Goal: Task Accomplishment & Management: Manage account settings

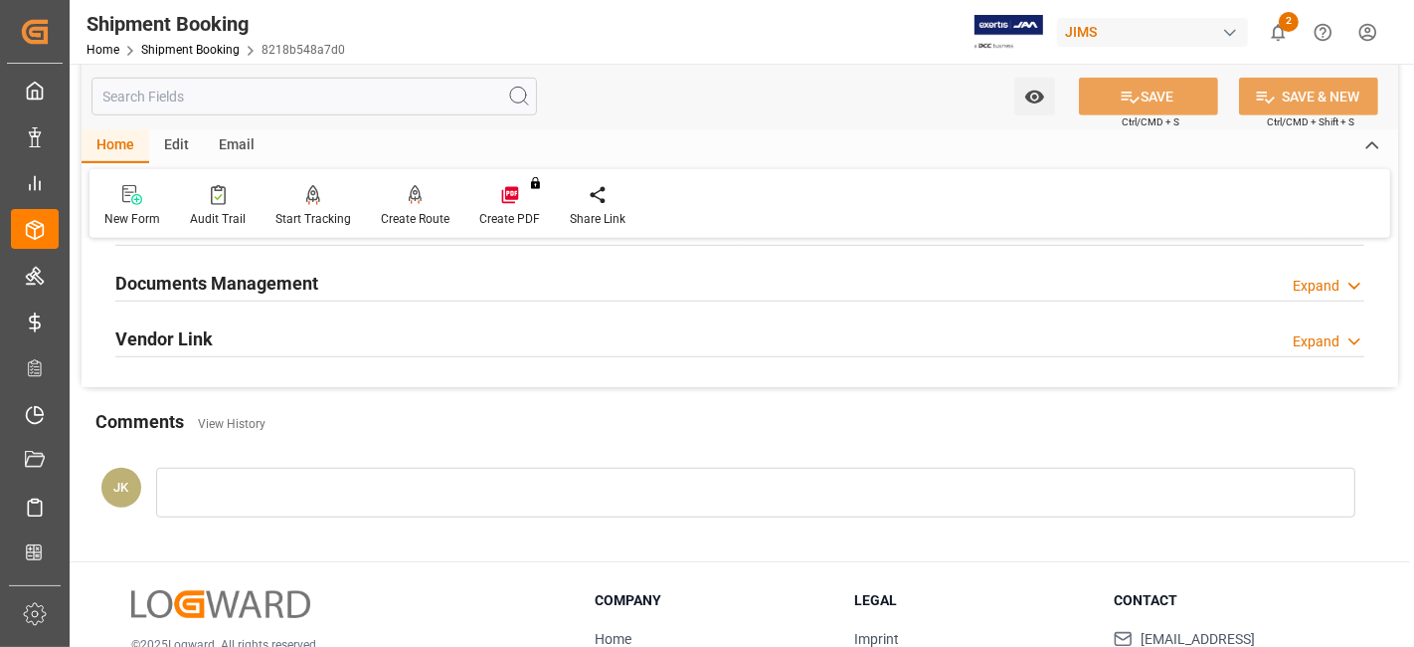
scroll to position [995, 0]
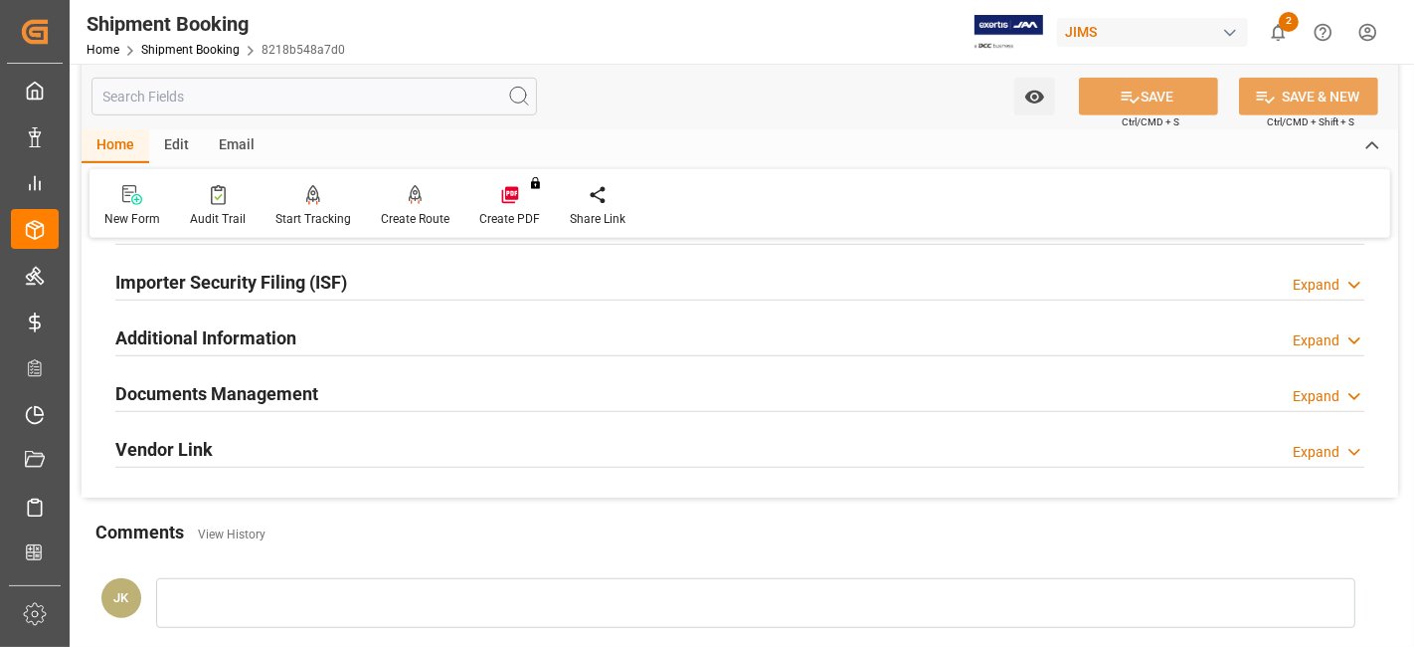
drag, startPoint x: 267, startPoint y: 395, endPoint x: 236, endPoint y: 453, distance: 65.4
click at [267, 395] on h2 "Documents Management" at bounding box center [216, 393] width 203 height 27
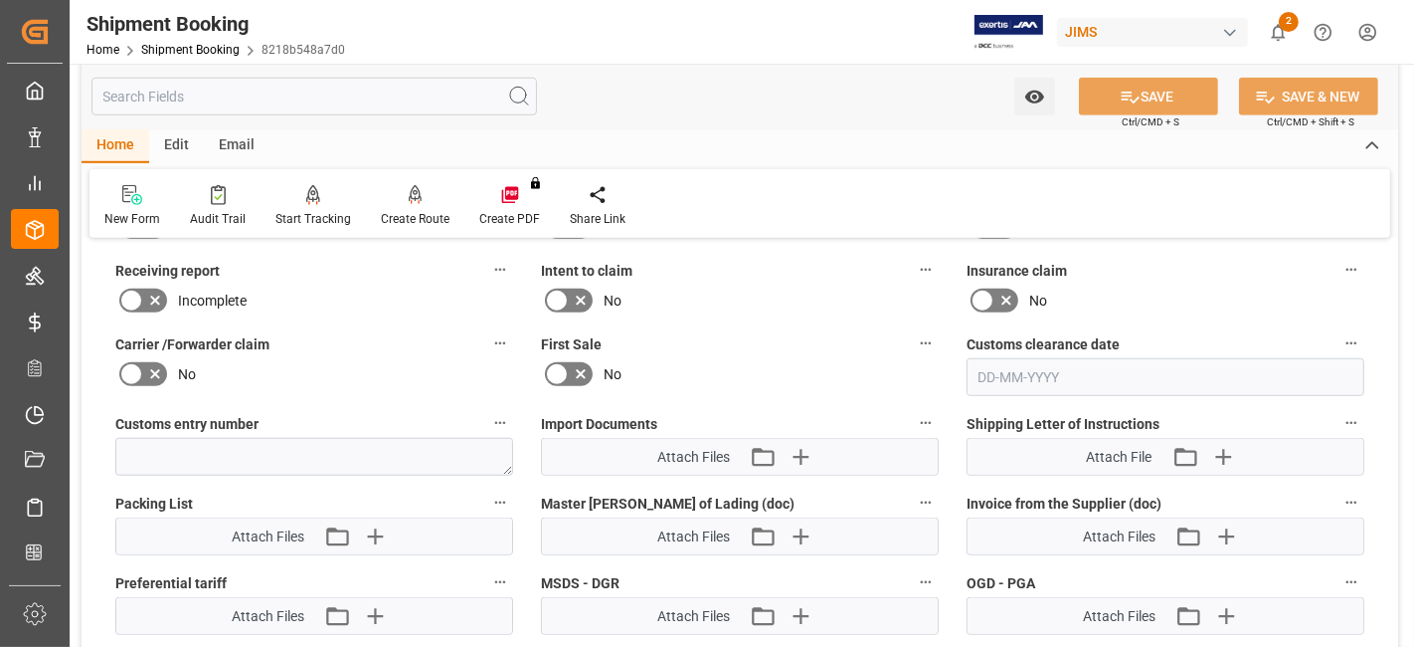
scroll to position [1436, 0]
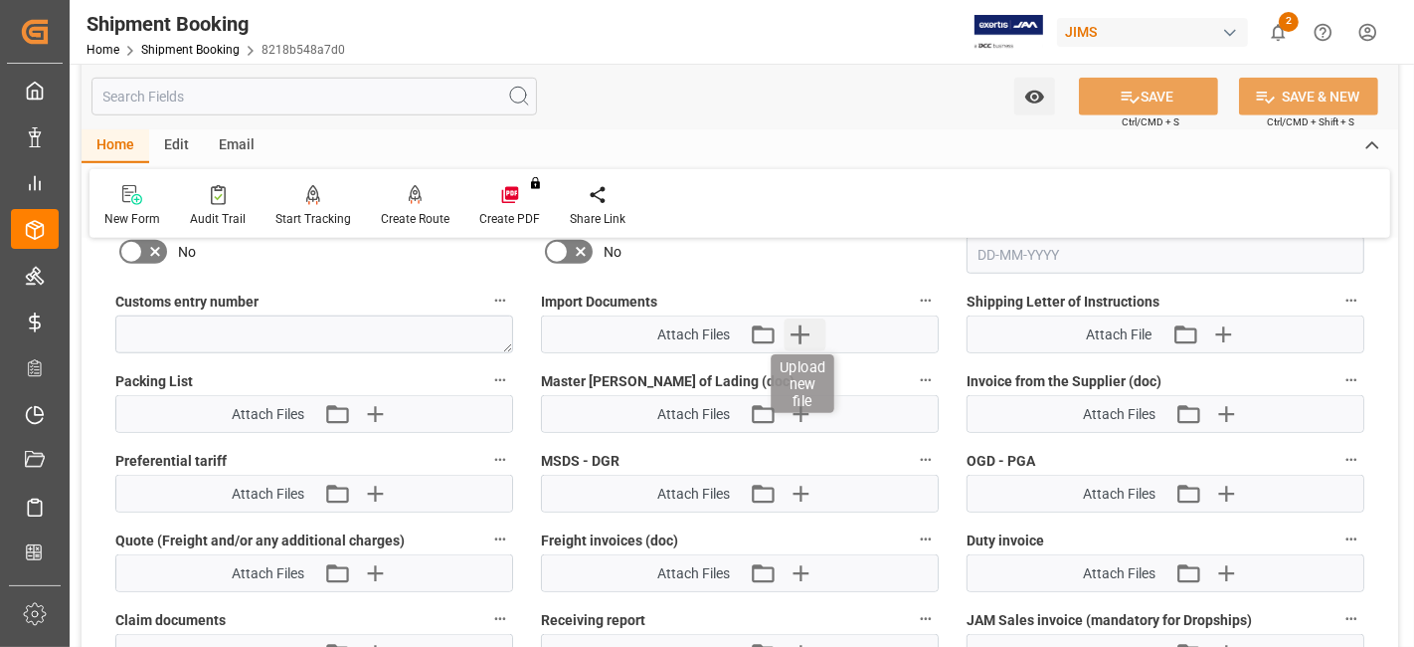
click at [804, 330] on icon "button" at bounding box center [801, 334] width 32 height 32
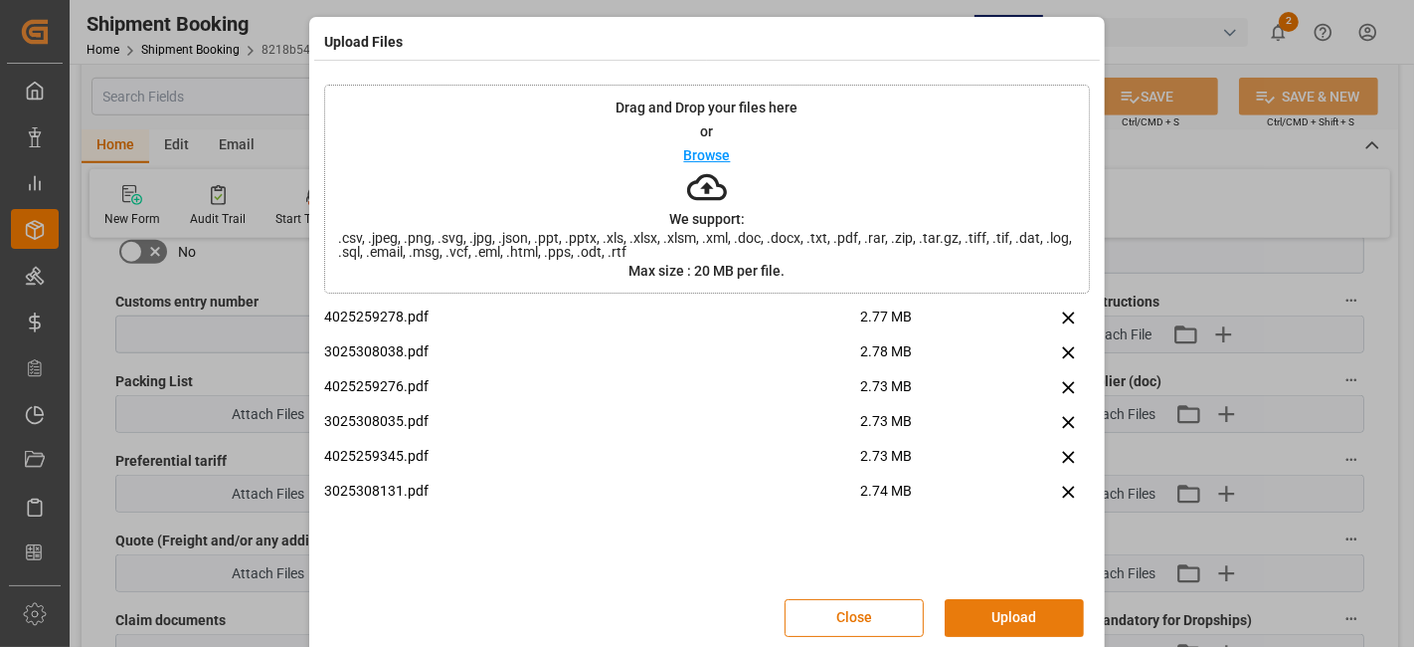
click at [995, 613] on button "Upload" at bounding box center [1014, 618] width 139 height 38
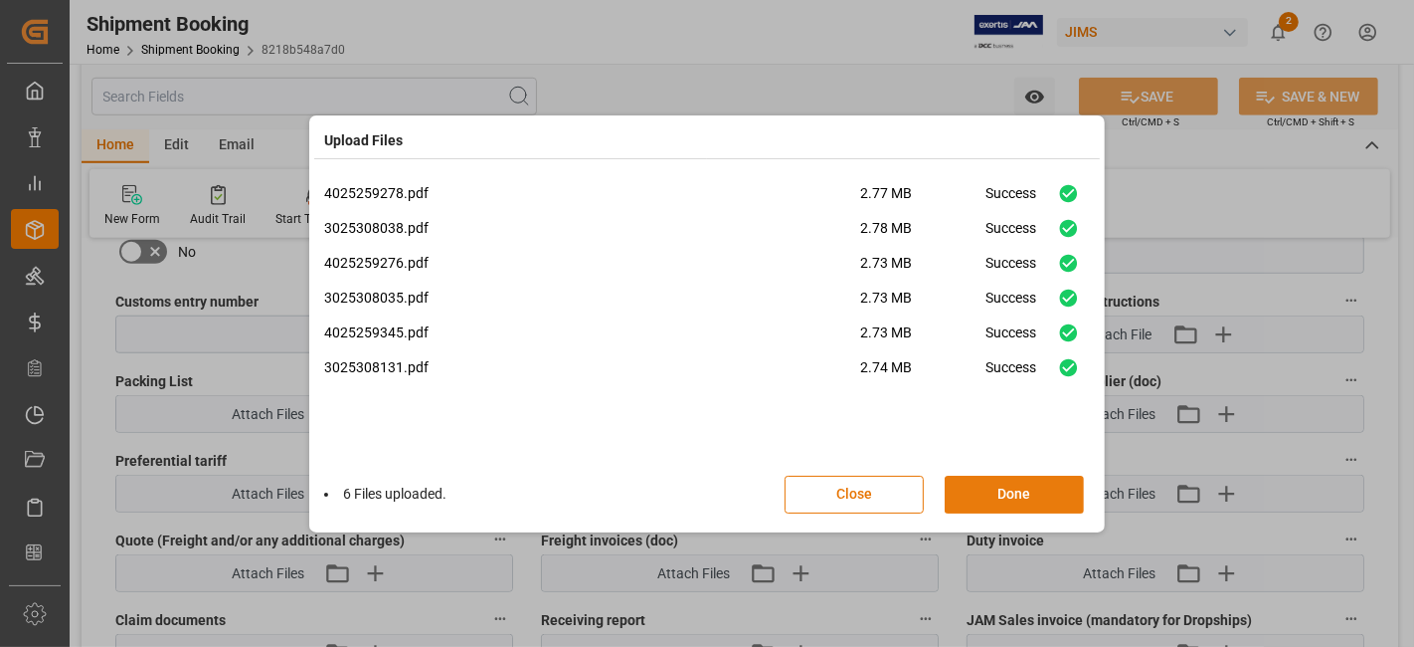
click at [1020, 490] on button "Done" at bounding box center [1014, 494] width 139 height 38
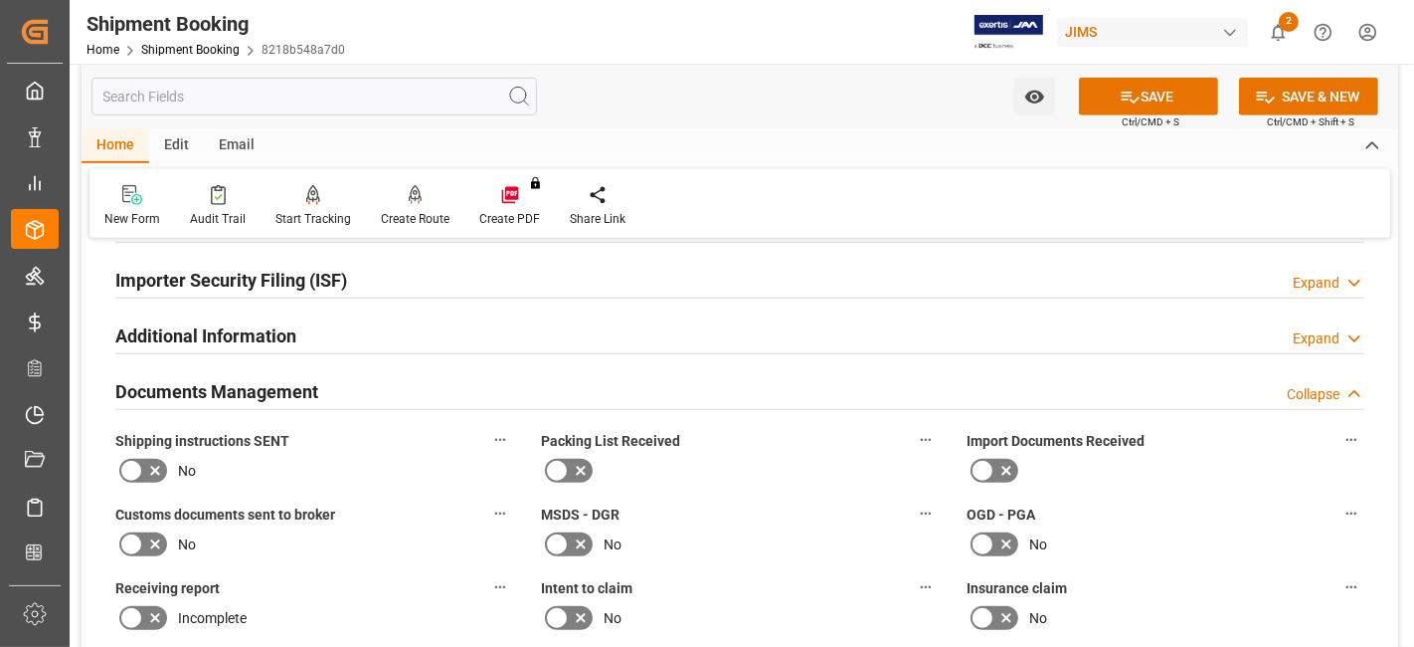
scroll to position [995, 0]
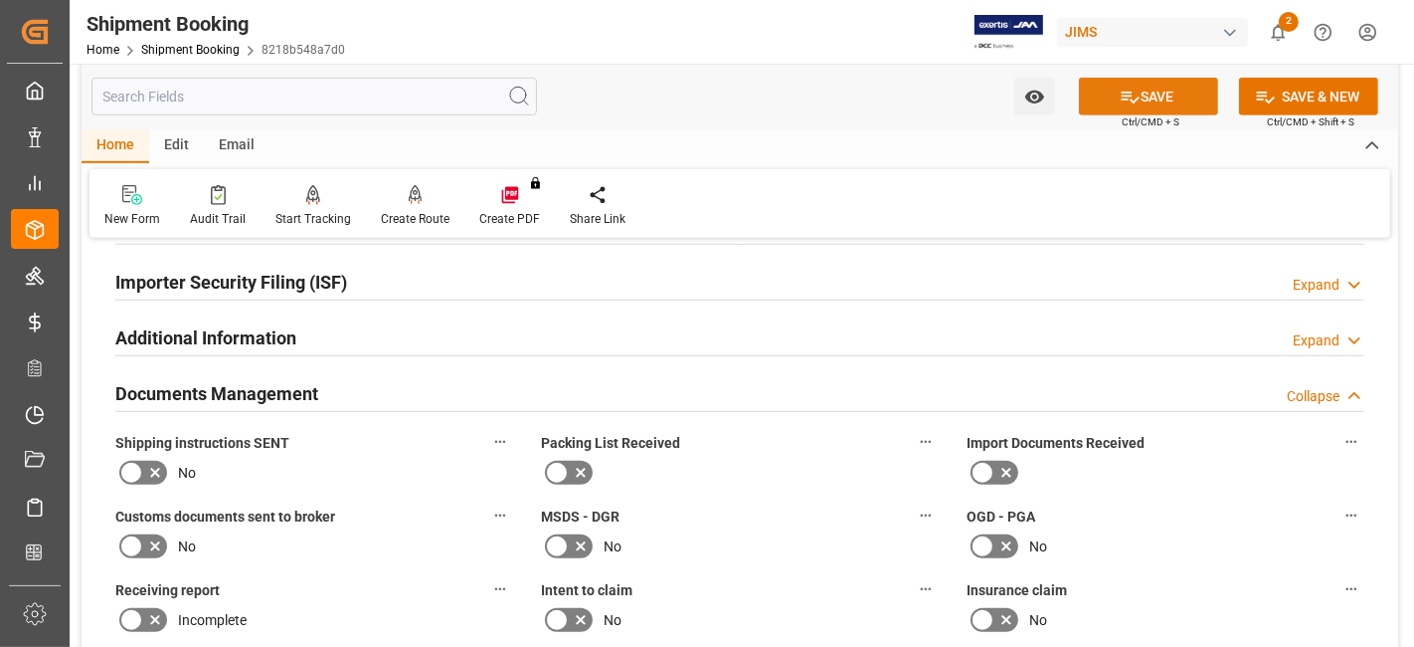
click at [1114, 94] on button "SAVE" at bounding box center [1148, 97] width 139 height 38
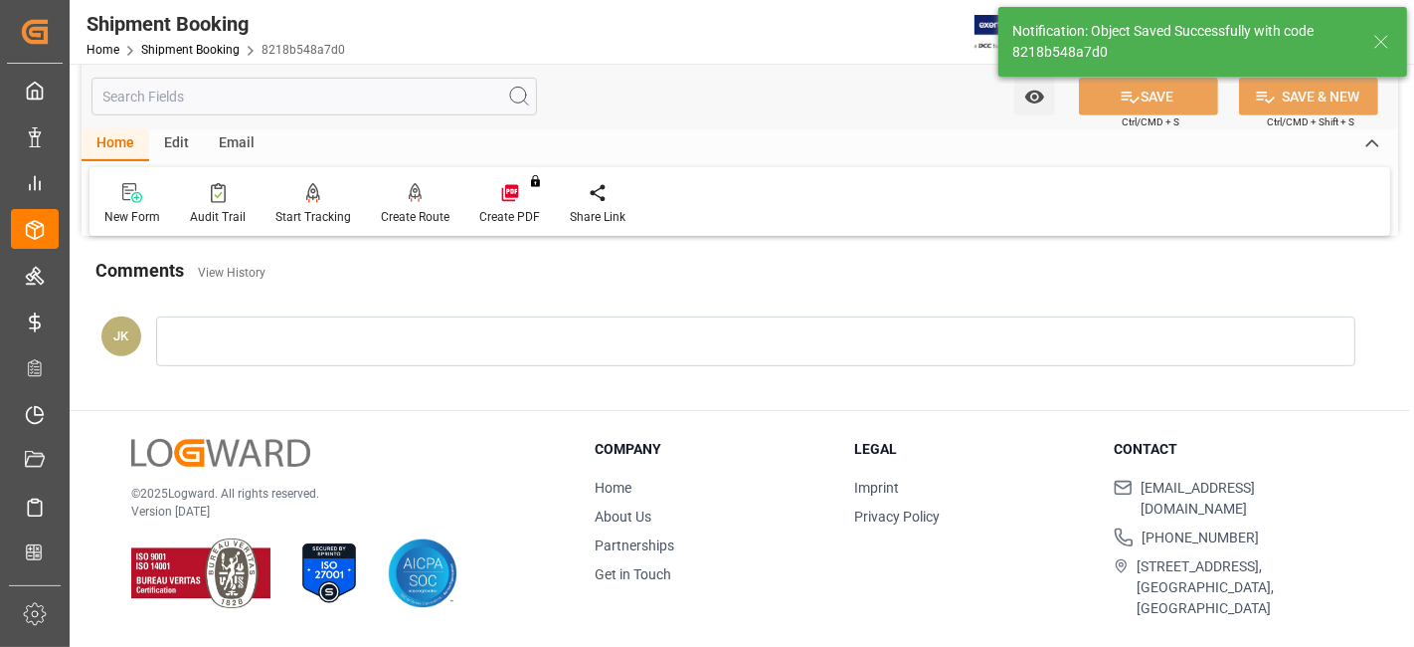
scroll to position [597, 0]
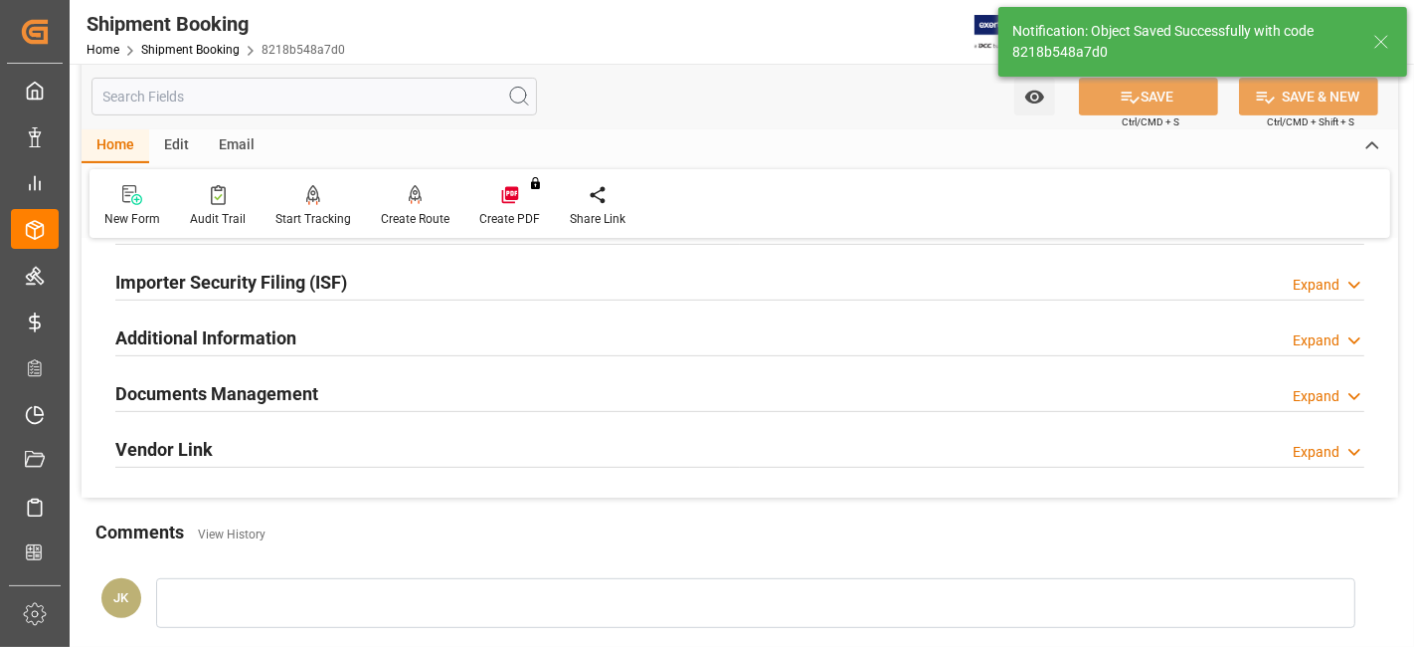
click at [562, 399] on div "Documents Management Expand" at bounding box center [739, 392] width 1249 height 38
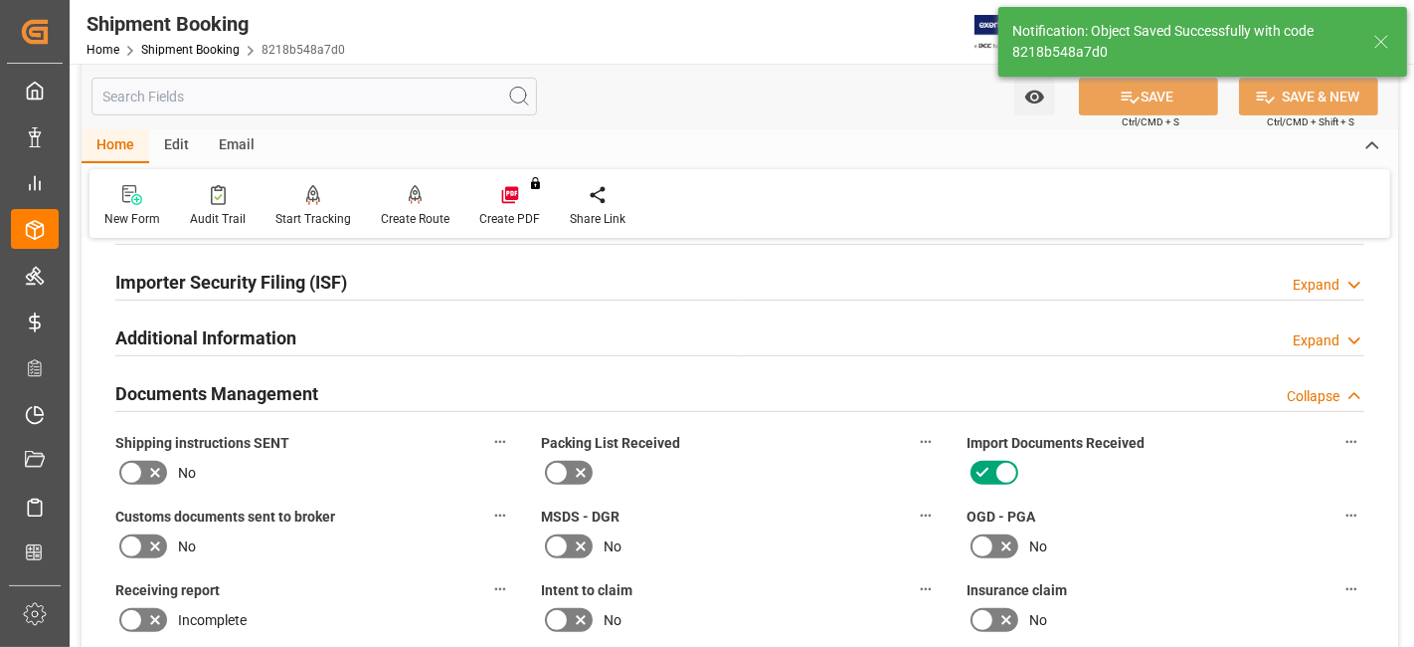
click at [751, 502] on label "MSDS - DGR" at bounding box center [740, 516] width 398 height 28
click at [913, 502] on button "MSDS - DGR" at bounding box center [926, 515] width 26 height 26
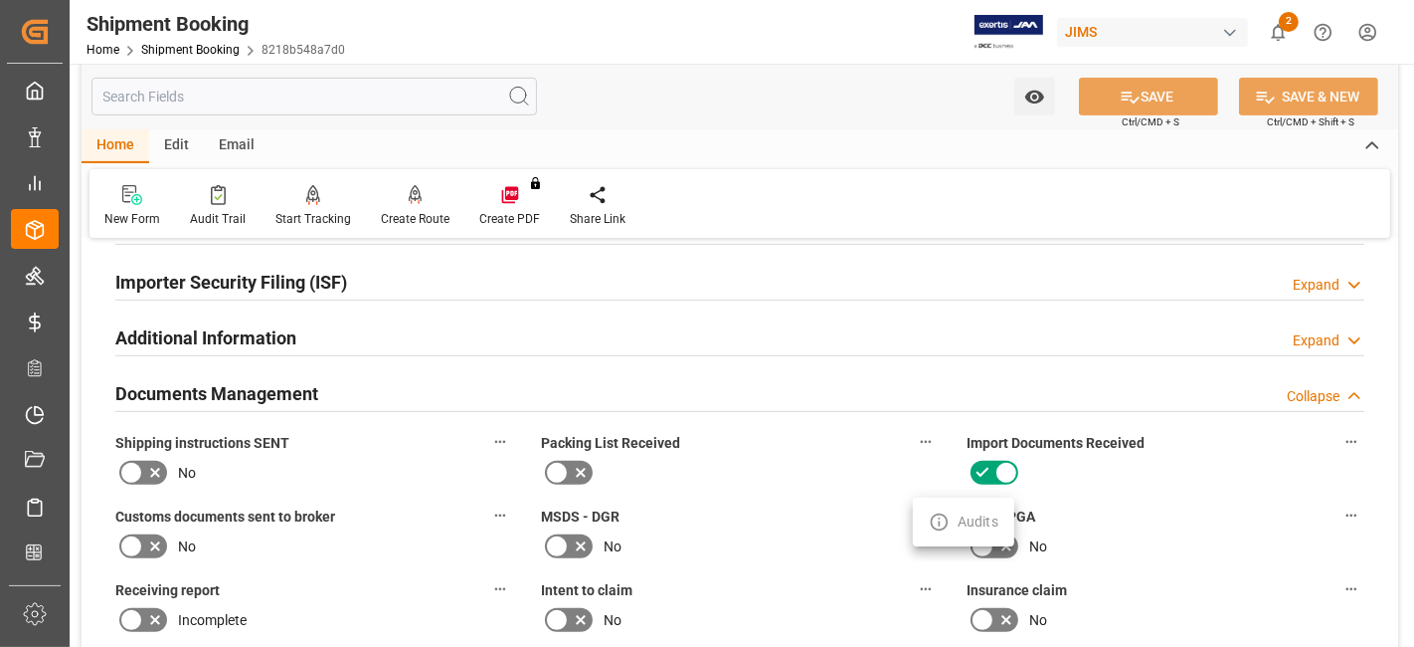
click at [344, 370] on div at bounding box center [707, 323] width 1414 height 647
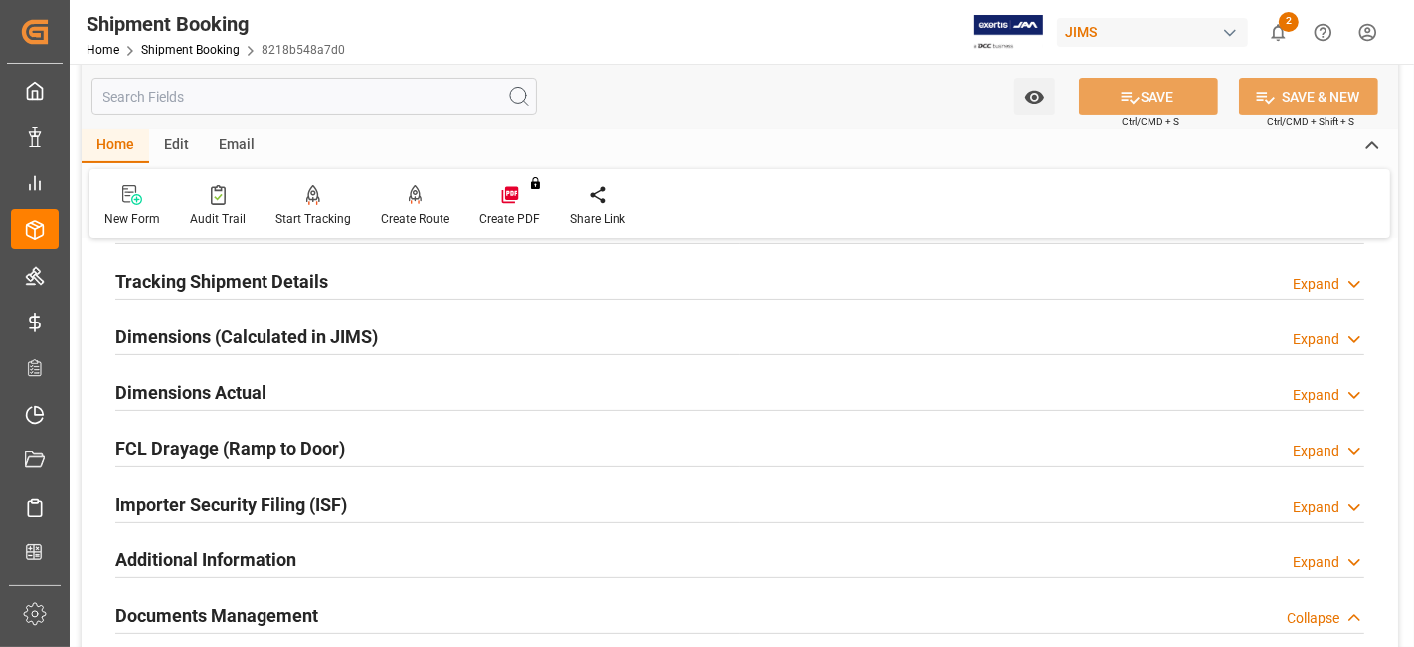
scroll to position [485, 0]
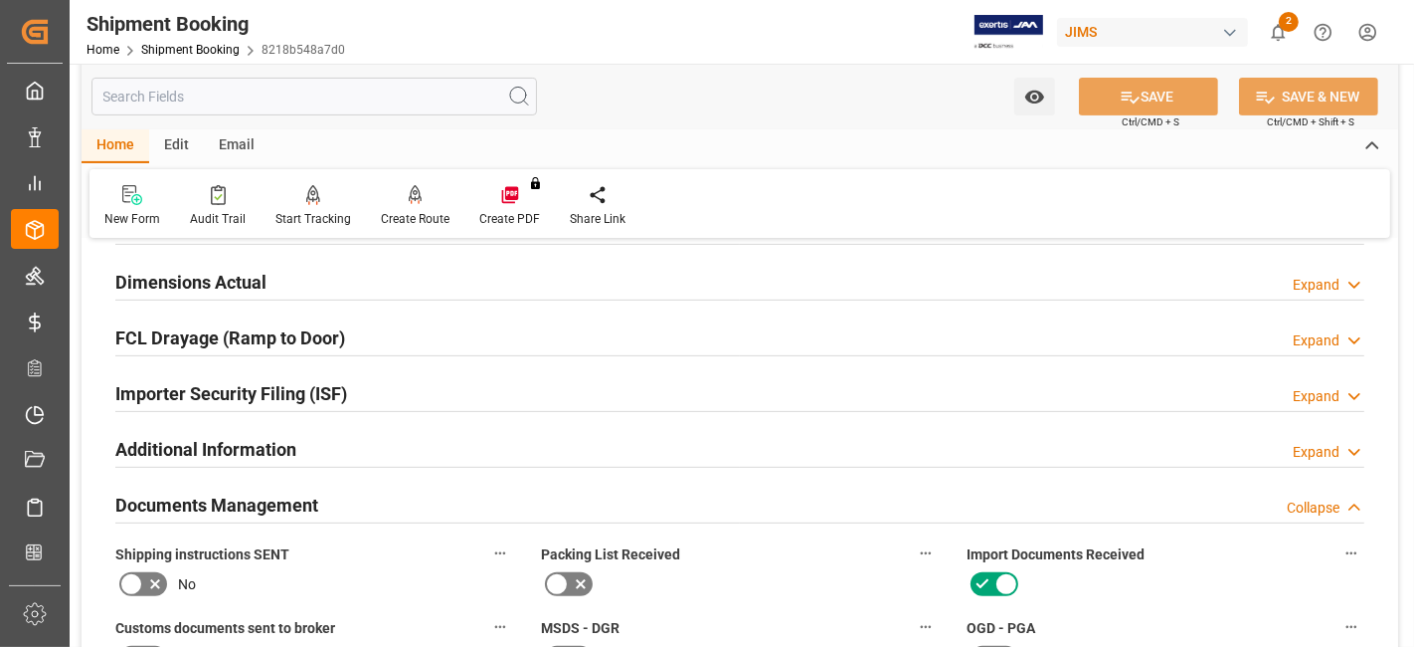
click at [250, 277] on h2 "Dimensions Actual" at bounding box center [190, 282] width 151 height 27
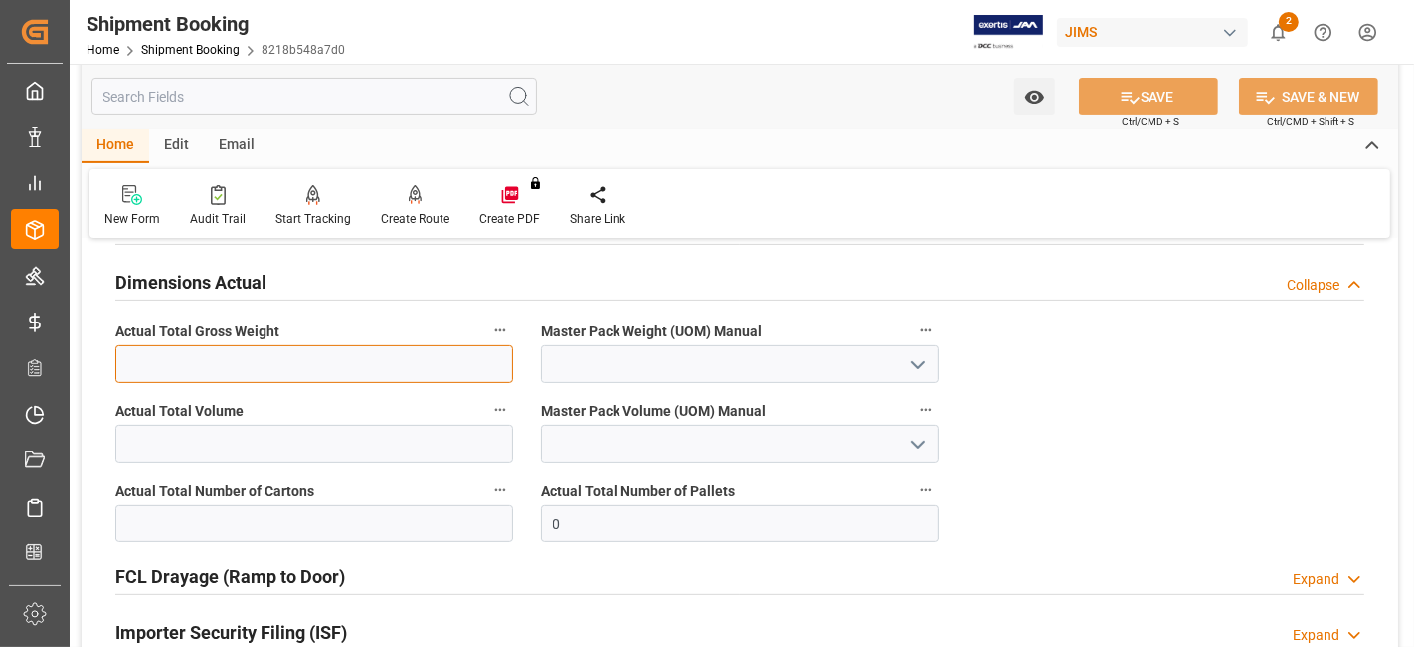
click at [253, 360] on input "text" at bounding box center [314, 364] width 398 height 38
type input "1233"
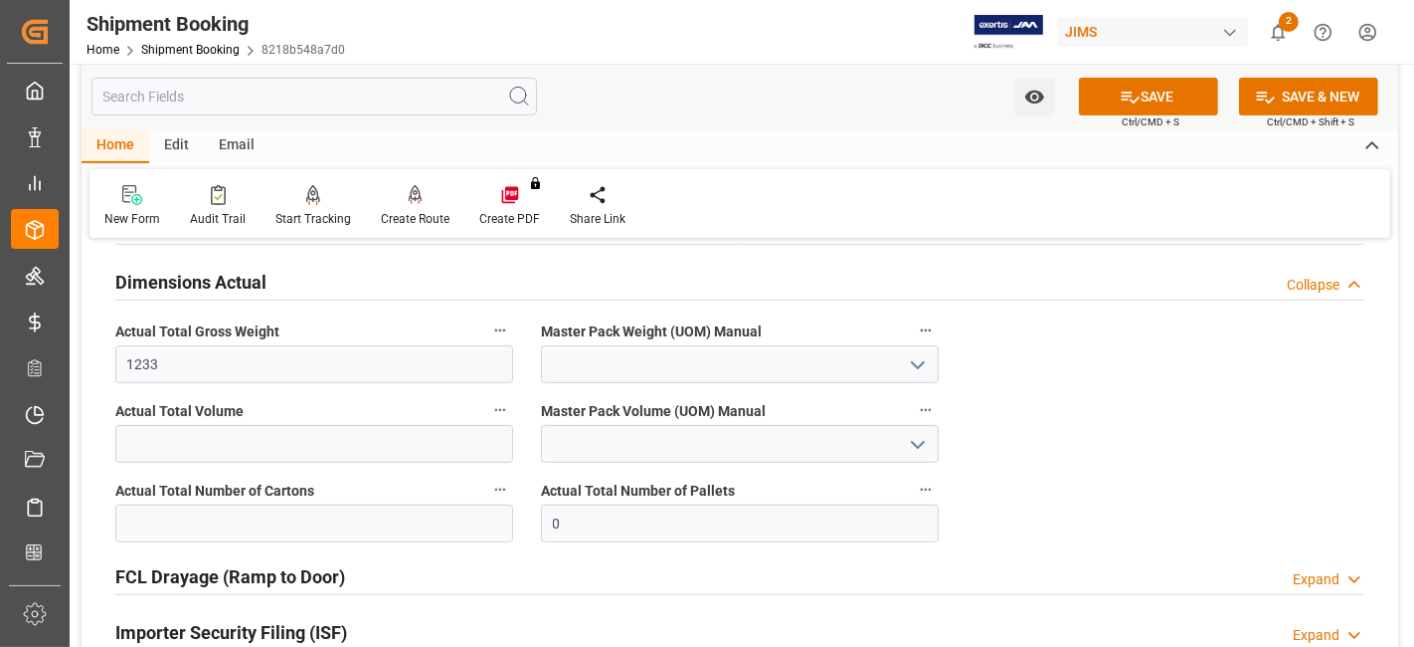
click at [910, 359] on icon "open menu" at bounding box center [918, 365] width 24 height 24
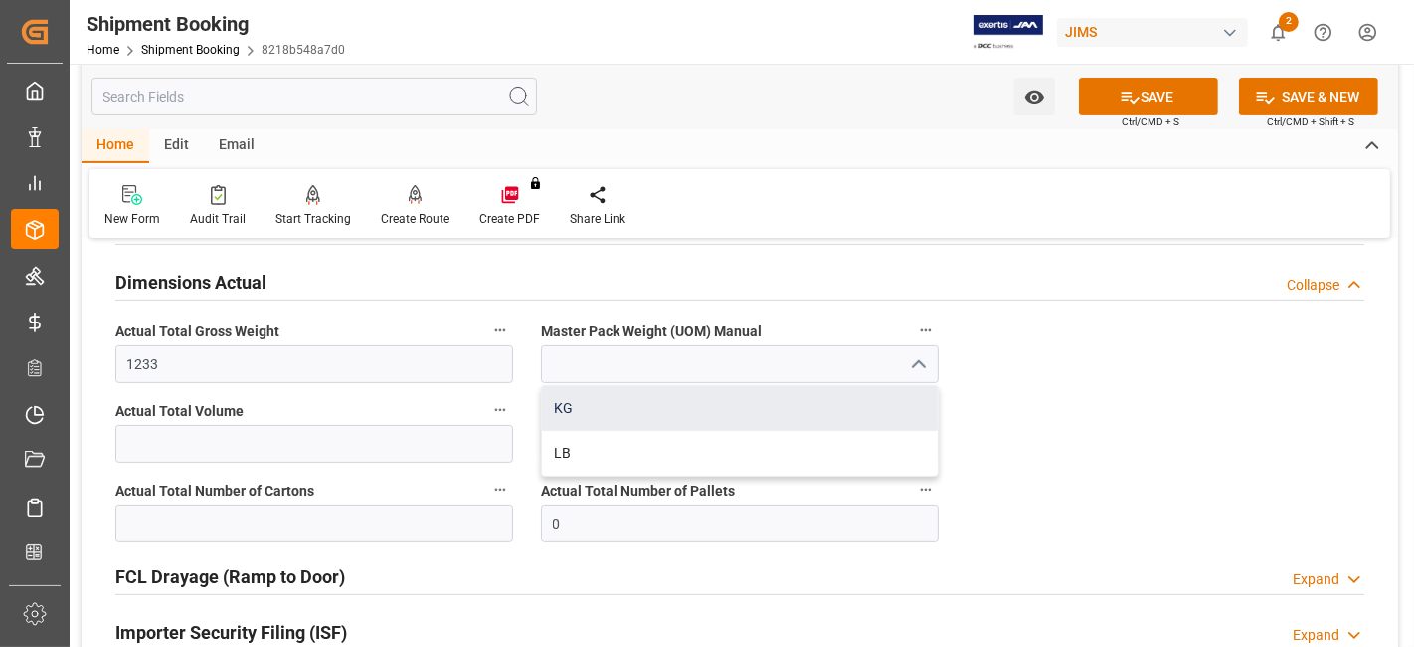
click at [841, 408] on div "KG" at bounding box center [740, 408] width 396 height 45
type input "KG"
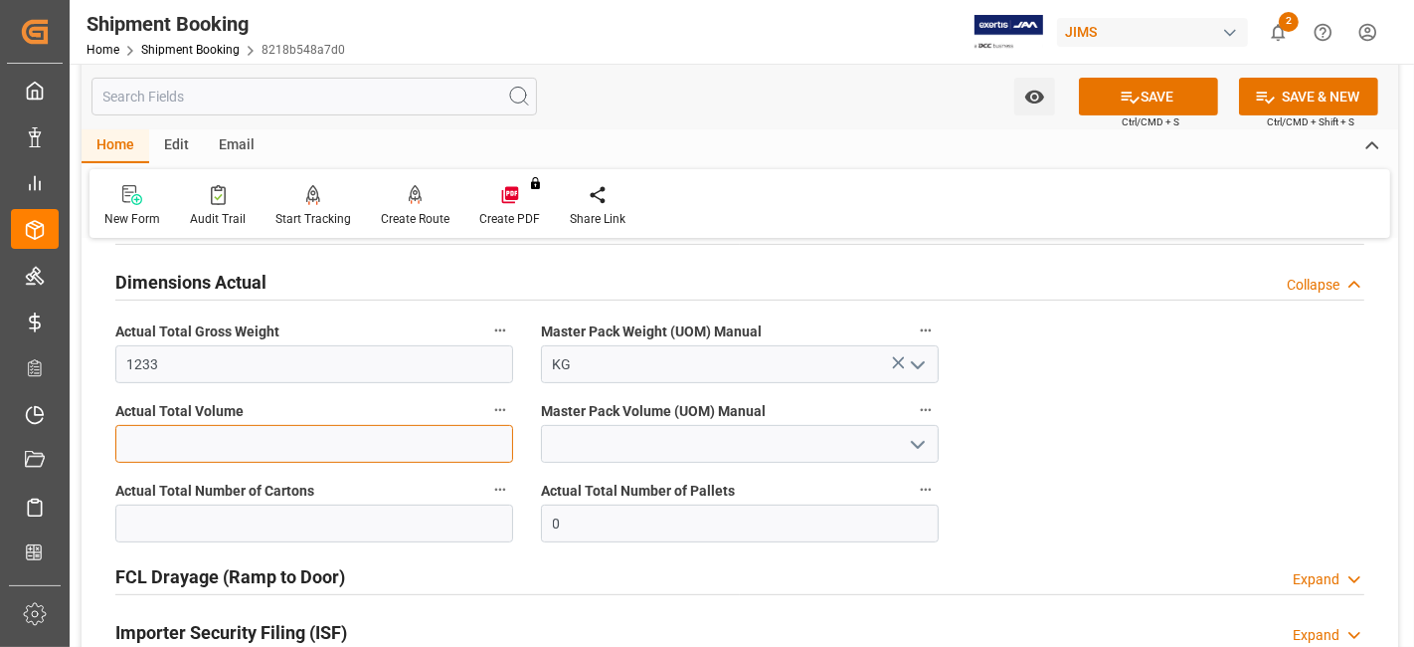
click at [295, 438] on input "text" at bounding box center [314, 444] width 398 height 38
type input "7.392"
click at [905, 438] on button "open menu" at bounding box center [917, 444] width 30 height 31
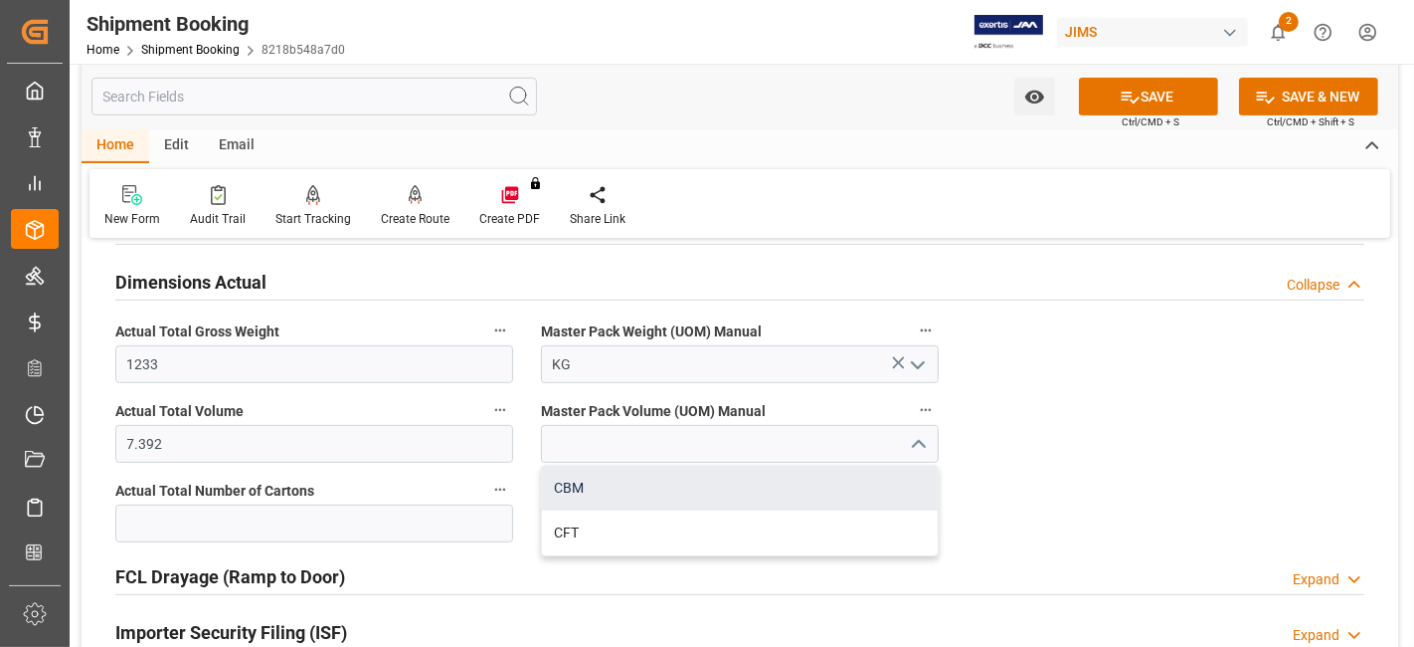
drag, startPoint x: 843, startPoint y: 463, endPoint x: 675, endPoint y: 464, distance: 167.1
click at [841, 466] on div "CBM" at bounding box center [740, 488] width 396 height 45
type input "CBM"
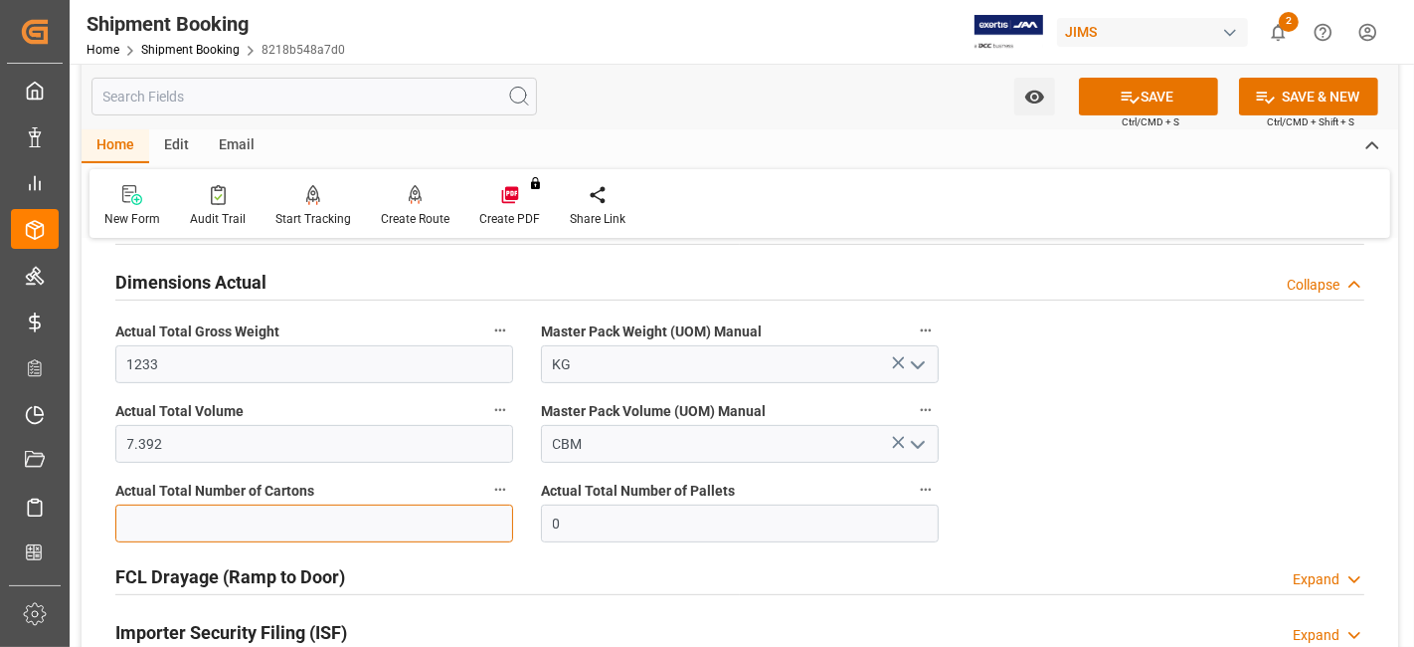
click at [273, 514] on input "text" at bounding box center [314, 523] width 398 height 38
type input "98"
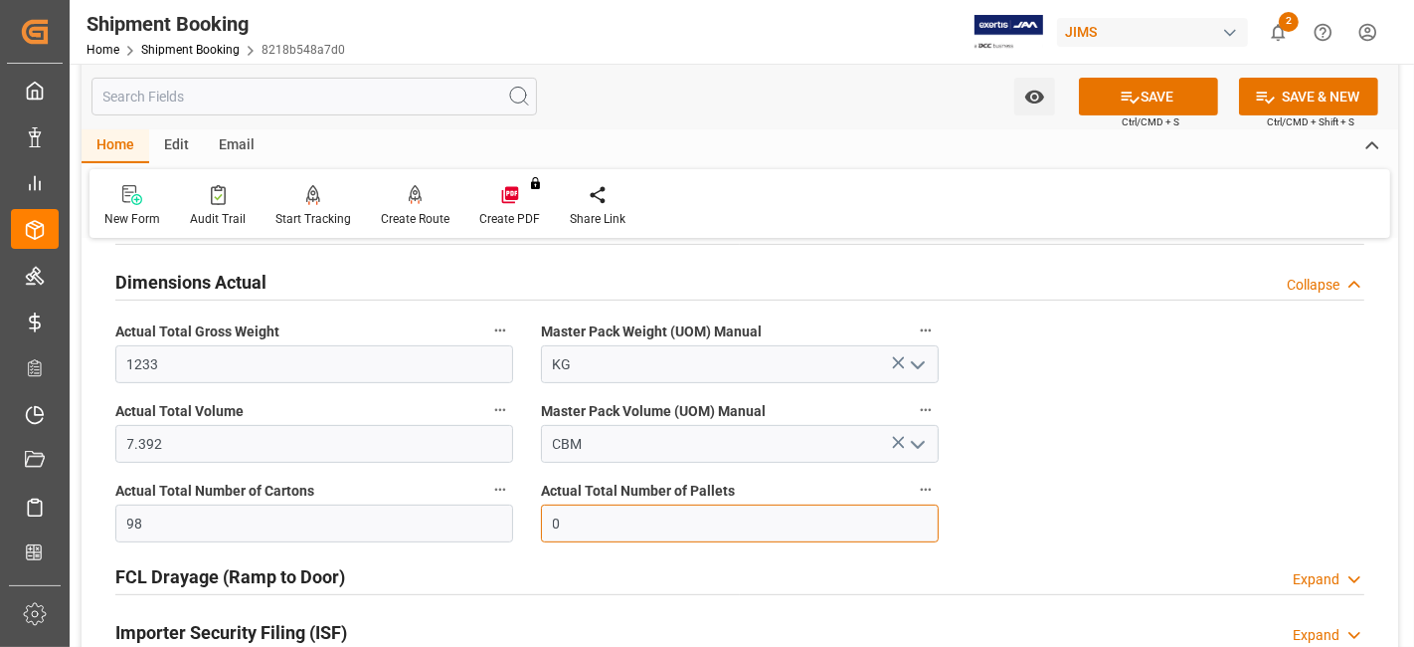
drag, startPoint x: 855, startPoint y: 517, endPoint x: 514, endPoint y: 515, distance: 341.2
type input "4"
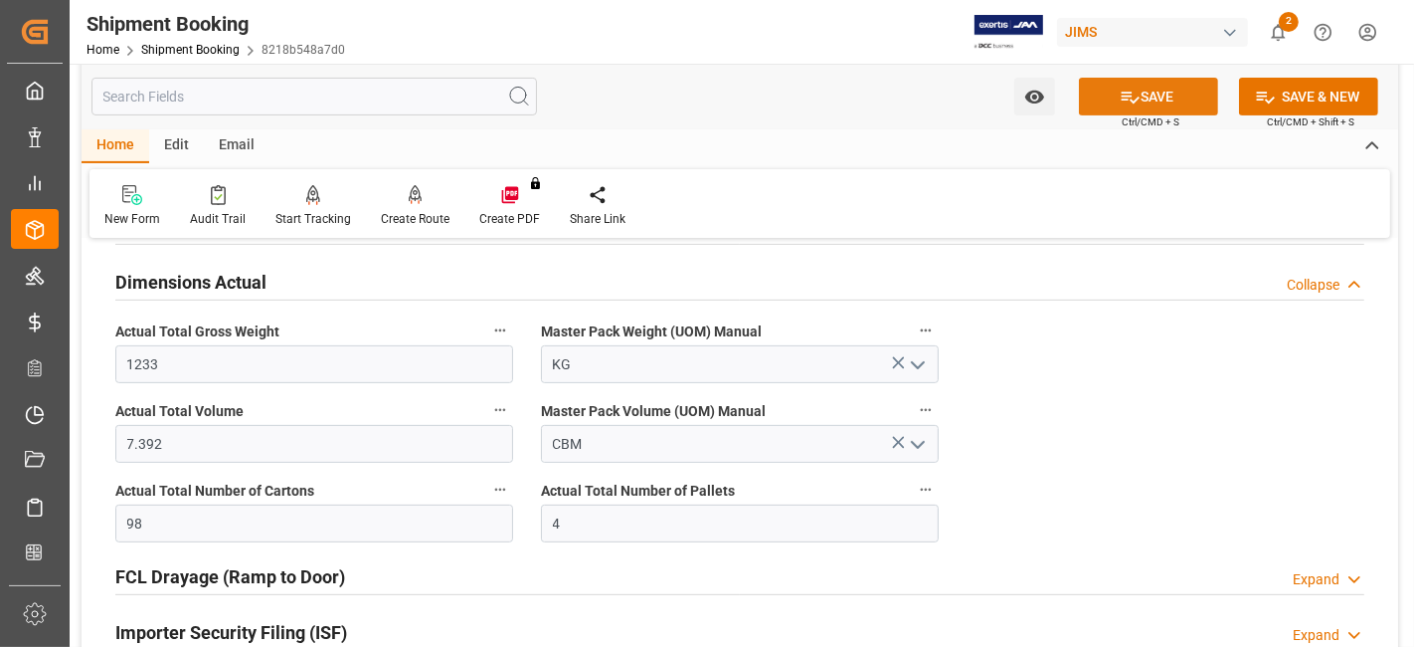
click at [1138, 111] on button "SAVE" at bounding box center [1148, 97] width 139 height 38
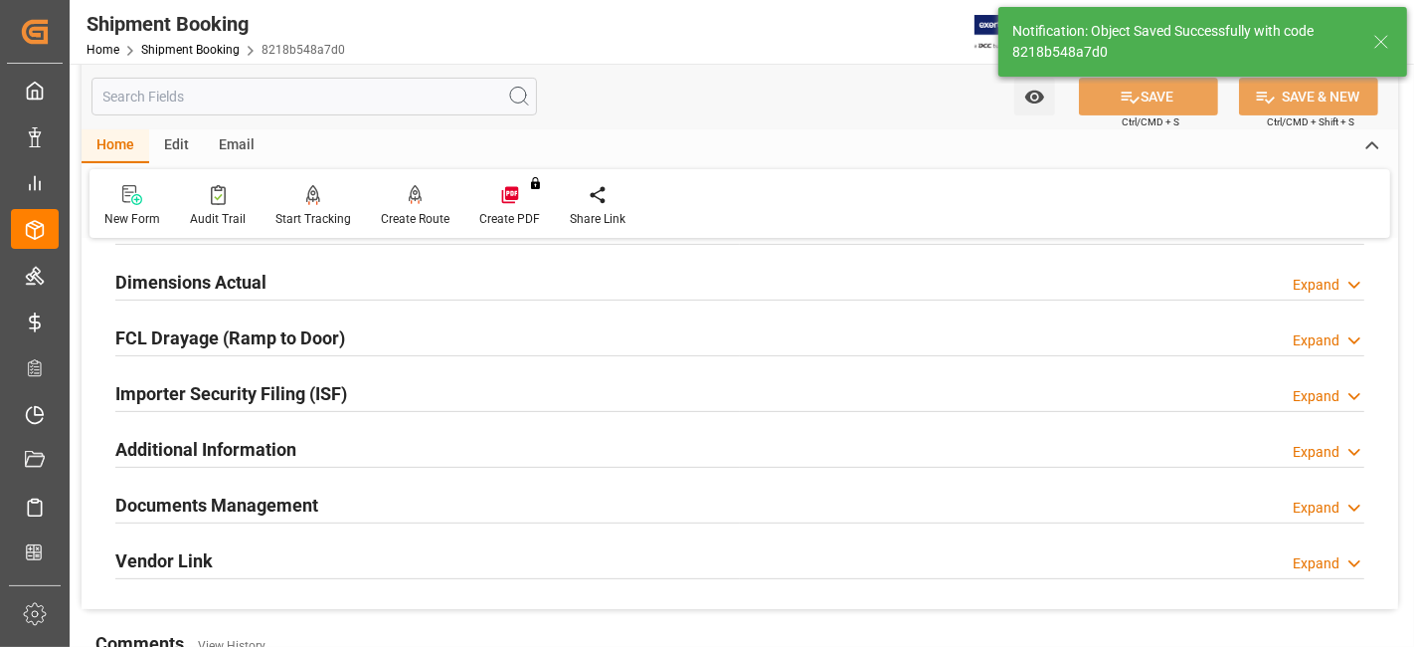
drag, startPoint x: 256, startPoint y: 283, endPoint x: 245, endPoint y: 283, distance: 11.0
click at [256, 283] on h2 "Dimensions Actual" at bounding box center [190, 282] width 151 height 27
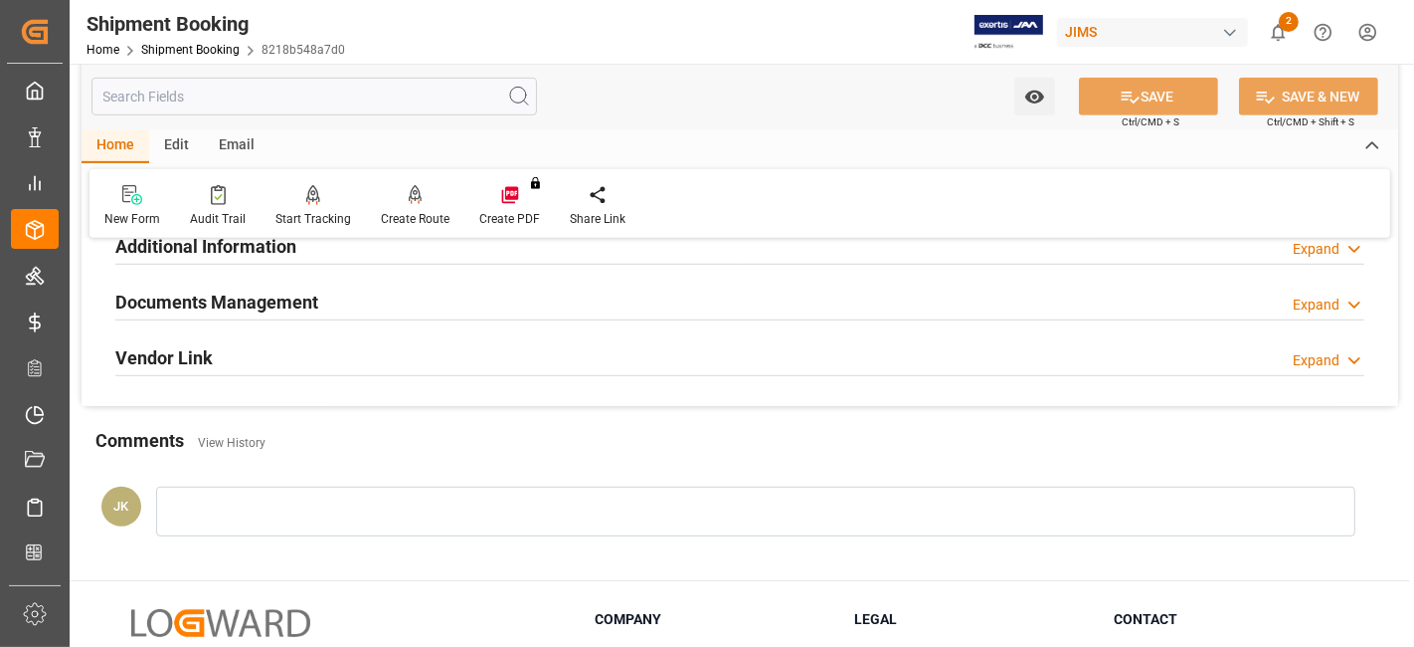
scroll to position [818, 0]
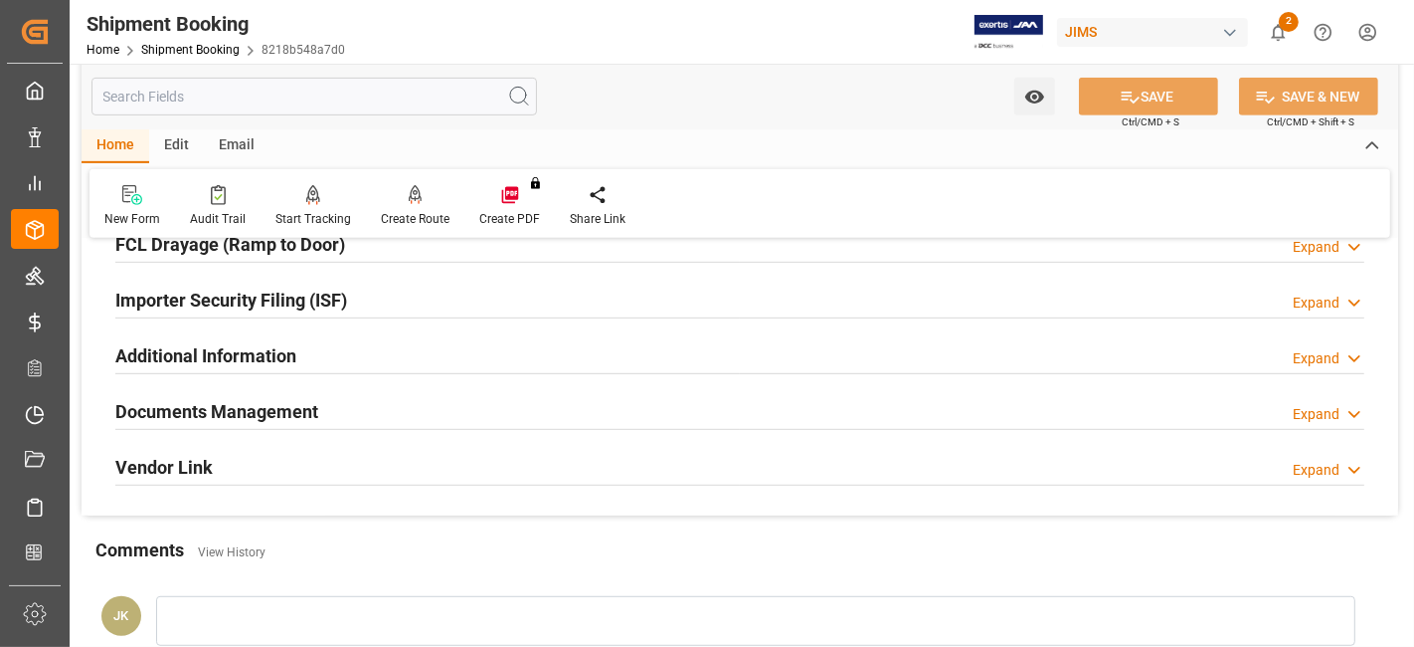
click at [412, 402] on div "Documents Management Expand" at bounding box center [739, 410] width 1249 height 38
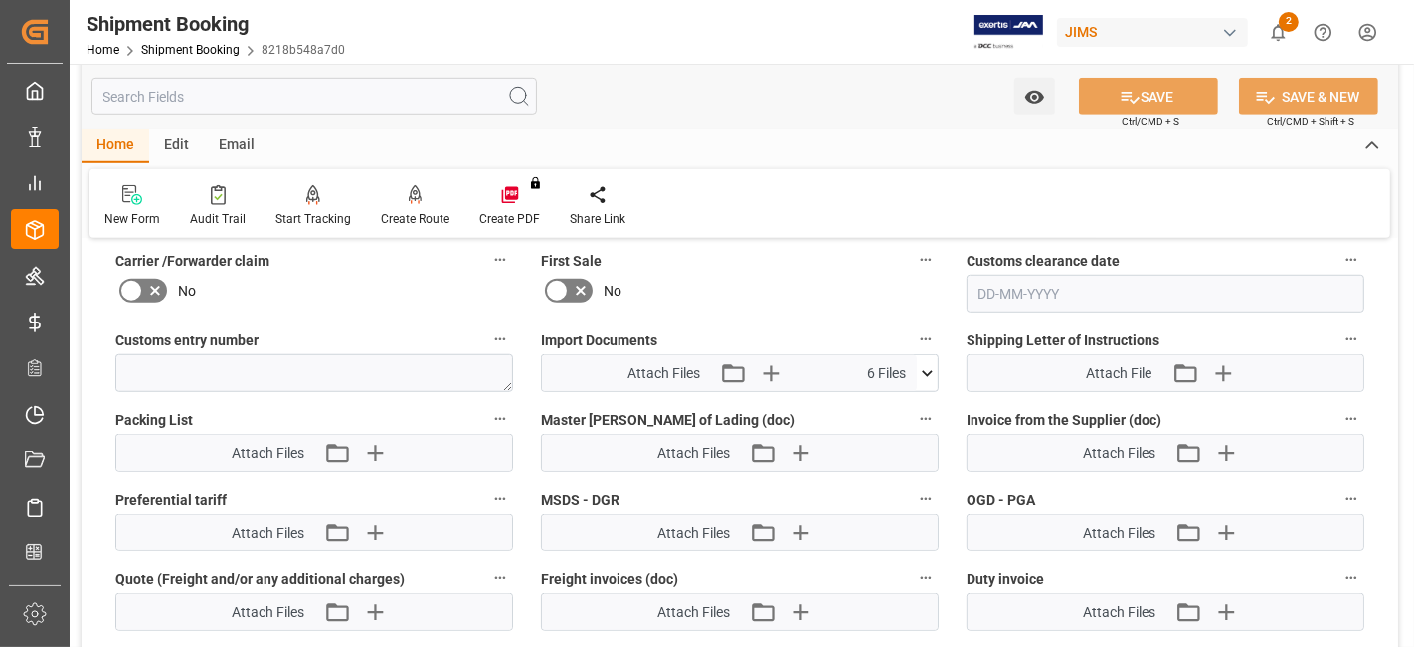
scroll to position [1259, 0]
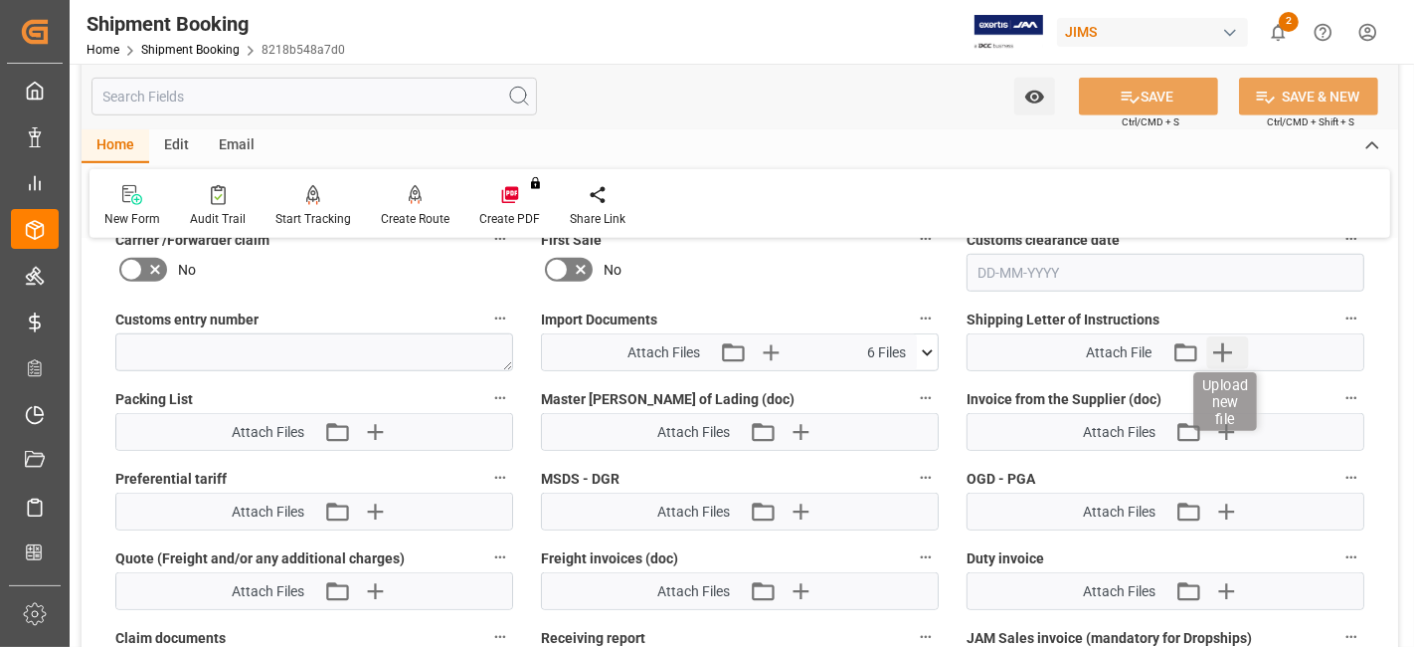
click at [1227, 350] on icon "button" at bounding box center [1223, 352] width 32 height 32
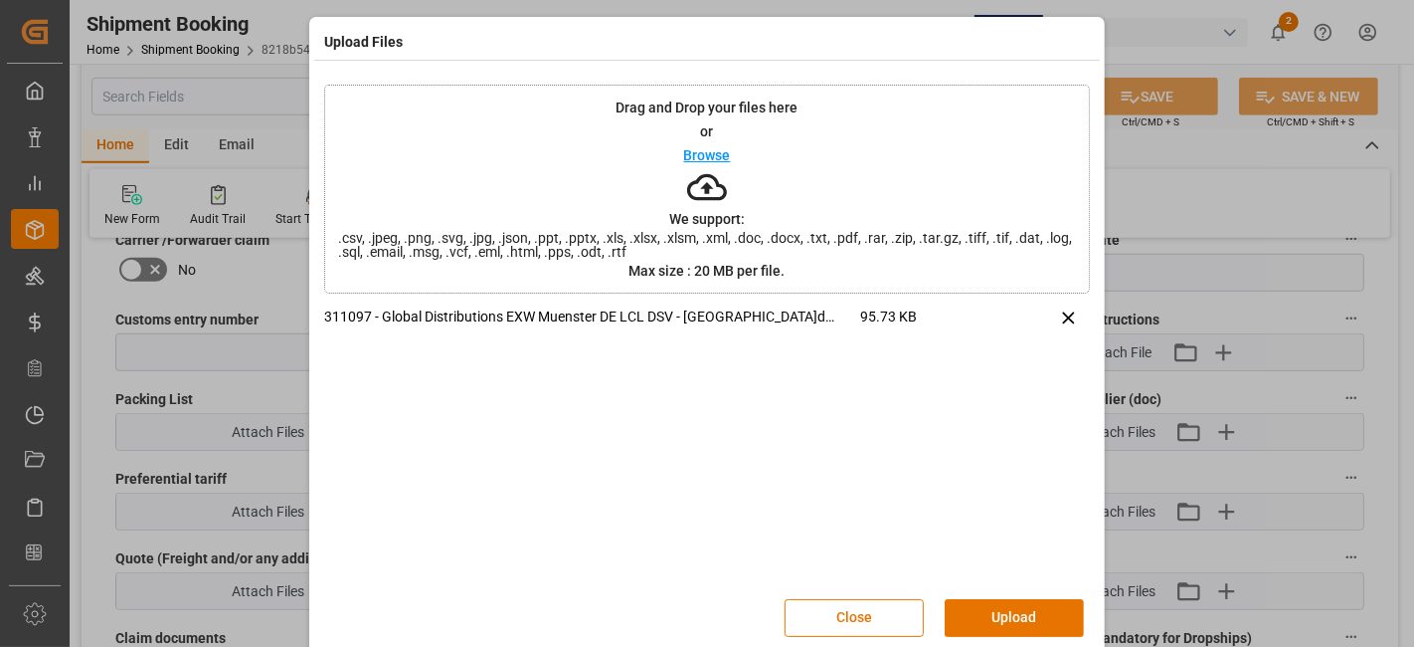
drag, startPoint x: 997, startPoint y: 621, endPoint x: 1009, endPoint y: 616, distance: 12.9
click at [998, 620] on button "Upload" at bounding box center [1014, 618] width 139 height 38
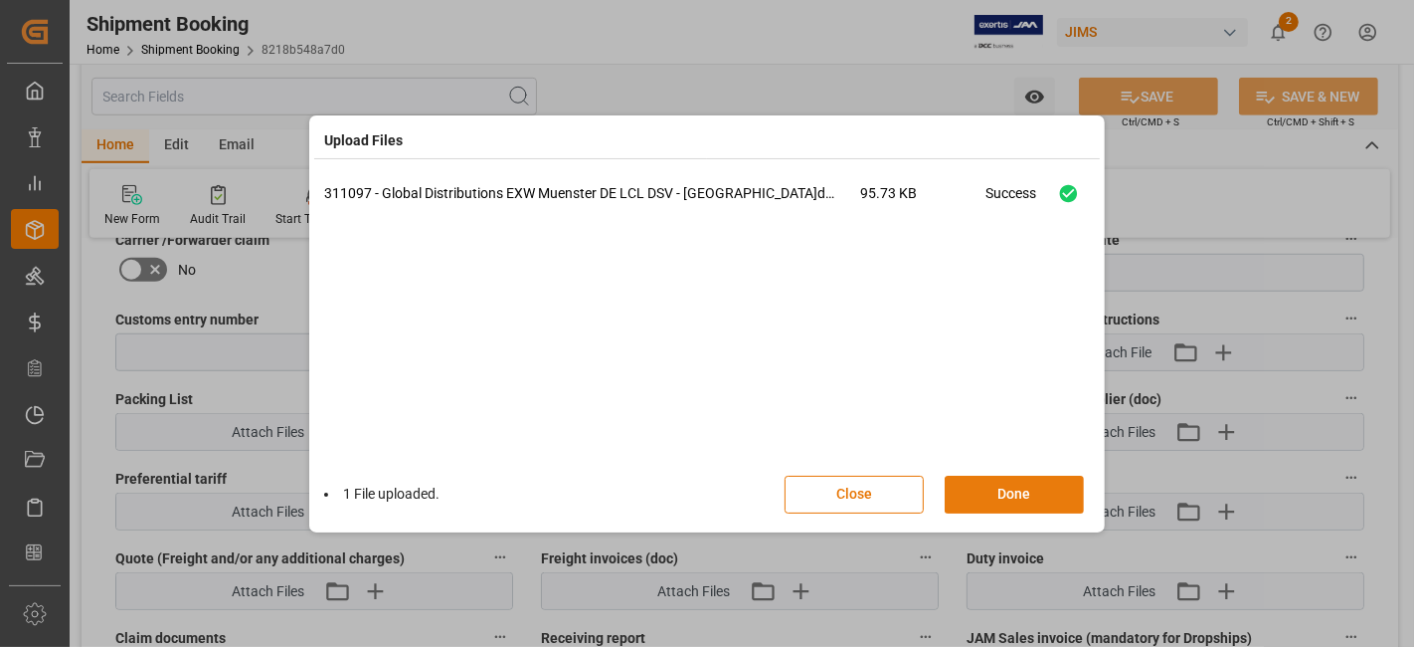
click at [1013, 487] on button "Done" at bounding box center [1014, 494] width 139 height 38
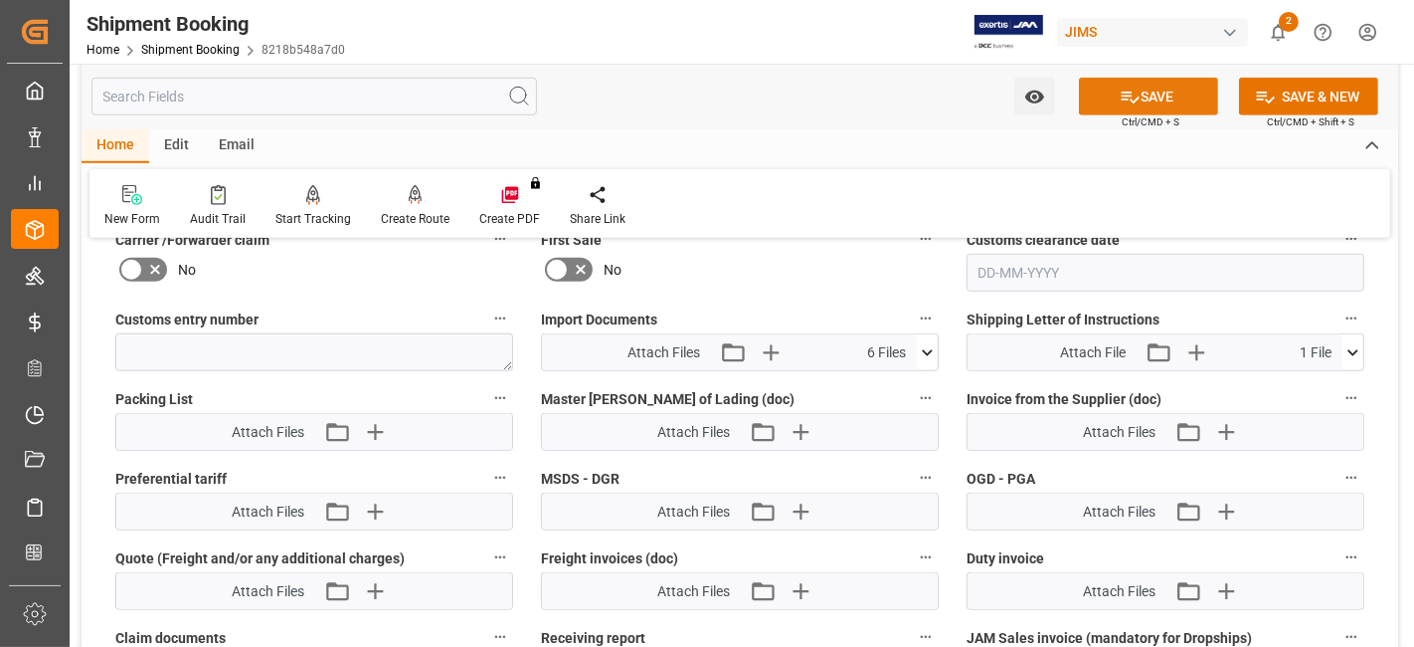
click at [1128, 96] on icon at bounding box center [1130, 97] width 21 height 21
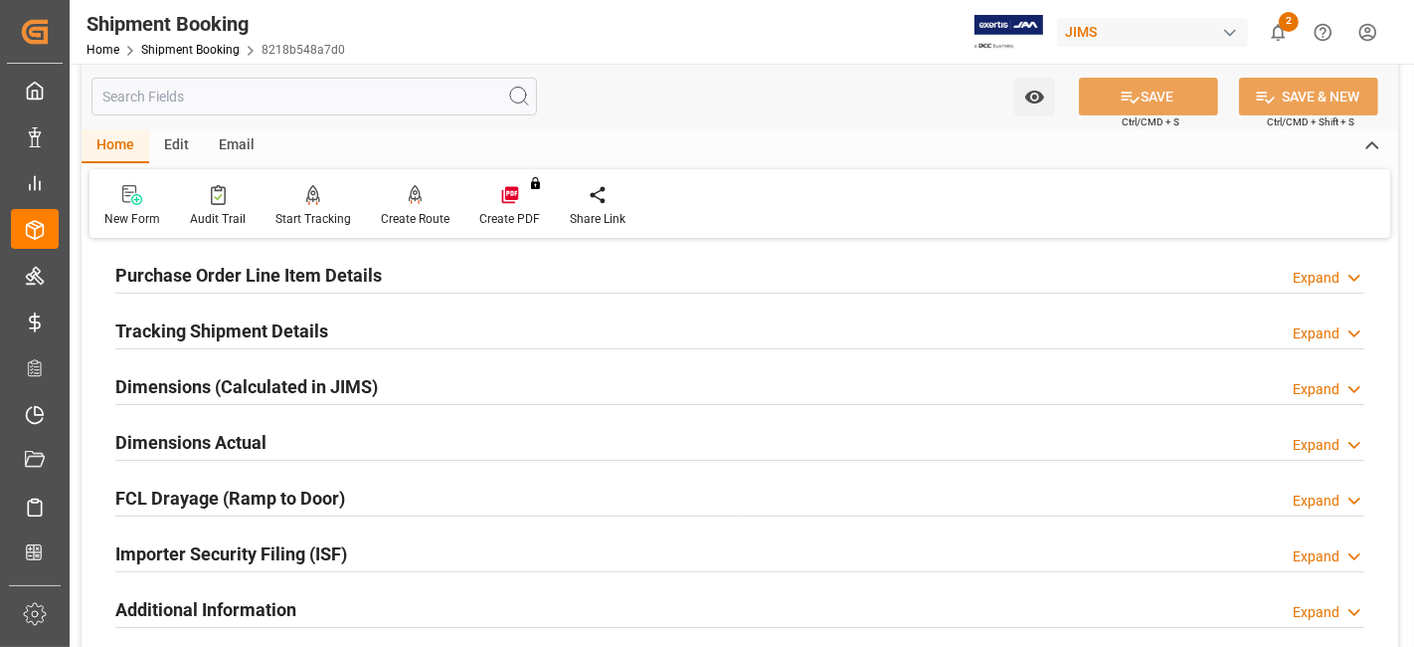
scroll to position [289, 0]
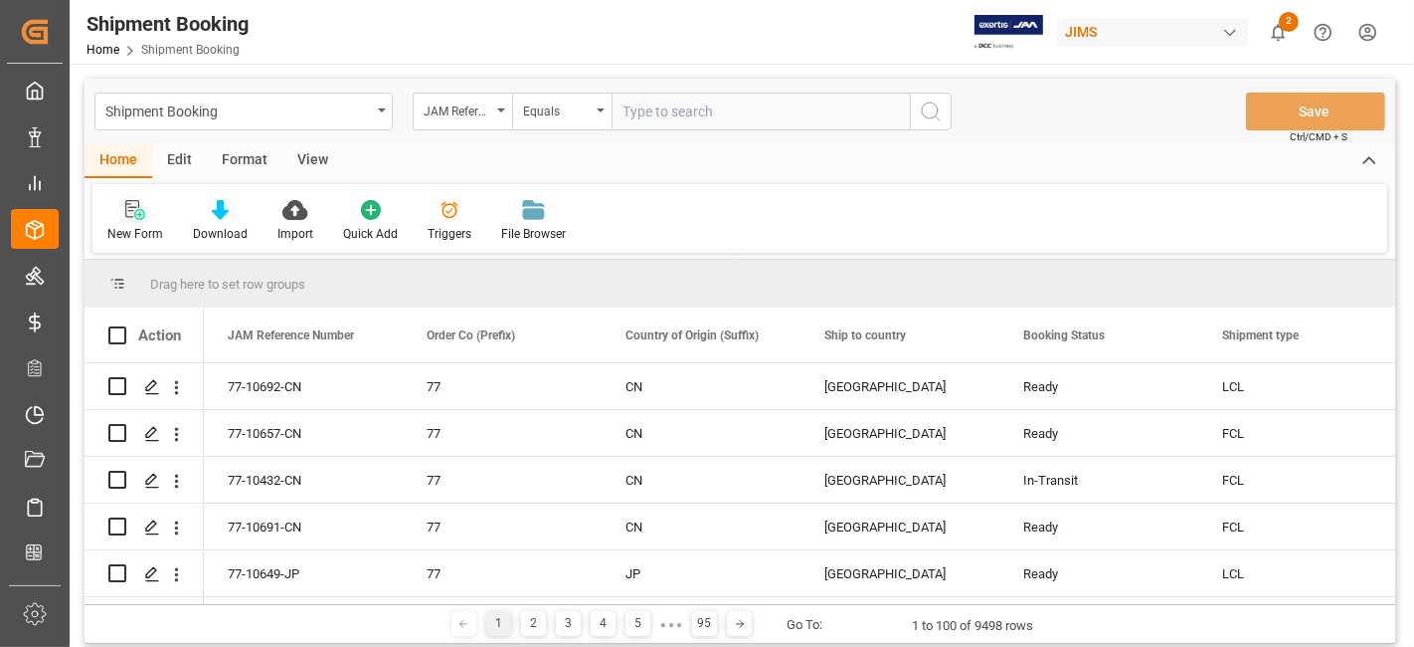
click at [142, 205] on icon at bounding box center [135, 210] width 20 height 20
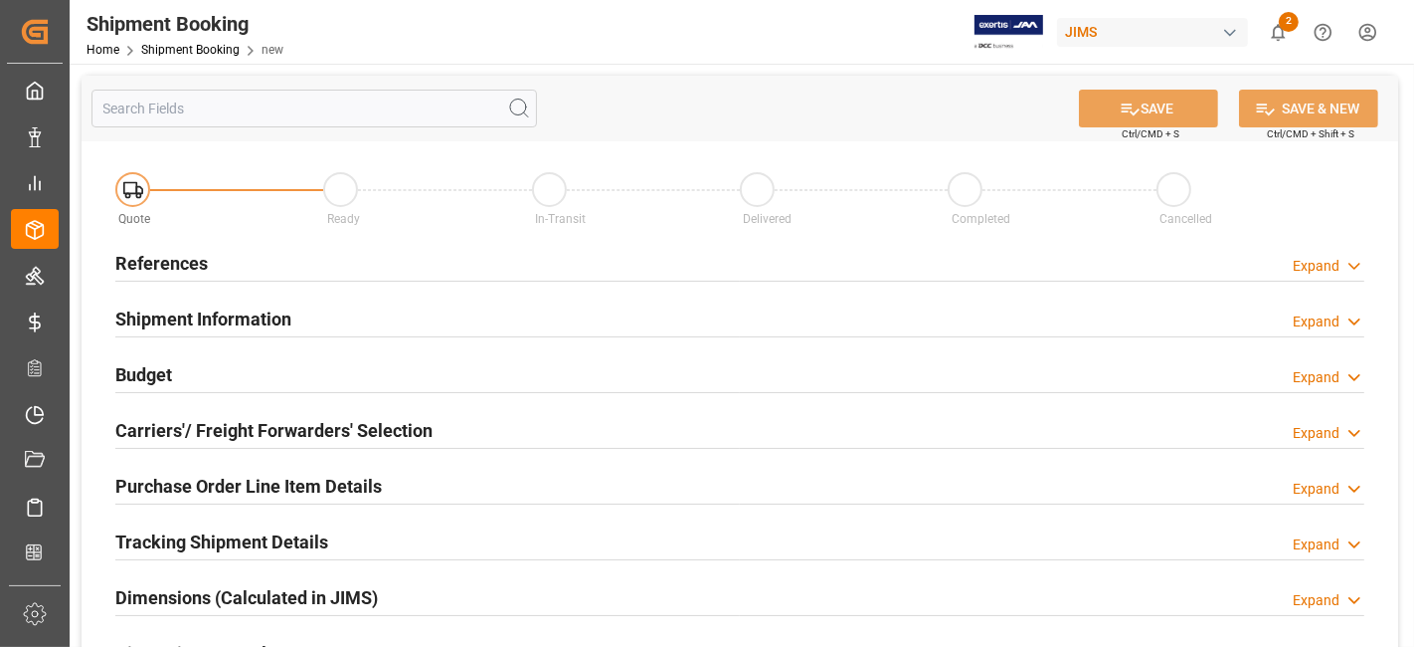
click at [180, 256] on h2 "References" at bounding box center [161, 263] width 93 height 27
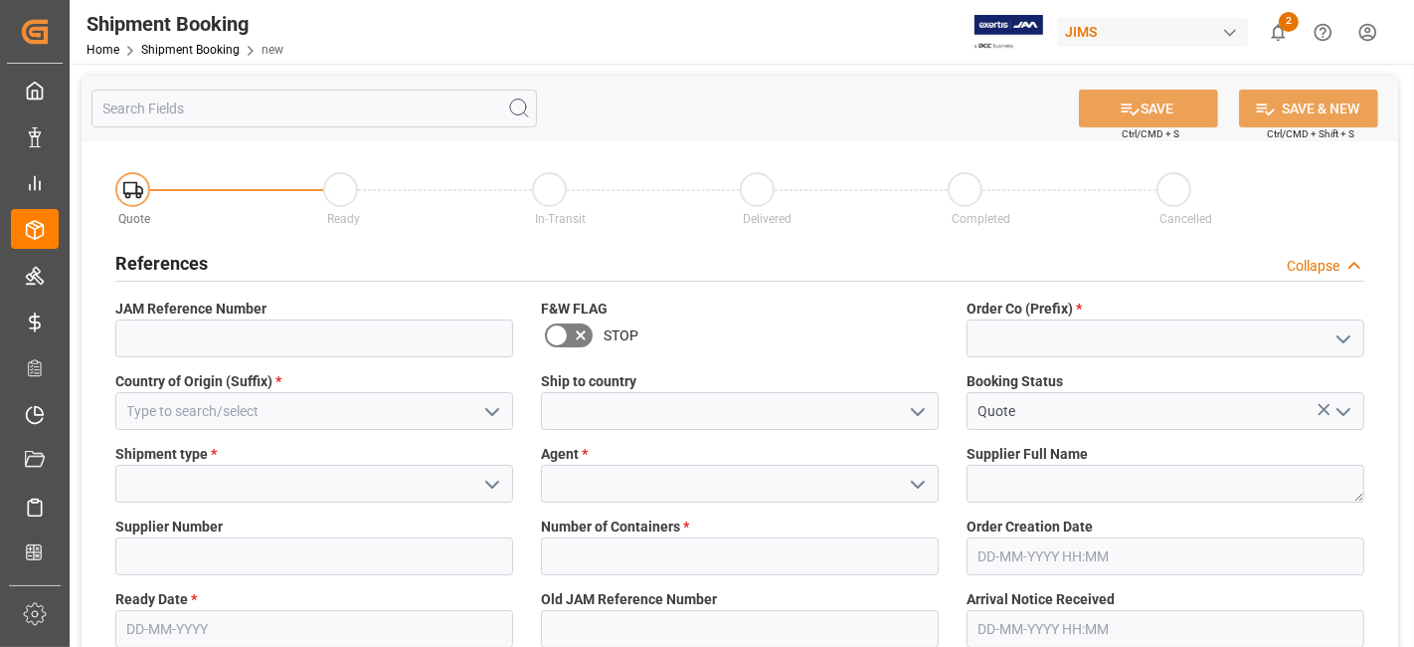
click at [1343, 339] on polyline "open menu" at bounding box center [1344, 339] width 12 height 6
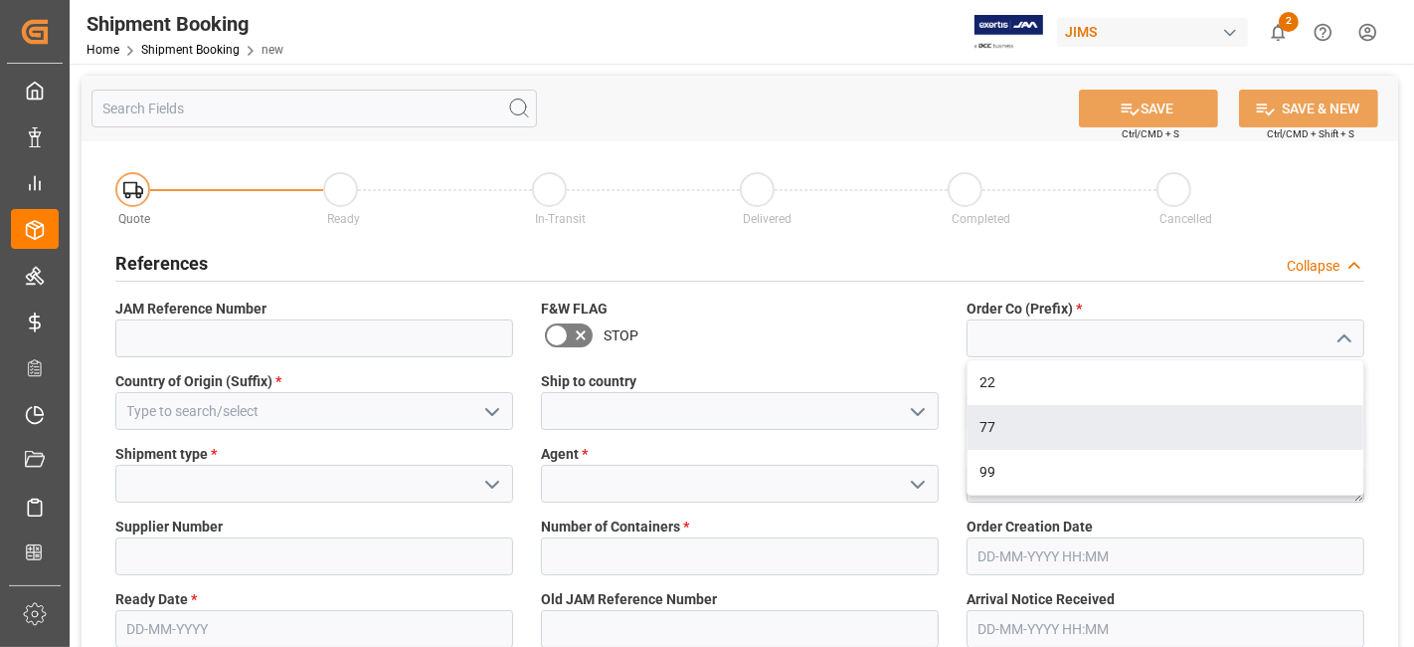
drag, startPoint x: 1269, startPoint y: 421, endPoint x: 669, endPoint y: 421, distance: 599.8
click at [1267, 421] on div "77" at bounding box center [1166, 427] width 396 height 45
type input "77"
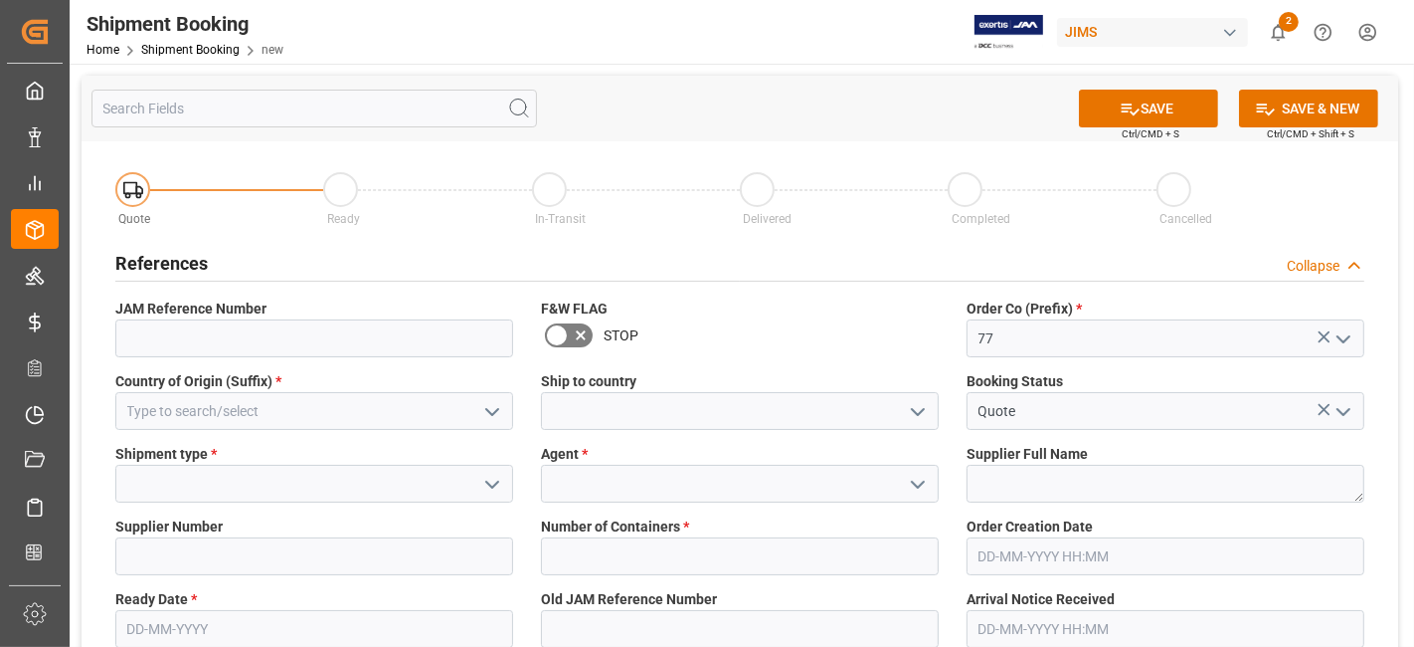
click at [478, 421] on button "open menu" at bounding box center [491, 411] width 30 height 31
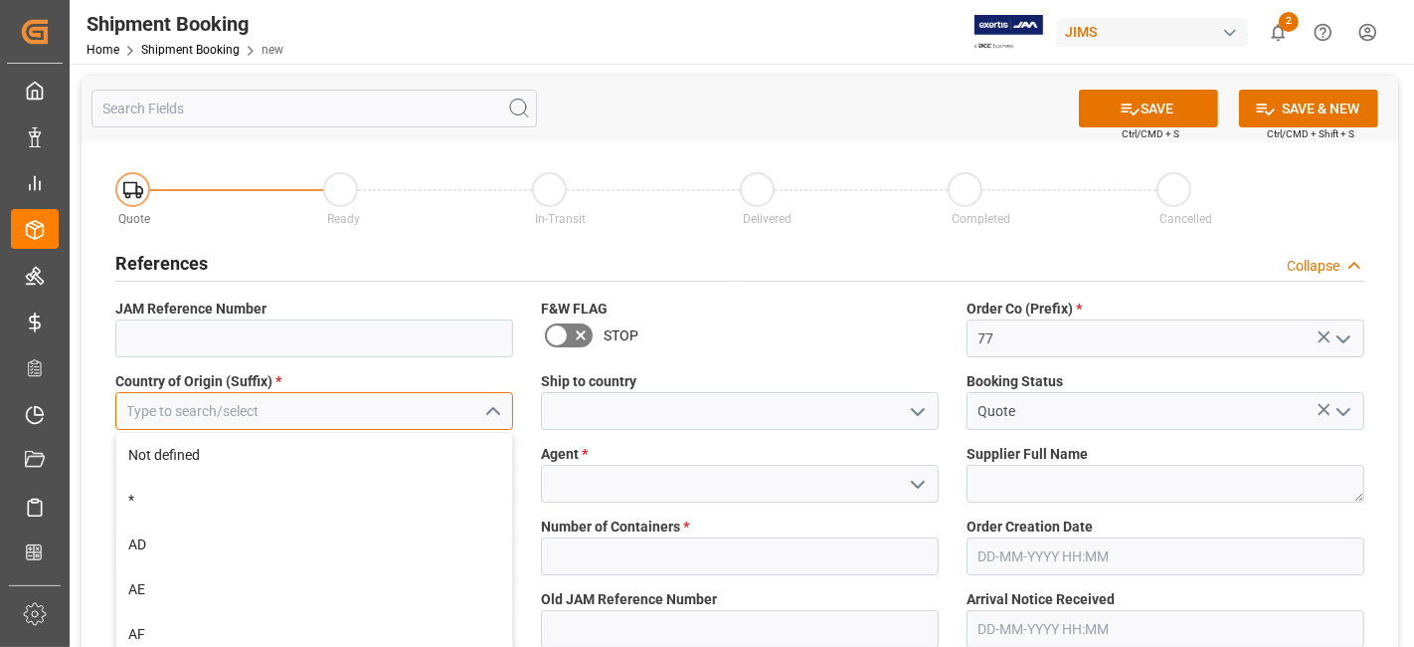
click at [372, 422] on input at bounding box center [314, 411] width 398 height 38
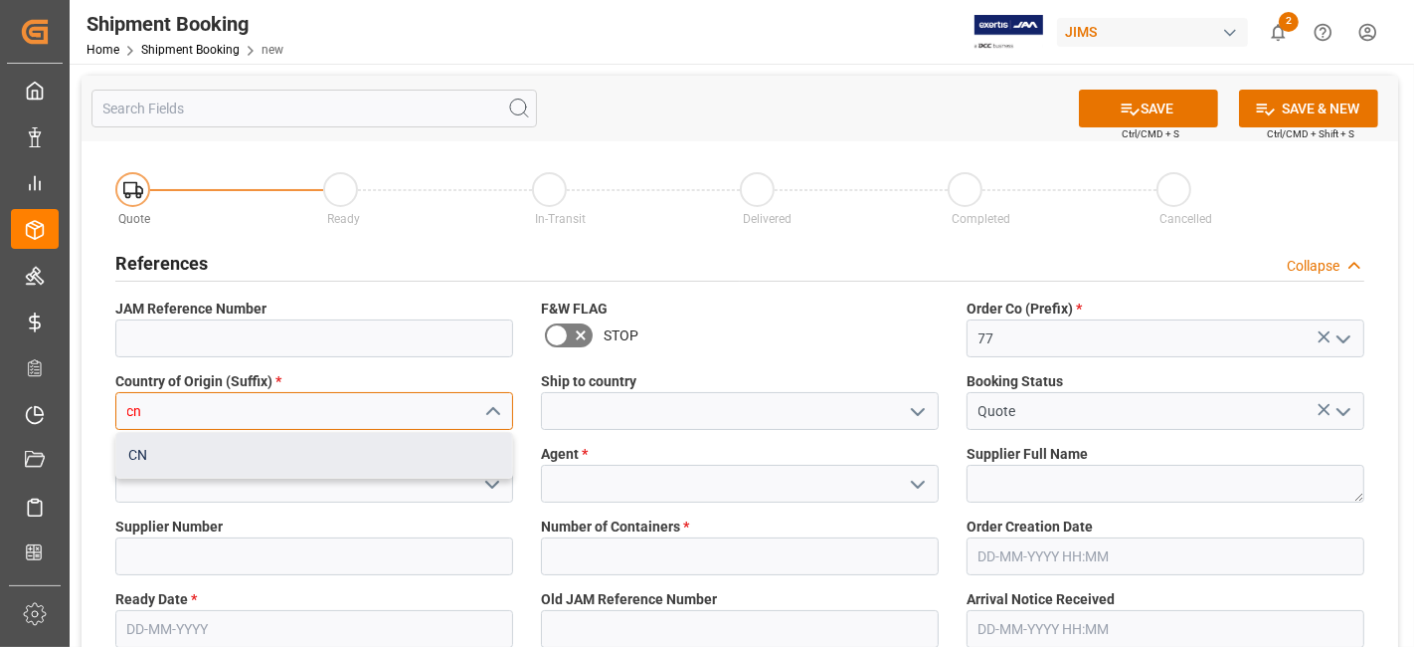
click at [352, 441] on div "CN" at bounding box center [314, 455] width 396 height 45
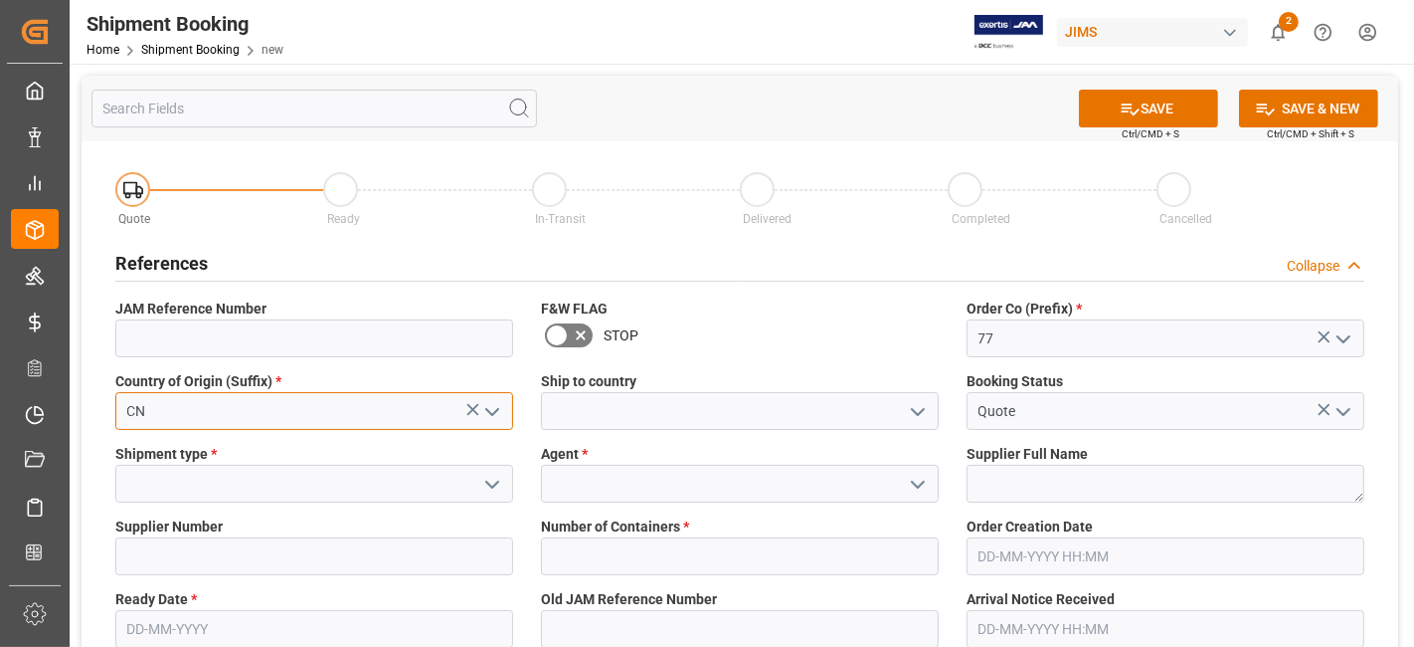
type input "CN"
click at [927, 417] on icon "open menu" at bounding box center [918, 412] width 24 height 24
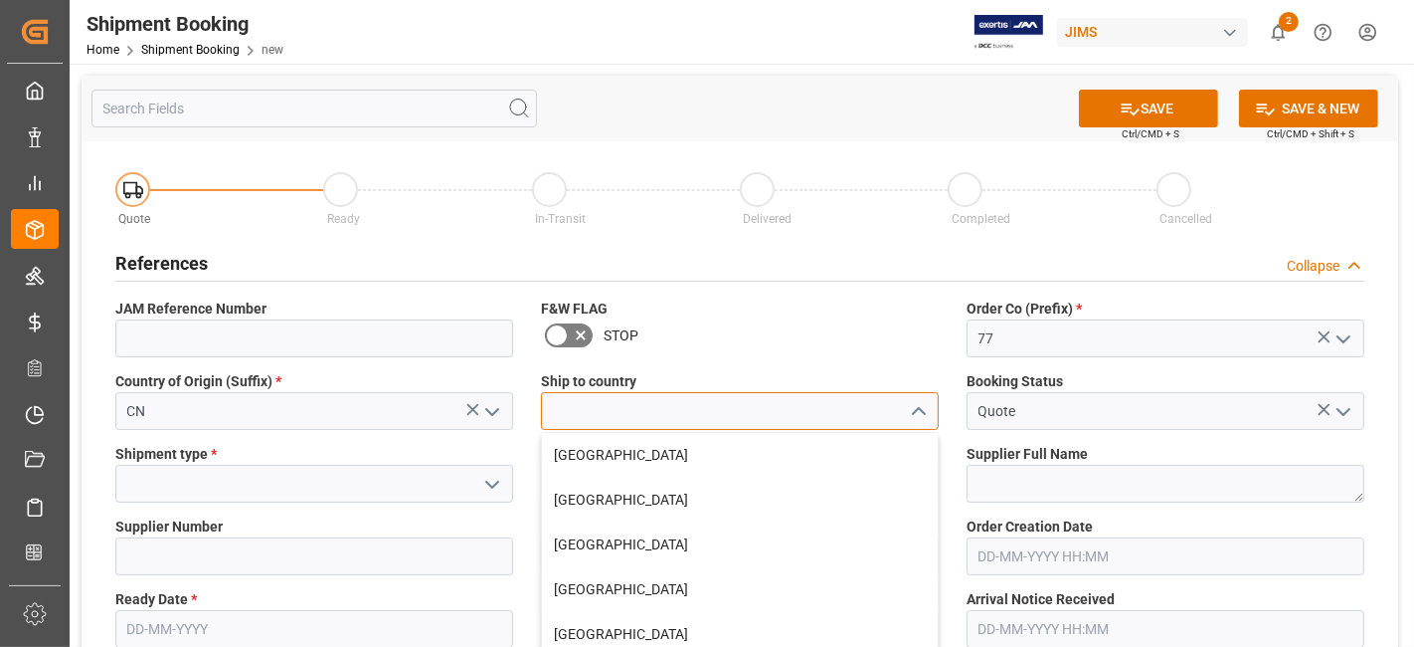
click at [777, 404] on input at bounding box center [740, 411] width 398 height 38
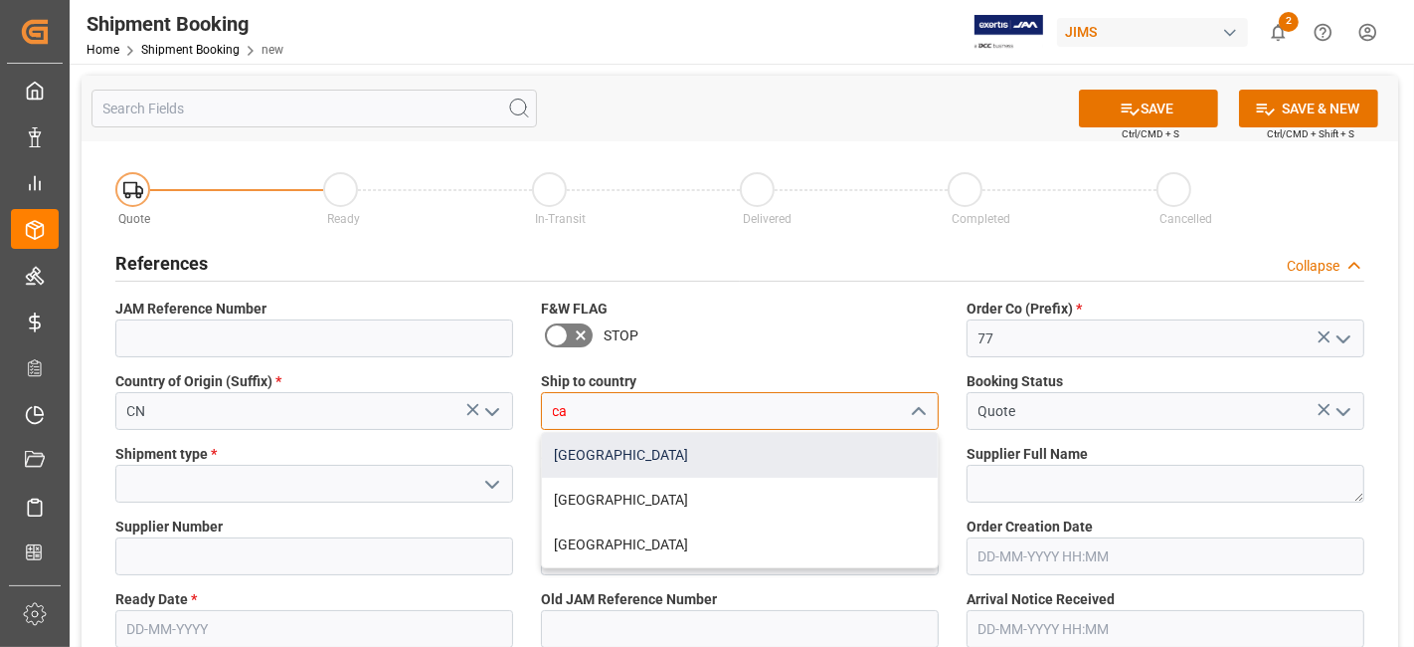
click at [622, 454] on div "Canada" at bounding box center [740, 455] width 396 height 45
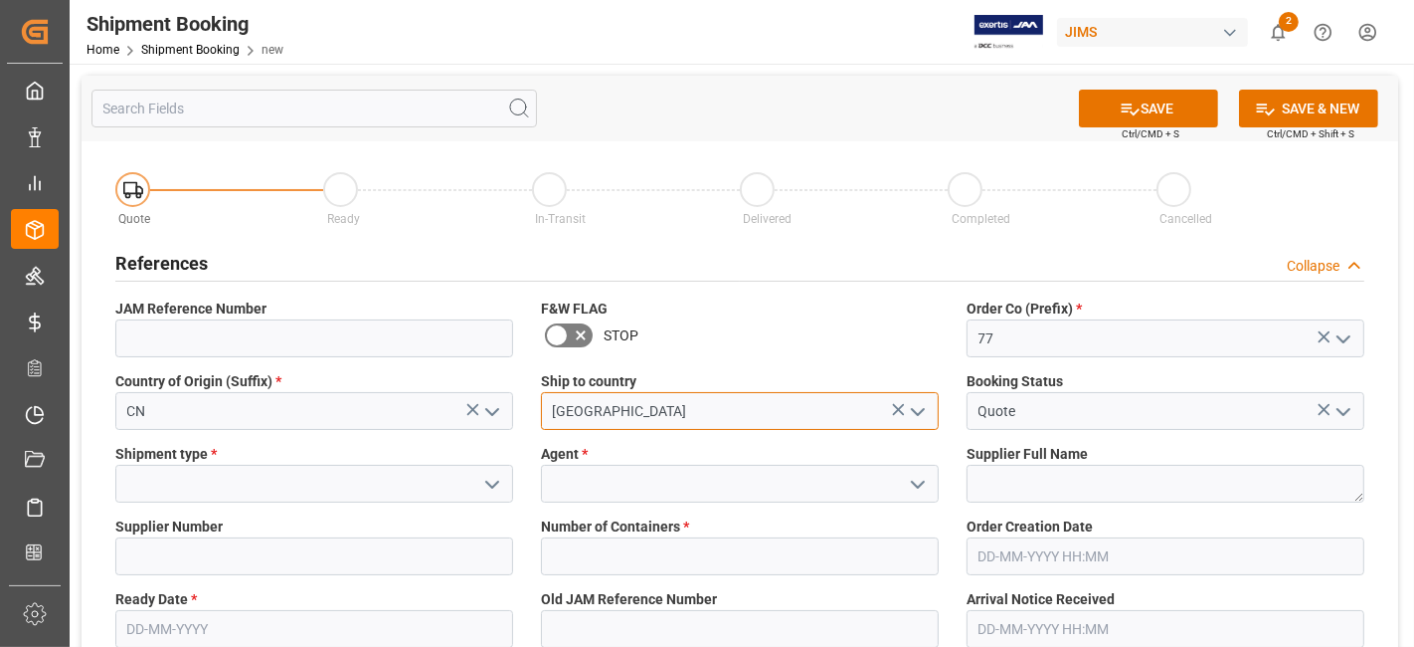
type input "Canada"
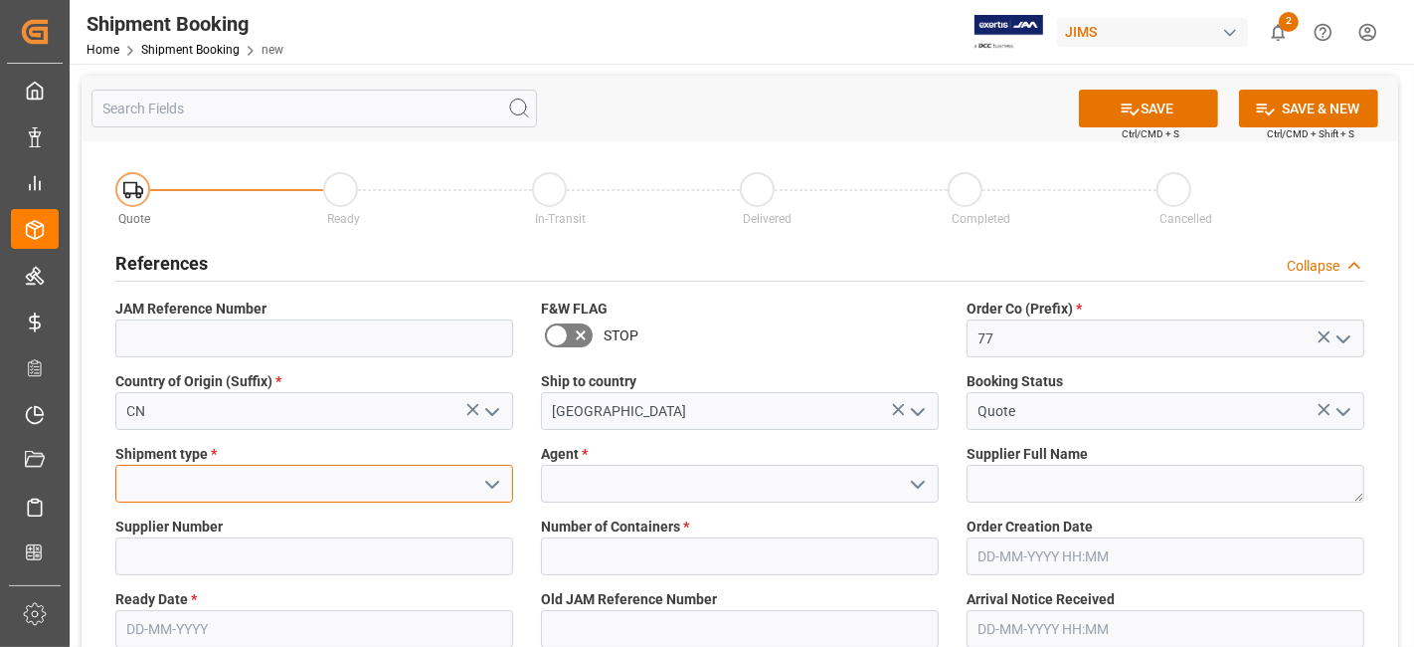
click at [295, 485] on input at bounding box center [314, 484] width 398 height 38
click at [492, 495] on button "open menu" at bounding box center [491, 484] width 30 height 31
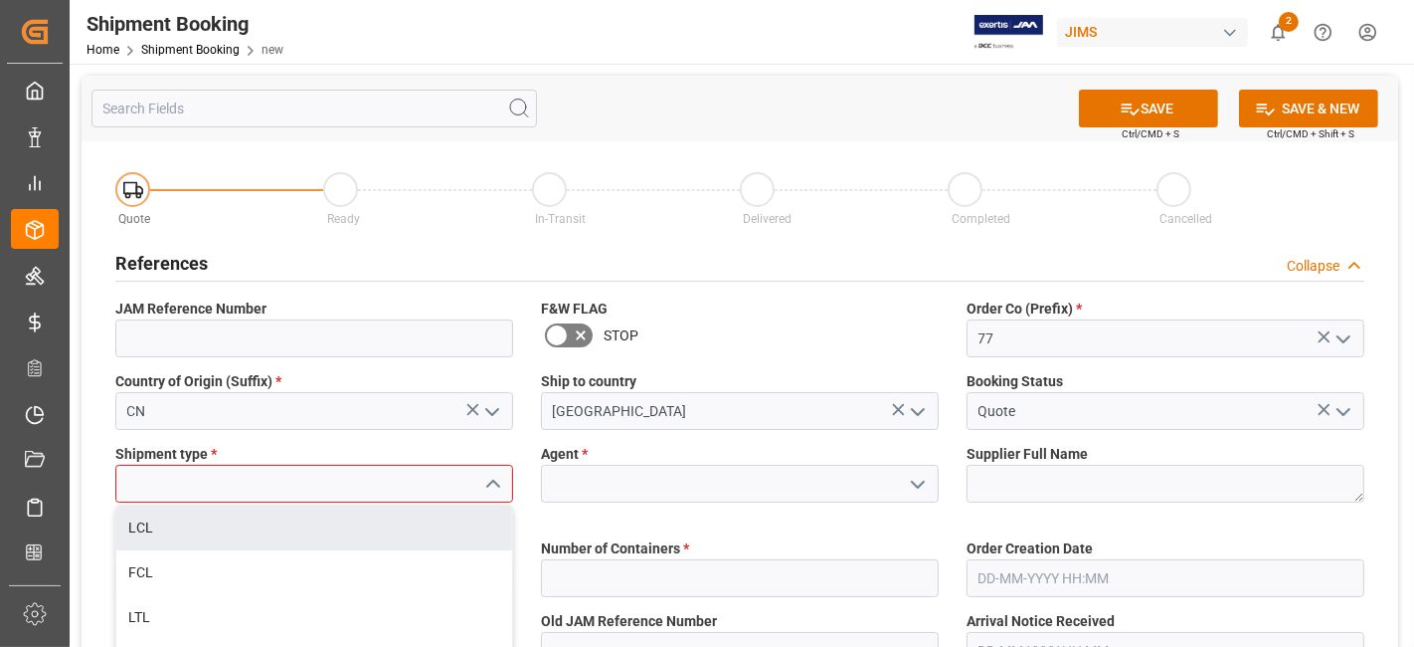
click at [216, 535] on div "LCL" at bounding box center [314, 527] width 396 height 45
type input "LCL"
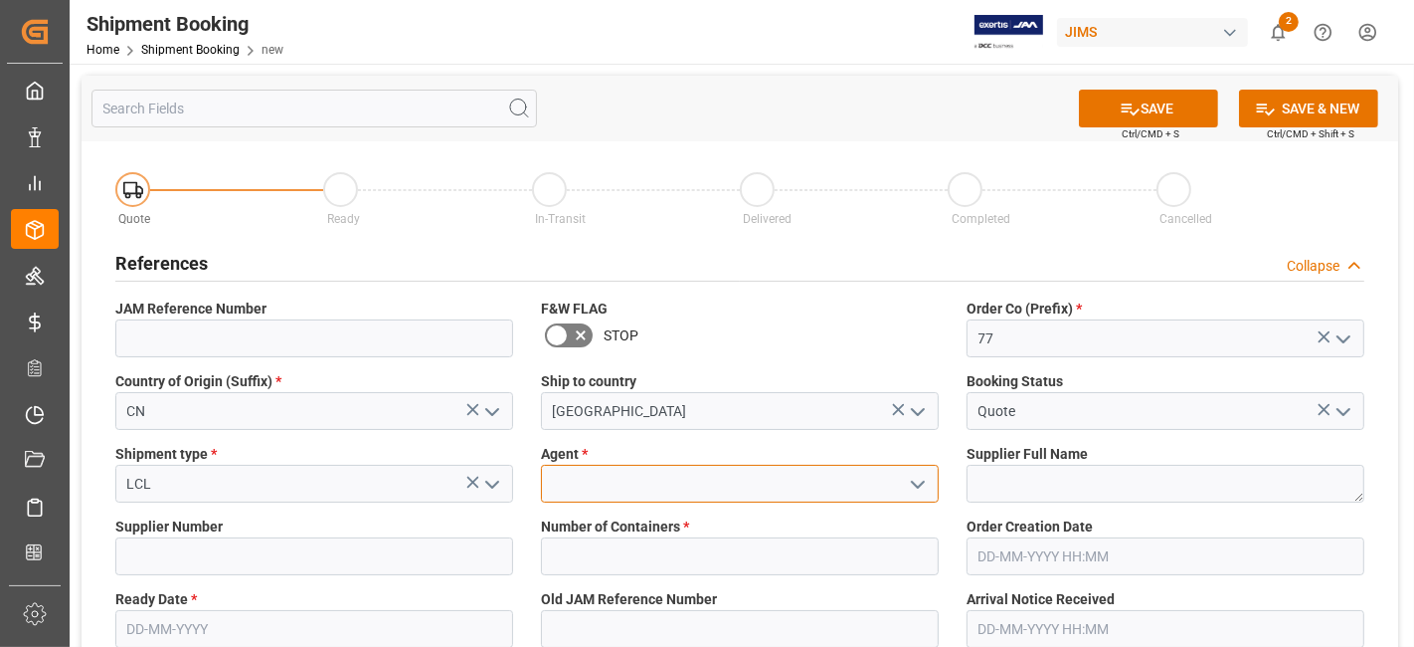
click at [661, 495] on input at bounding box center [740, 484] width 398 height 38
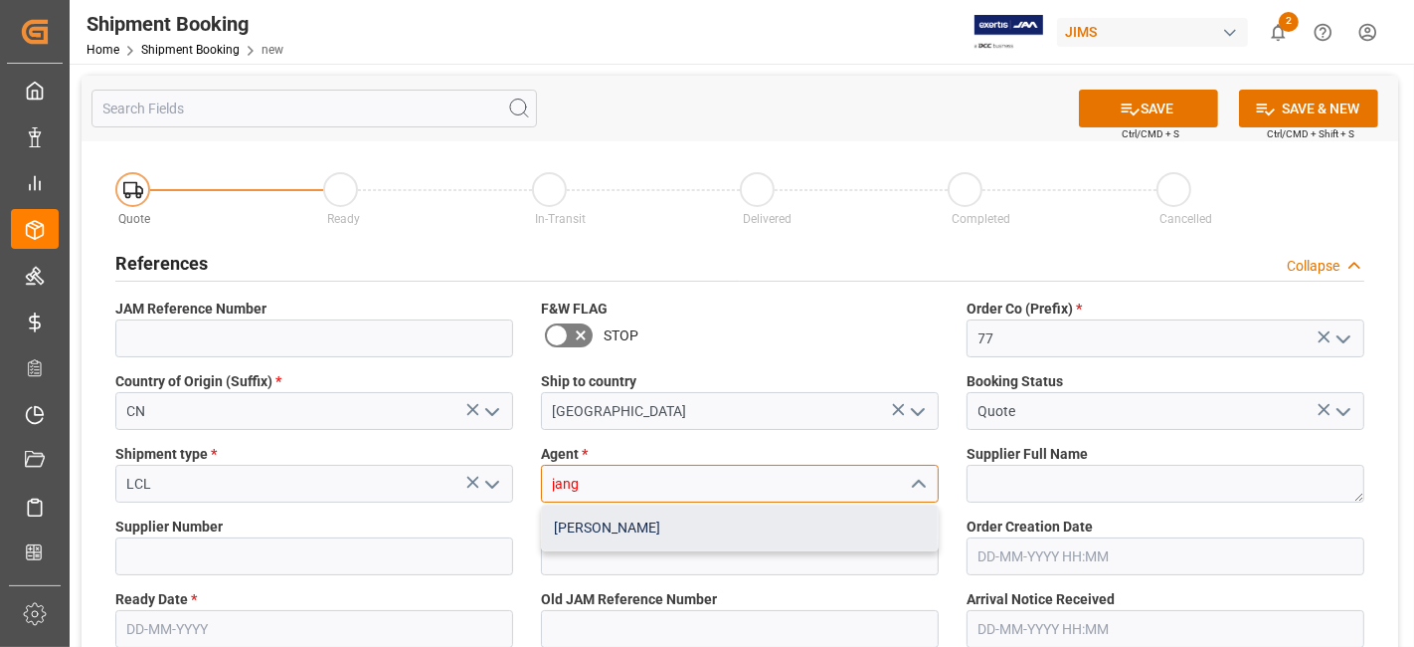
click at [658, 533] on div "[PERSON_NAME]" at bounding box center [740, 527] width 396 height 45
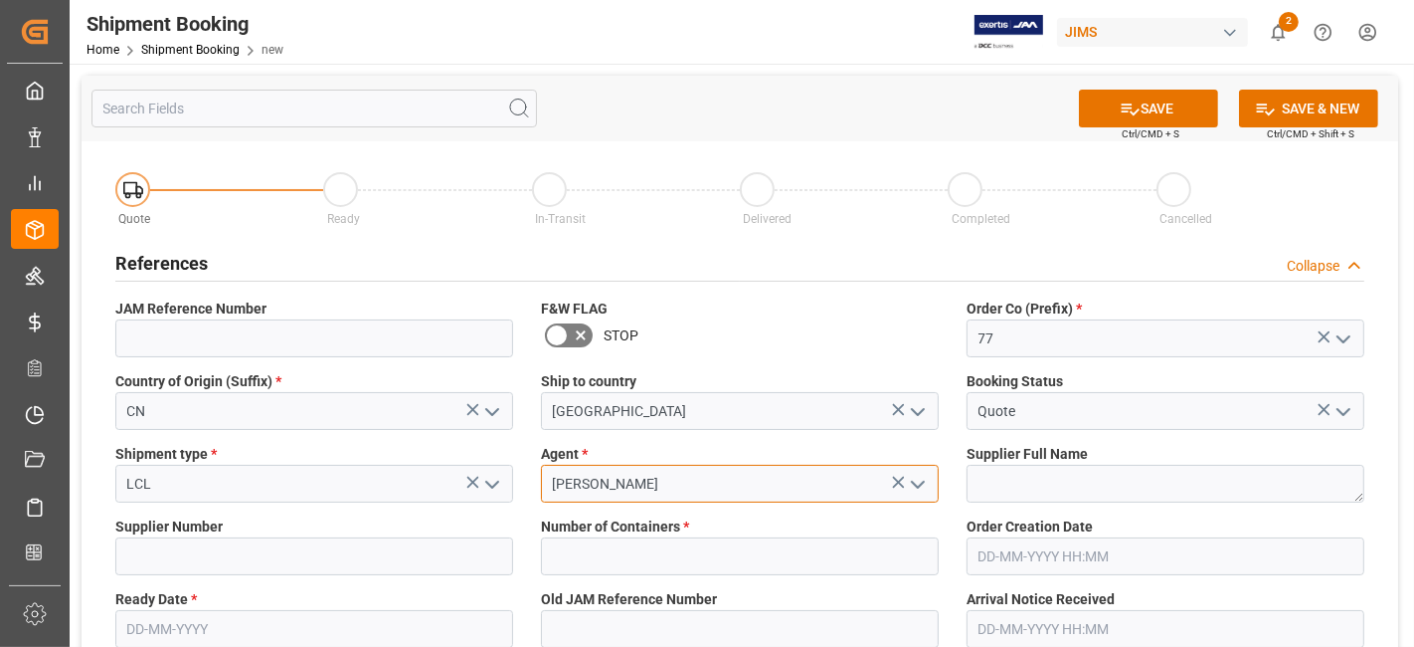
type input "[PERSON_NAME]"
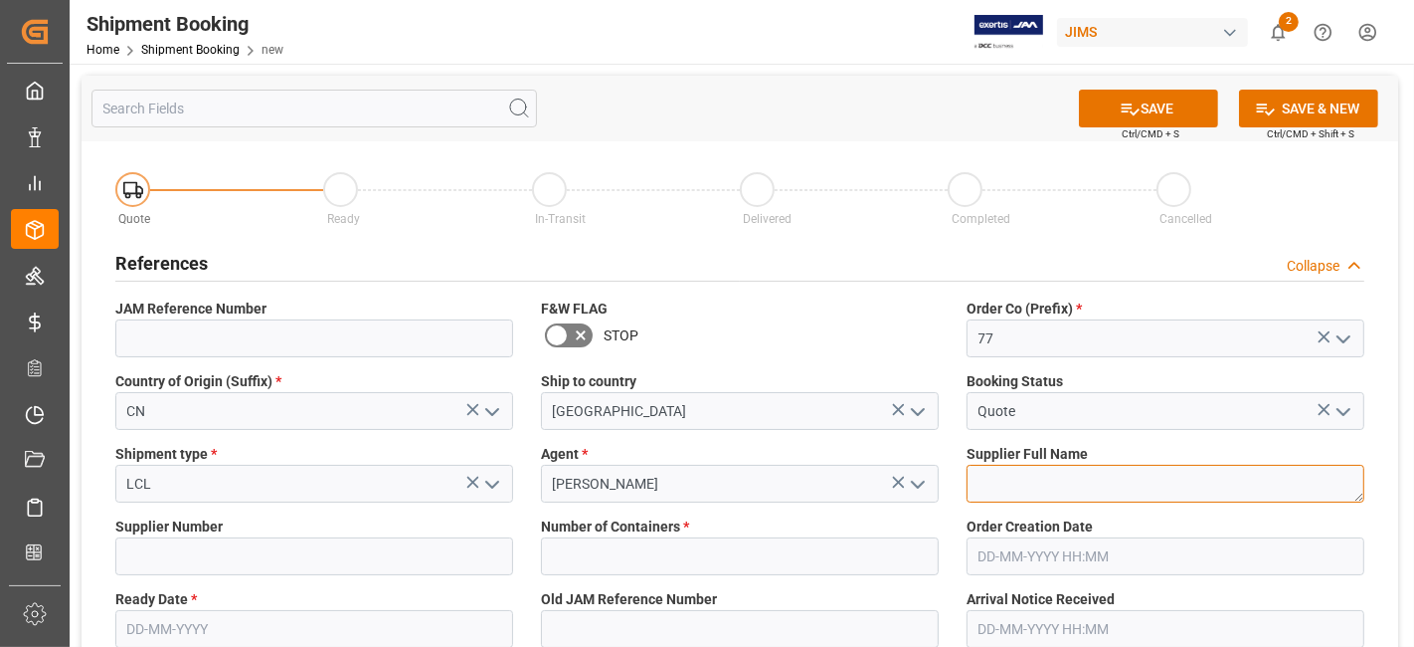
click at [1095, 481] on textarea at bounding box center [1166, 484] width 398 height 38
paste textarea "Music & Sales Pro Equip GmbH China"
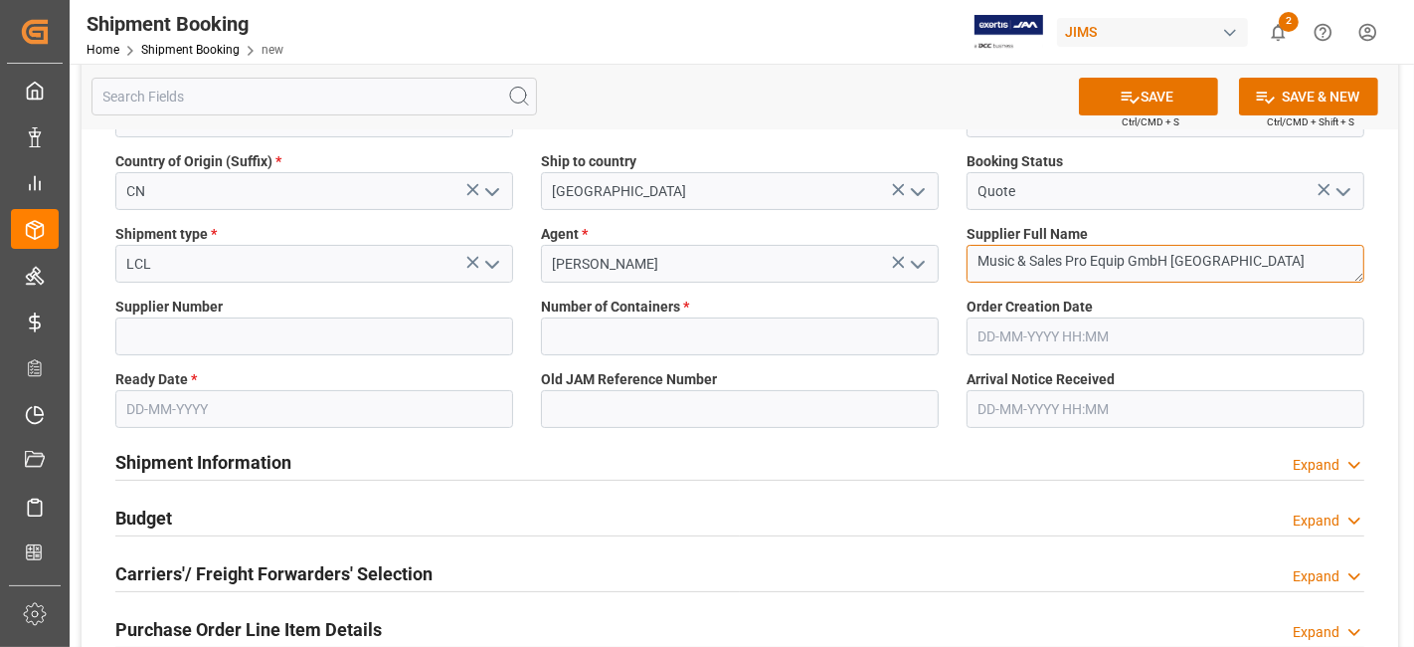
scroll to position [221, 0]
type textarea "Music & Sales Pro Equip GmbH China"
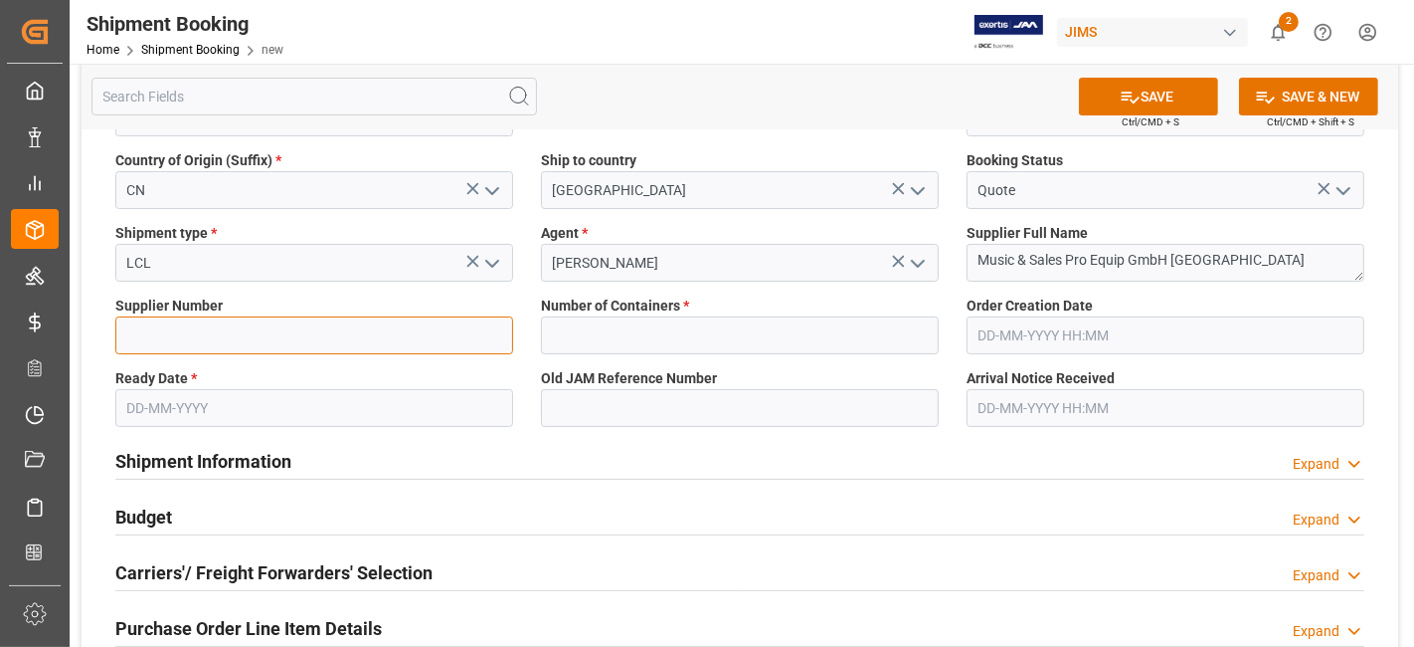
click at [227, 327] on input at bounding box center [314, 335] width 398 height 38
paste input "765858"
type input "765858"
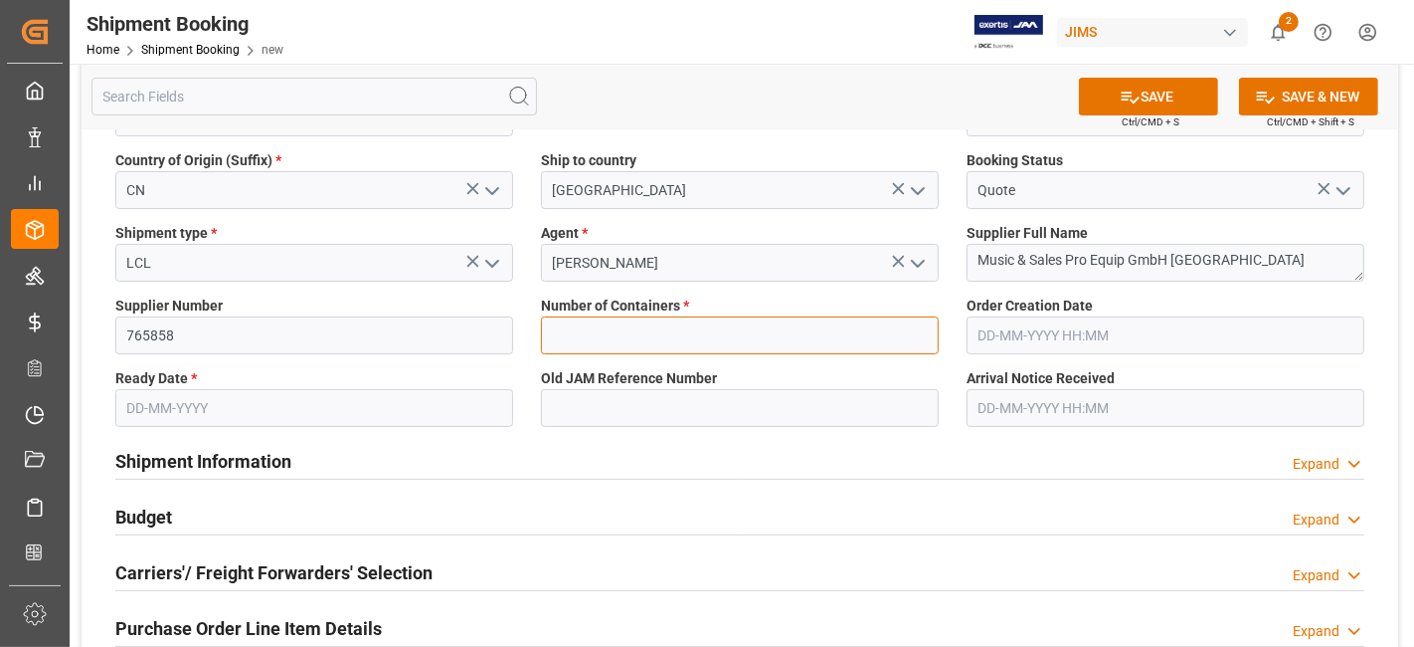
click at [781, 345] on input "text" at bounding box center [740, 335] width 398 height 38
type input "0"
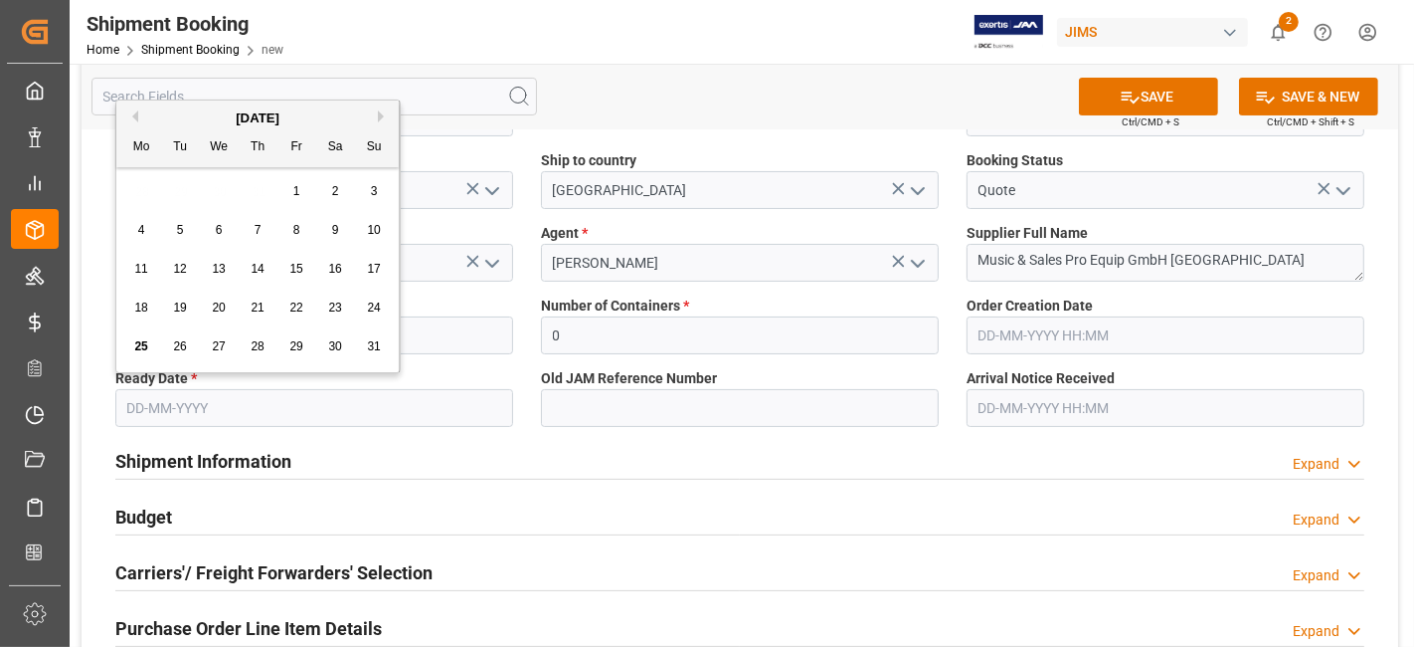
click at [250, 415] on input "text" at bounding box center [314, 408] width 398 height 38
click at [161, 323] on div "18 19 20 21 22 23 24" at bounding box center [258, 307] width 272 height 39
click at [183, 405] on input "text" at bounding box center [314, 408] width 398 height 38
click at [157, 329] on div "25 26 27 28 29 30 31" at bounding box center [258, 346] width 272 height 39
click at [135, 350] on span "25" at bounding box center [140, 346] width 13 height 14
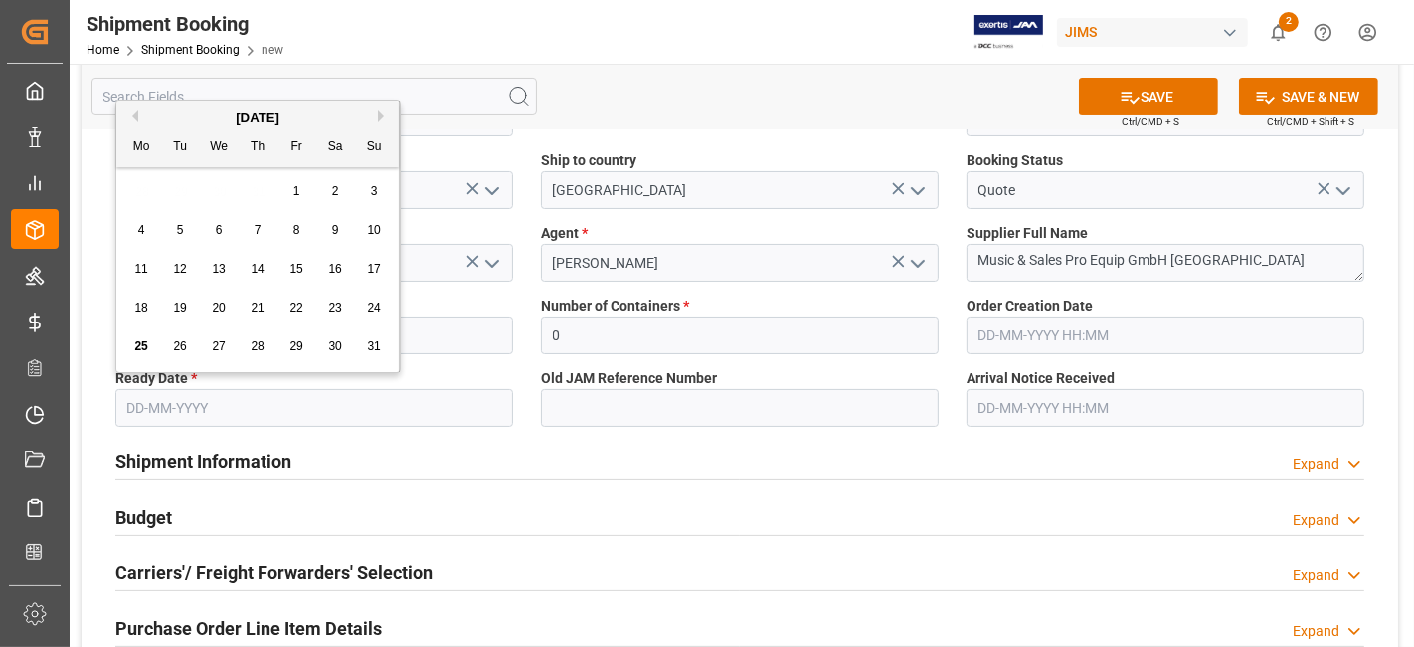
type input "[DATE]"
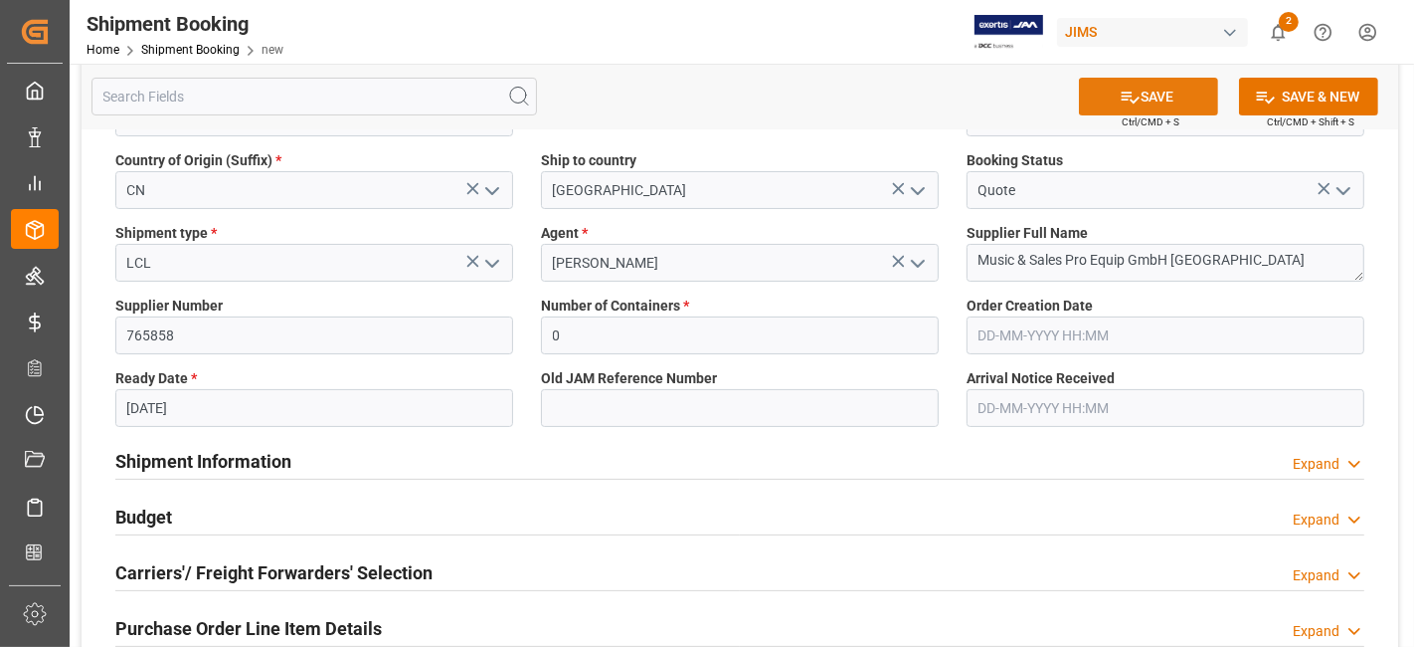
click at [1104, 109] on button "SAVE" at bounding box center [1148, 97] width 139 height 38
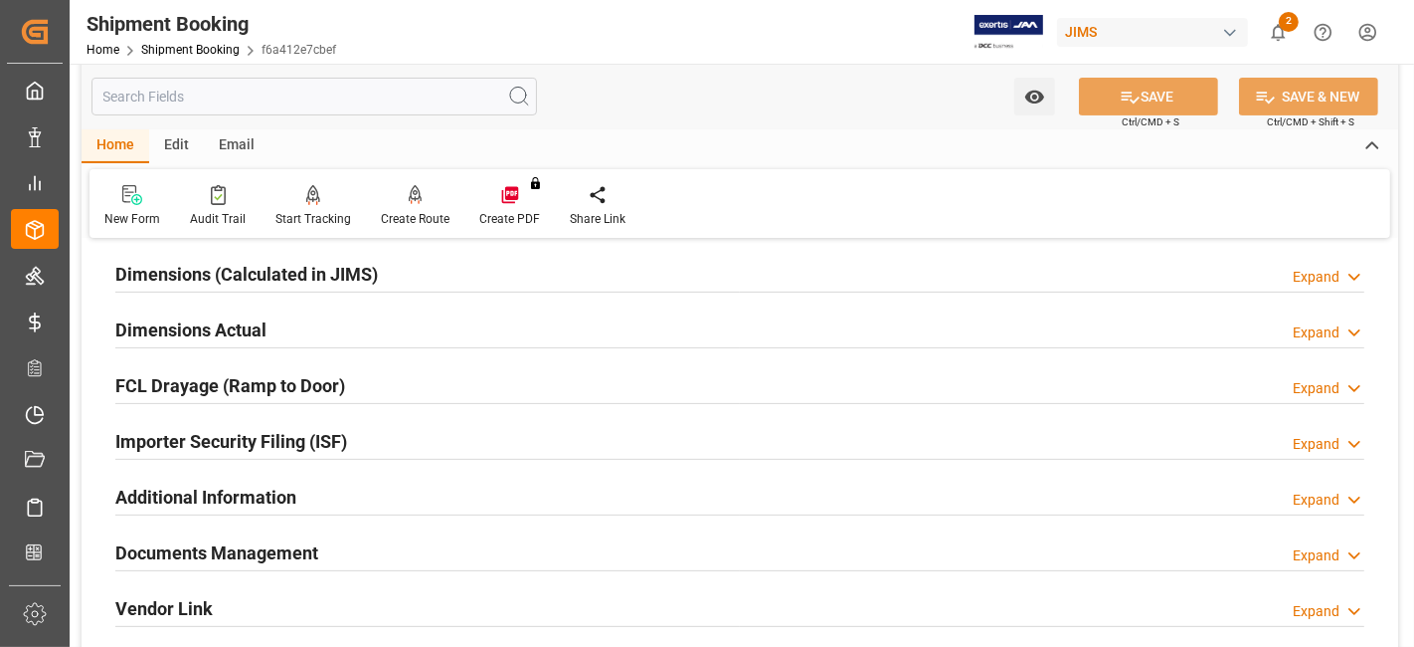
scroll to position [552, 0]
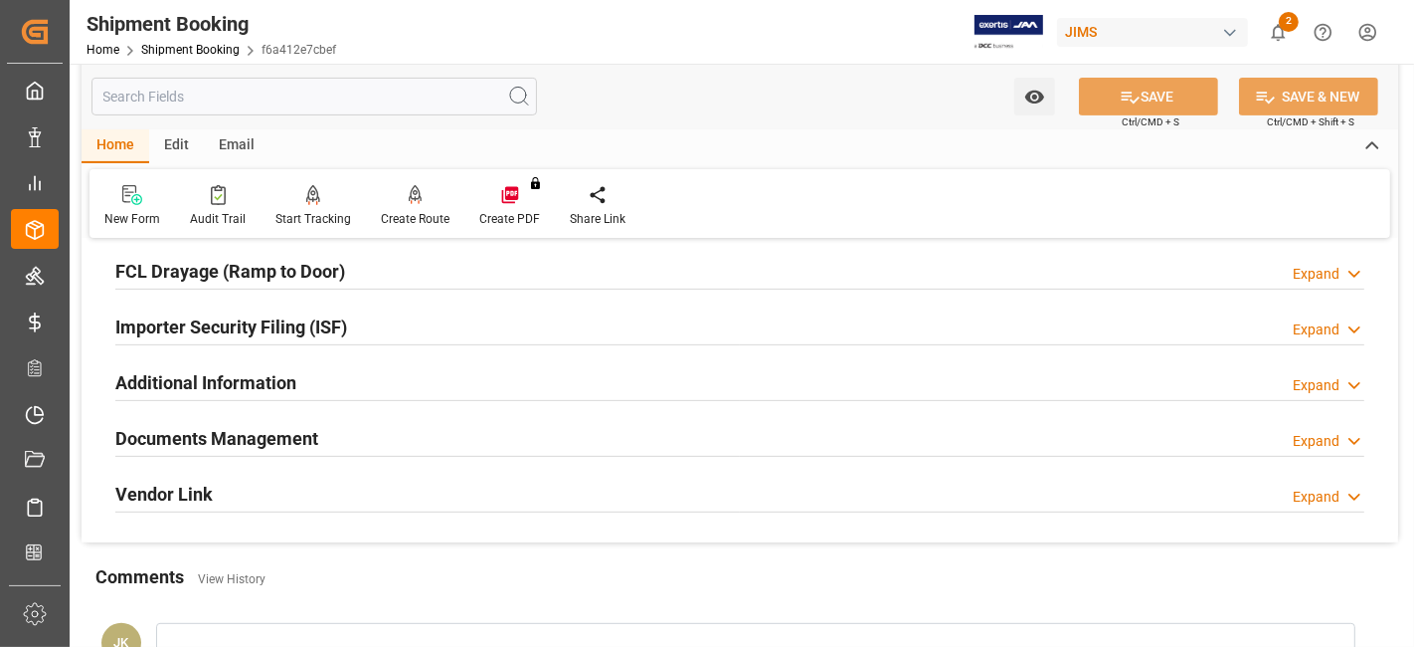
drag, startPoint x: 305, startPoint y: 426, endPoint x: 402, endPoint y: 446, distance: 98.5
click at [305, 426] on h2 "Documents Management" at bounding box center [216, 438] width 203 height 27
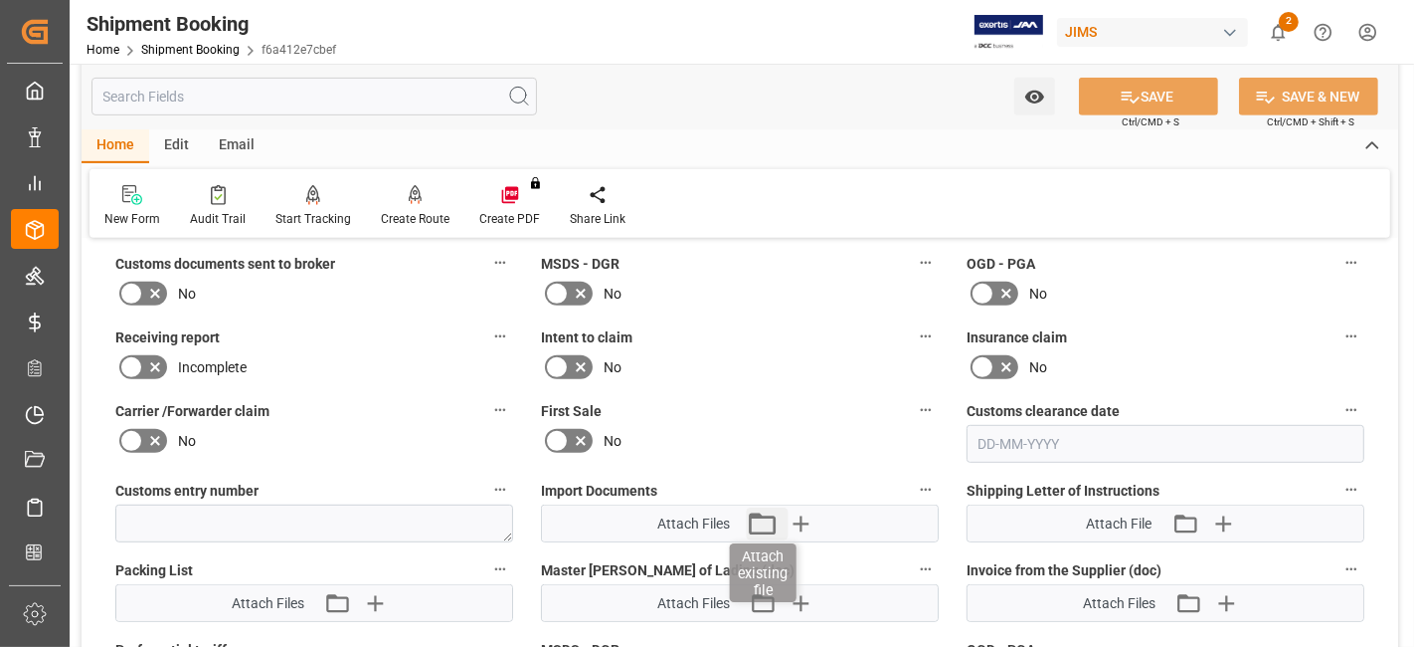
scroll to position [883, 0]
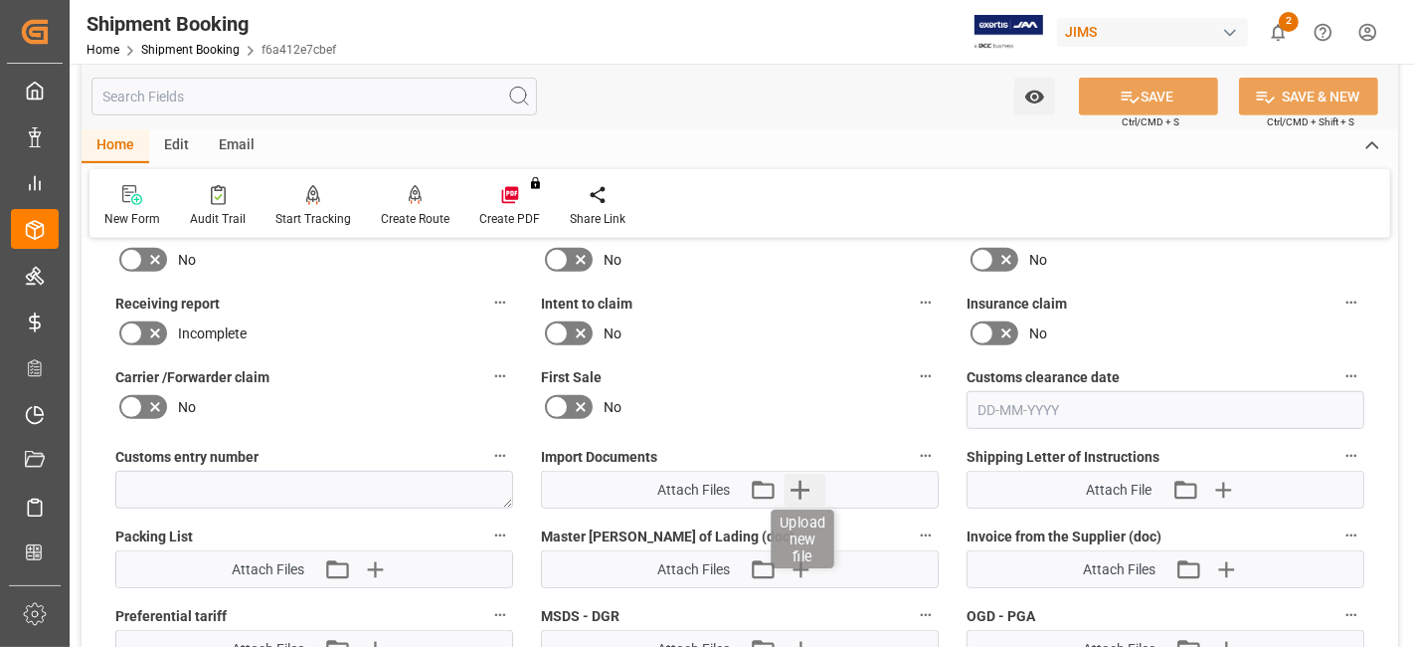
click at [810, 484] on icon "button" at bounding box center [801, 489] width 32 height 32
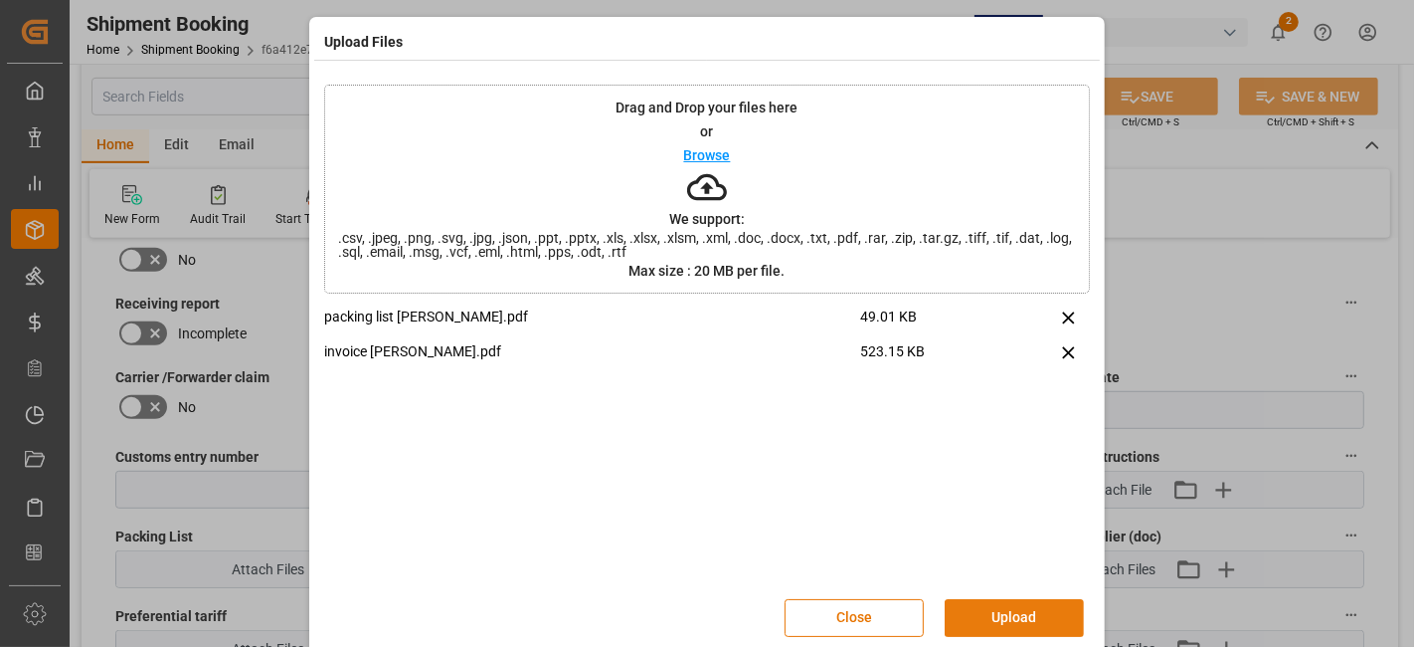
click at [998, 620] on button "Upload" at bounding box center [1014, 618] width 139 height 38
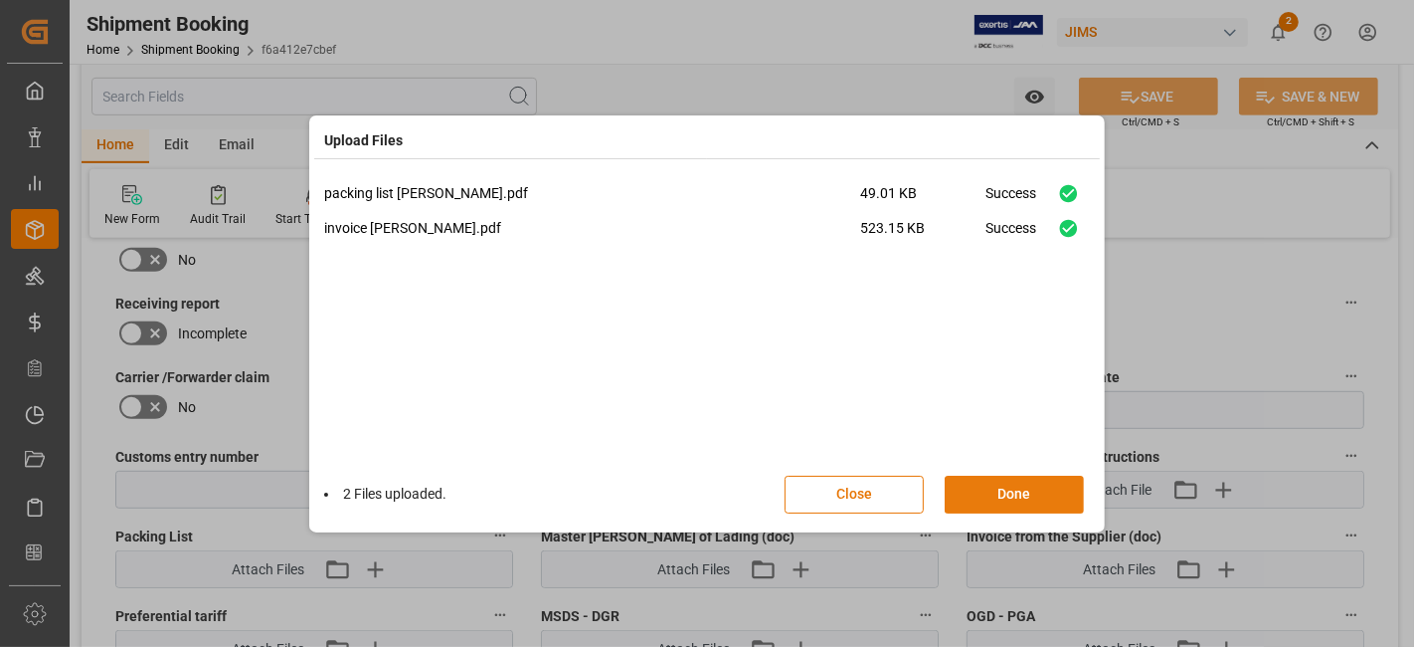
click at [989, 498] on button "Done" at bounding box center [1014, 494] width 139 height 38
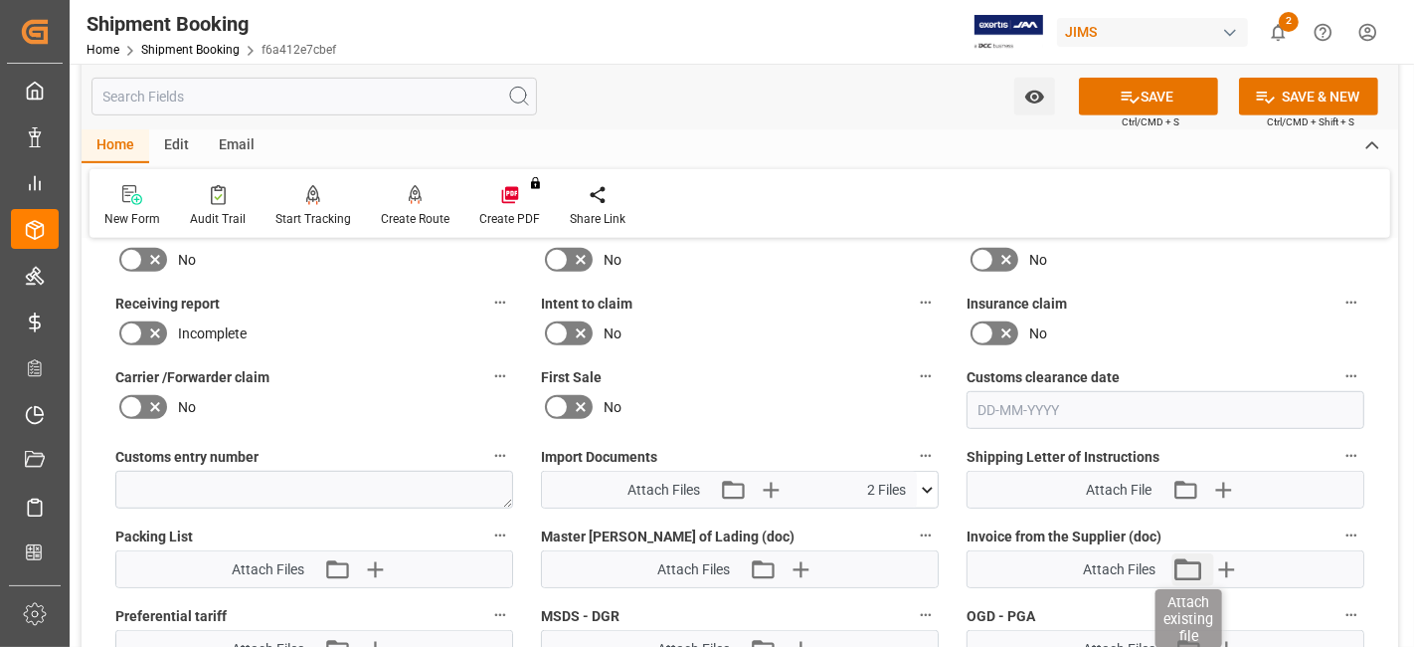
scroll to position [995, 0]
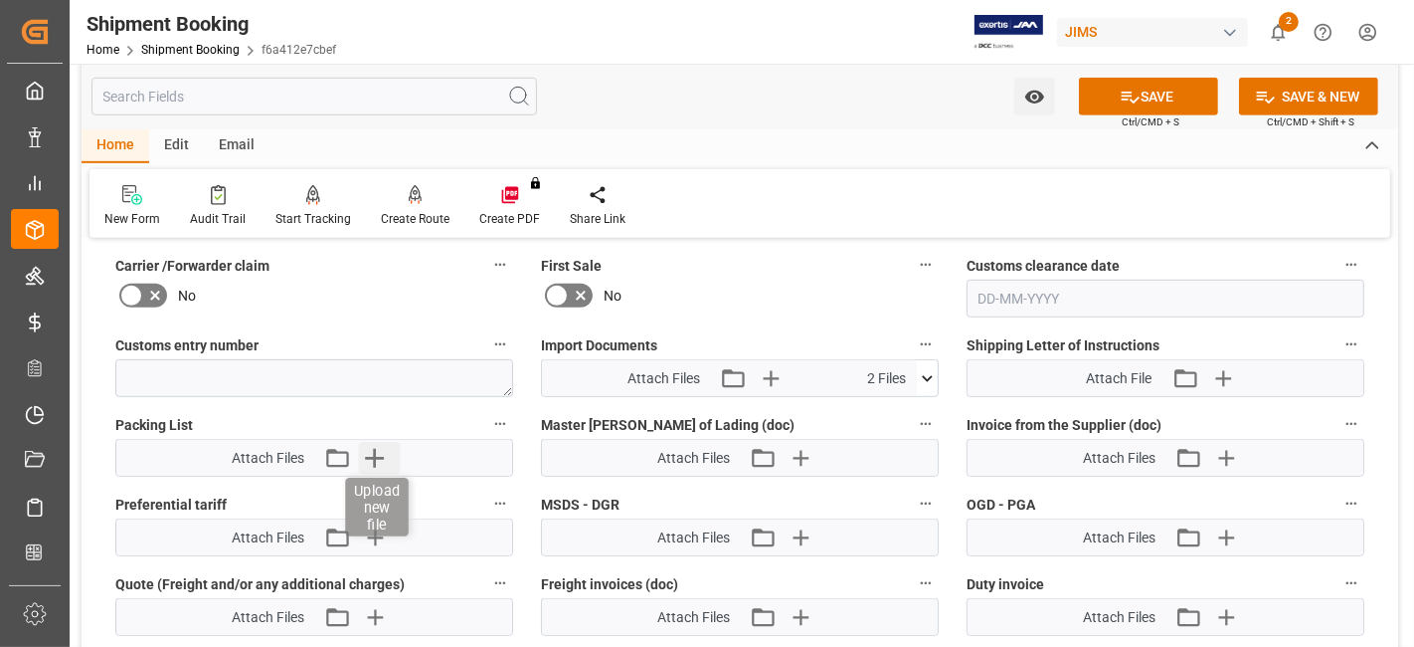
click at [371, 451] on icon "button" at bounding box center [375, 458] width 32 height 32
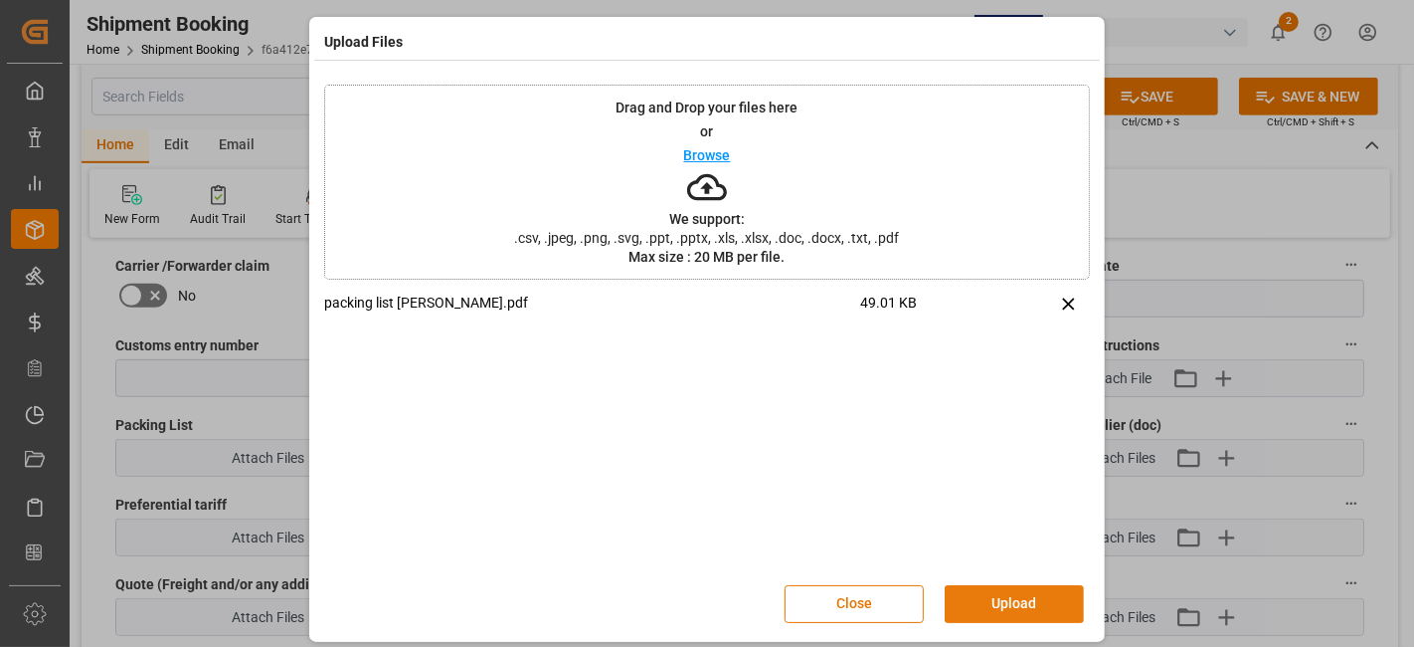
click at [1056, 608] on button "Upload" at bounding box center [1014, 604] width 139 height 38
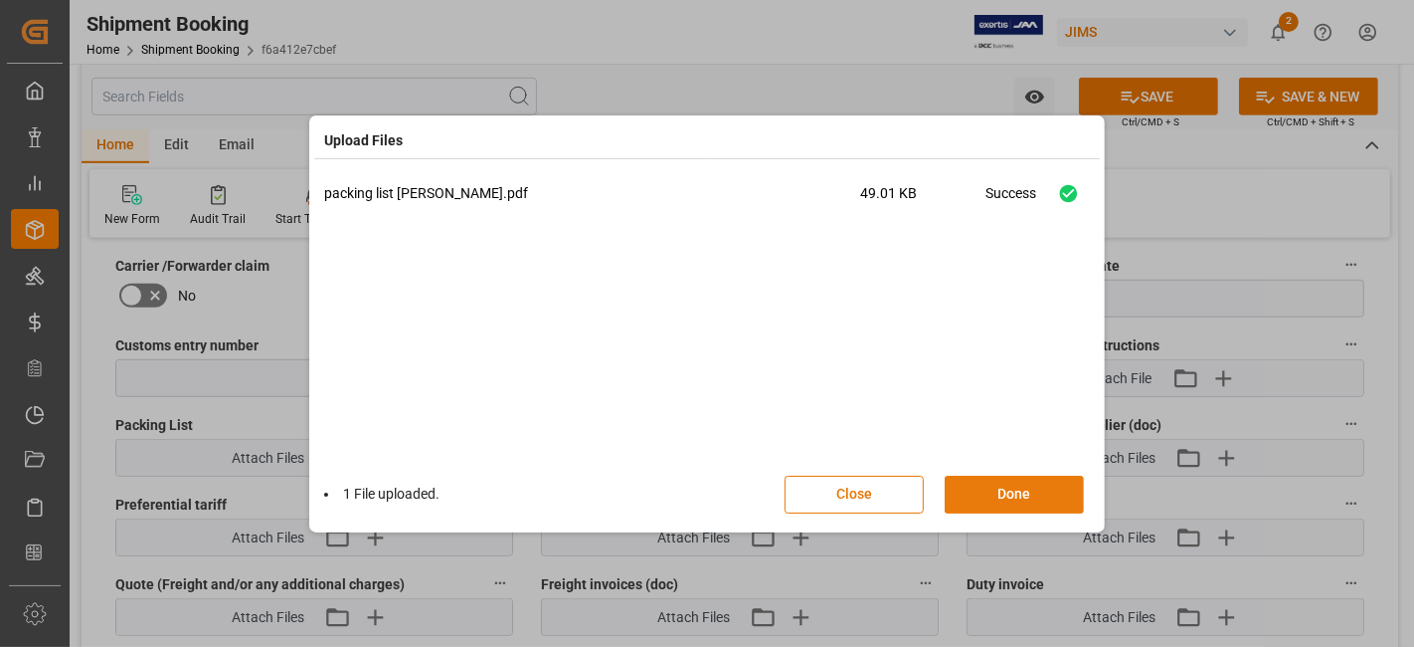
click at [1015, 492] on button "Done" at bounding box center [1014, 494] width 139 height 38
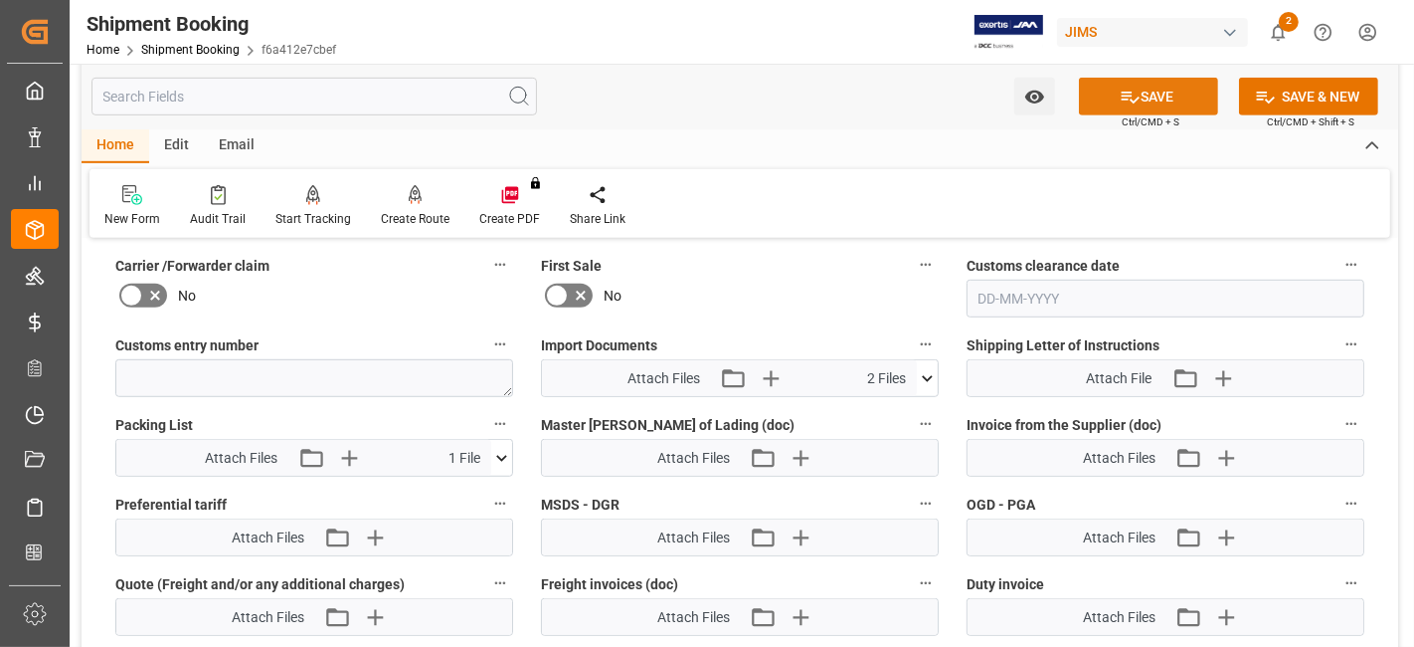
click at [1142, 97] on button "SAVE" at bounding box center [1148, 97] width 139 height 38
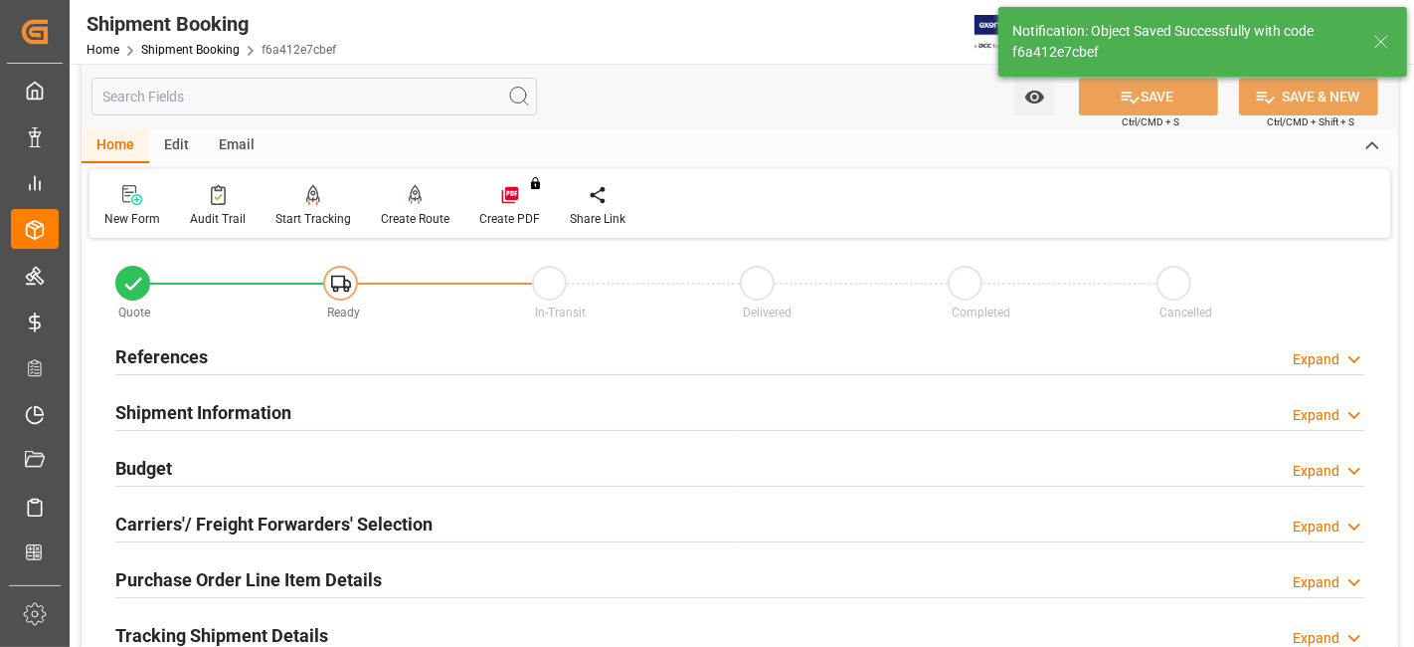
scroll to position [0, 0]
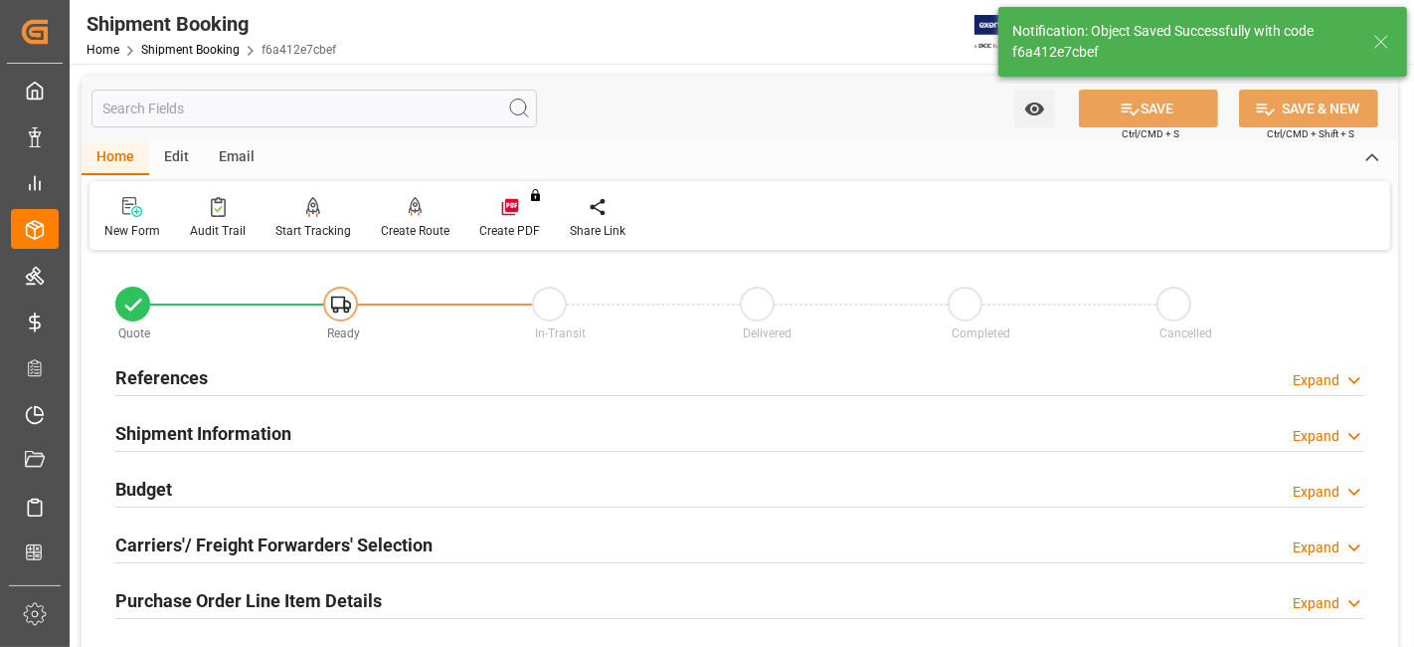
click at [265, 373] on div "References Expand" at bounding box center [739, 376] width 1249 height 38
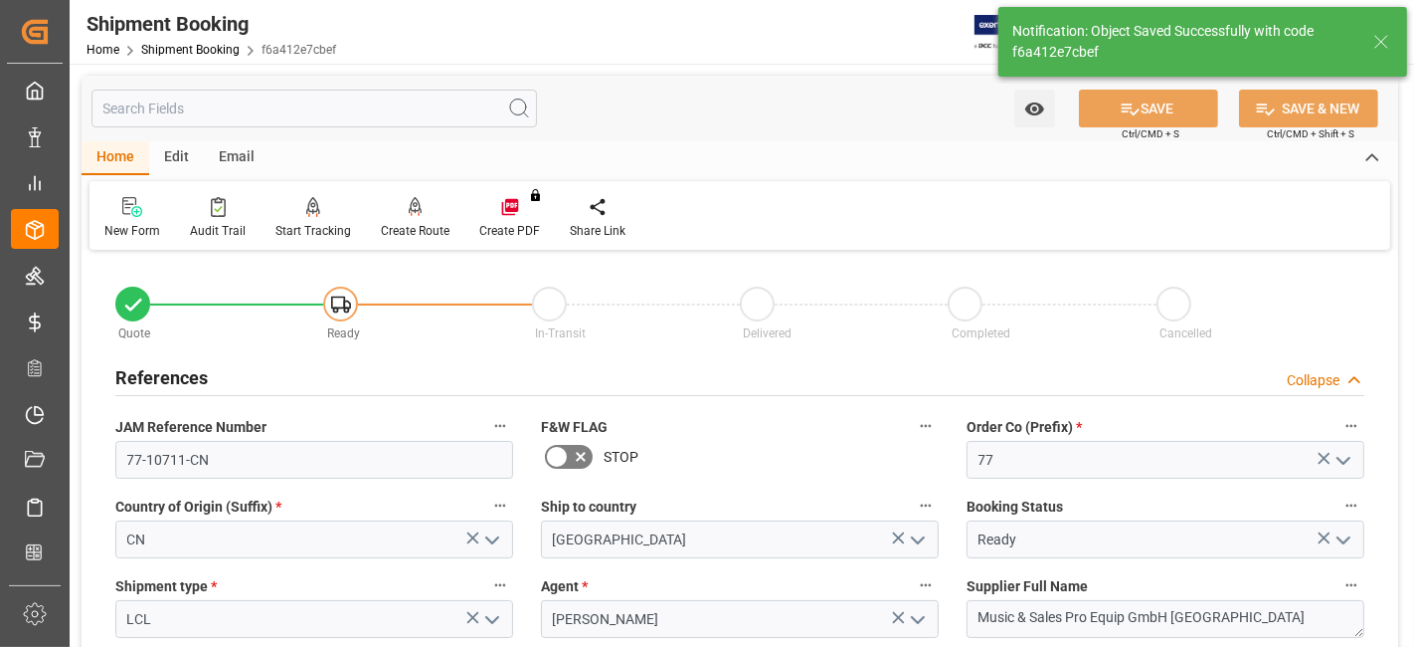
click at [265, 375] on div "References Collapse" at bounding box center [739, 376] width 1249 height 38
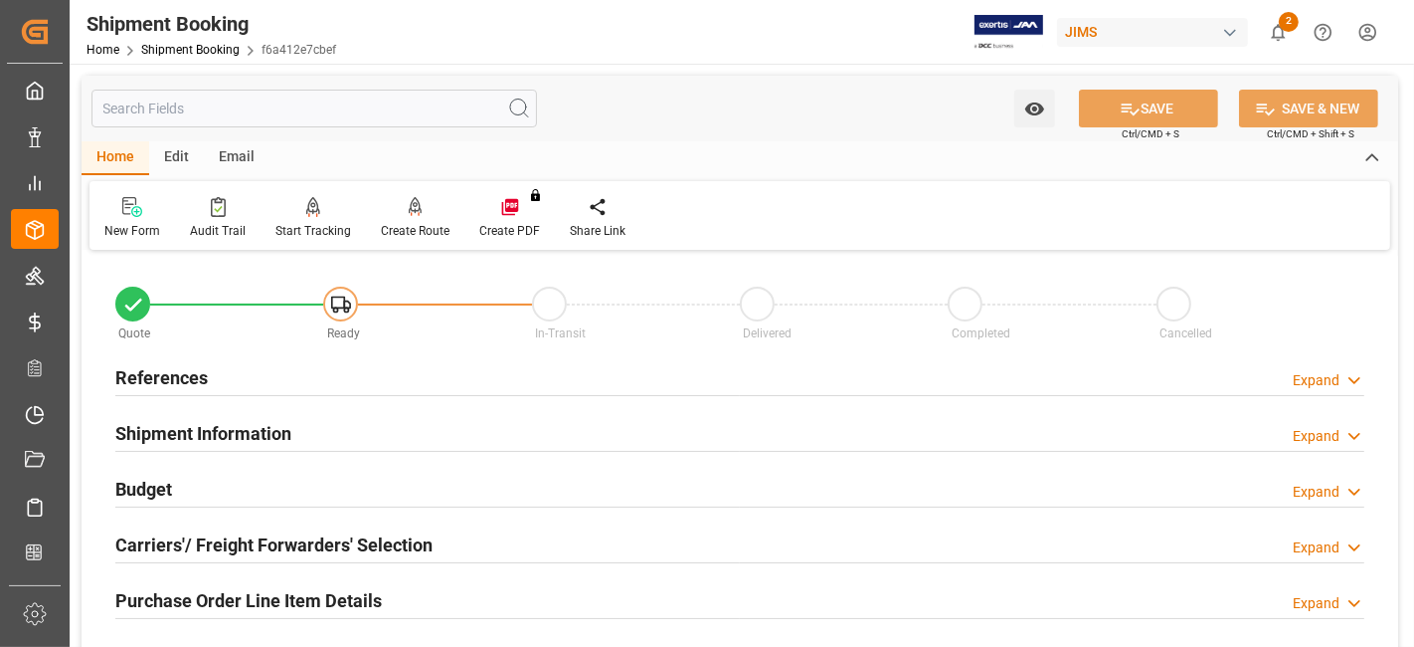
click at [265, 375] on div "References Expand" at bounding box center [739, 376] width 1249 height 38
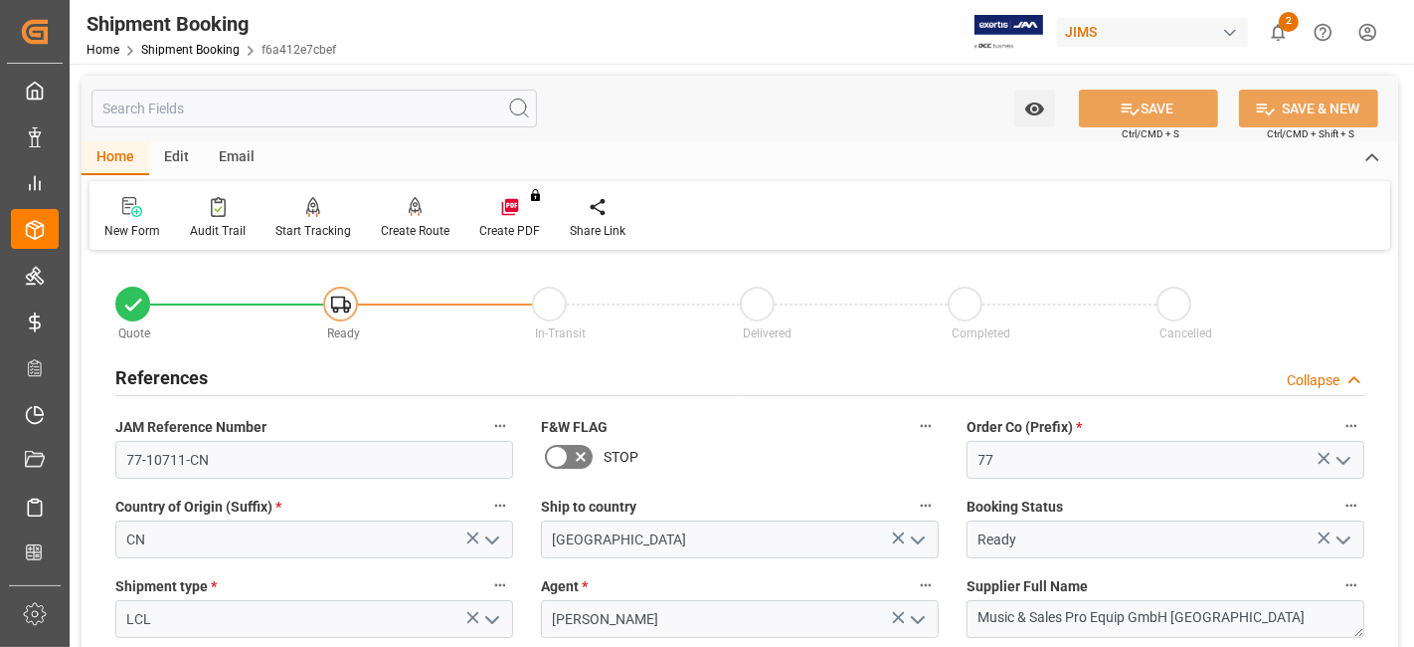
click at [265, 375] on div "References Collapse" at bounding box center [739, 376] width 1249 height 38
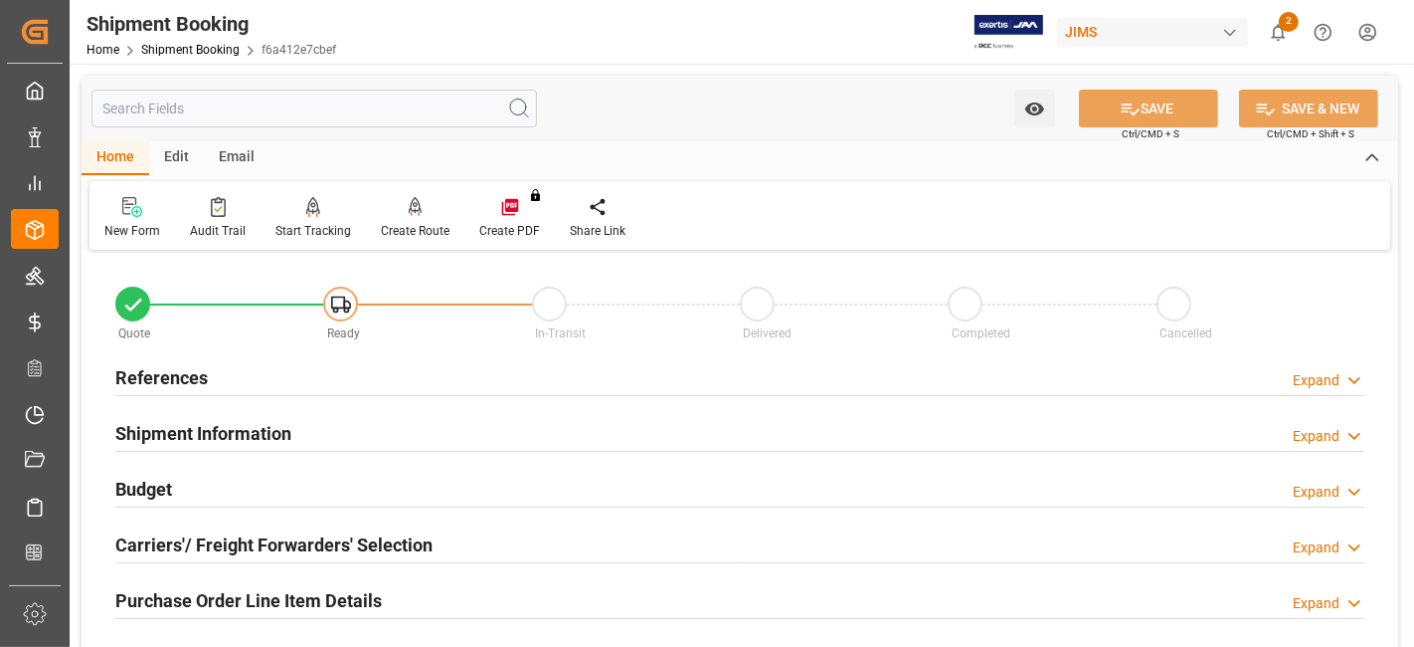
click at [265, 375] on div "References Expand" at bounding box center [739, 376] width 1249 height 38
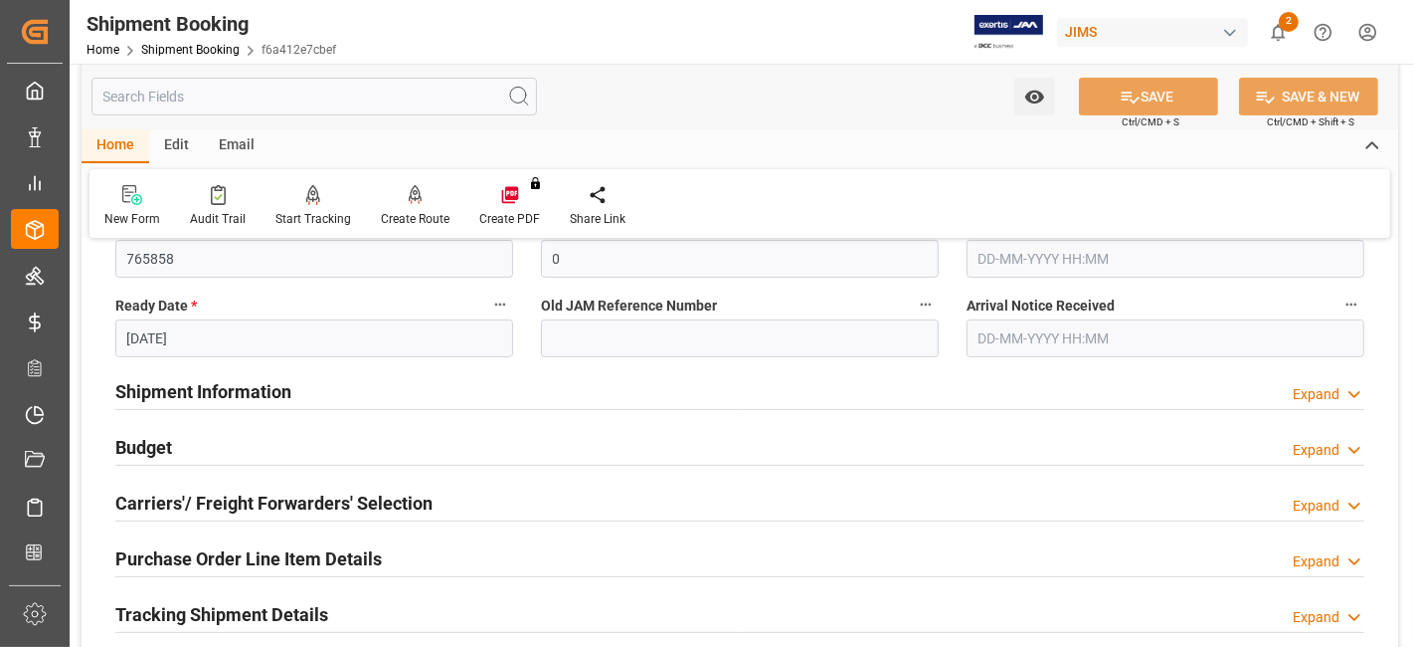
scroll to position [442, 0]
click at [300, 385] on div "Shipment Information Expand" at bounding box center [739, 388] width 1249 height 38
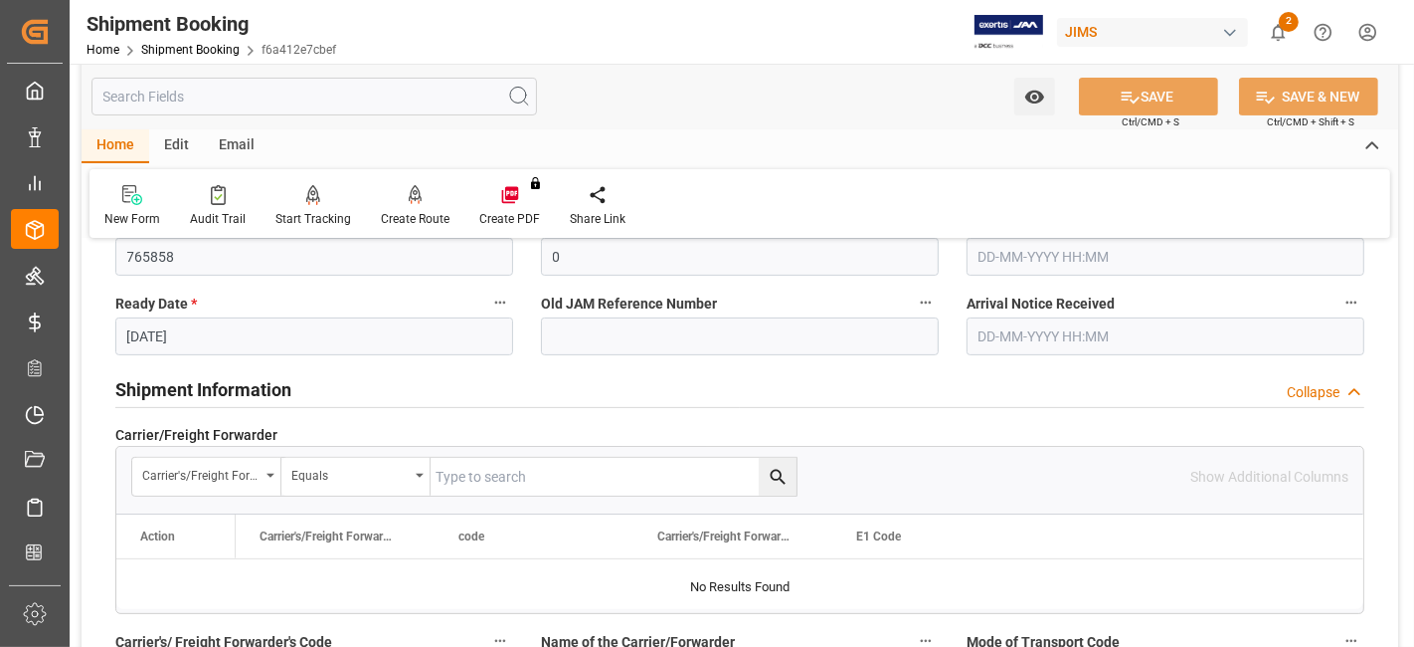
click at [300, 385] on div "Shipment Information Collapse" at bounding box center [739, 388] width 1249 height 38
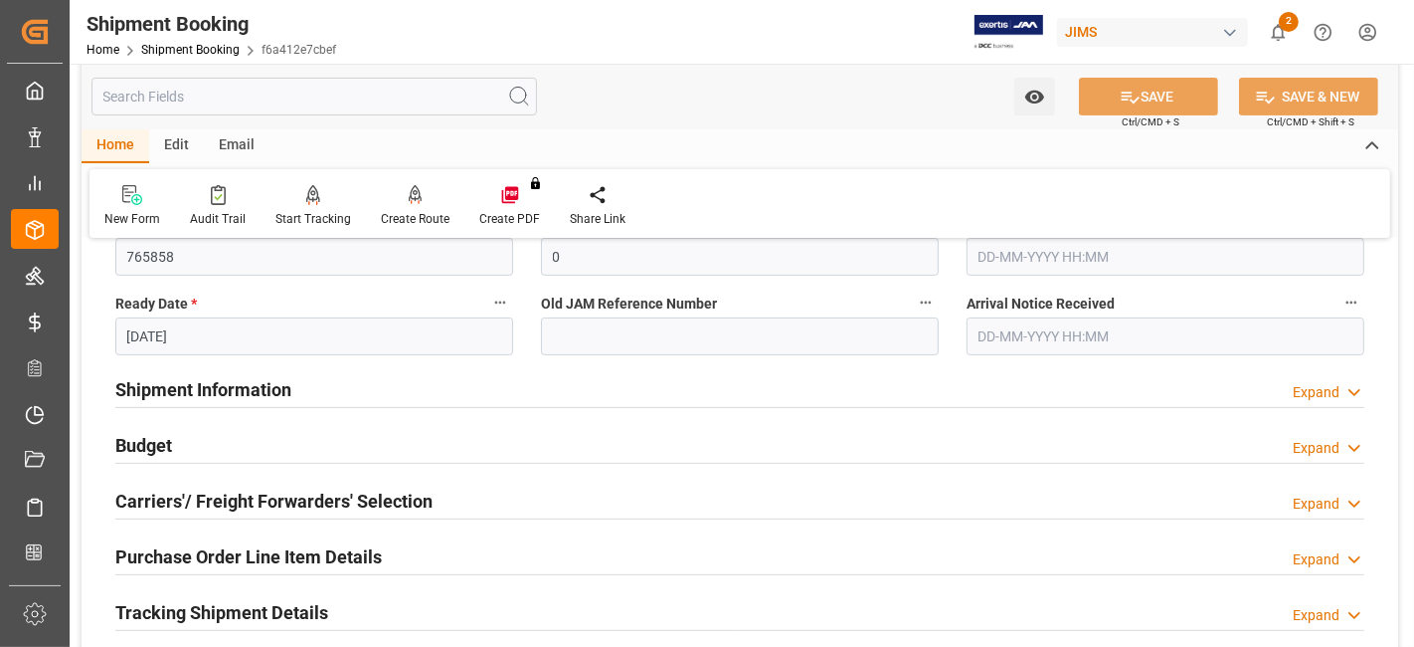
scroll to position [552, 0]
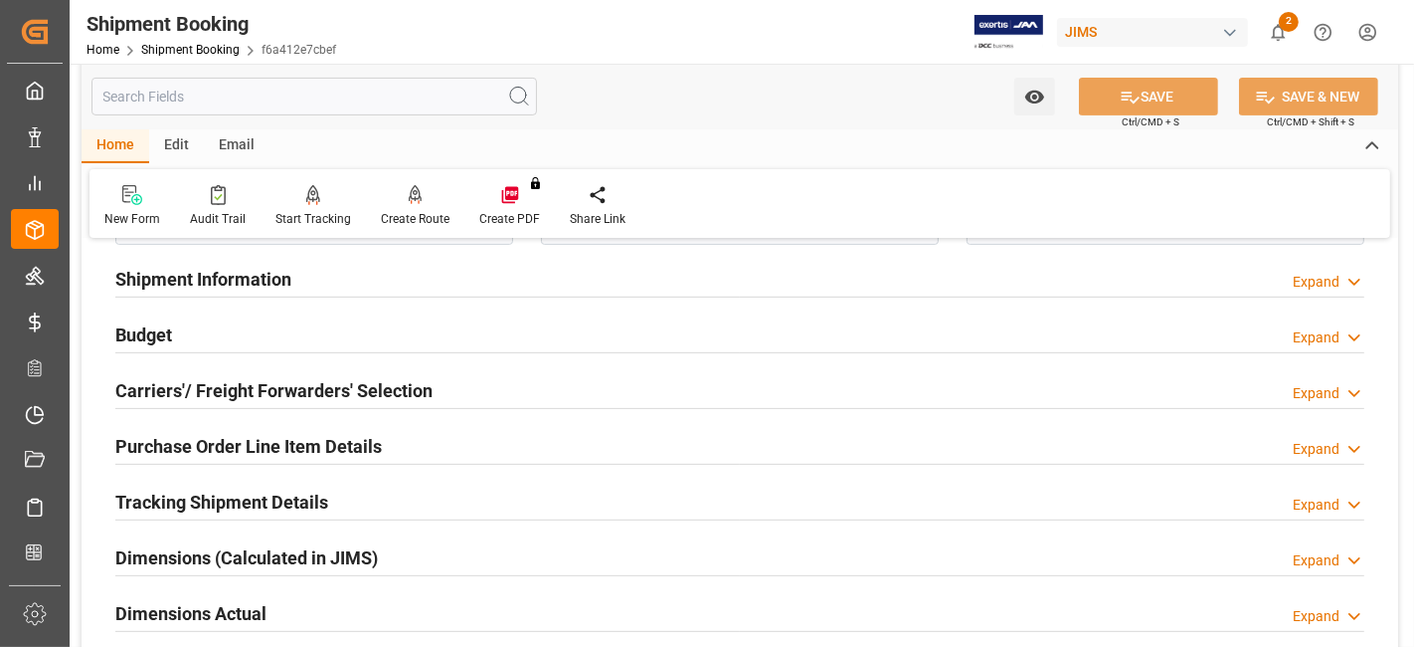
click at [297, 335] on div "Budget Expand" at bounding box center [739, 333] width 1249 height 38
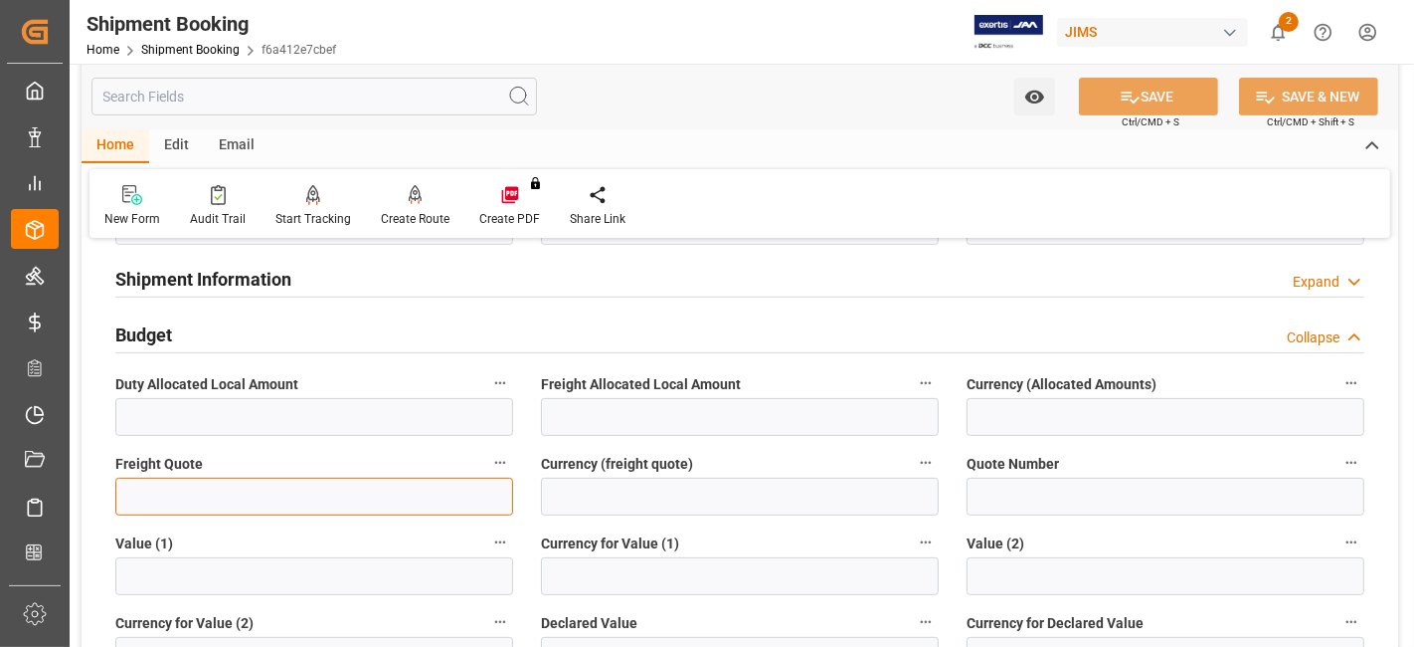
click at [193, 480] on input "text" at bounding box center [314, 496] width 398 height 38
type input "0"
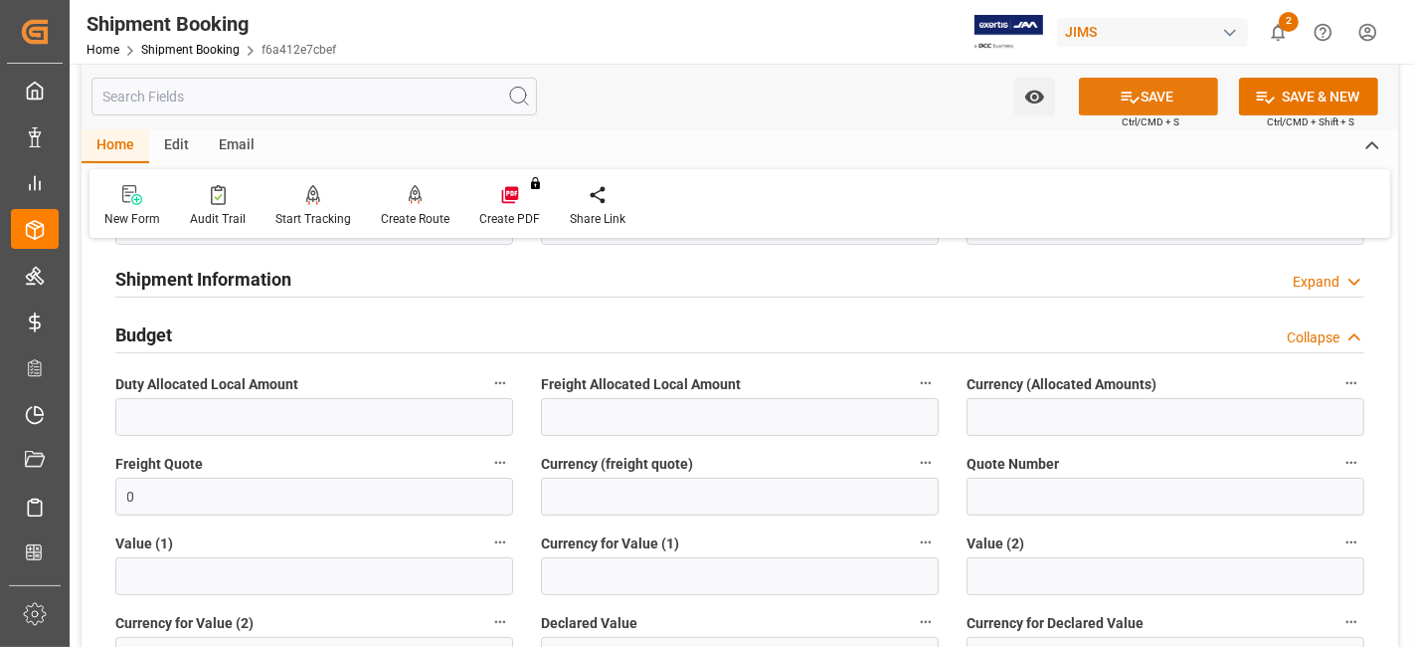
click at [1122, 98] on icon at bounding box center [1131, 98] width 18 height 12
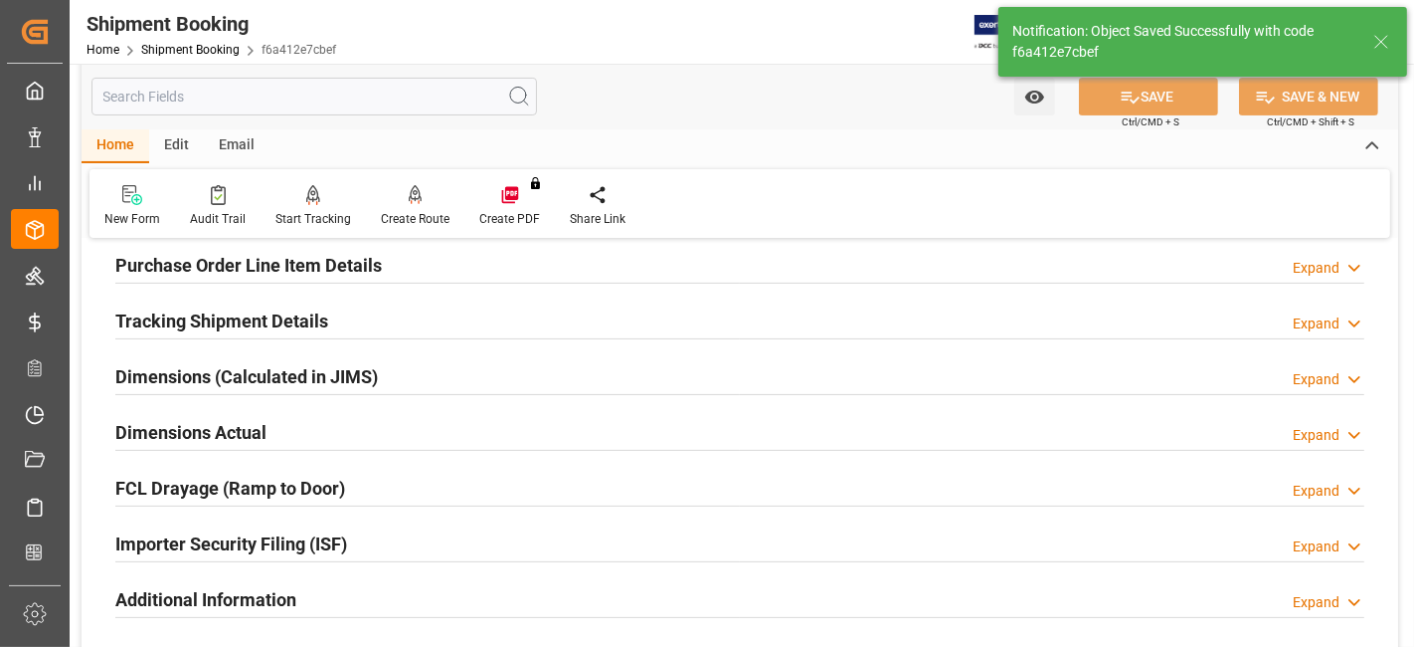
scroll to position [230, 0]
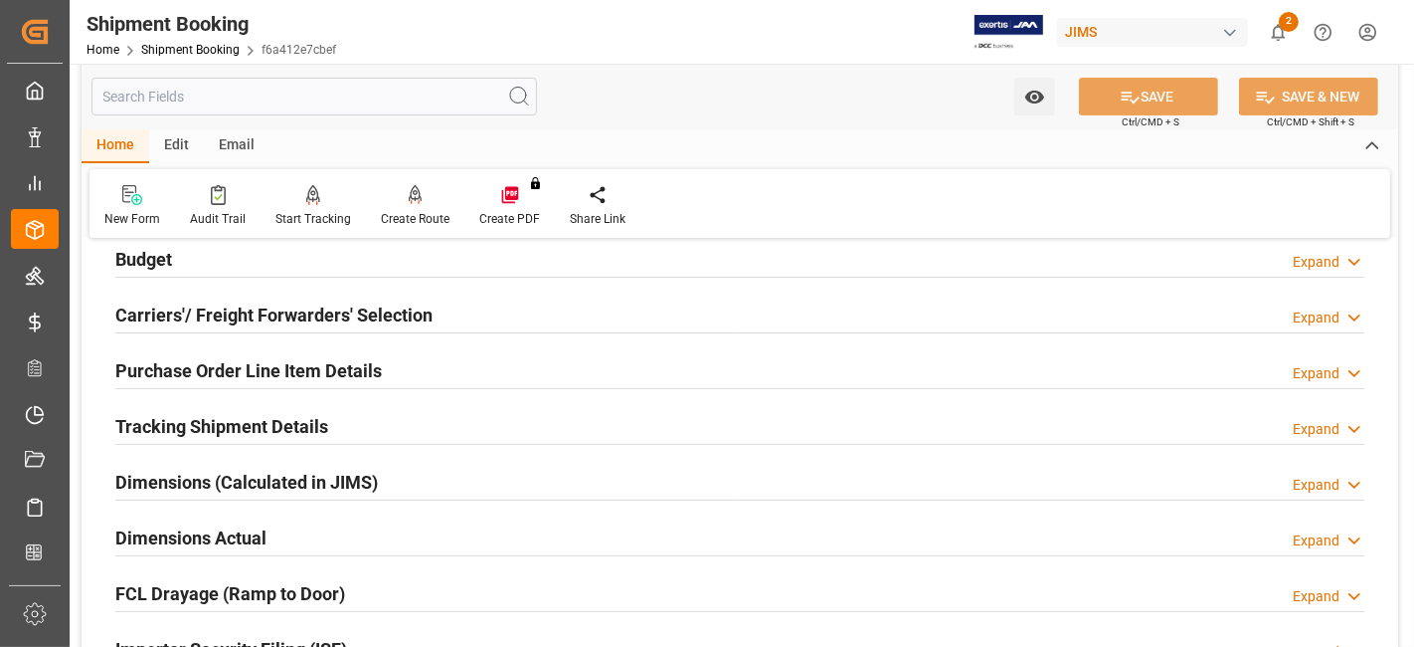
click at [283, 425] on h2 "Tracking Shipment Details" at bounding box center [221, 426] width 213 height 27
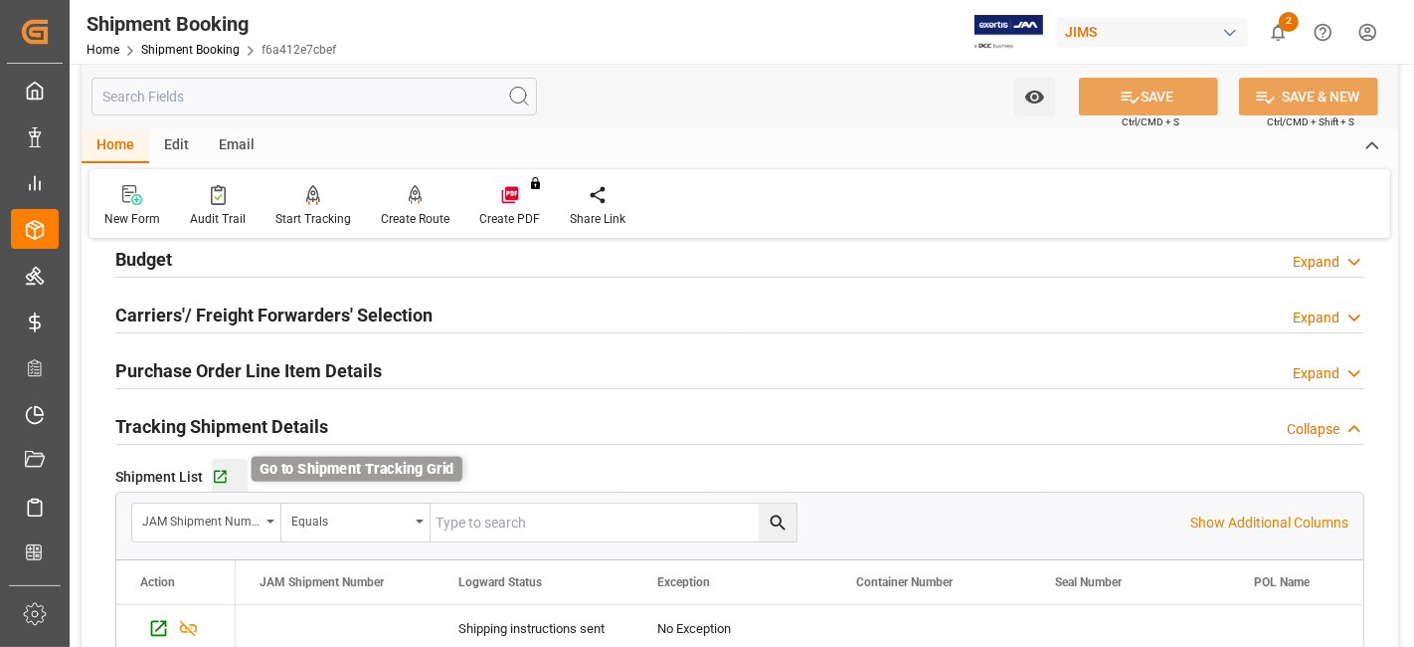
click at [219, 471] on icon "button" at bounding box center [220, 477] width 17 height 17
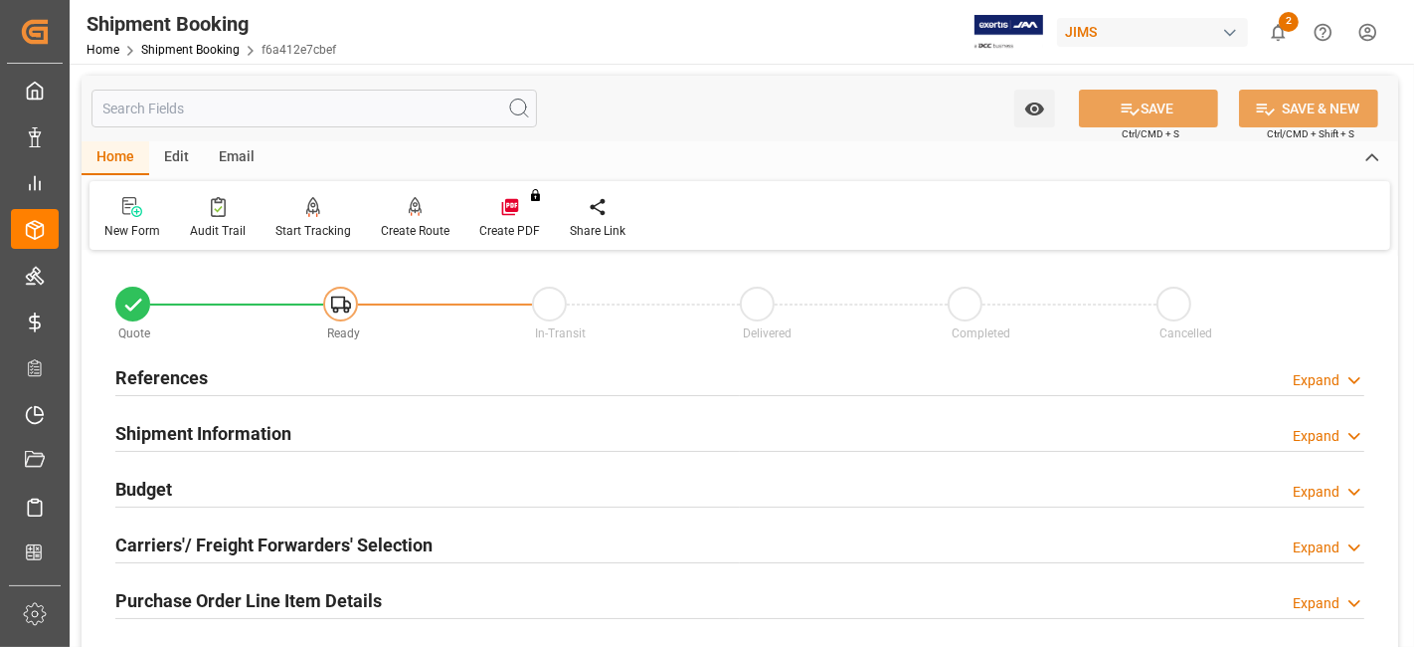
scroll to position [0, 0]
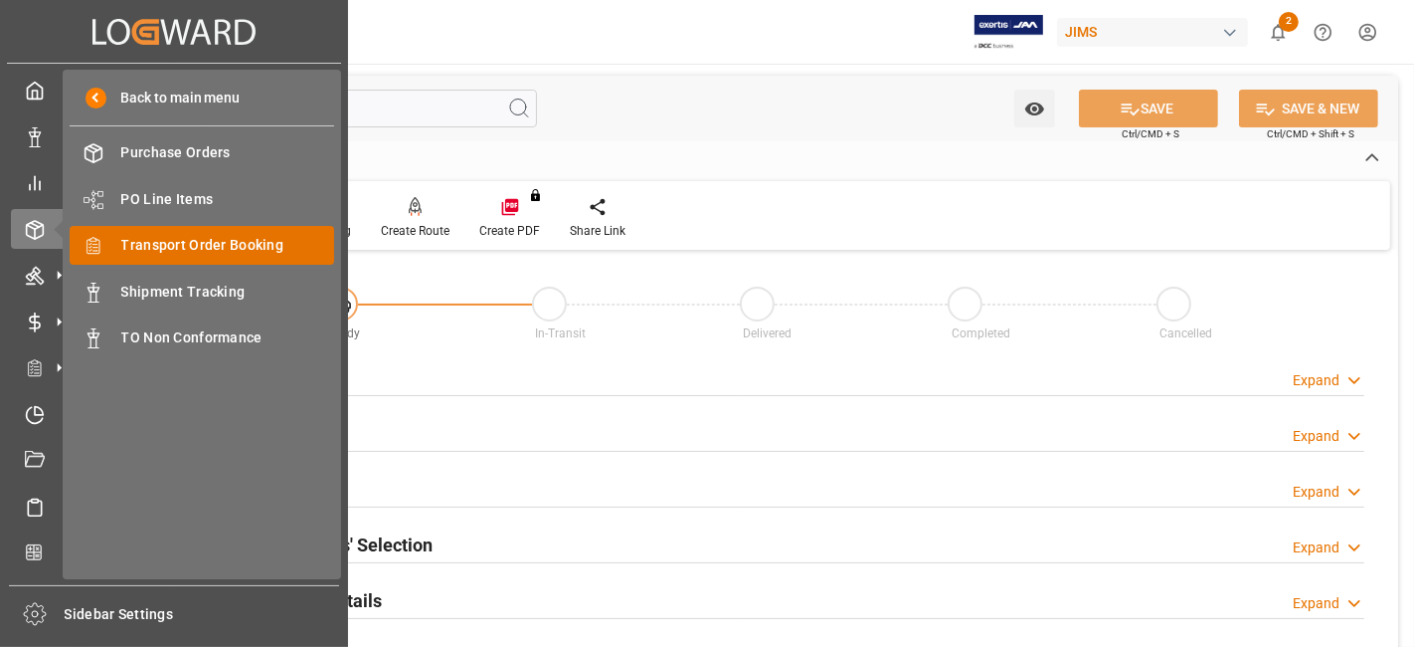
click at [249, 239] on span "Transport Order Booking" at bounding box center [228, 245] width 214 height 21
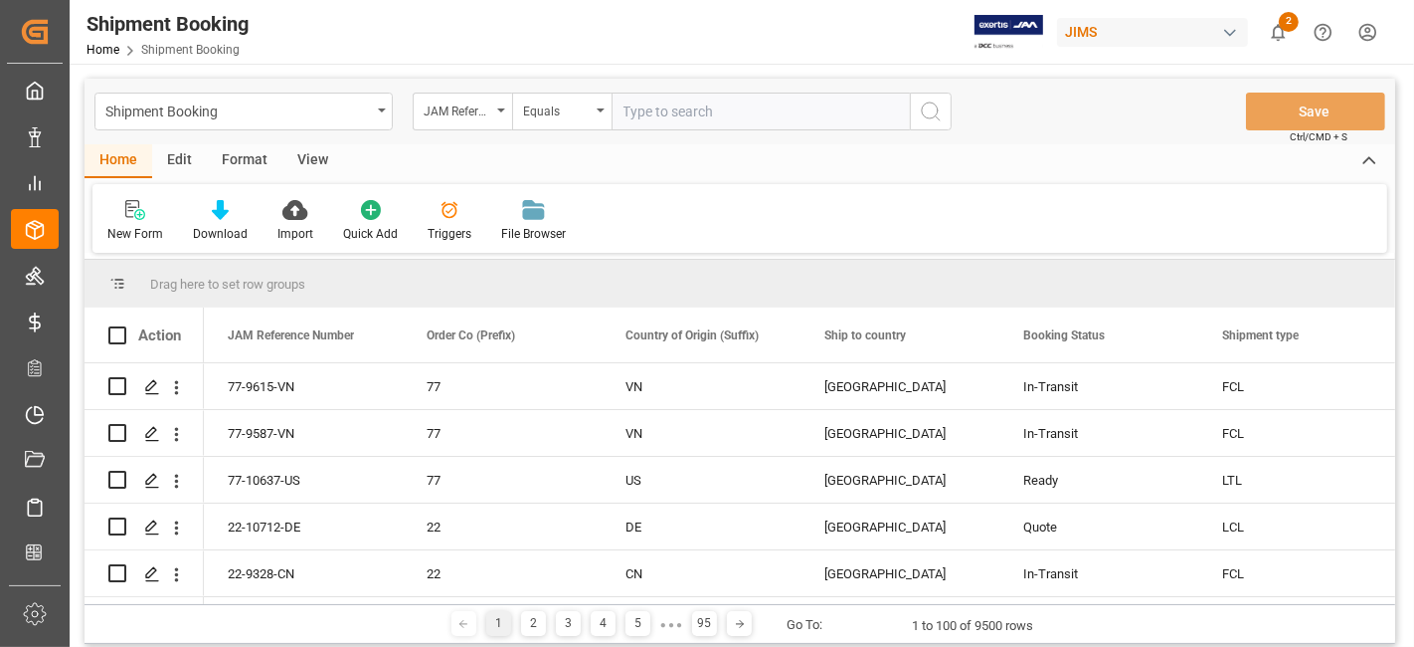
click at [665, 112] on input "text" at bounding box center [761, 112] width 298 height 38
type input "77-10579-DE"
click at [960, 118] on div "Shipment Booking JAM Reference Number Equals 77-10579-DE Save Ctrl/CMD + S" at bounding box center [740, 112] width 1311 height 66
click at [911, 117] on button "search button" at bounding box center [931, 112] width 42 height 38
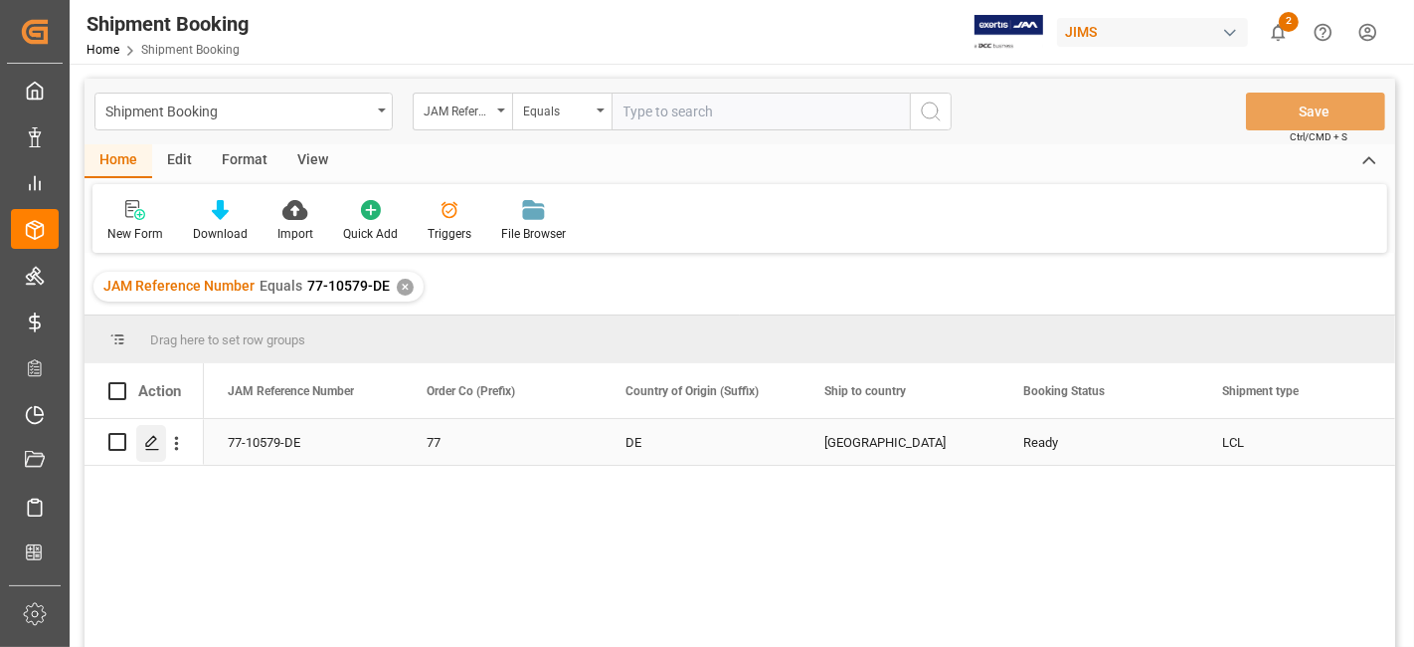
click at [147, 455] on div "Press SPACE to select this row." at bounding box center [151, 443] width 30 height 37
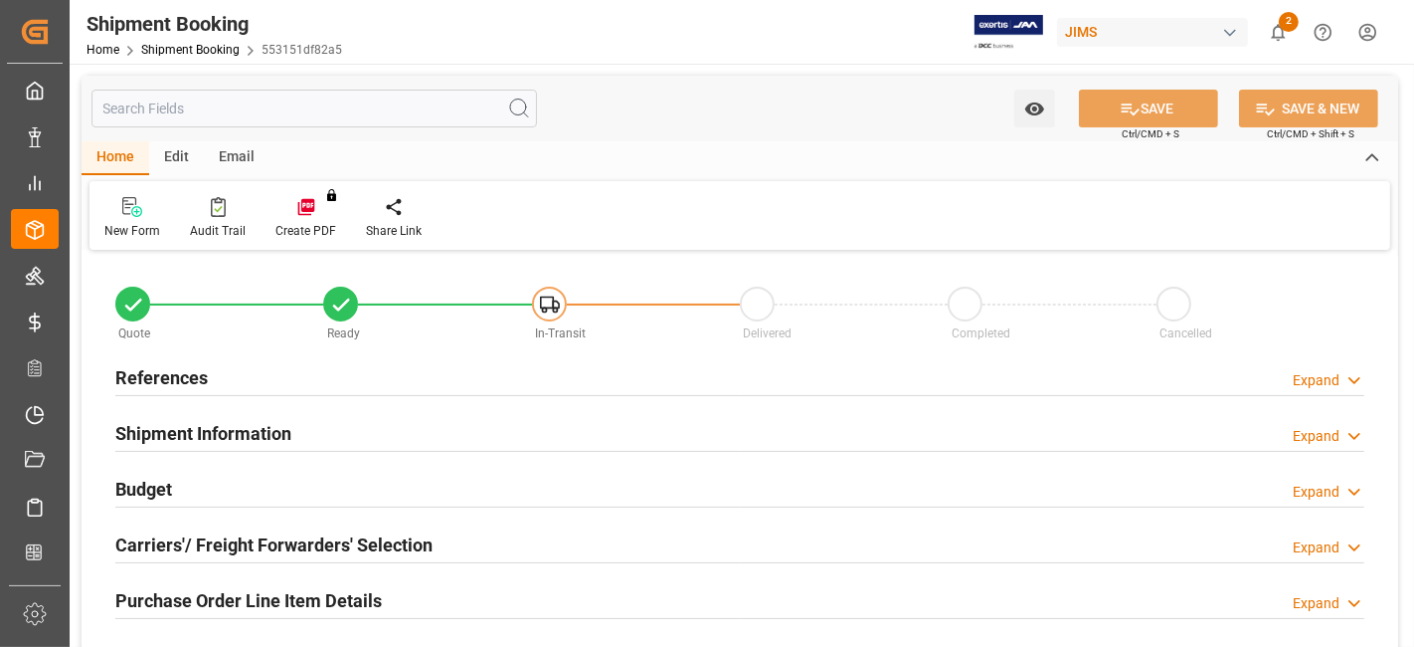
type input "0"
type input "15-08-2025"
click at [292, 370] on div "References Expand" at bounding box center [739, 376] width 1249 height 38
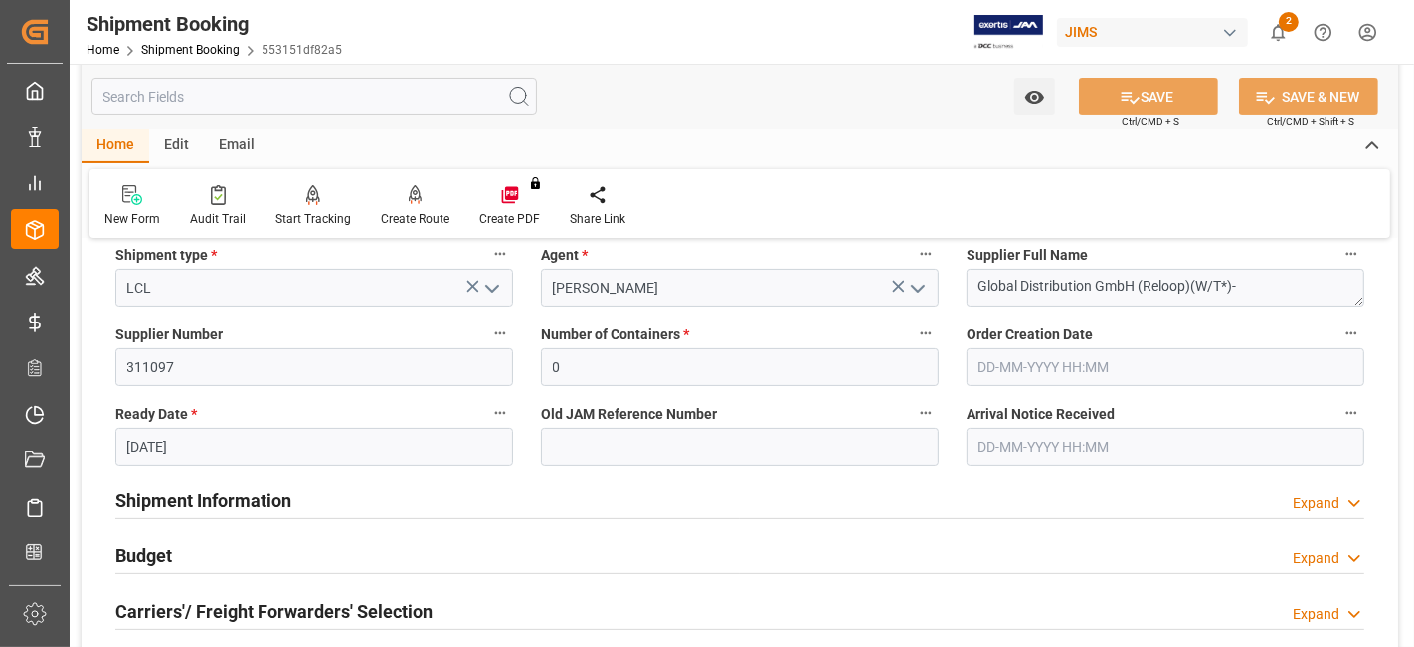
scroll to position [552, 0]
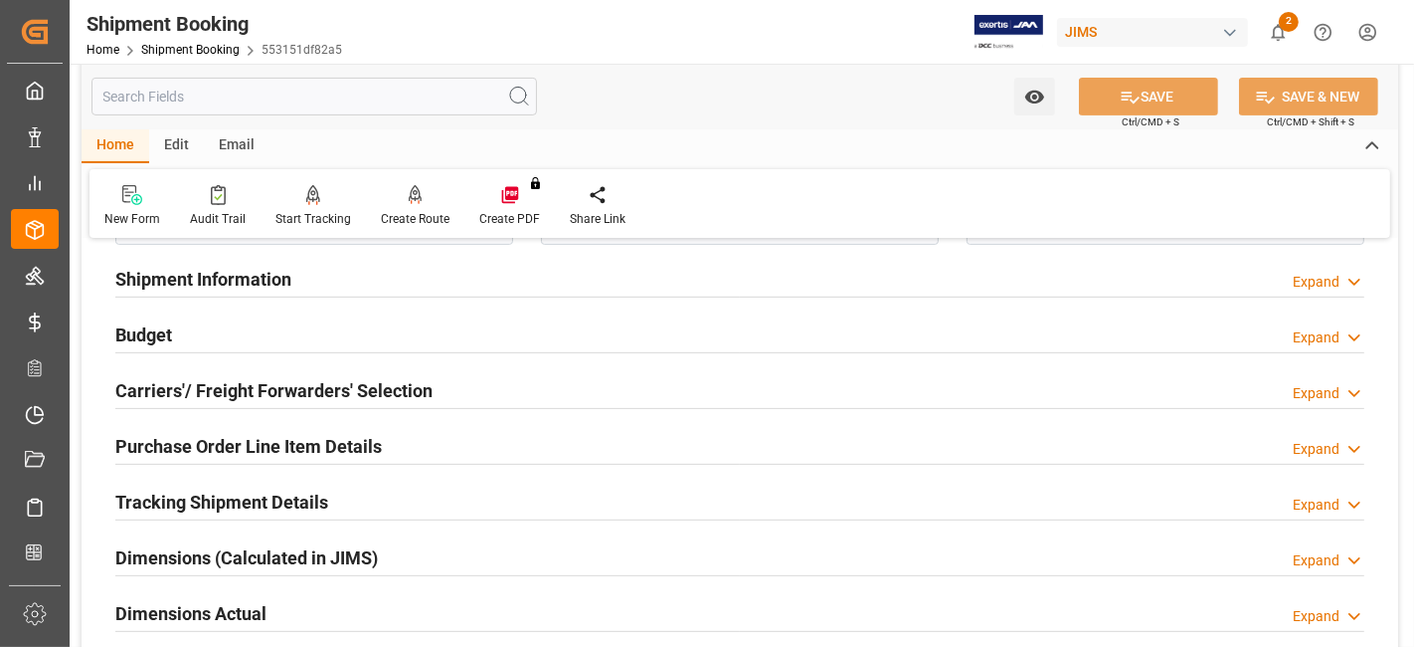
click at [355, 378] on h2 "Carriers'/ Freight Forwarders' Selection" at bounding box center [273, 390] width 317 height 27
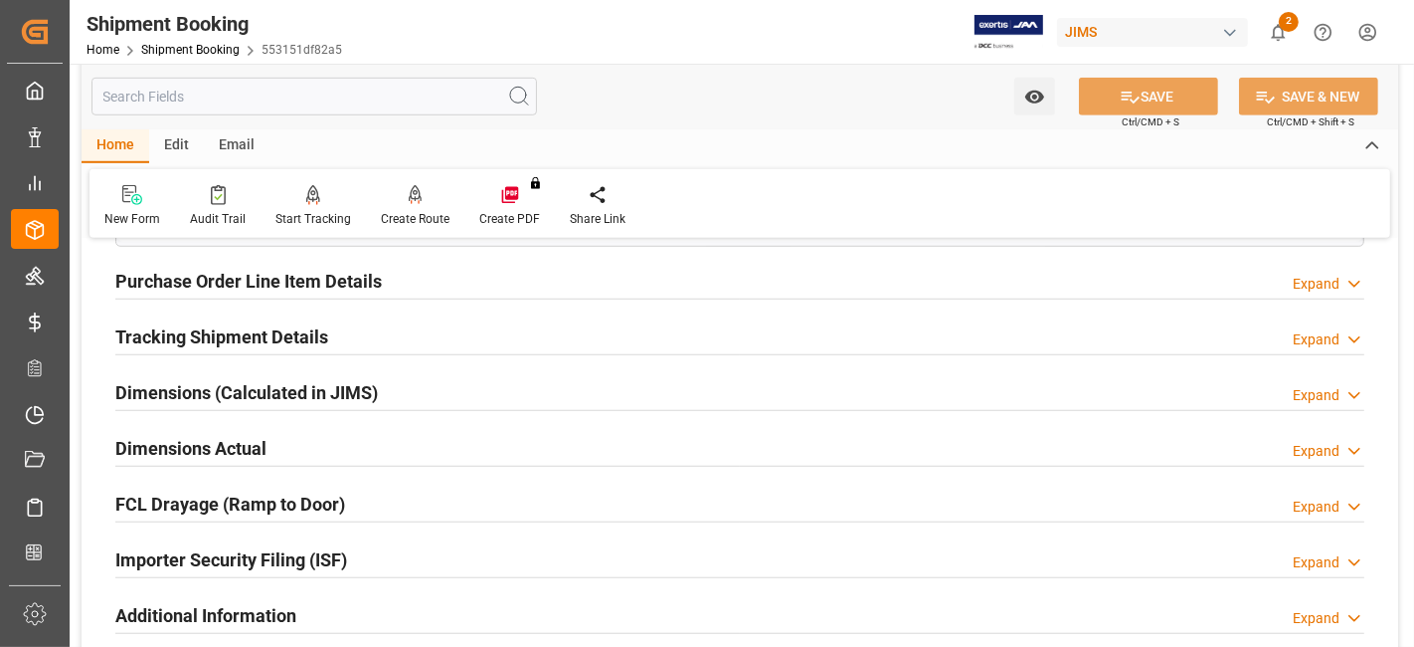
scroll to position [1216, 0]
click at [310, 436] on div "Dimensions Actual Expand" at bounding box center [739, 446] width 1249 height 38
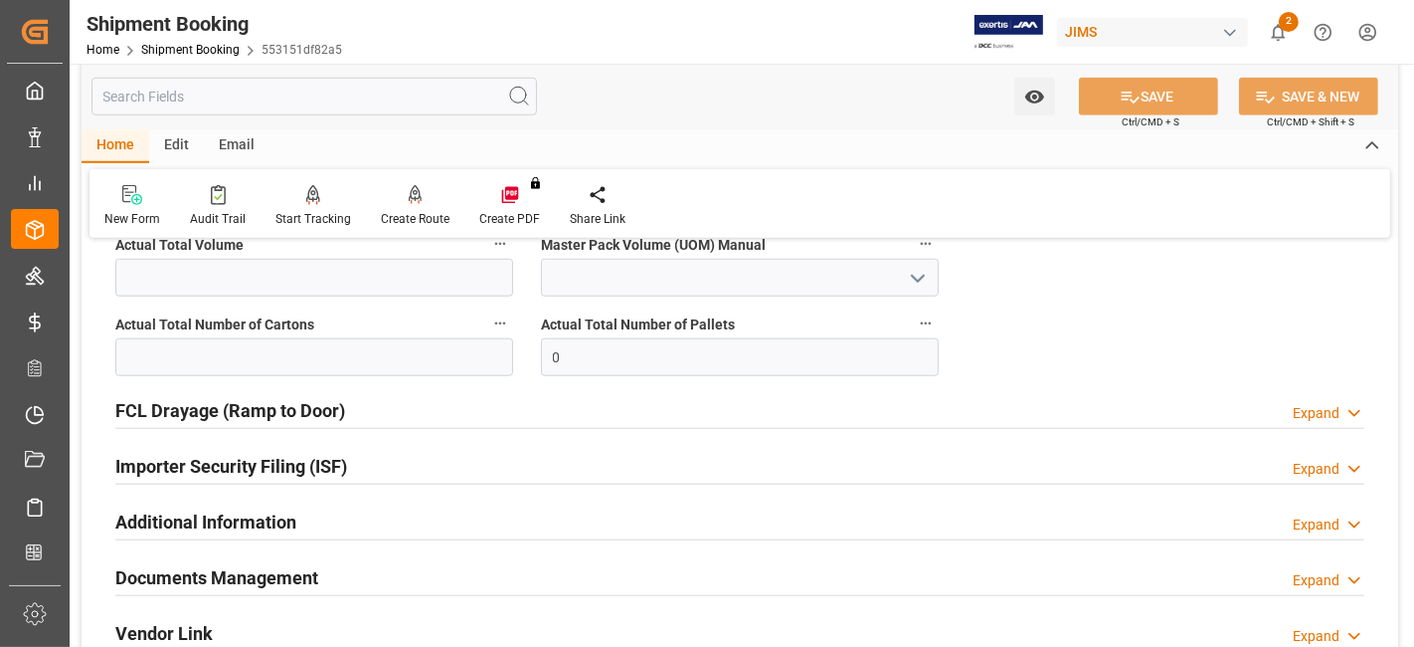
scroll to position [1657, 0]
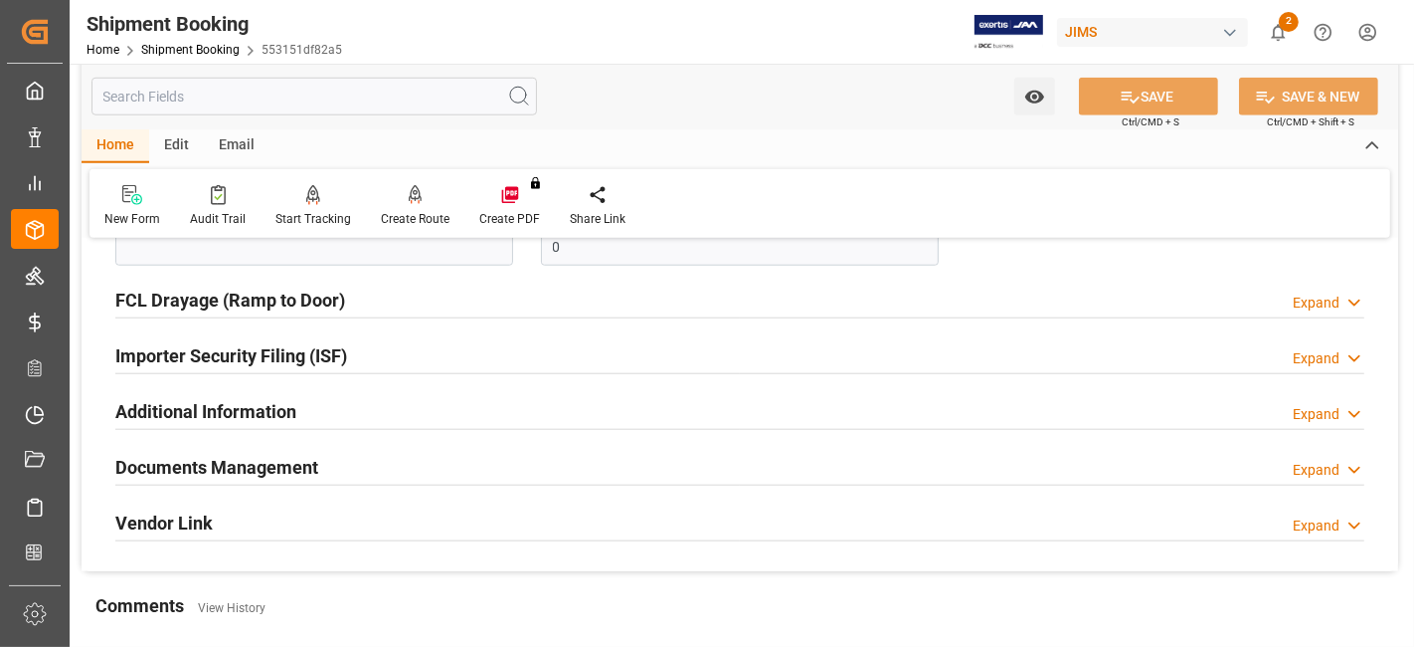
click at [310, 440] on div "Documents Management Expand" at bounding box center [739, 468] width 1277 height 56
click at [319, 449] on div "Documents Management Expand" at bounding box center [739, 466] width 1249 height 38
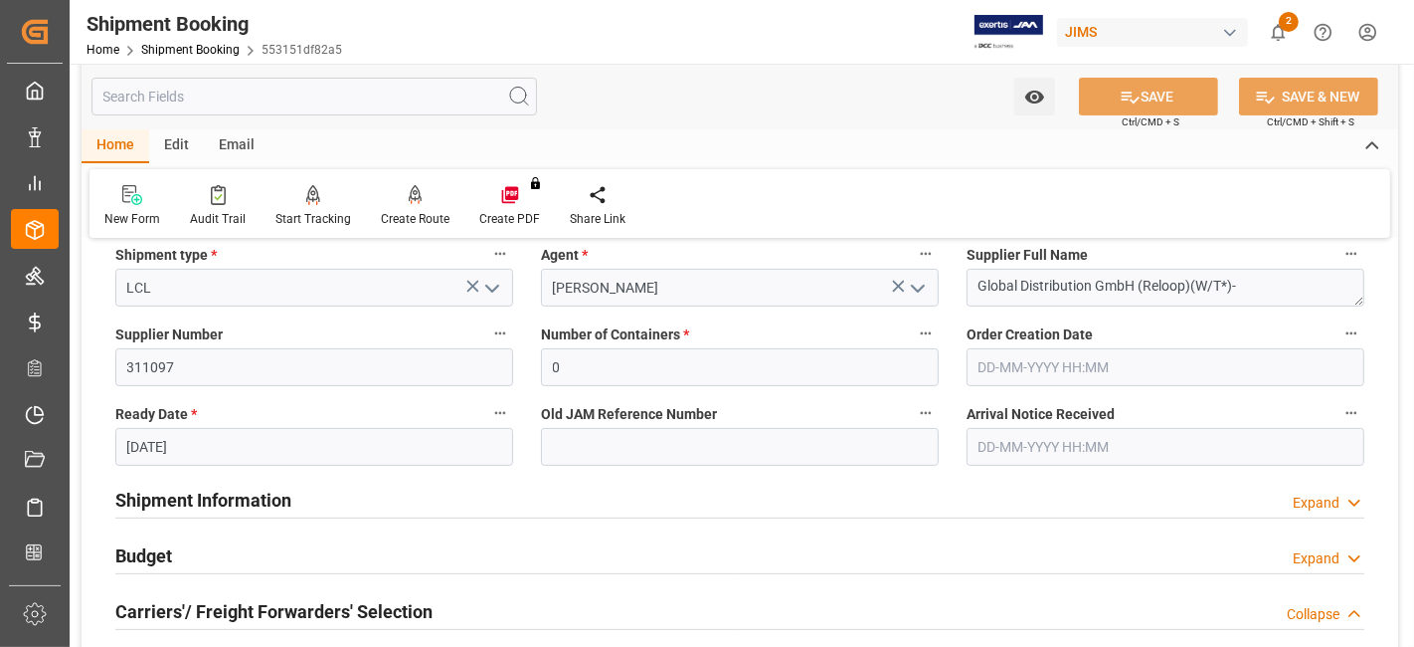
scroll to position [552, 0]
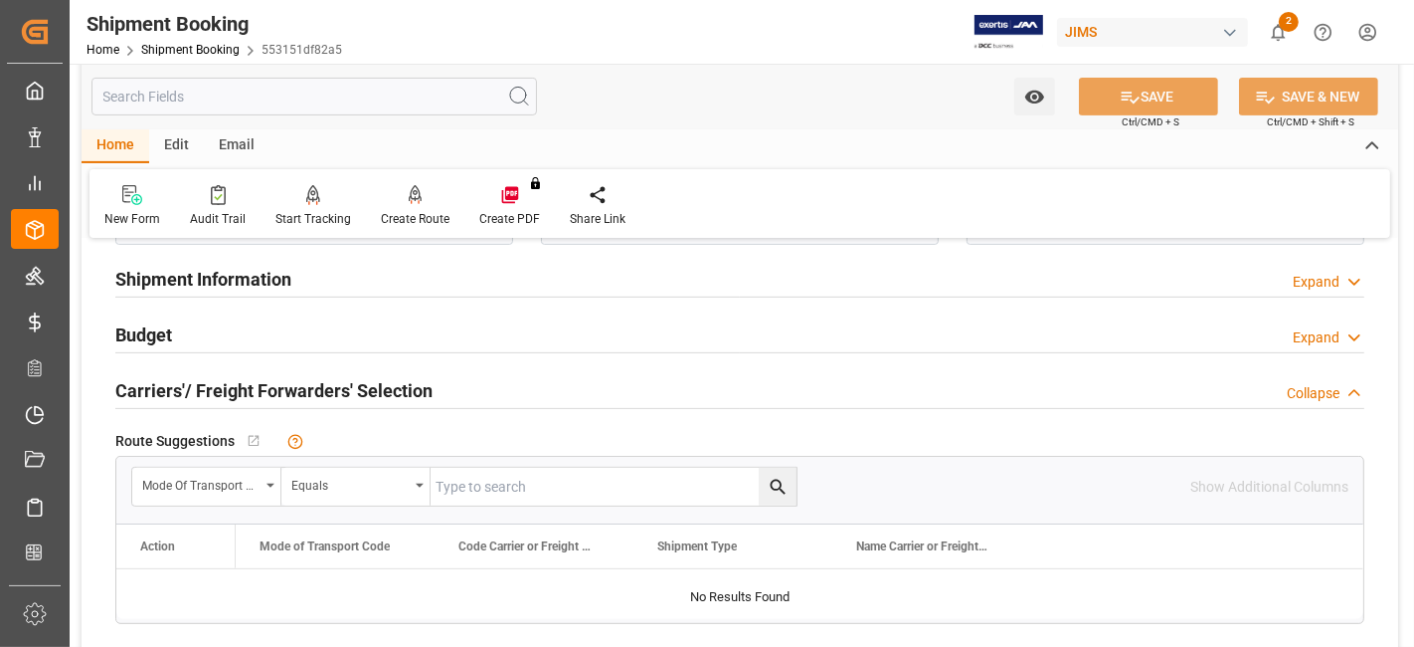
click at [340, 387] on h2 "Carriers'/ Freight Forwarders' Selection" at bounding box center [273, 390] width 317 height 27
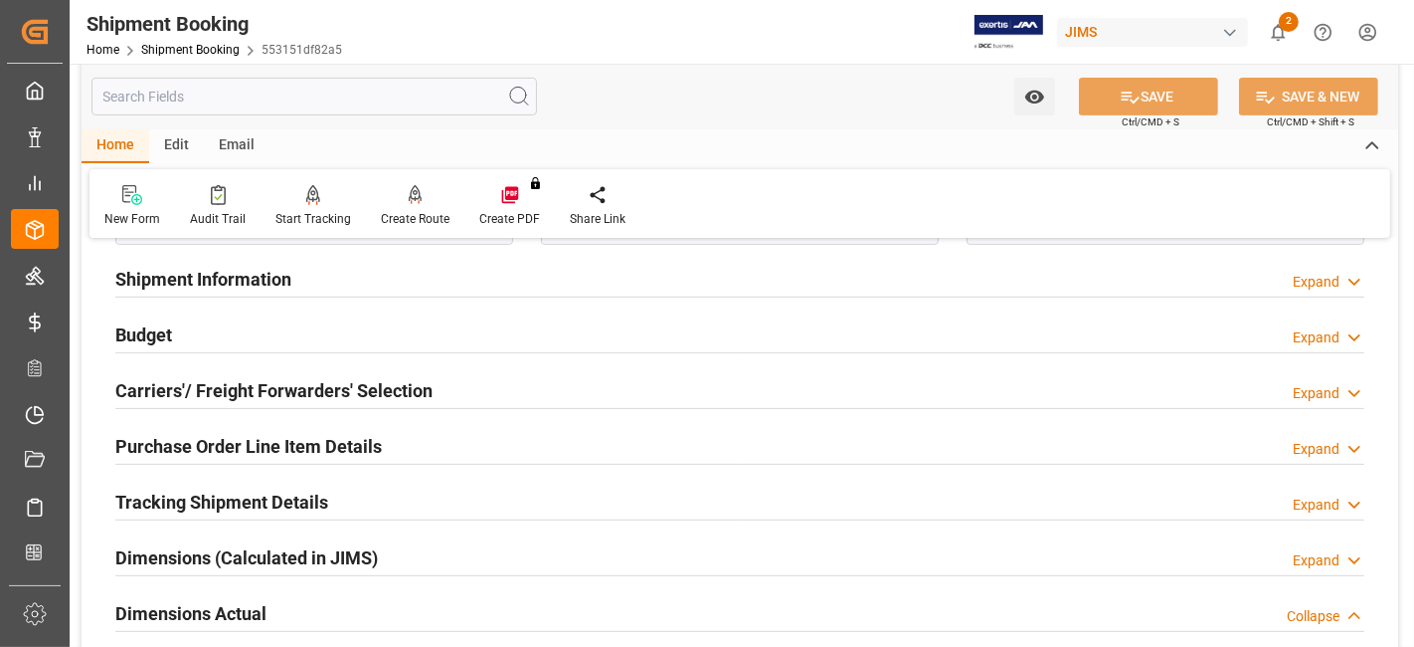
click at [267, 481] on div "Tracking Shipment Details" at bounding box center [221, 500] width 213 height 38
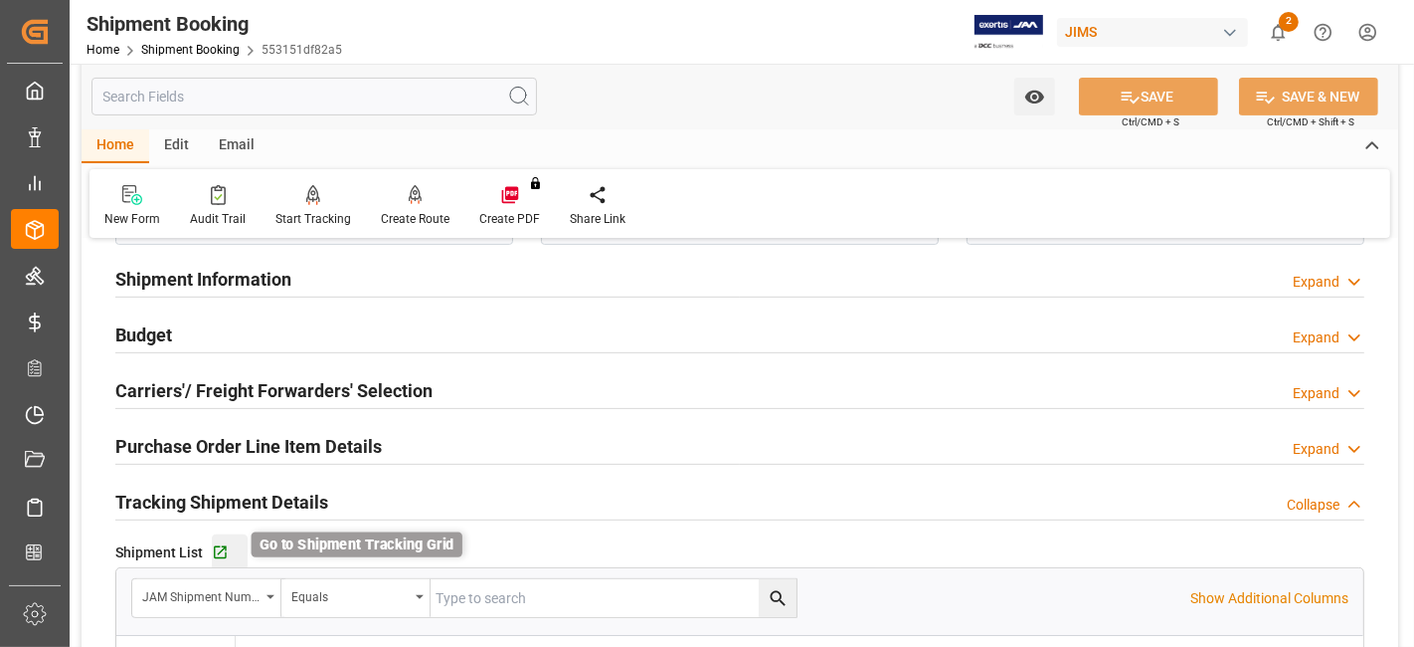
click at [217, 544] on icon "button" at bounding box center [220, 552] width 17 height 17
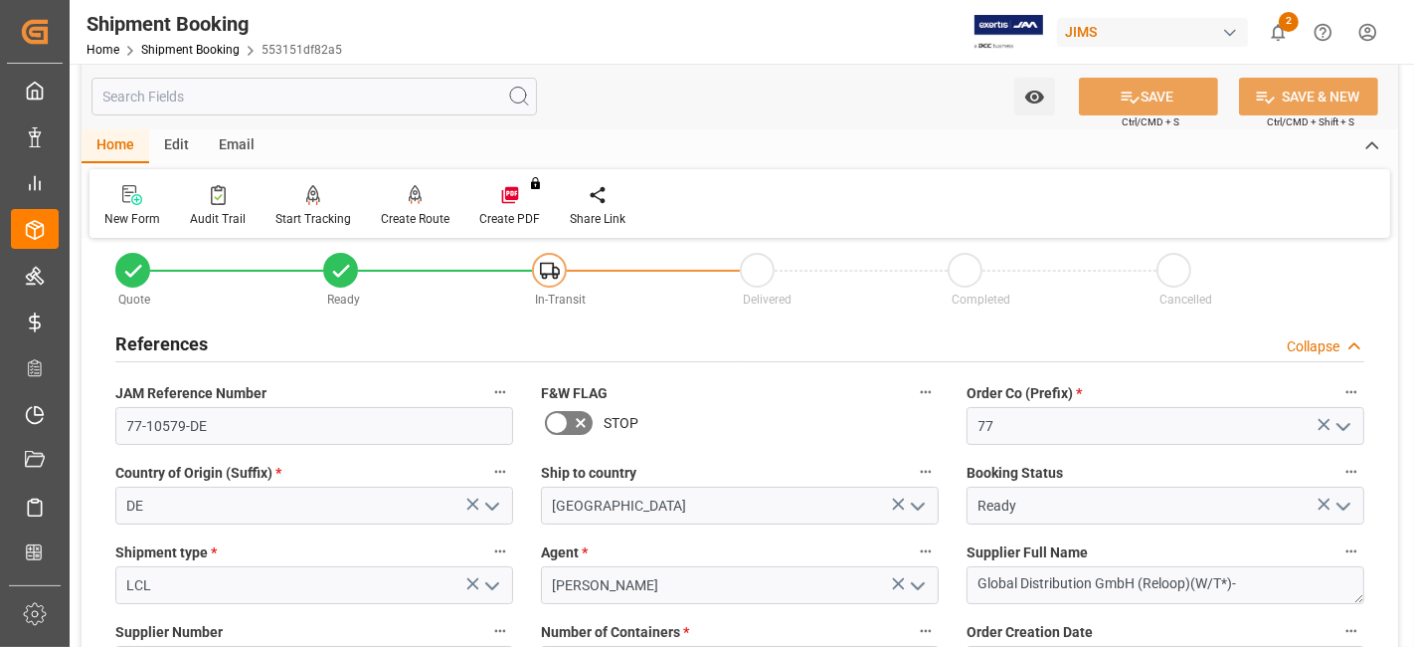
scroll to position [0, 0]
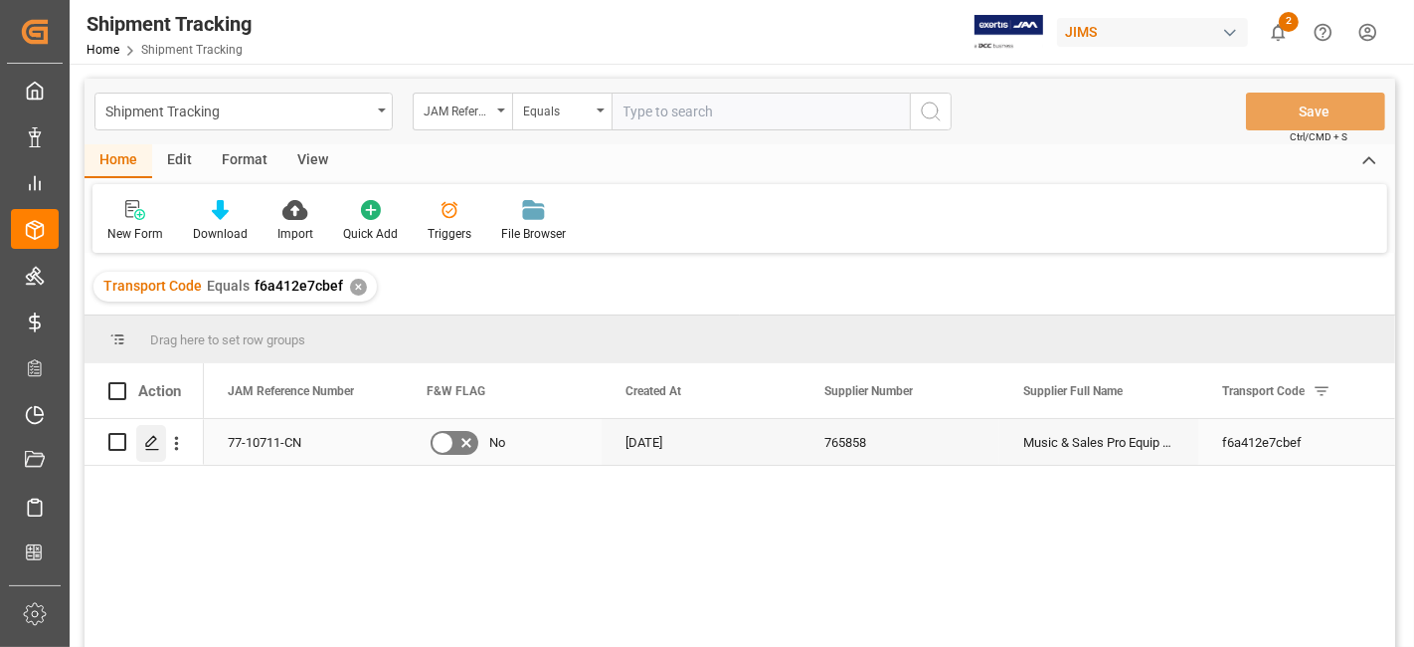
click at [148, 448] on icon "Press SPACE to select this row." at bounding box center [152, 443] width 16 height 16
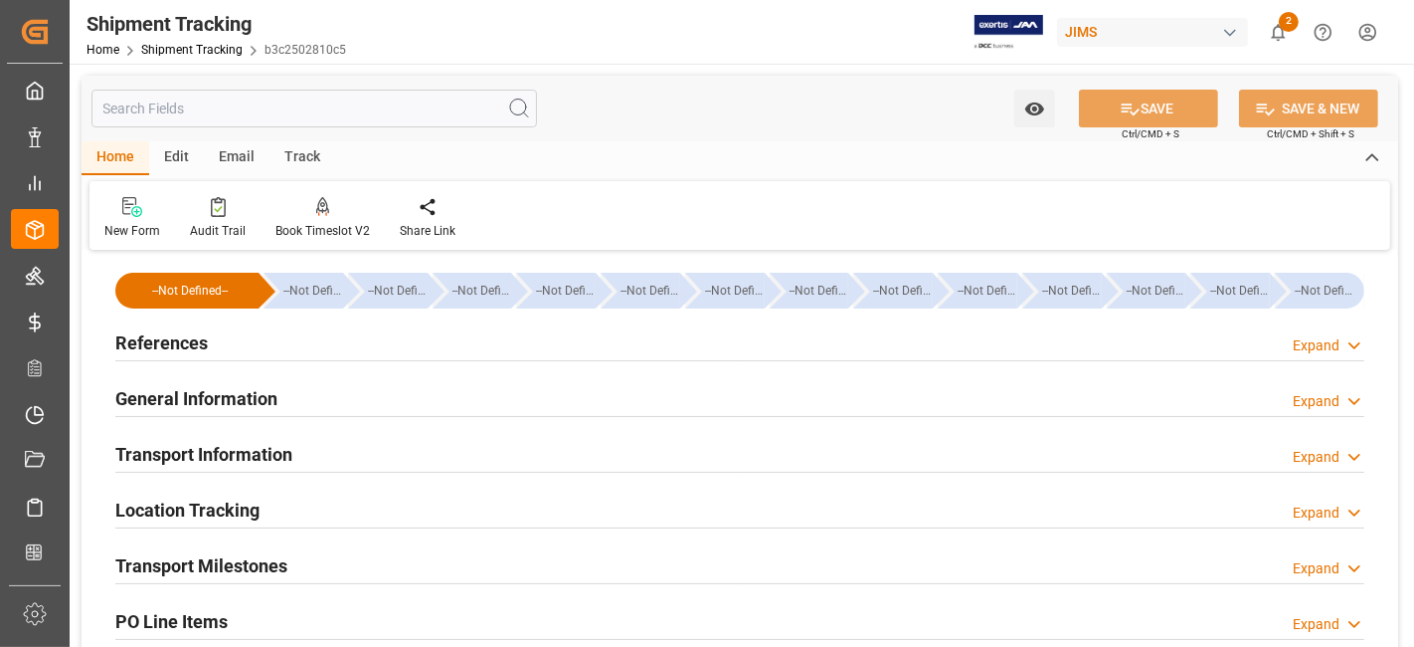
click at [244, 350] on div "References Expand" at bounding box center [739, 341] width 1249 height 38
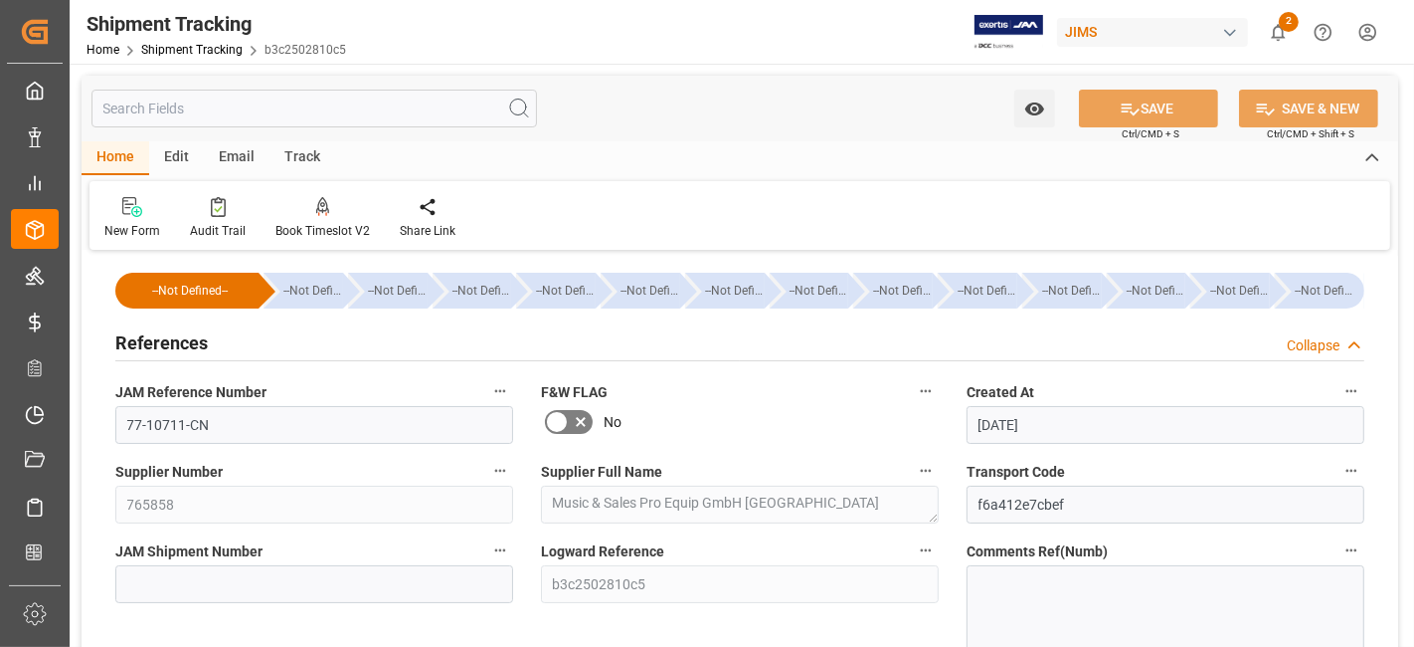
click at [244, 350] on div "References Collapse" at bounding box center [739, 341] width 1249 height 38
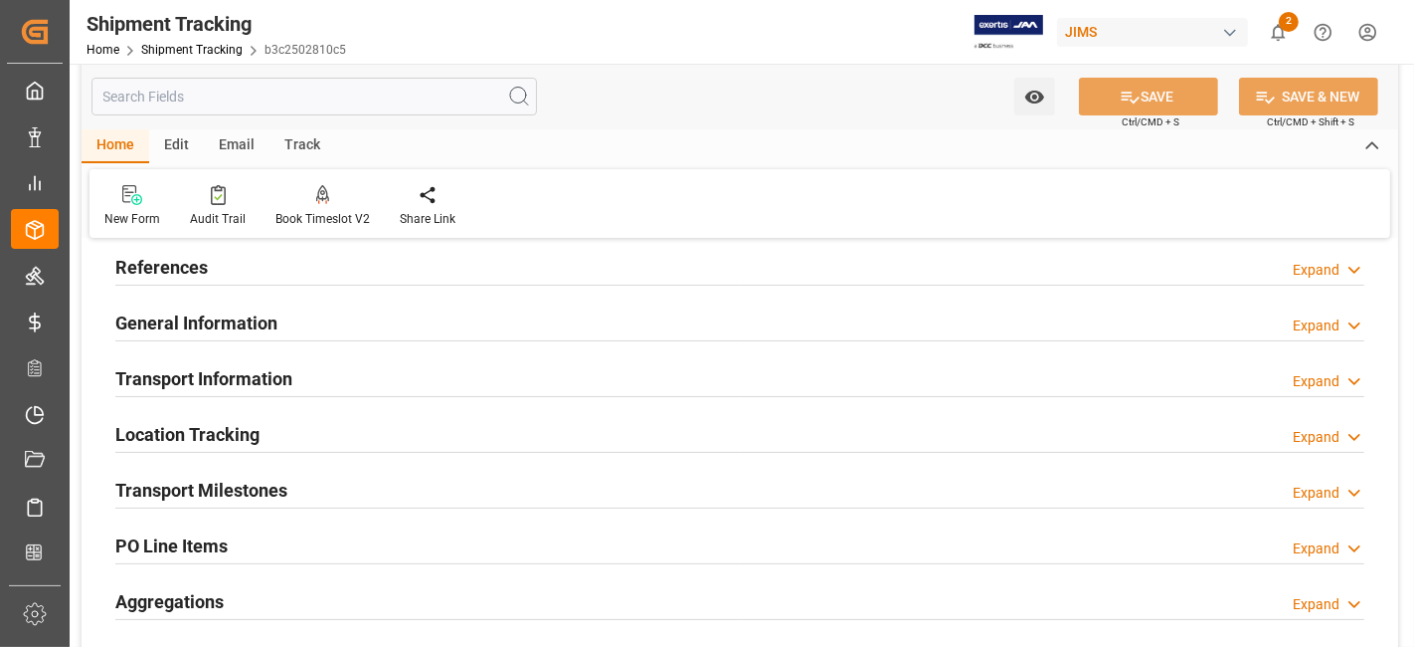
scroll to position [110, 0]
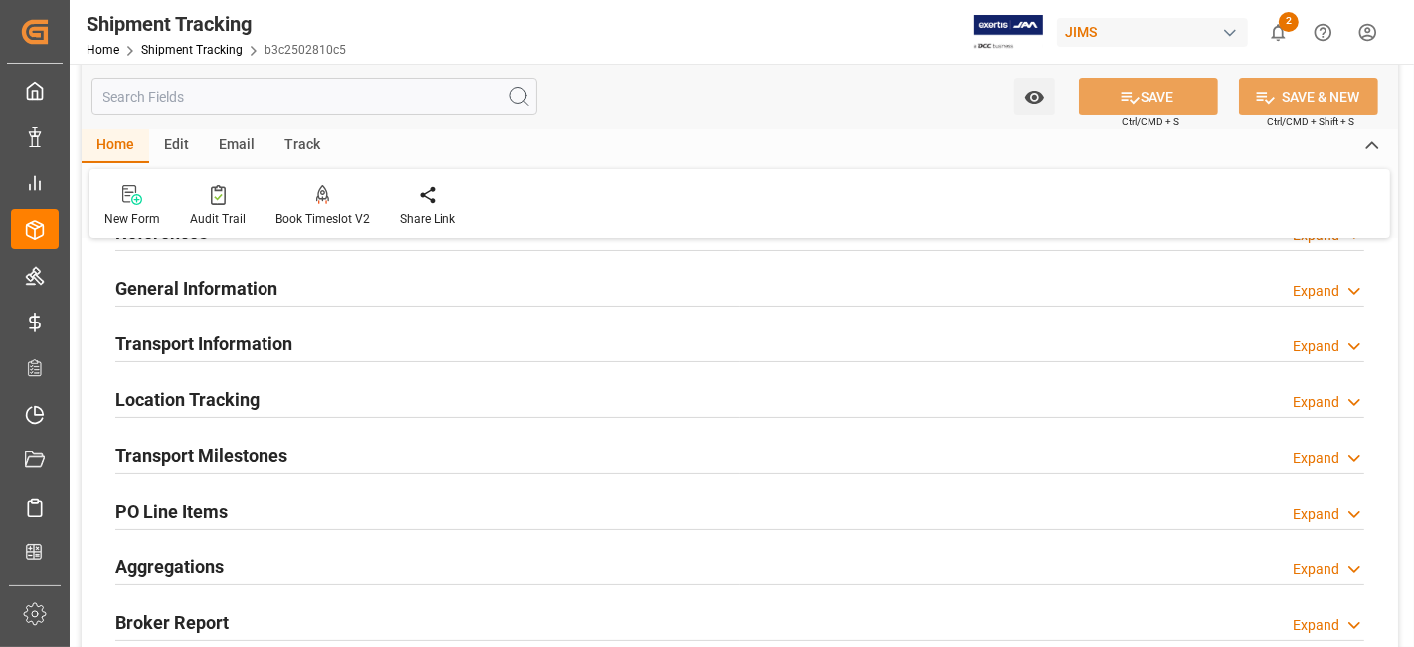
click at [247, 342] on h2 "Transport Information" at bounding box center [203, 343] width 177 height 27
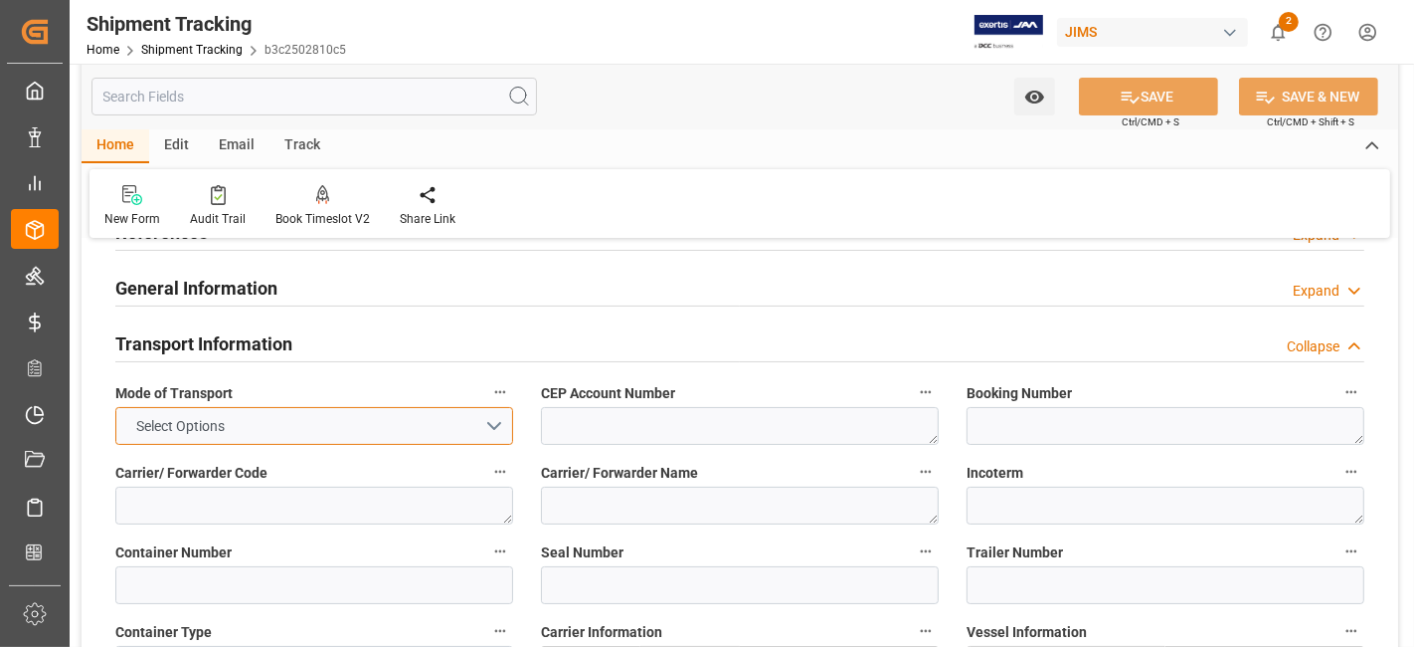
click at [493, 425] on button "Select Options" at bounding box center [314, 426] width 398 height 38
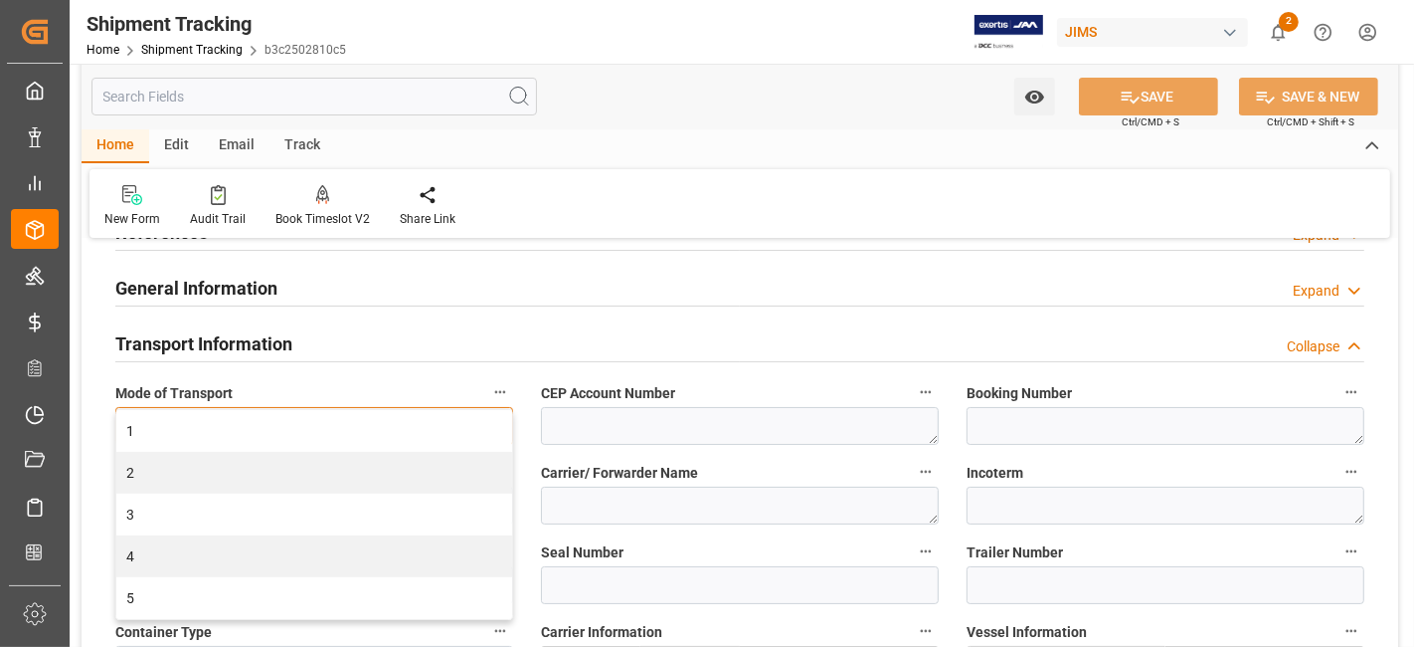
click at [493, 425] on div "1" at bounding box center [314, 431] width 396 height 42
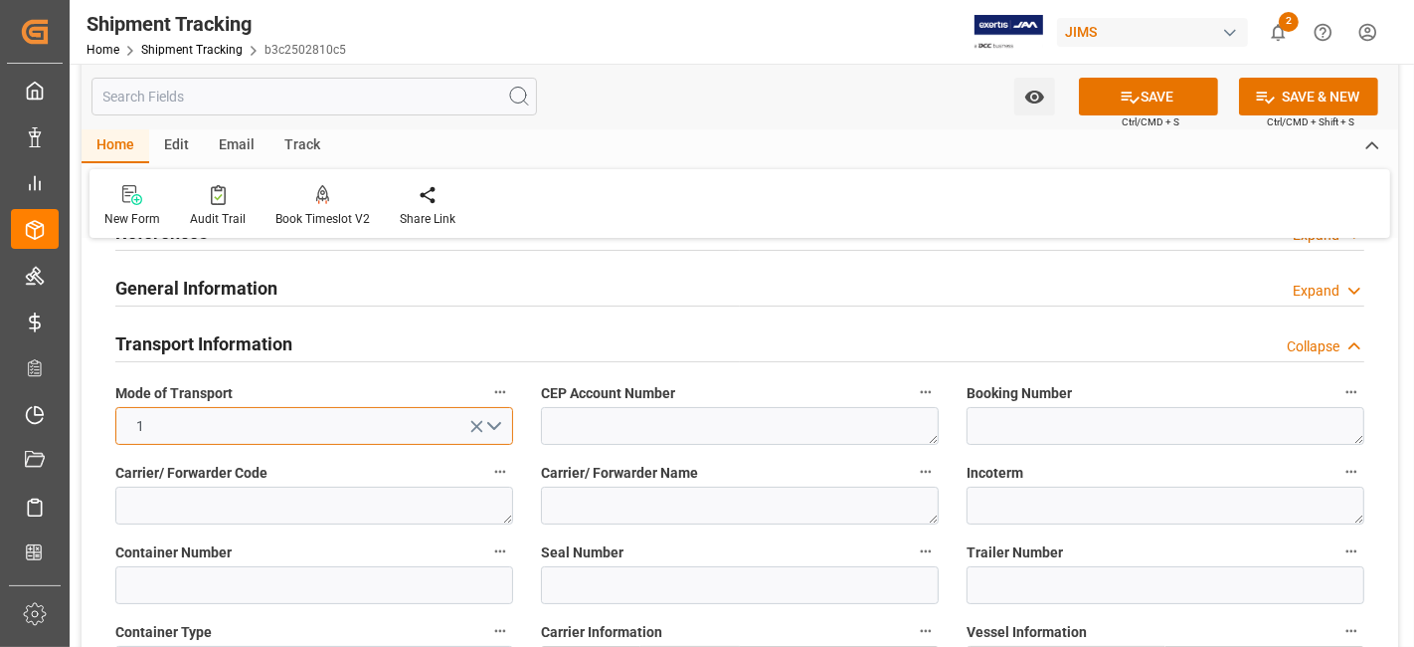
scroll to position [331, 0]
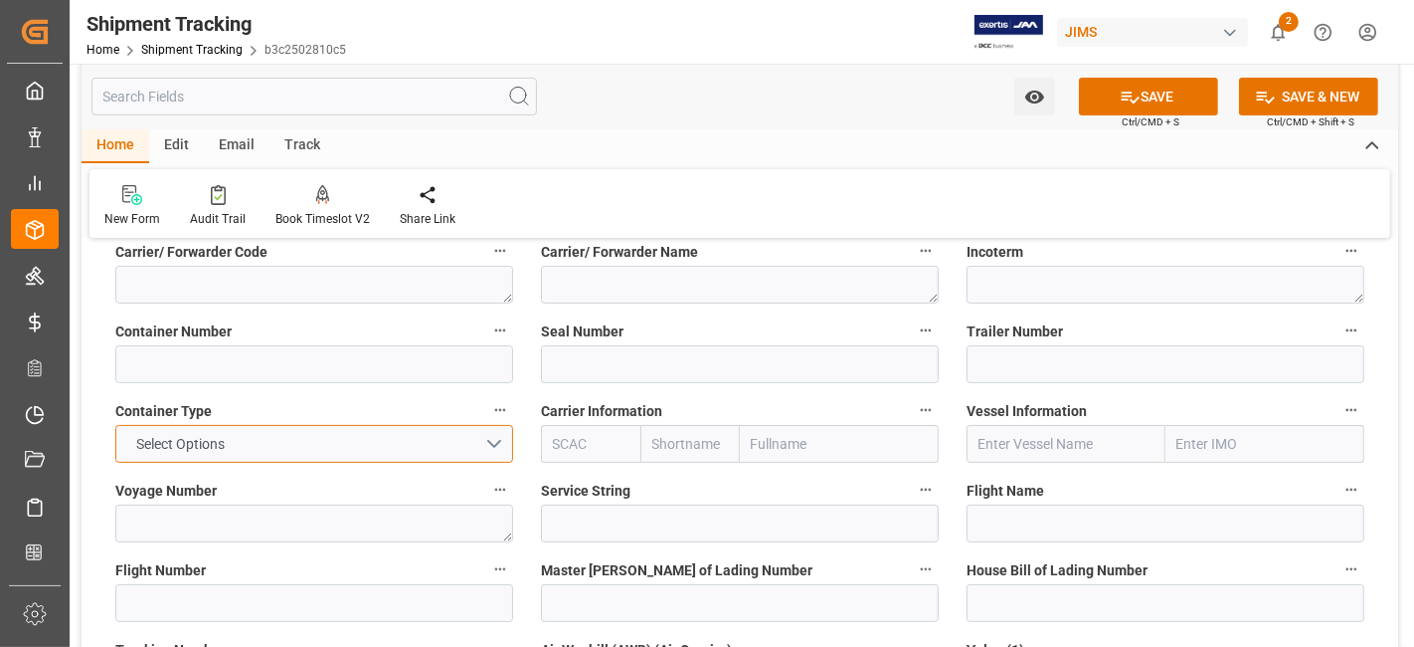
click at [477, 445] on button "Select Options" at bounding box center [314, 444] width 398 height 38
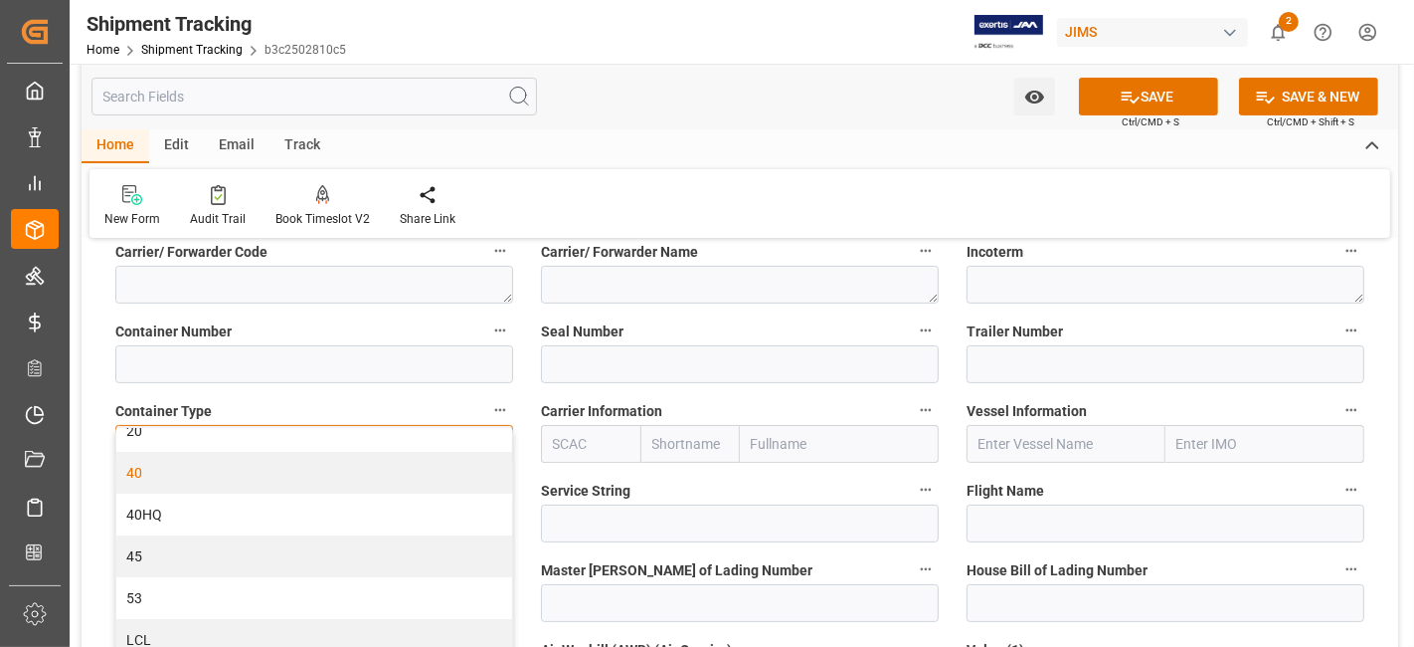
scroll to position [35, 0]
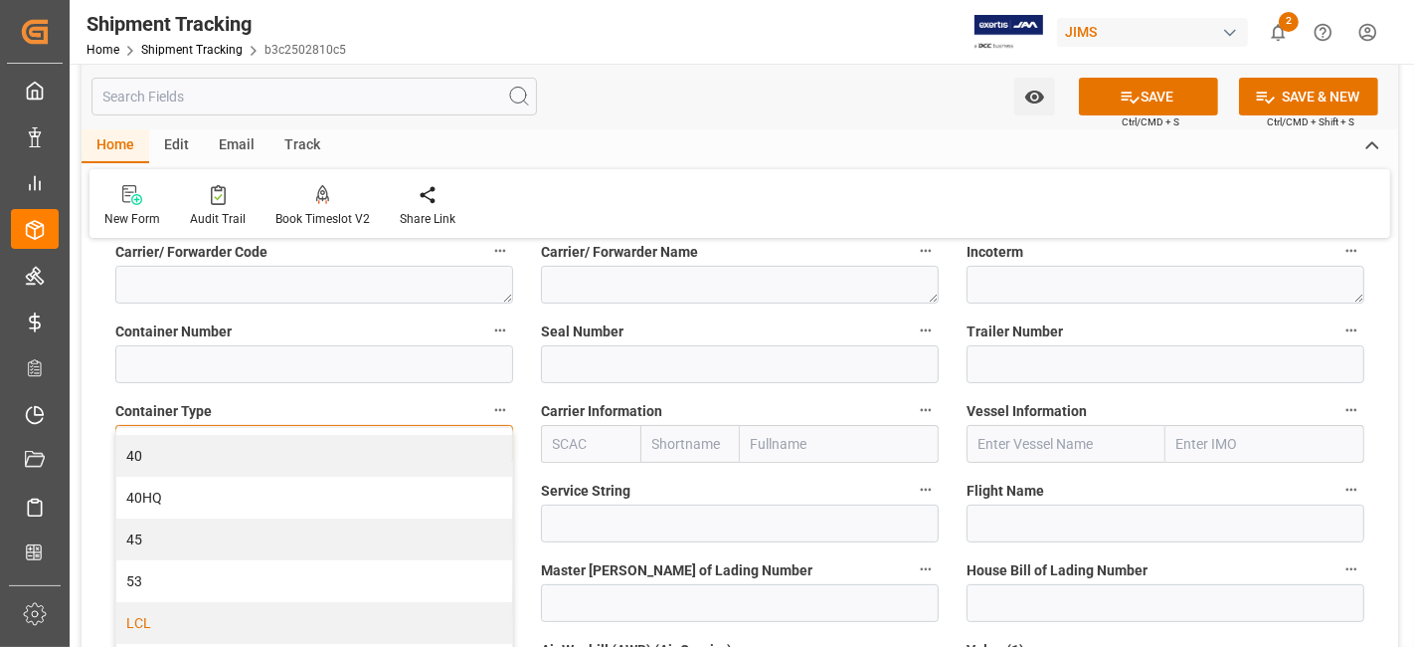
click at [315, 617] on div "LCL" at bounding box center [314, 623] width 396 height 42
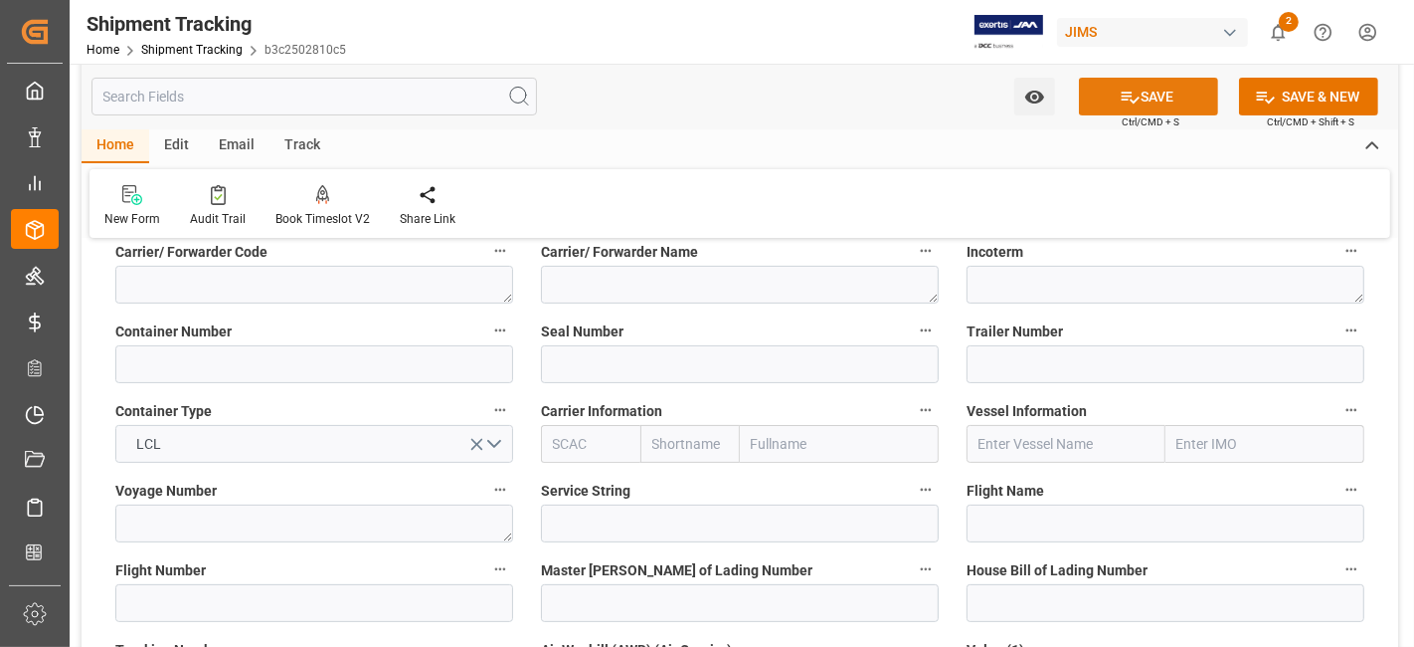
click at [1128, 94] on icon at bounding box center [1130, 97] width 21 height 21
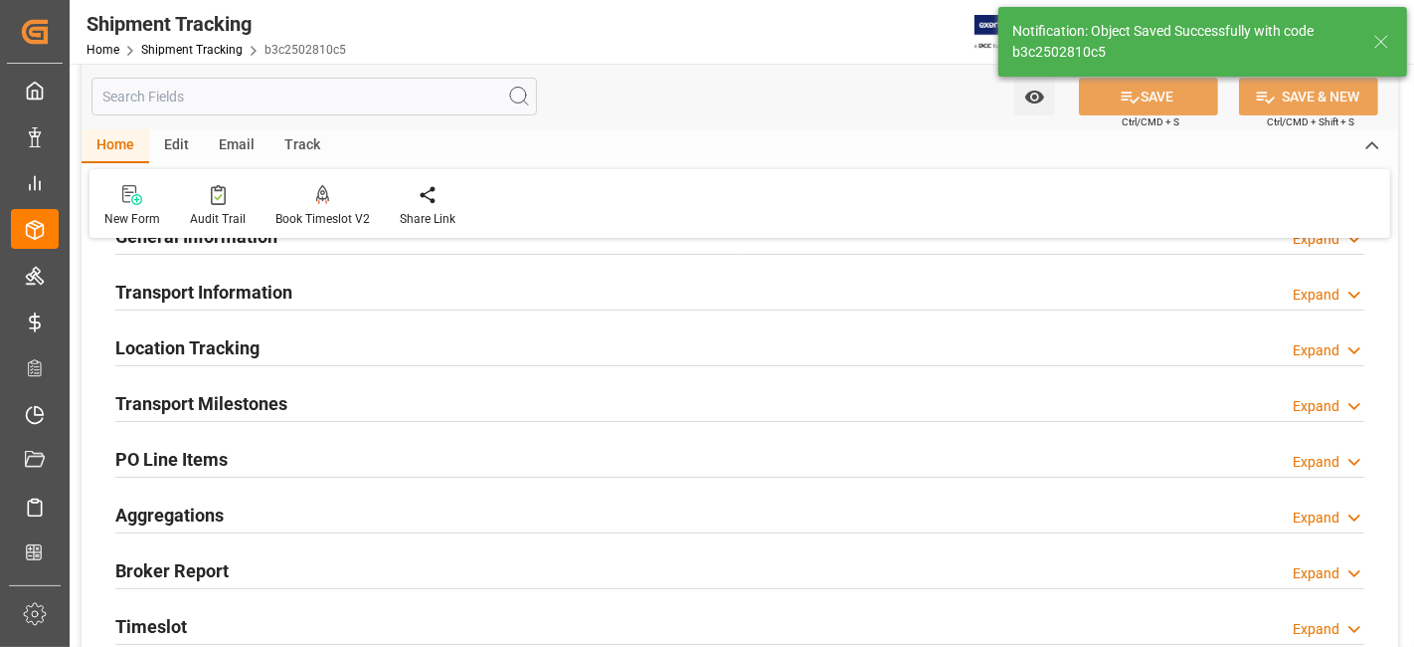
scroll to position [144, 0]
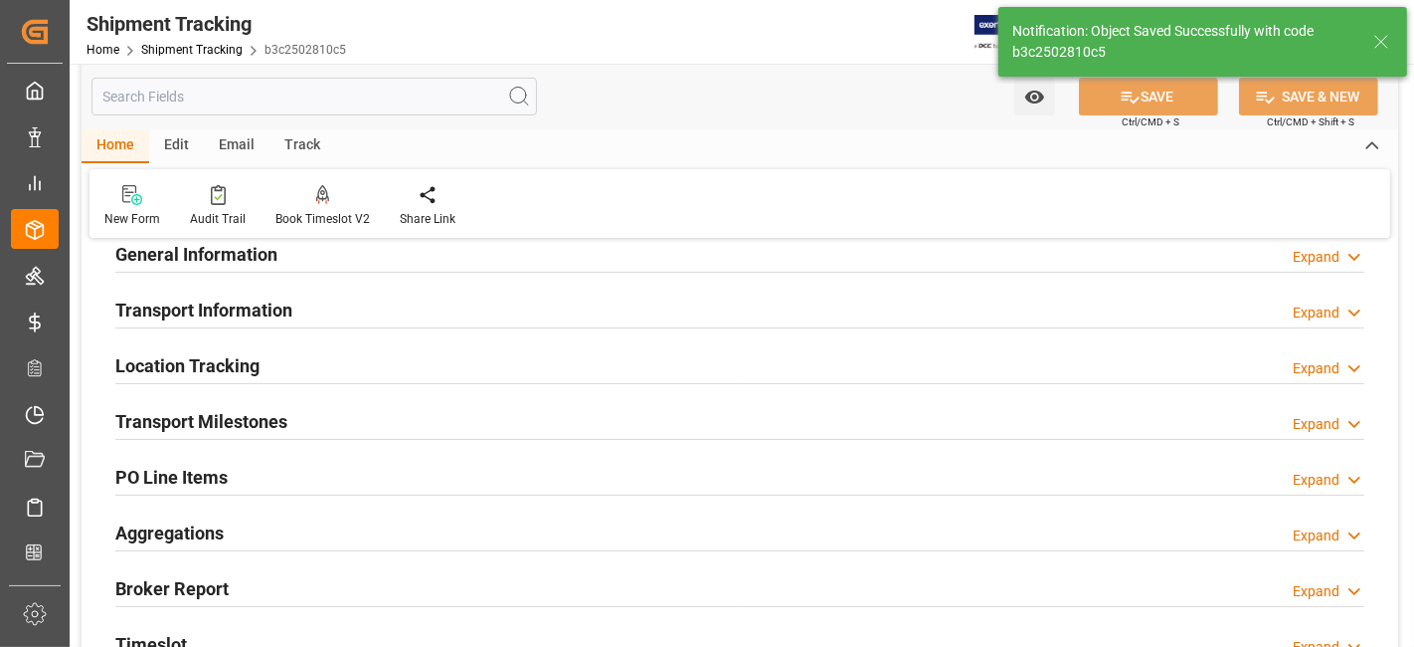
click at [419, 419] on div "Transport Milestones Expand" at bounding box center [739, 420] width 1249 height 38
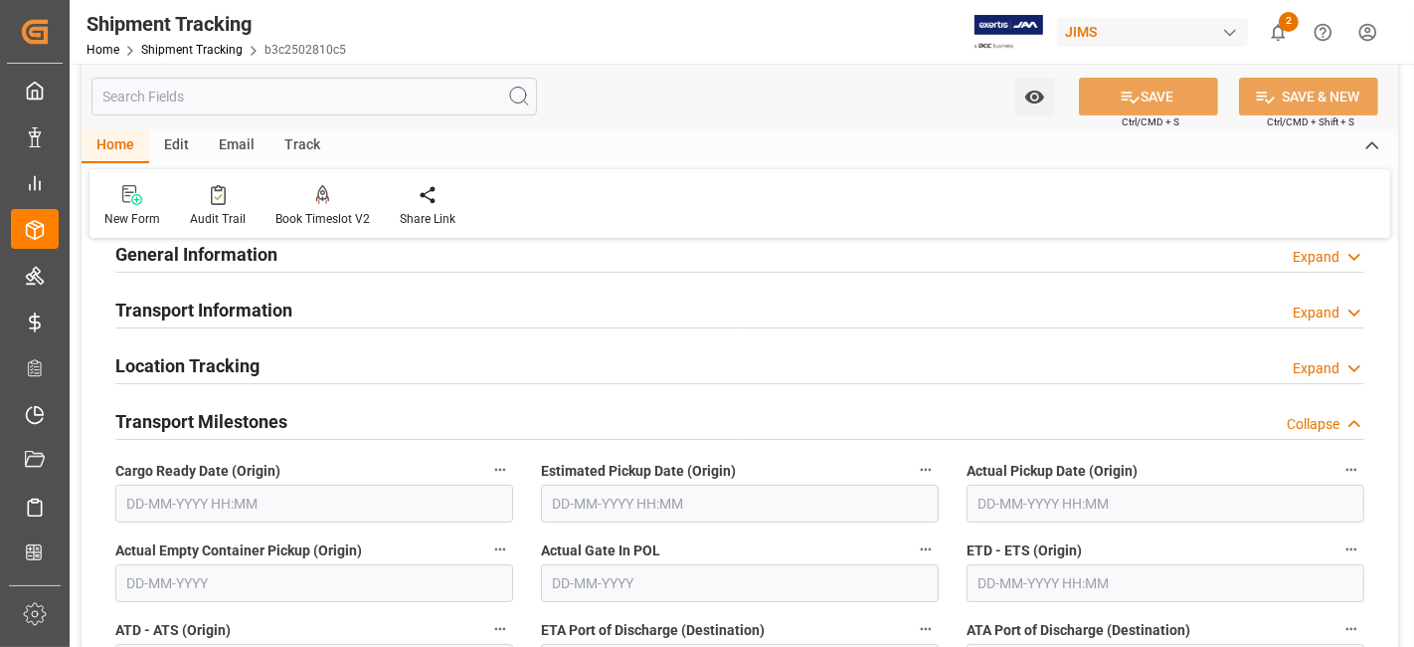
click at [283, 501] on input "text" at bounding box center [314, 503] width 398 height 38
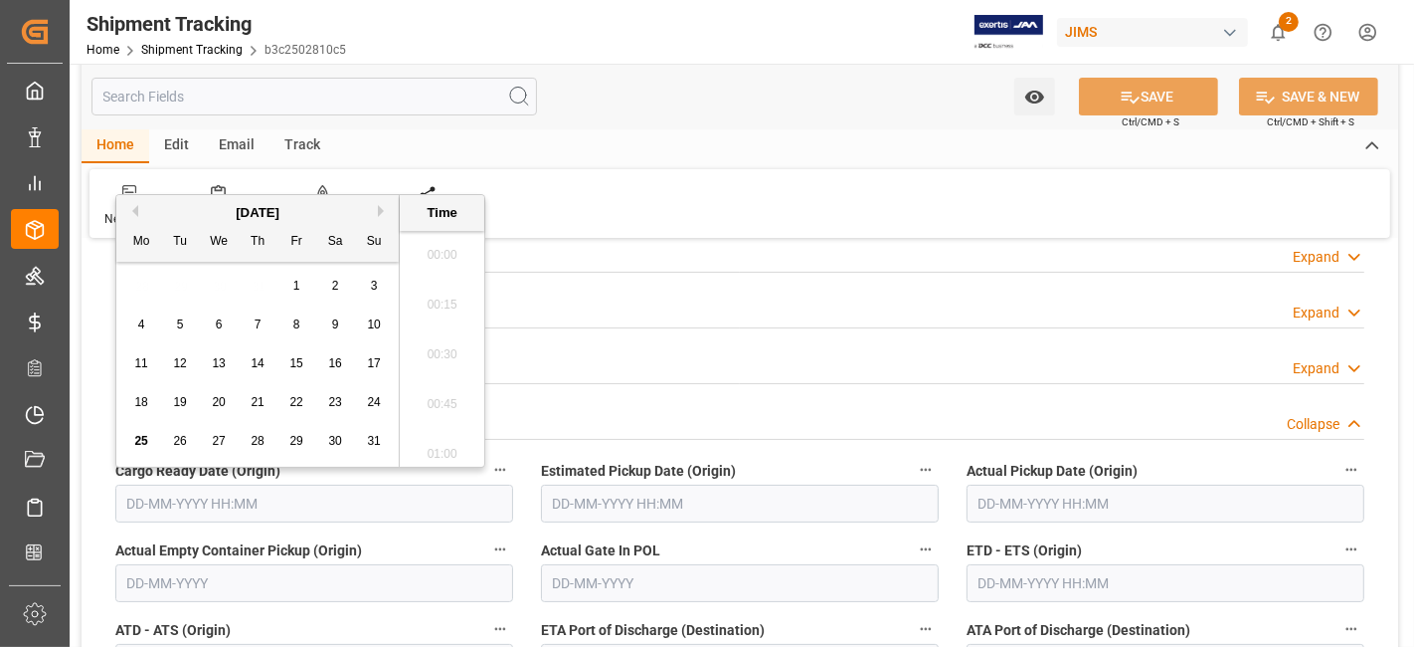
scroll to position [1795, 0]
click at [197, 418] on div "18 19 20 21 22 23 24" at bounding box center [258, 402] width 272 height 39
click at [293, 405] on span "22" at bounding box center [295, 402] width 13 height 14
type input "22-08-2025 00:00"
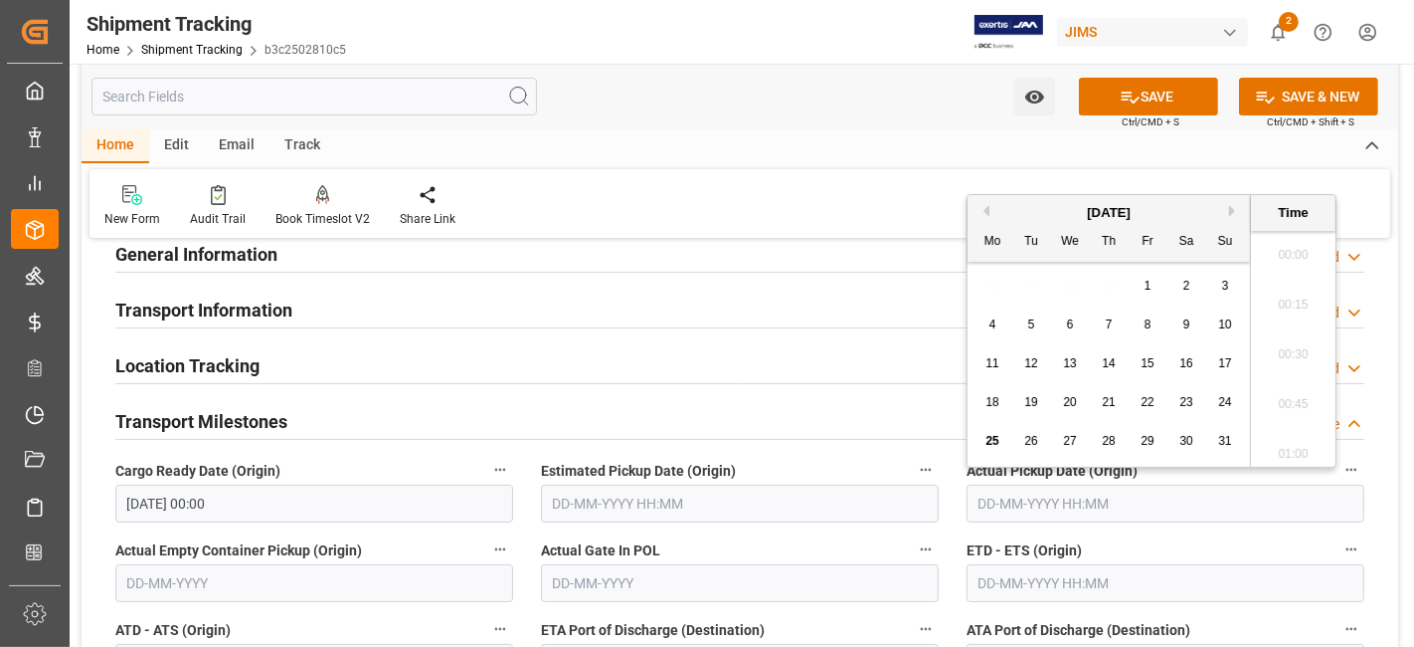
click at [1000, 492] on input "text" at bounding box center [1166, 503] width 398 height 38
click at [991, 439] on span "25" at bounding box center [992, 441] width 13 height 14
type input "25-08-2025 00:00"
click at [867, 541] on label "Actual Gate In POL" at bounding box center [740, 550] width 398 height 28
click at [913, 541] on button "Actual Gate In POL" at bounding box center [926, 549] width 26 height 26
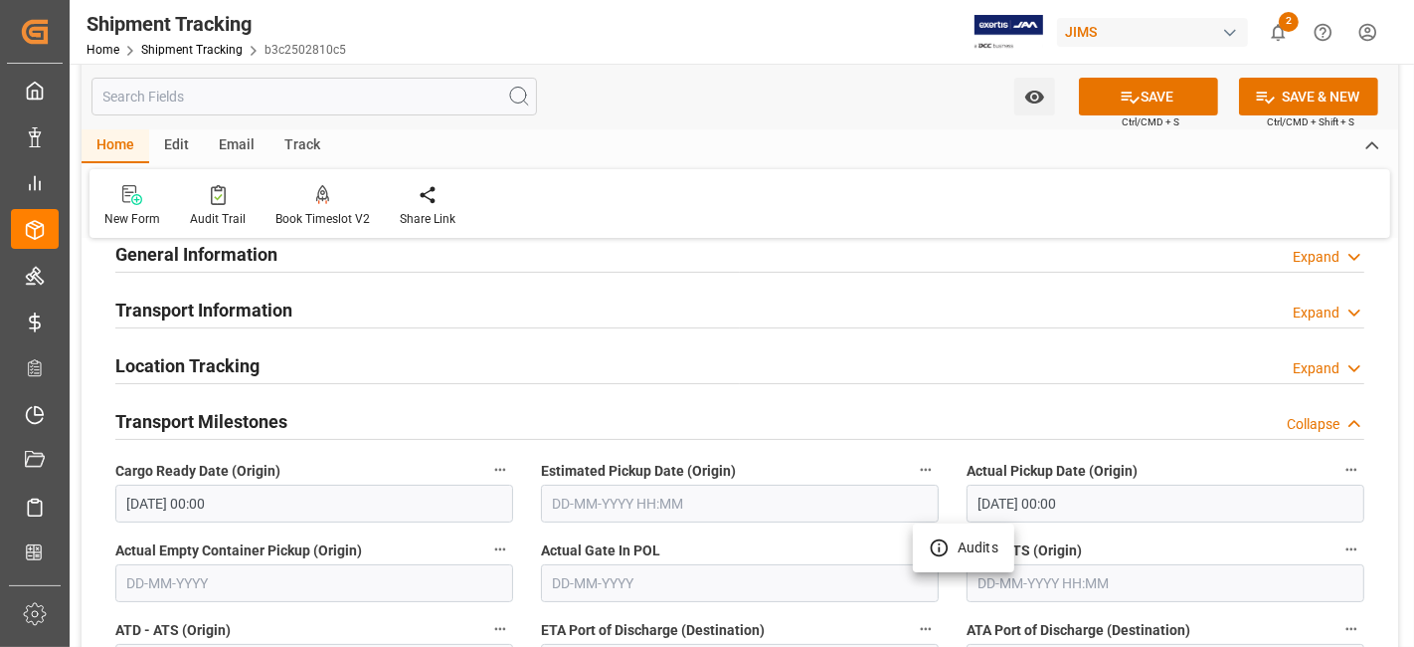
click at [1180, 537] on div at bounding box center [707, 323] width 1414 height 647
click at [1124, 95] on icon at bounding box center [1131, 98] width 18 height 12
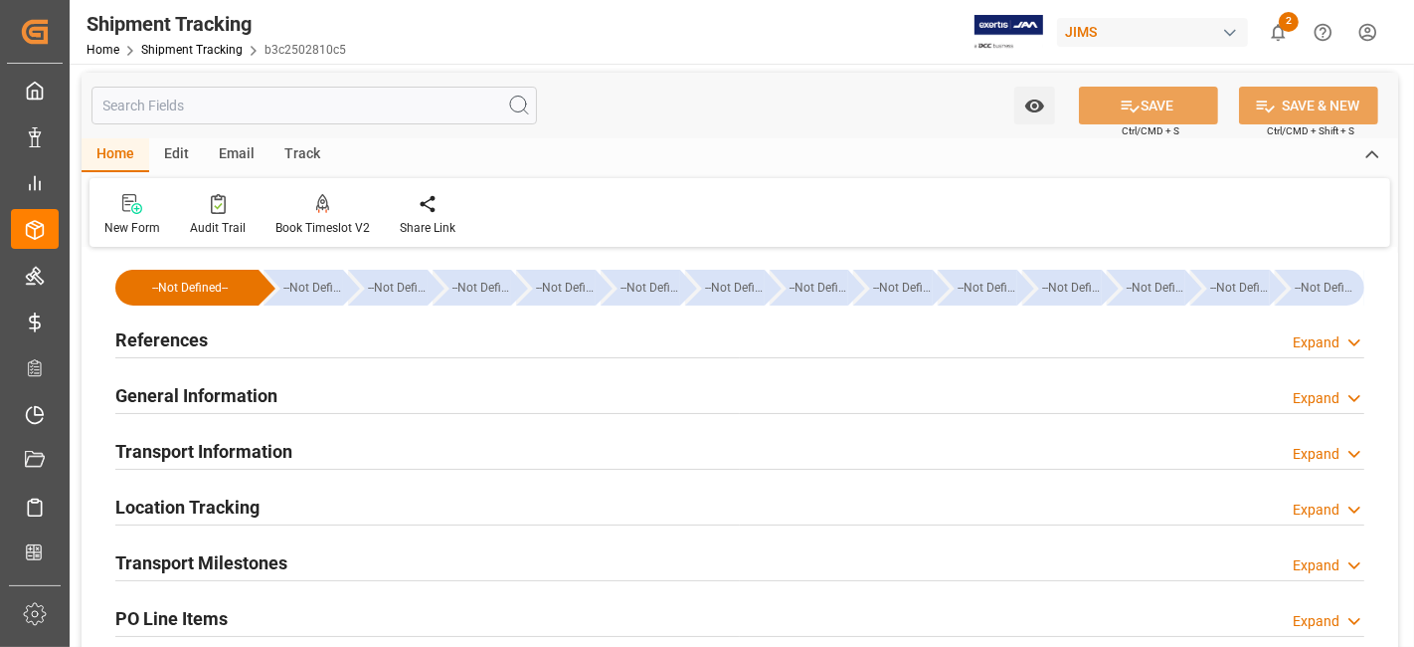
scroll to position [0, 0]
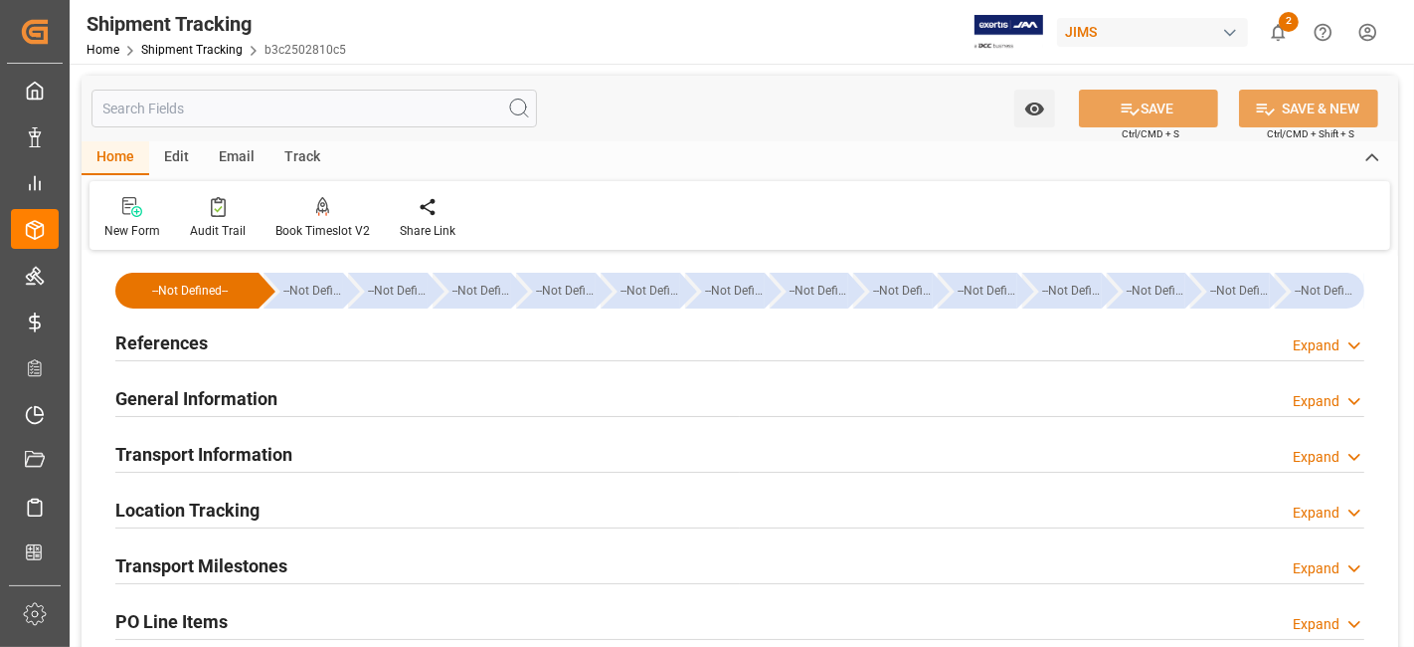
drag, startPoint x: 203, startPoint y: 349, endPoint x: 219, endPoint y: 371, distance: 27.1
click at [202, 348] on h2 "References" at bounding box center [161, 342] width 93 height 27
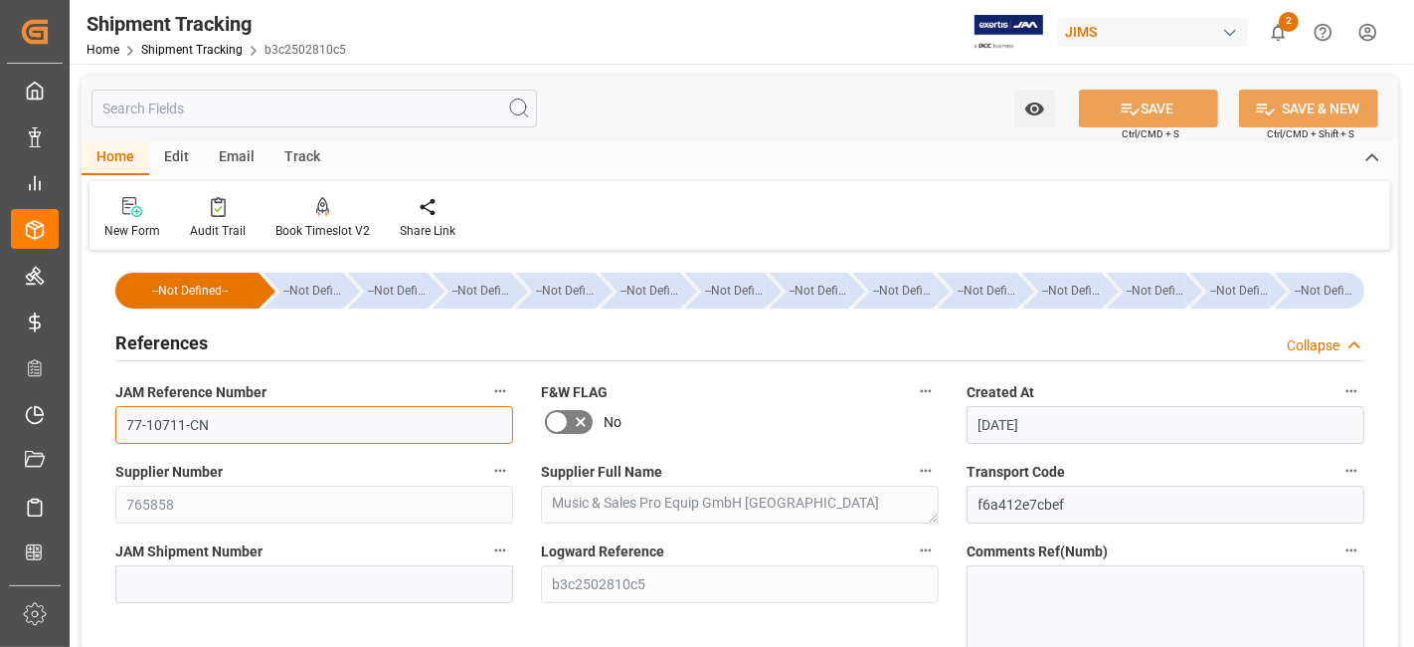
drag, startPoint x: 250, startPoint y: 437, endPoint x: 104, endPoint y: 427, distance: 145.6
click at [105, 428] on div "JAM Reference Number 77-10711-CN" at bounding box center [314, 411] width 426 height 80
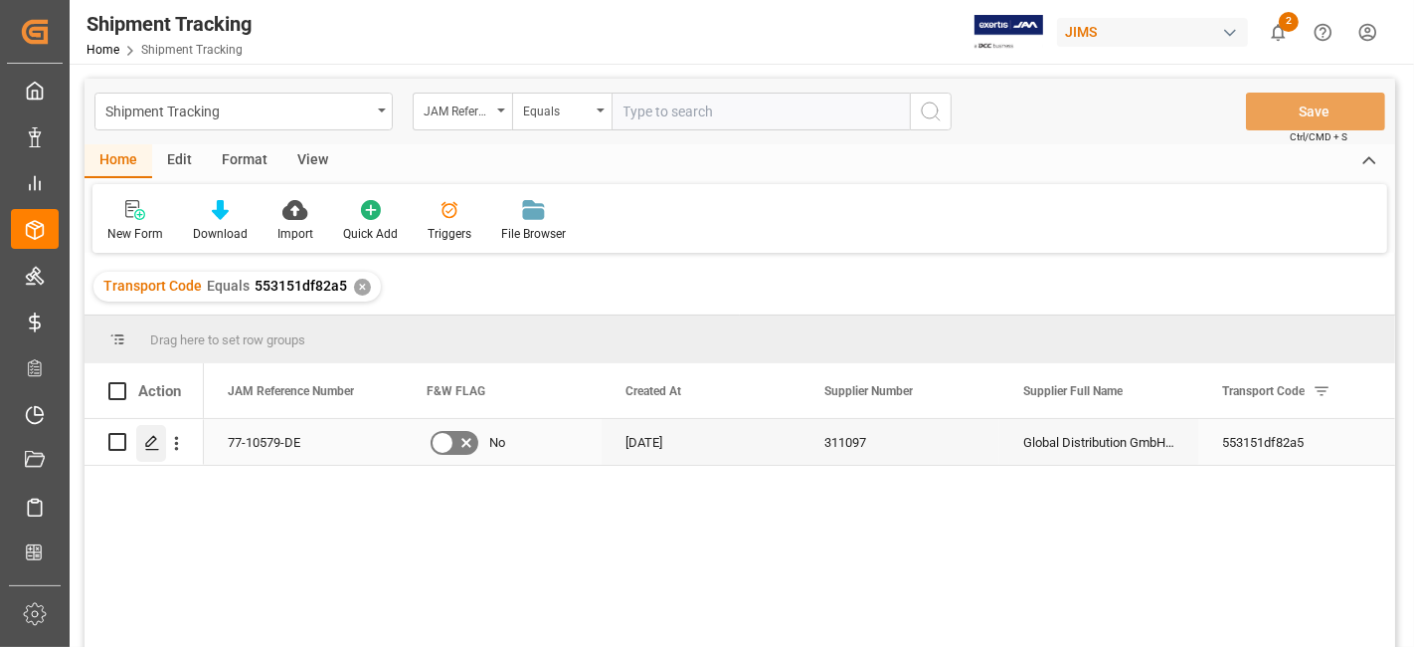
click at [150, 449] on line "Press SPACE to select this row." at bounding box center [152, 449] width 12 height 0
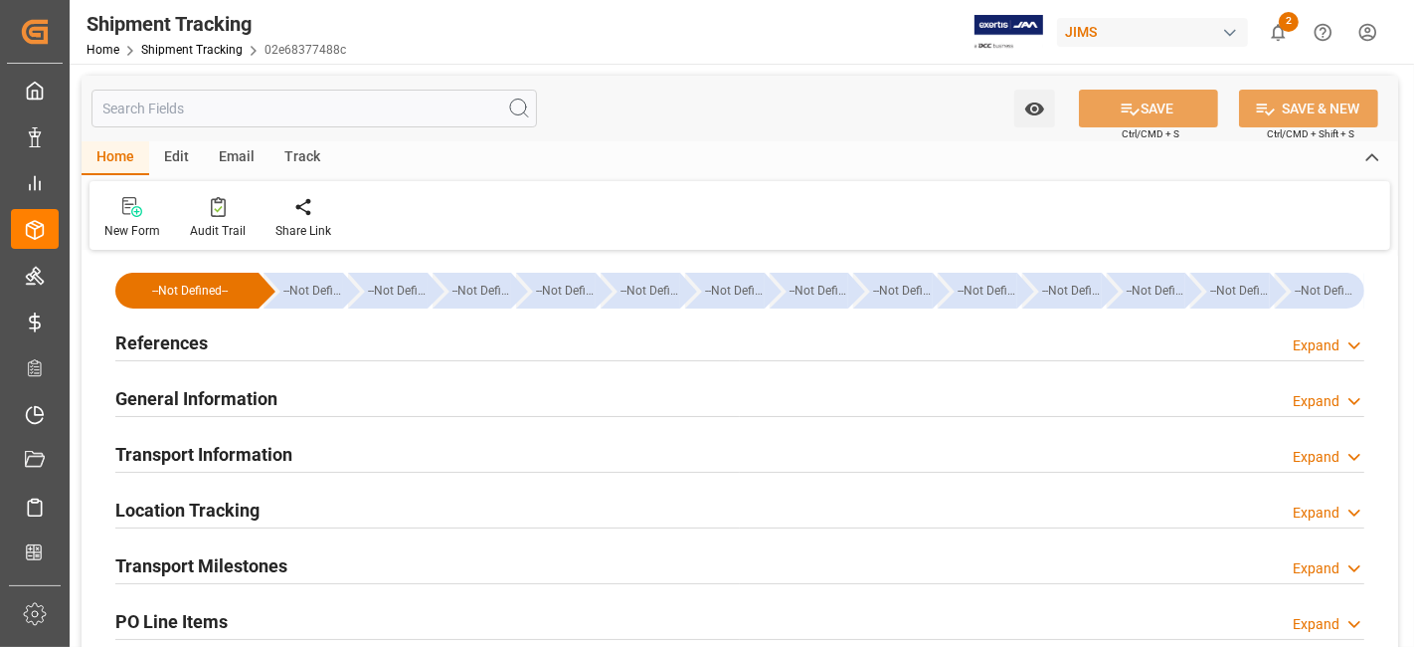
type input "[DATE]"
click at [353, 348] on div "References Expand" at bounding box center [739, 341] width 1249 height 38
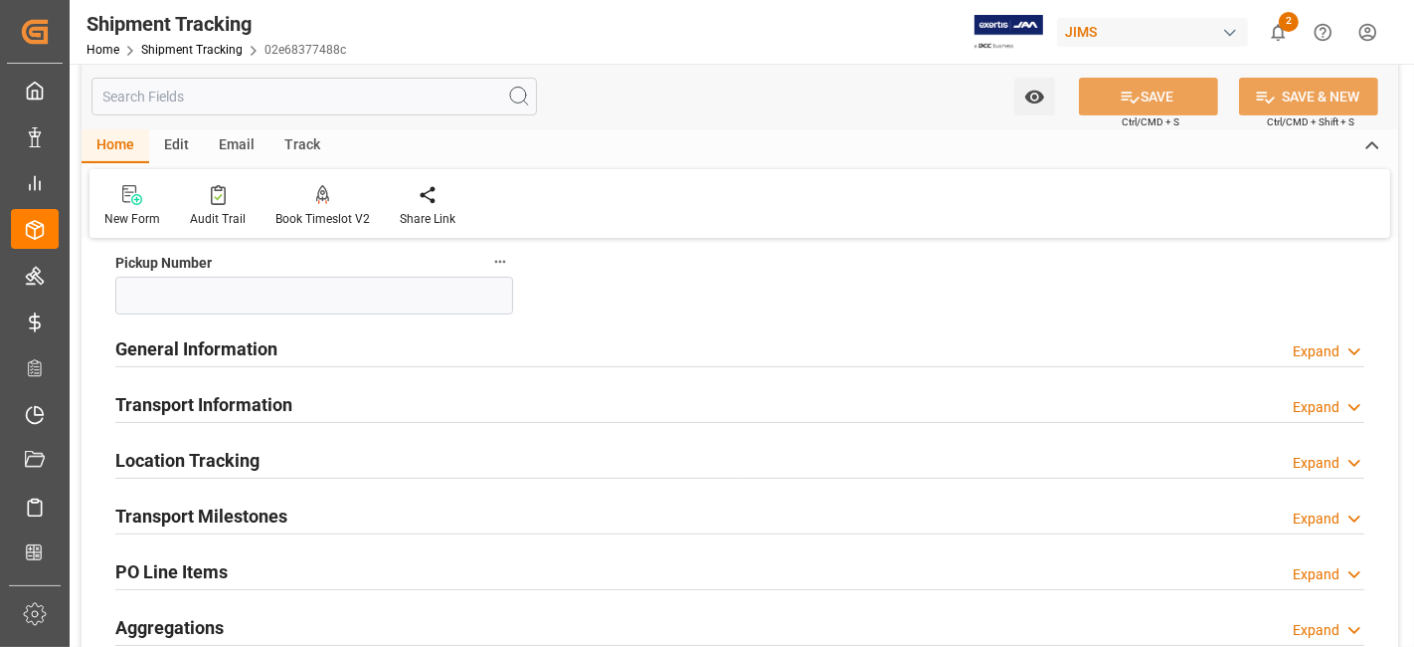
scroll to position [331, 0]
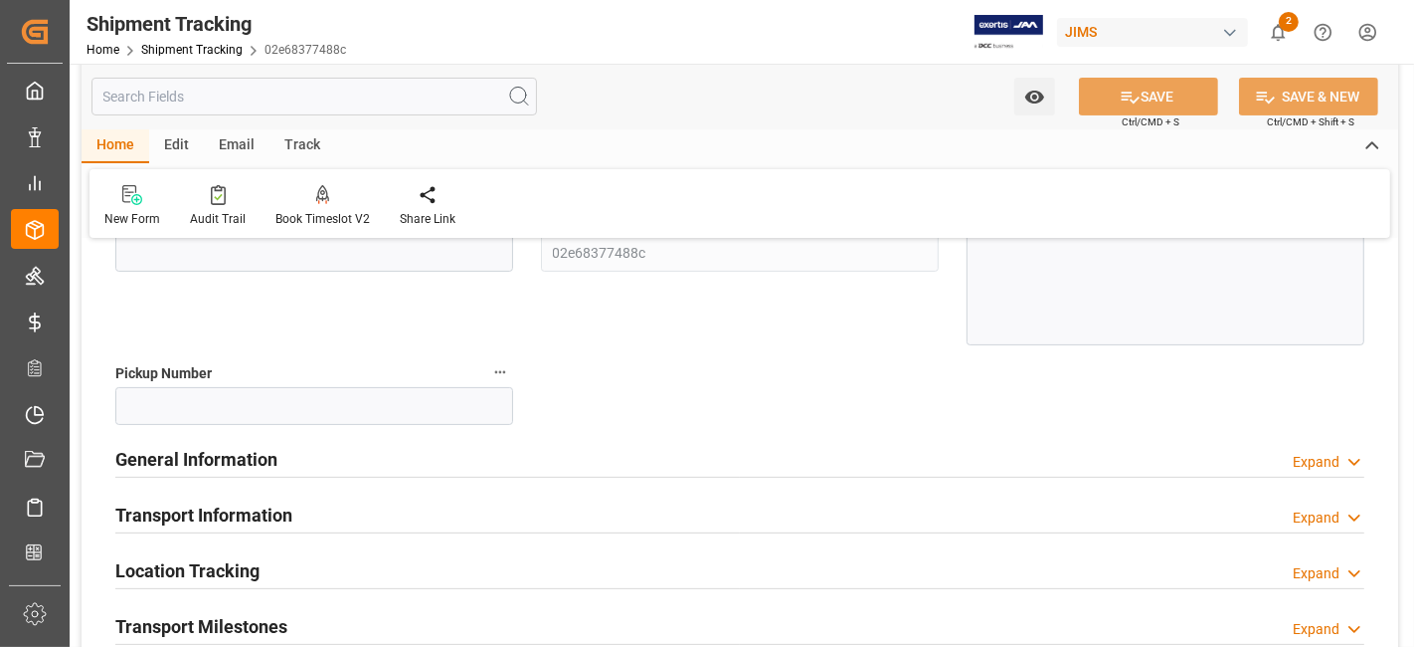
click at [284, 462] on div "General Information Expand" at bounding box center [739, 458] width 1249 height 38
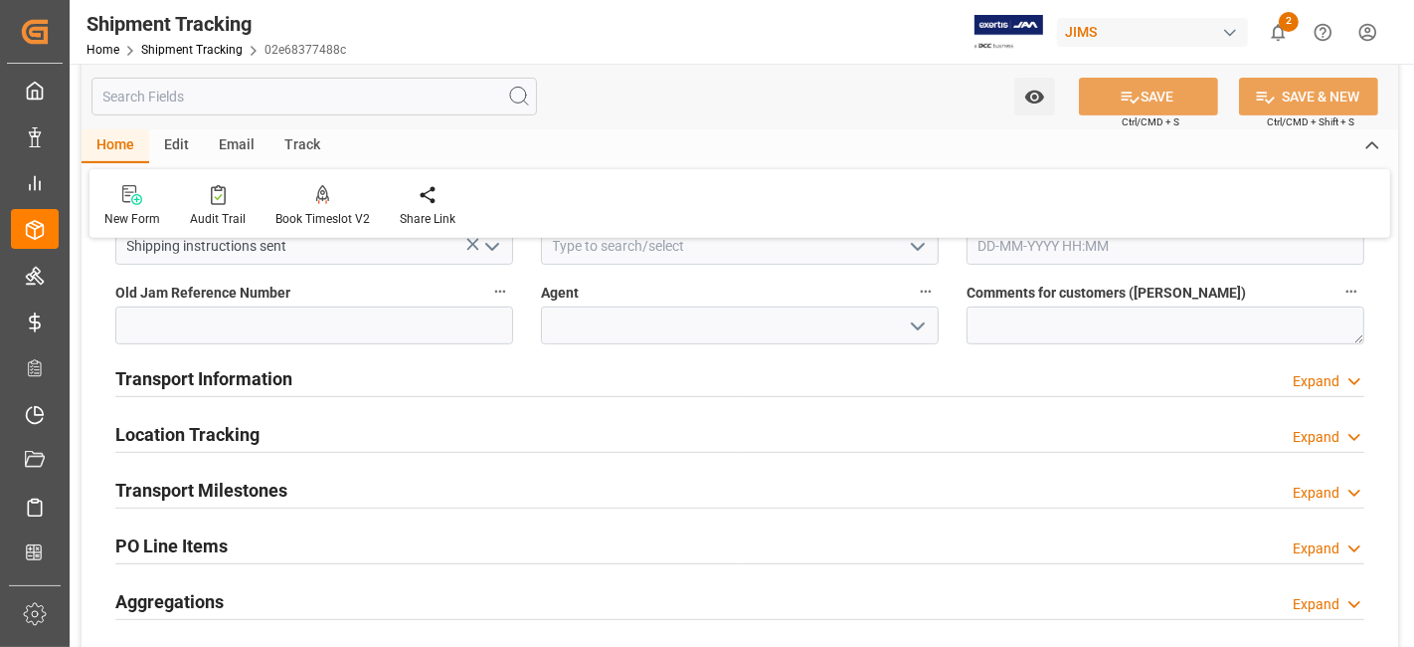
scroll to position [662, 0]
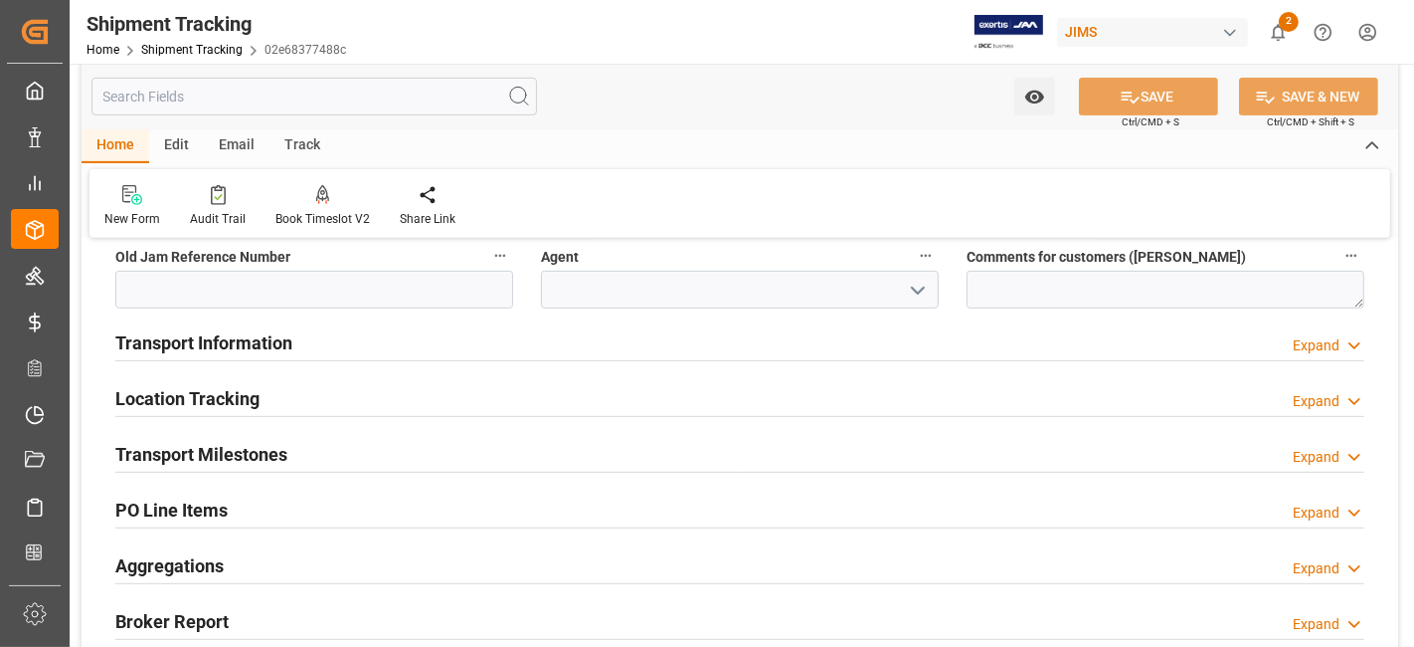
click at [260, 457] on h2 "Transport Milestones" at bounding box center [201, 454] width 172 height 27
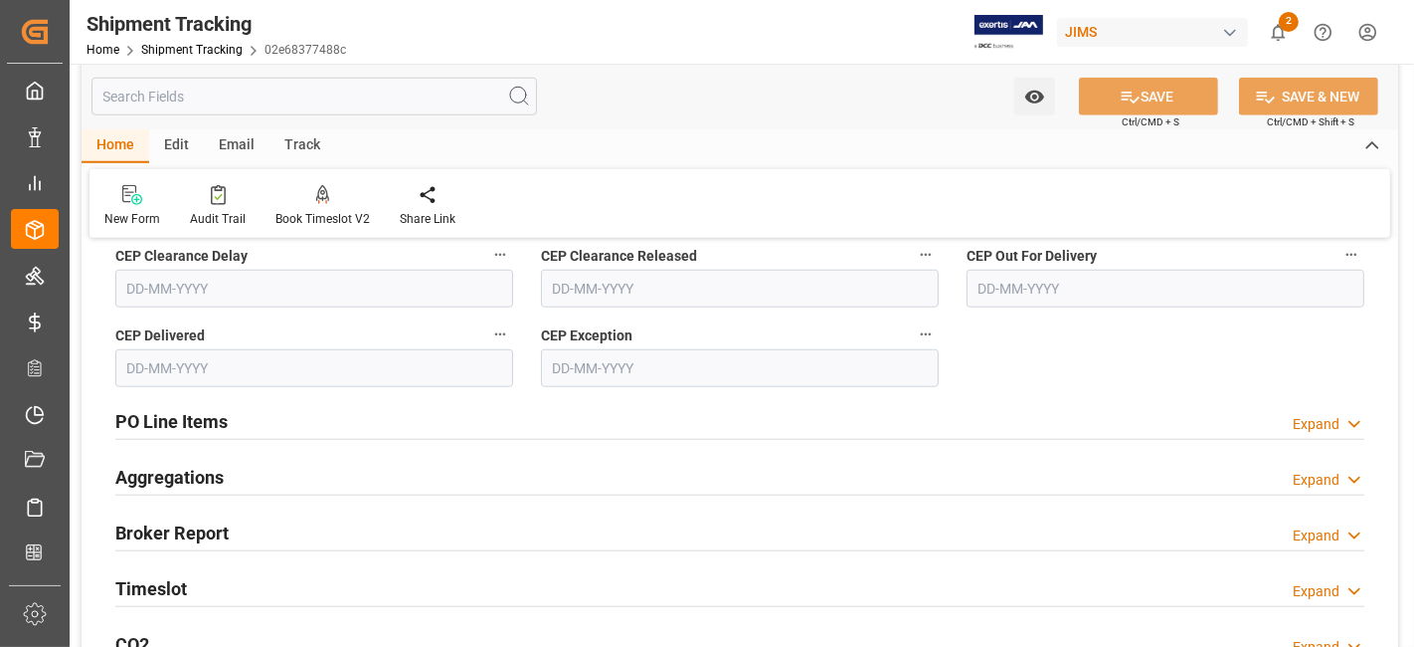
scroll to position [1768, 0]
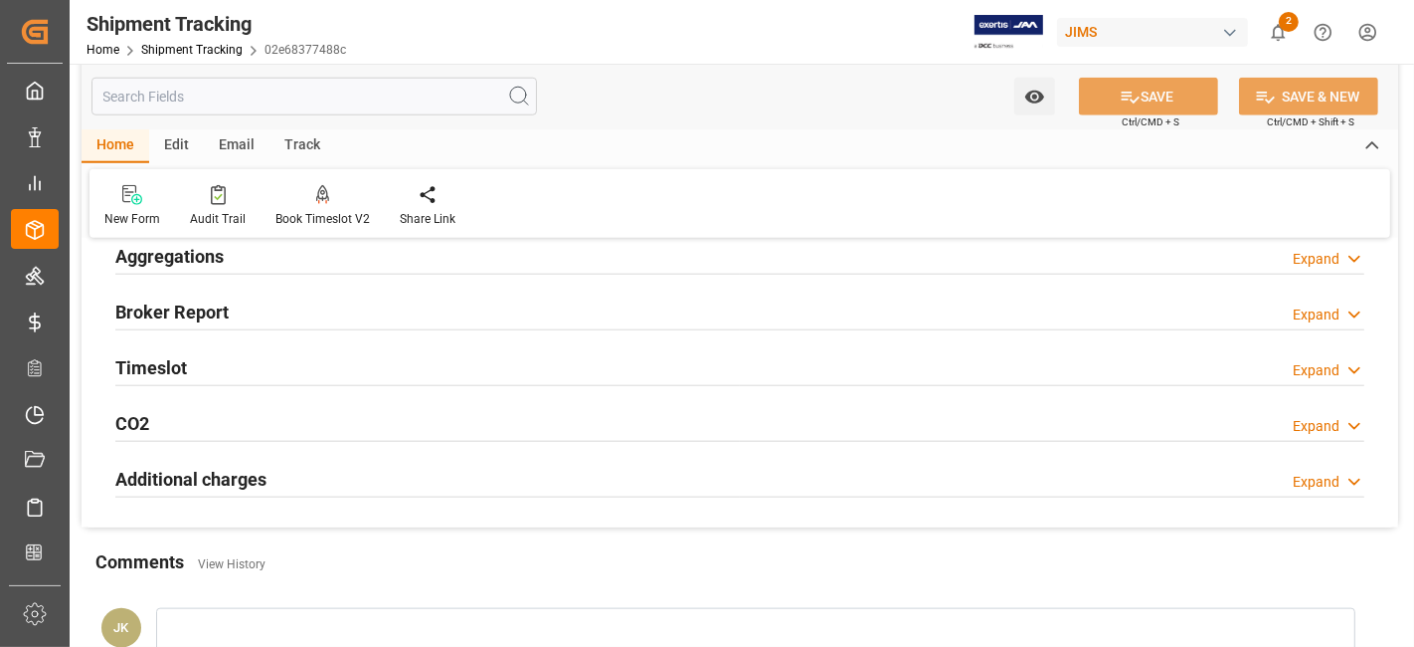
click at [239, 261] on div "Aggregations Expand" at bounding box center [739, 255] width 1249 height 38
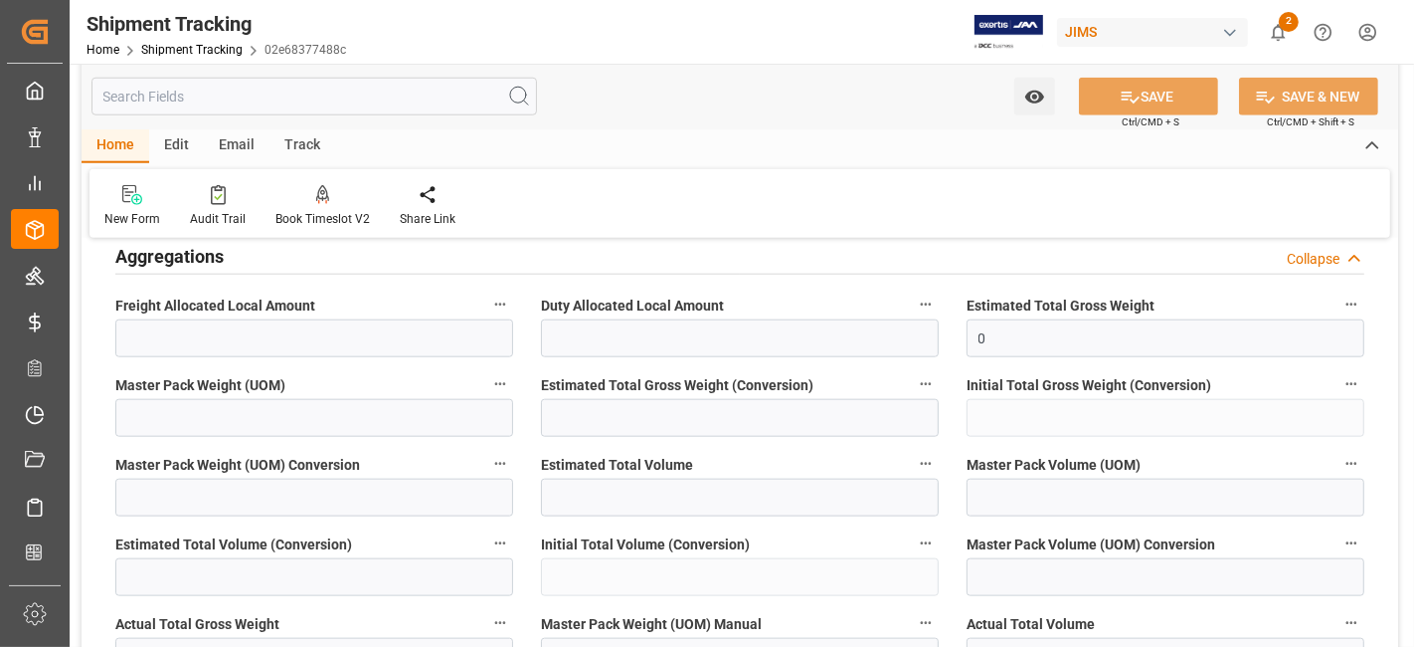
click at [239, 261] on div "Aggregations Collapse" at bounding box center [739, 255] width 1249 height 38
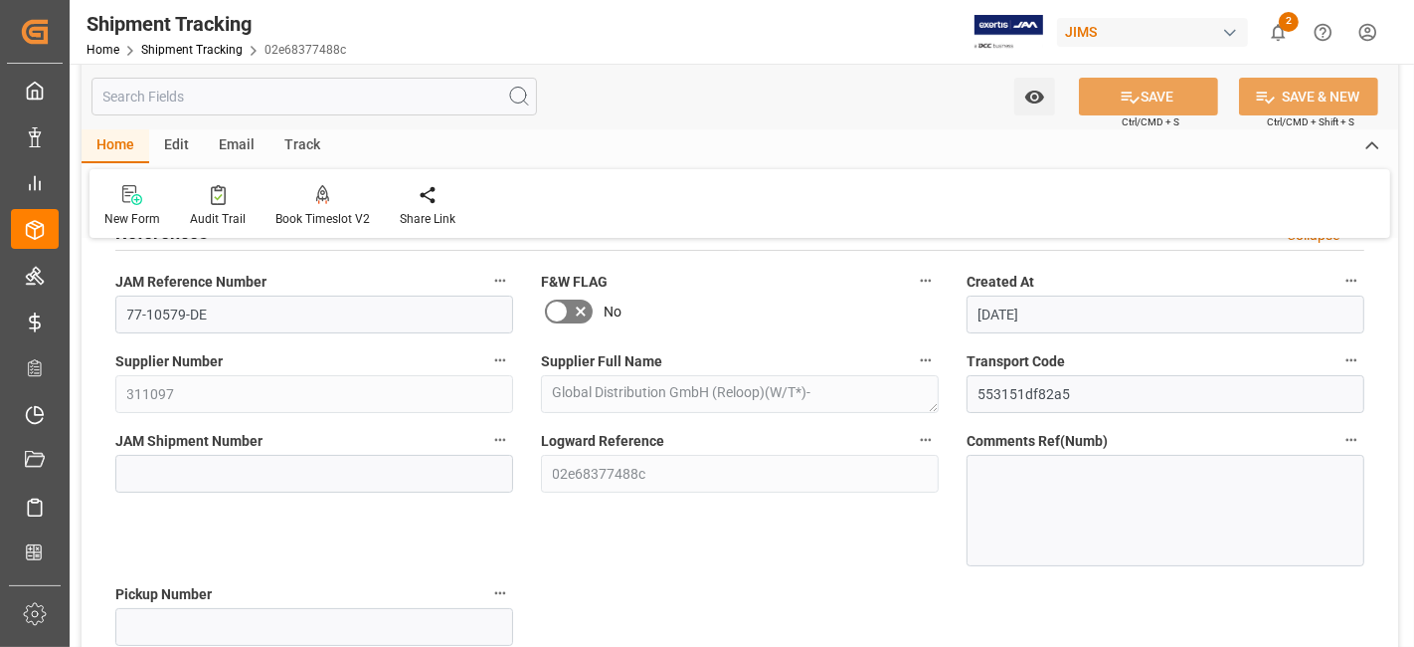
scroll to position [0, 0]
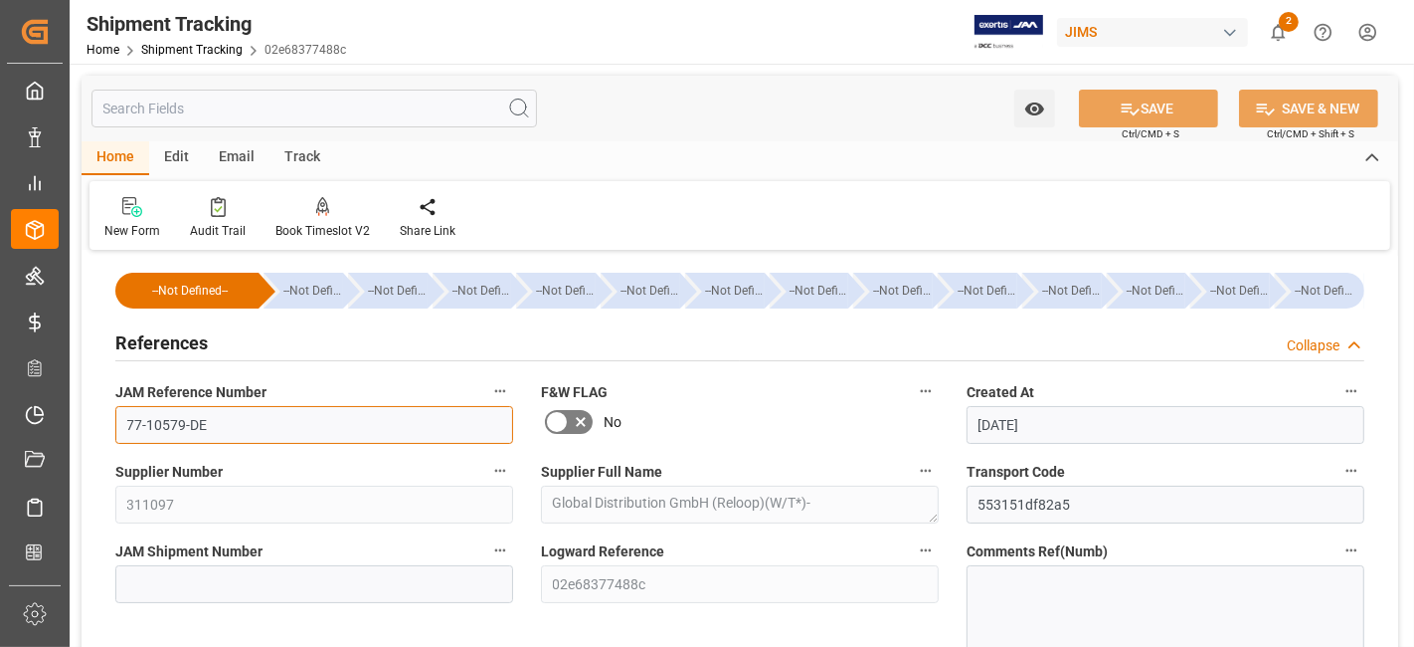
drag, startPoint x: 204, startPoint y: 421, endPoint x: 65, endPoint y: 408, distance: 139.9
click at [350, 410] on input "77-10579-DE" at bounding box center [314, 425] width 398 height 38
drag, startPoint x: 273, startPoint y: 430, endPoint x: 84, endPoint y: 430, distance: 189.0
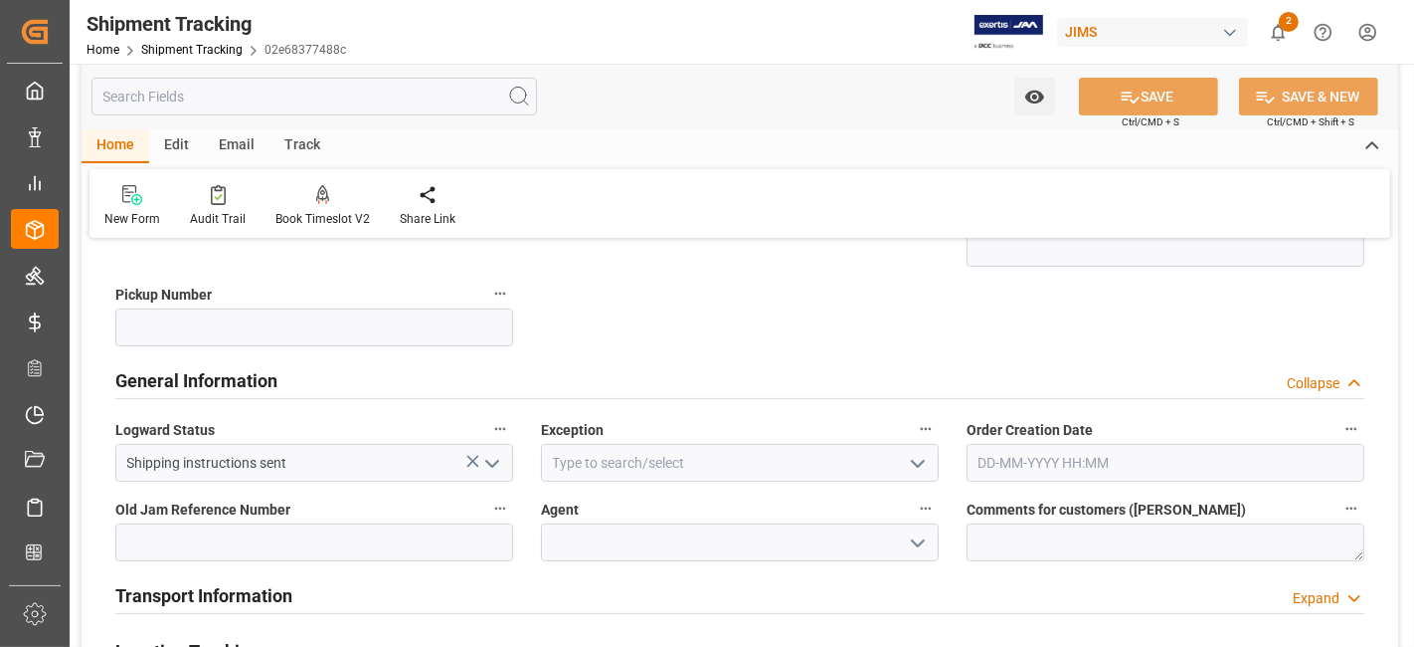
scroll to position [442, 0]
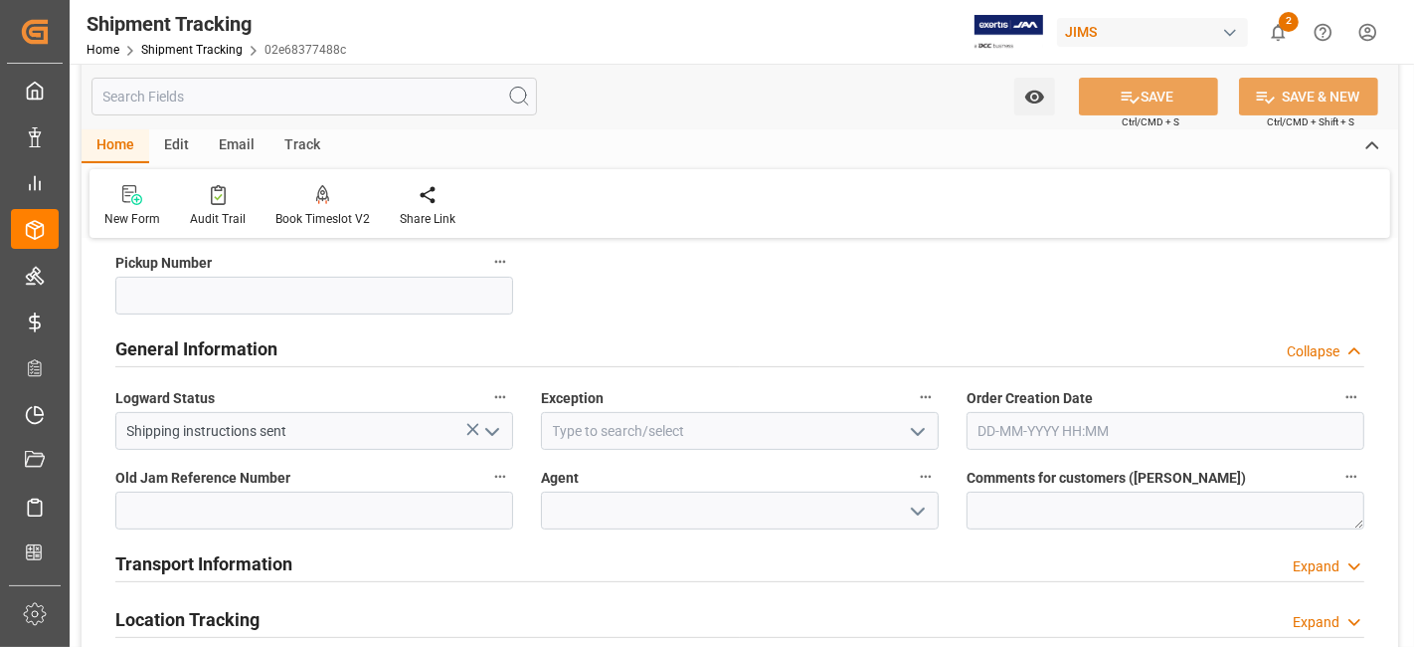
click at [497, 431] on icon "open menu" at bounding box center [492, 432] width 24 height 24
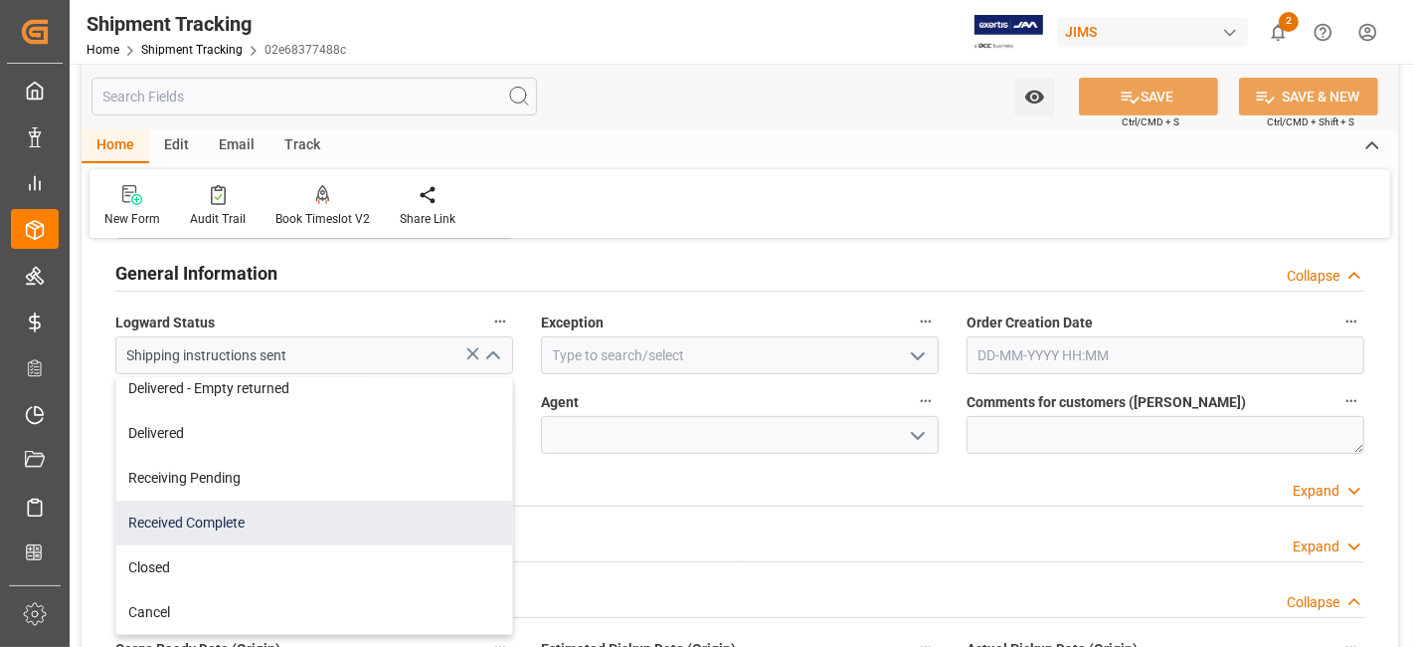
scroll to position [552, 0]
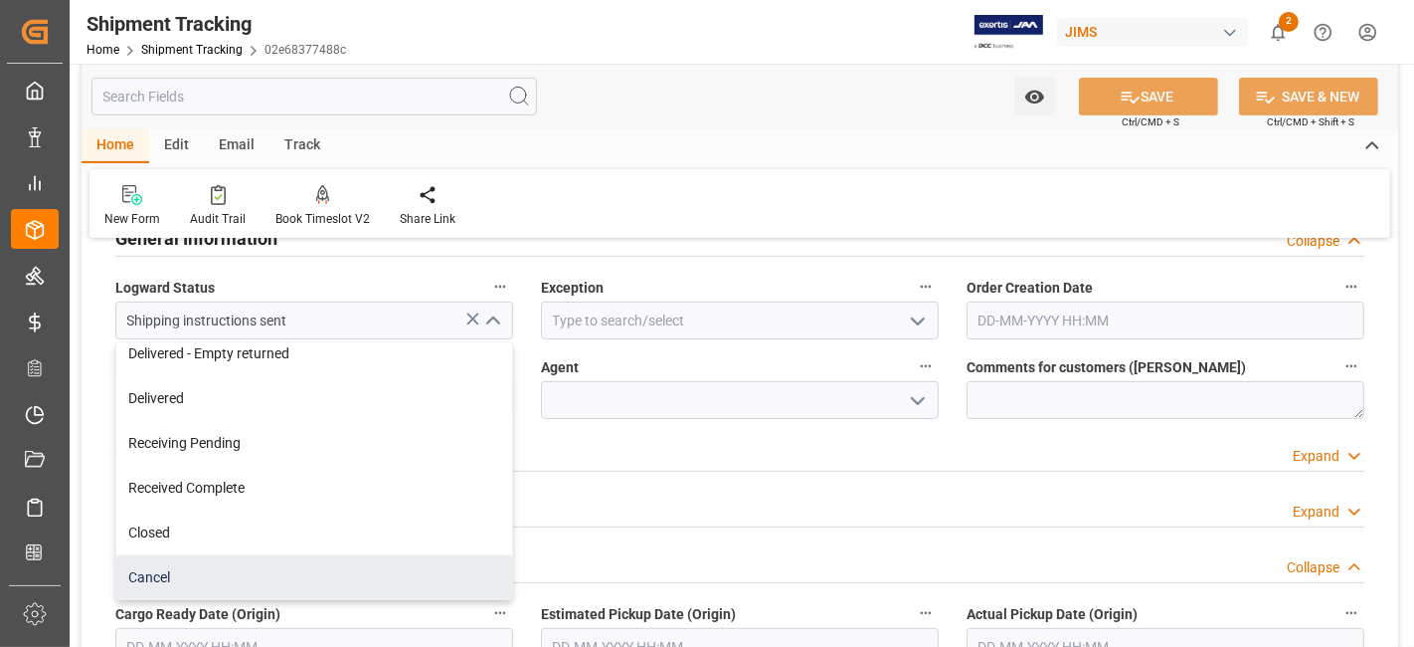
click at [290, 567] on div "Cancel" at bounding box center [314, 577] width 396 height 45
type input "Cancel"
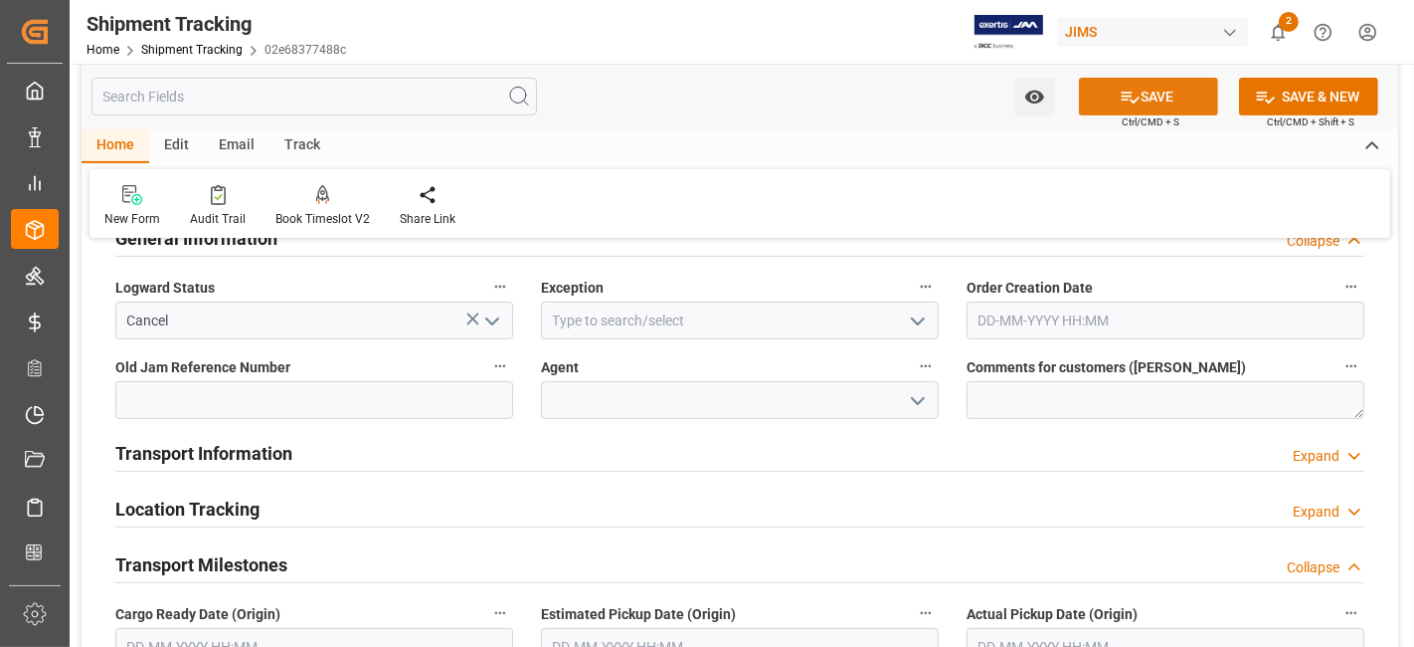
click at [1106, 97] on button "SAVE" at bounding box center [1148, 97] width 139 height 38
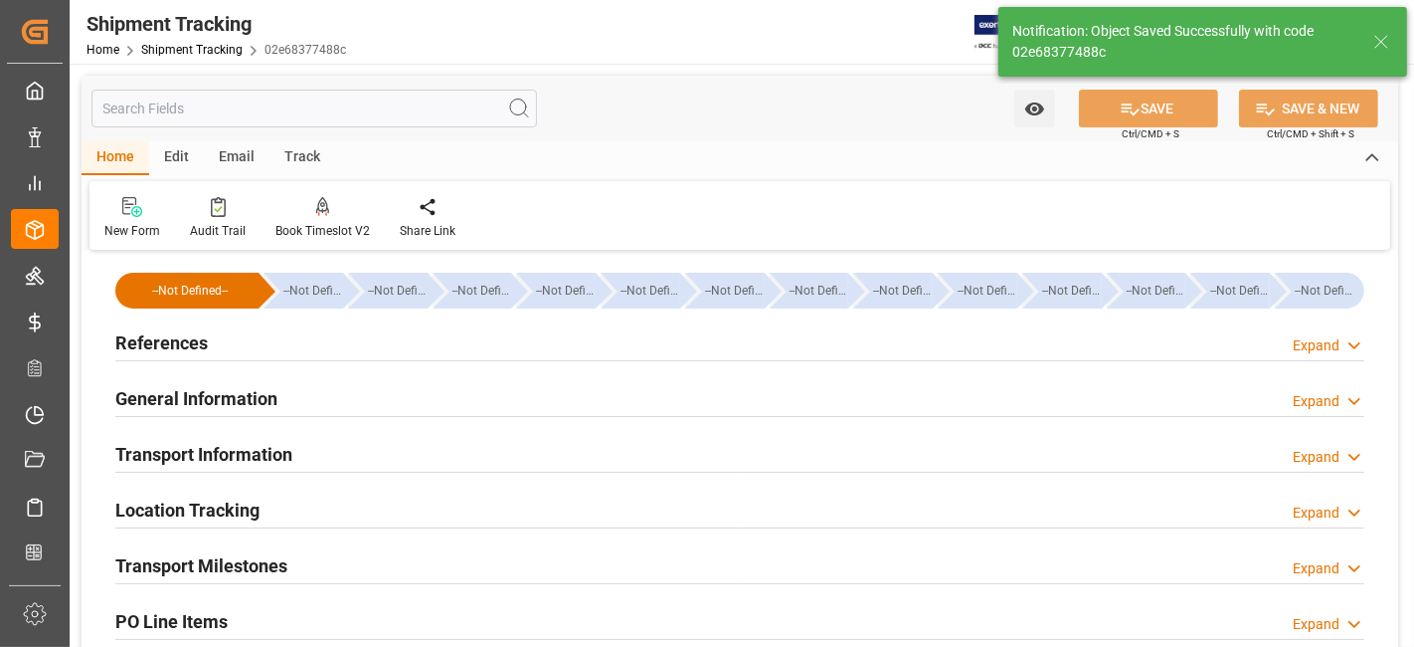
scroll to position [0, 0]
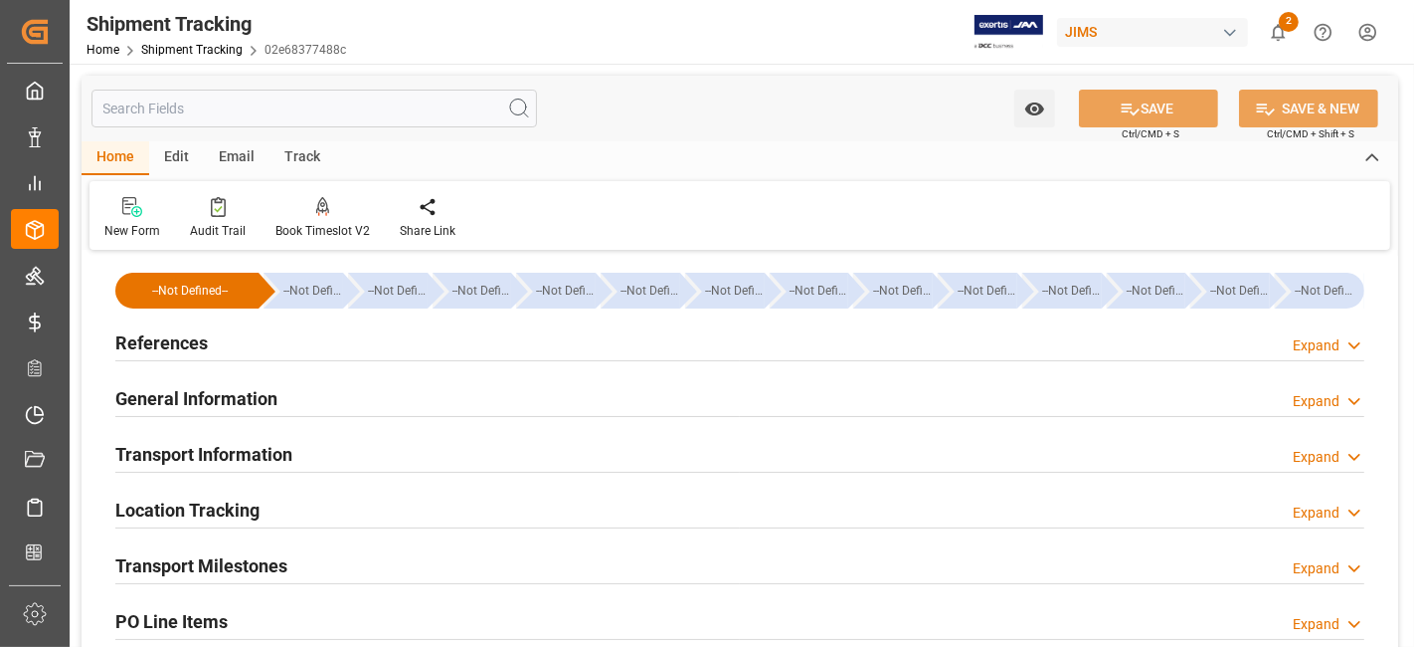
click at [225, 354] on div "References Expand" at bounding box center [739, 341] width 1249 height 38
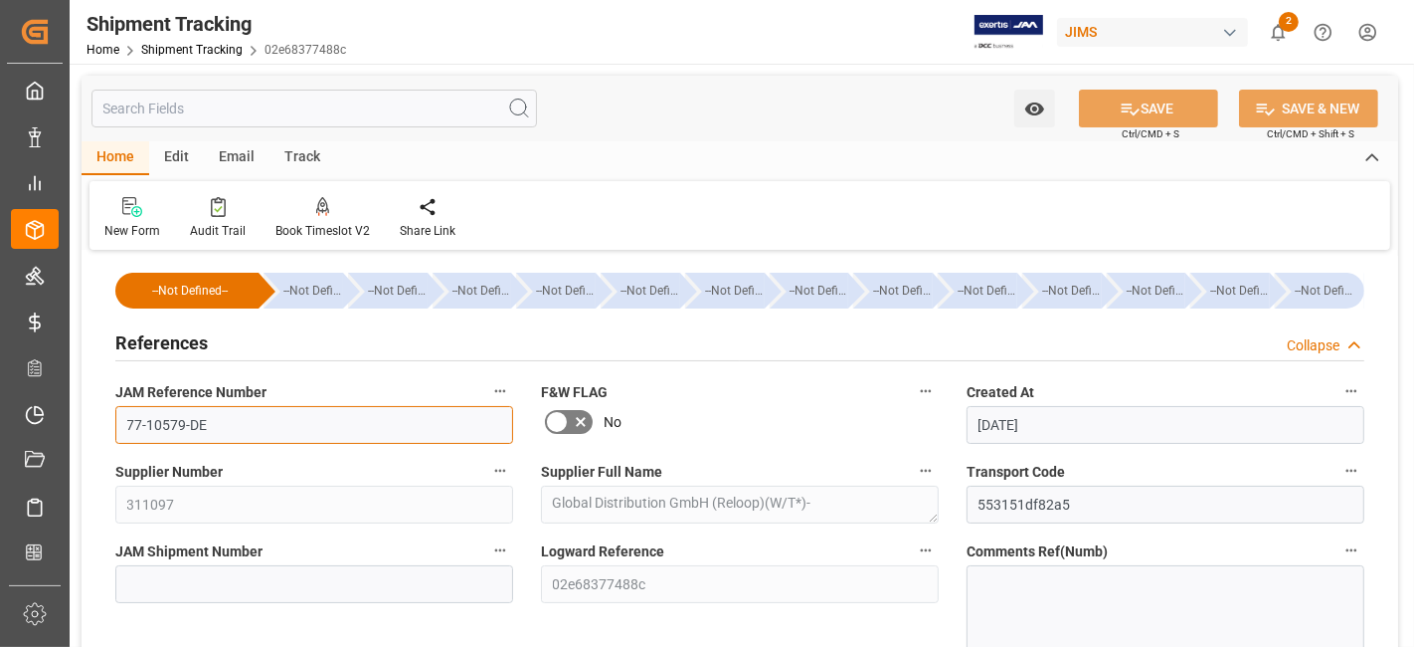
drag, startPoint x: 256, startPoint y: 428, endPoint x: 105, endPoint y: 422, distance: 150.3
click at [105, 421] on div "JAM Reference Number 77-10579-DE" at bounding box center [314, 411] width 426 height 80
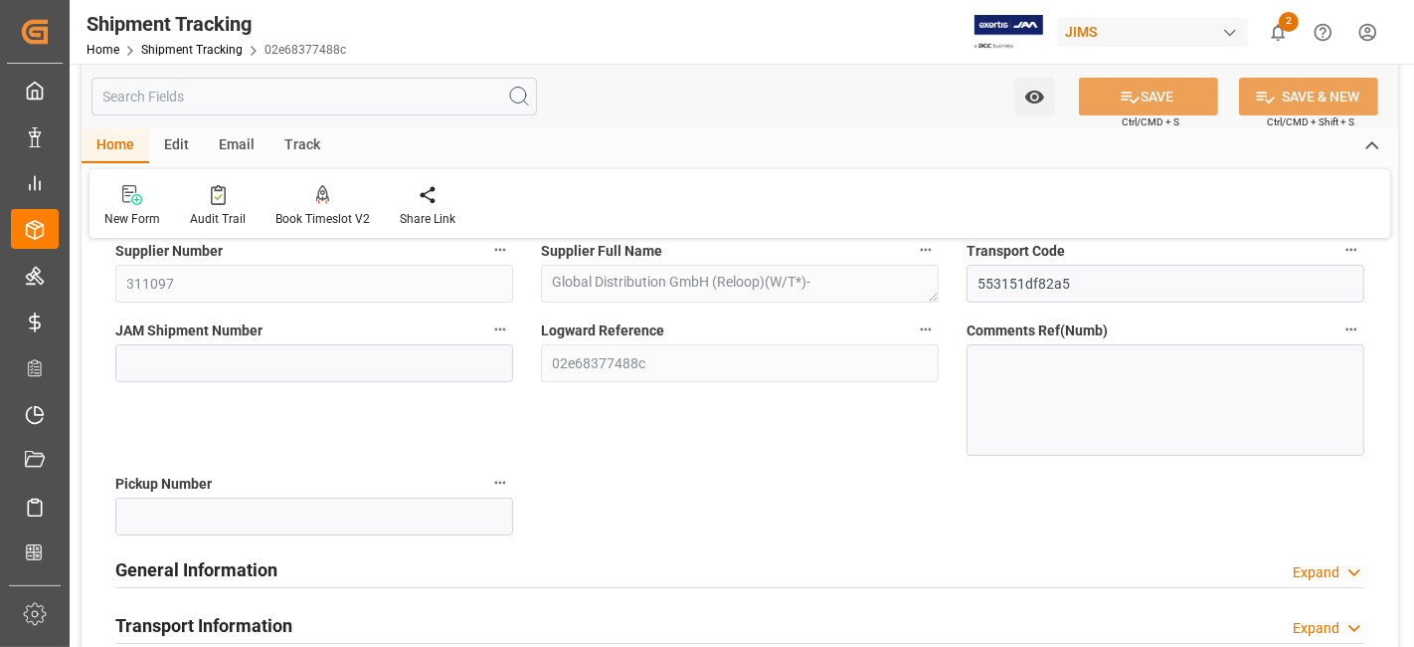
scroll to position [442, 0]
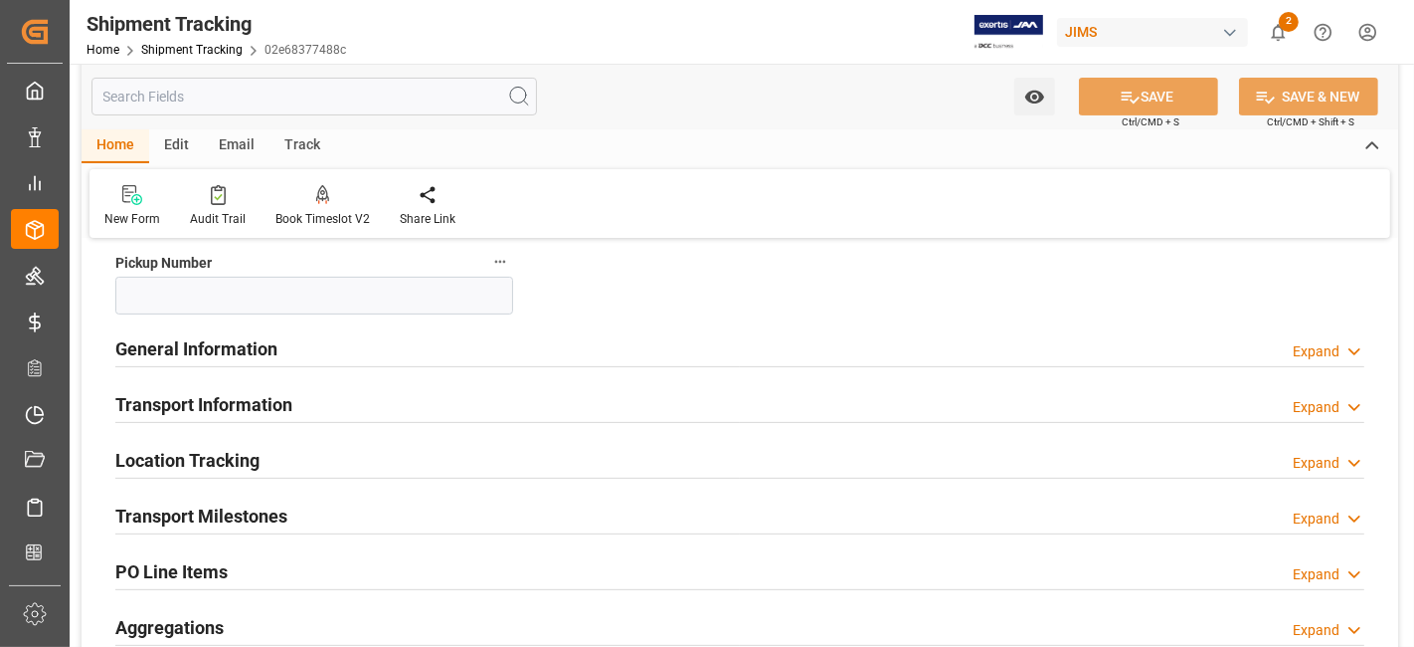
click at [276, 354] on h2 "General Information" at bounding box center [196, 348] width 162 height 27
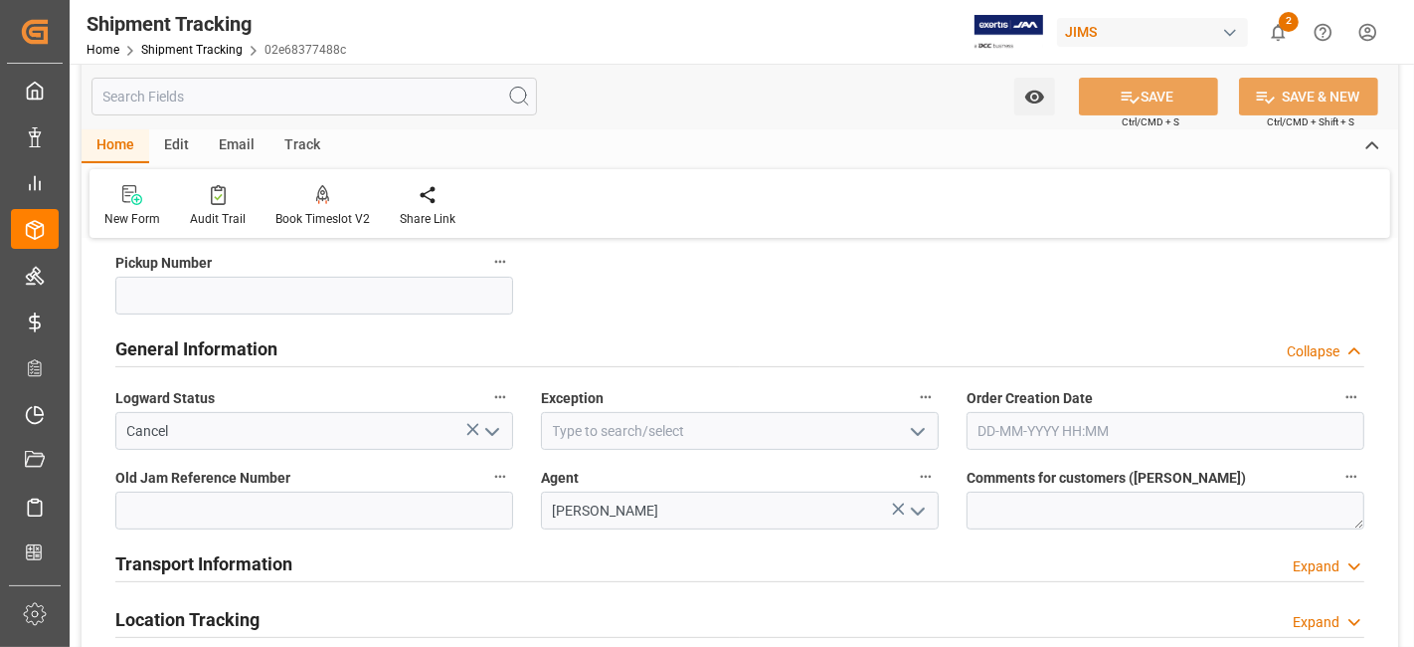
click at [276, 354] on h2 "General Information" at bounding box center [196, 348] width 162 height 27
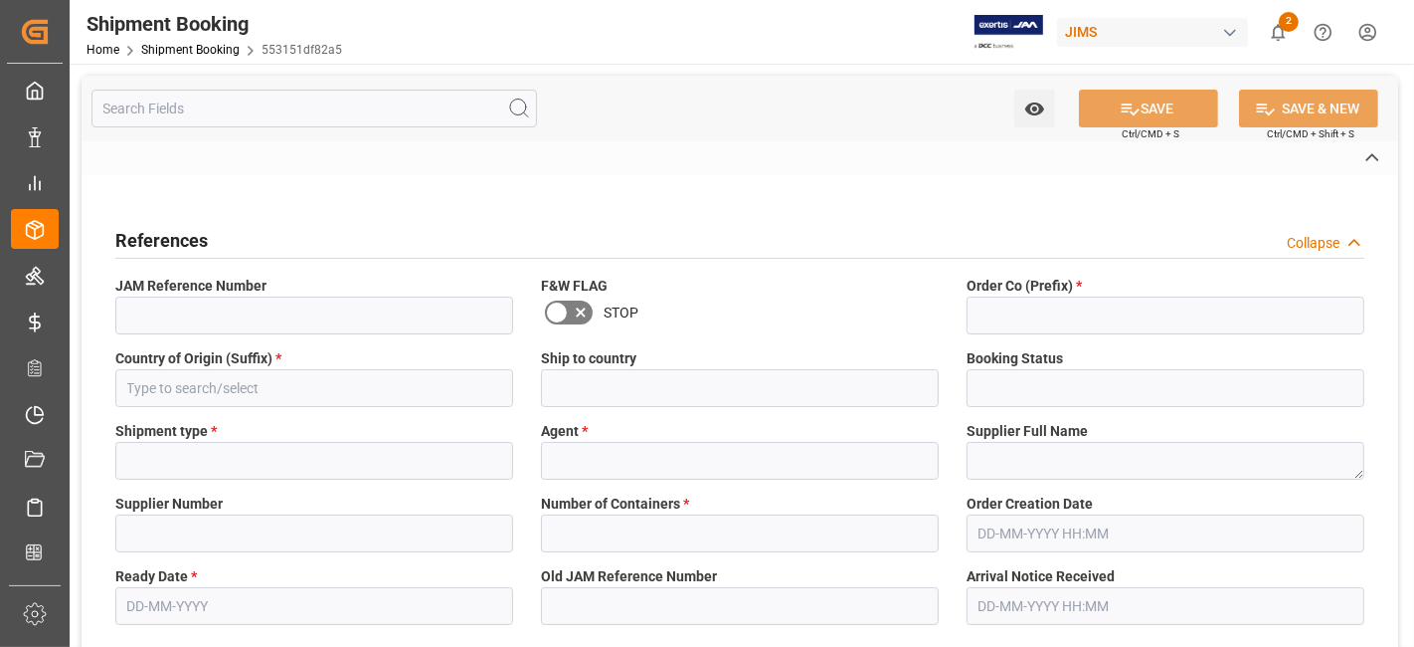
type input "77-10579-DE"
type input "77"
type input "DE"
type input "[GEOGRAPHIC_DATA]"
type input "Cancelled"
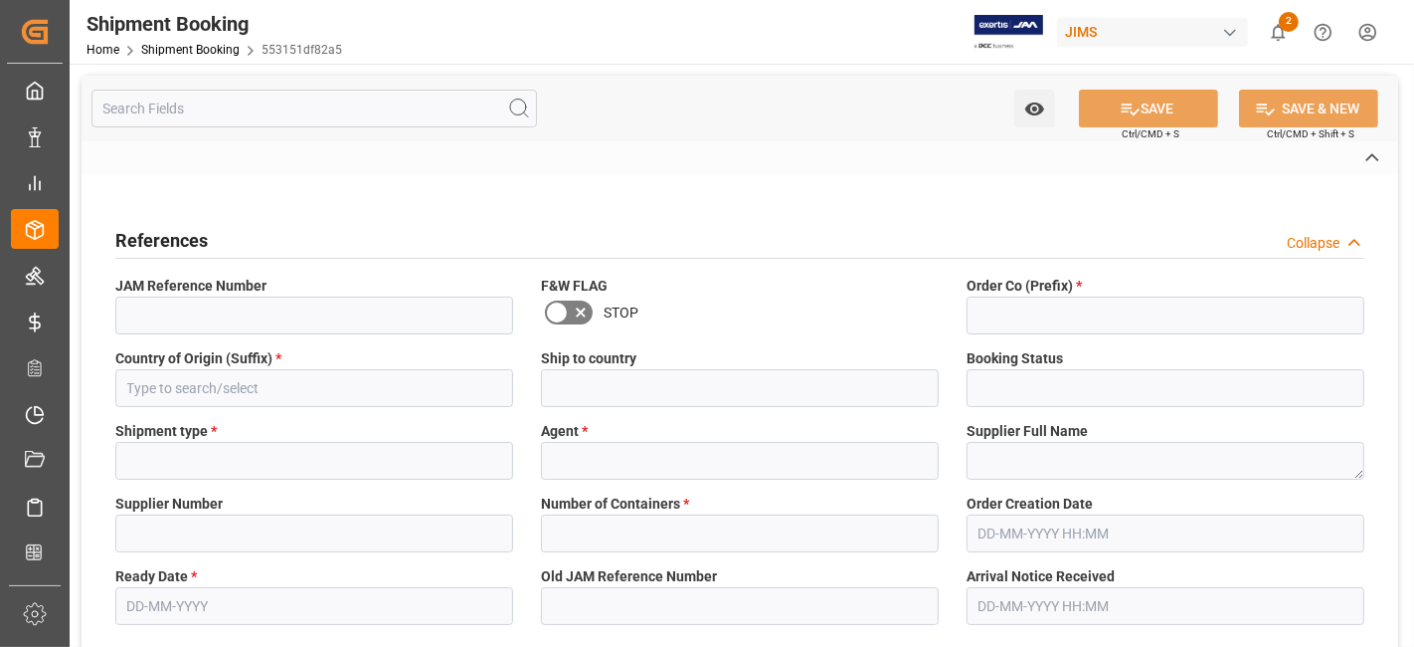
type input "LCL"
type input "[PERSON_NAME]"
type textarea "Global Distribution GmbH (Reloop)(W/T*)-"
type input "311097"
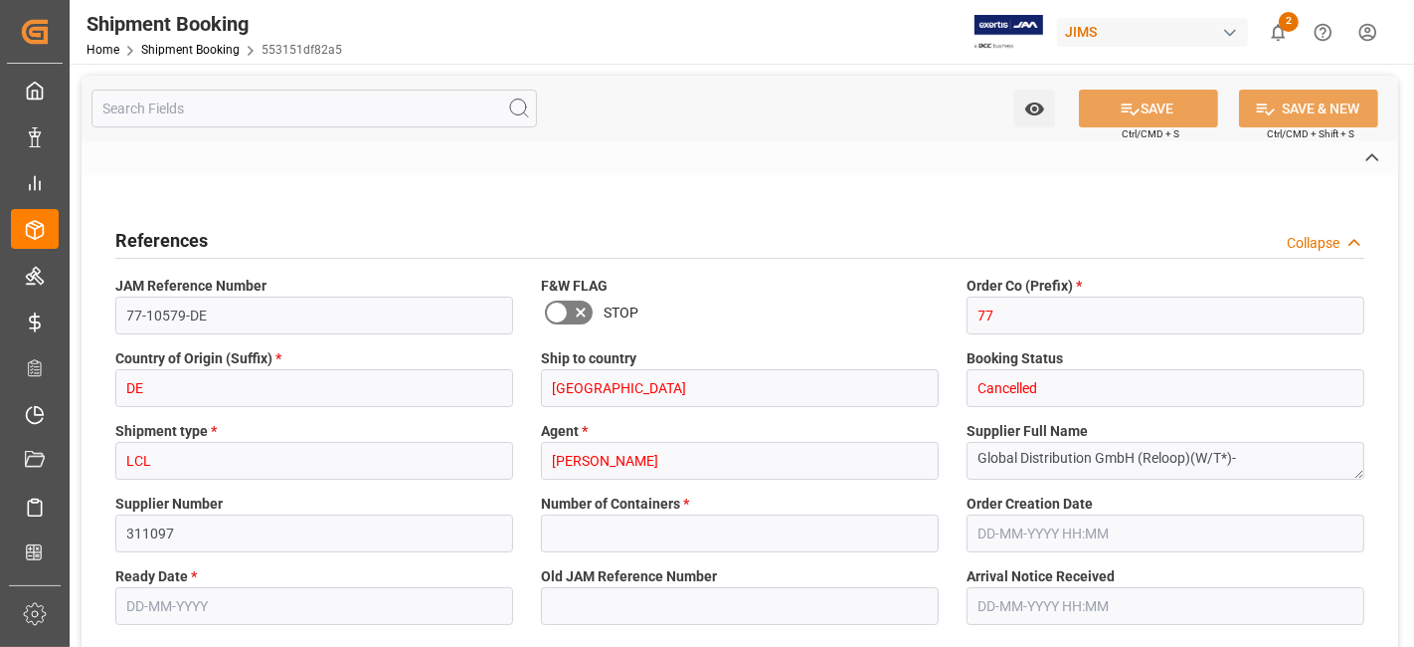
type input "0"
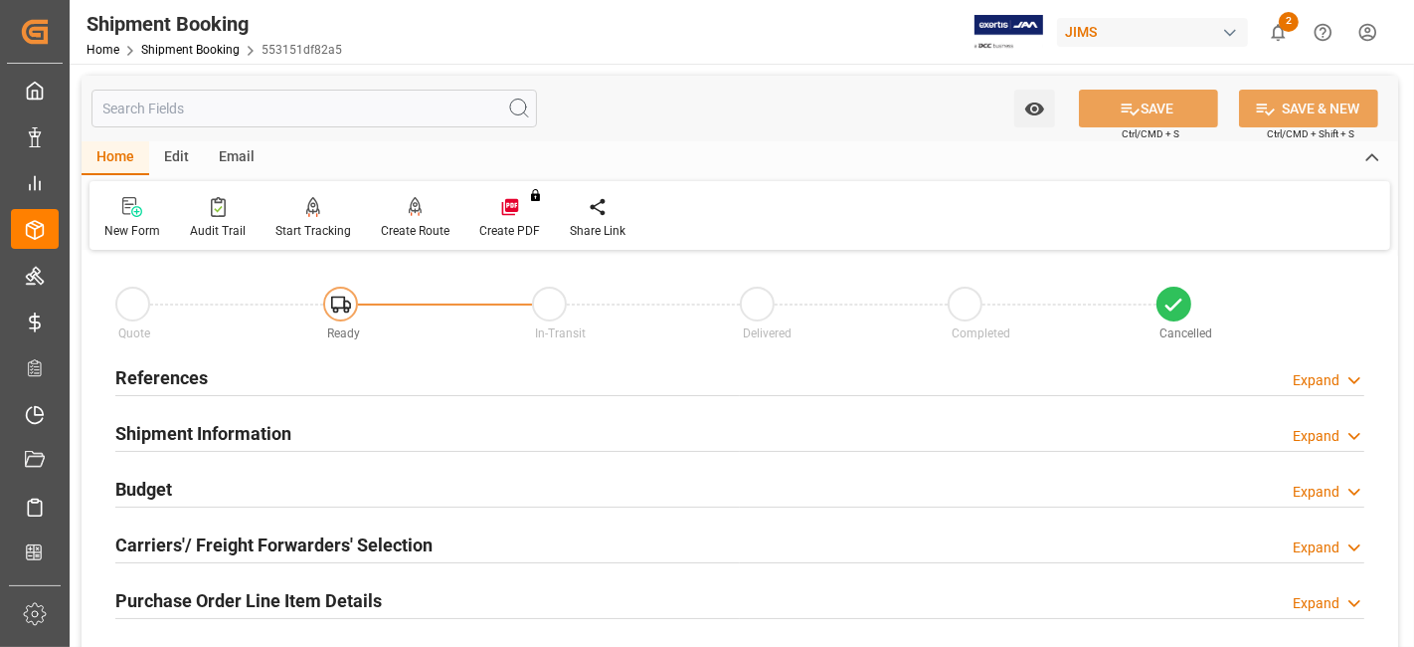
type input "[DATE]"
click at [253, 386] on div "References Expand" at bounding box center [739, 376] width 1249 height 38
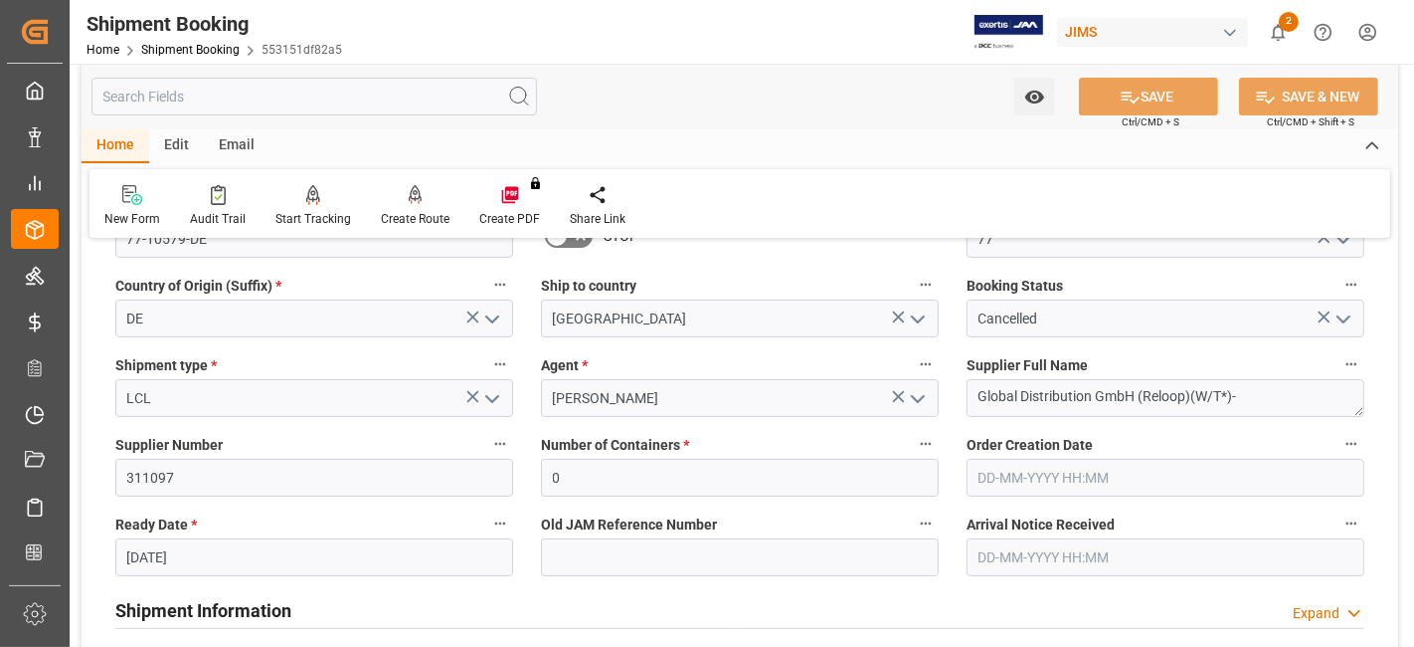
scroll to position [110, 0]
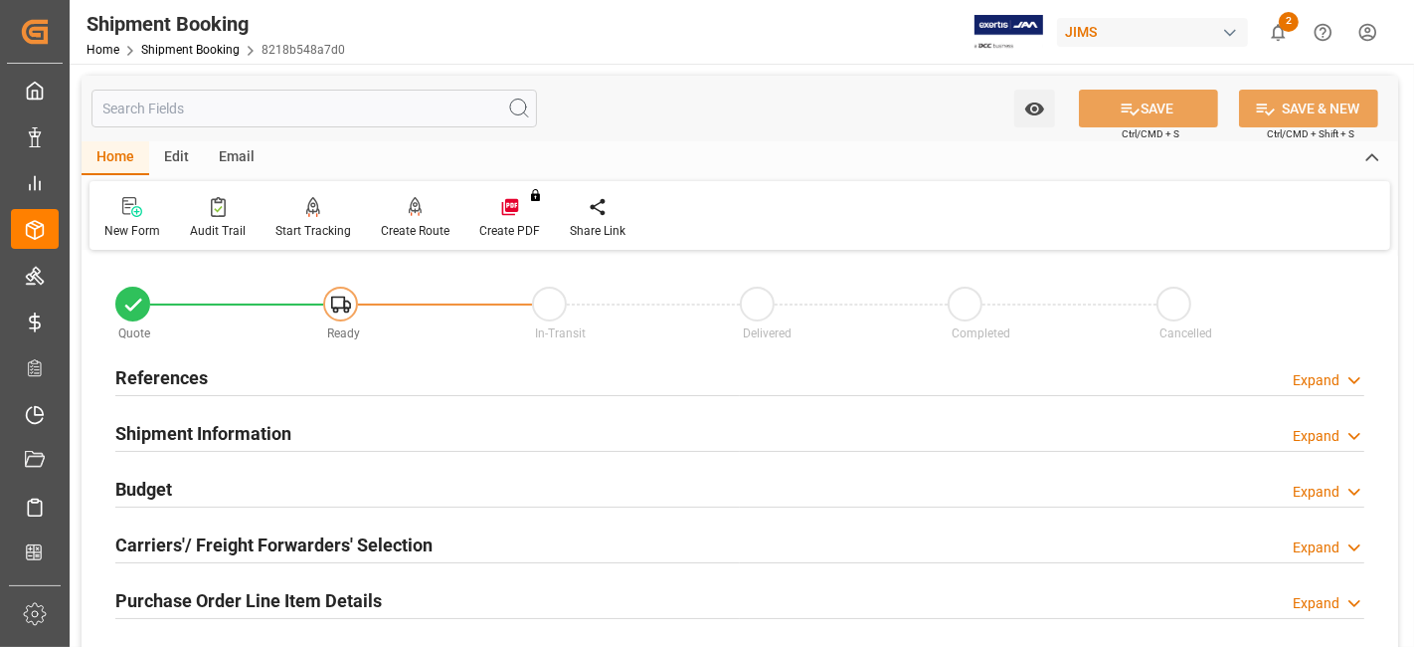
click at [187, 369] on h2 "References" at bounding box center [161, 377] width 93 height 27
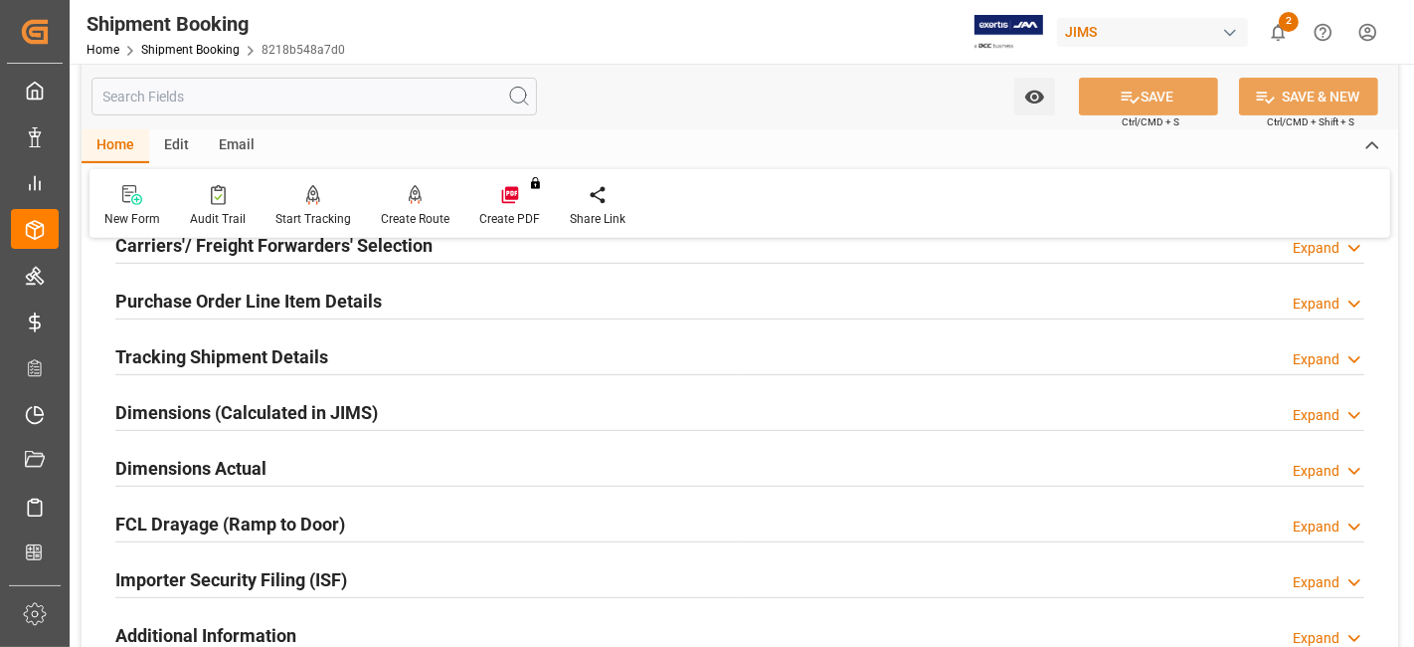
scroll to position [662, 0]
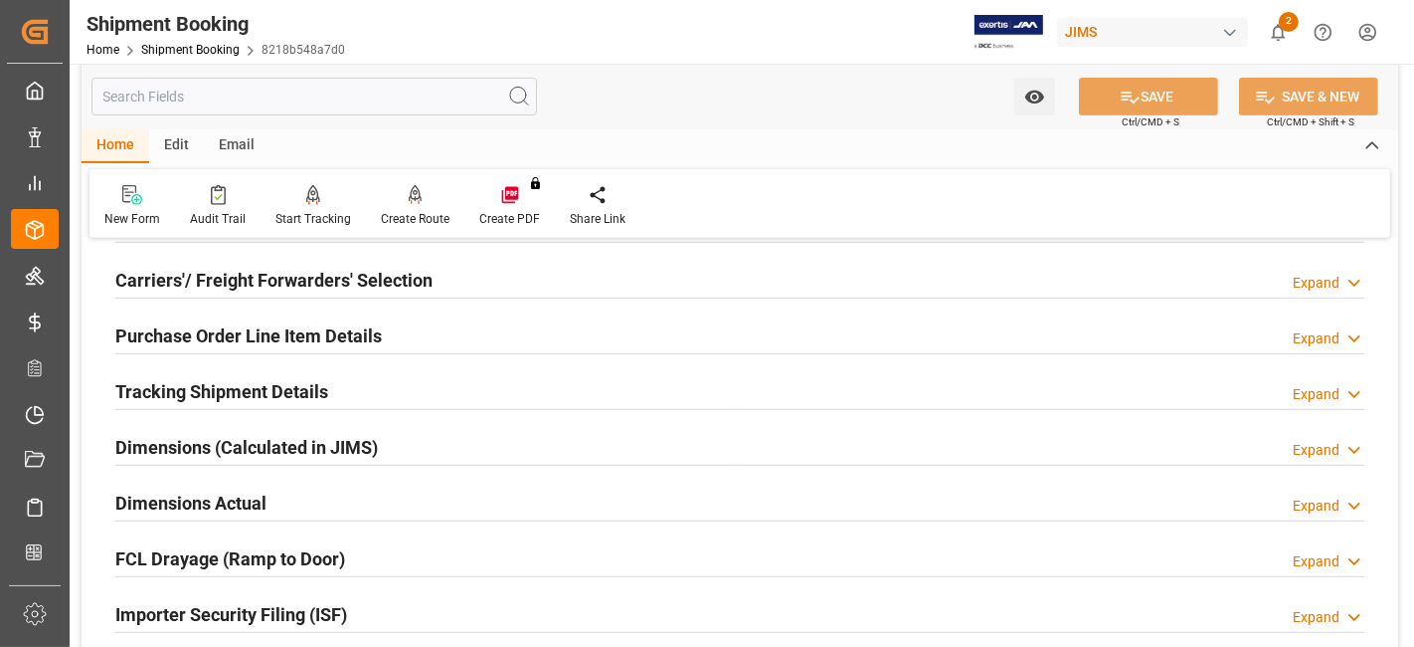
click at [210, 373] on div "Tracking Shipment Details" at bounding box center [221, 390] width 213 height 38
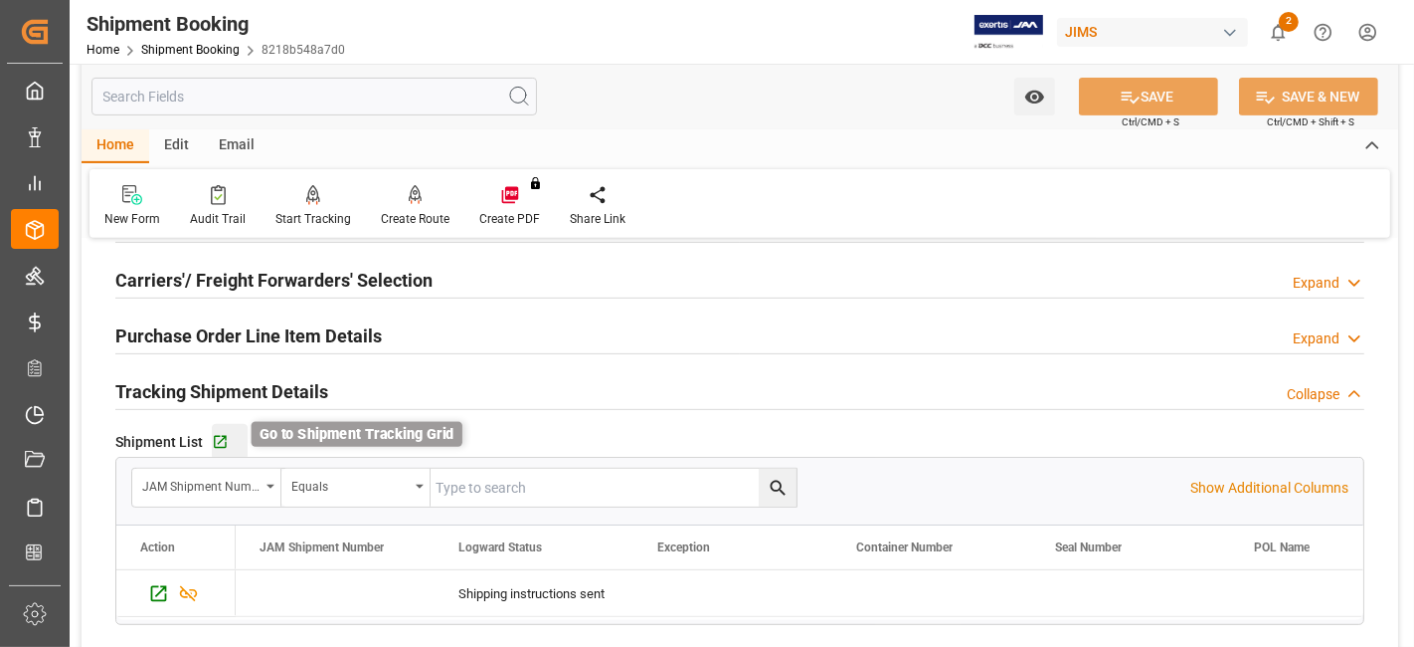
click at [216, 441] on icon "button" at bounding box center [220, 442] width 13 height 13
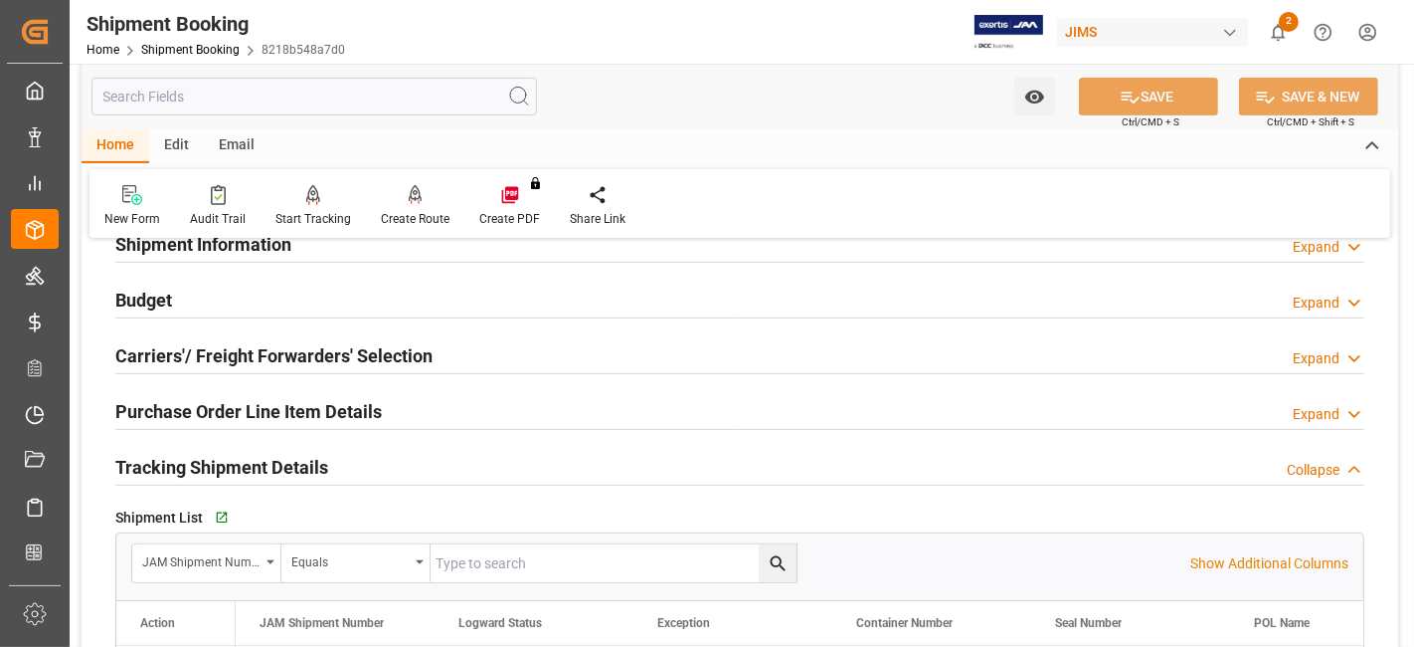
scroll to position [552, 0]
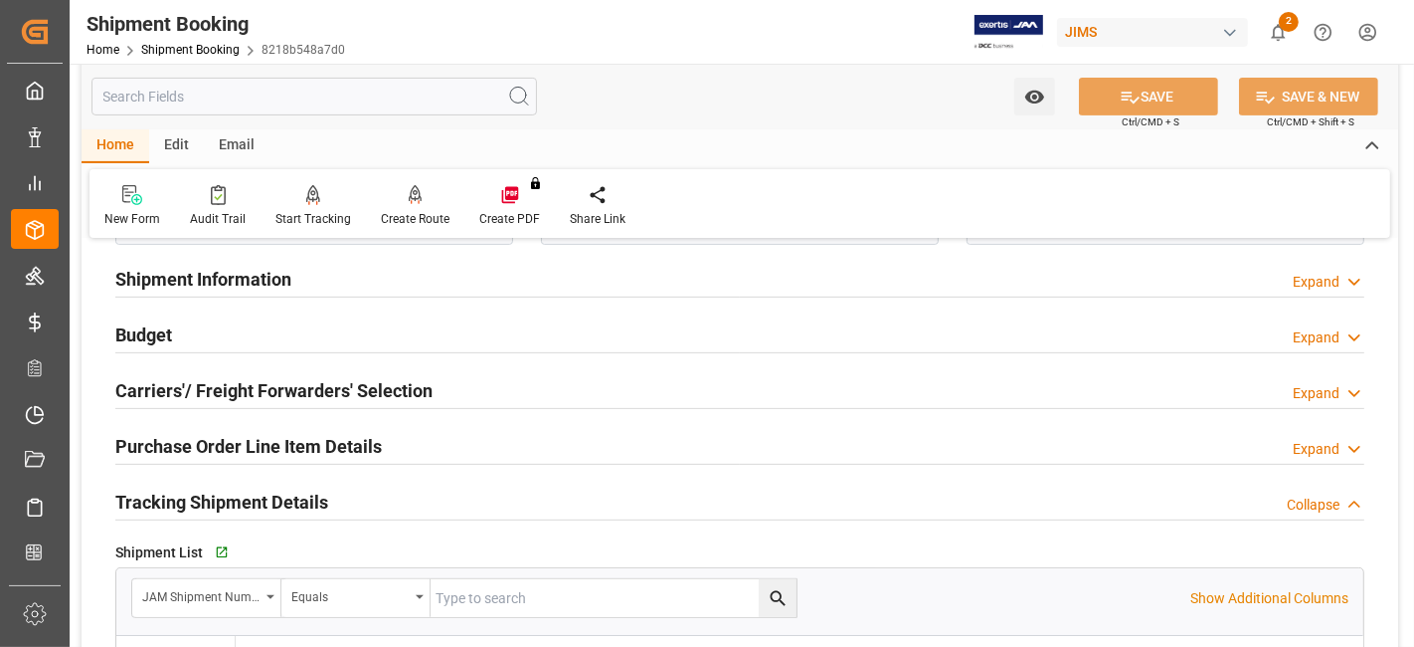
click at [259, 385] on h2 "Carriers'/ Freight Forwarders' Selection" at bounding box center [273, 390] width 317 height 27
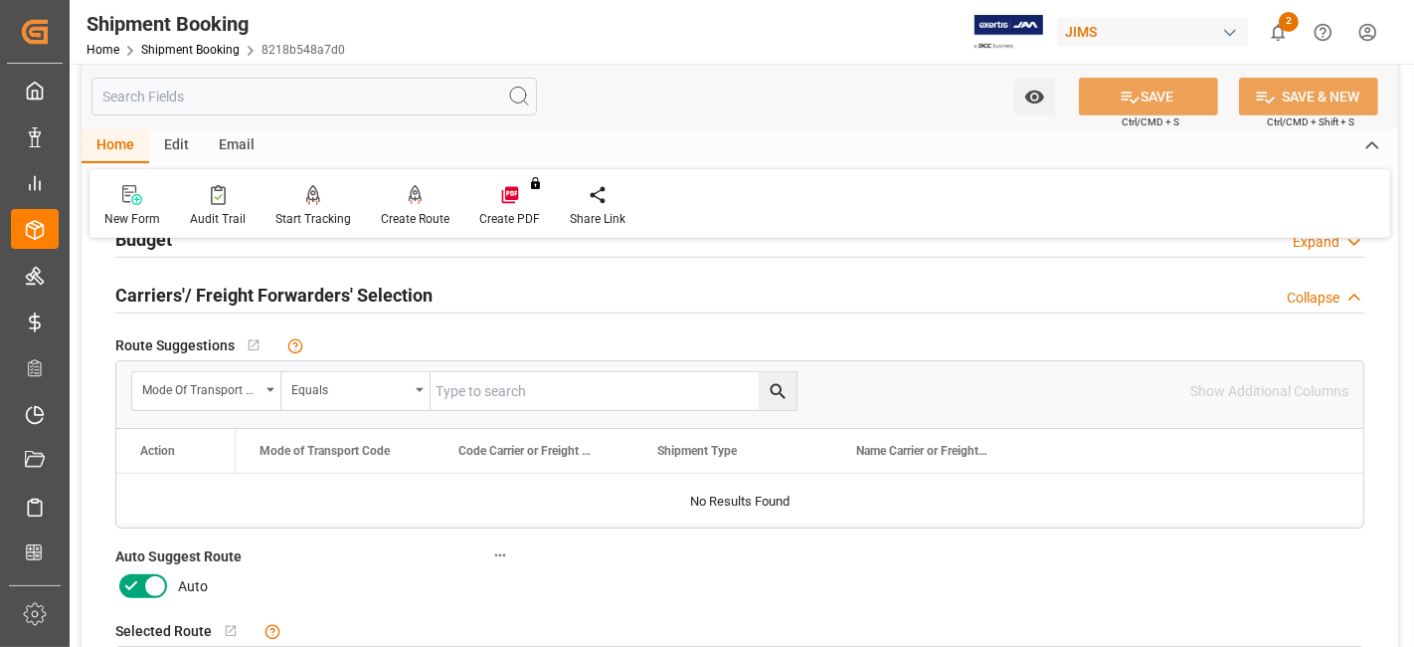
scroll to position [662, 0]
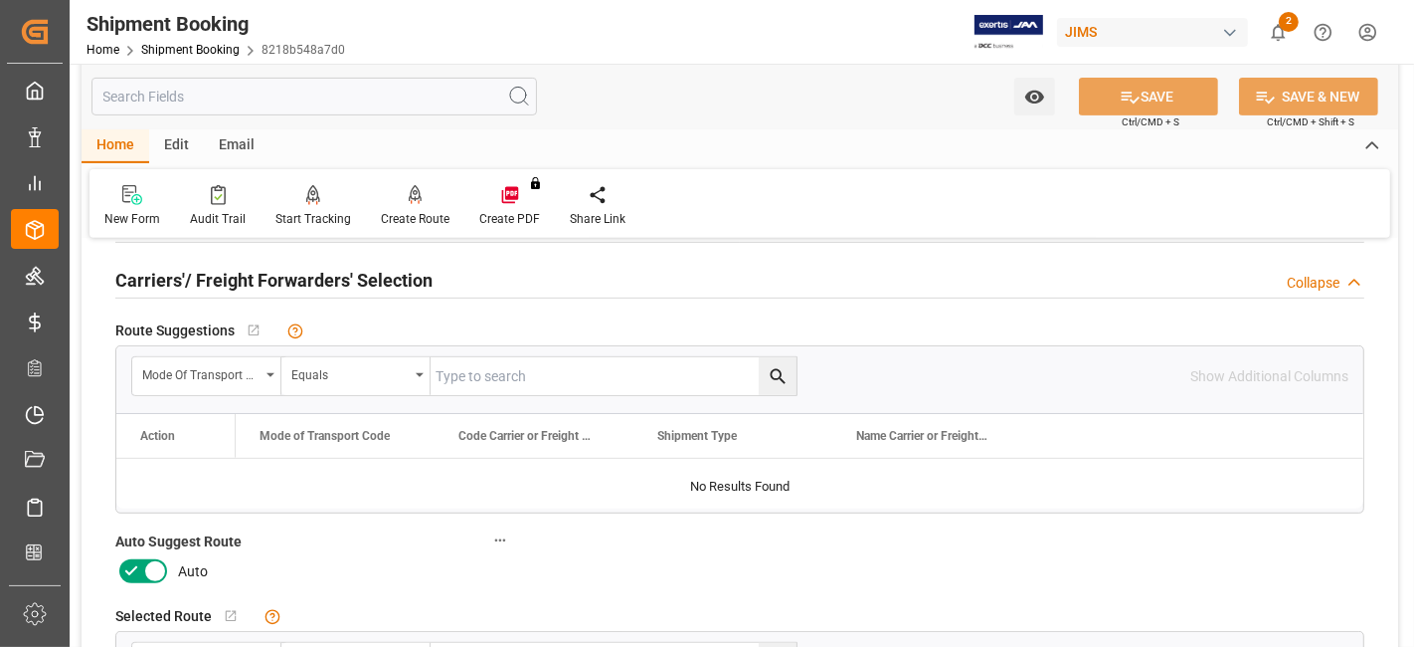
click at [129, 567] on icon at bounding box center [131, 571] width 24 height 24
click at [0, 0] on input "checkbox" at bounding box center [0, 0] width 0 height 0
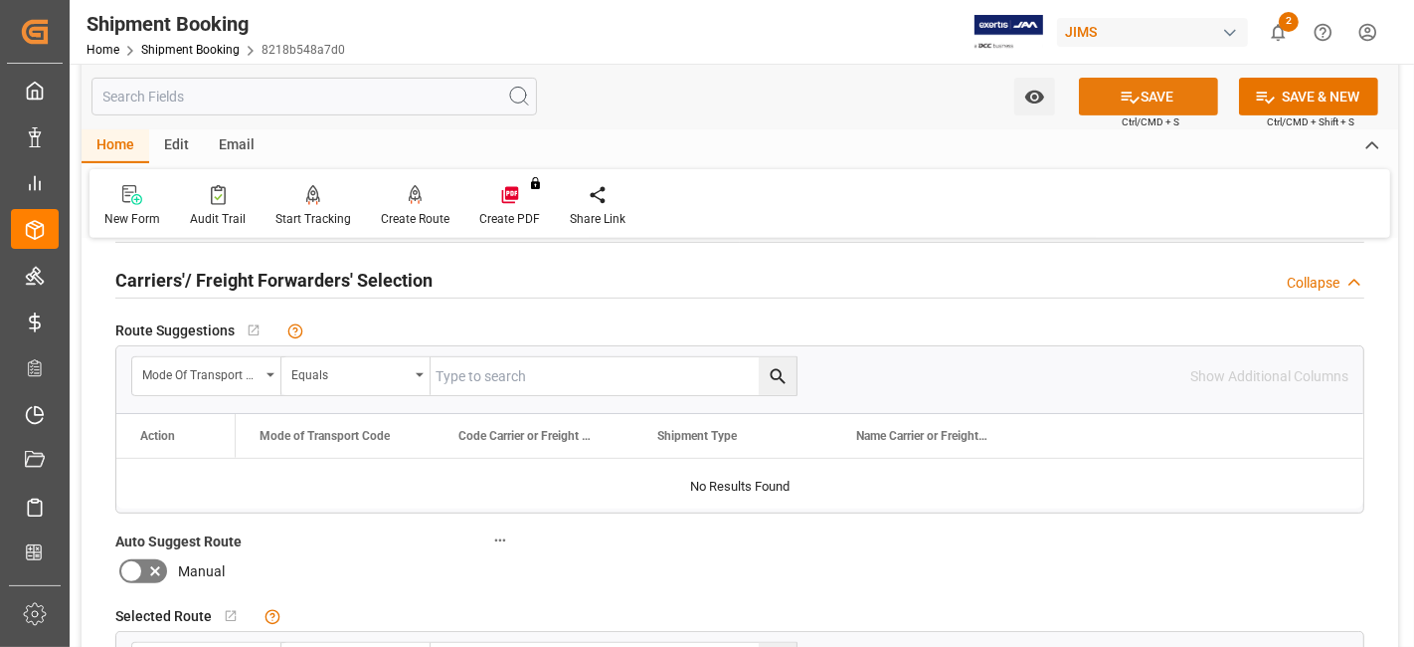
click at [1121, 103] on icon at bounding box center [1130, 97] width 21 height 21
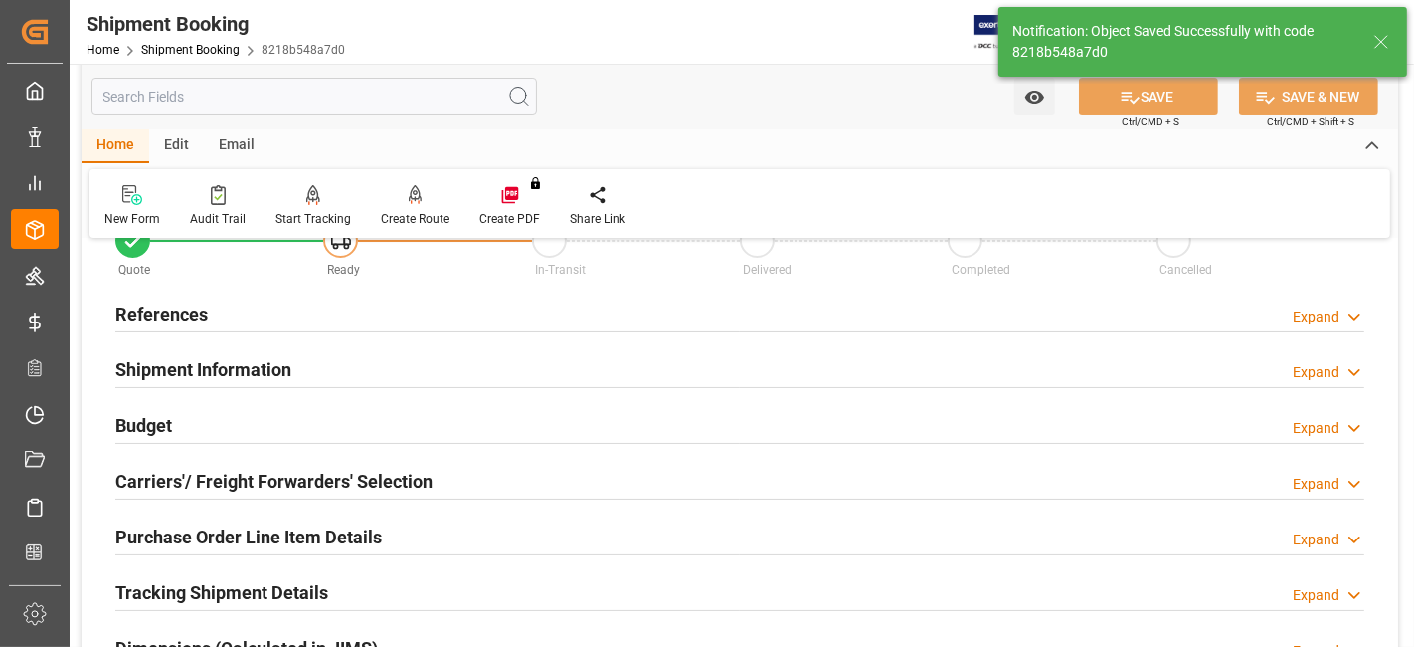
scroll to position [45, 0]
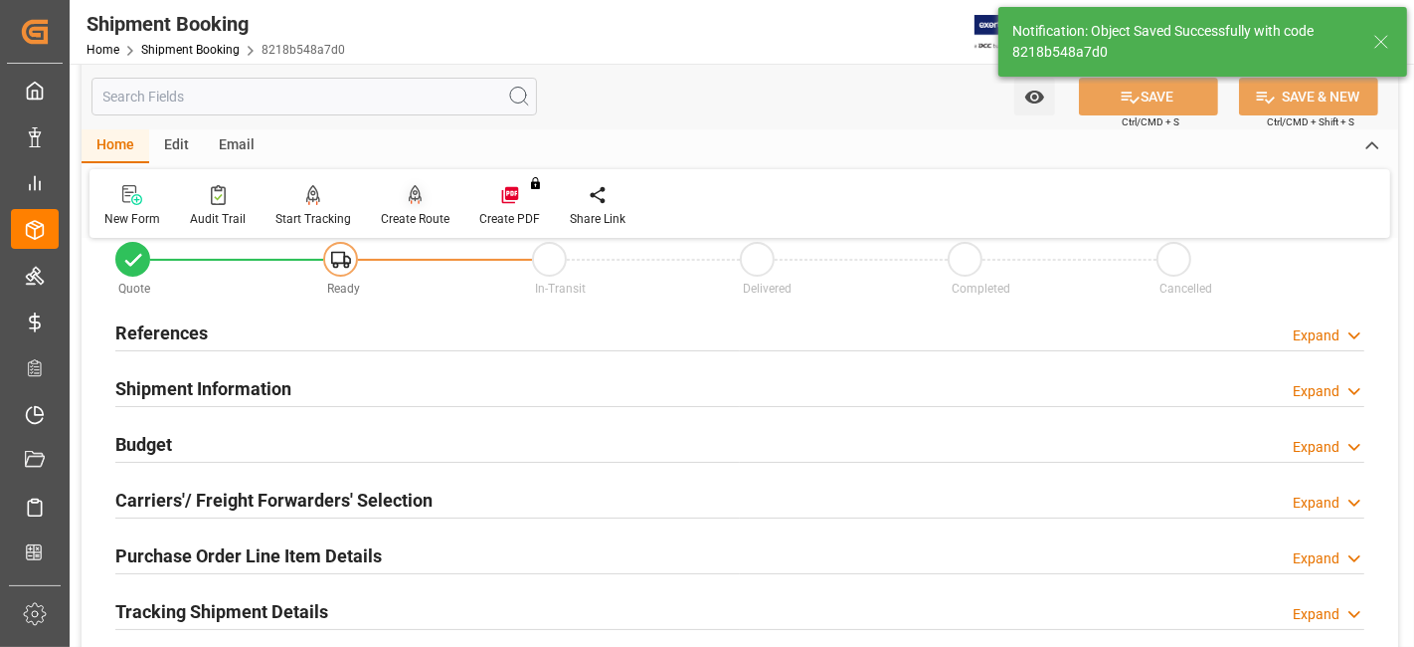
click at [405, 210] on div "Create Route" at bounding box center [415, 219] width 69 height 18
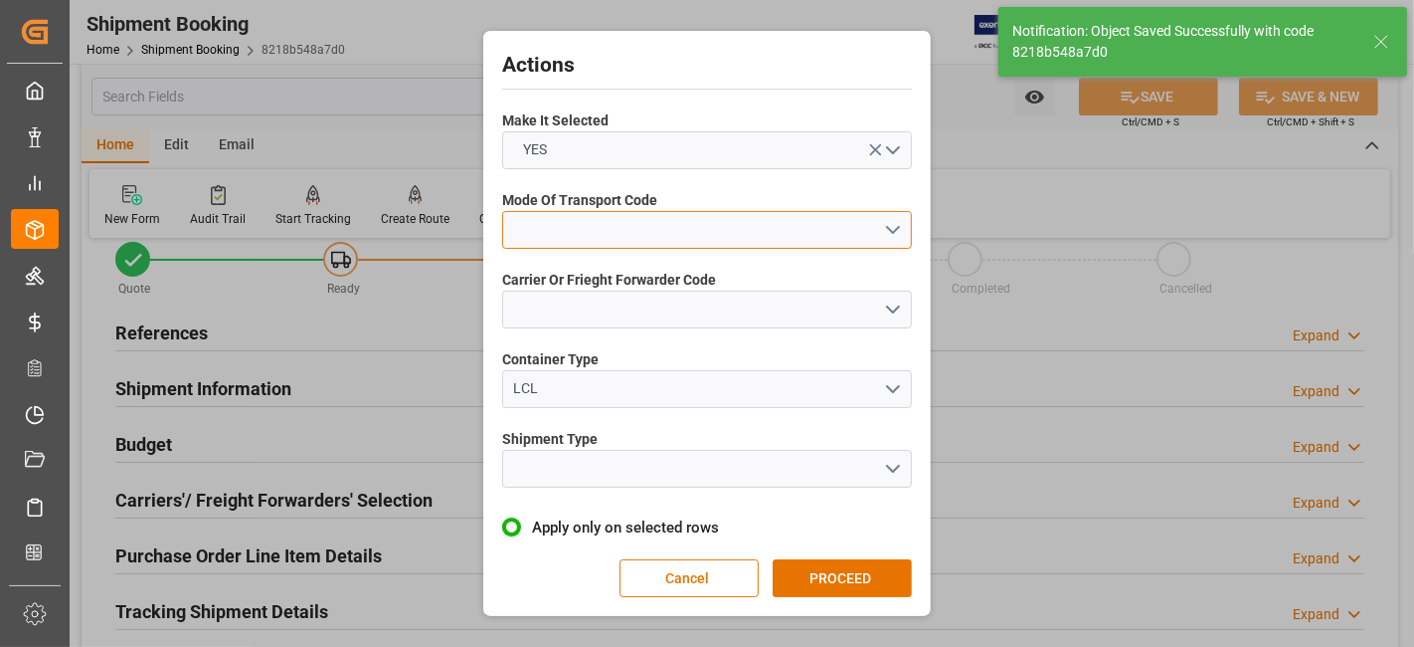
click at [895, 228] on button "open menu" at bounding box center [707, 230] width 410 height 38
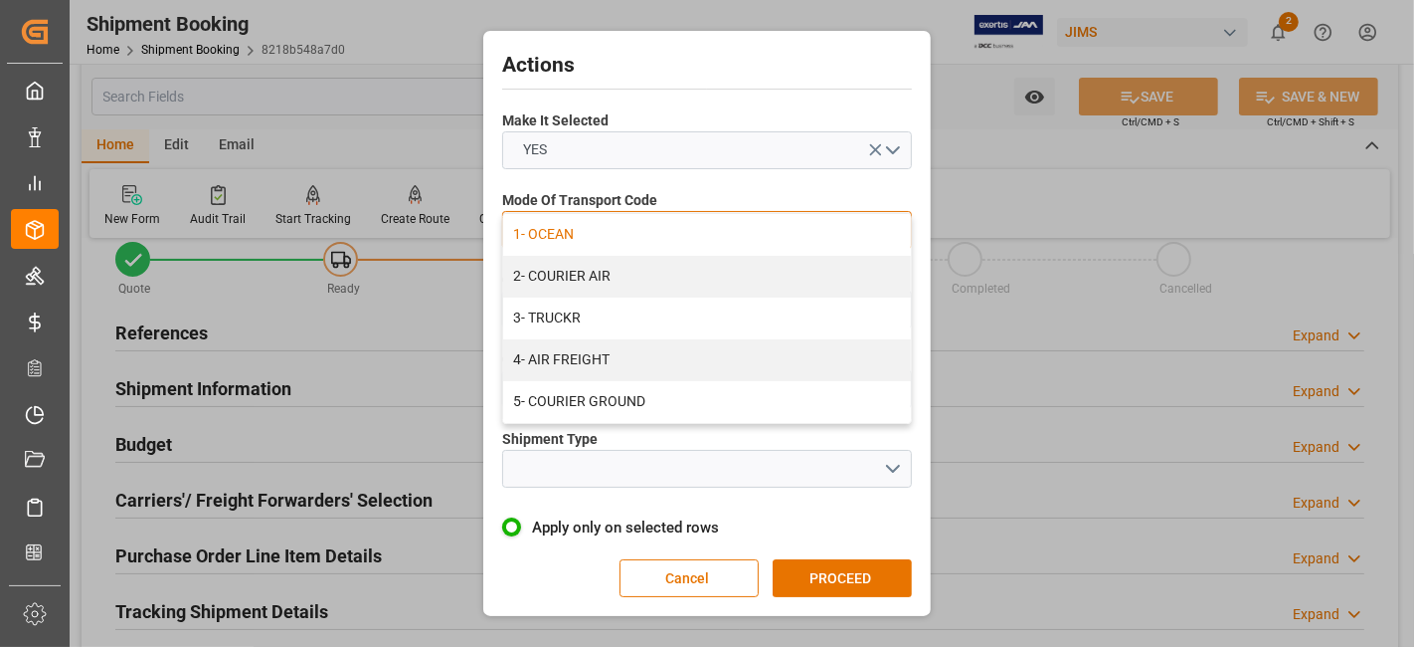
click at [736, 238] on div "1- OCEAN" at bounding box center [707, 235] width 408 height 42
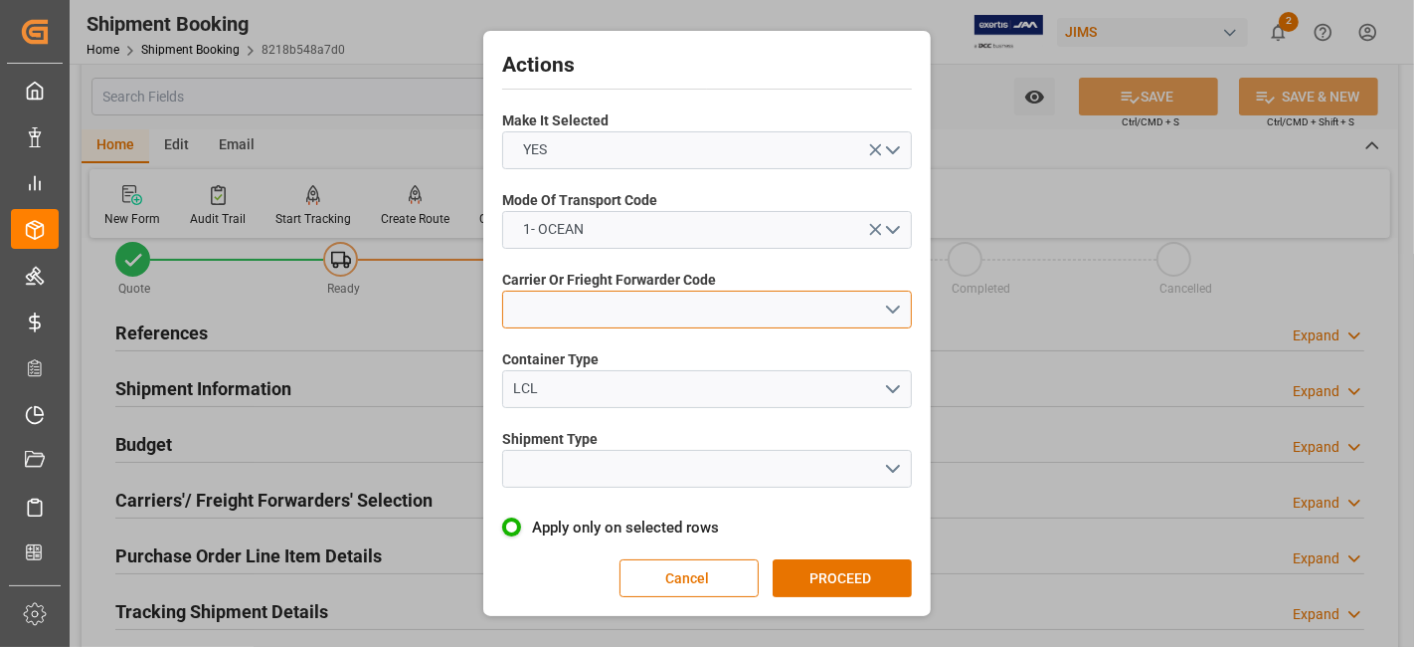
click at [899, 308] on button "open menu" at bounding box center [707, 309] width 410 height 38
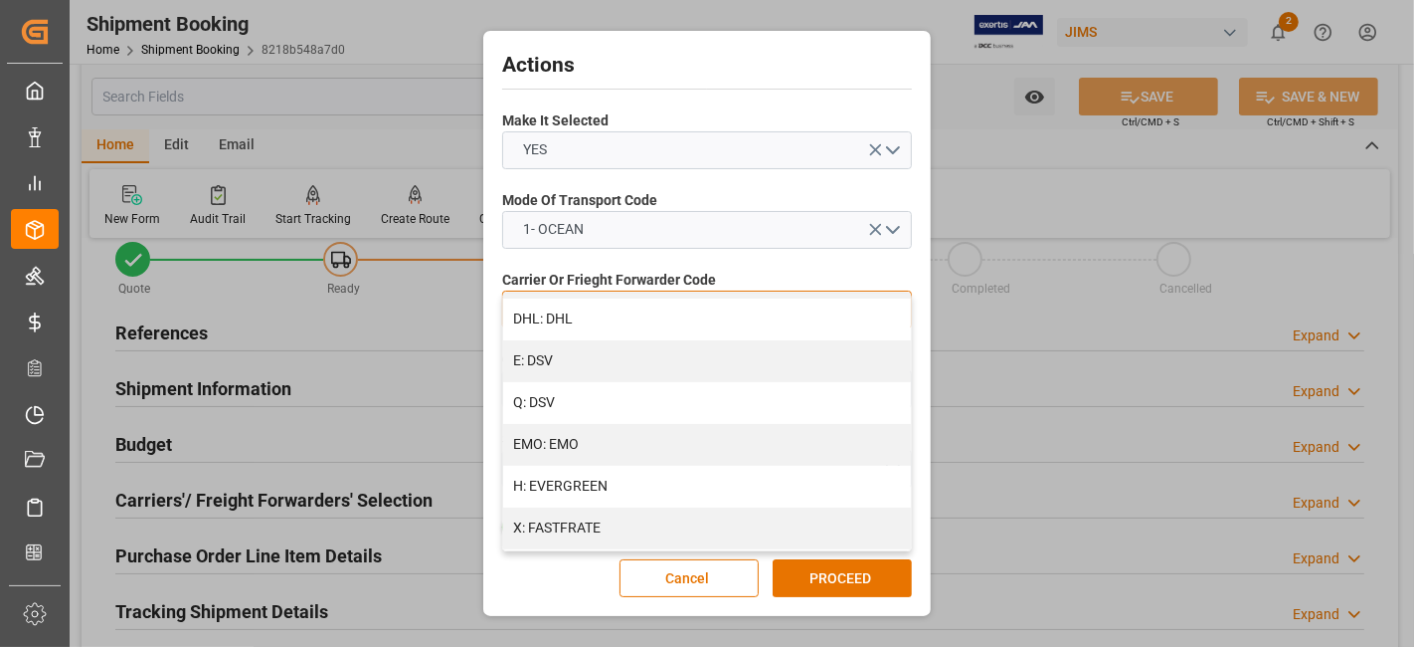
scroll to position [342, 0]
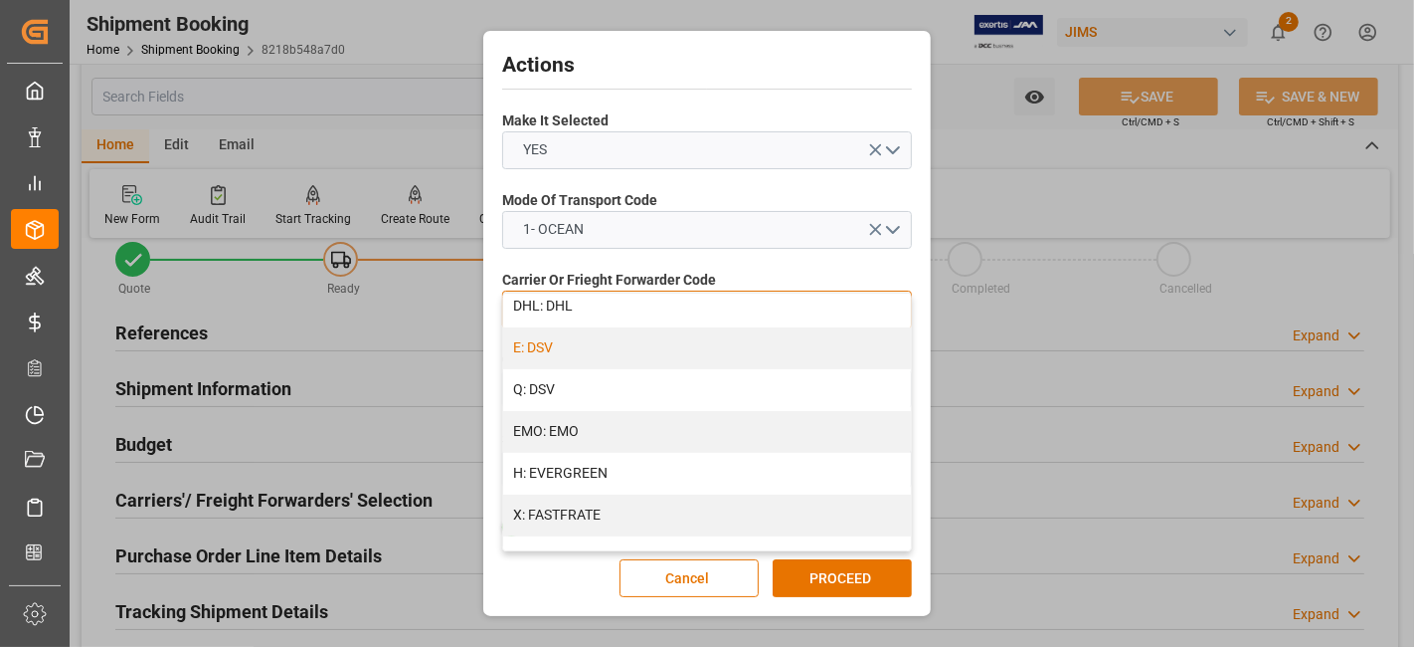
click at [763, 351] on div "E: DSV" at bounding box center [707, 348] width 408 height 42
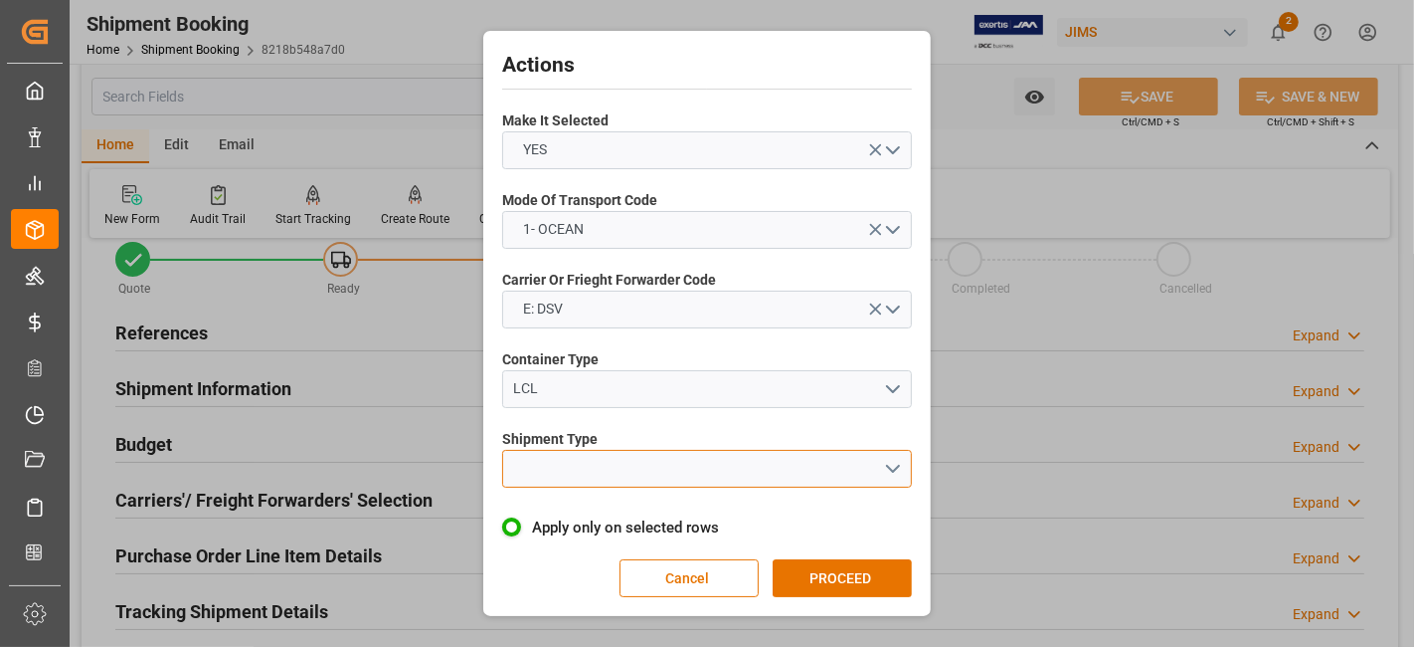
click at [889, 456] on button "open menu" at bounding box center [707, 469] width 410 height 38
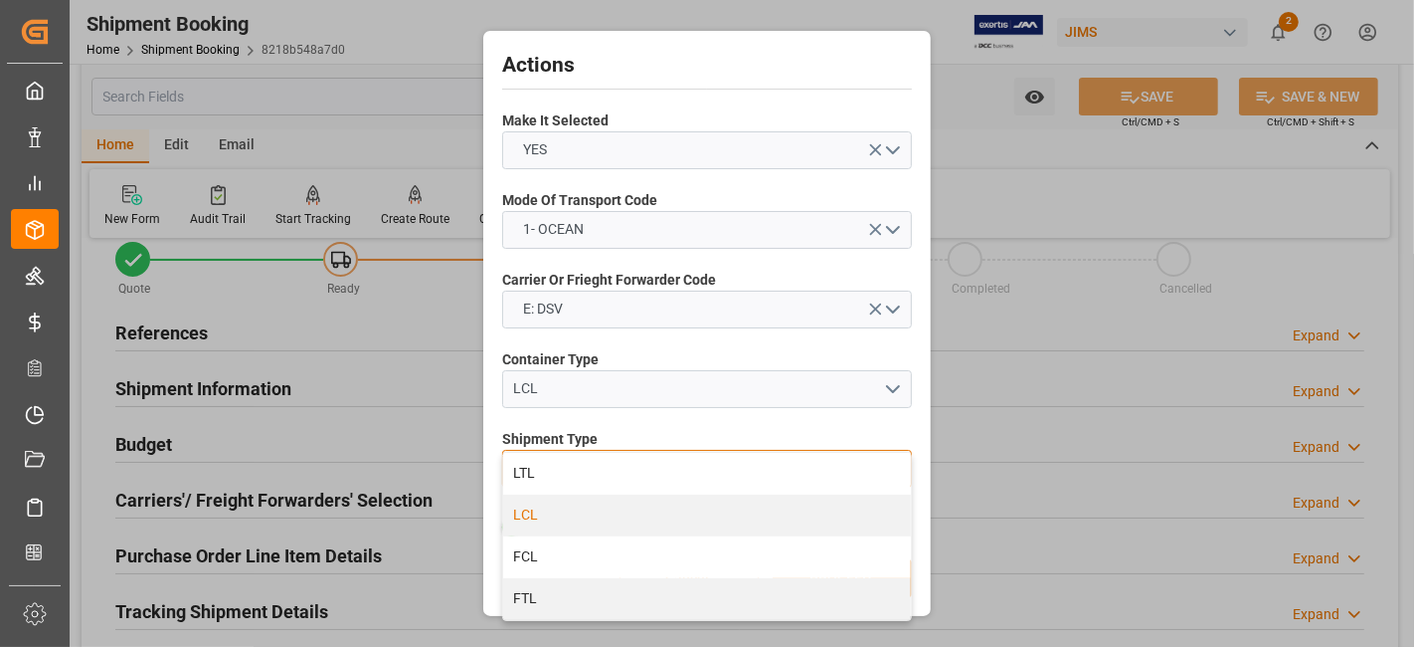
click at [610, 511] on div "LCL" at bounding box center [707, 515] width 408 height 42
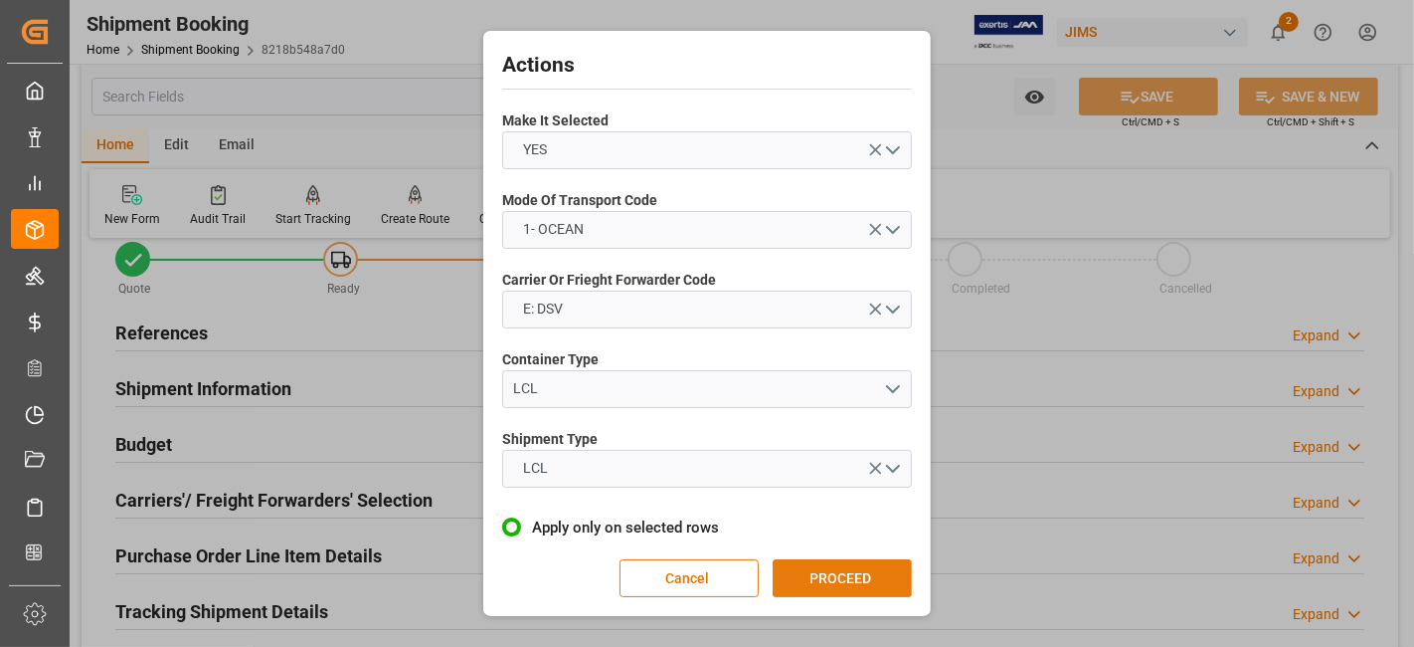
click at [824, 567] on button "PROCEED" at bounding box center [842, 578] width 139 height 38
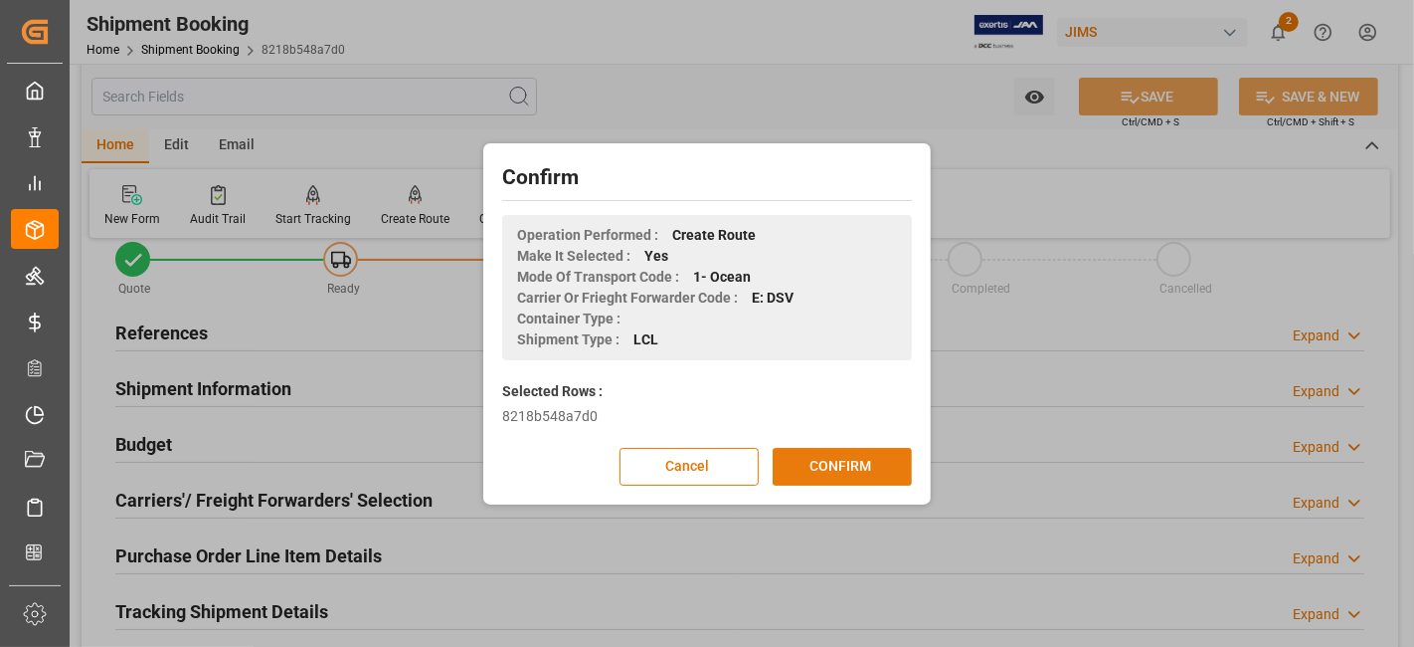
click at [840, 470] on button "CONFIRM" at bounding box center [842, 467] width 139 height 38
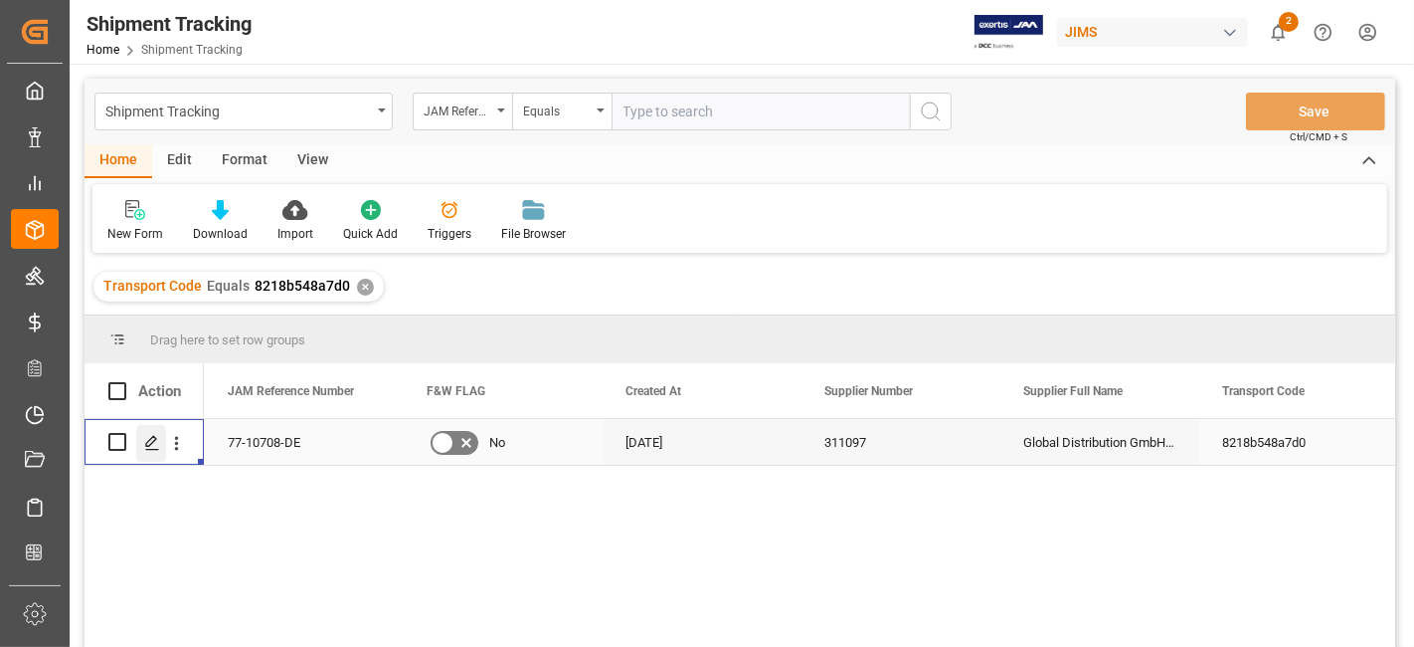
click at [149, 442] on icon "Press SPACE to select this row." at bounding box center [152, 443] width 16 height 16
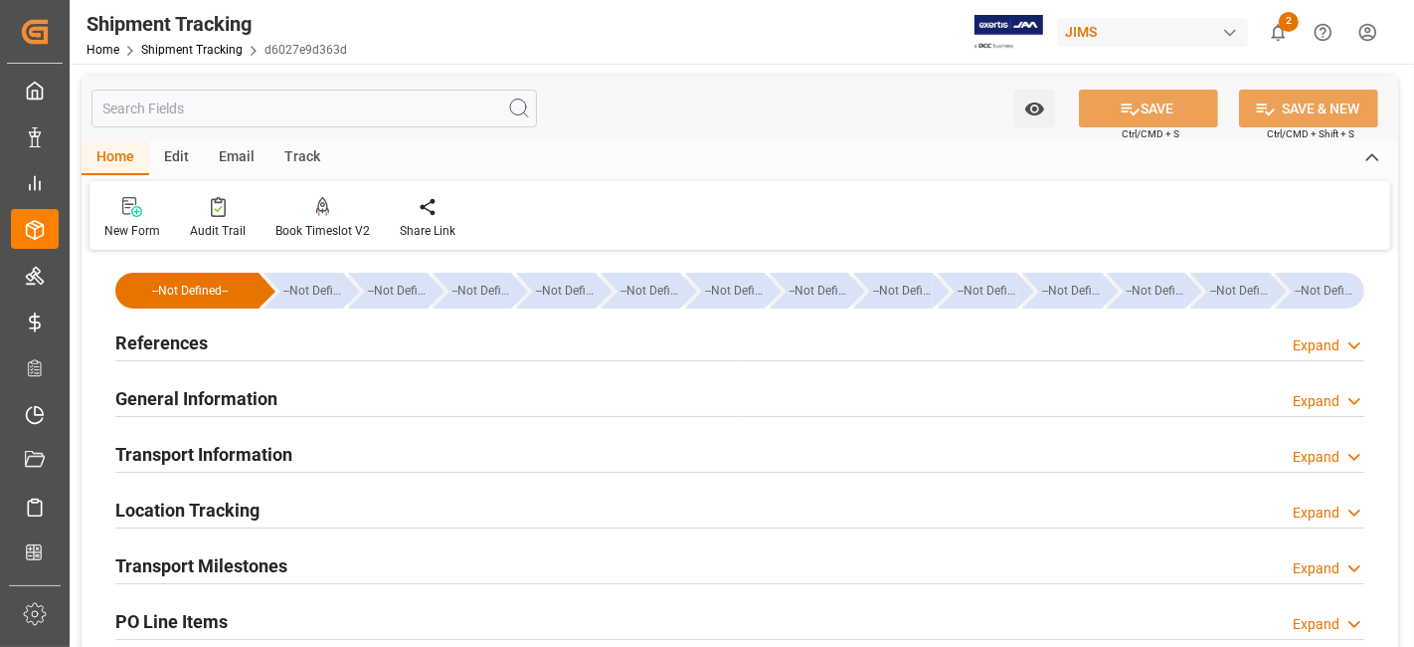
click at [210, 344] on div "References Expand" at bounding box center [739, 341] width 1249 height 38
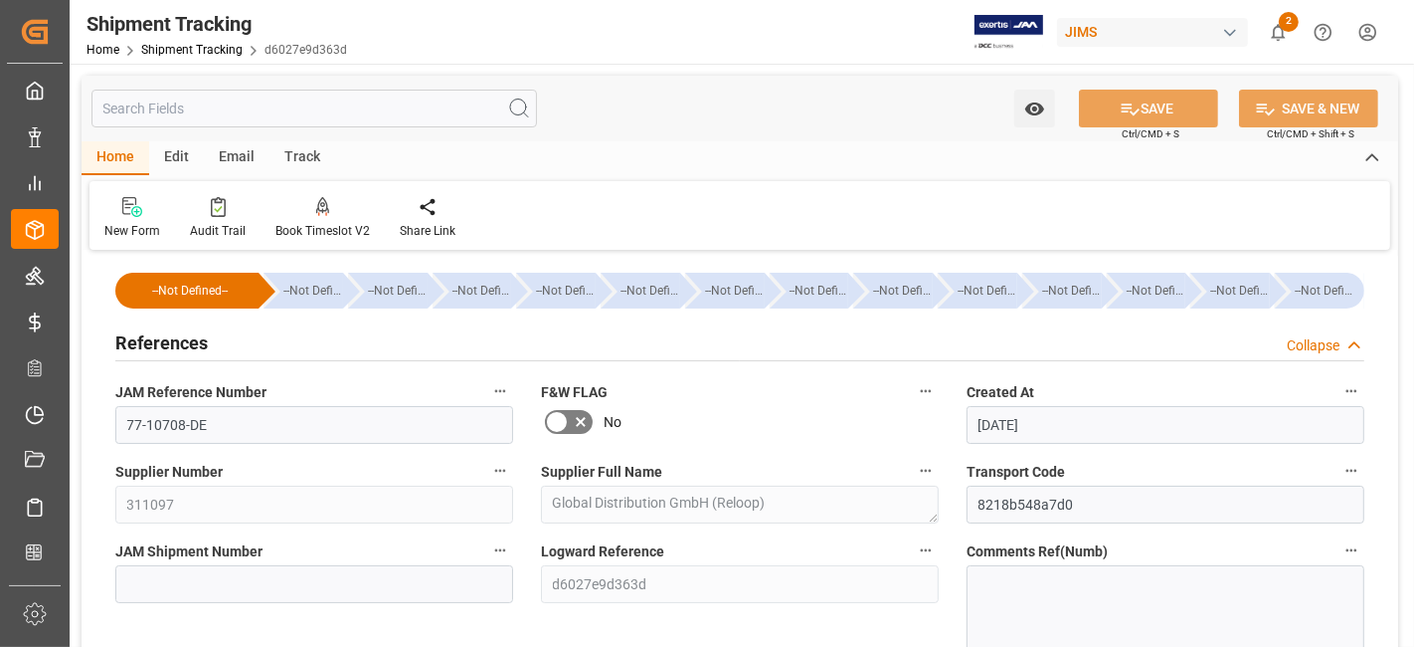
click at [210, 344] on div "References Collapse" at bounding box center [739, 341] width 1249 height 38
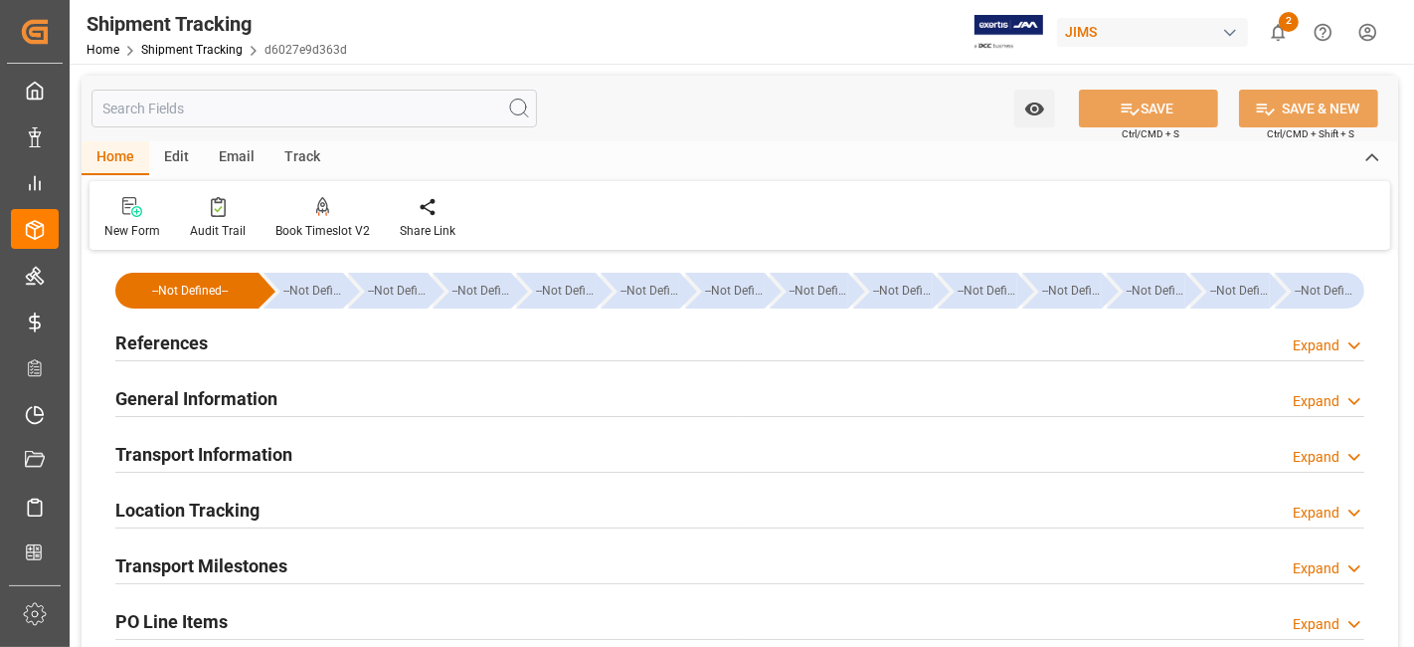
click at [210, 344] on div "References Expand" at bounding box center [739, 341] width 1249 height 38
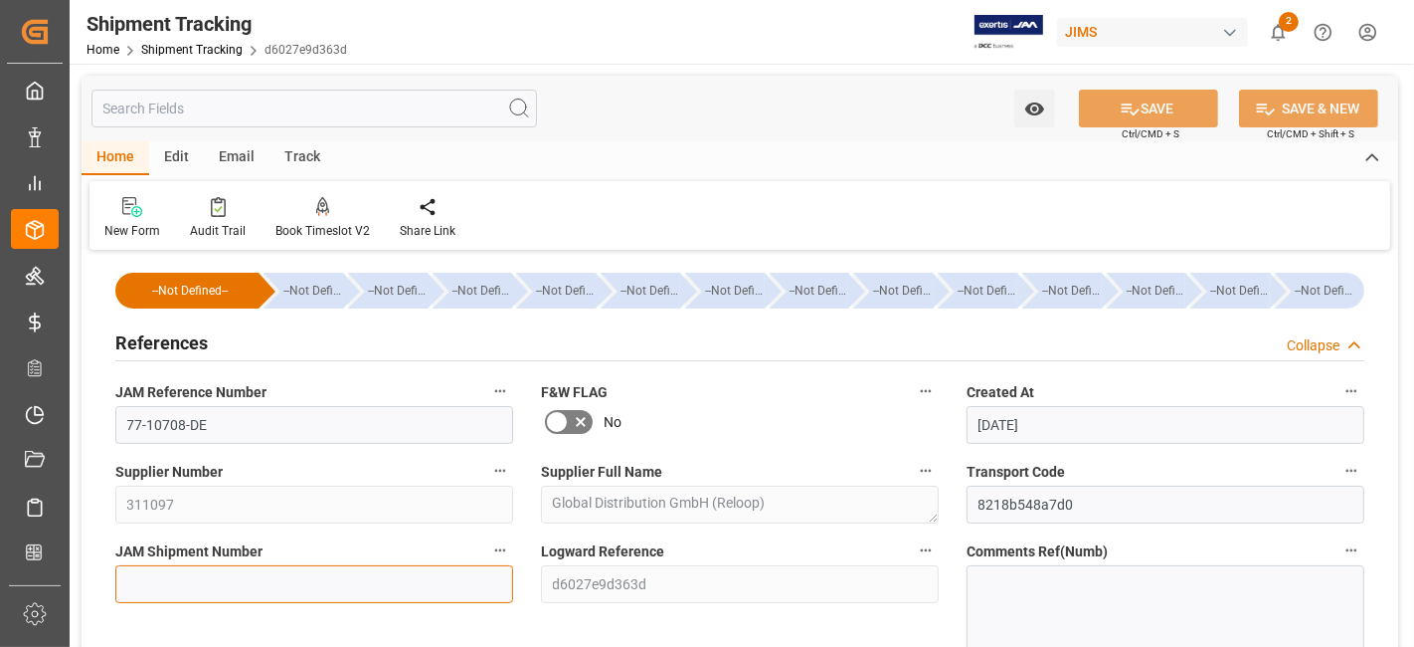
click at [193, 584] on input at bounding box center [314, 584] width 398 height 38
paste input "72708"
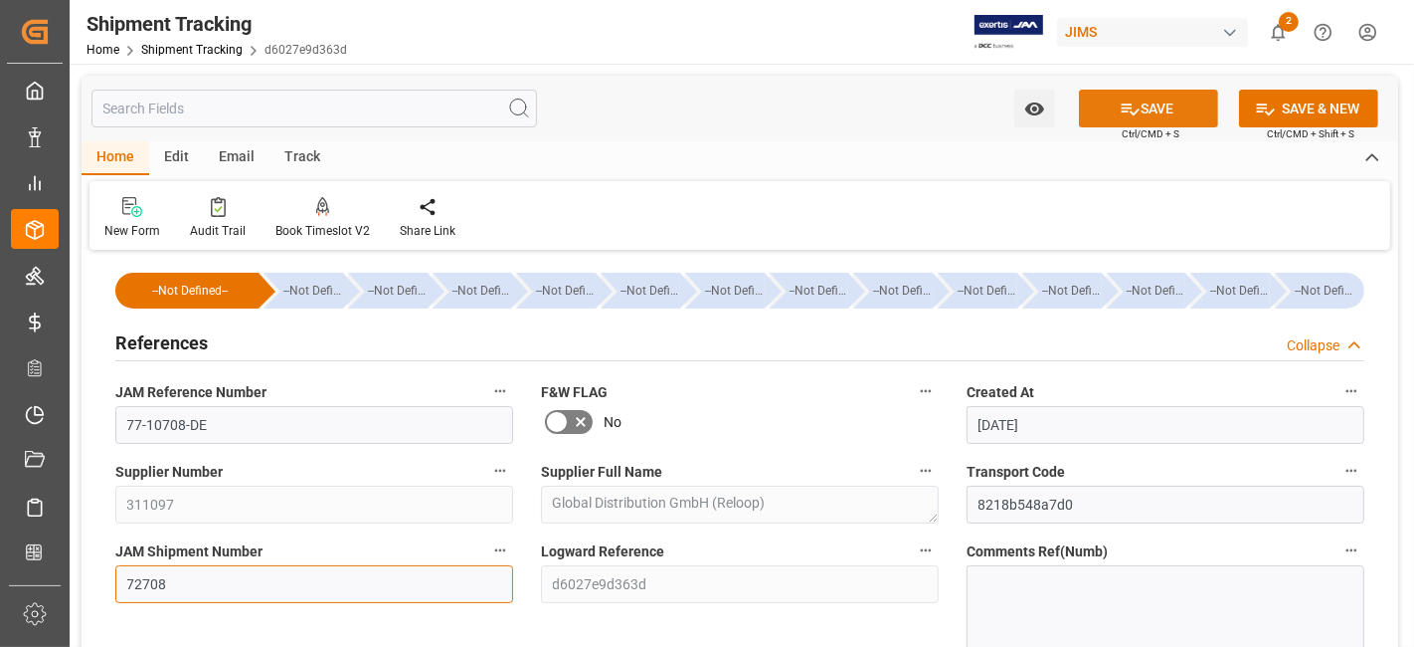
type input "72708"
click at [1143, 96] on button "SAVE" at bounding box center [1148, 109] width 139 height 38
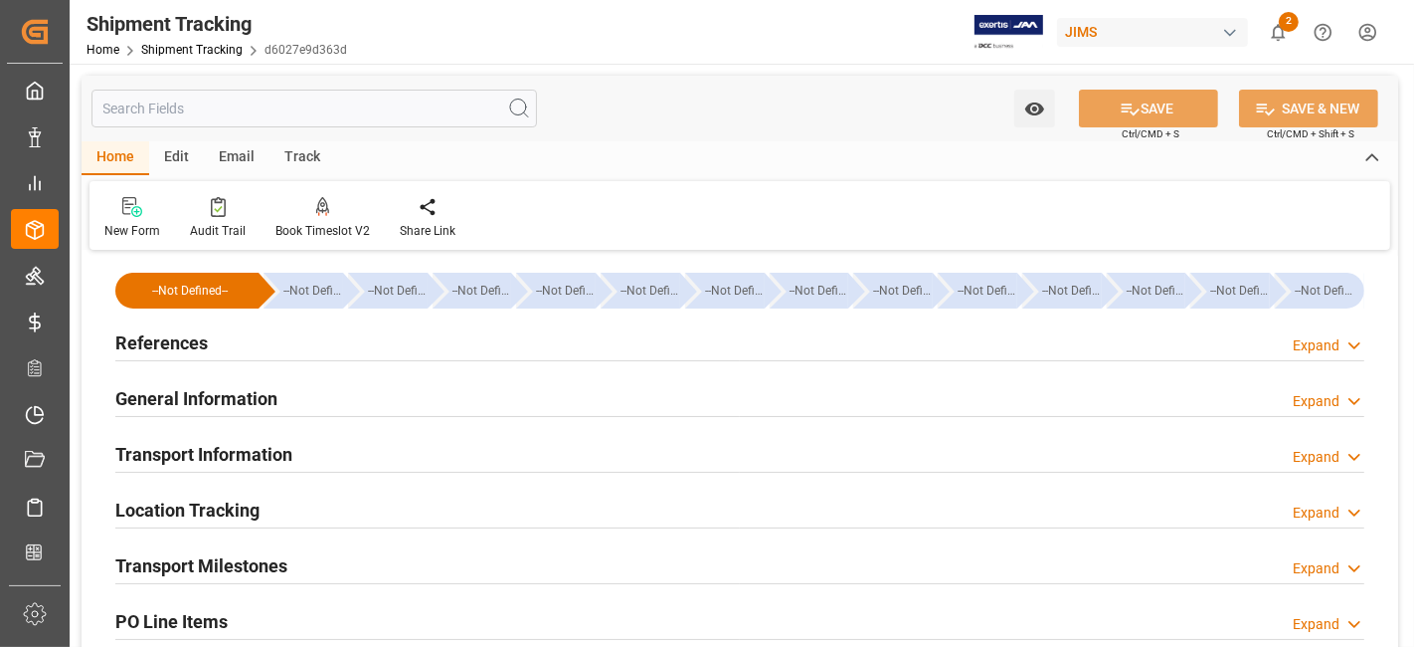
click at [244, 348] on div "References Expand" at bounding box center [739, 341] width 1249 height 38
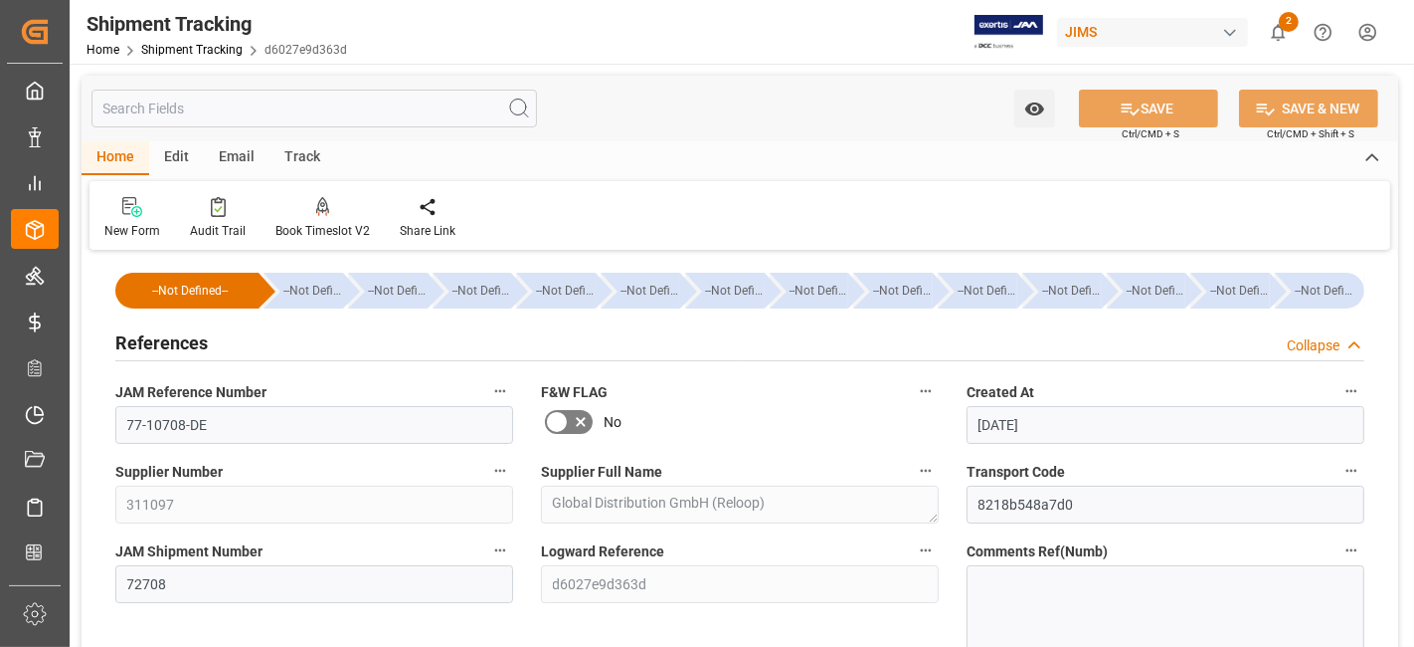
click at [244, 348] on div "References Collapse" at bounding box center [739, 341] width 1249 height 38
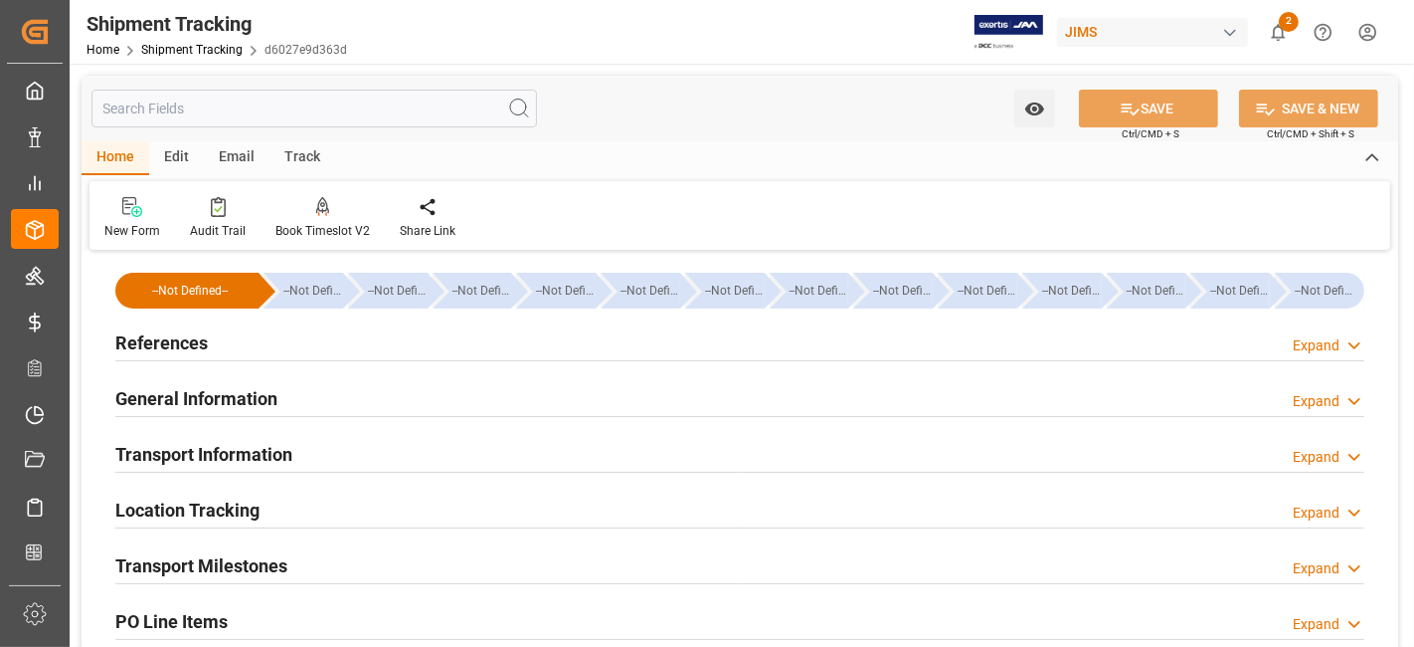
click at [244, 348] on div "References Expand" at bounding box center [739, 341] width 1249 height 38
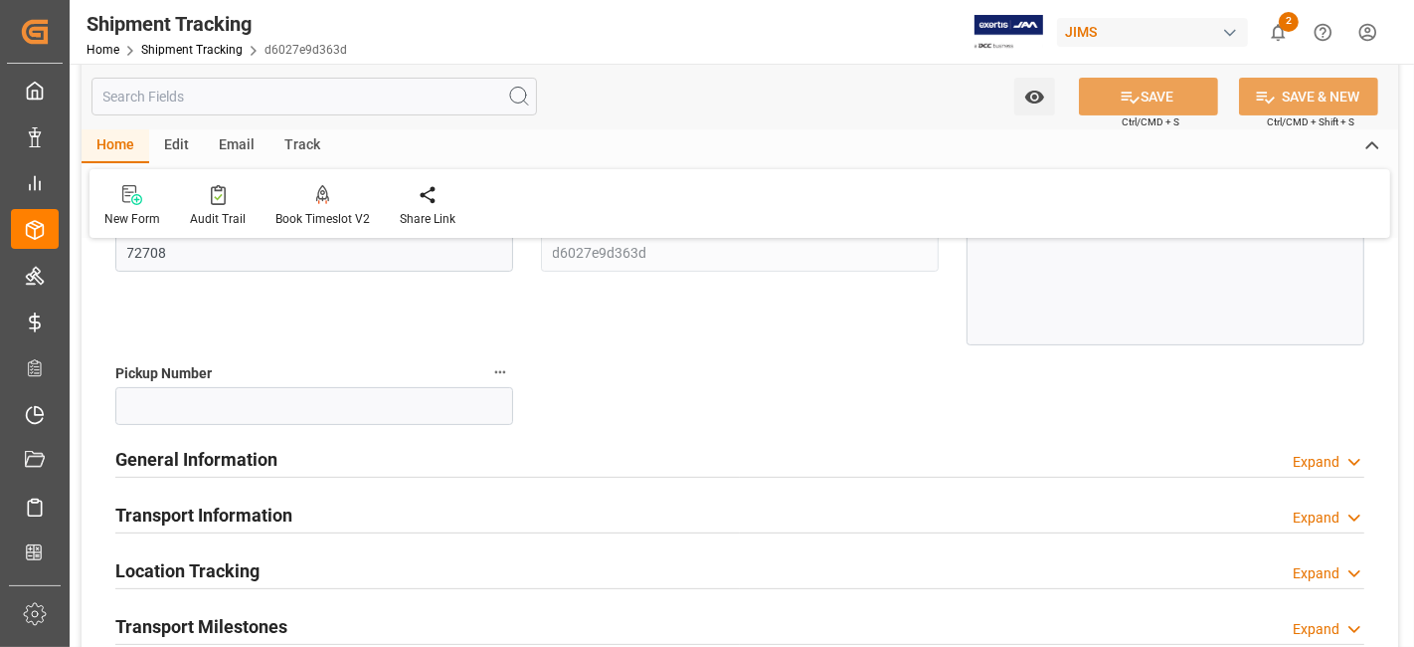
scroll to position [552, 0]
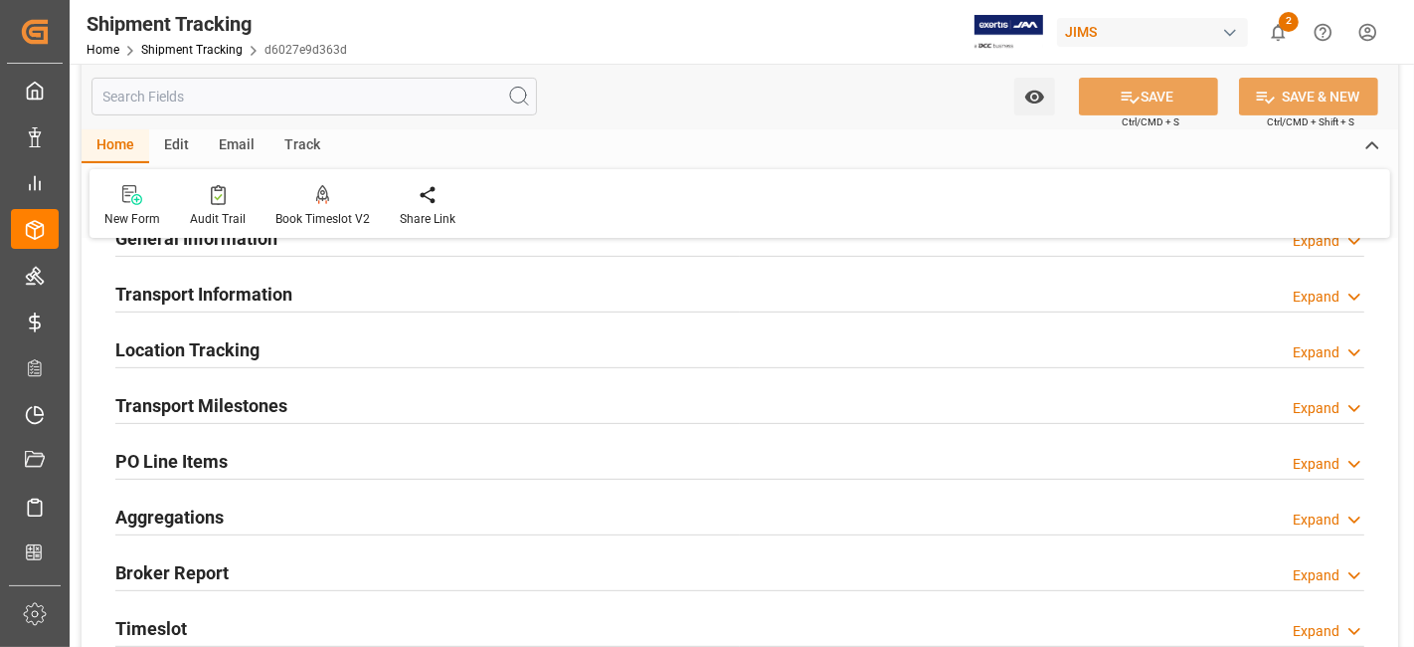
click at [280, 408] on h2 "Transport Milestones" at bounding box center [201, 405] width 172 height 27
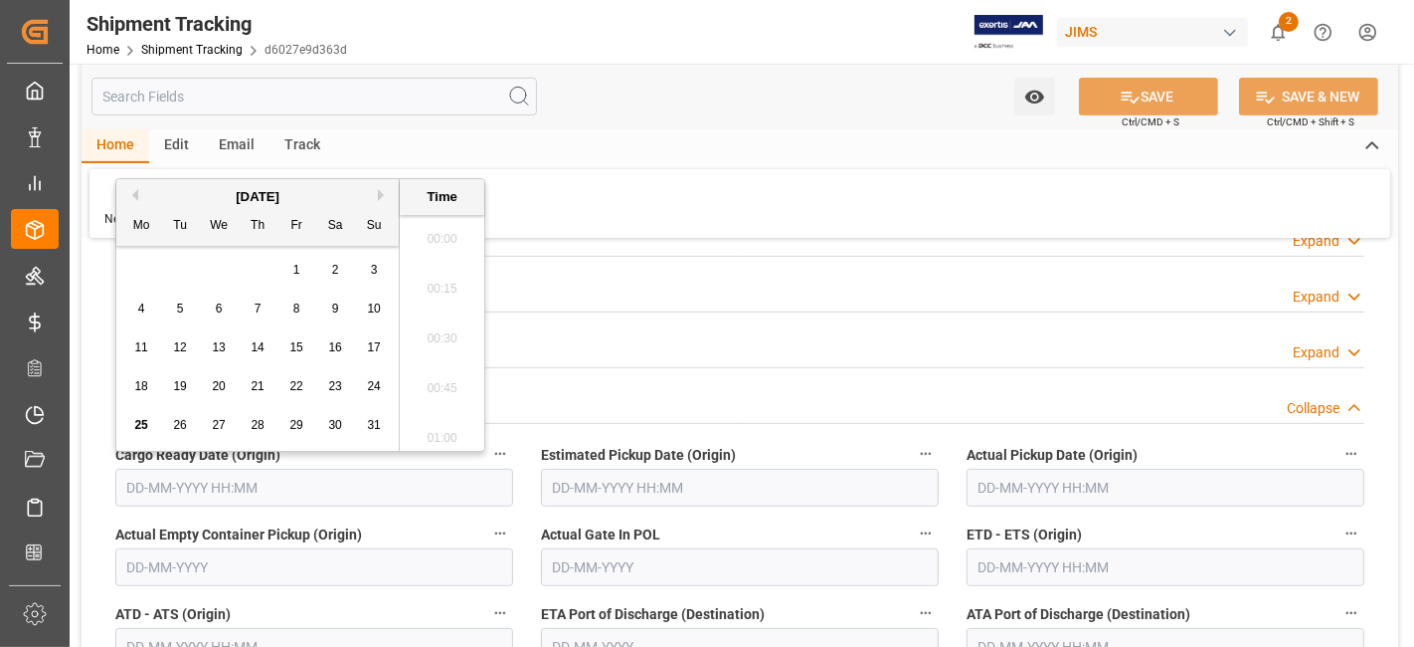
click at [220, 482] on input "text" at bounding box center [314, 488] width 398 height 38
click at [142, 430] on span "25" at bounding box center [140, 425] width 13 height 14
type input "25-08-2025 00:00"
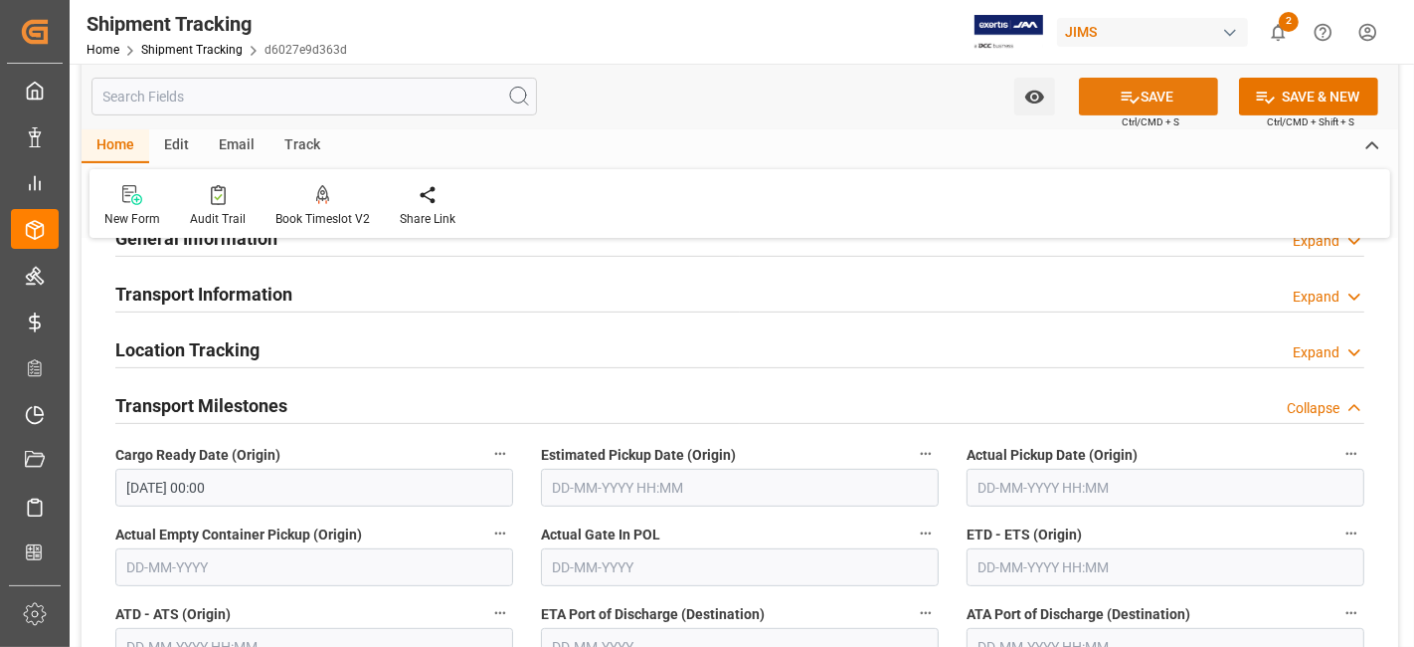
click at [1120, 97] on icon at bounding box center [1130, 97] width 21 height 21
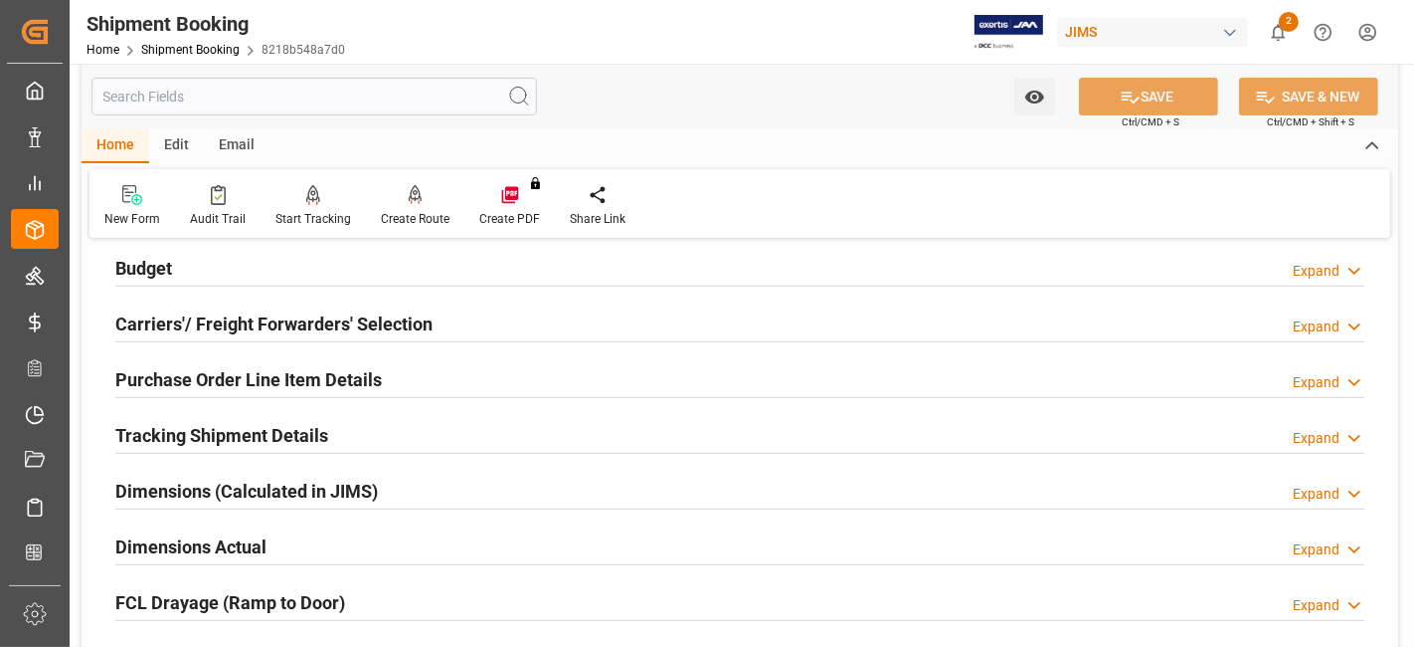
scroll to position [331, 0]
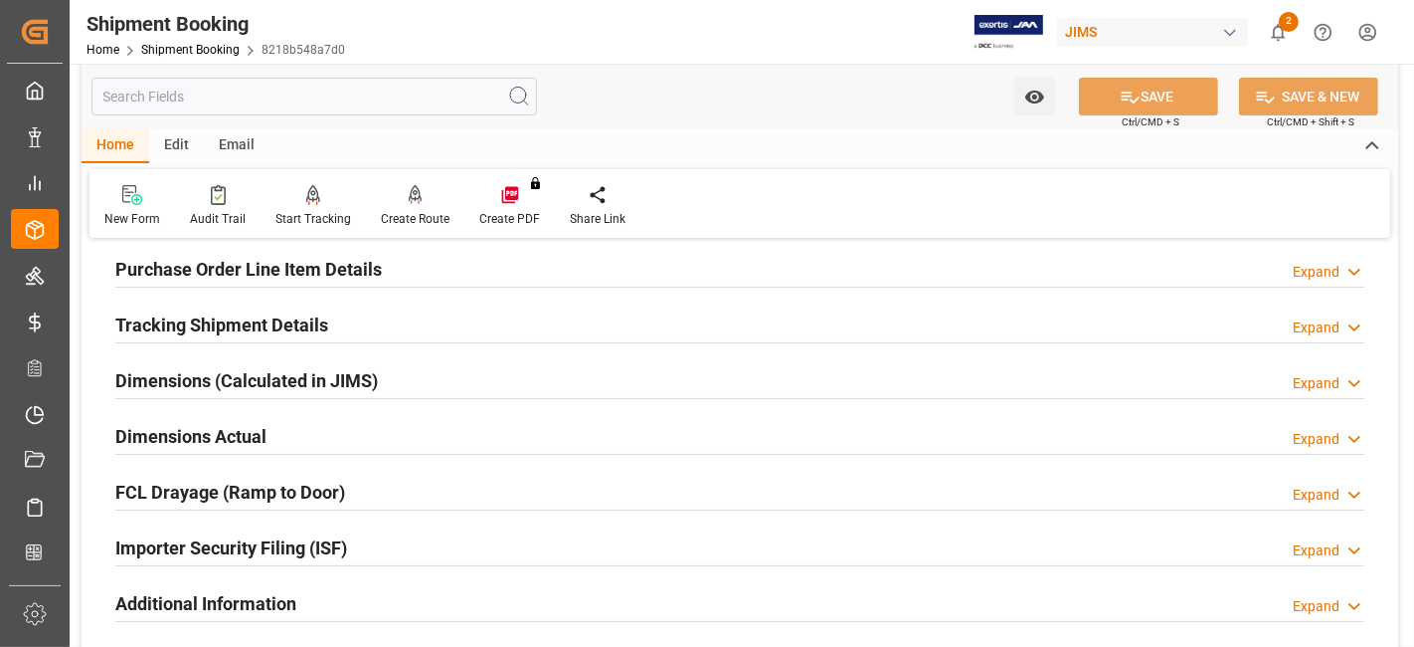
click at [276, 429] on div "Dimensions Actual Expand" at bounding box center [739, 435] width 1249 height 38
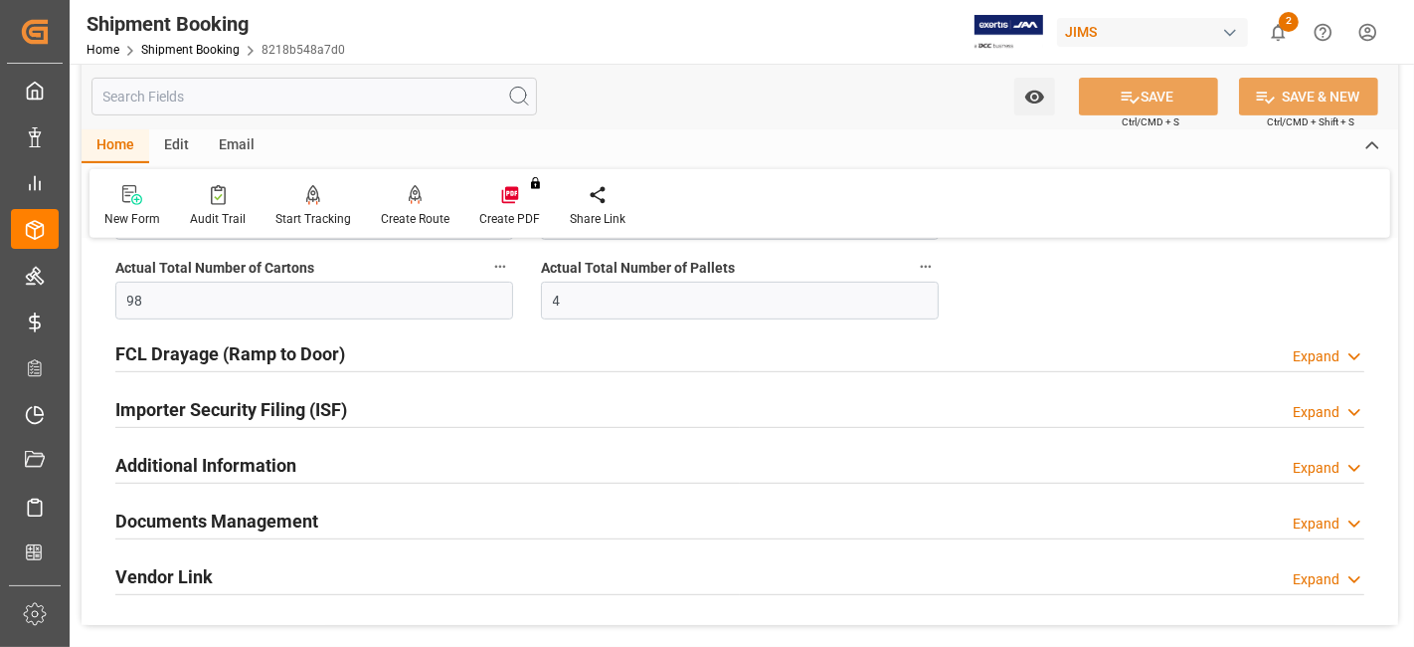
scroll to position [662, 0]
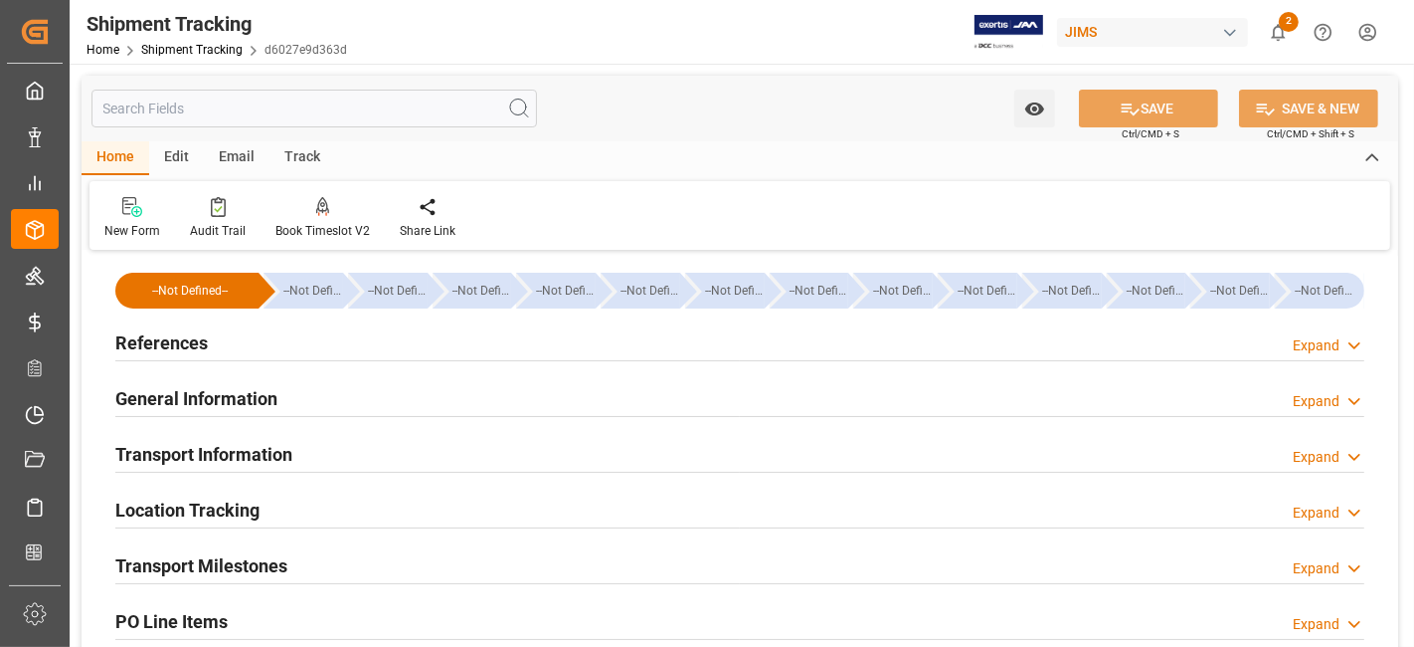
scroll to position [110, 0]
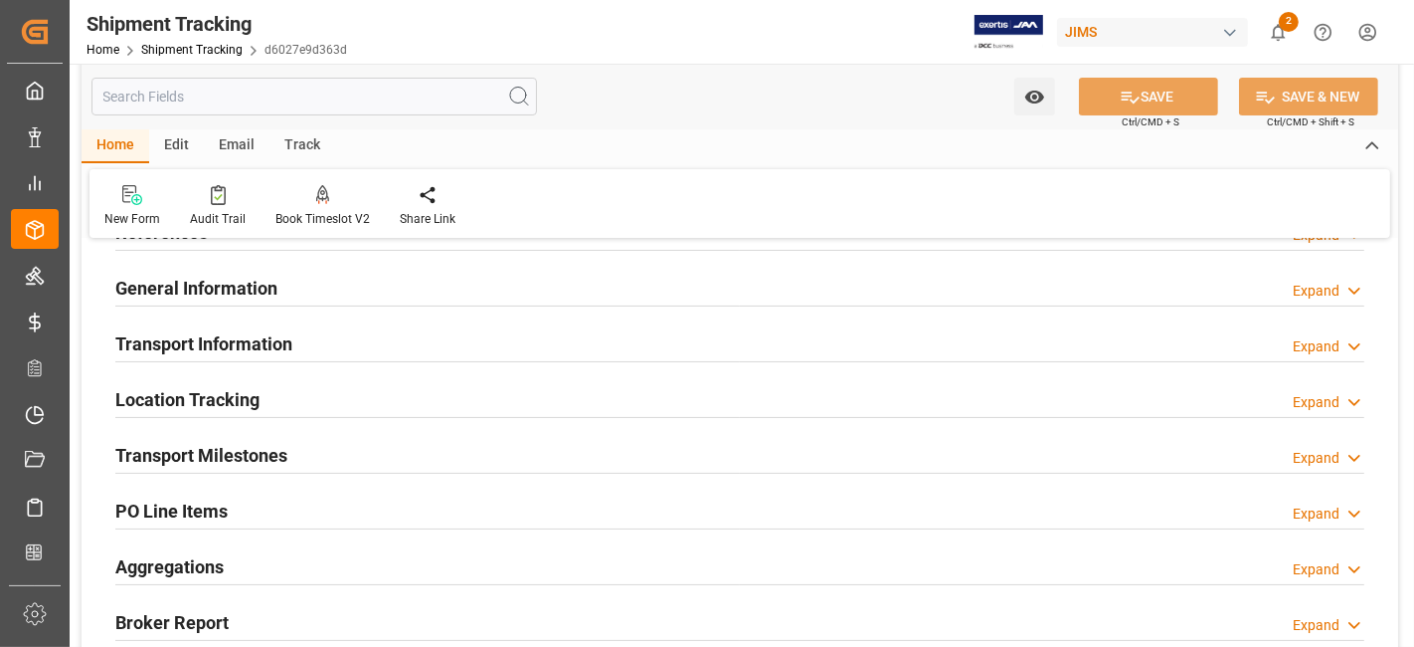
click at [275, 458] on h2 "Transport Milestones" at bounding box center [201, 455] width 172 height 27
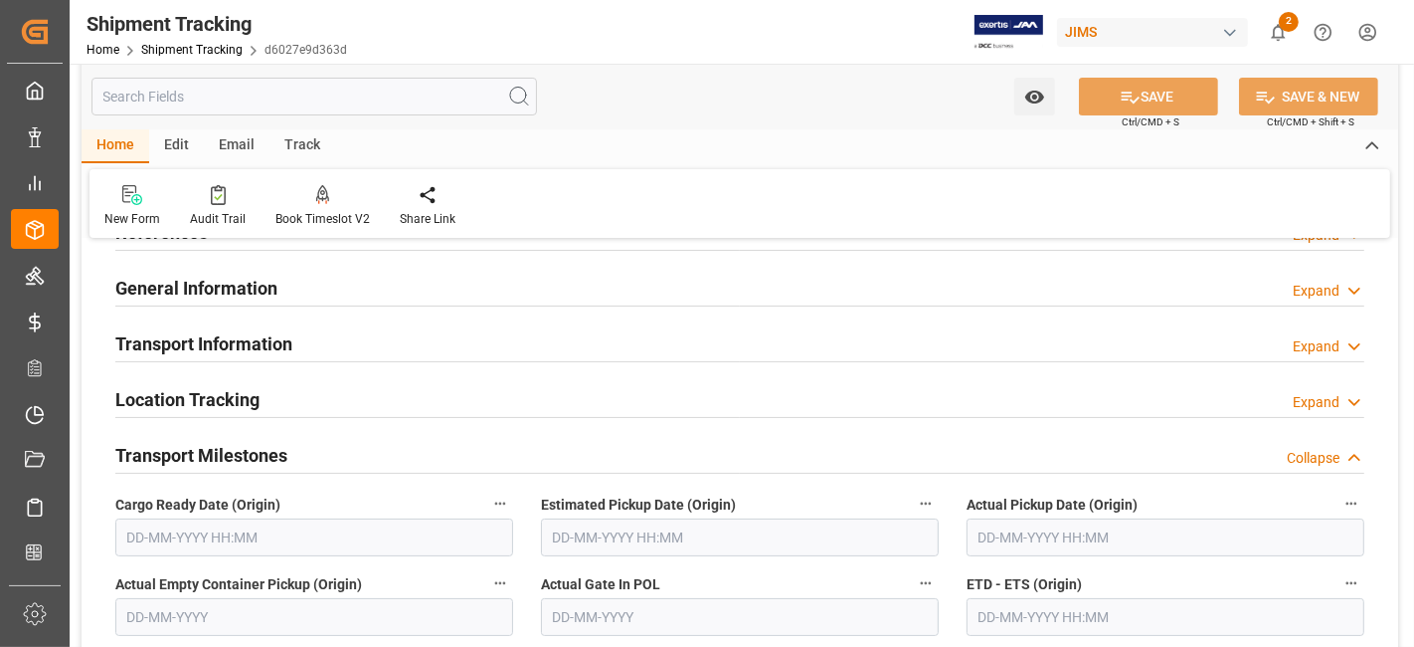
drag, startPoint x: 185, startPoint y: 526, endPoint x: 200, endPoint y: 523, distance: 15.2
click at [186, 527] on input "text" at bounding box center [314, 537] width 398 height 38
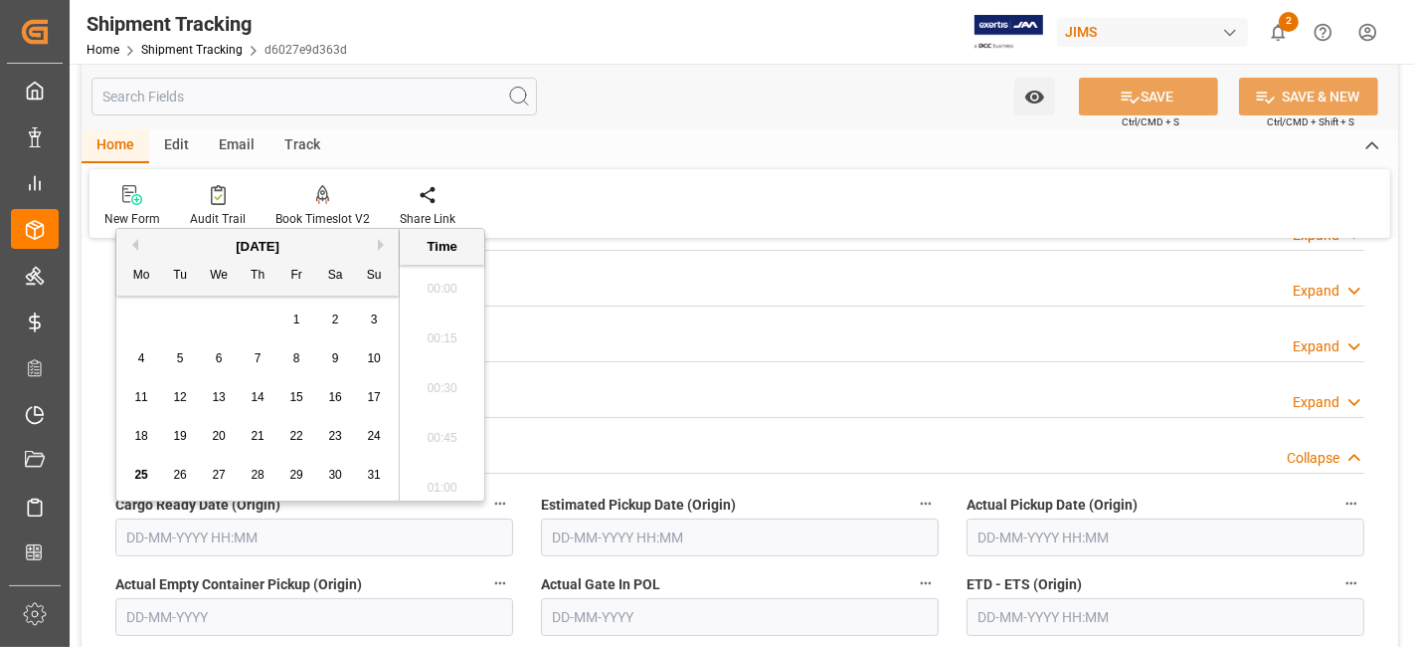
scroll to position [1895, 0]
click at [139, 475] on span "25" at bounding box center [140, 475] width 13 height 14
type input "[DATE] 00:00"
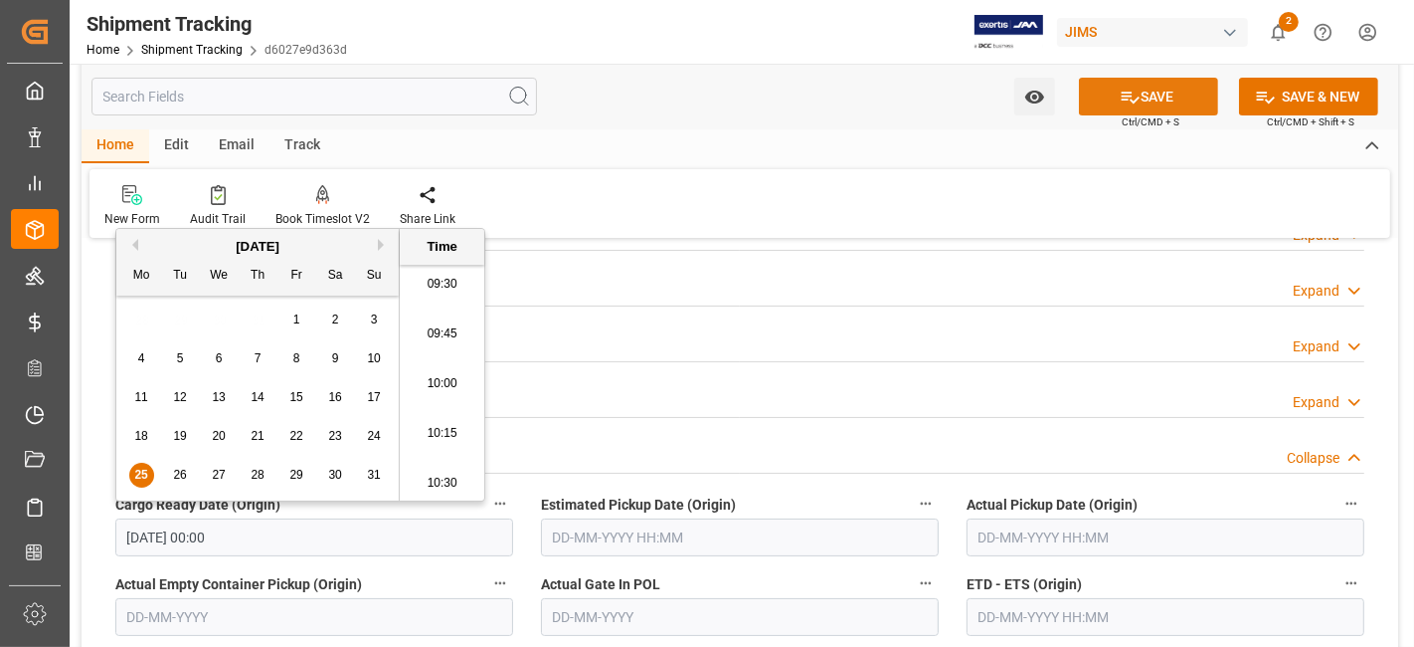
click at [1094, 104] on button "SAVE" at bounding box center [1148, 97] width 139 height 38
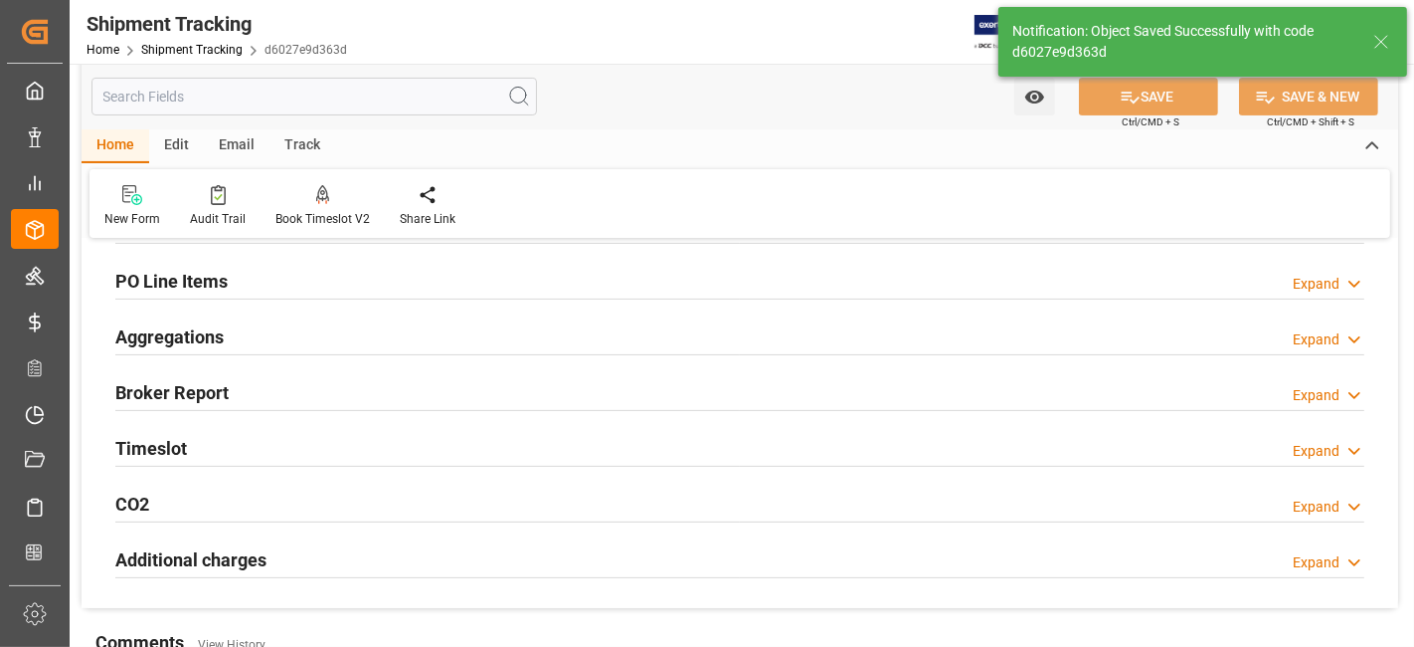
scroll to position [331, 0]
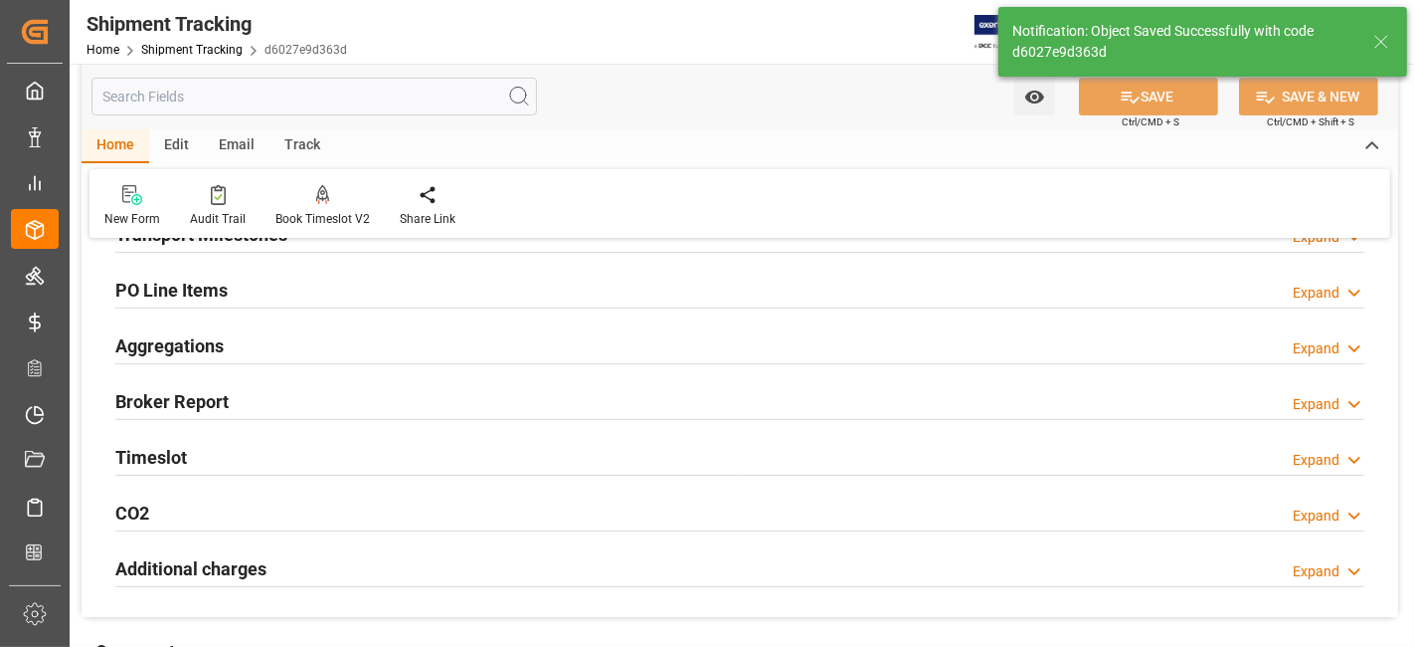
click at [257, 343] on div "Aggregations Expand" at bounding box center [739, 344] width 1249 height 38
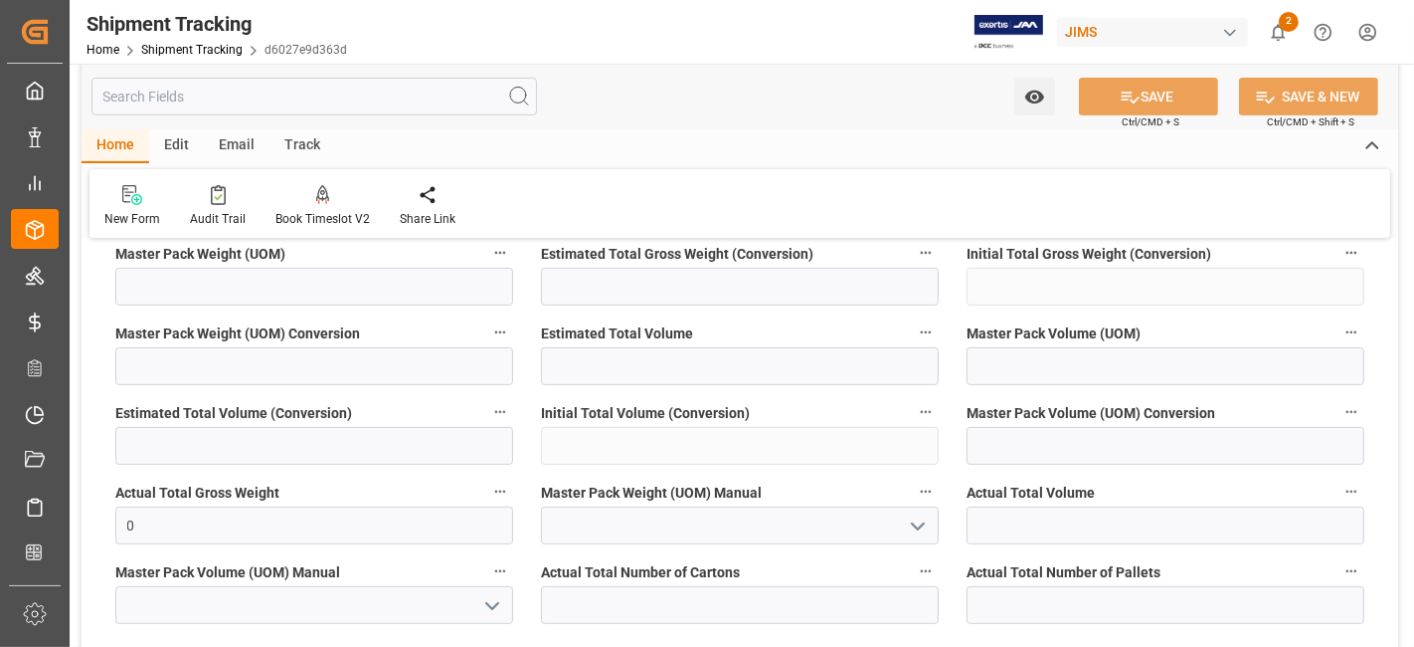
scroll to position [773, 0]
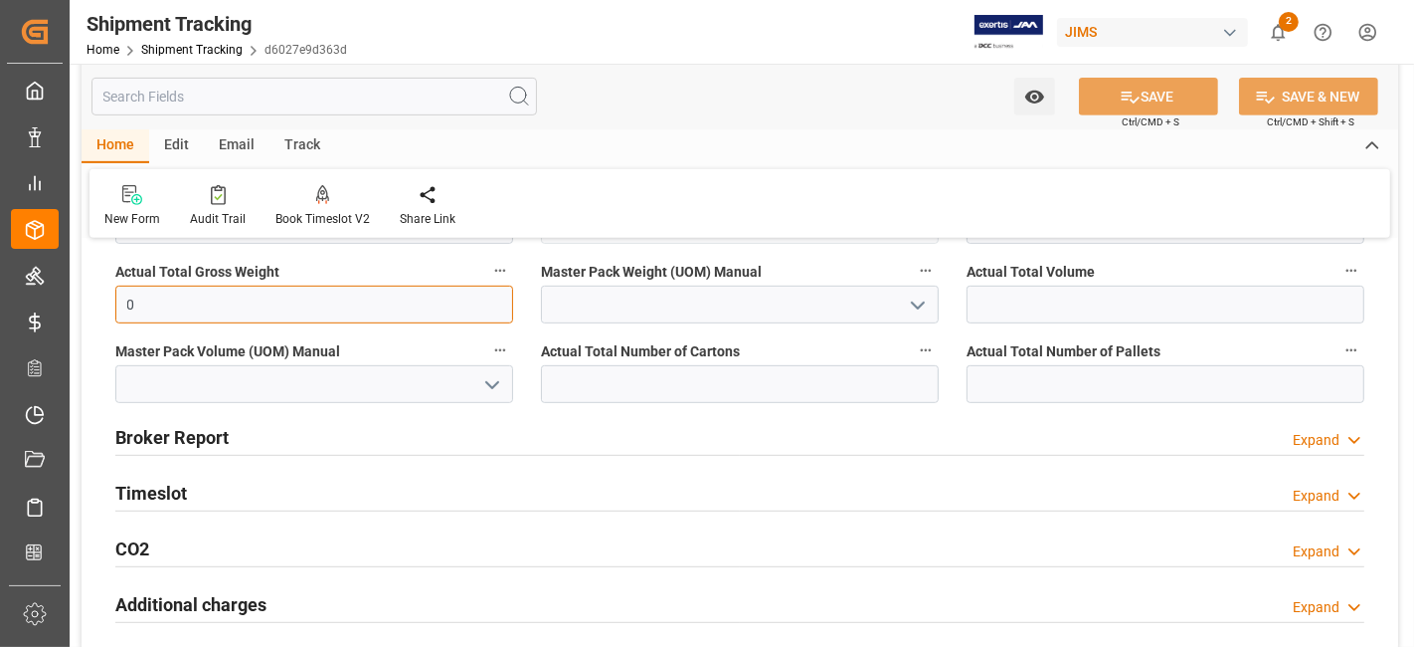
click at [216, 313] on input "0" at bounding box center [314, 304] width 398 height 38
type input "1233"
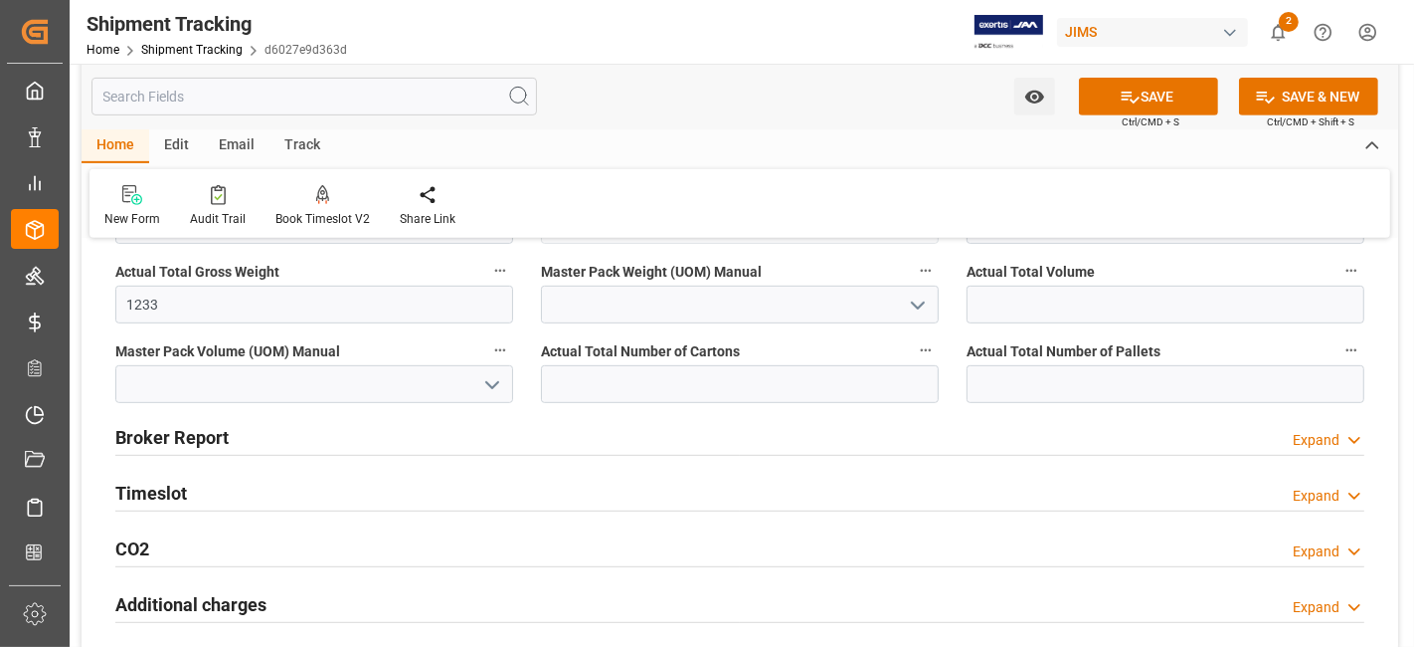
click at [917, 302] on icon "open menu" at bounding box center [918, 305] width 24 height 24
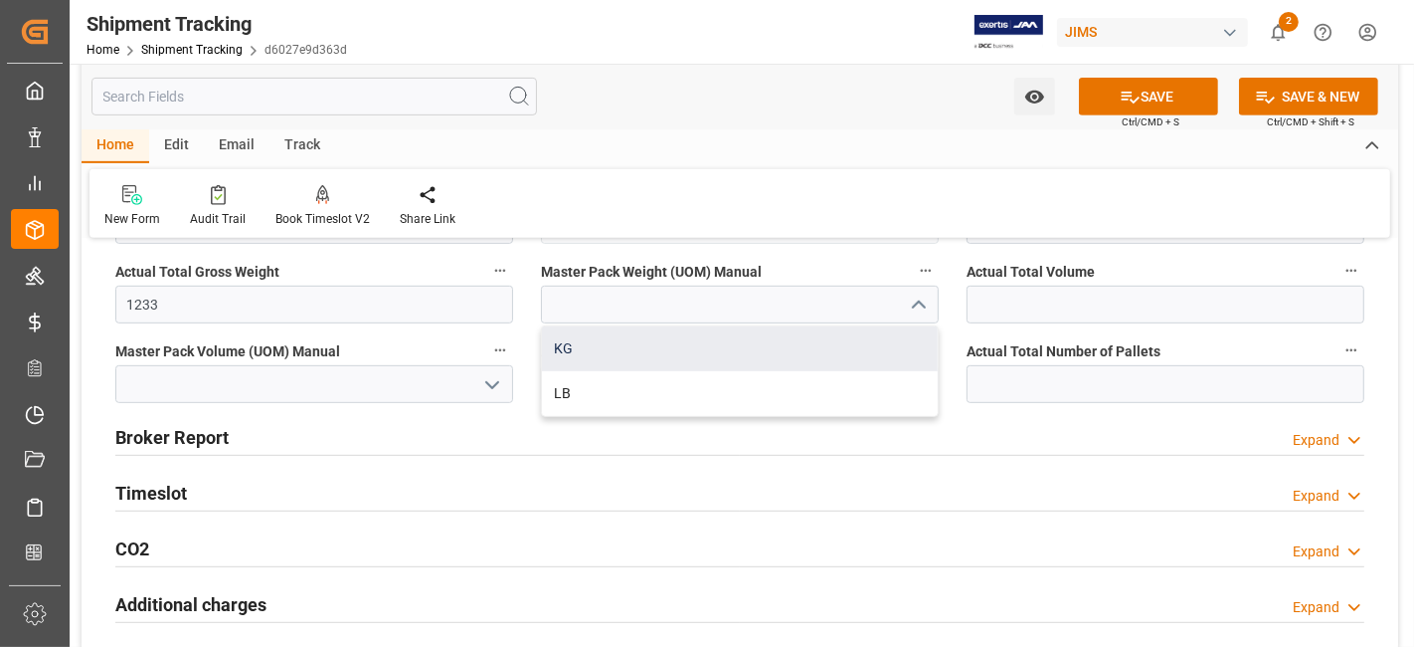
click at [788, 359] on div "KG" at bounding box center [740, 348] width 396 height 45
type input "KG"
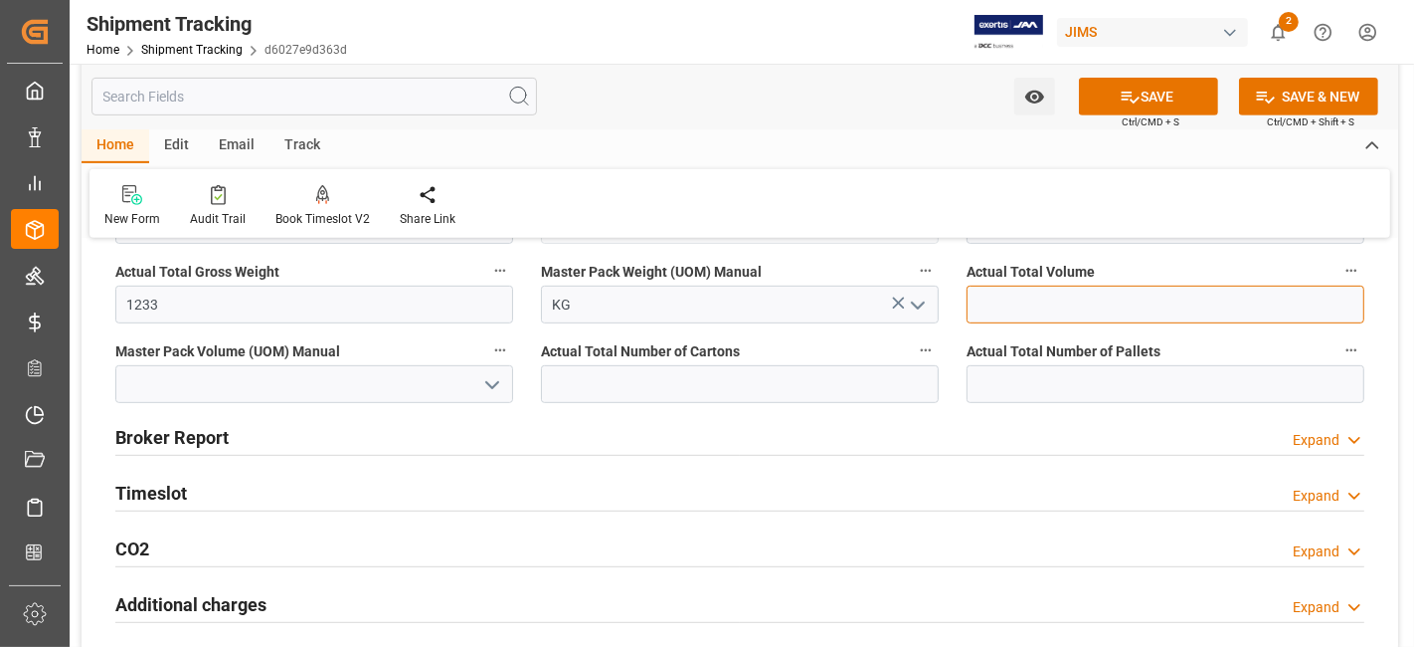
click at [1054, 293] on input "text" at bounding box center [1166, 304] width 398 height 38
type input "7.392"
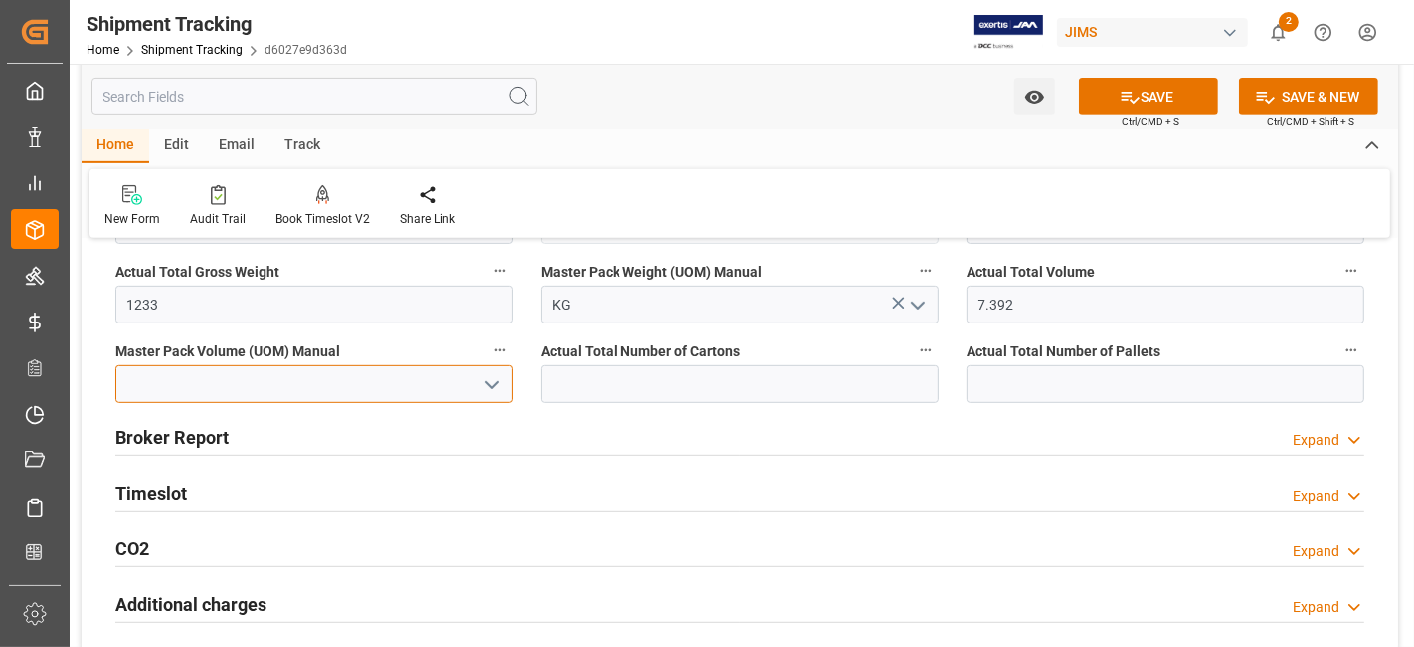
click at [471, 387] on input at bounding box center [314, 384] width 398 height 38
click at [488, 391] on icon "open menu" at bounding box center [492, 385] width 24 height 24
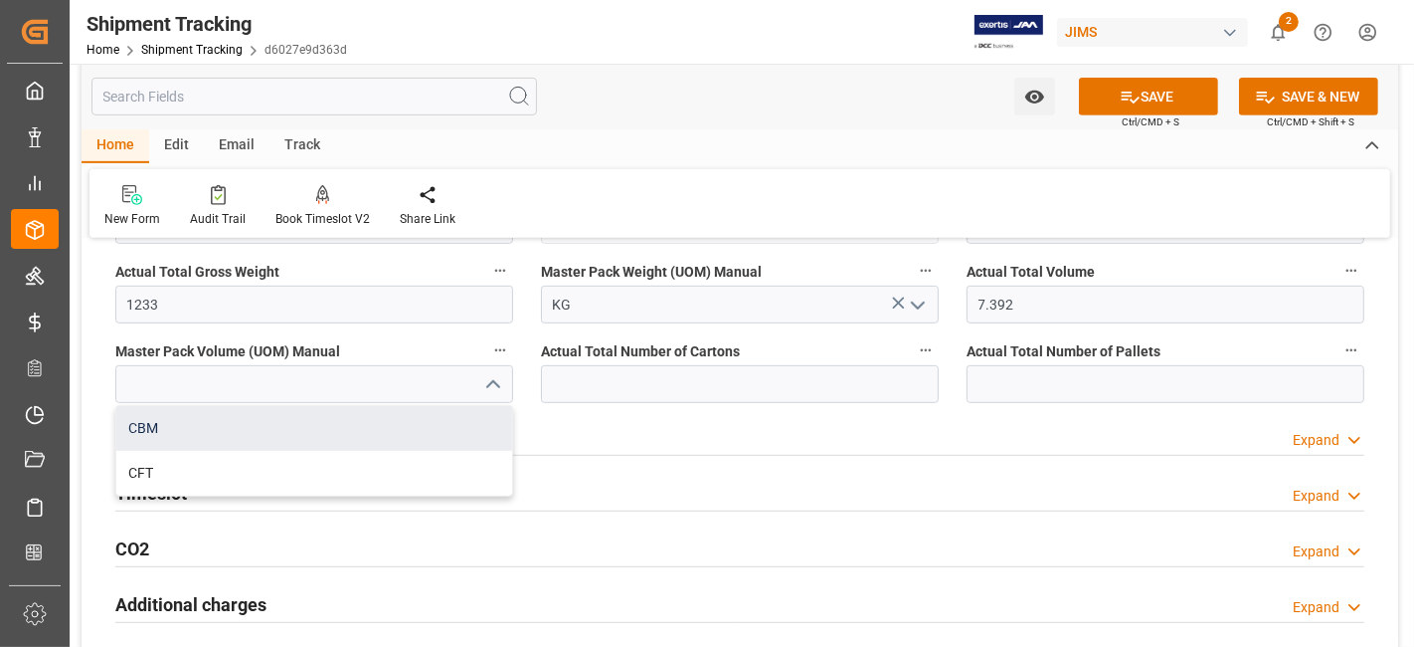
click at [415, 422] on div "CBM" at bounding box center [314, 428] width 396 height 45
type input "CBM"
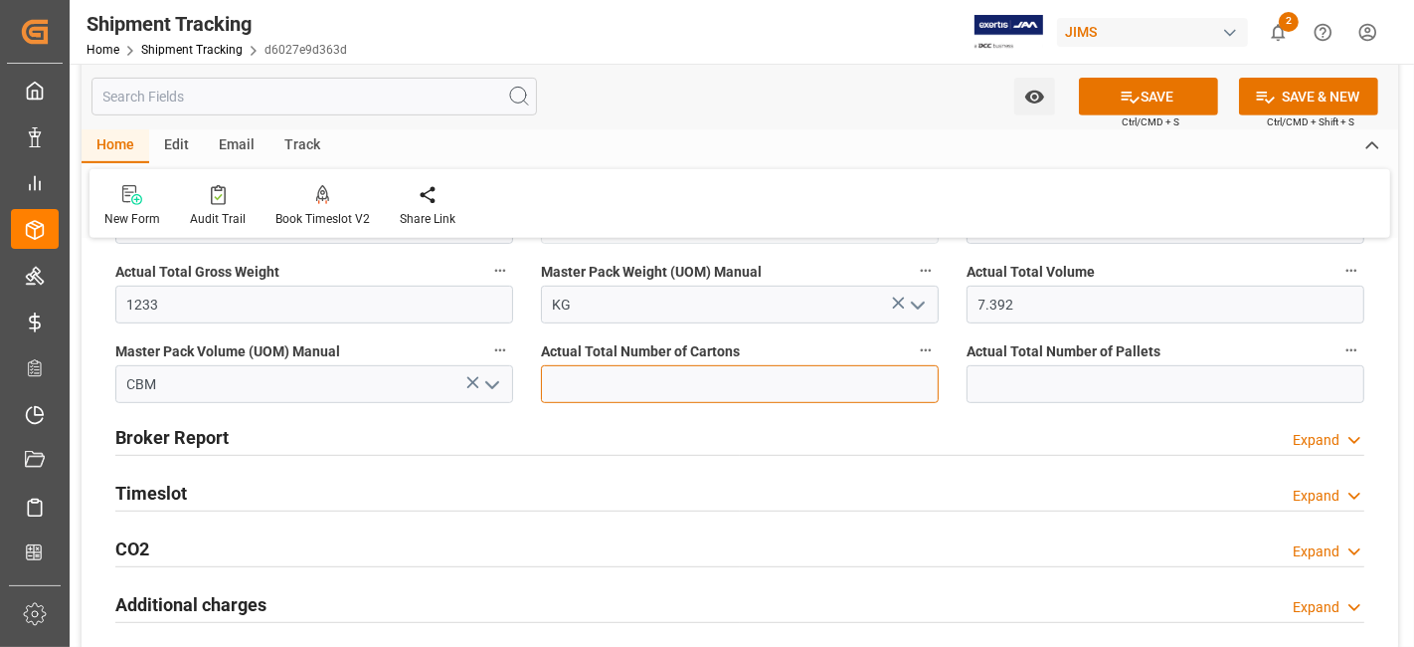
click at [674, 379] on input "text" at bounding box center [740, 384] width 398 height 38
type input "98"
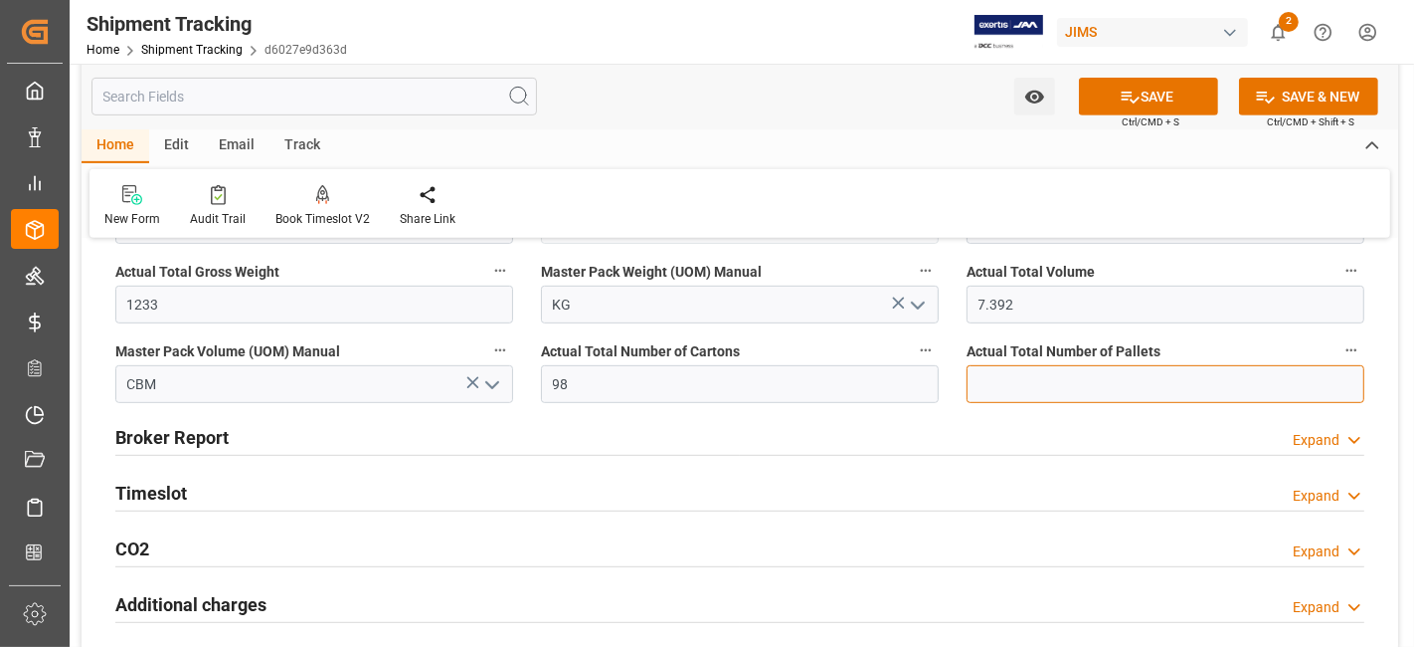
click at [1092, 386] on input "text" at bounding box center [1166, 384] width 398 height 38
type input "4"
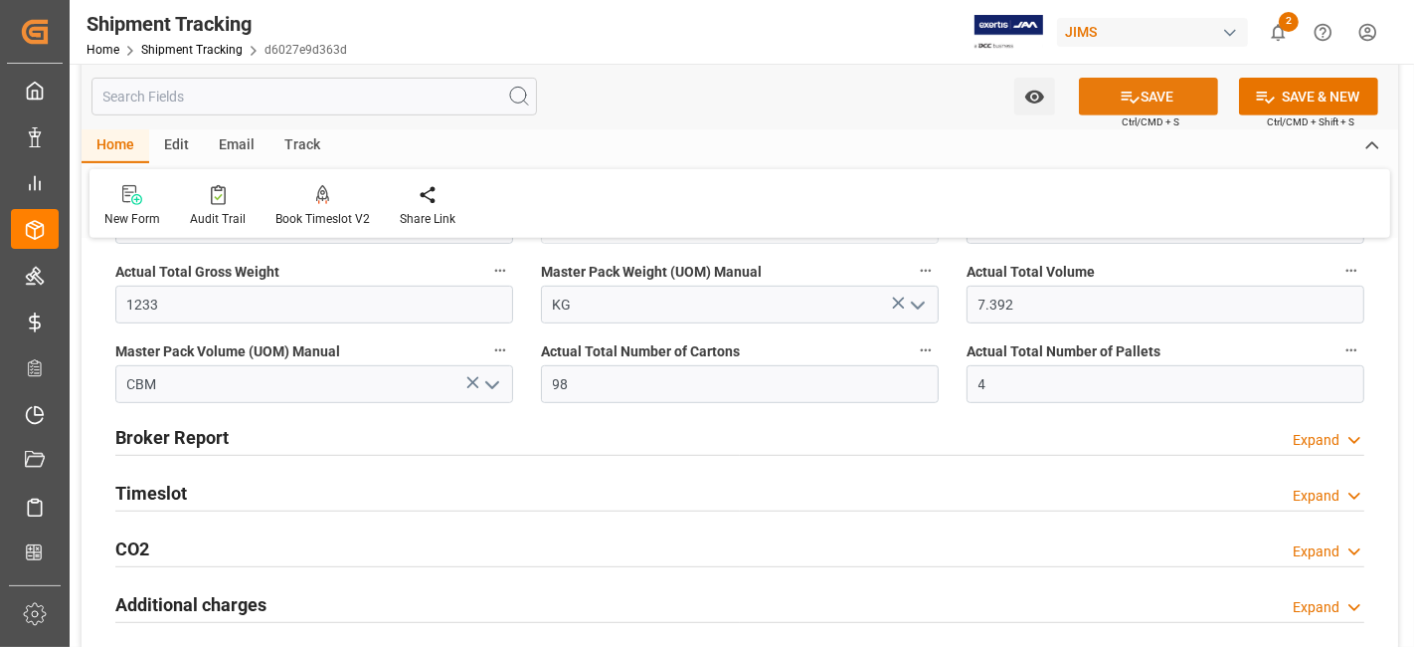
click at [1114, 78] on button "SAVE" at bounding box center [1148, 97] width 139 height 38
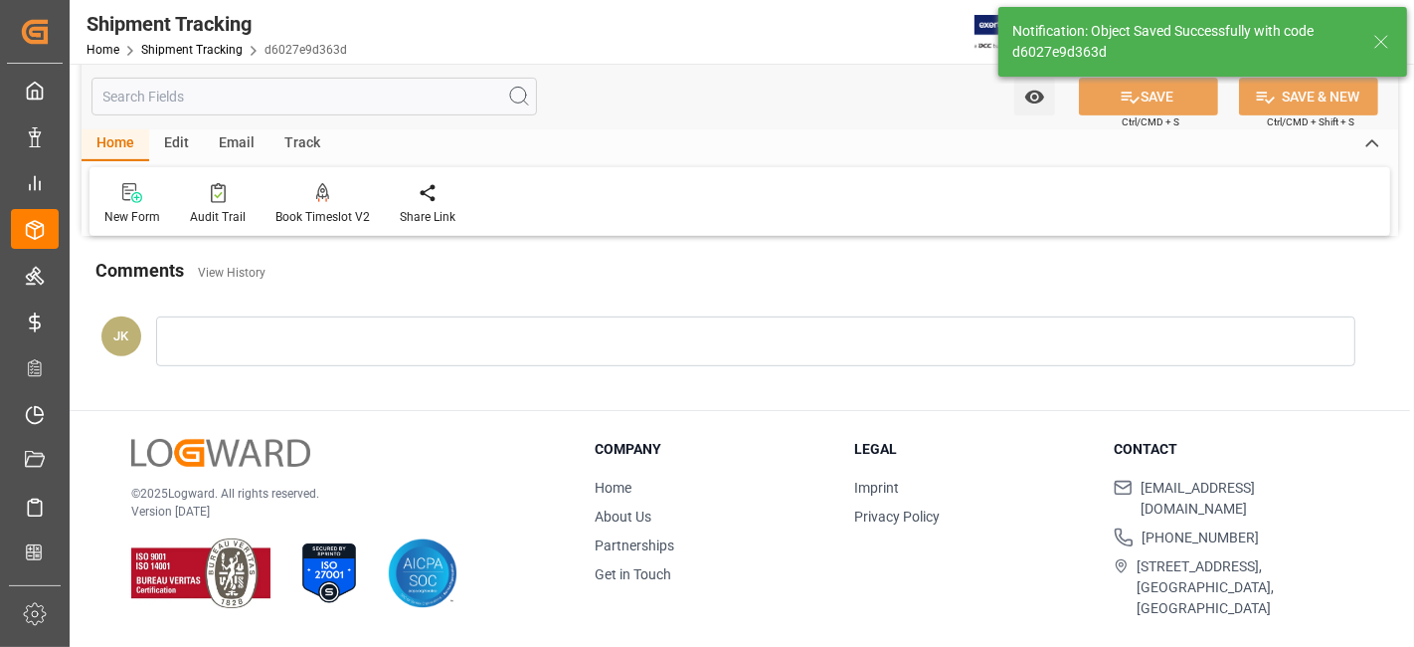
scroll to position [517, 0]
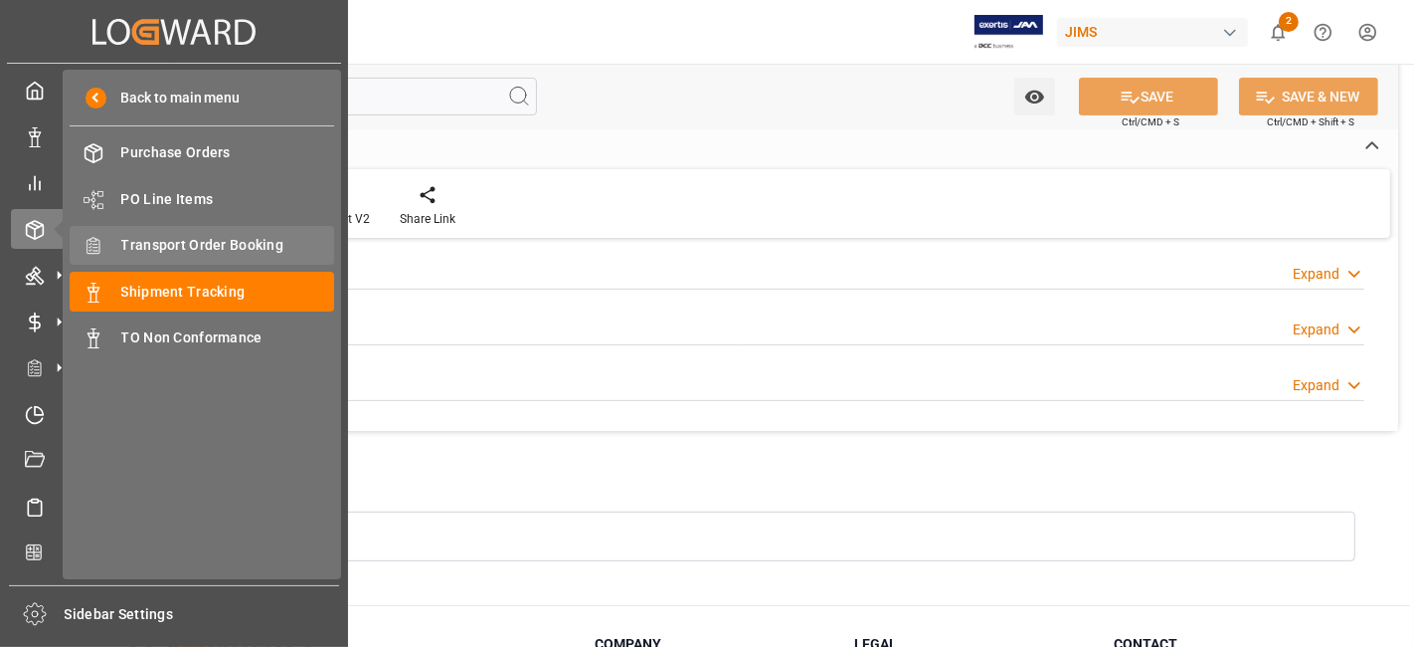
click at [236, 238] on span "Transport Order Booking" at bounding box center [228, 245] width 214 height 21
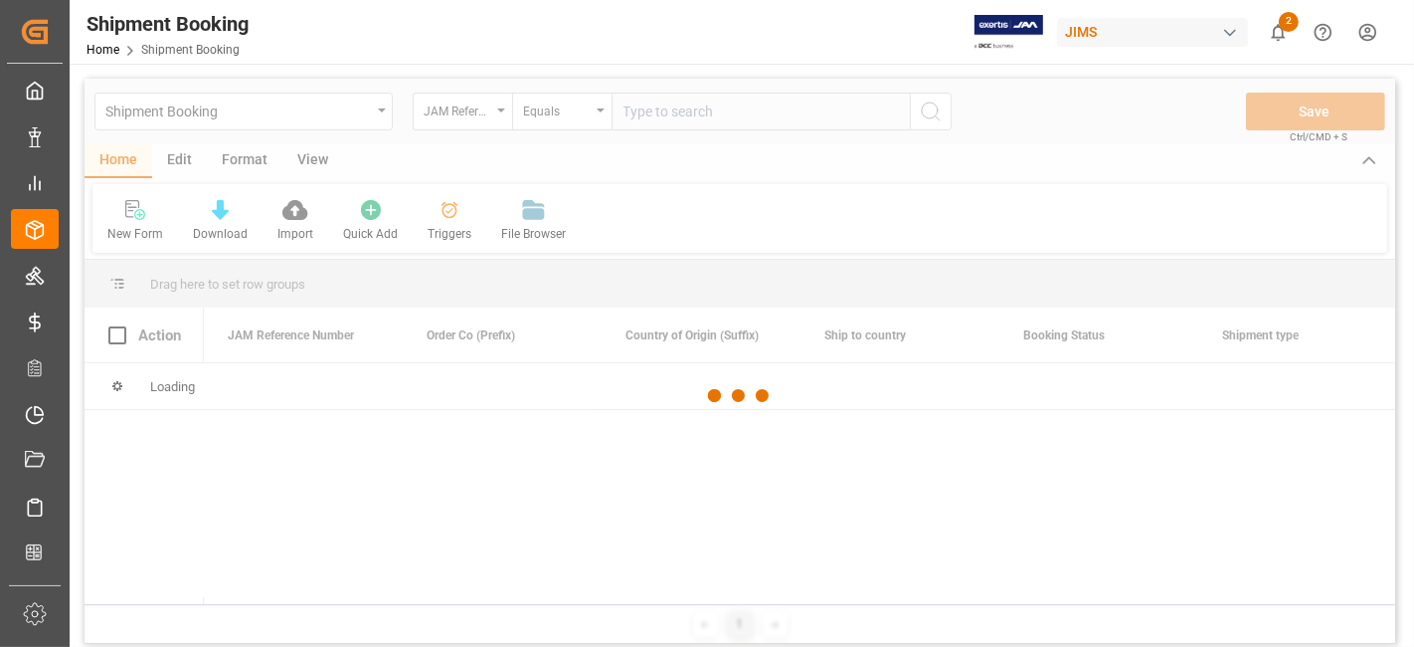
click at [645, 113] on div at bounding box center [740, 396] width 1311 height 635
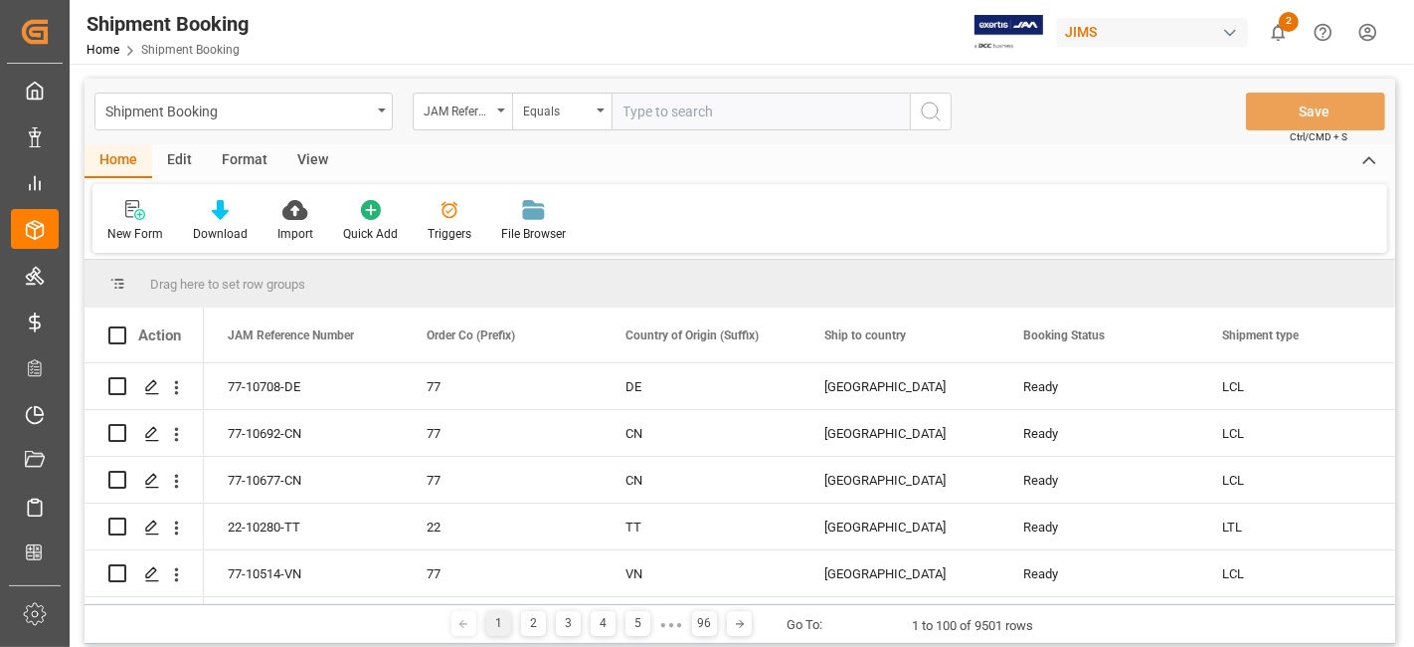
click at [684, 114] on input "text" at bounding box center [761, 112] width 298 height 38
paste input "77-10290-CN"
type input "77-10290-CN"
click at [926, 109] on icon "search button" at bounding box center [931, 111] width 24 height 24
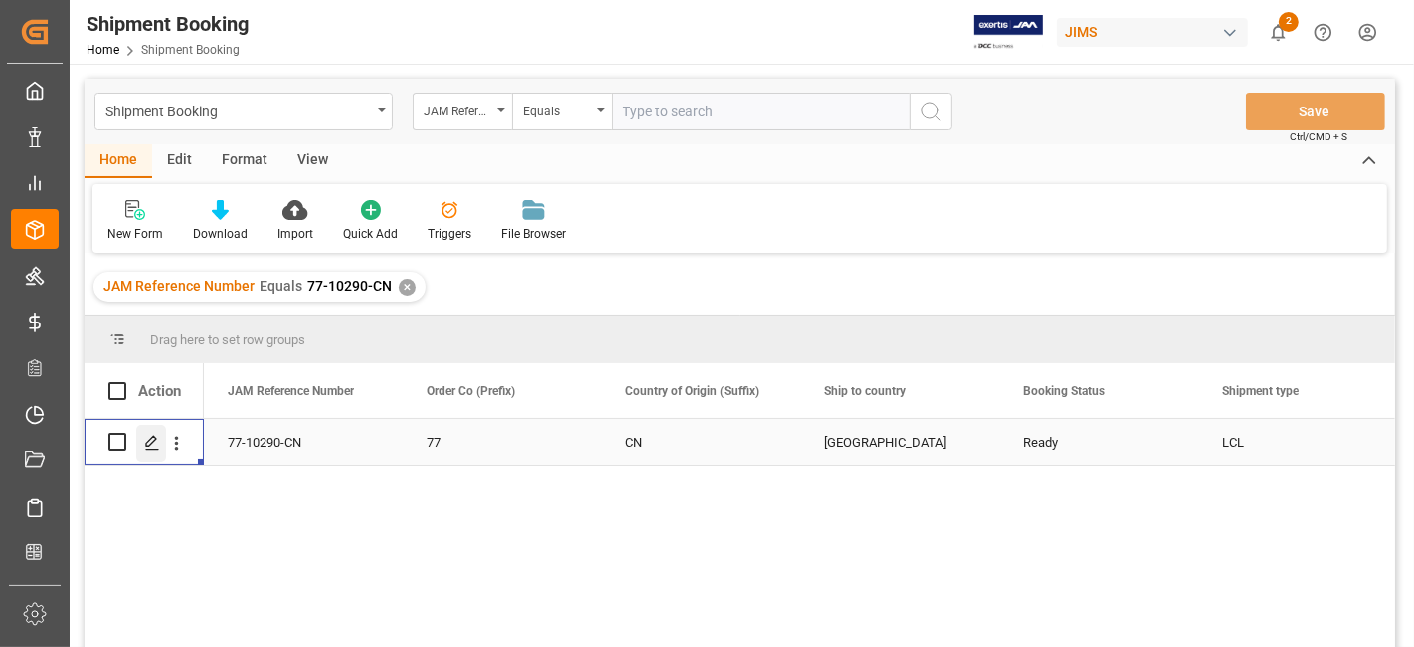
click at [154, 437] on polygon "Press SPACE to select this row." at bounding box center [151, 441] width 10 height 10
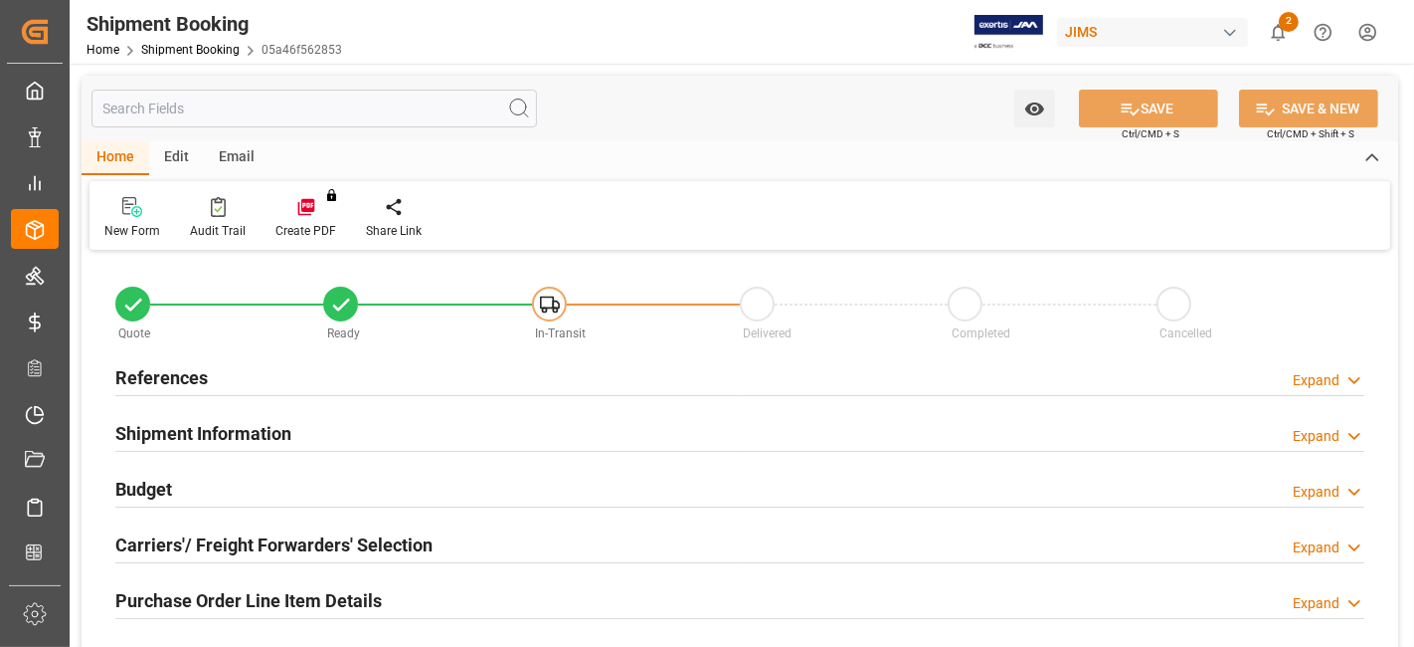
type input "0"
type input "28-07-2025"
click at [197, 380] on h2 "References" at bounding box center [161, 377] width 93 height 27
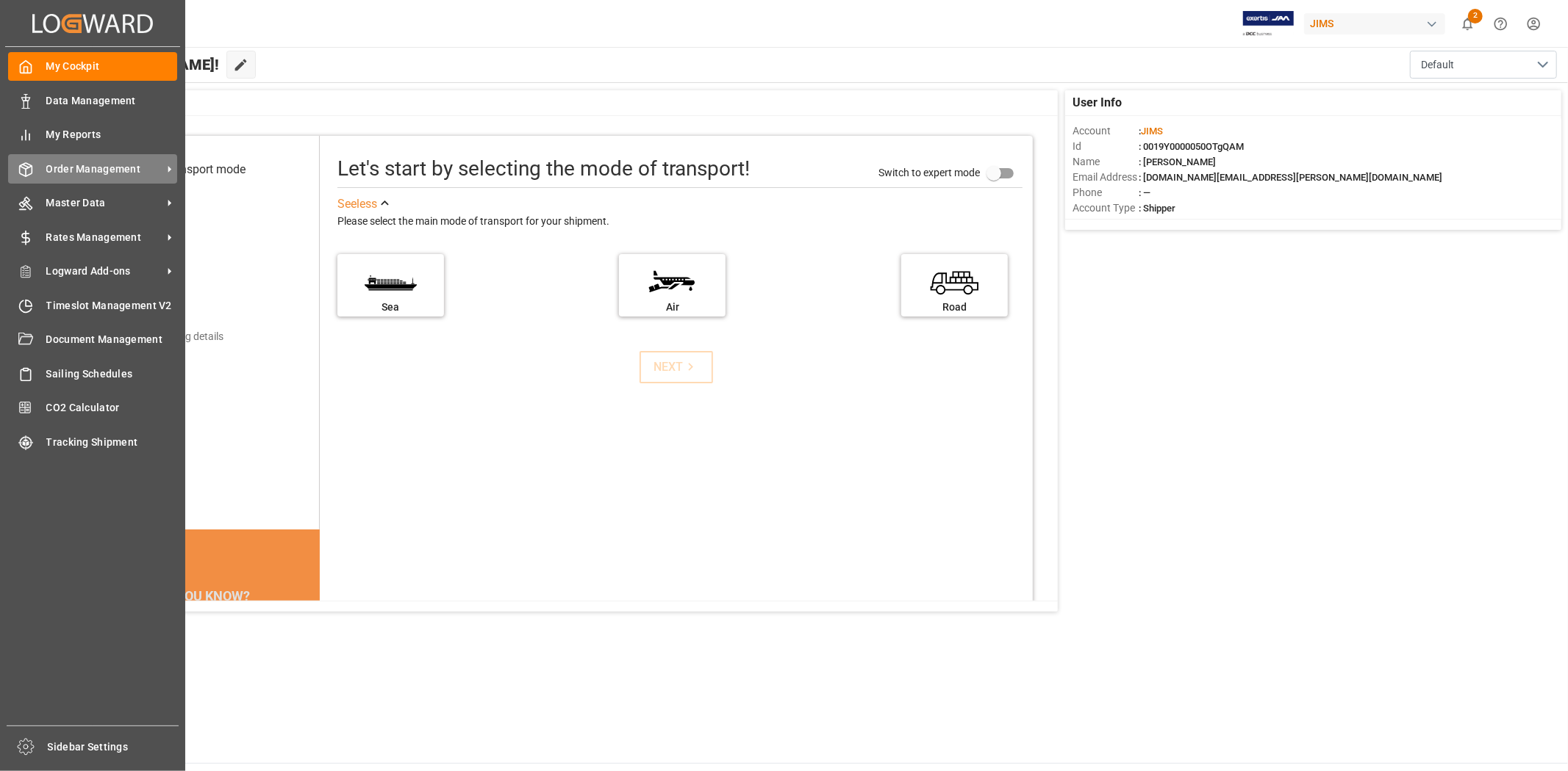
click at [95, 168] on span "Order Management" at bounding box center [104, 169] width 116 height 16
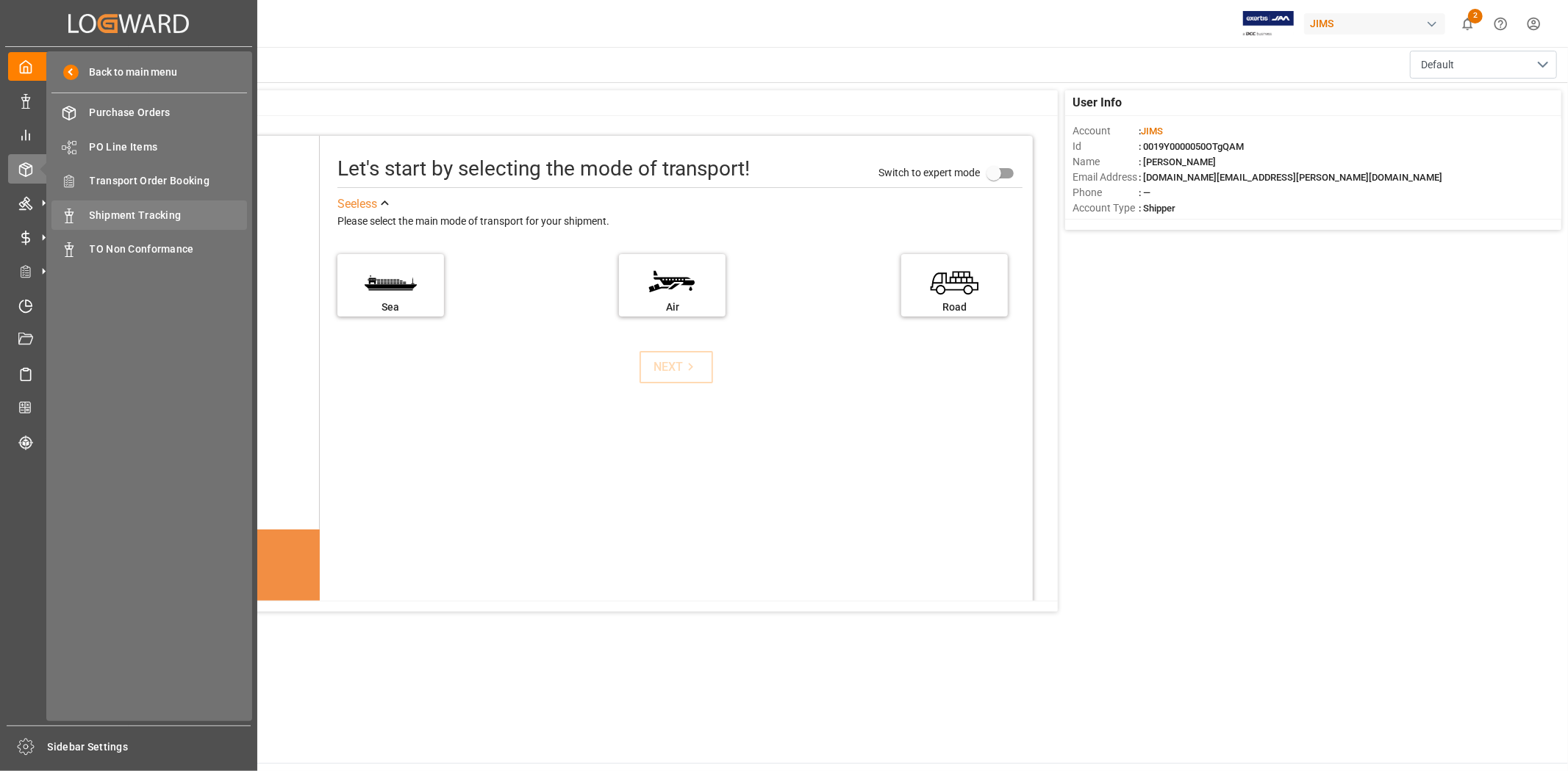
click at [166, 211] on span "Shipment Tracking" at bounding box center [168, 216] width 158 height 16
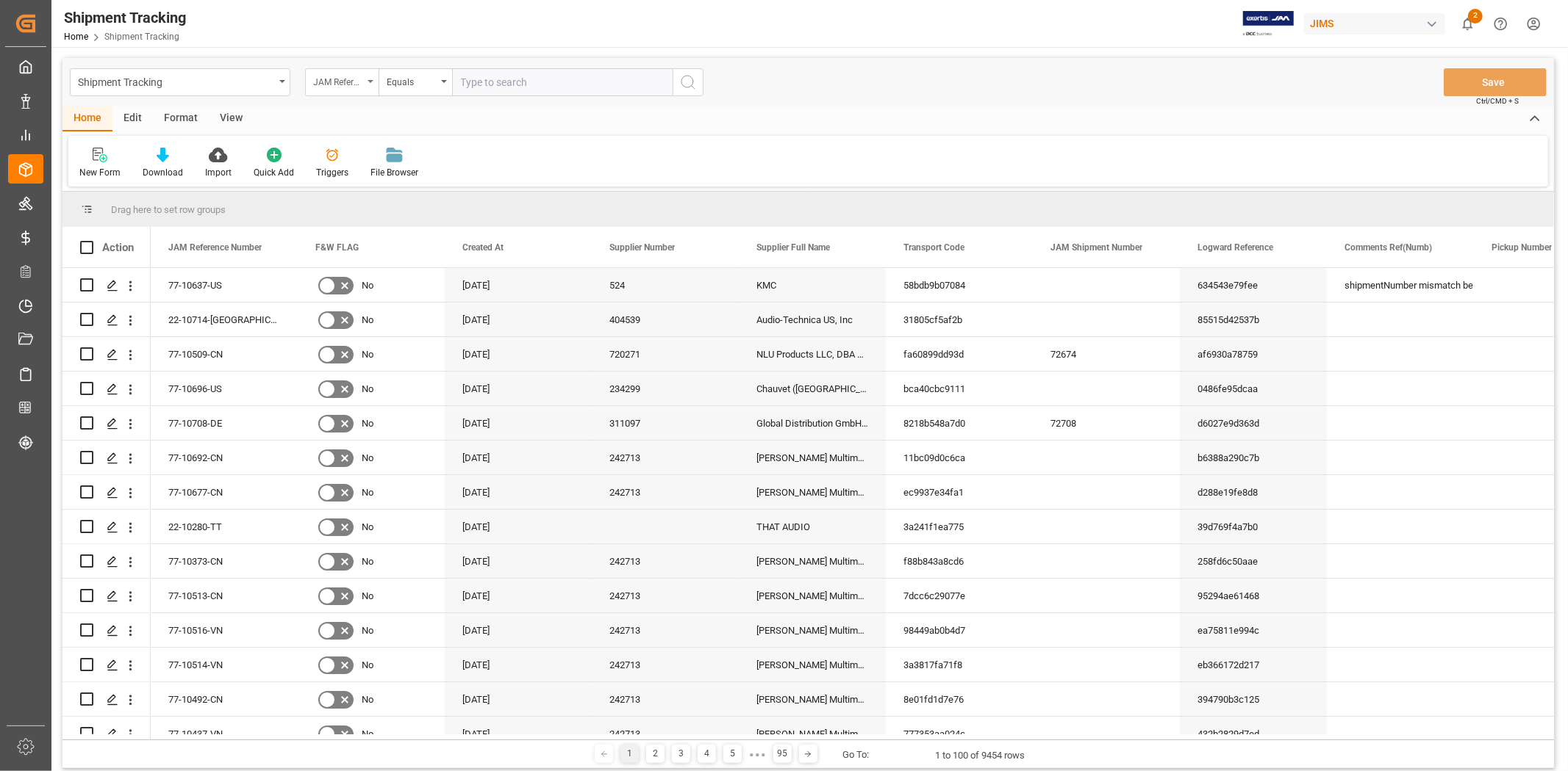
click at [361, 81] on div "JAM Reference Number" at bounding box center [338, 80] width 50 height 17
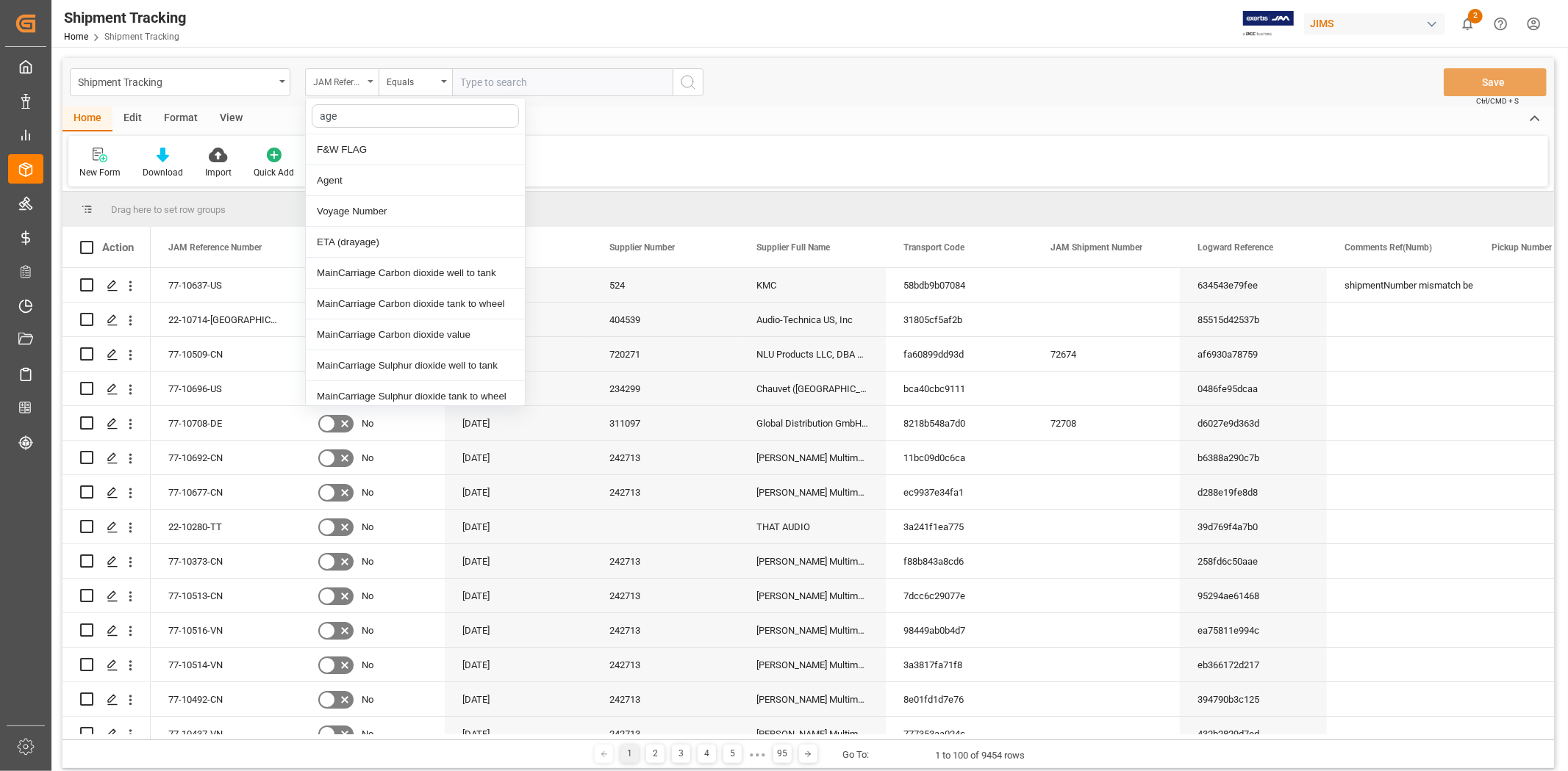
type input "agen"
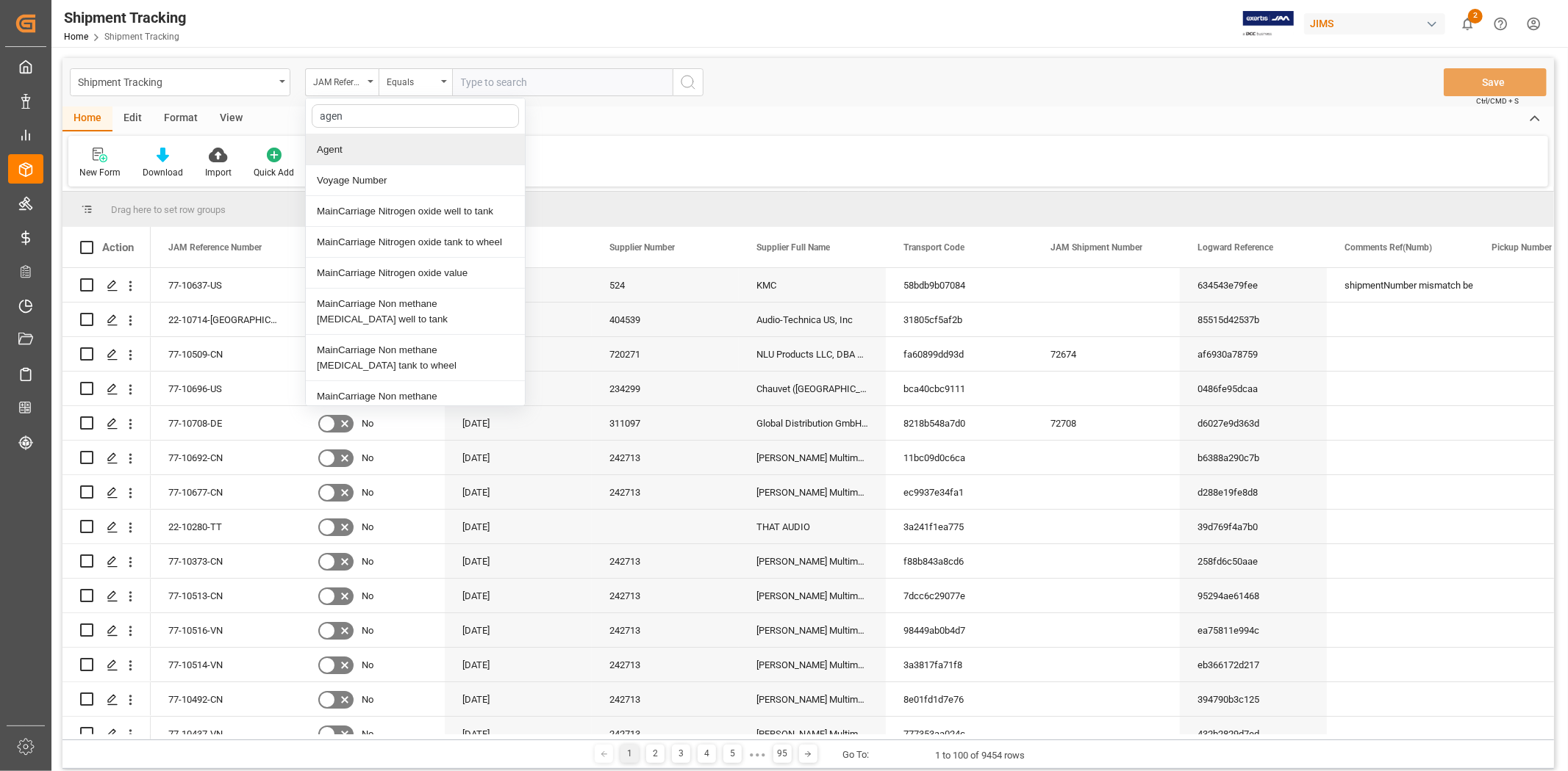
click at [357, 162] on div "Agent" at bounding box center [415, 150] width 219 height 31
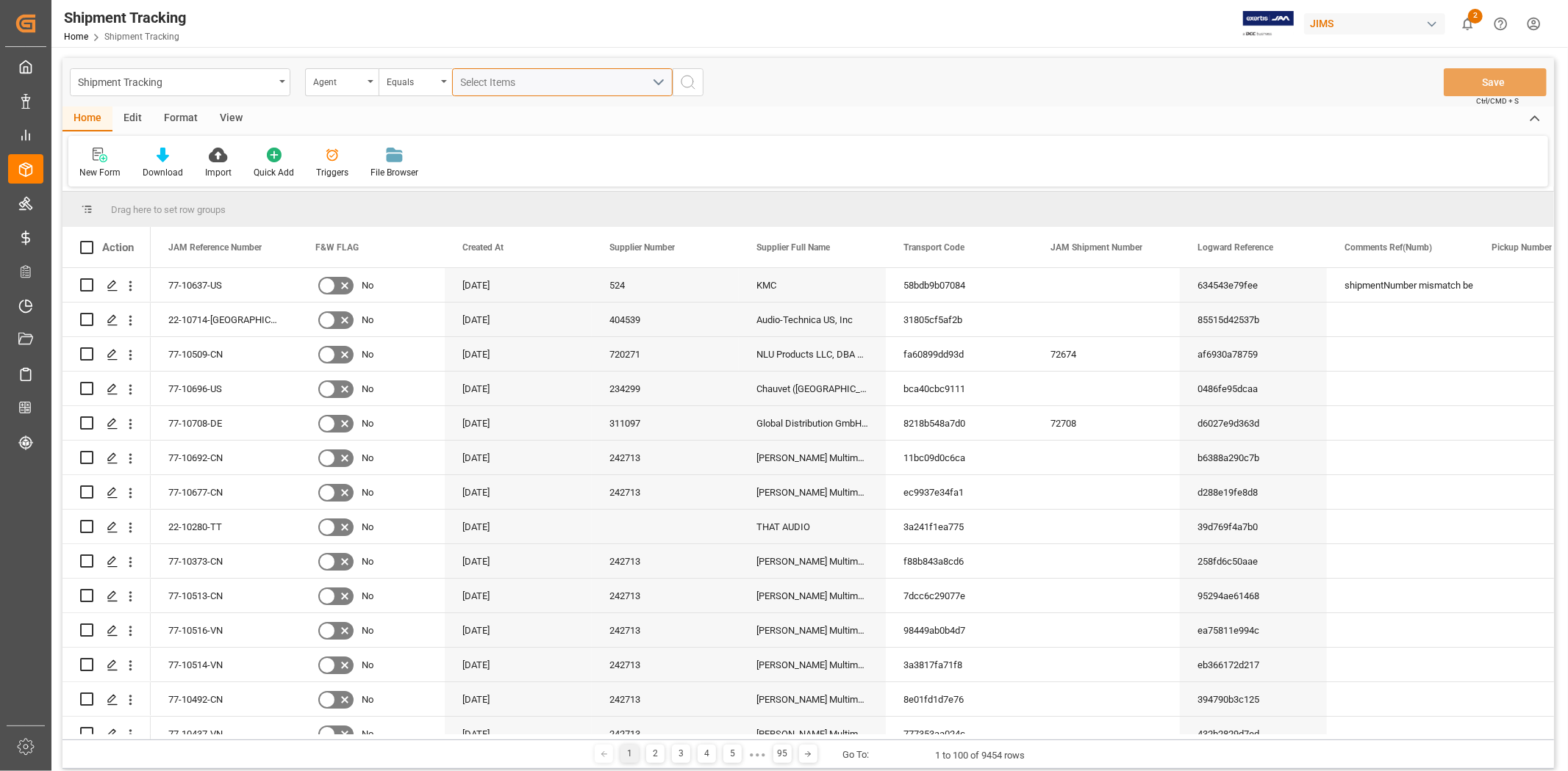
click at [527, 80] on div "Select Items" at bounding box center [556, 82] width 191 height 16
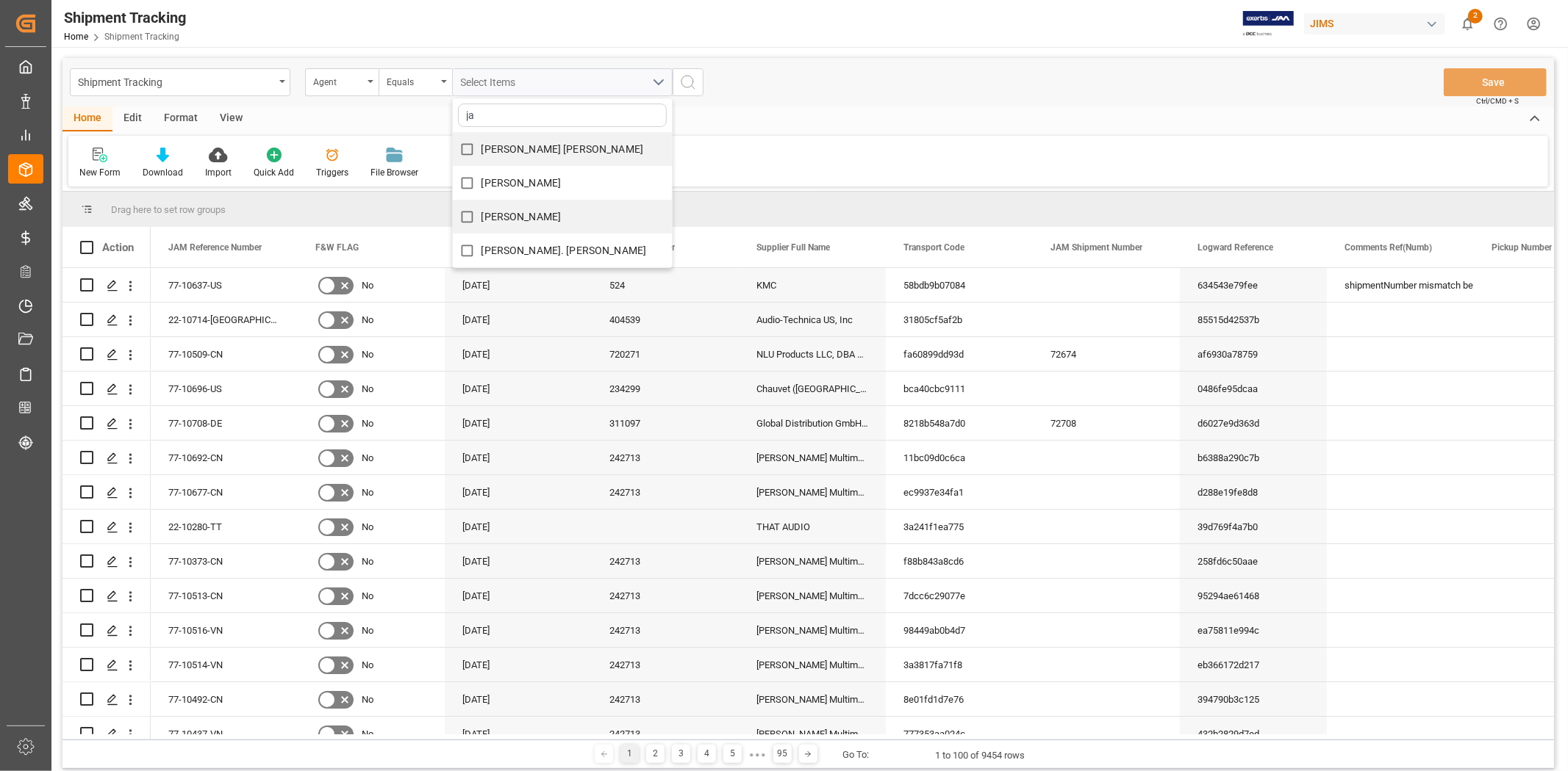
type input "ja"
click at [508, 213] on span "[PERSON_NAME]" at bounding box center [522, 216] width 80 height 12
click at [482, 213] on input "[PERSON_NAME]" at bounding box center [467, 217] width 29 height 29
checkbox input "true"
click at [689, 83] on icon "search button" at bounding box center [688, 82] width 18 height 18
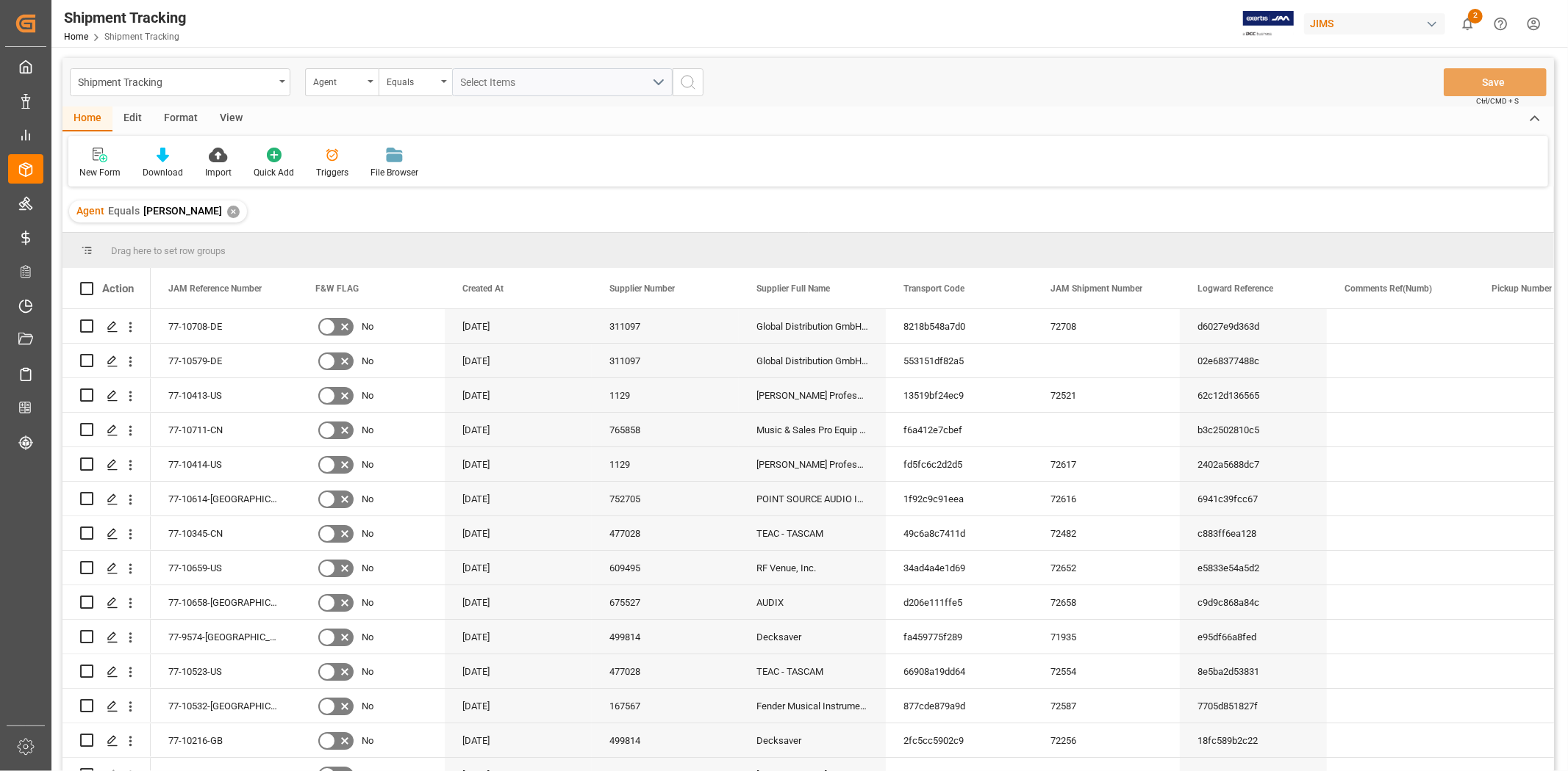
click at [238, 111] on div "View" at bounding box center [231, 119] width 45 height 25
click at [99, 157] on icon at bounding box center [94, 155] width 15 height 15
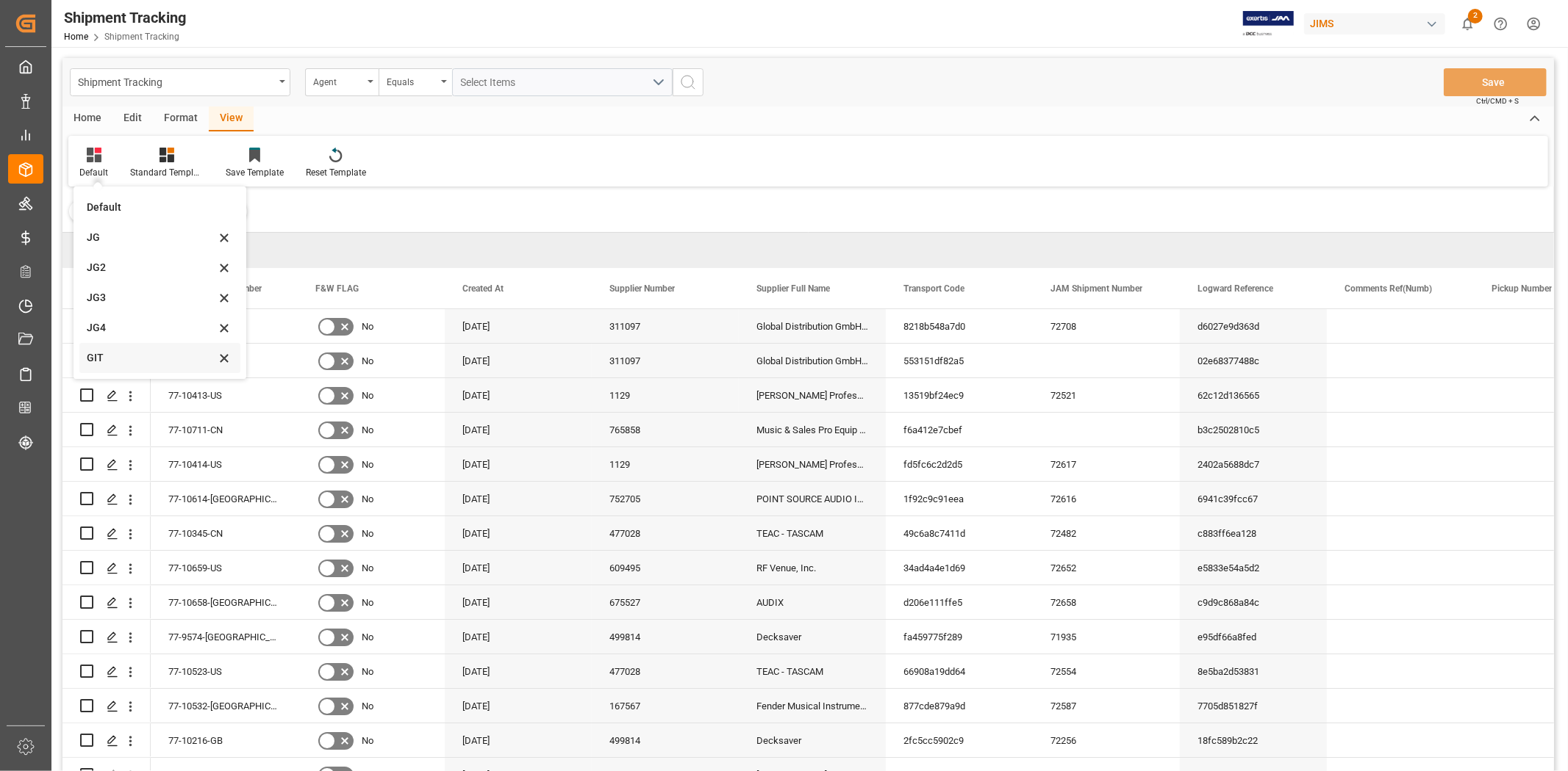
click at [112, 350] on div "GIT" at bounding box center [151, 357] width 129 height 16
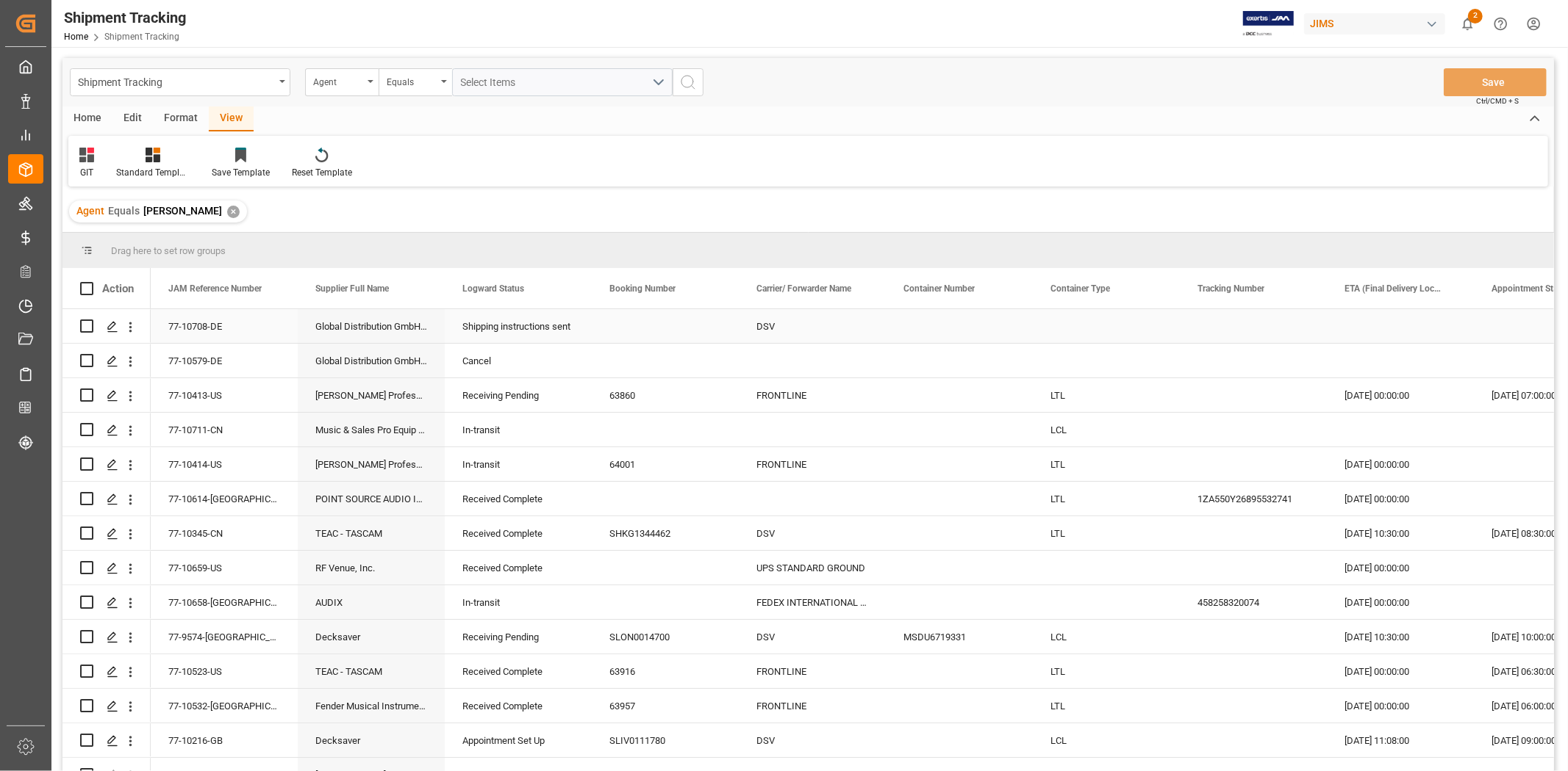
click at [608, 329] on div "Press SPACE to select this row." at bounding box center [665, 326] width 147 height 34
click at [779, 500] on div "Press SPACE to select this row." at bounding box center [812, 499] width 147 height 34
click at [779, 500] on input "Press SPACE to select this row." at bounding box center [812, 507] width 123 height 28
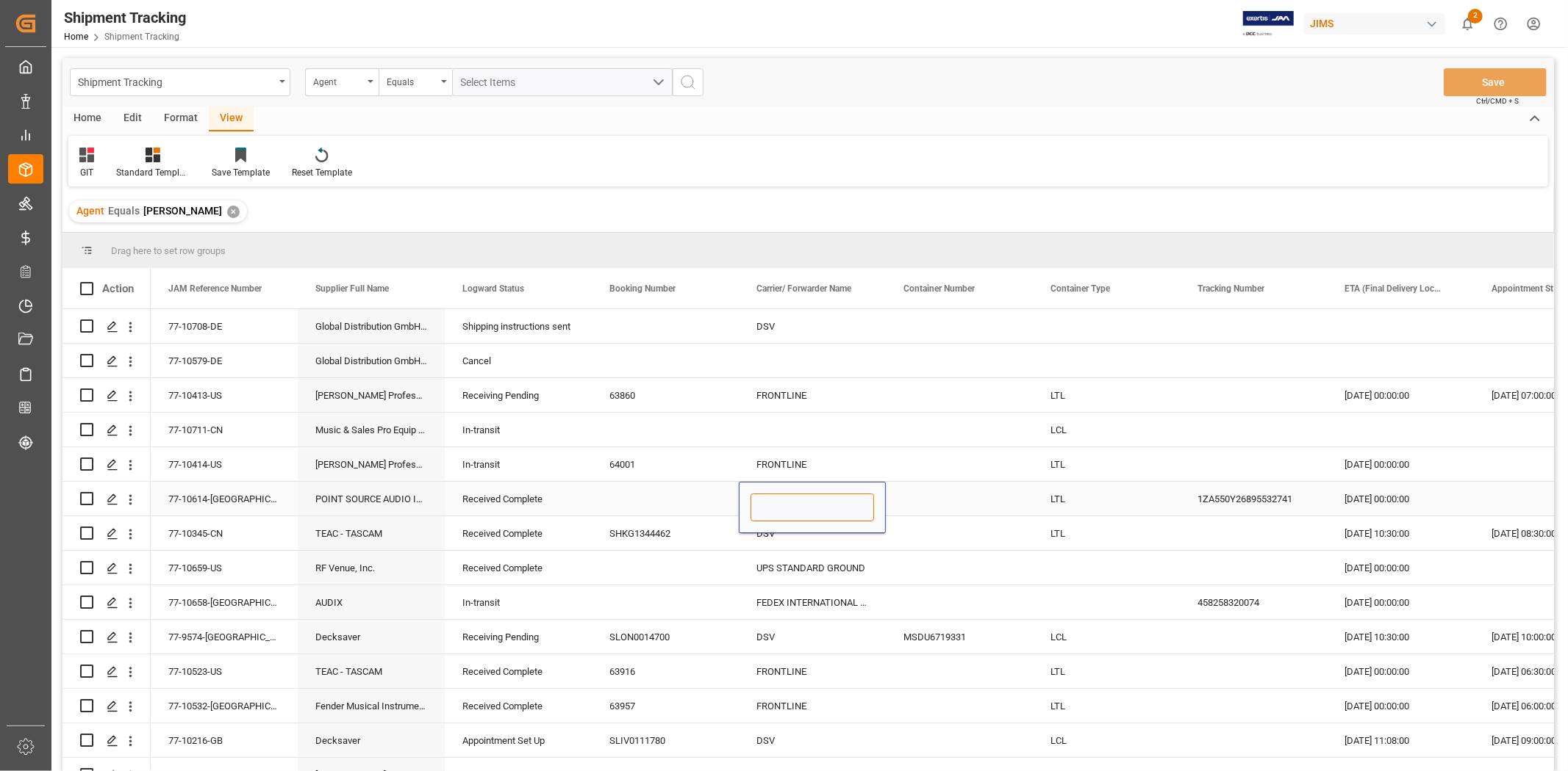
click at [779, 500] on input "Press SPACE to select this row." at bounding box center [812, 507] width 123 height 28
click at [782, 508] on input "Press SPACE to select this row." at bounding box center [812, 507] width 123 height 28
click at [780, 568] on div "UPS STANDARD GROUND" at bounding box center [812, 568] width 147 height 34
click at [768, 497] on div "Press SPACE to select this row." at bounding box center [812, 499] width 147 height 34
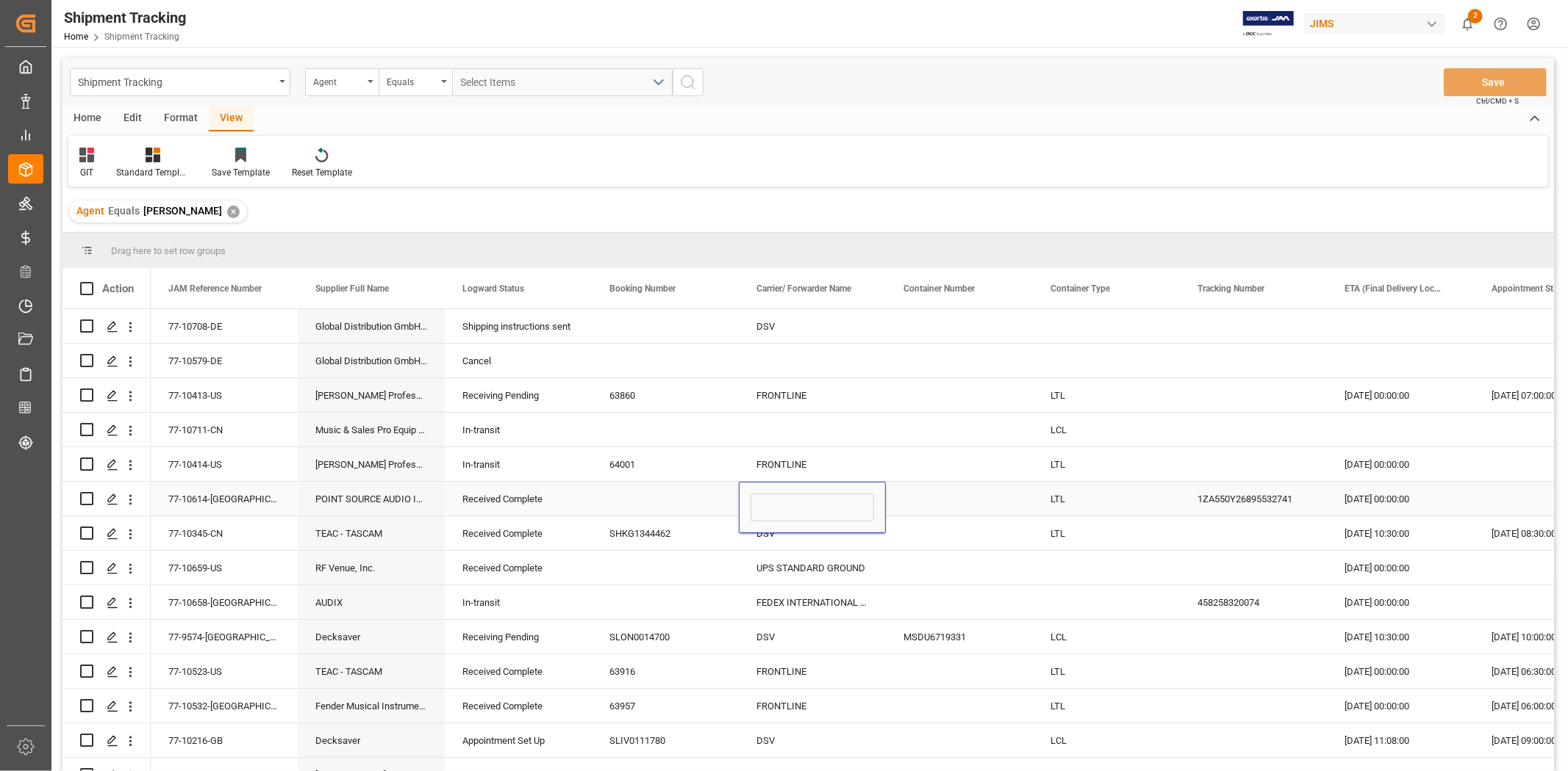
click at [768, 496] on input "Press SPACE to select this row." at bounding box center [812, 507] width 123 height 28
type input "UPS STANDARD GROUND"
click at [804, 578] on div "UPS STANDARD GROUND" at bounding box center [812, 568] width 147 height 34
click at [1462, 84] on button "Save" at bounding box center [1495, 83] width 103 height 28
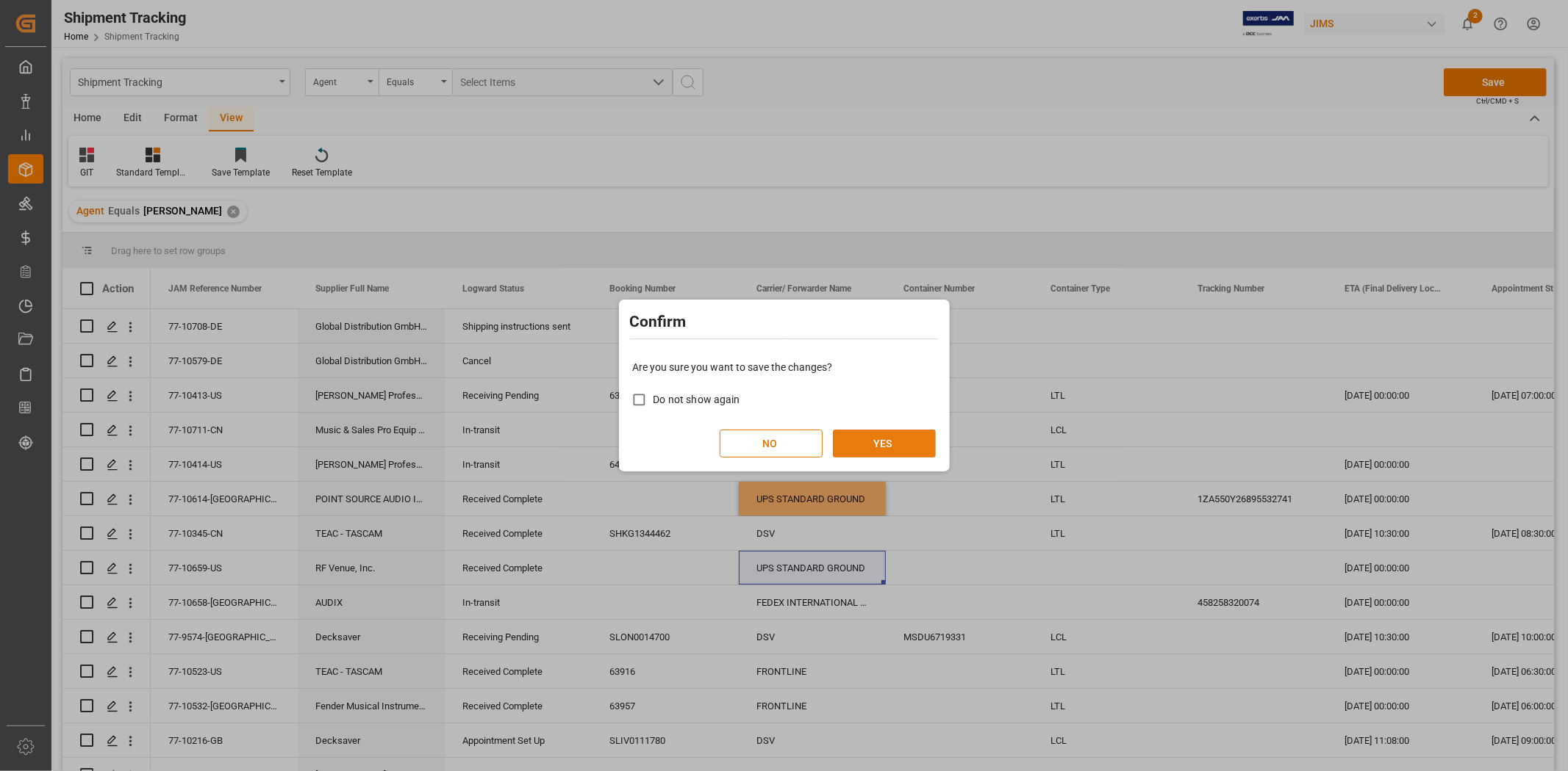
click at [880, 445] on button "YES" at bounding box center [884, 444] width 103 height 28
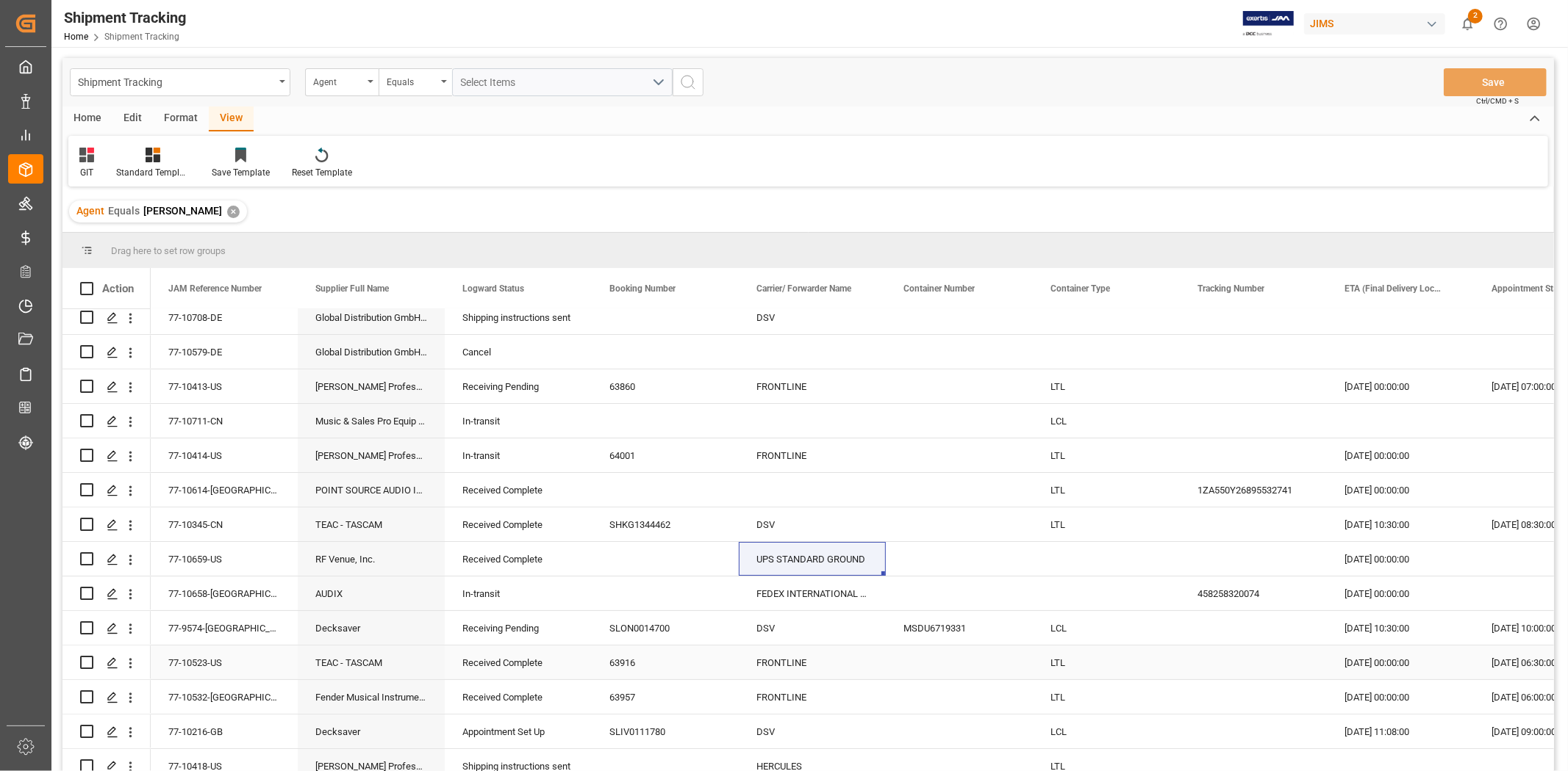
scroll to position [0, 0]
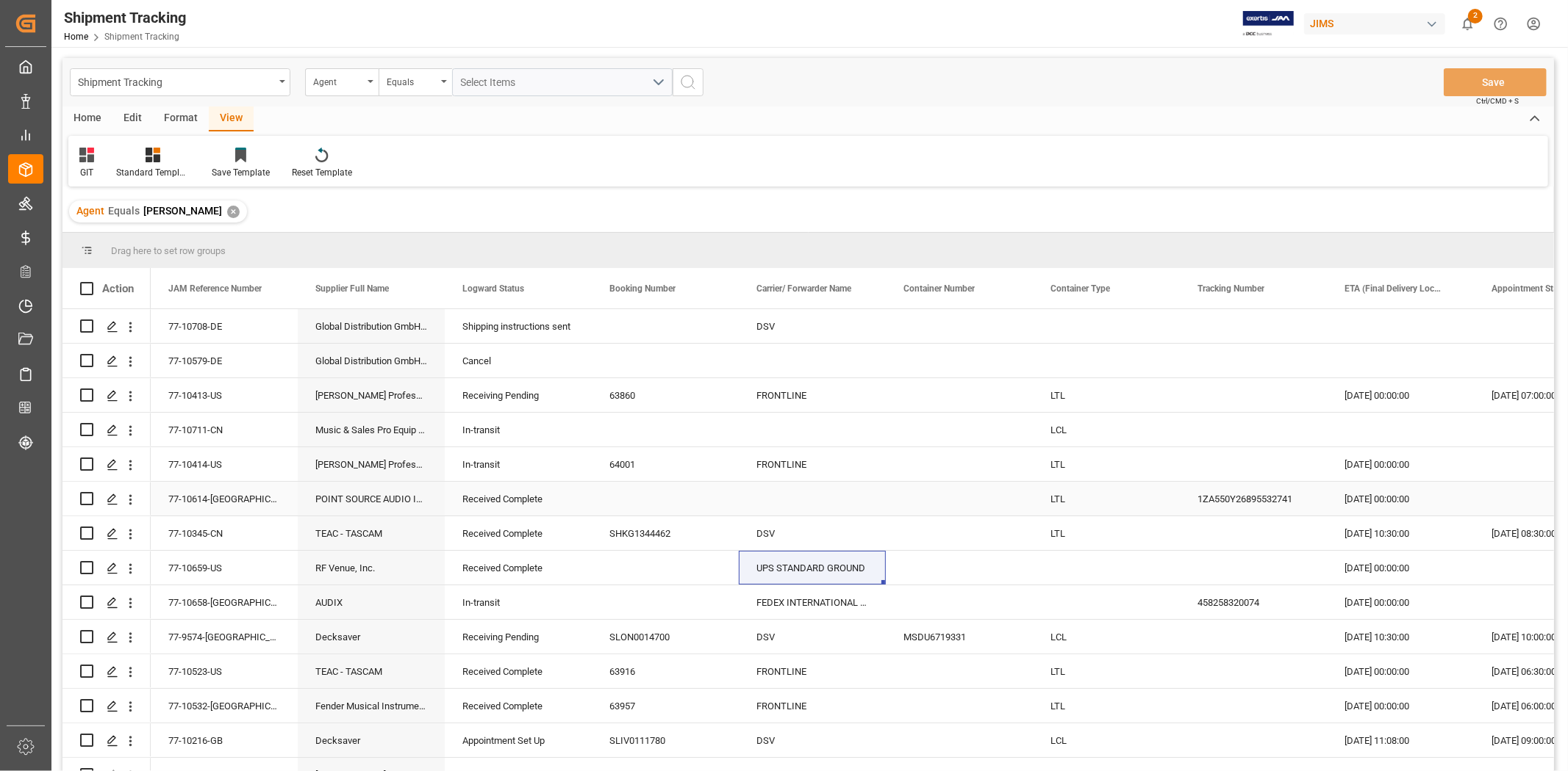
click at [202, 497] on div "77-10614-[GEOGRAPHIC_DATA]" at bounding box center [224, 499] width 147 height 34
click at [355, 551] on div "RF Venue, Inc." at bounding box center [371, 568] width 147 height 34
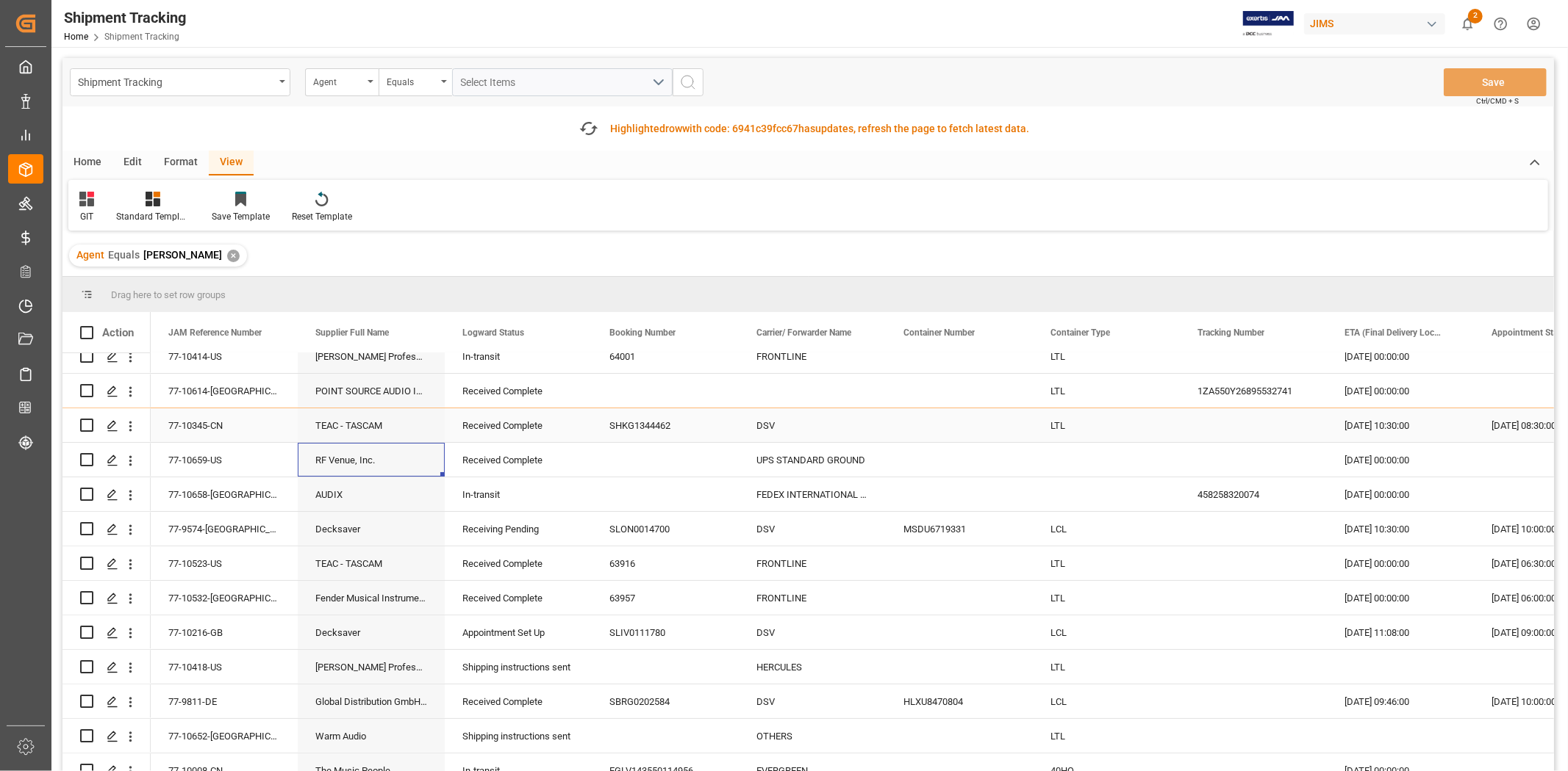
scroll to position [163, 0]
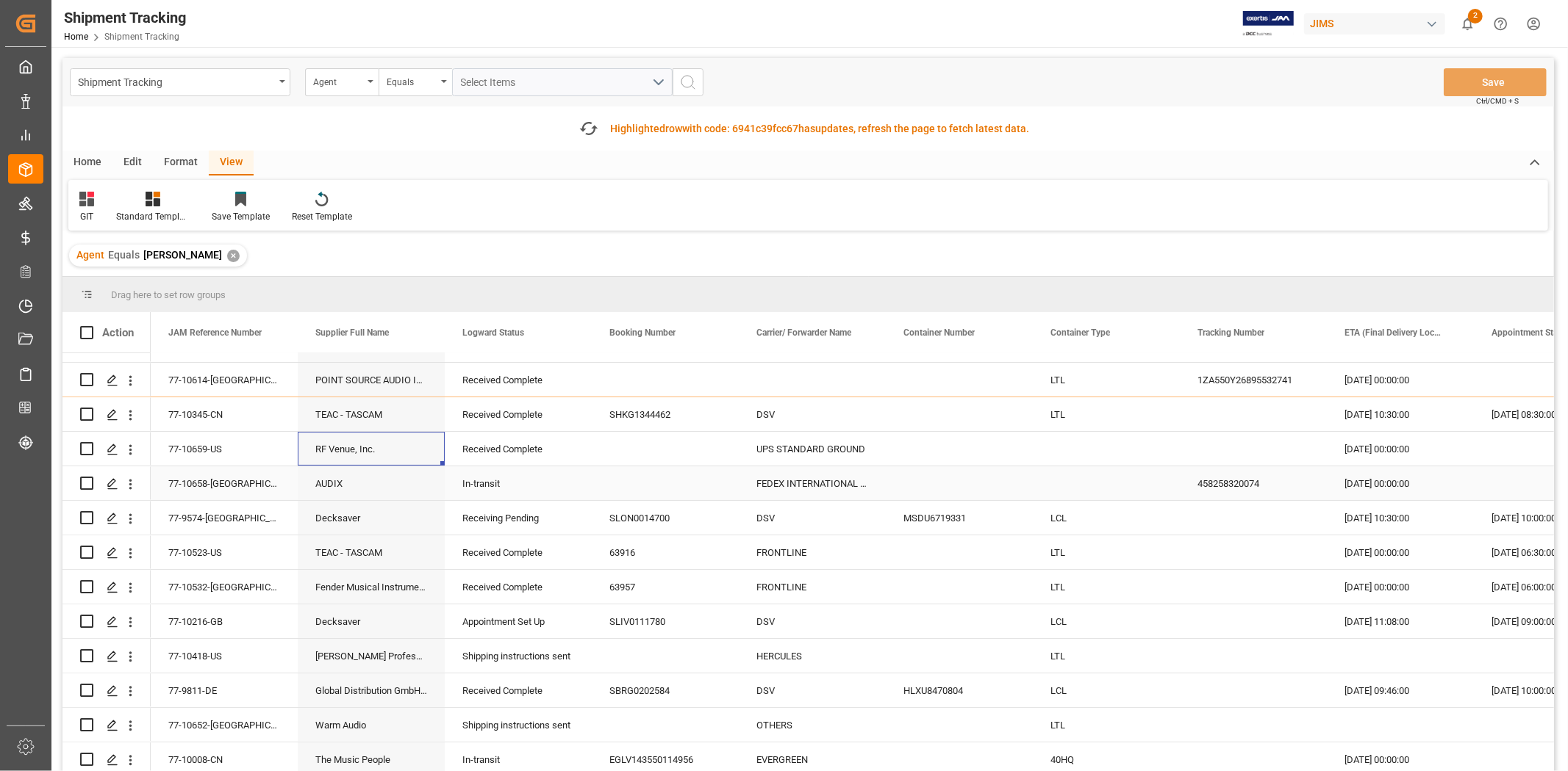
click at [1228, 483] on div "458258320074" at bounding box center [1253, 484] width 147 height 34
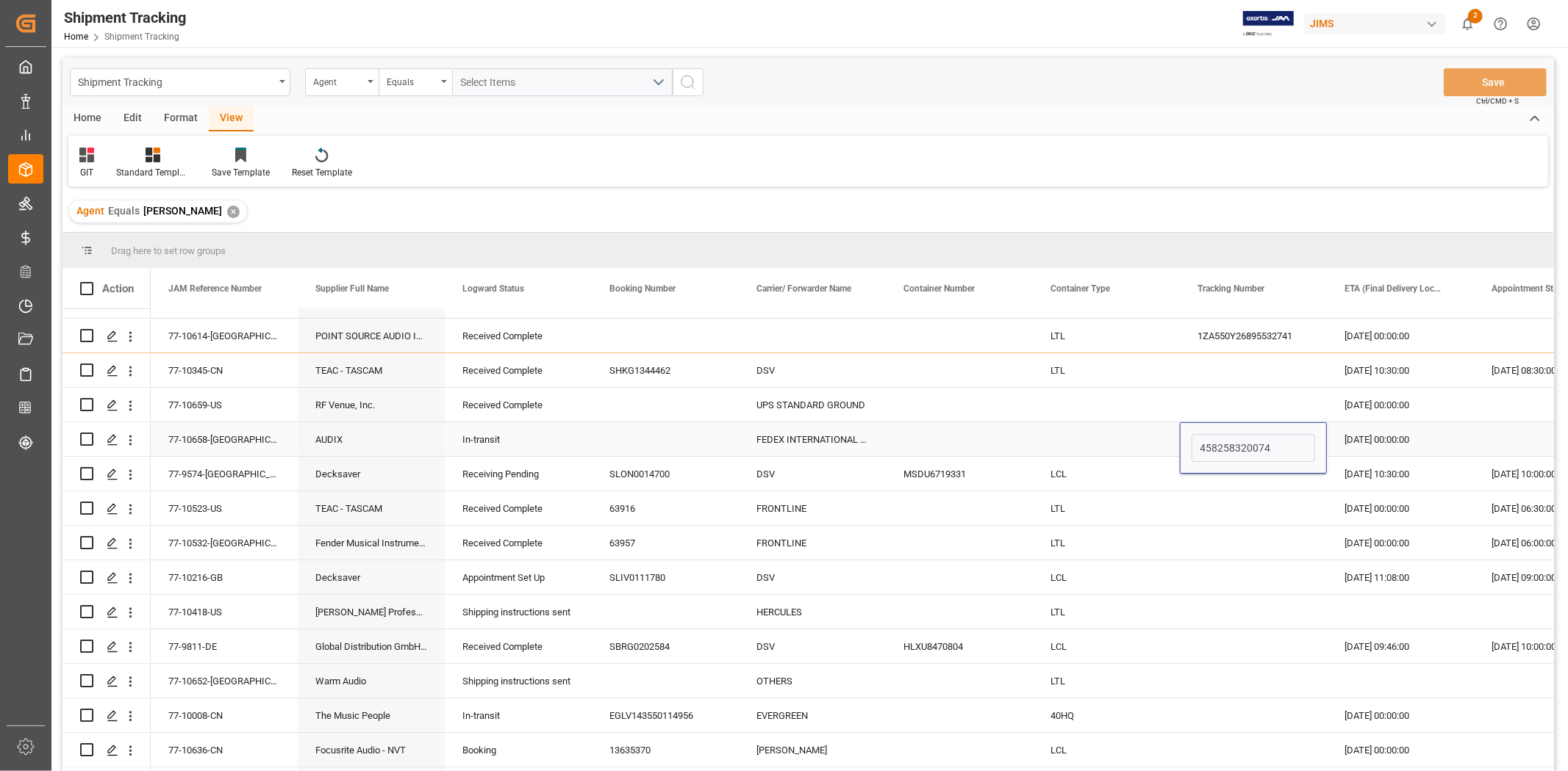
click at [1357, 434] on div "22-08-2025 00:00:00" at bounding box center [1400, 439] width 147 height 34
click at [1360, 435] on div "22-08-2025 00:00:00" at bounding box center [1400, 439] width 147 height 34
click at [1377, 451] on input "Press SPACE to select this row." at bounding box center [1400, 450] width 123 height 28
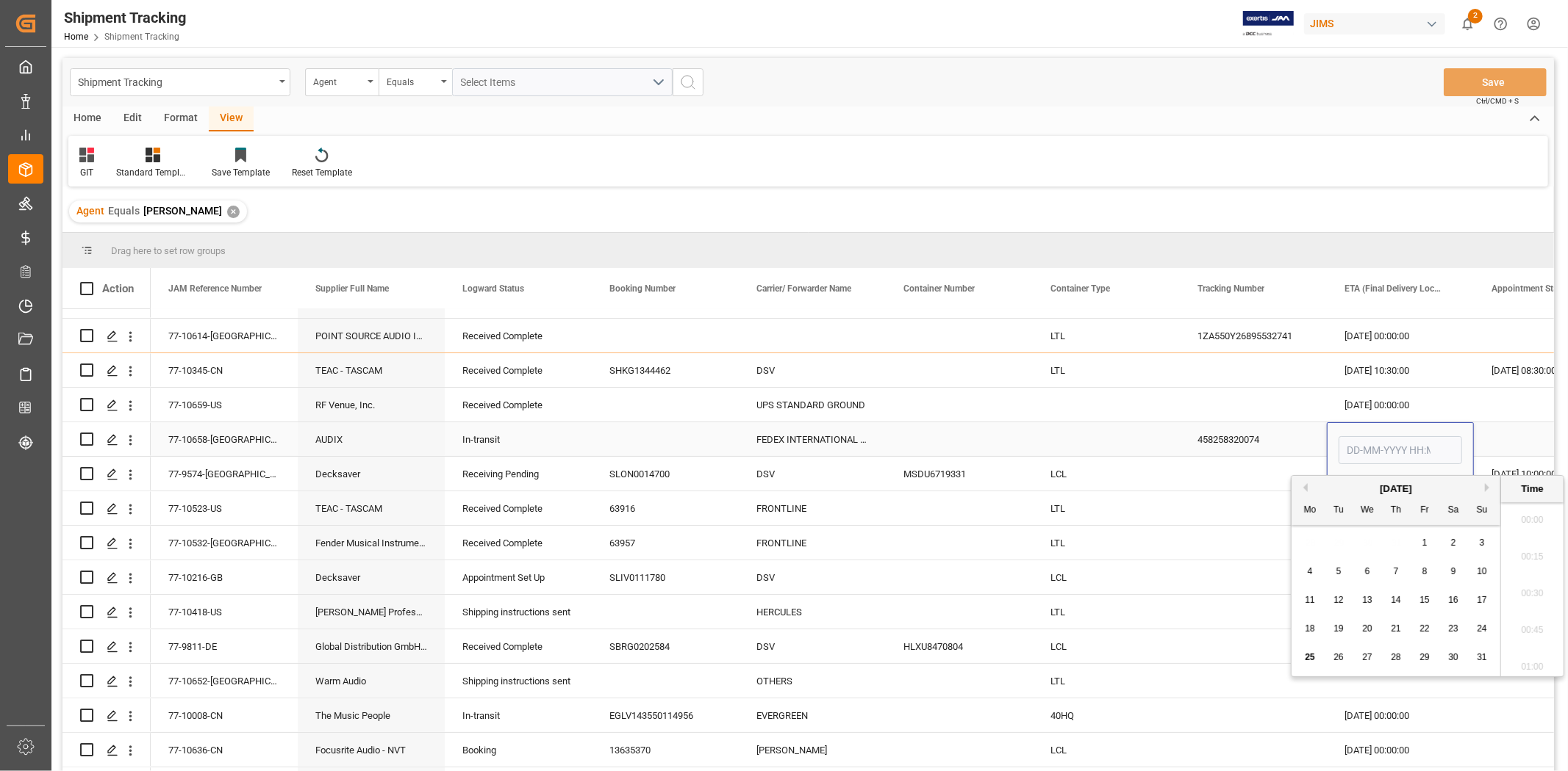
click at [1377, 451] on input "Press SPACE to select this row." at bounding box center [1400, 450] width 123 height 28
click at [1306, 656] on span "25" at bounding box center [1309, 657] width 10 height 10
type input "25-08-2025 00:00"
click at [1228, 451] on div "458258320074" at bounding box center [1253, 439] width 147 height 34
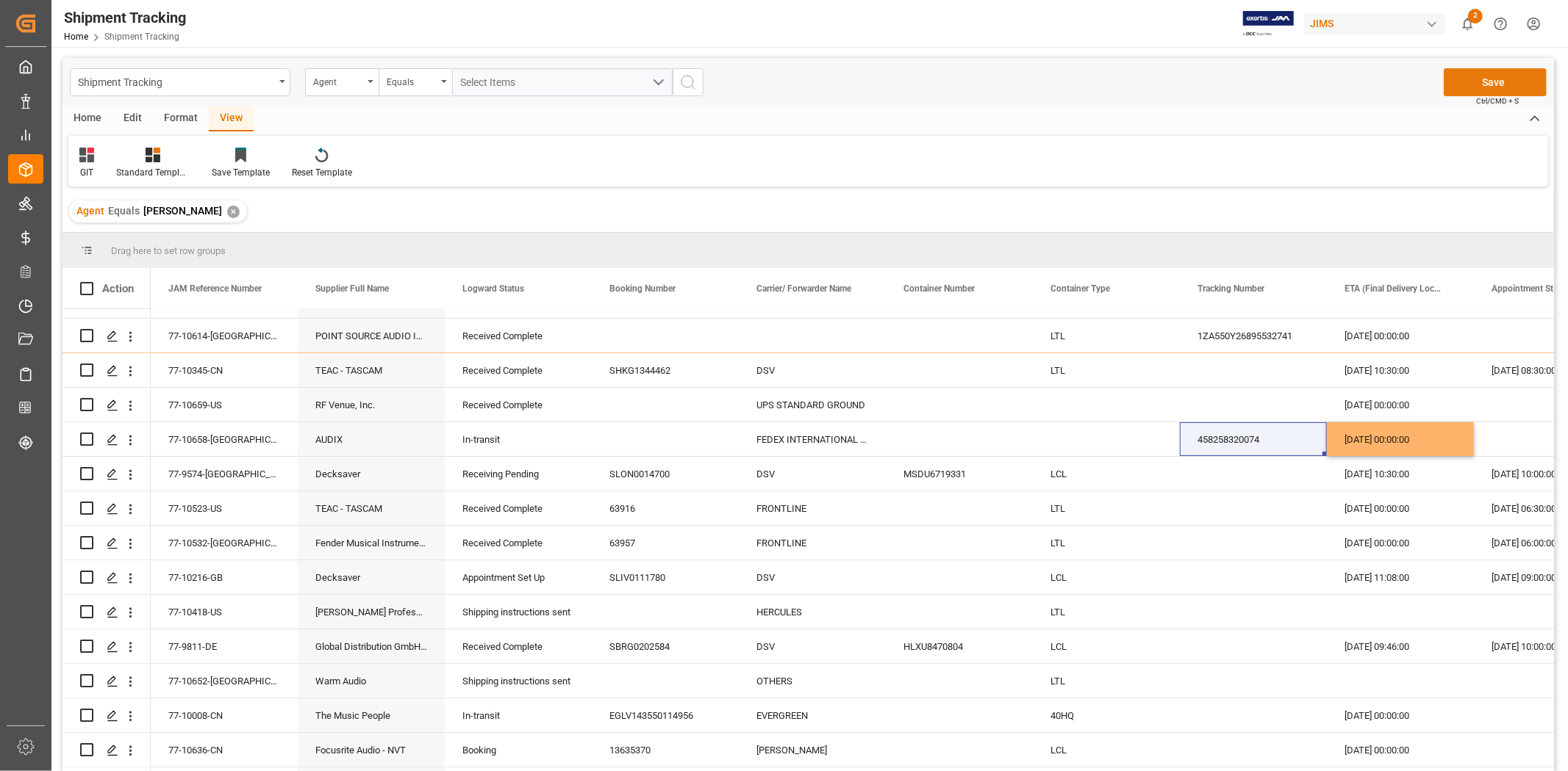
click at [1472, 76] on button "Save" at bounding box center [1495, 83] width 103 height 28
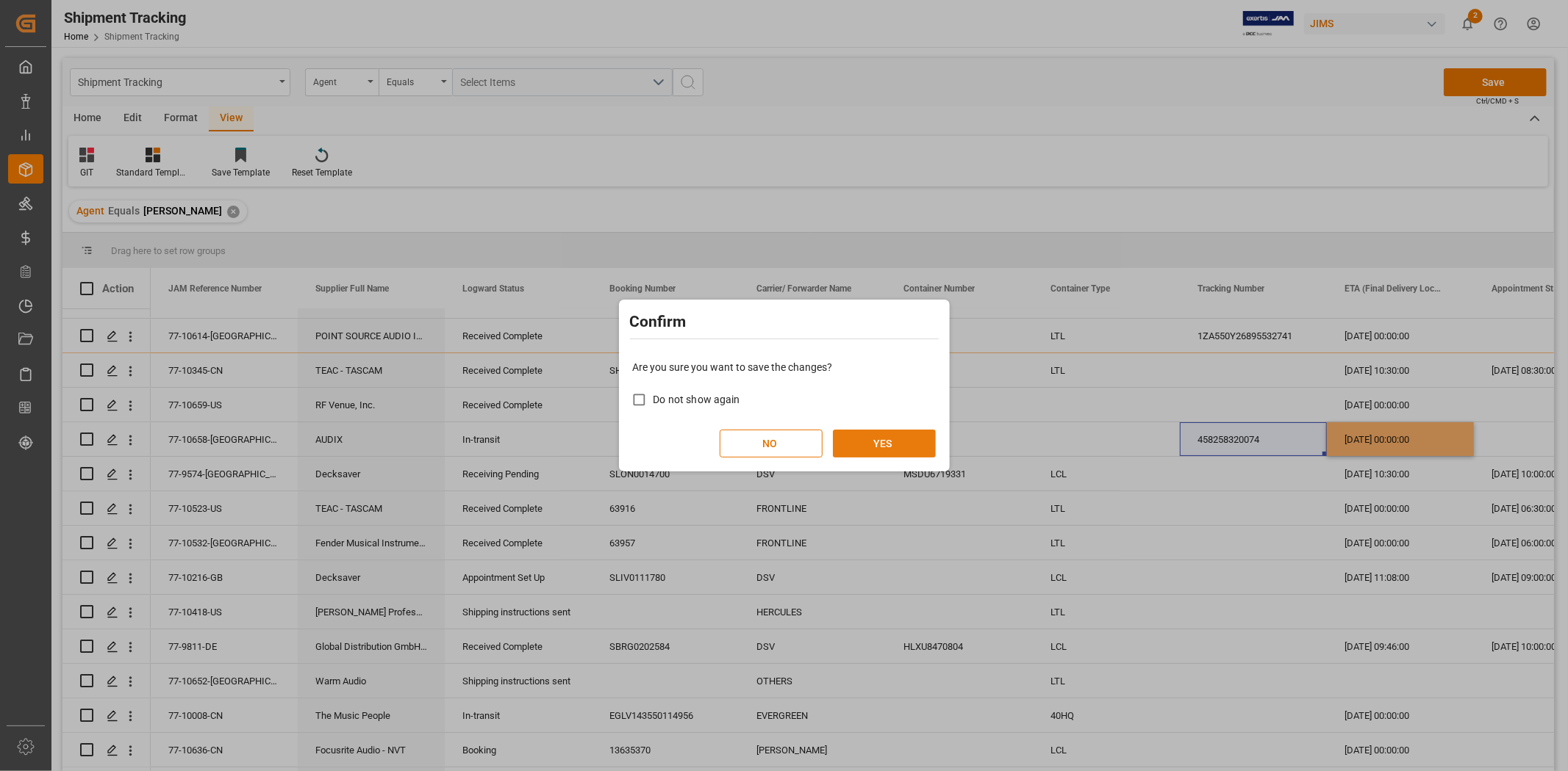
click at [883, 447] on button "YES" at bounding box center [884, 444] width 103 height 28
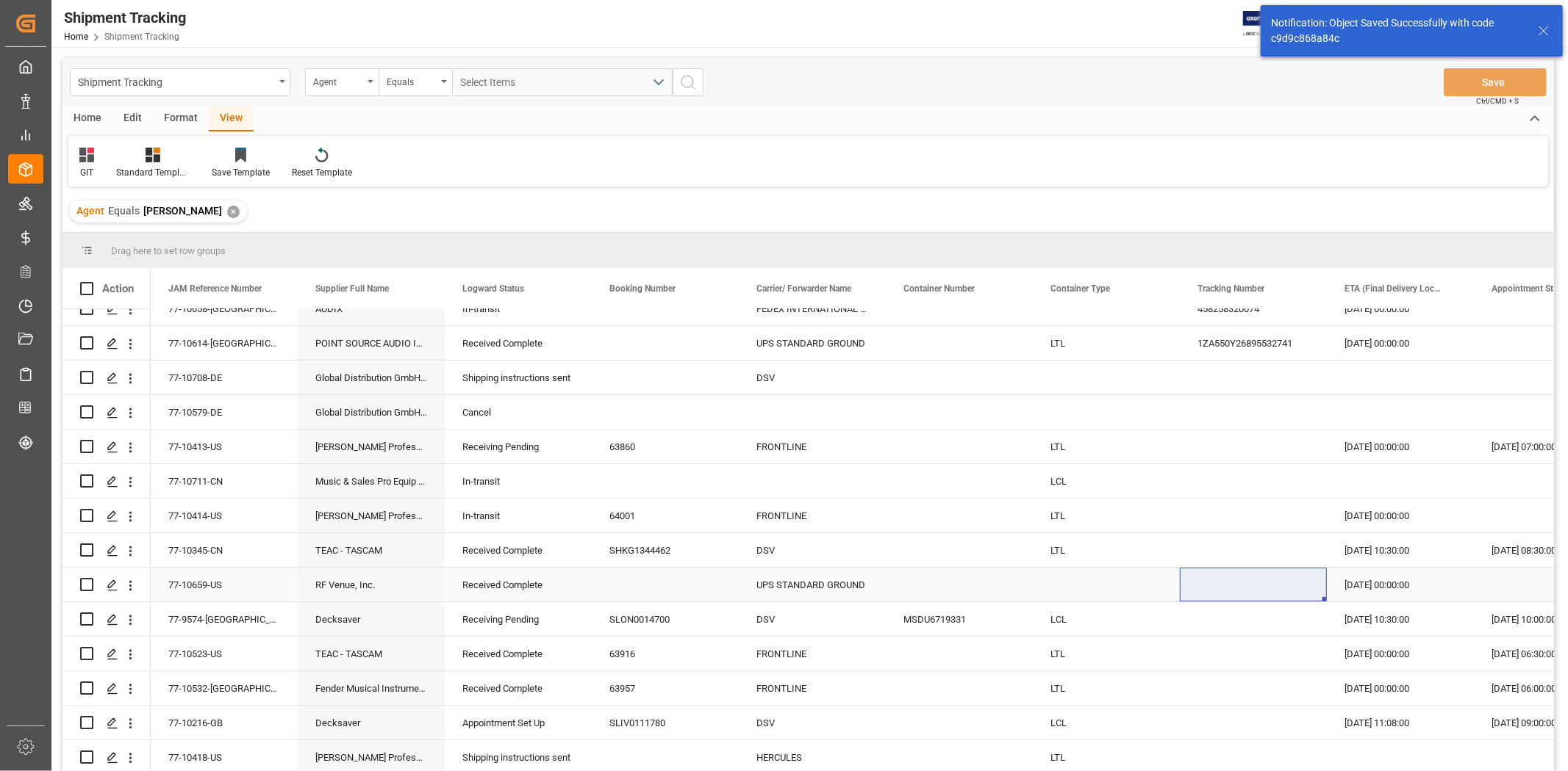
scroll to position [0, 0]
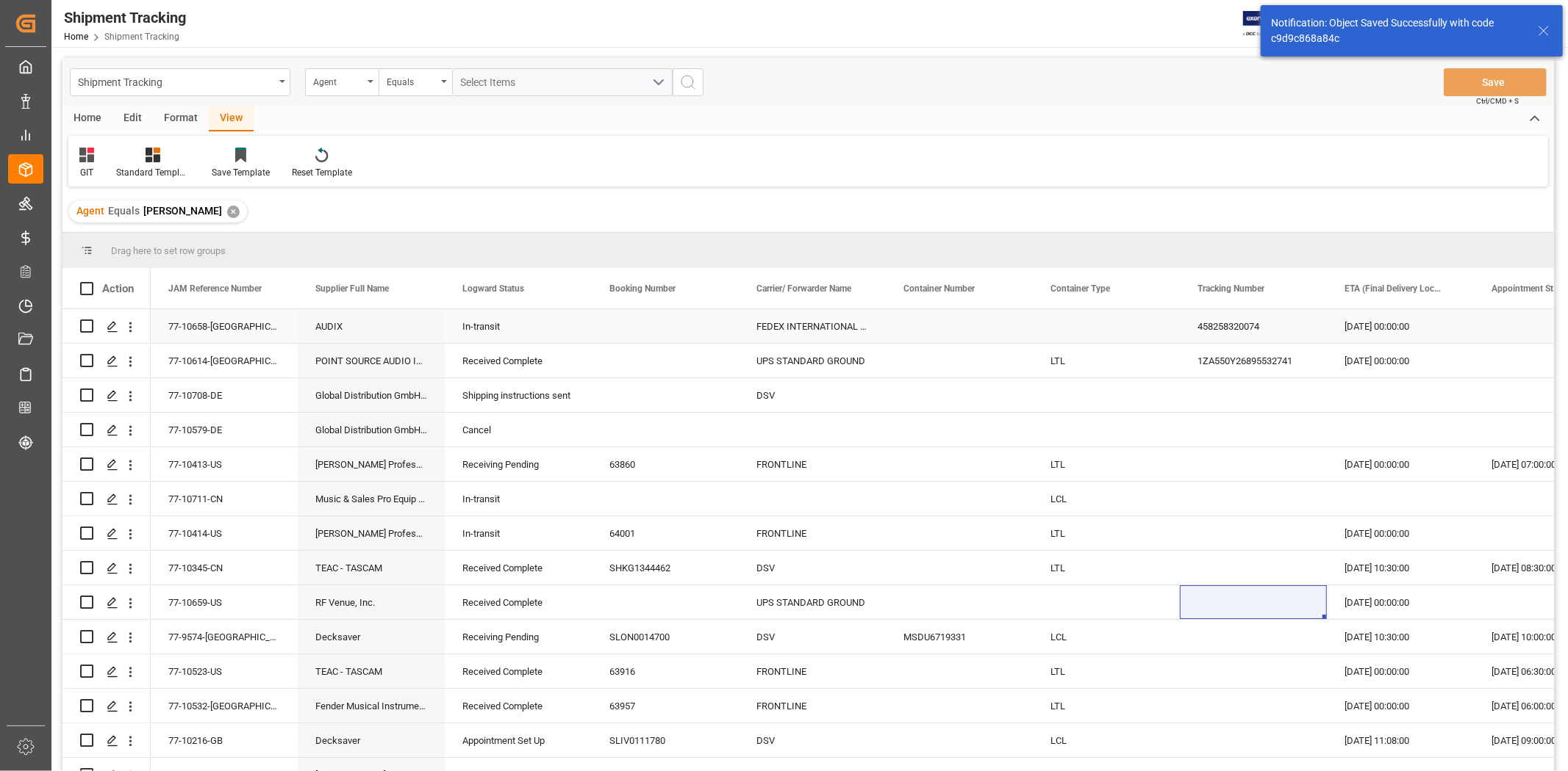
click at [217, 332] on div "77-10658-US" at bounding box center [224, 326] width 147 height 34
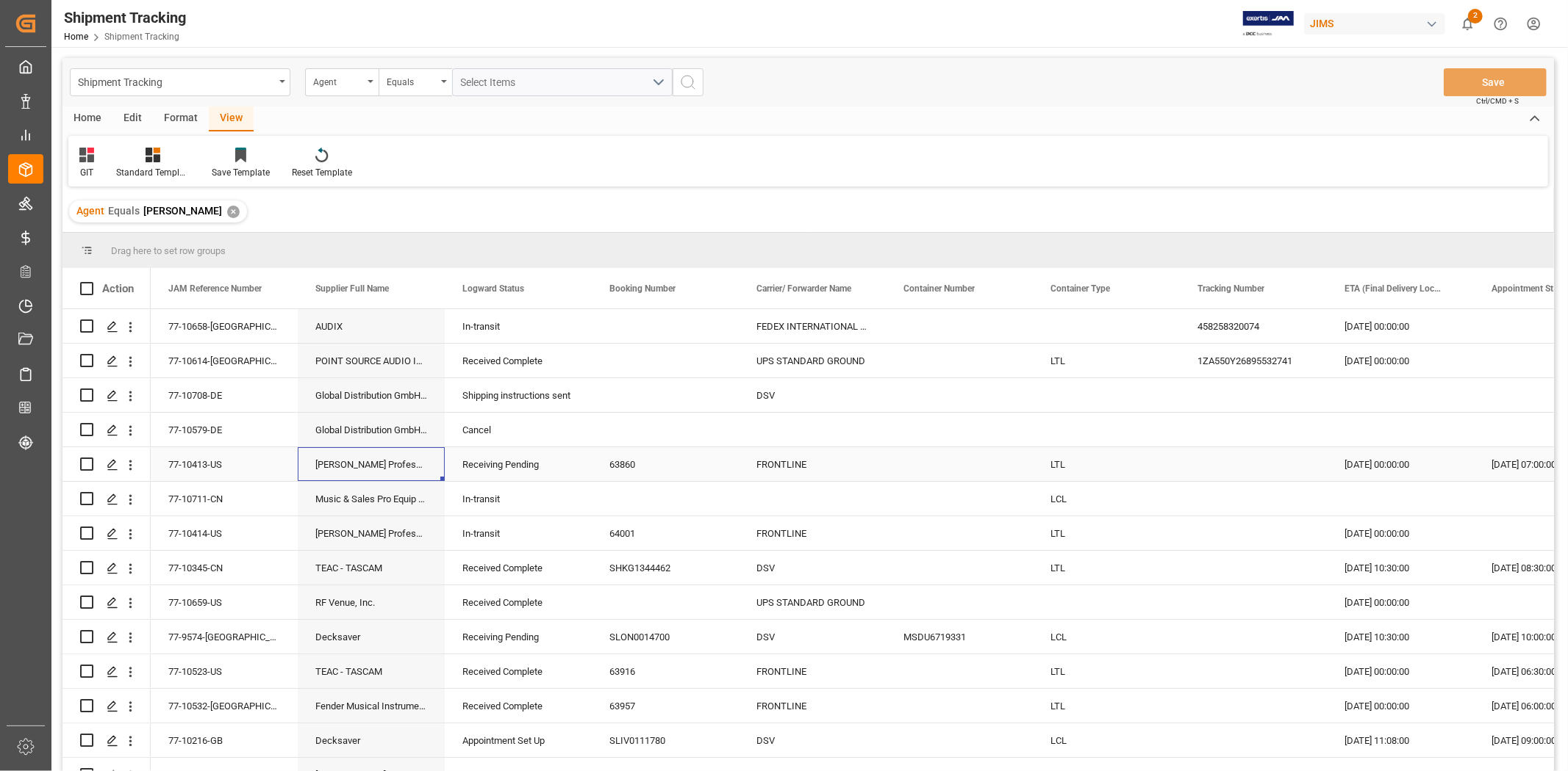
click at [358, 476] on div "Harman Professional, Inc." at bounding box center [371, 465] width 147 height 34
click at [223, 466] on div "77-10413-US" at bounding box center [224, 465] width 147 height 34
click at [1363, 460] on div "20-08-2025 00:00:00" at bounding box center [1400, 465] width 147 height 34
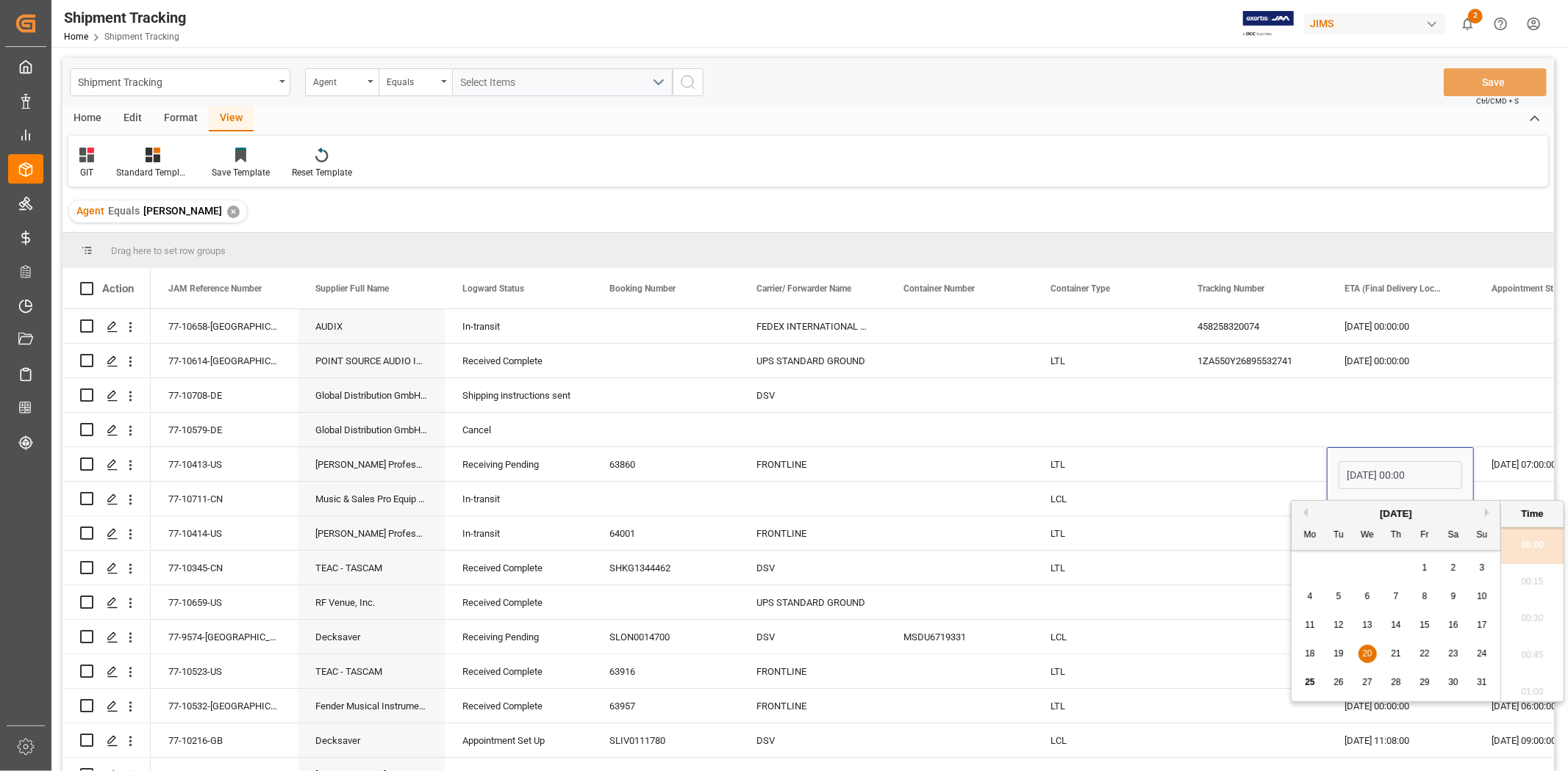
click at [1398, 657] on span "21" at bounding box center [1395, 654] width 10 height 10
type input "21-08-2025 00:00"
click at [1251, 496] on div "Press SPACE to select this row." at bounding box center [1253, 499] width 147 height 34
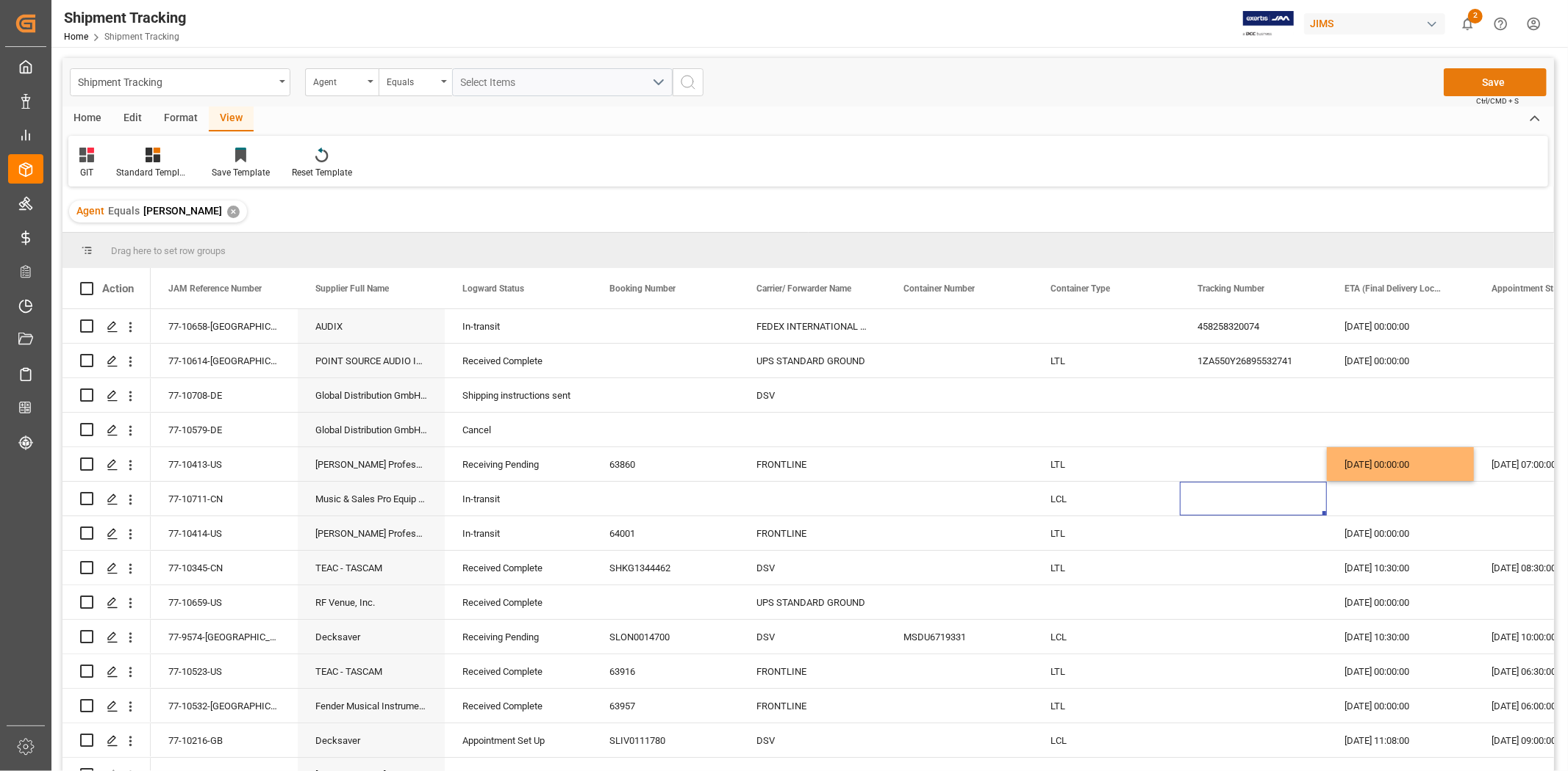
click at [1482, 85] on button "Save" at bounding box center [1495, 83] width 103 height 28
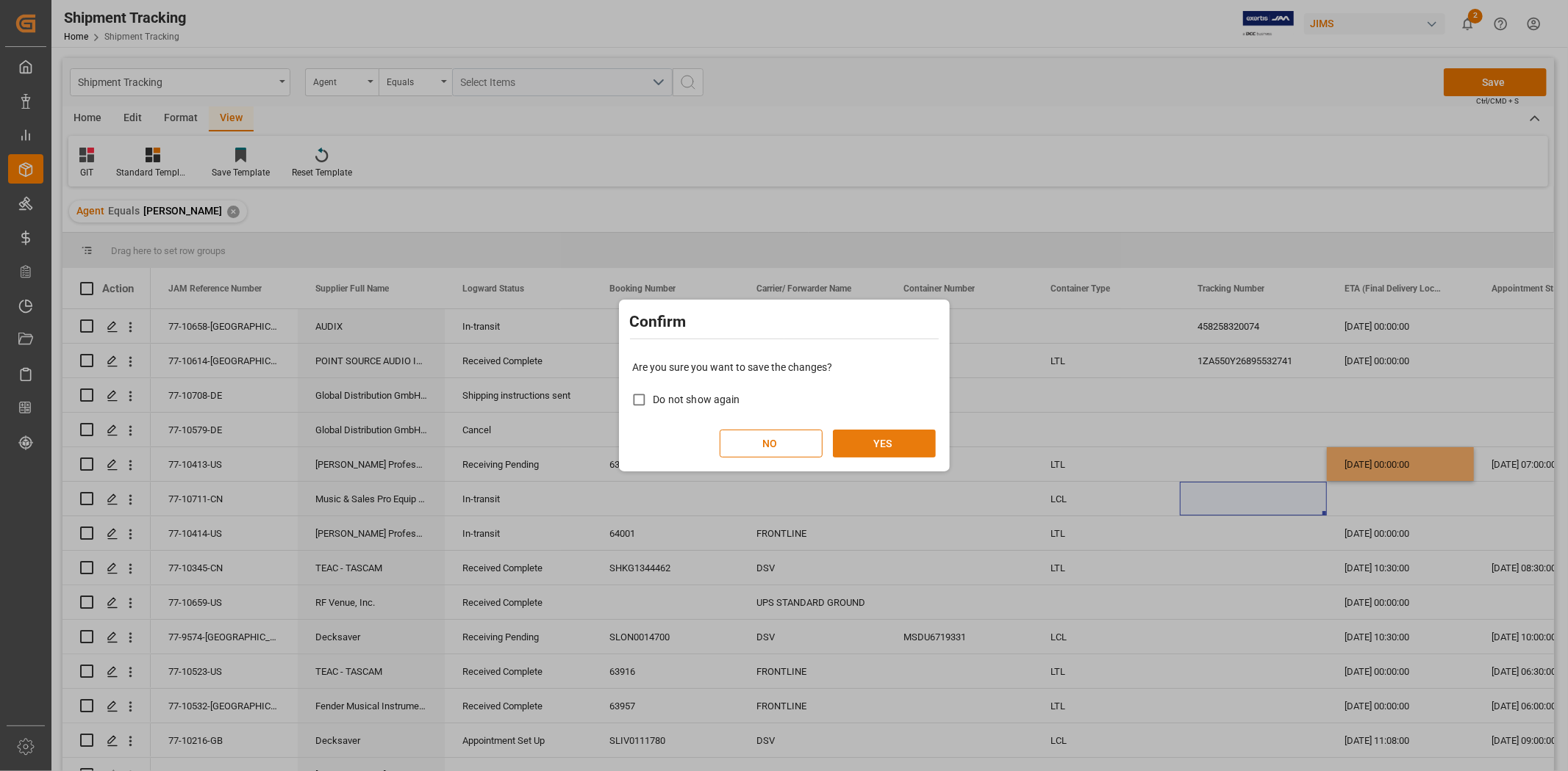
click at [890, 442] on button "YES" at bounding box center [884, 444] width 103 height 28
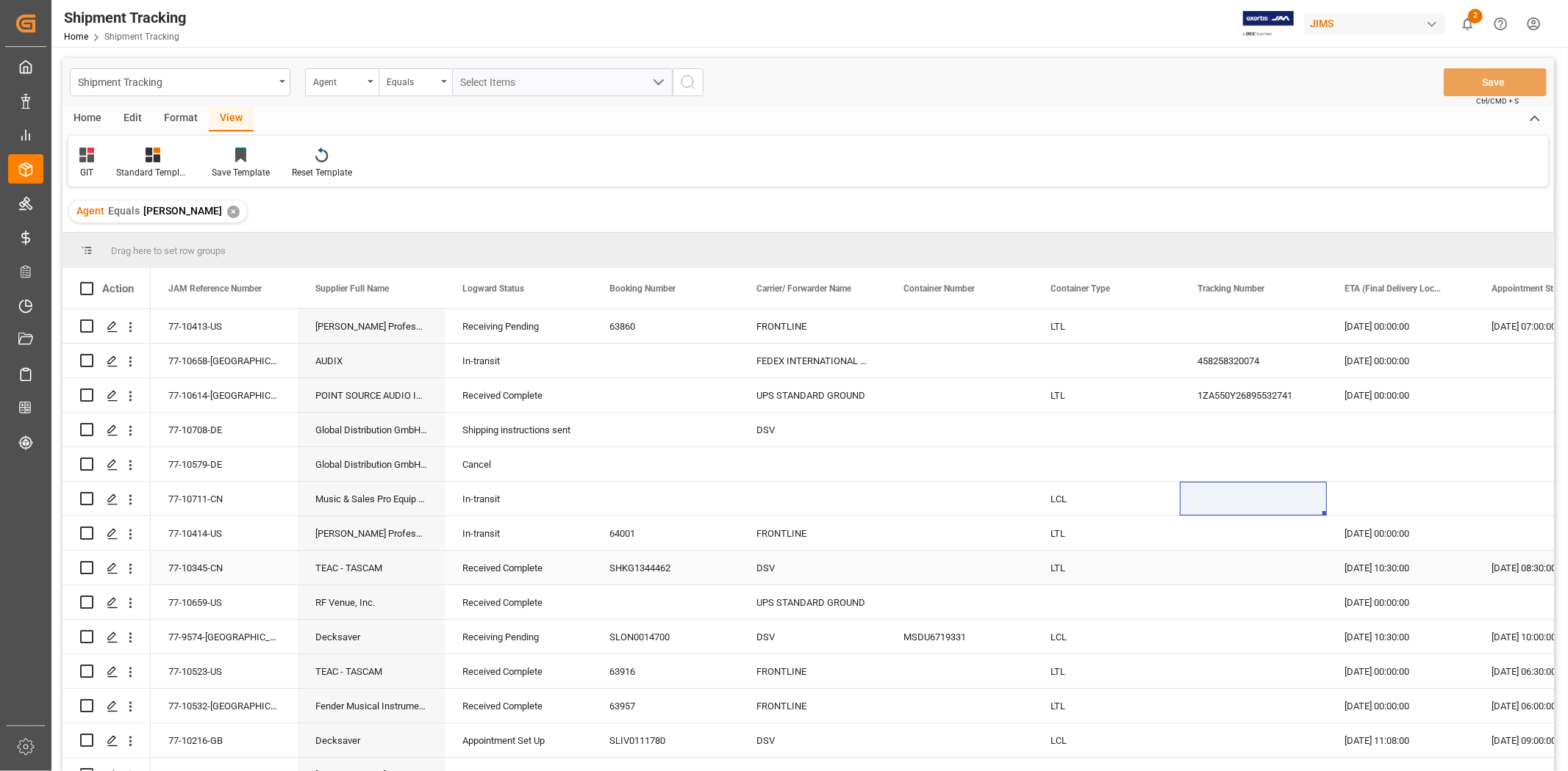
click at [474, 575] on div "Received Complete" at bounding box center [518, 569] width 112 height 34
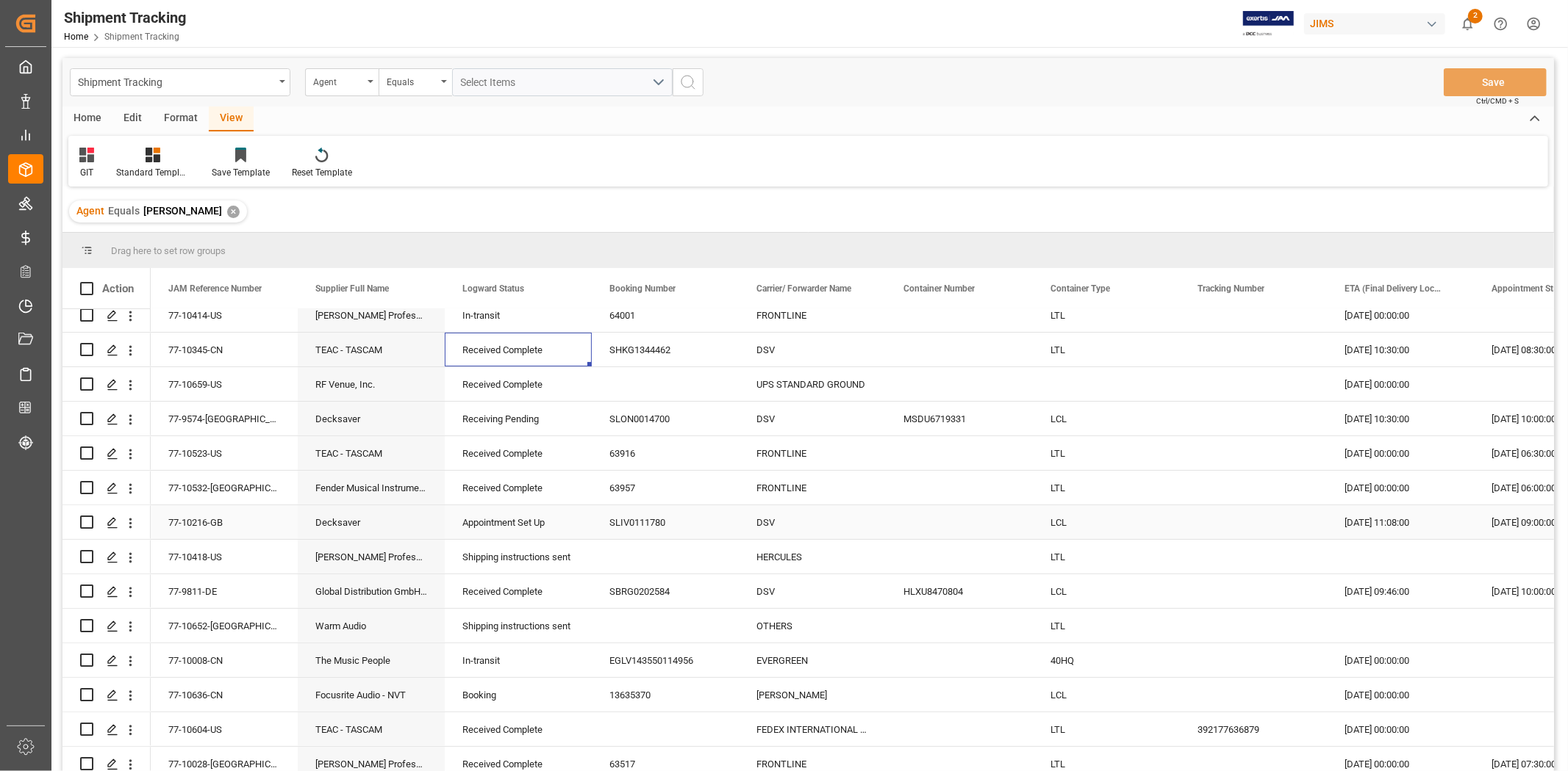
scroll to position [244, 0]
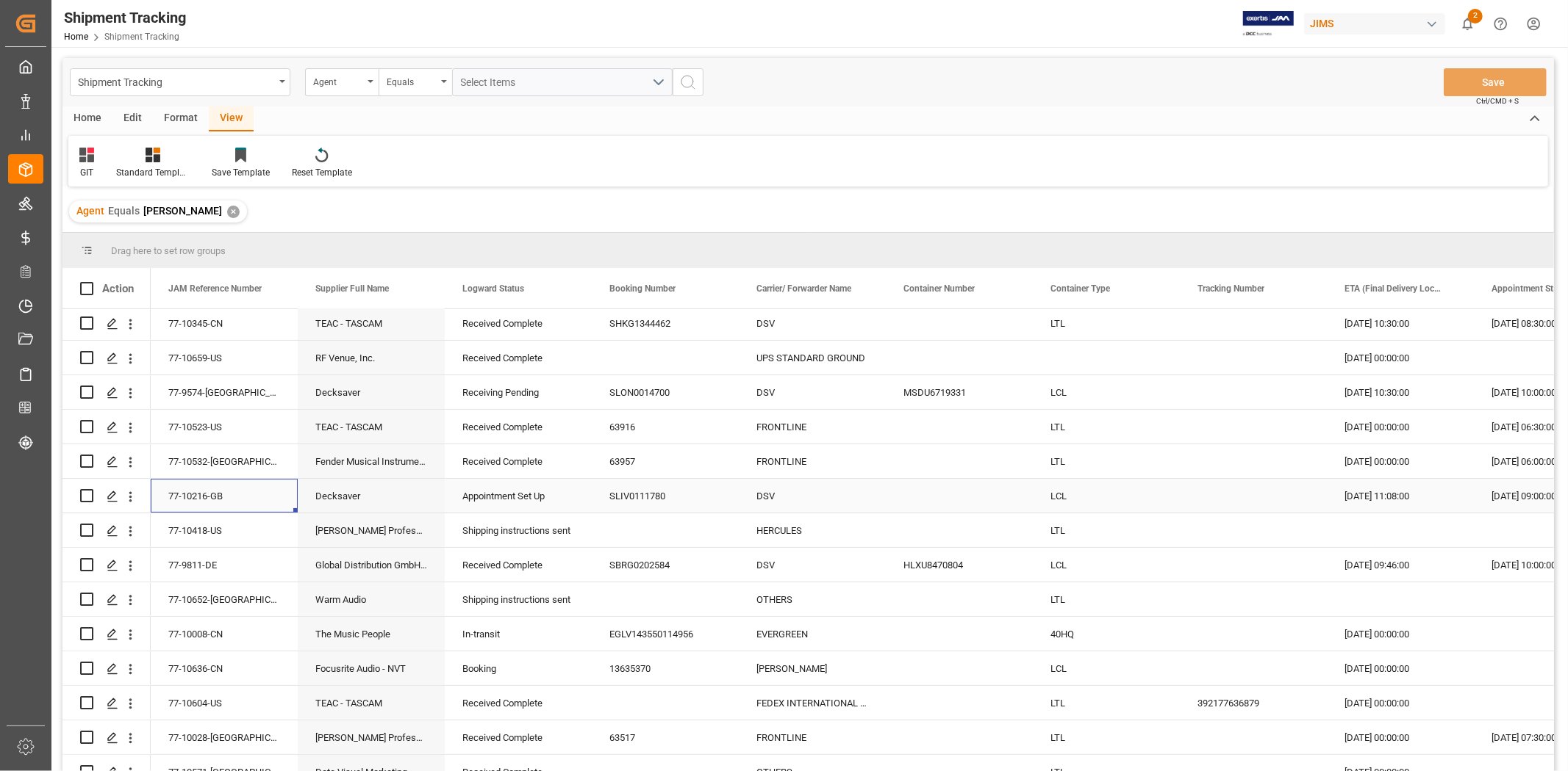
click at [207, 495] on div "77-10216-GB" at bounding box center [224, 496] width 147 height 34
click at [335, 538] on div "Harman Professional, Inc." at bounding box center [371, 530] width 147 height 34
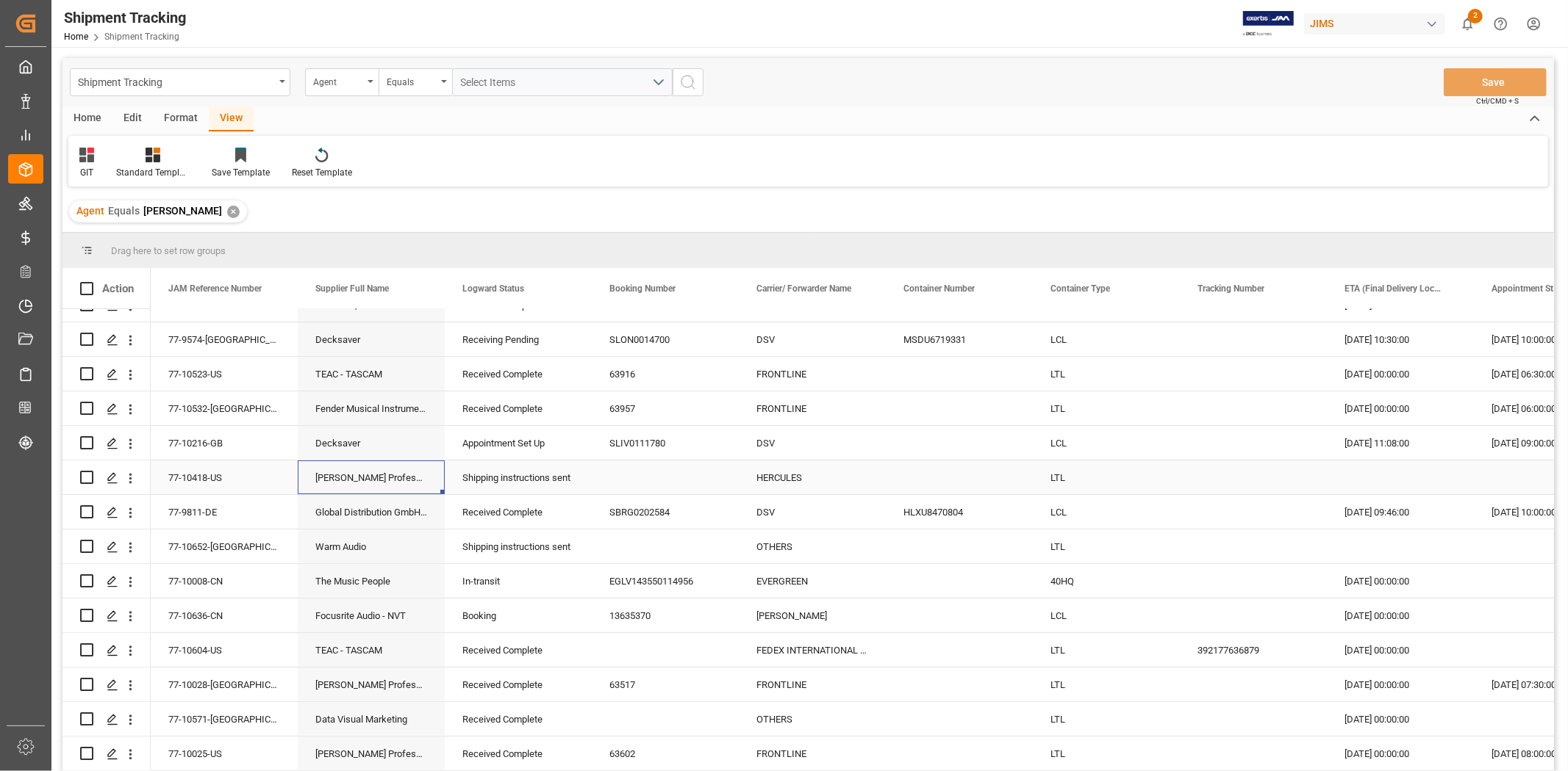
scroll to position [326, 0]
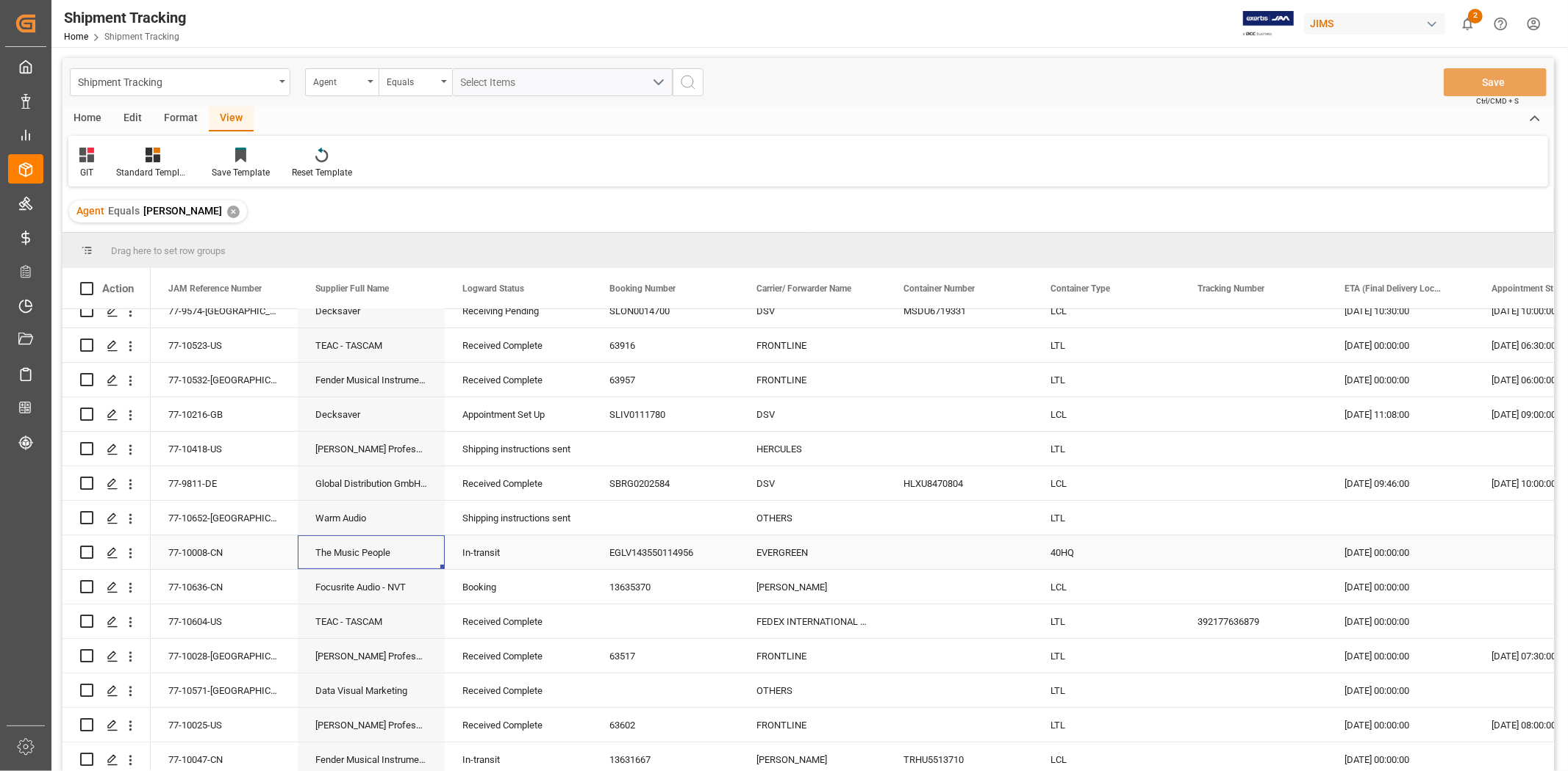
click at [348, 562] on div "The Music People" at bounding box center [371, 552] width 147 height 34
click at [204, 509] on div "77-10652-US" at bounding box center [224, 518] width 147 height 34
click at [129, 521] on icon "open menu" at bounding box center [131, 518] width 3 height 10
click at [156, 545] on span "Press SPACE to select this row." at bounding box center [147, 549] width 26 height 16
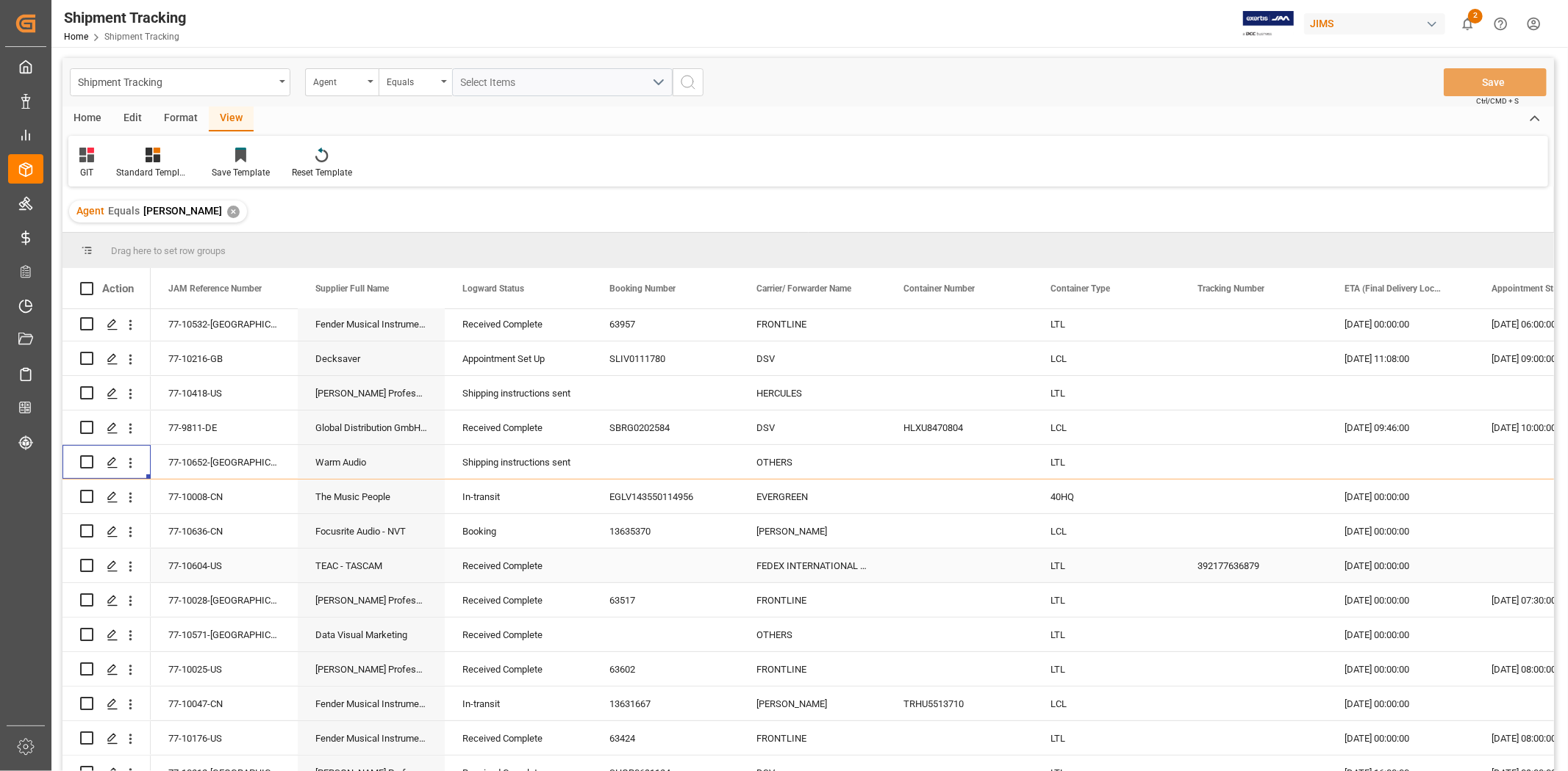
scroll to position [408, 0]
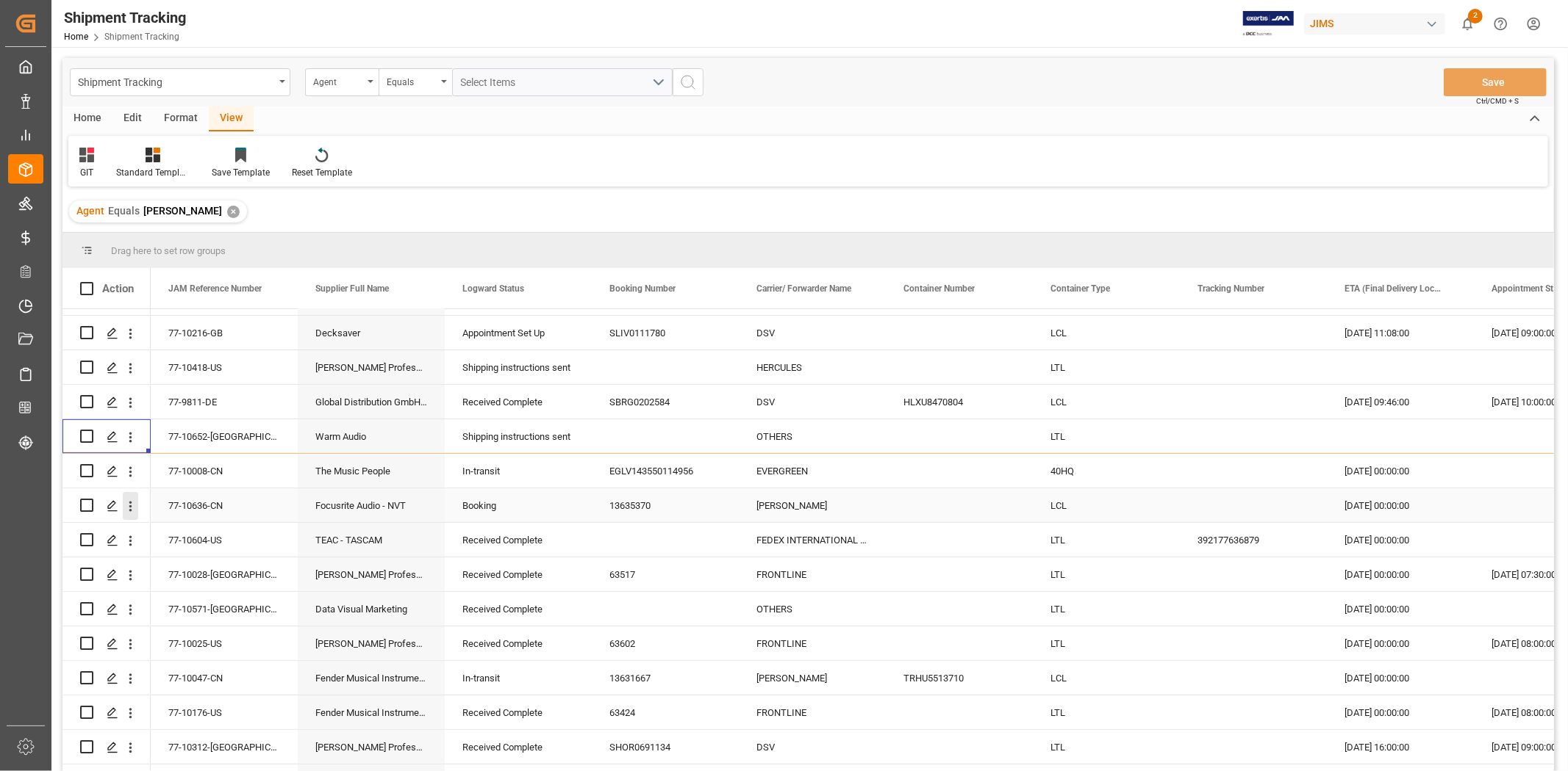
click at [137, 515] on button "open menu" at bounding box center [130, 506] width 16 height 28
click at [156, 536] on span "Press SPACE to select this row." at bounding box center [147, 537] width 26 height 16
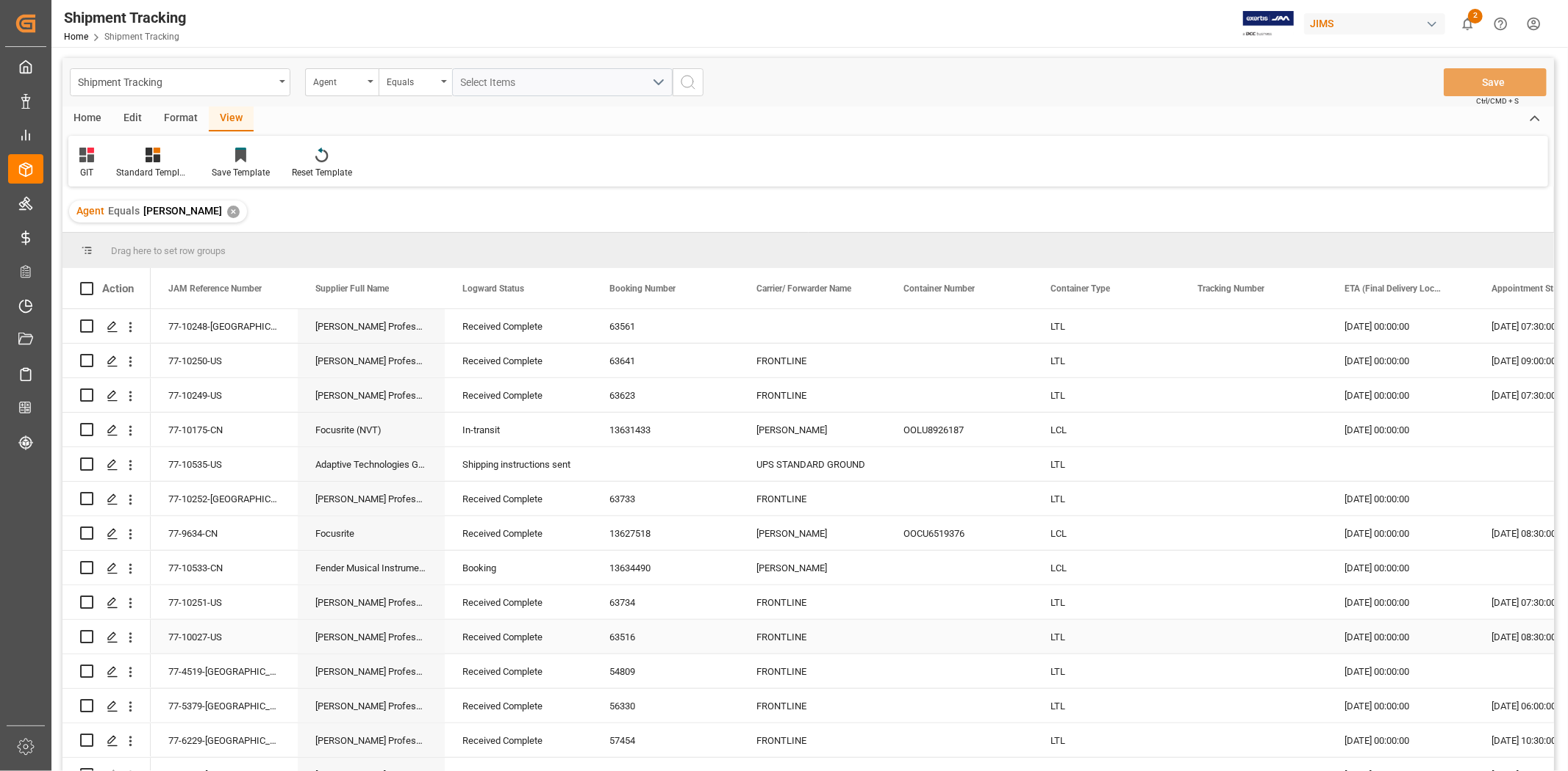
scroll to position [979, 0]
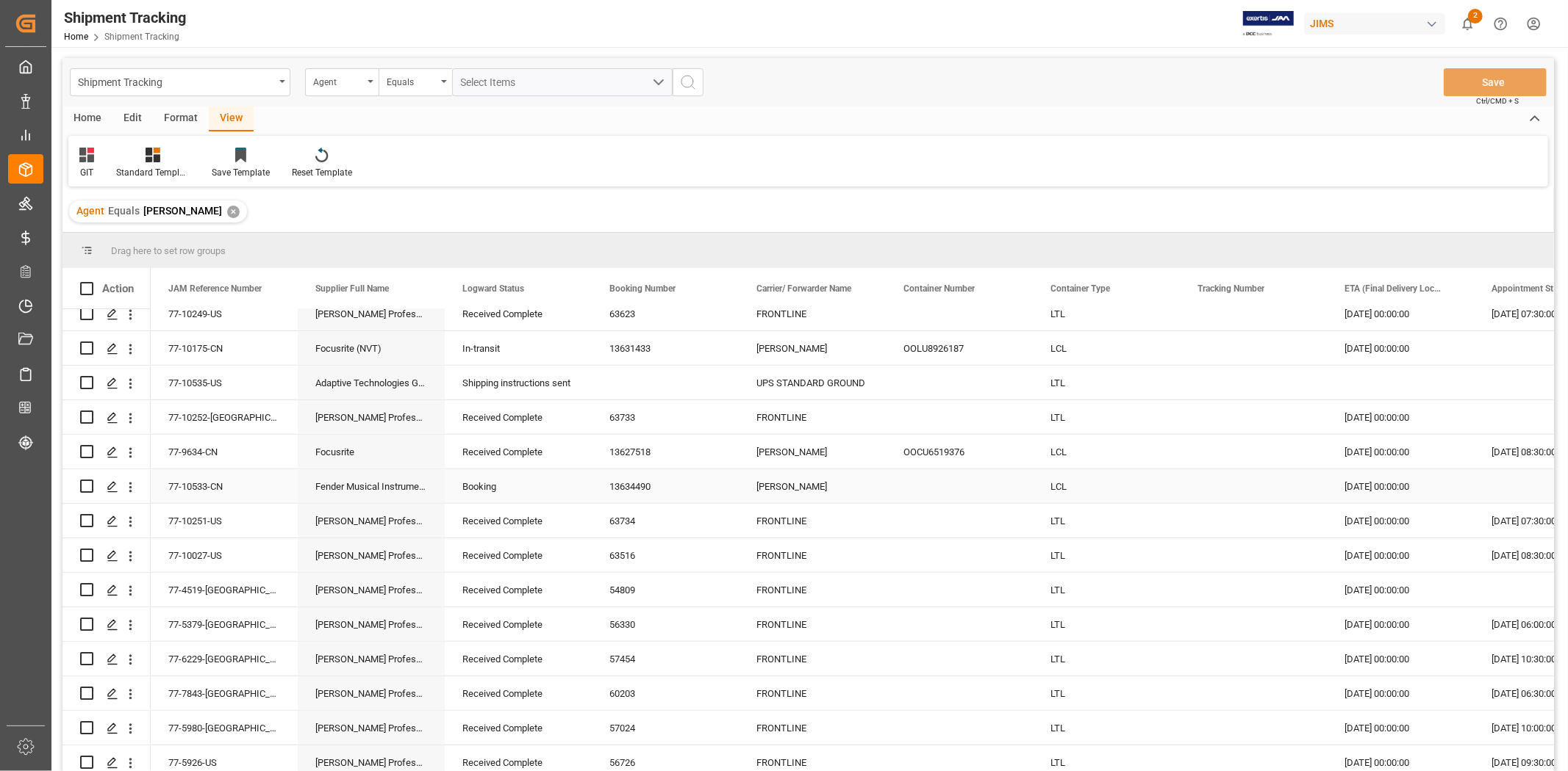
click at [639, 487] on div "13634490" at bounding box center [665, 487] width 147 height 34
click at [134, 488] on icon "open menu" at bounding box center [130, 487] width 16 height 16
click at [180, 523] on span "Open in new tab" at bounding box center [227, 518] width 134 height 16
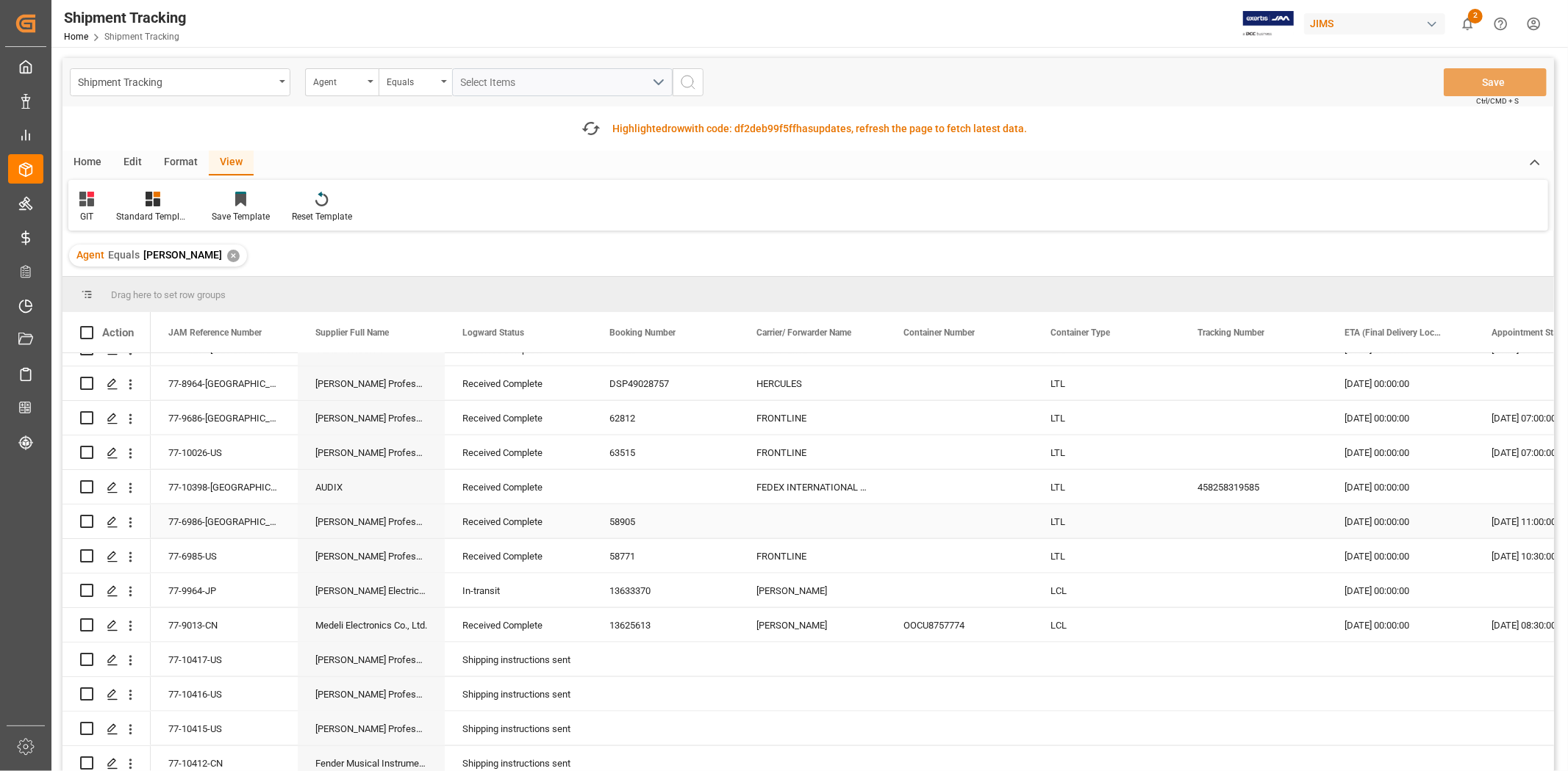
scroll to position [1795, 0]
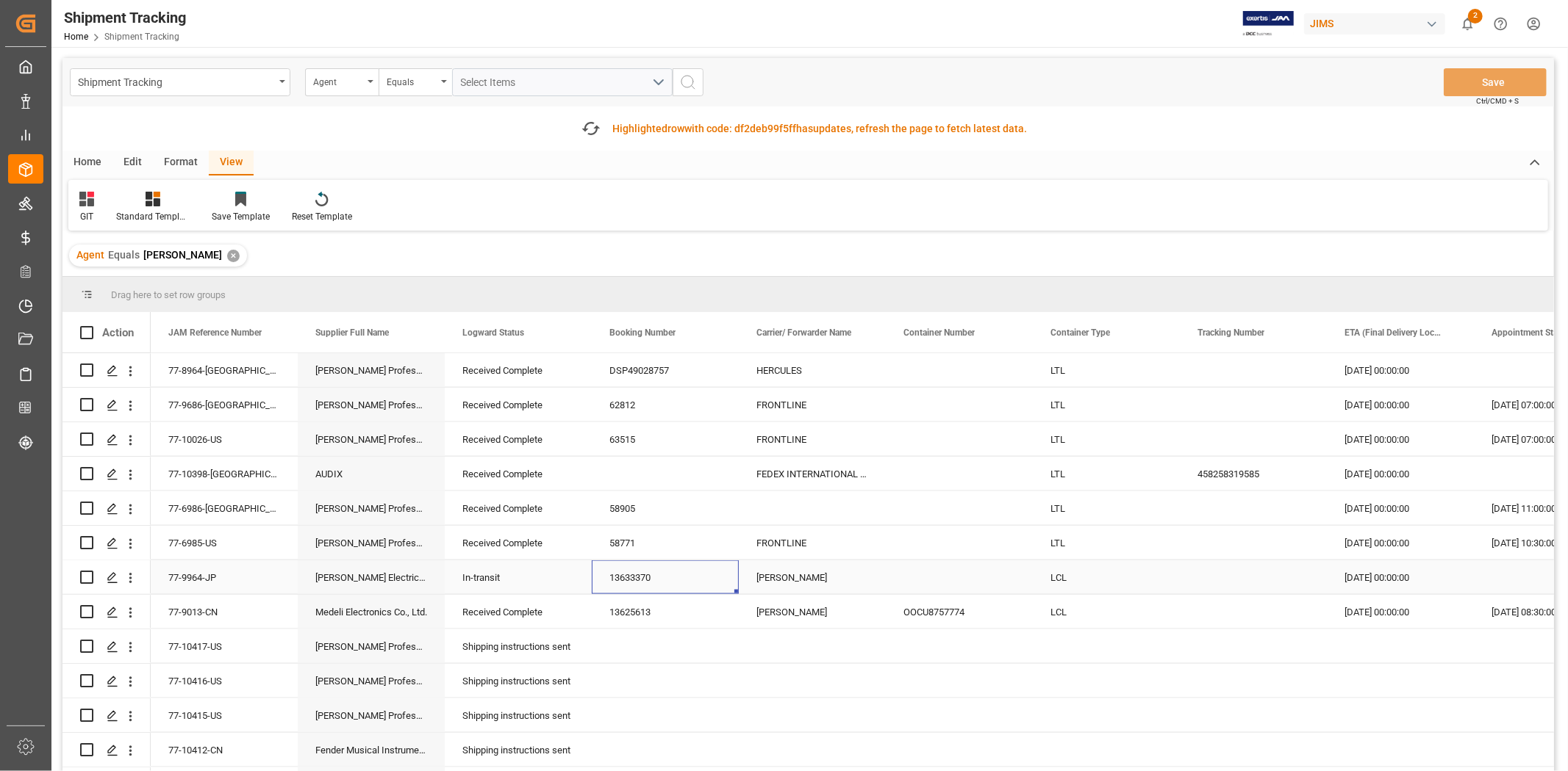
click at [618, 576] on div "13633370" at bounding box center [665, 578] width 147 height 34
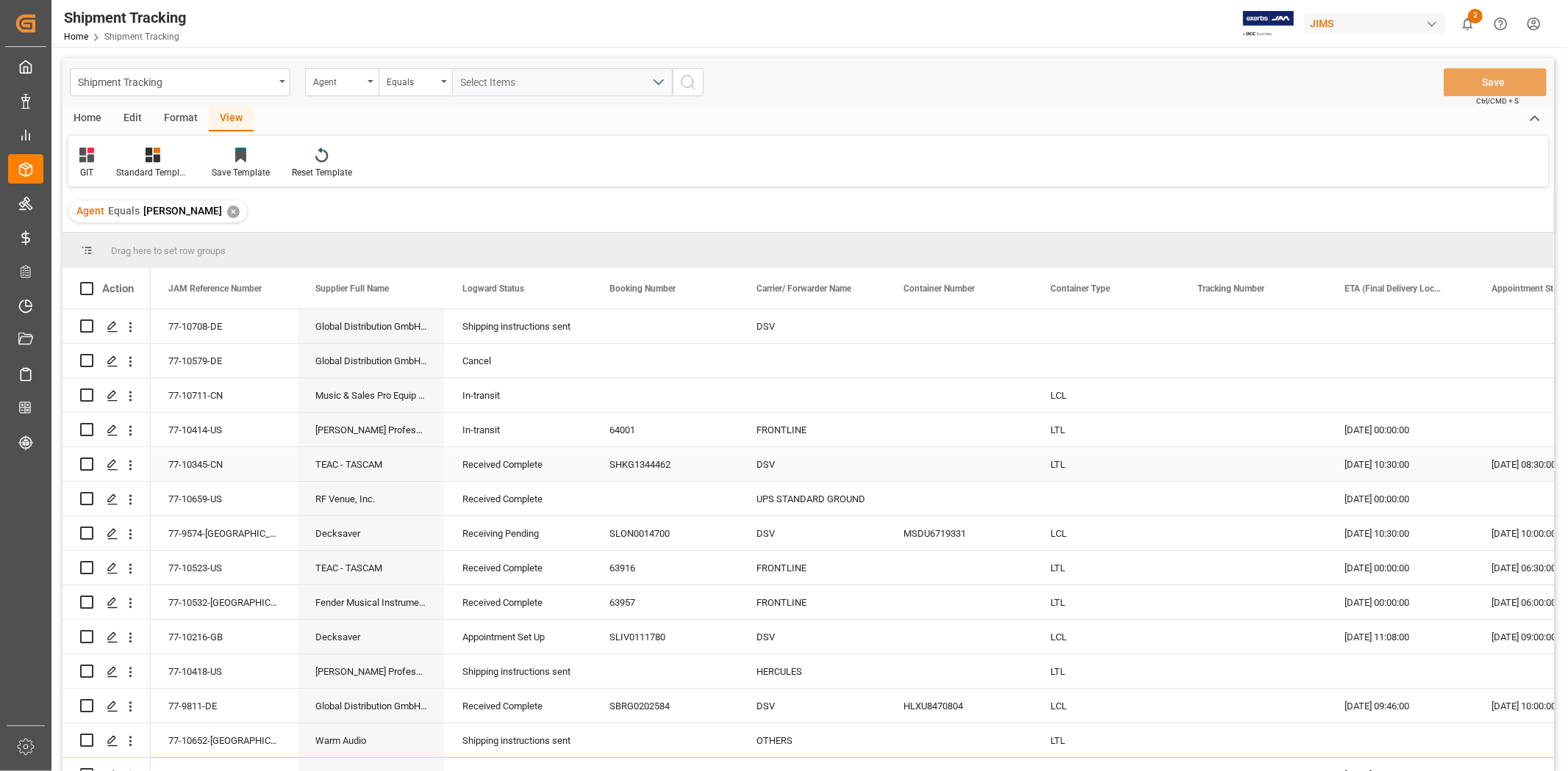
scroll to position [163, 0]
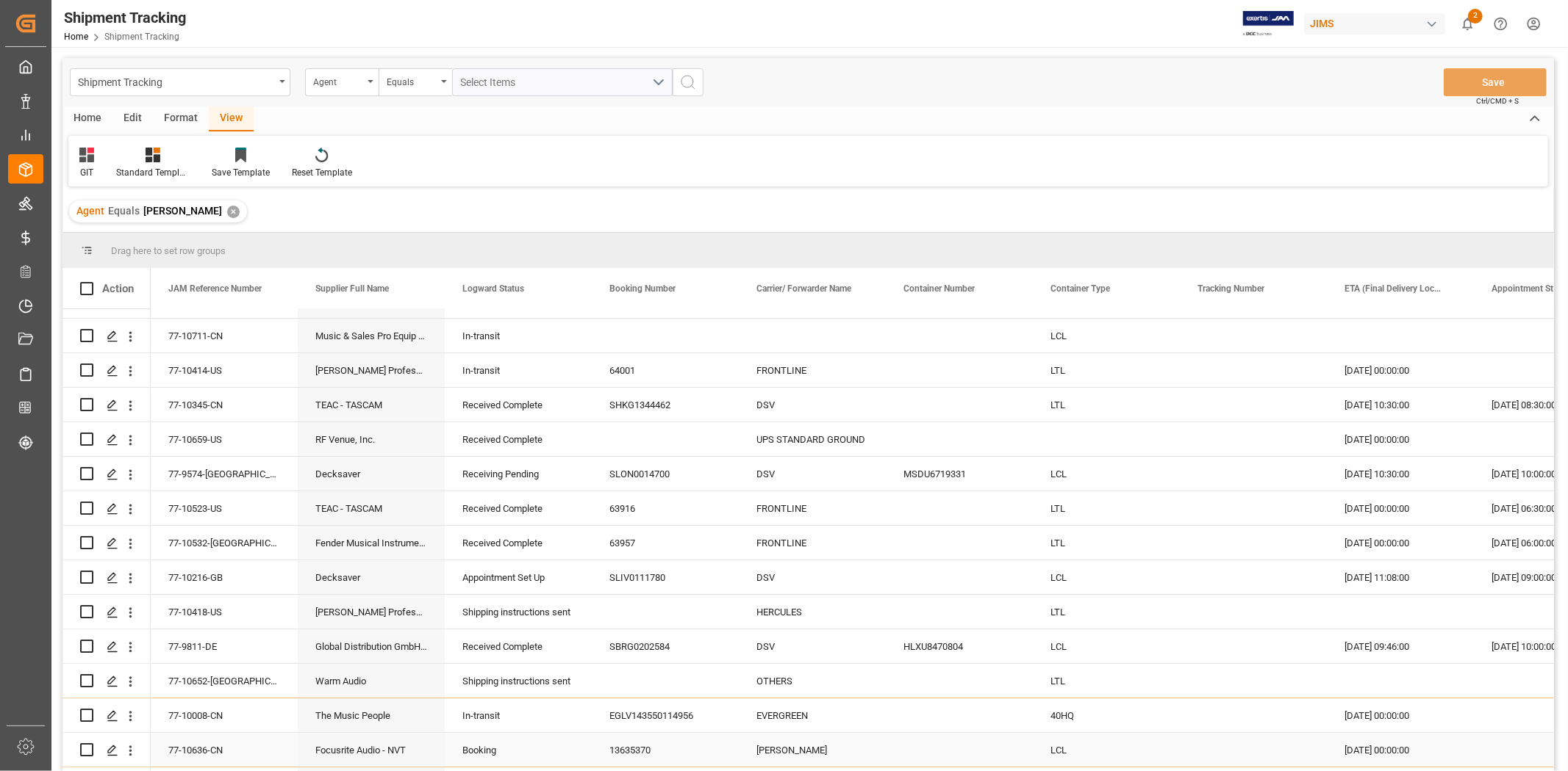
click at [632, 750] on div "13635370" at bounding box center [665, 750] width 147 height 34
click at [131, 754] on icon "open menu" at bounding box center [131, 751] width 3 height 10
click at [131, 754] on icon "close menu" at bounding box center [131, 751] width 3 height 10
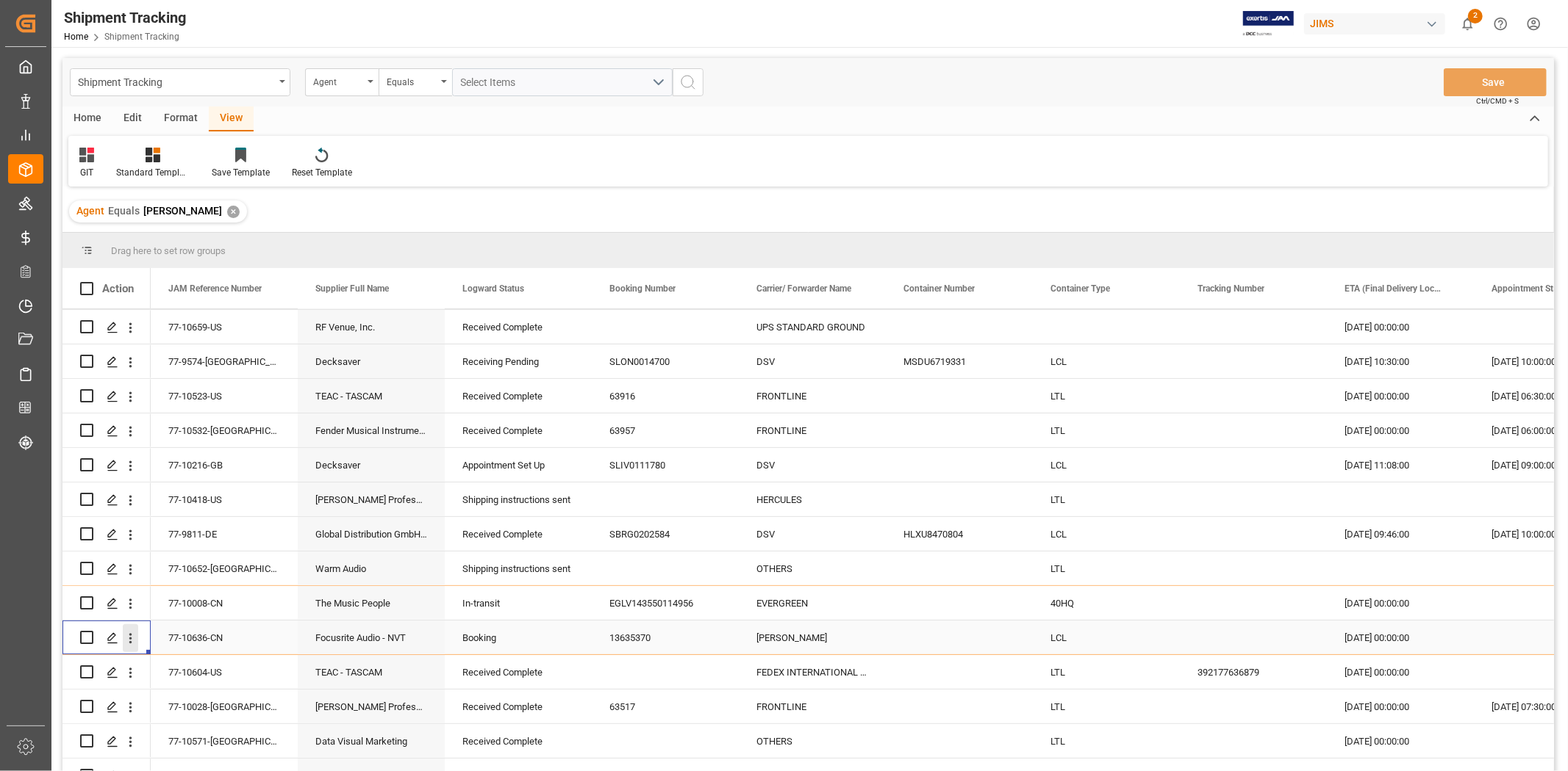
scroll to position [408, 0]
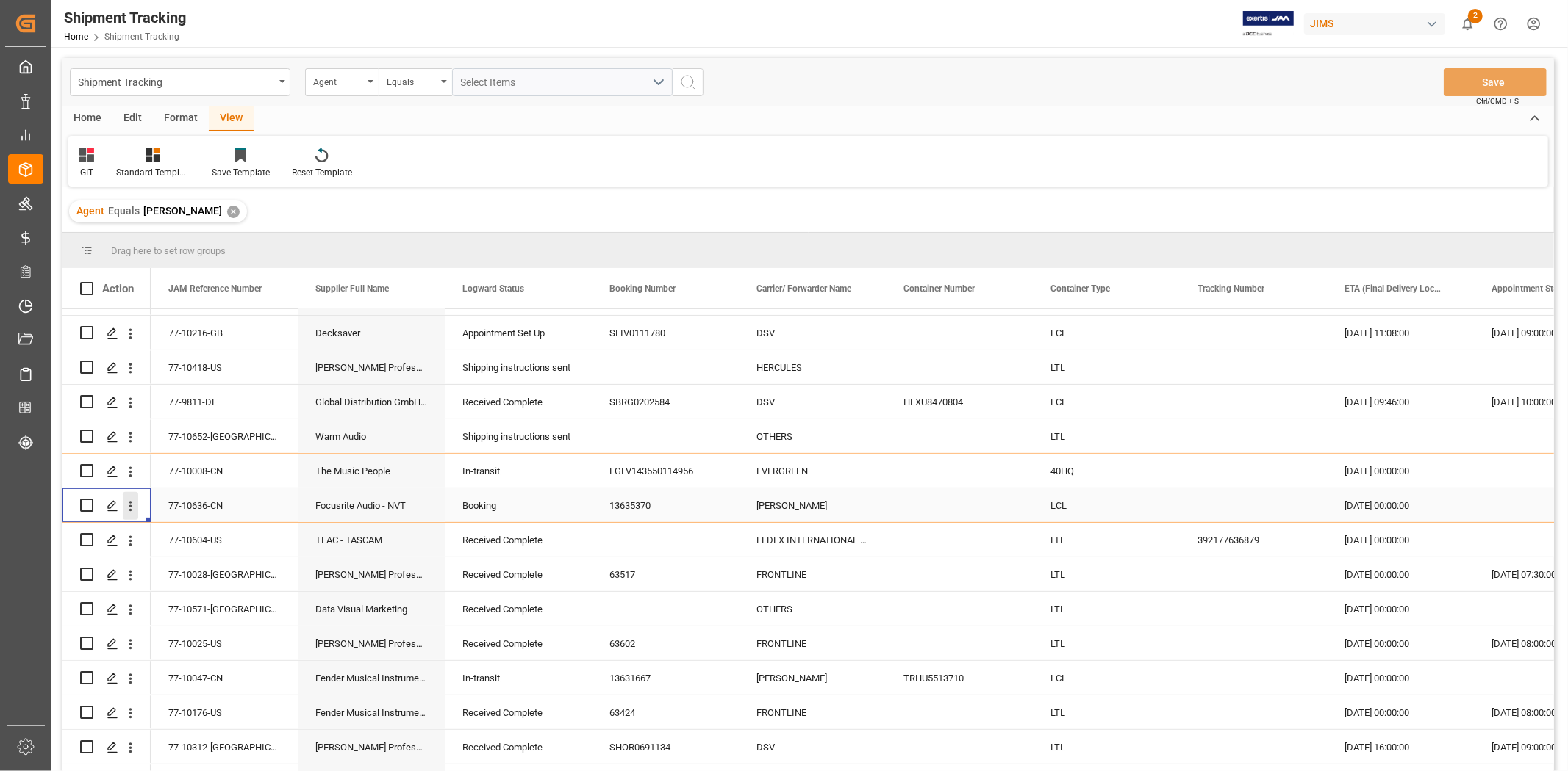
click at [129, 513] on button "open menu" at bounding box center [130, 506] width 16 height 28
click at [184, 535] on span "Open in new tab" at bounding box center [227, 537] width 134 height 16
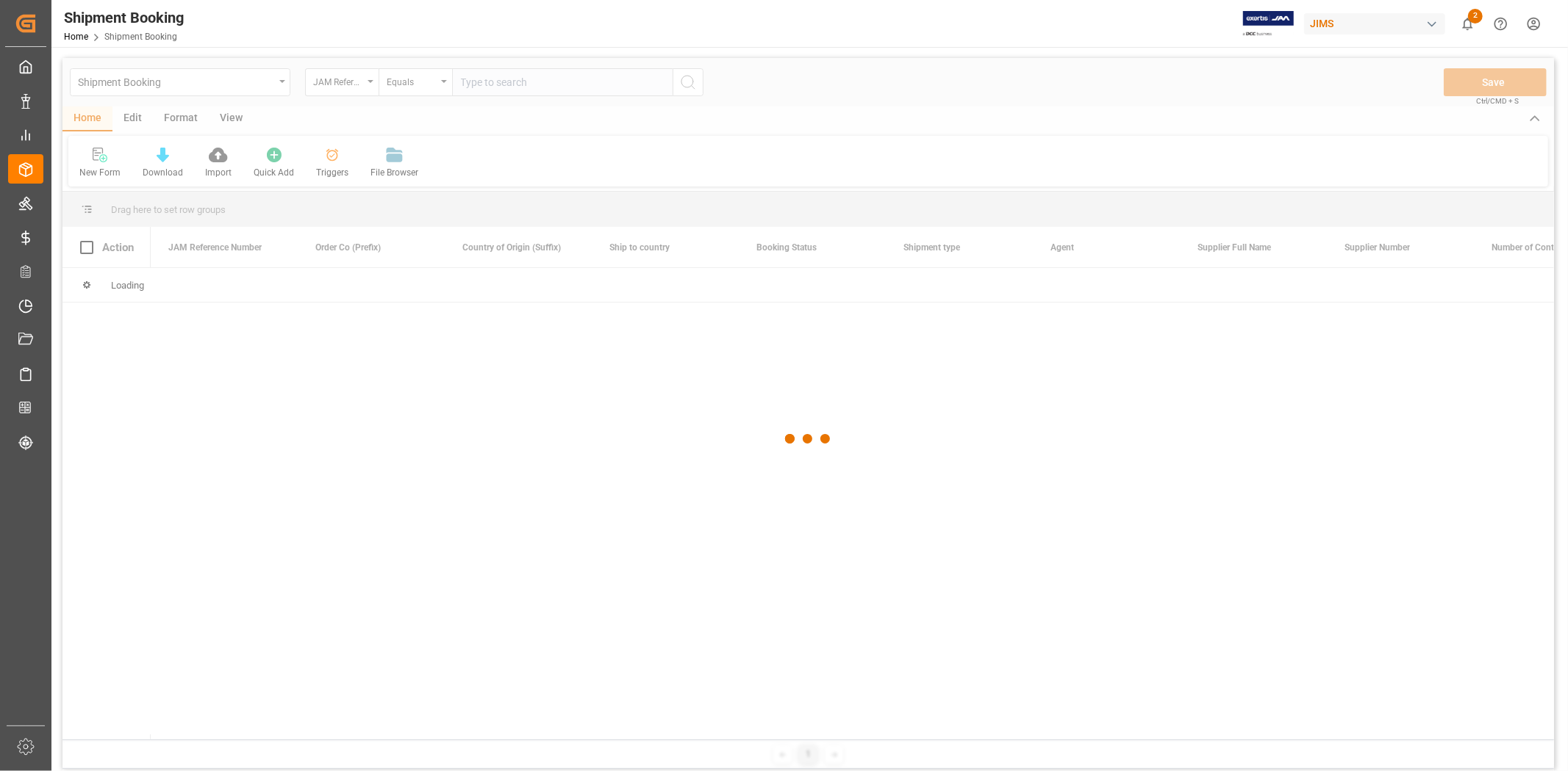
click at [496, 89] on div at bounding box center [808, 439] width 1491 height 763
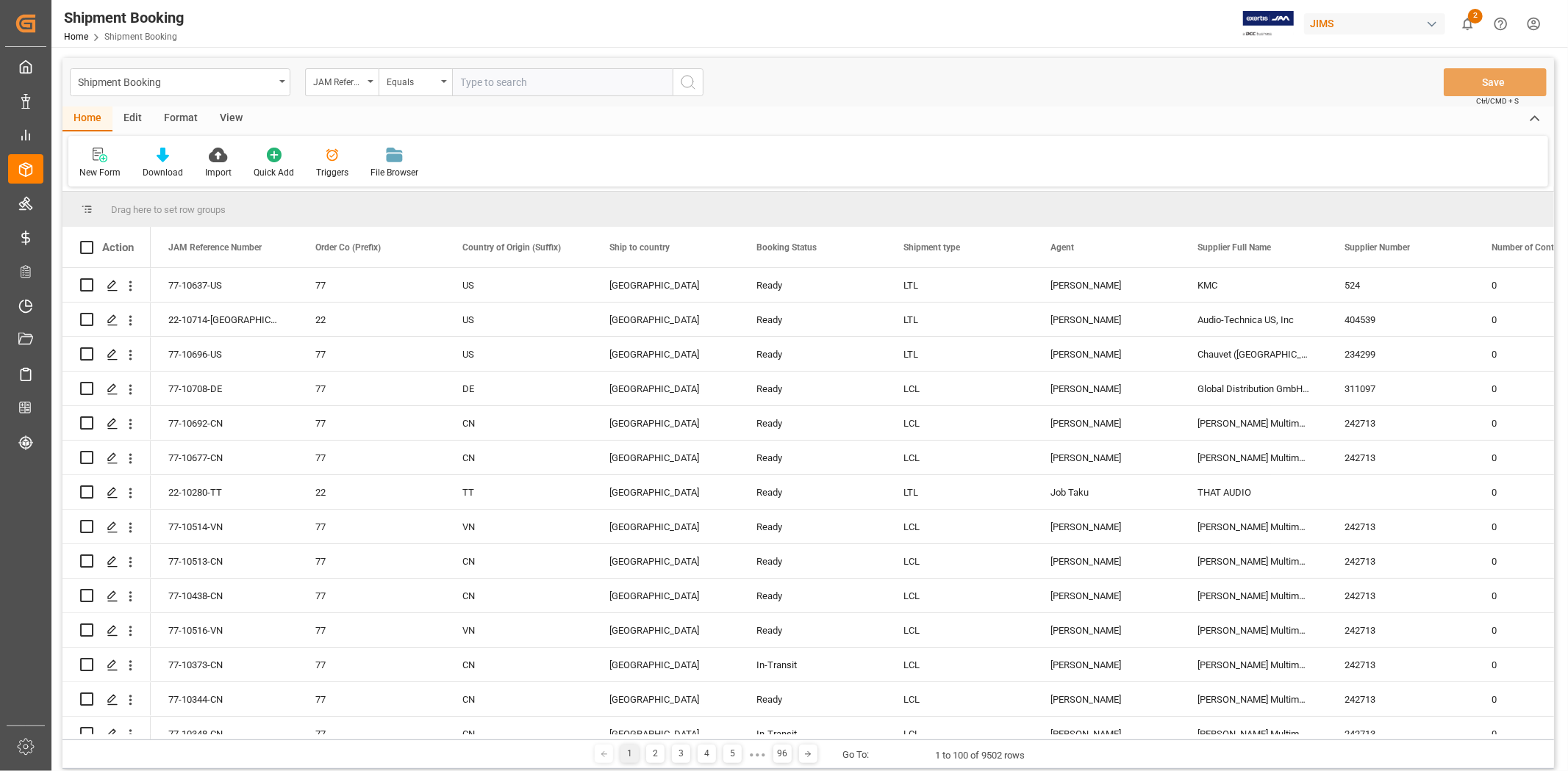
click at [489, 86] on input "text" at bounding box center [562, 83] width 220 height 28
paste input "77-10614-[GEOGRAPHIC_DATA]"
type input "77-10614-[GEOGRAPHIC_DATA]"
click at [698, 83] on button "search button" at bounding box center [688, 83] width 31 height 28
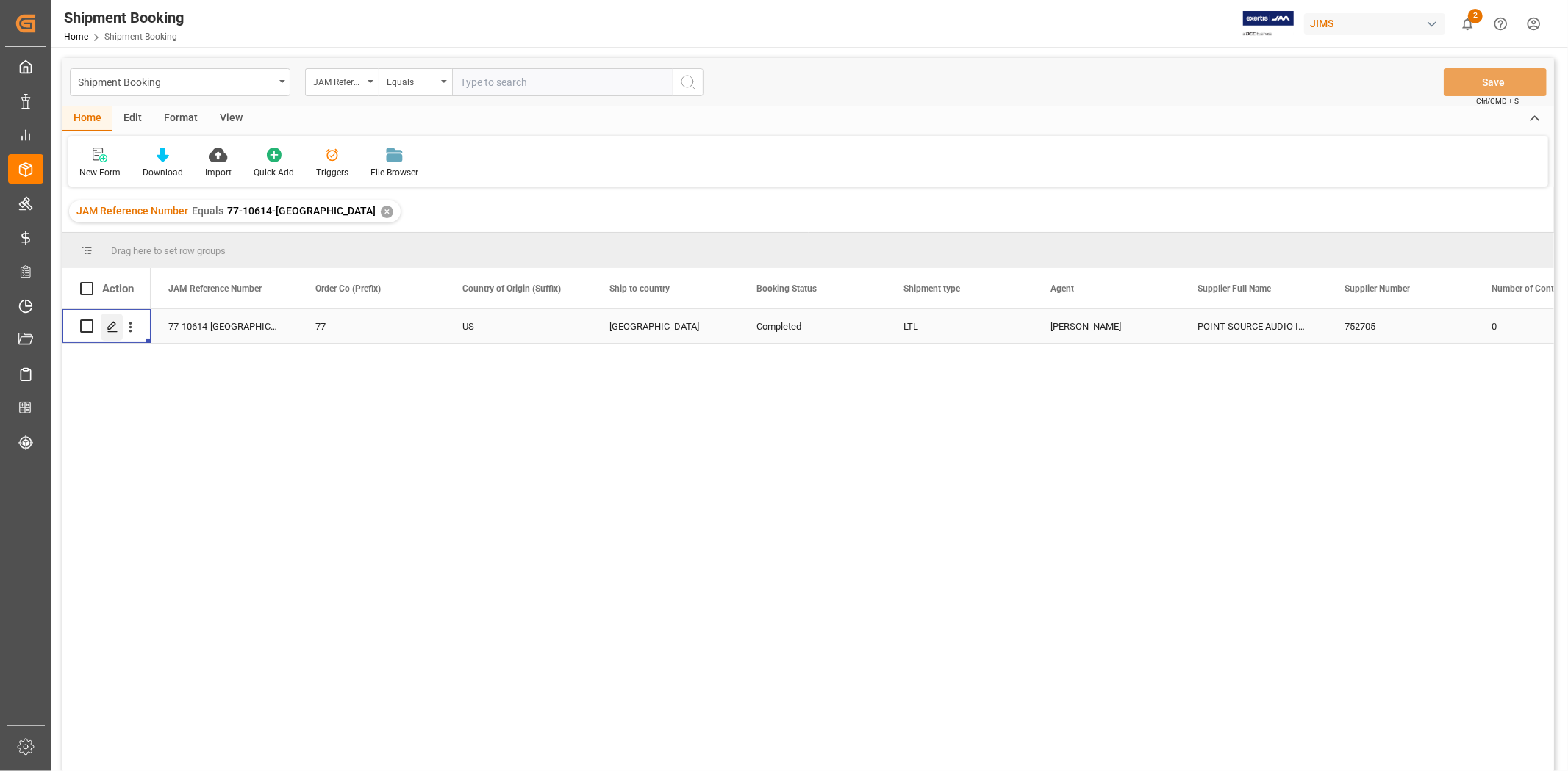
click at [120, 329] on div "Press SPACE to select this row." at bounding box center [112, 327] width 22 height 27
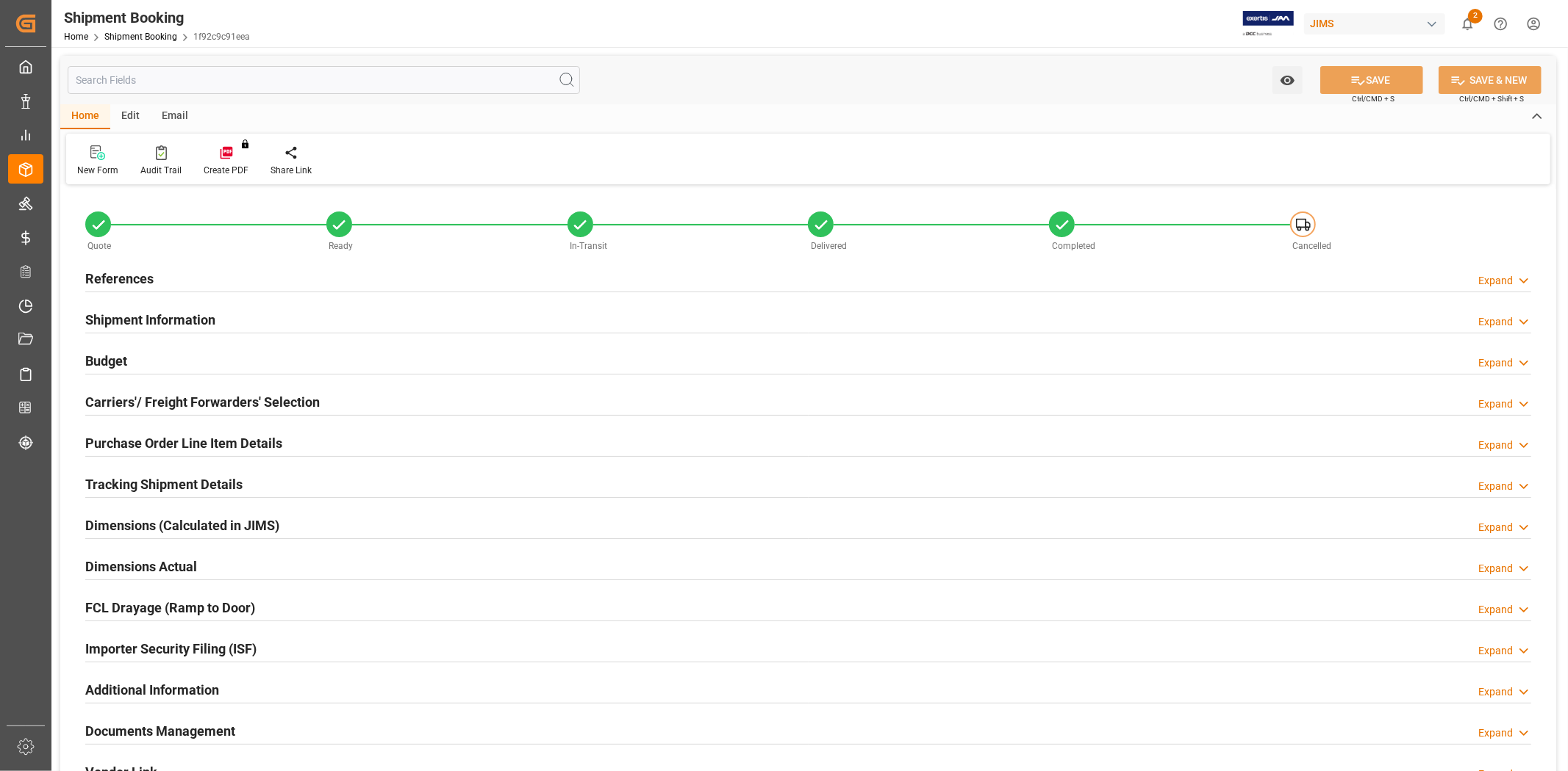
type input "0"
type input "658.7935"
type input "9546"
click at [269, 273] on div "References Expand" at bounding box center [808, 278] width 1446 height 28
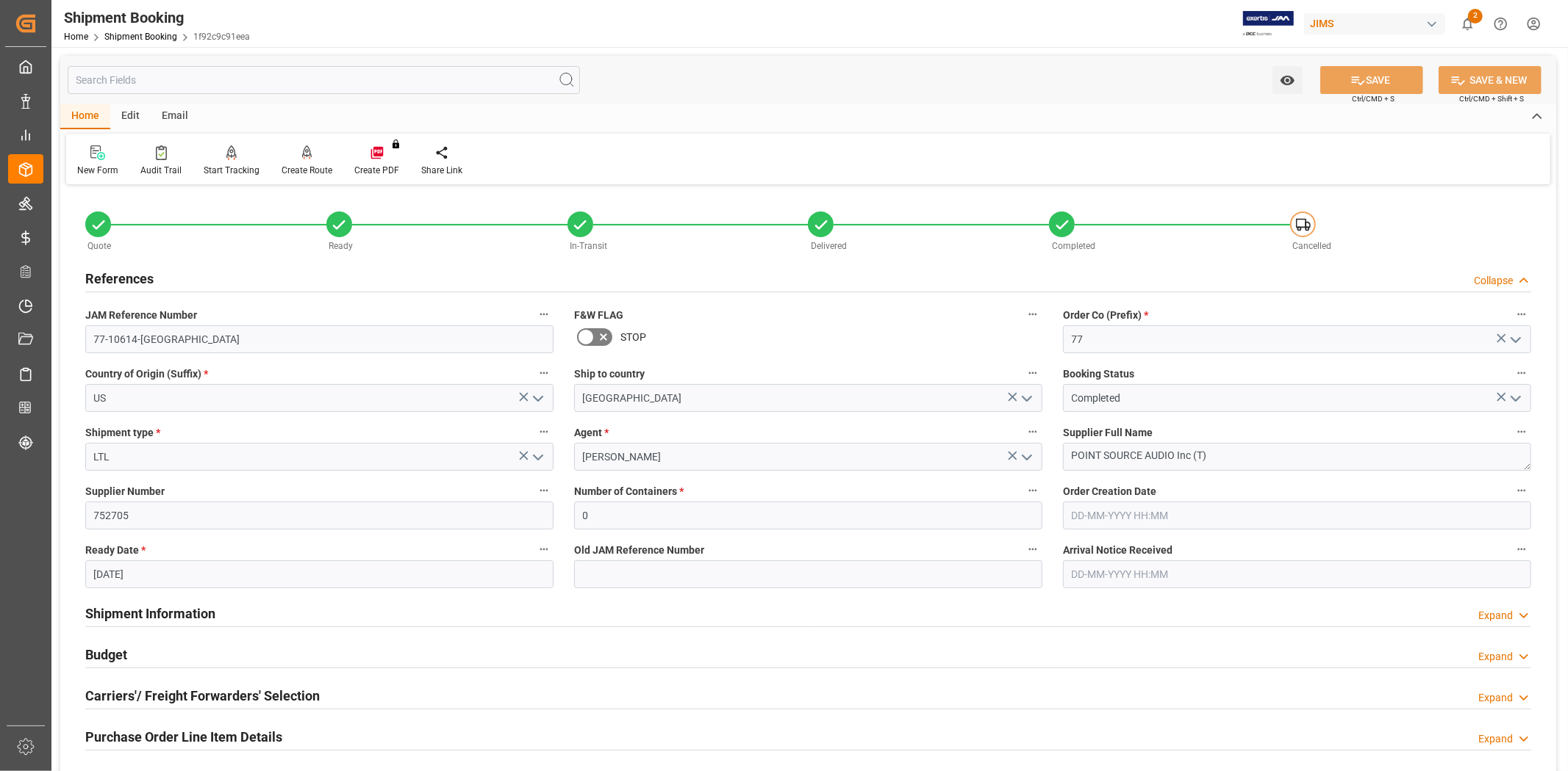
click at [269, 273] on div "References Collapse" at bounding box center [808, 278] width 1446 height 28
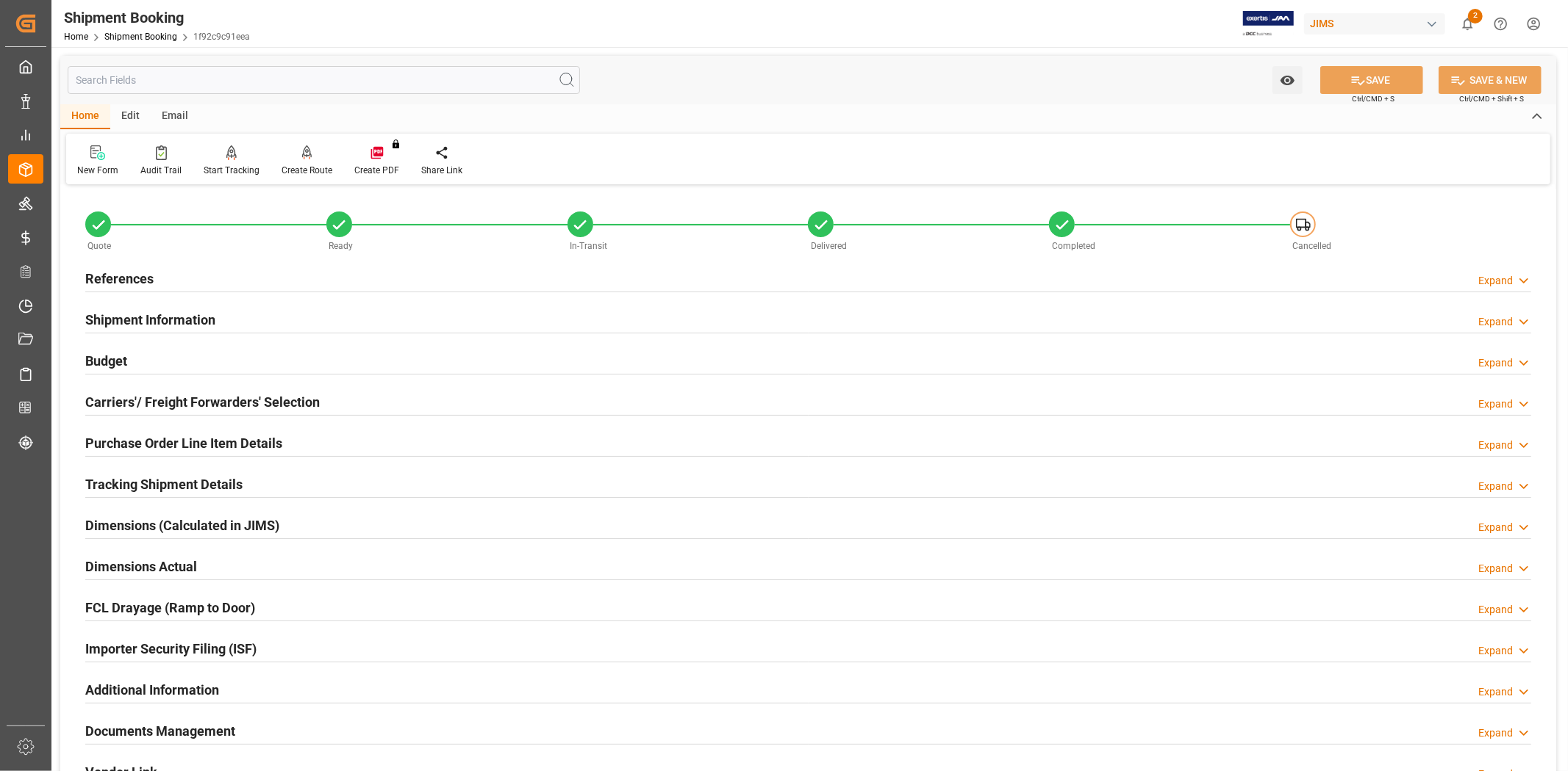
click at [259, 314] on div "Shipment Information Expand" at bounding box center [808, 319] width 1446 height 28
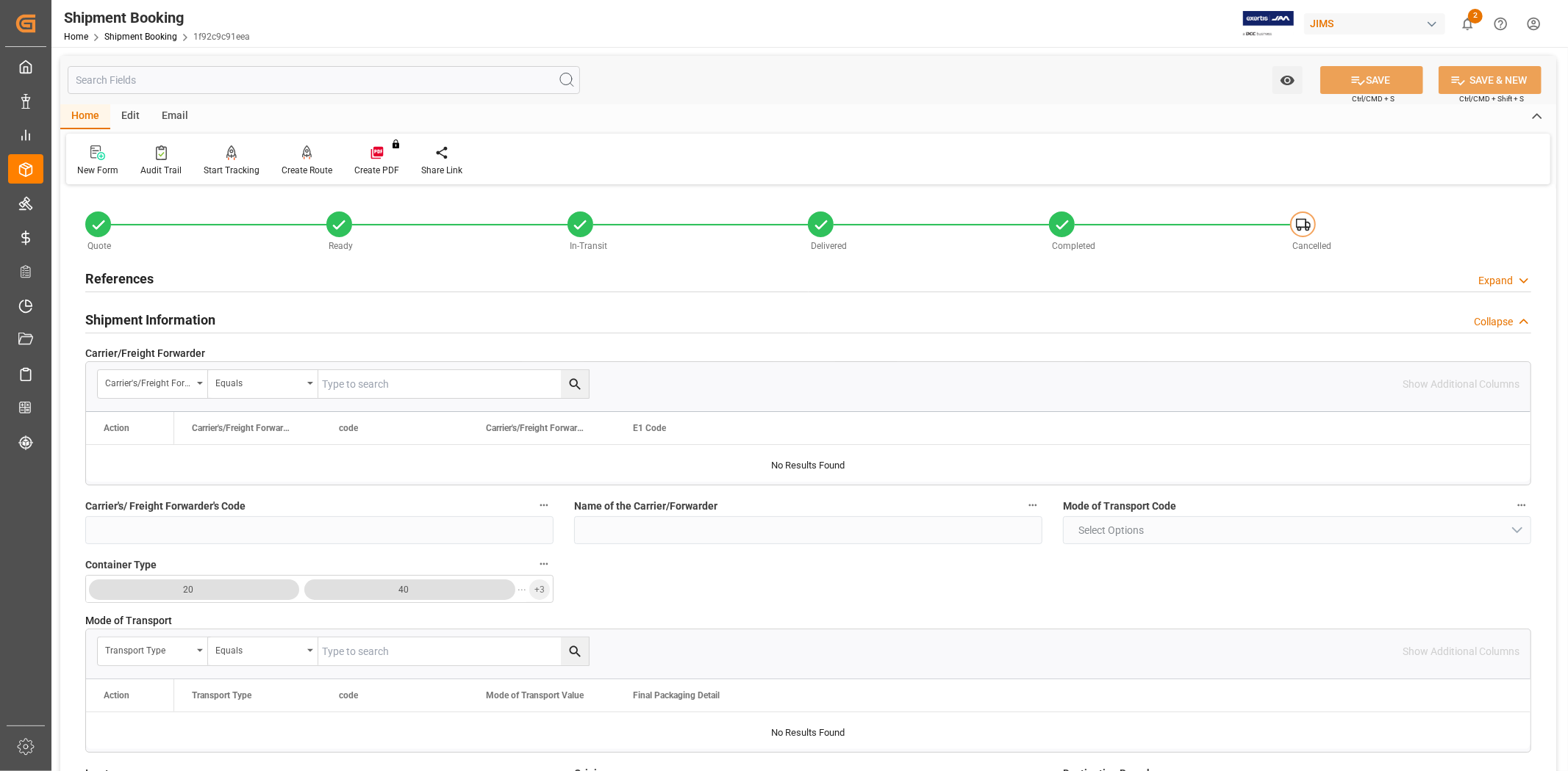
click at [259, 314] on div "Shipment Information Collapse" at bounding box center [808, 319] width 1446 height 28
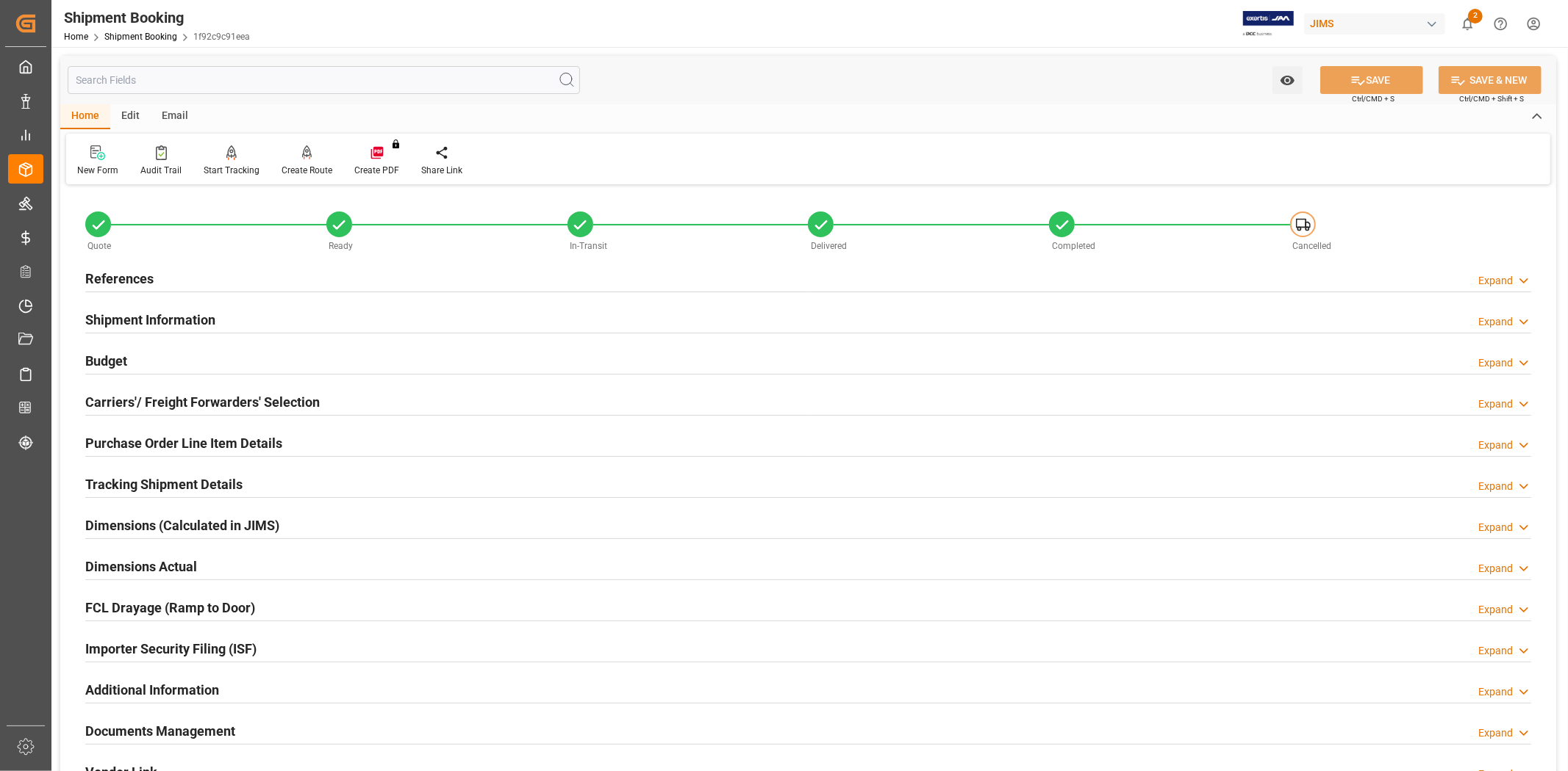
click at [194, 363] on div "Budget Expand" at bounding box center [808, 360] width 1446 height 28
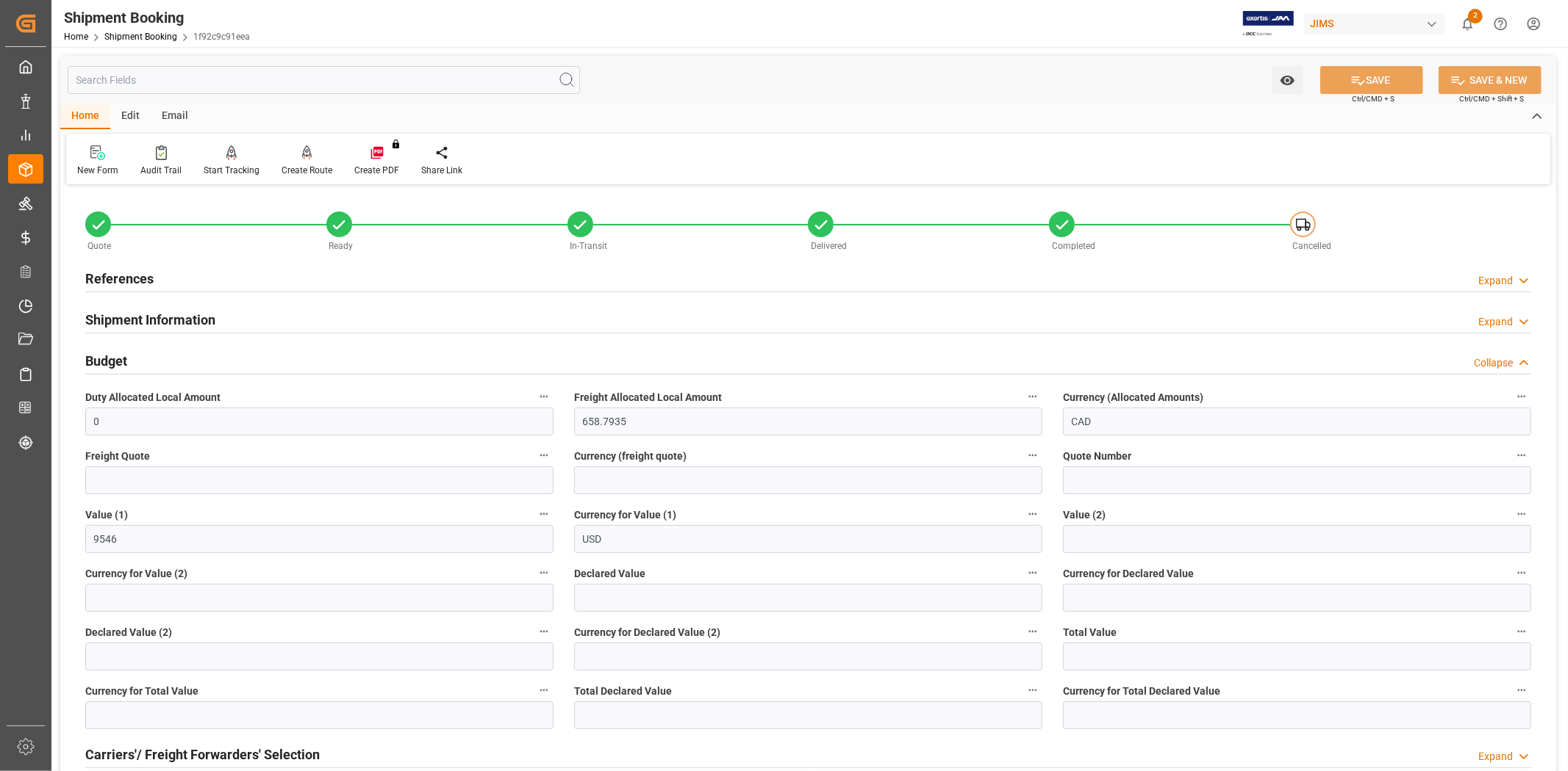
click at [194, 363] on div "Budget Collapse" at bounding box center [808, 360] width 1446 height 28
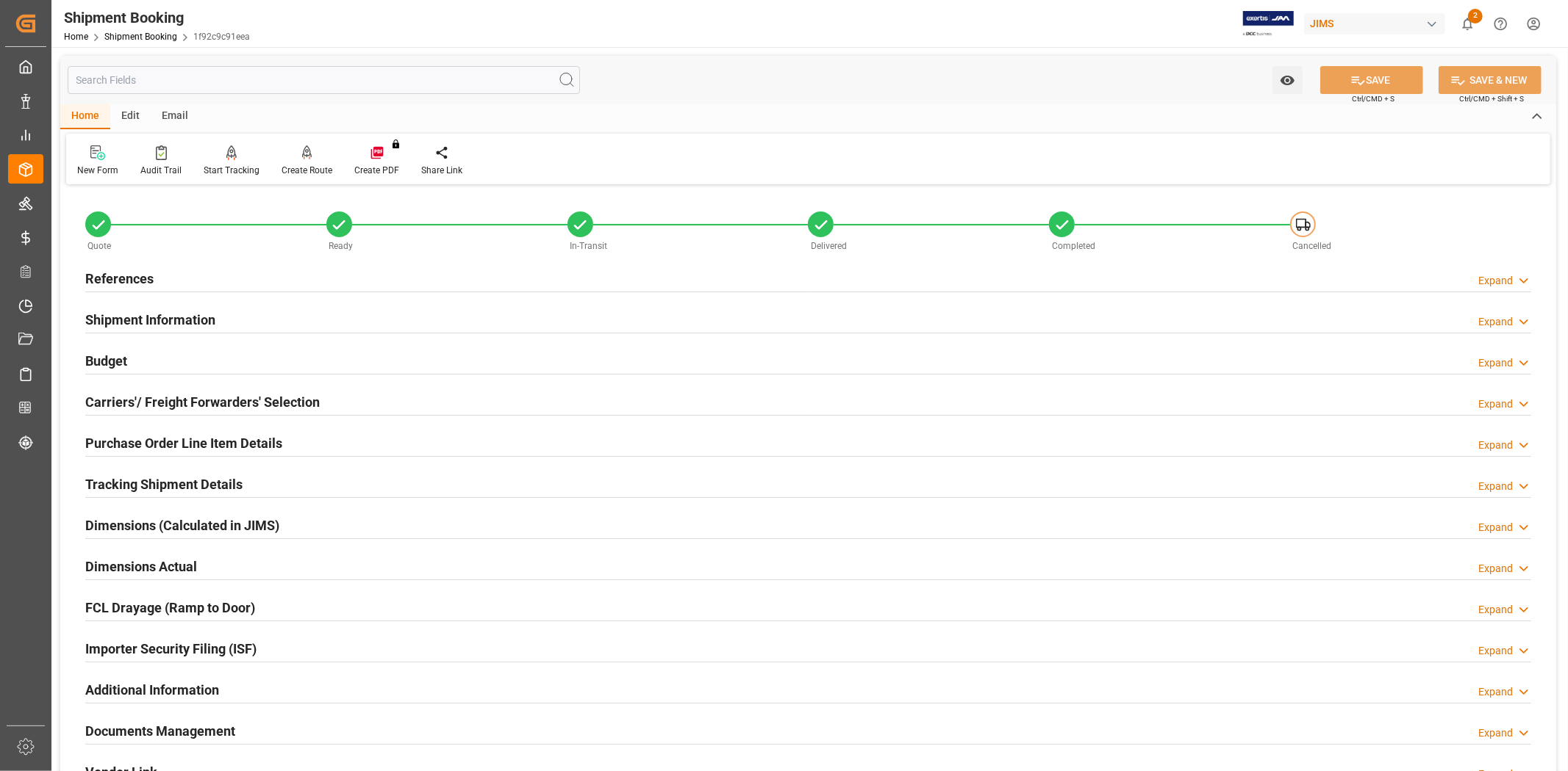
click at [196, 365] on div "Budget Expand" at bounding box center [808, 360] width 1446 height 28
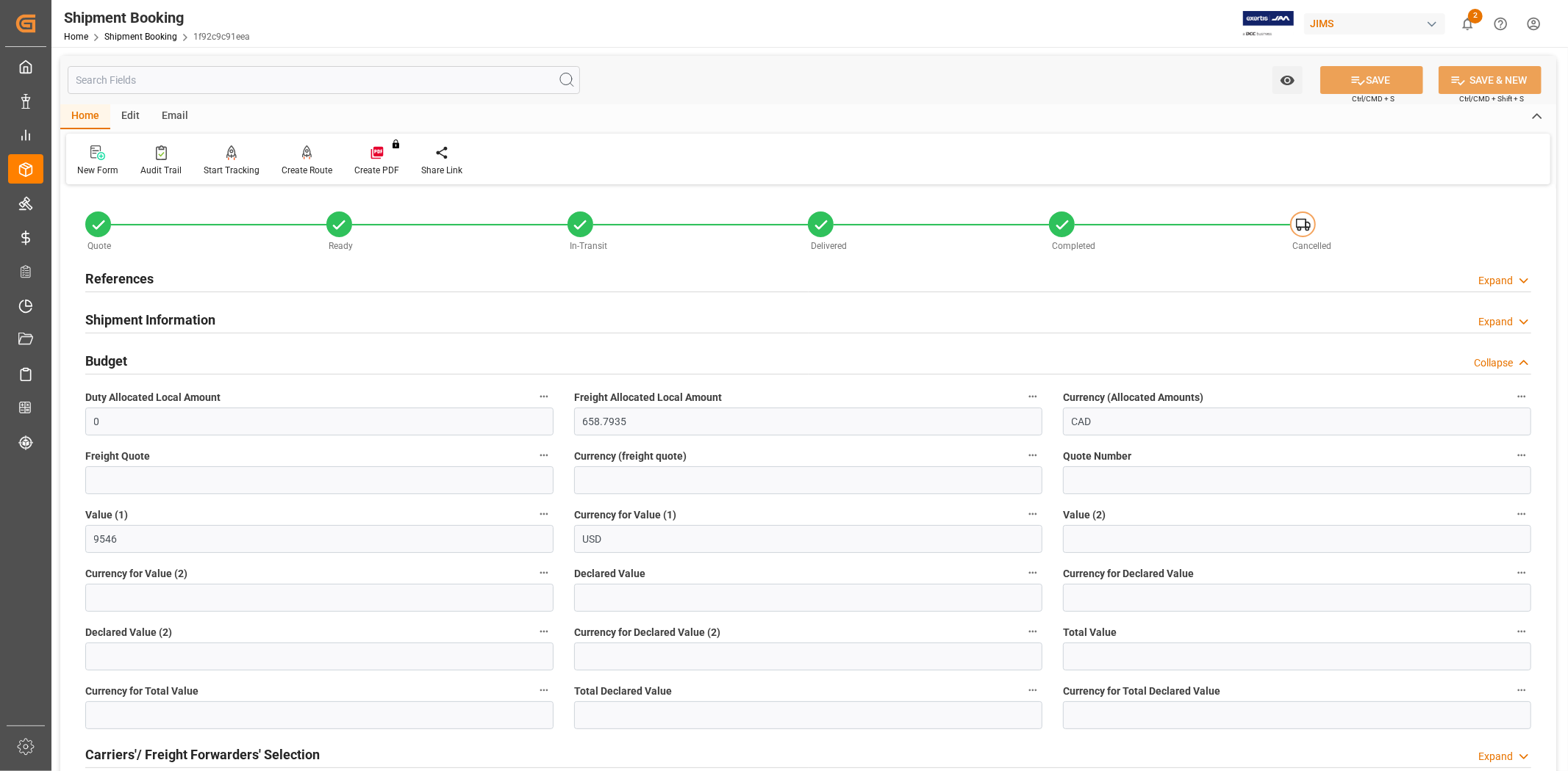
click at [196, 365] on div "Budget Collapse" at bounding box center [808, 360] width 1446 height 28
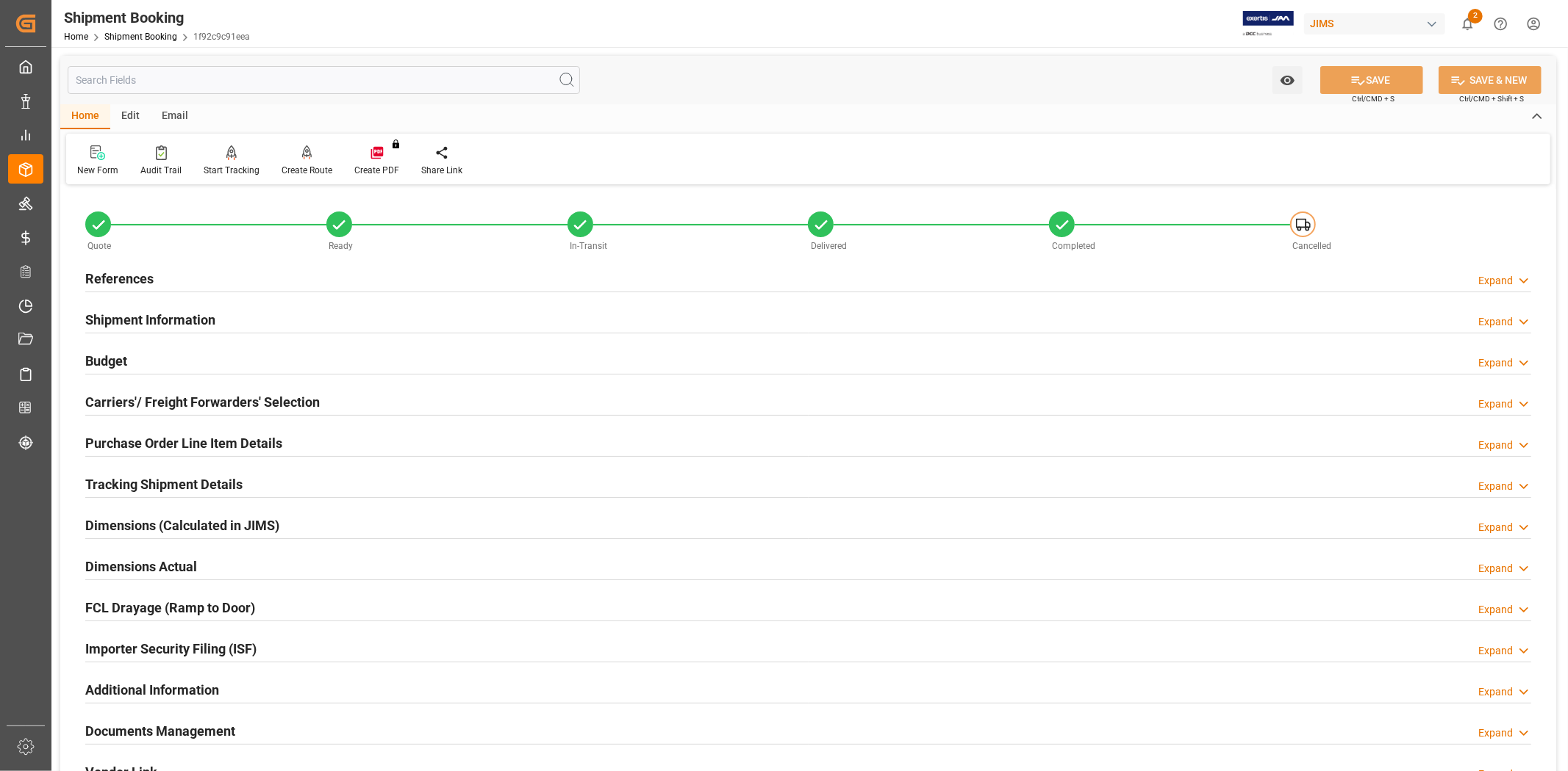
click at [217, 405] on h2 "Carriers'/ Freight Forwarders' Selection" at bounding box center [202, 402] width 234 height 20
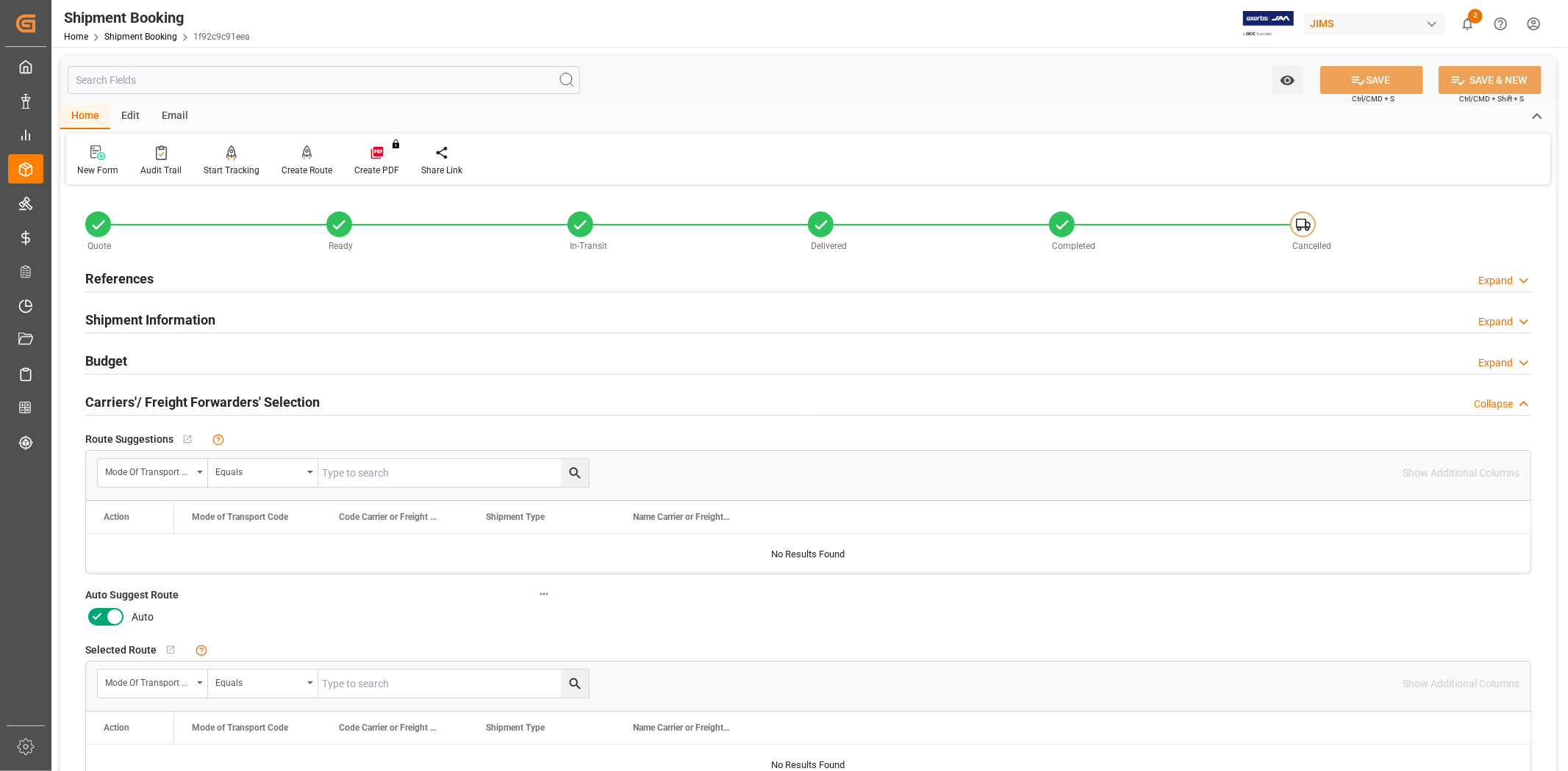
click at [98, 623] on icon at bounding box center [97, 617] width 18 height 18
click at [0, 0] on input "checkbox" at bounding box center [0, 0] width 0 height 0
click at [1342, 75] on button "SAVE" at bounding box center [1371, 80] width 103 height 28
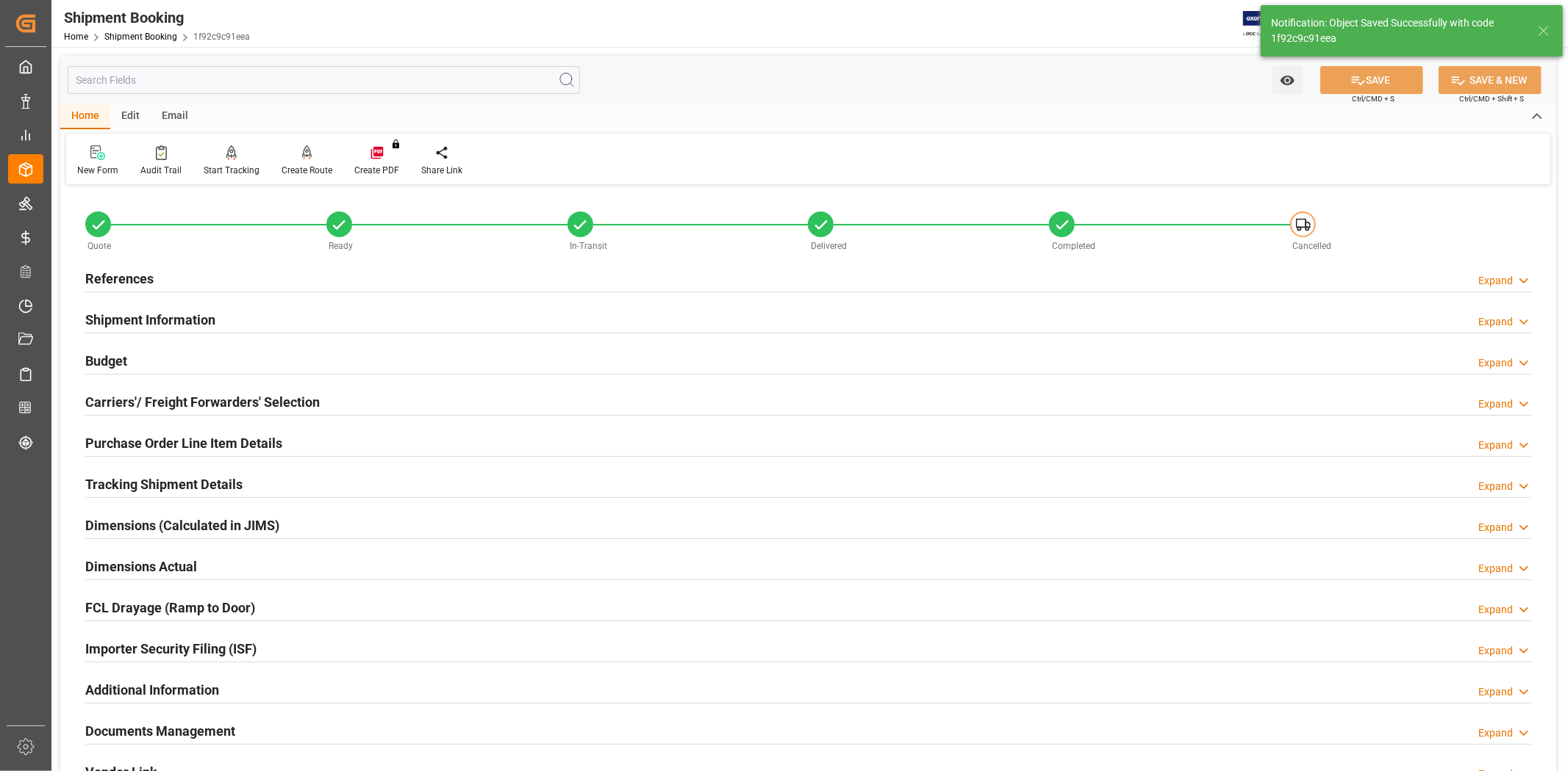
click at [300, 399] on h2 "Carriers'/ Freight Forwarders' Selection" at bounding box center [202, 402] width 234 height 20
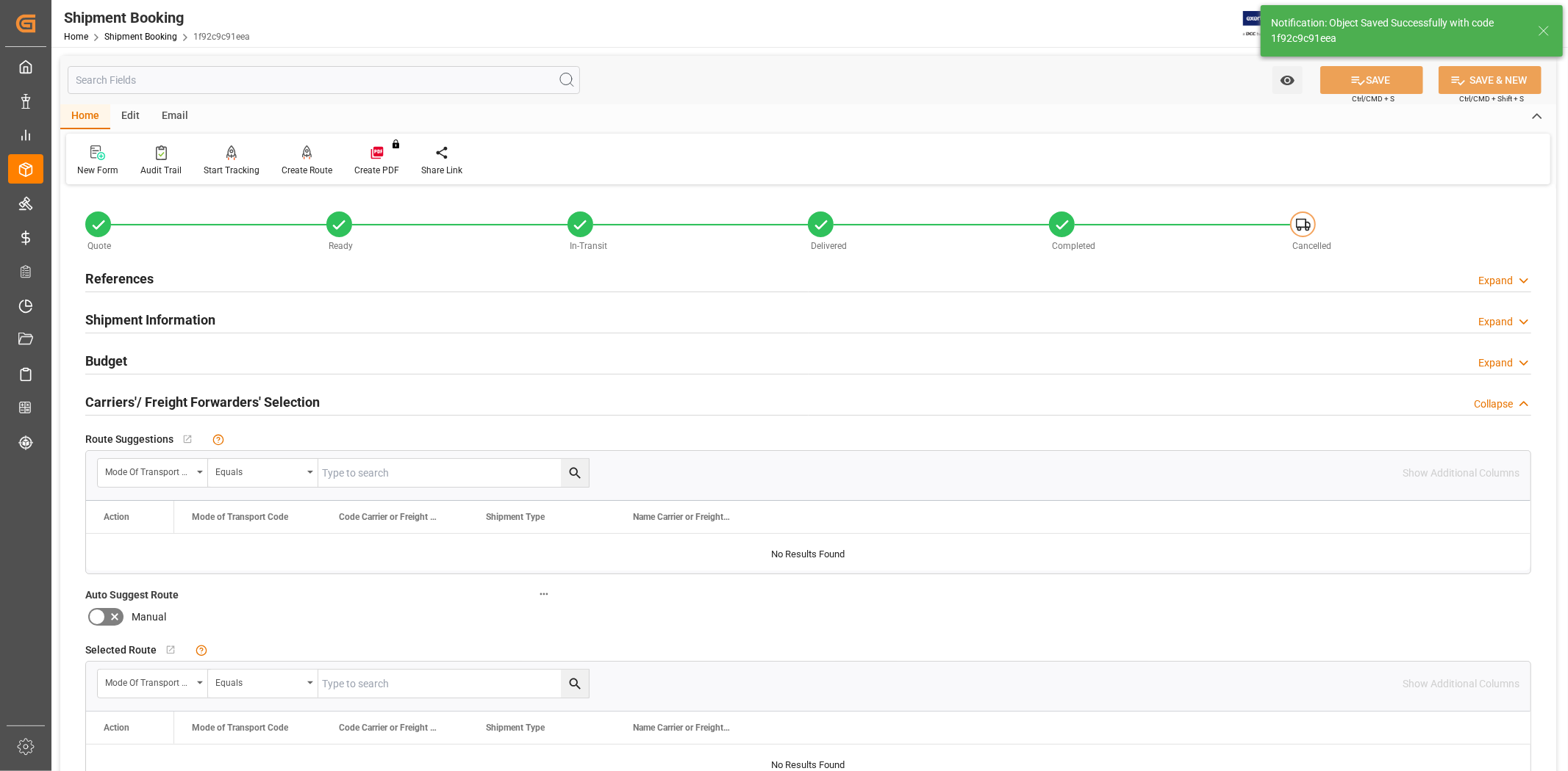
click at [300, 399] on h2 "Carriers'/ Freight Forwarders' Selection" at bounding box center [202, 402] width 234 height 20
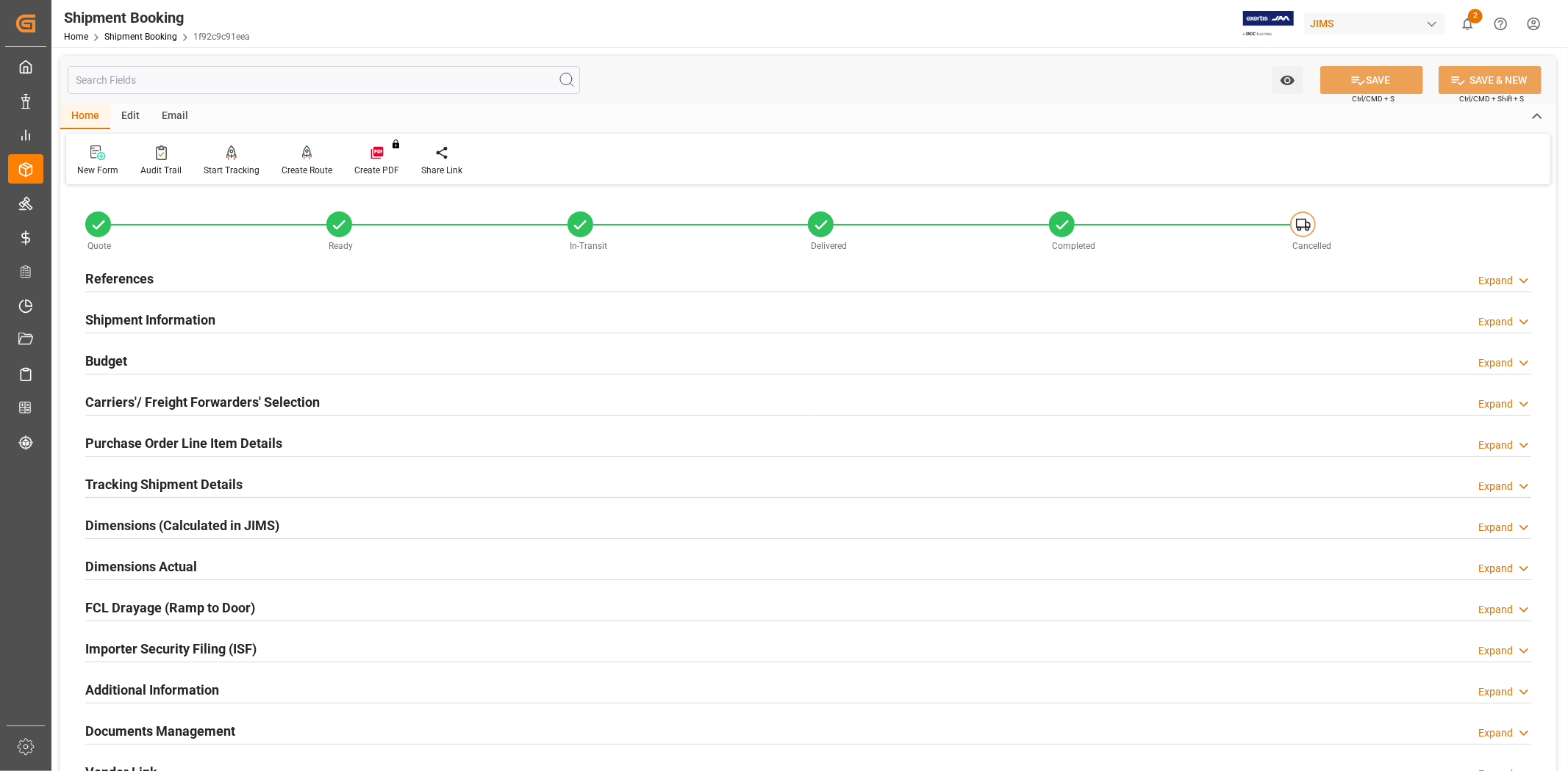
click at [254, 395] on h2 "Carriers'/ Freight Forwarders' Selection" at bounding box center [202, 402] width 234 height 20
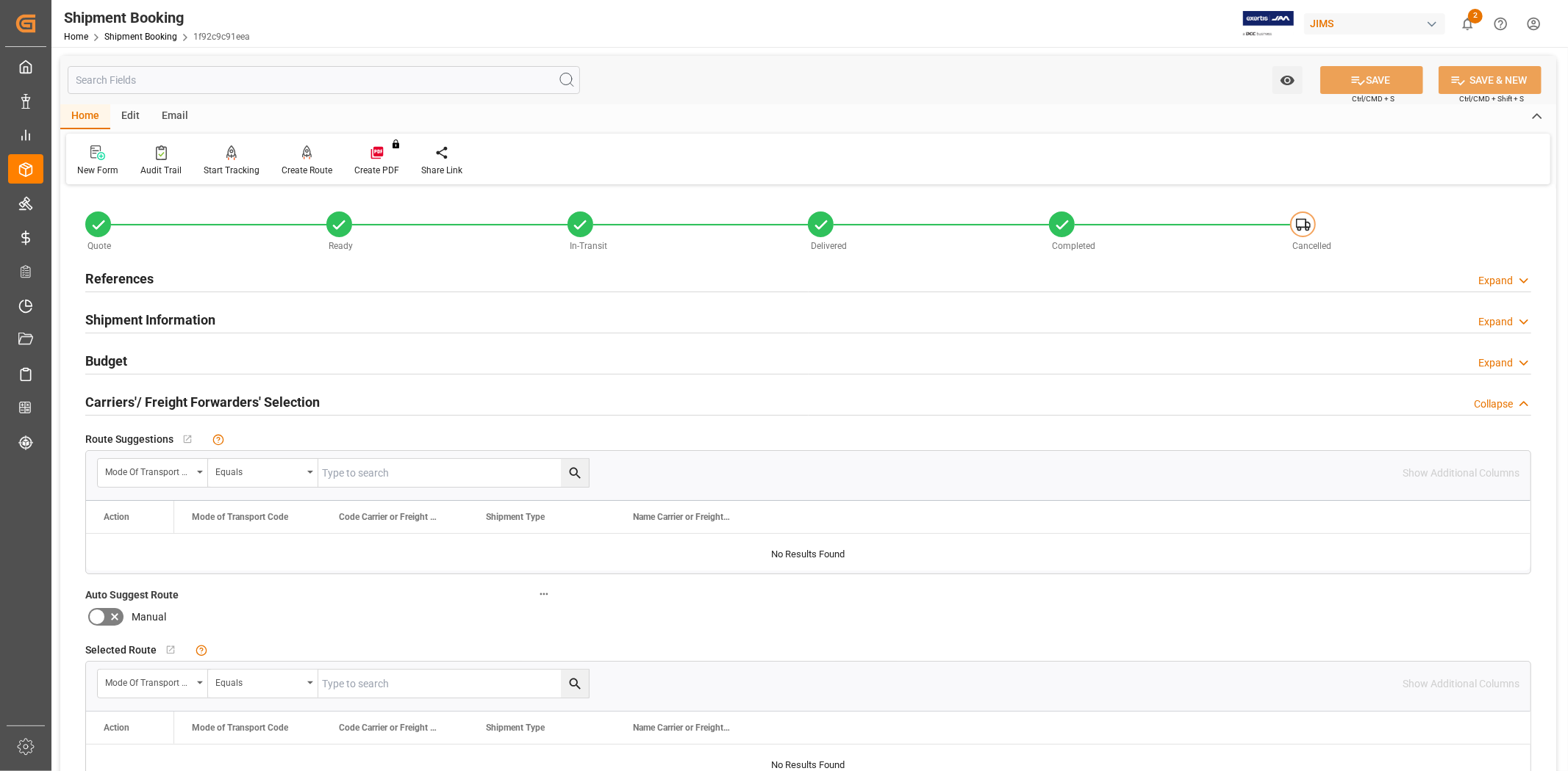
click at [254, 395] on h2 "Carriers'/ Freight Forwarders' Selection" at bounding box center [202, 402] width 234 height 20
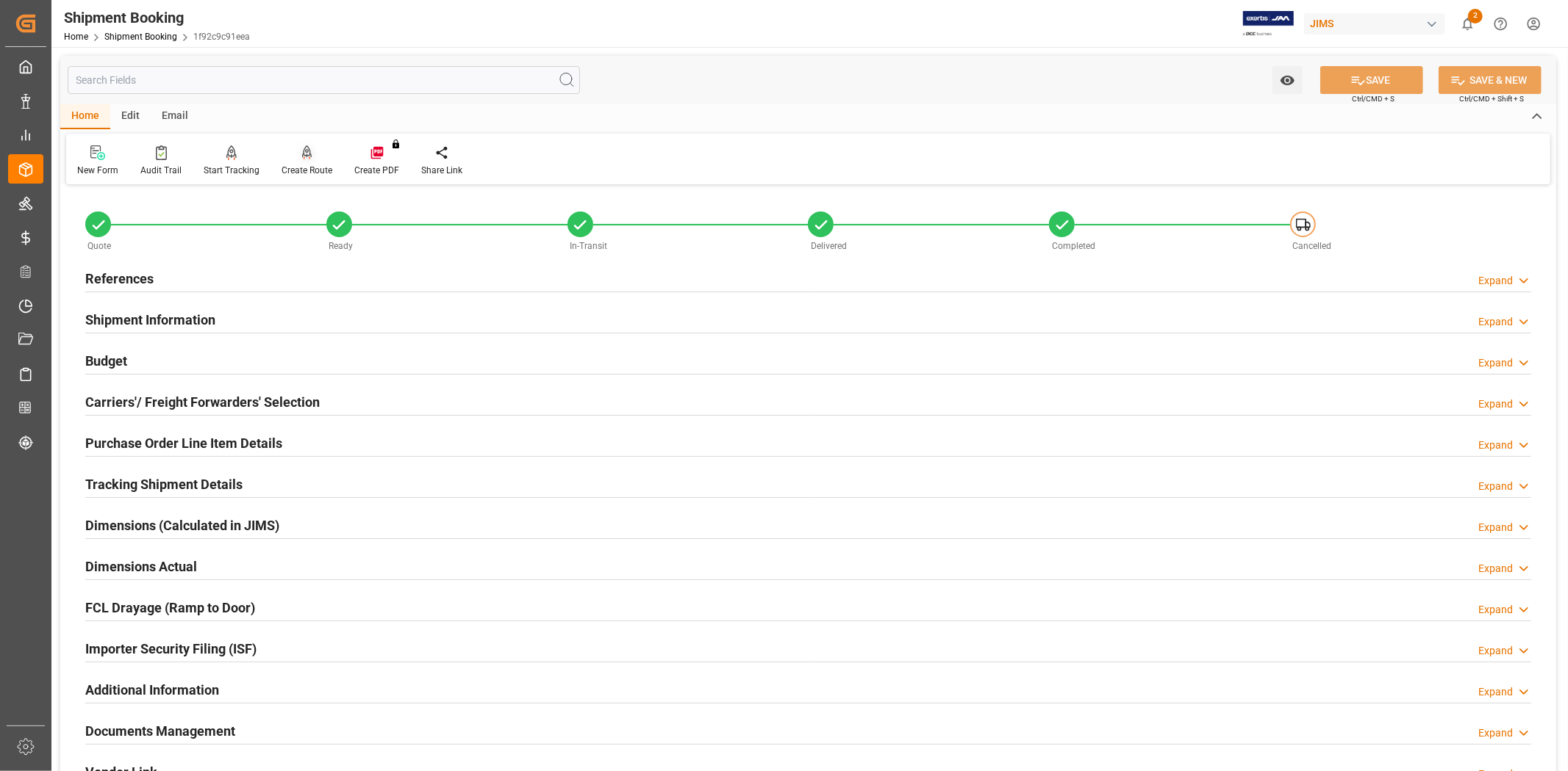
click at [310, 165] on div "Create Route" at bounding box center [307, 171] width 51 height 13
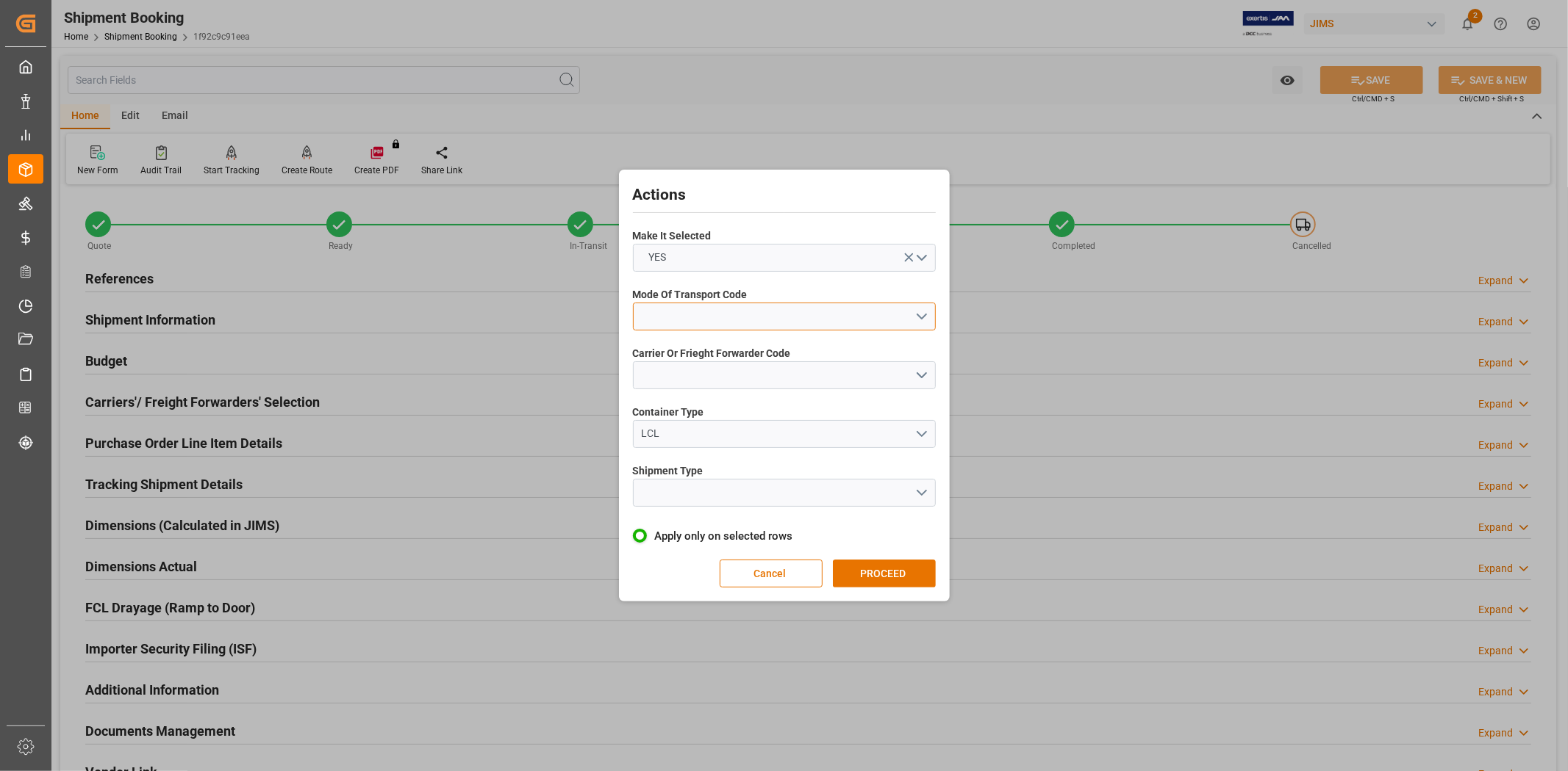
click at [913, 325] on button "open menu" at bounding box center [784, 317] width 303 height 28
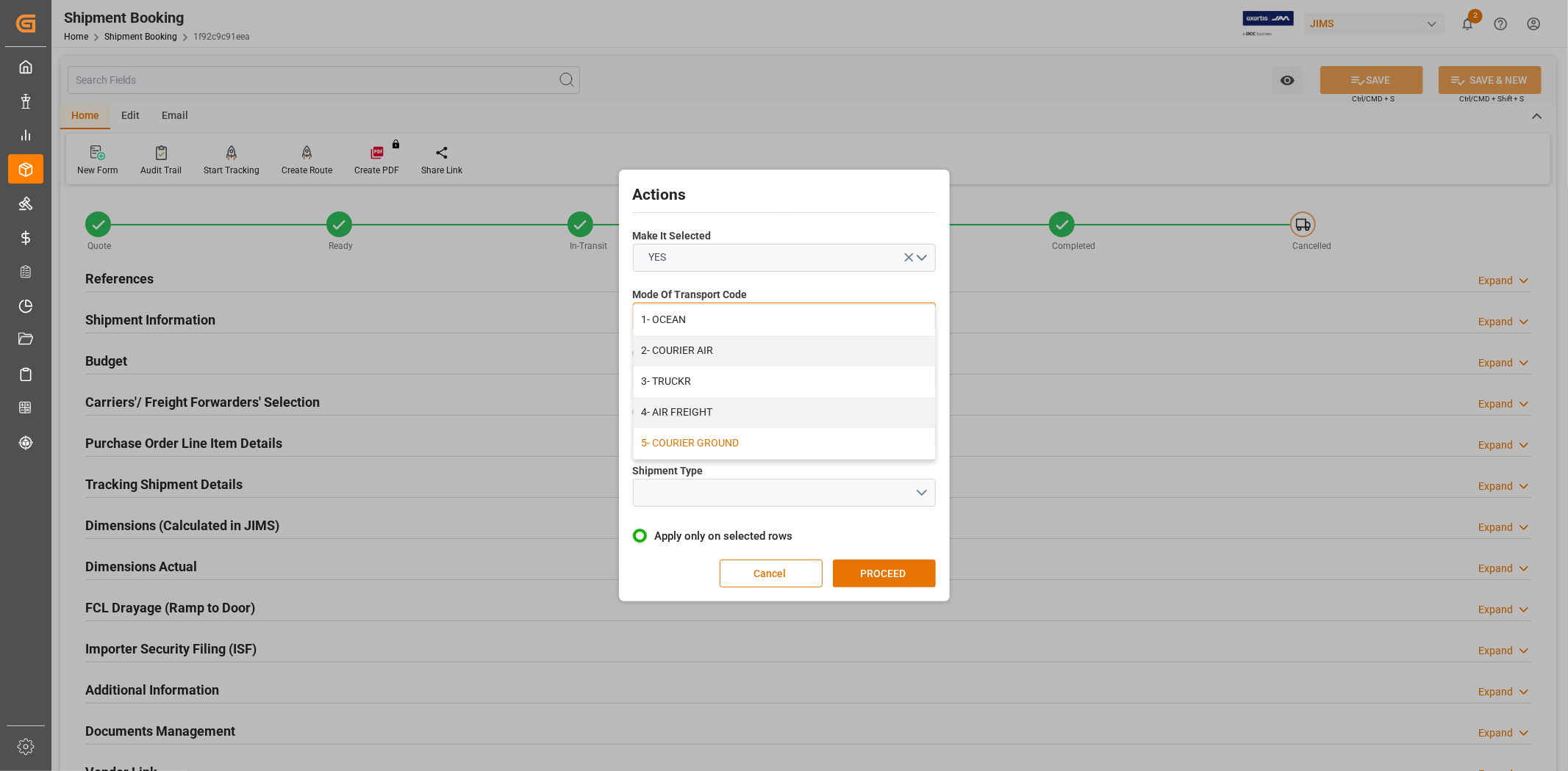
click at [756, 438] on div "5- COURIER GROUND" at bounding box center [784, 444] width 301 height 31
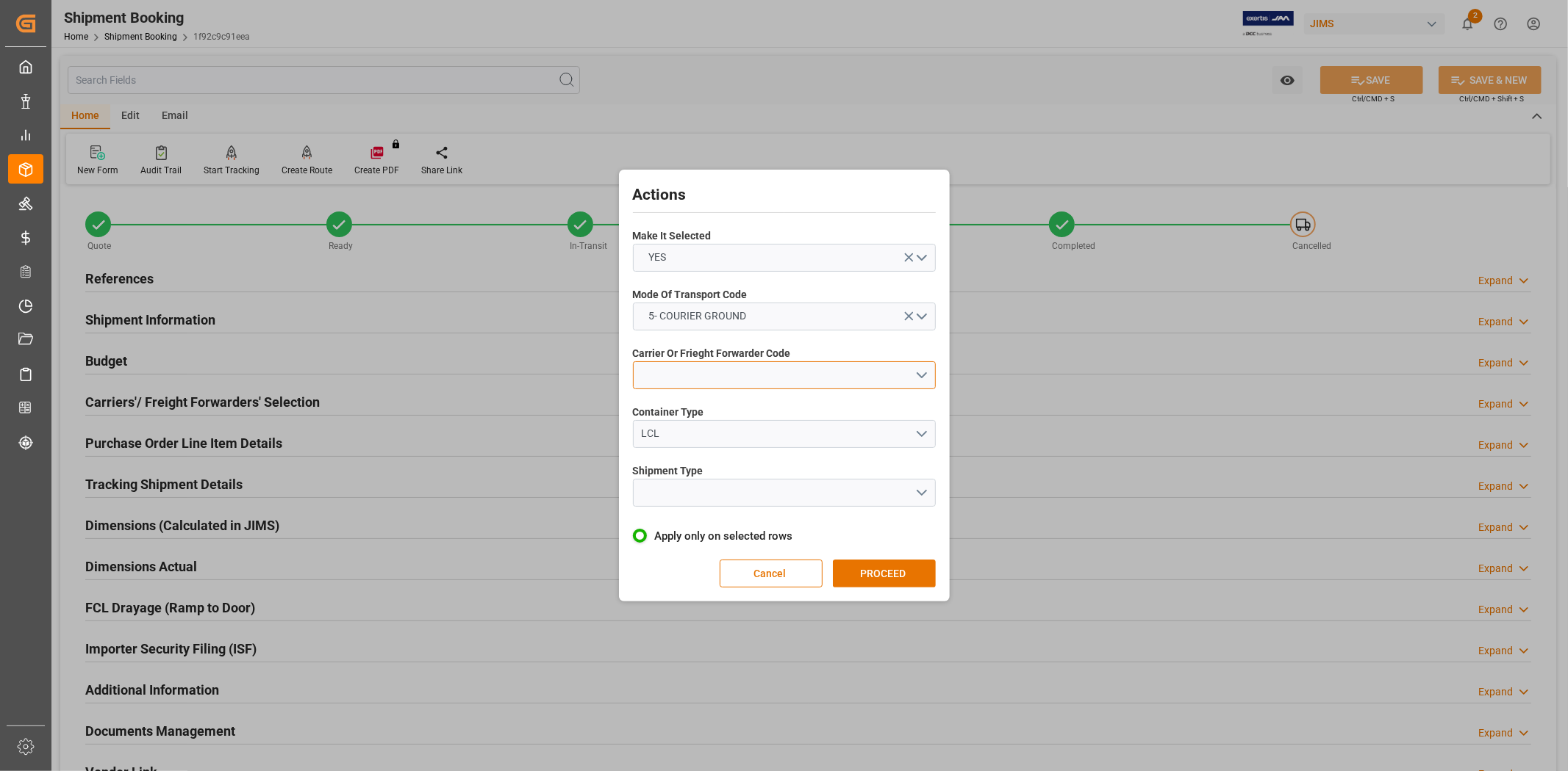
click at [913, 383] on button "open menu" at bounding box center [784, 375] width 303 height 28
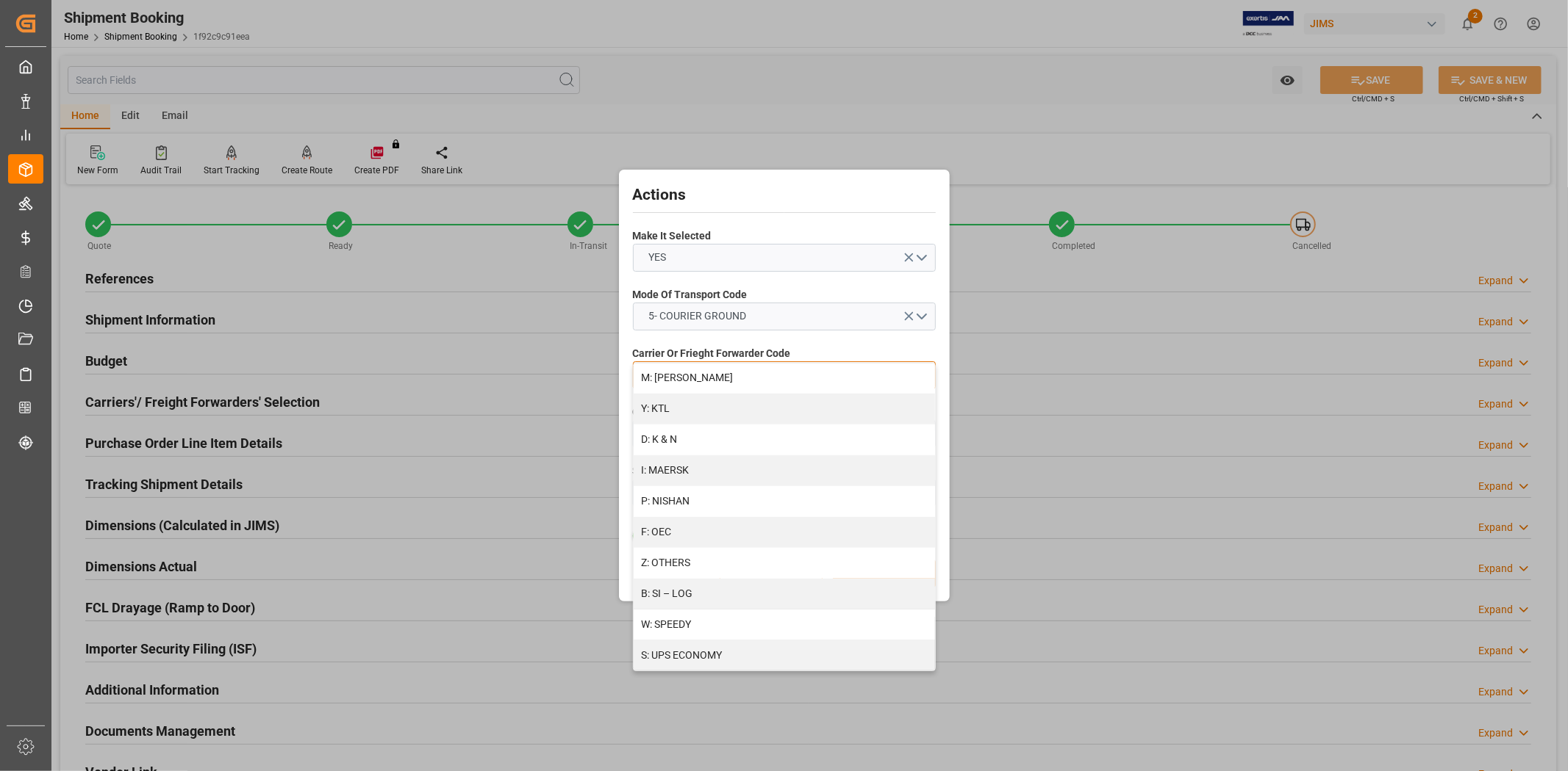
scroll to position [751, 0]
click at [805, 621] on div "R: UPS STANDARD GROUND" at bounding box center [784, 616] width 301 height 31
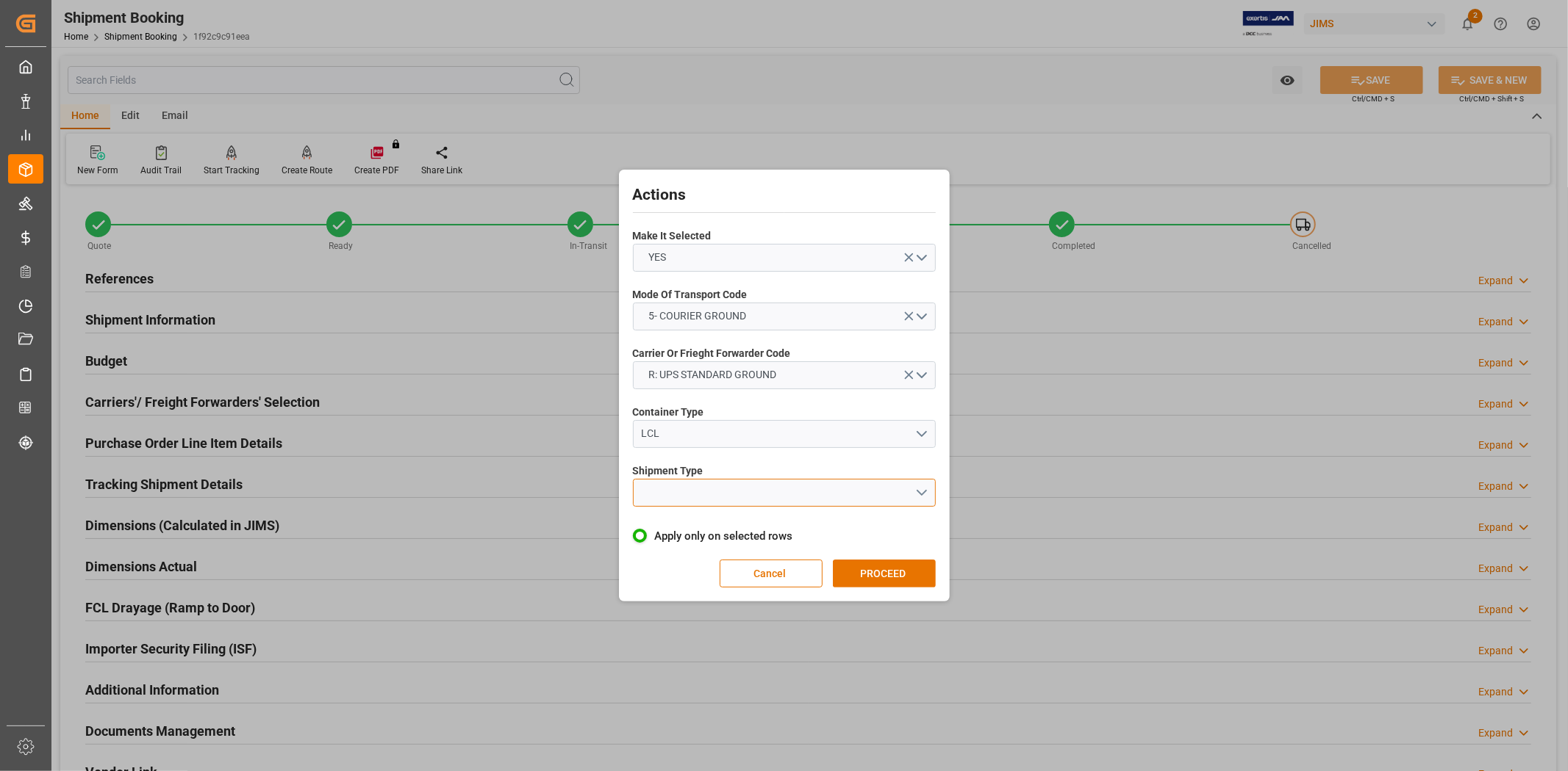
click at [918, 490] on button "open menu" at bounding box center [784, 493] width 303 height 28
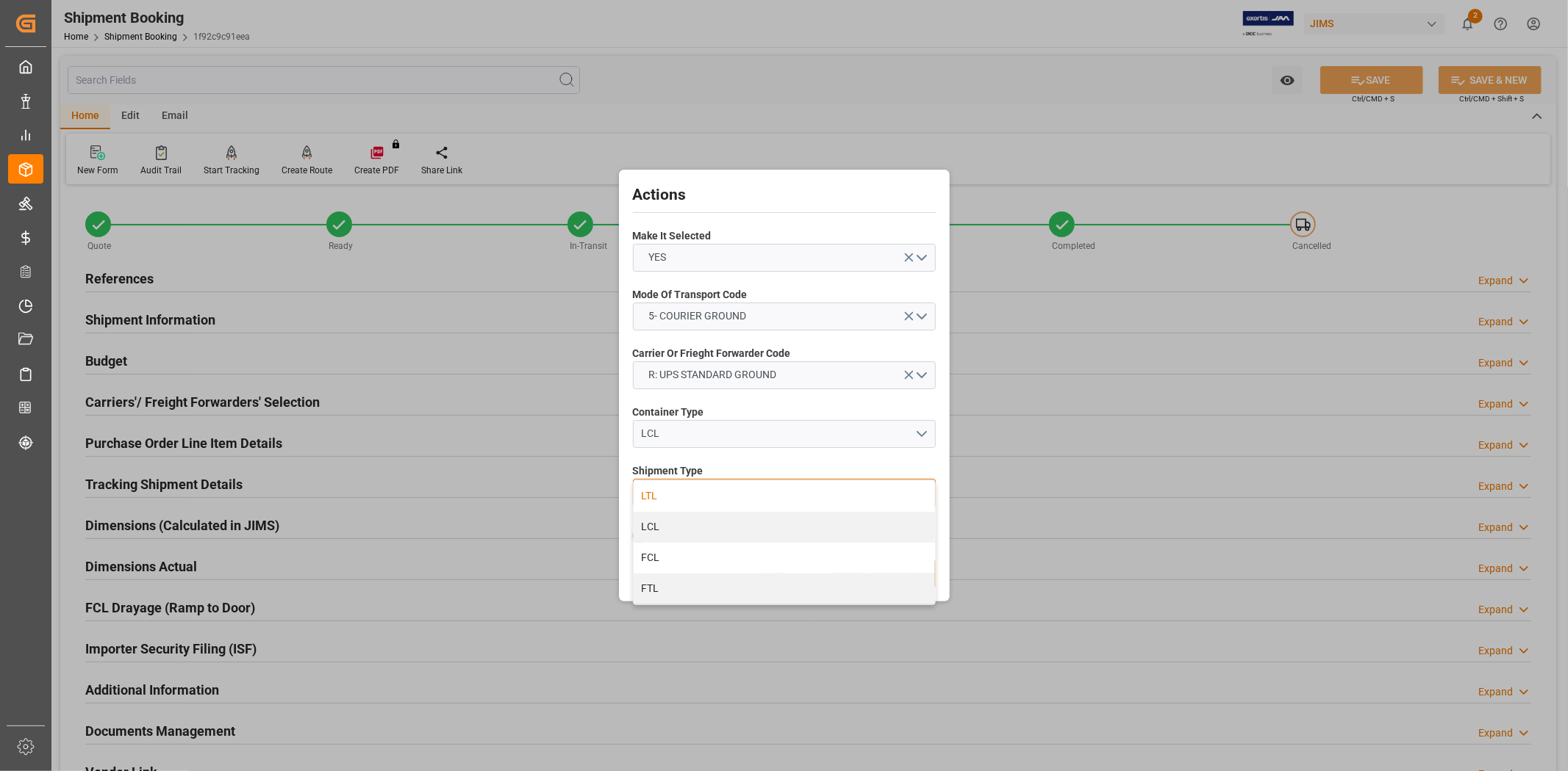
click at [739, 493] on div "LTL" at bounding box center [784, 497] width 301 height 31
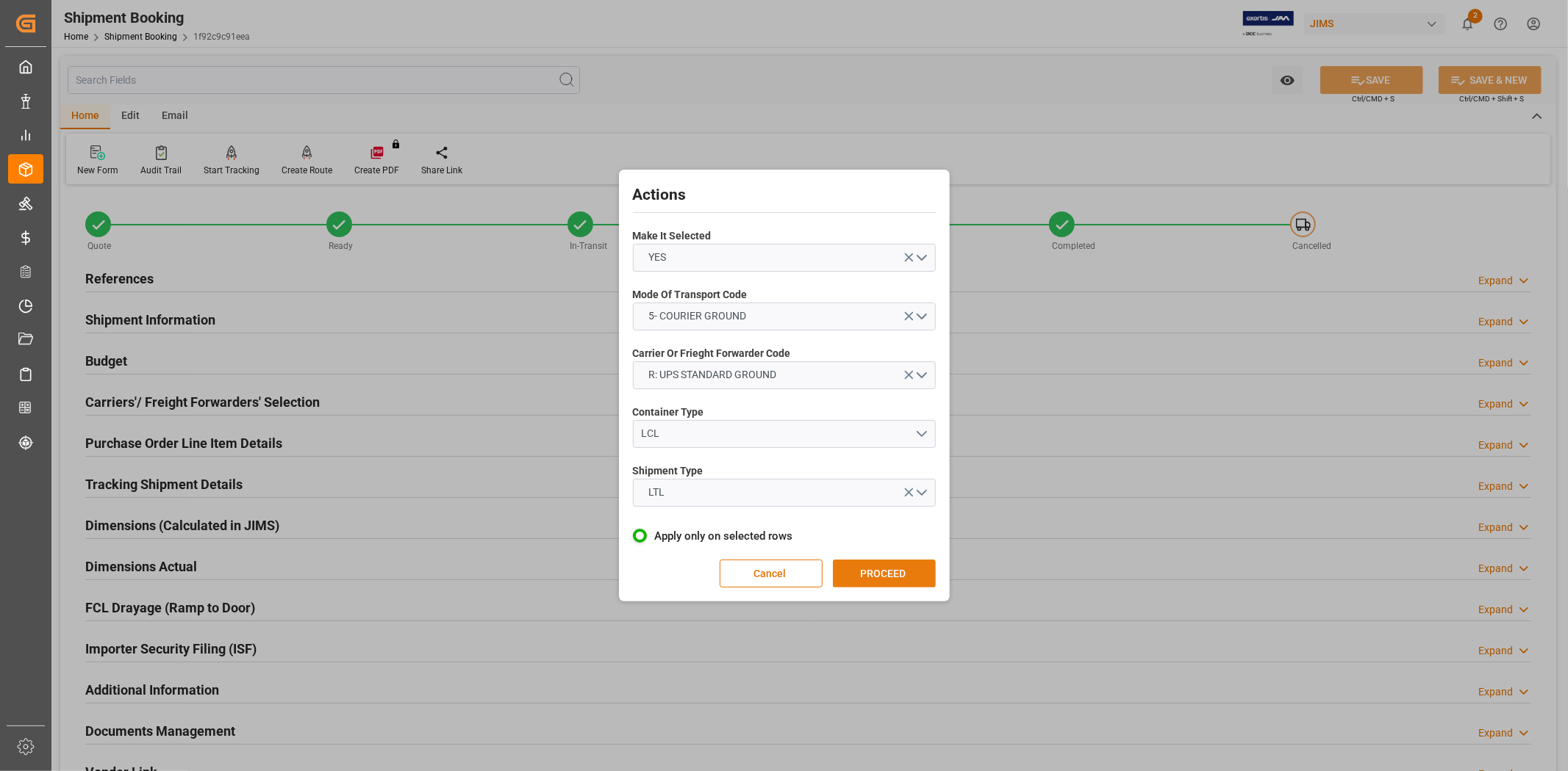
click at [895, 568] on button "PROCEED" at bounding box center [884, 574] width 103 height 28
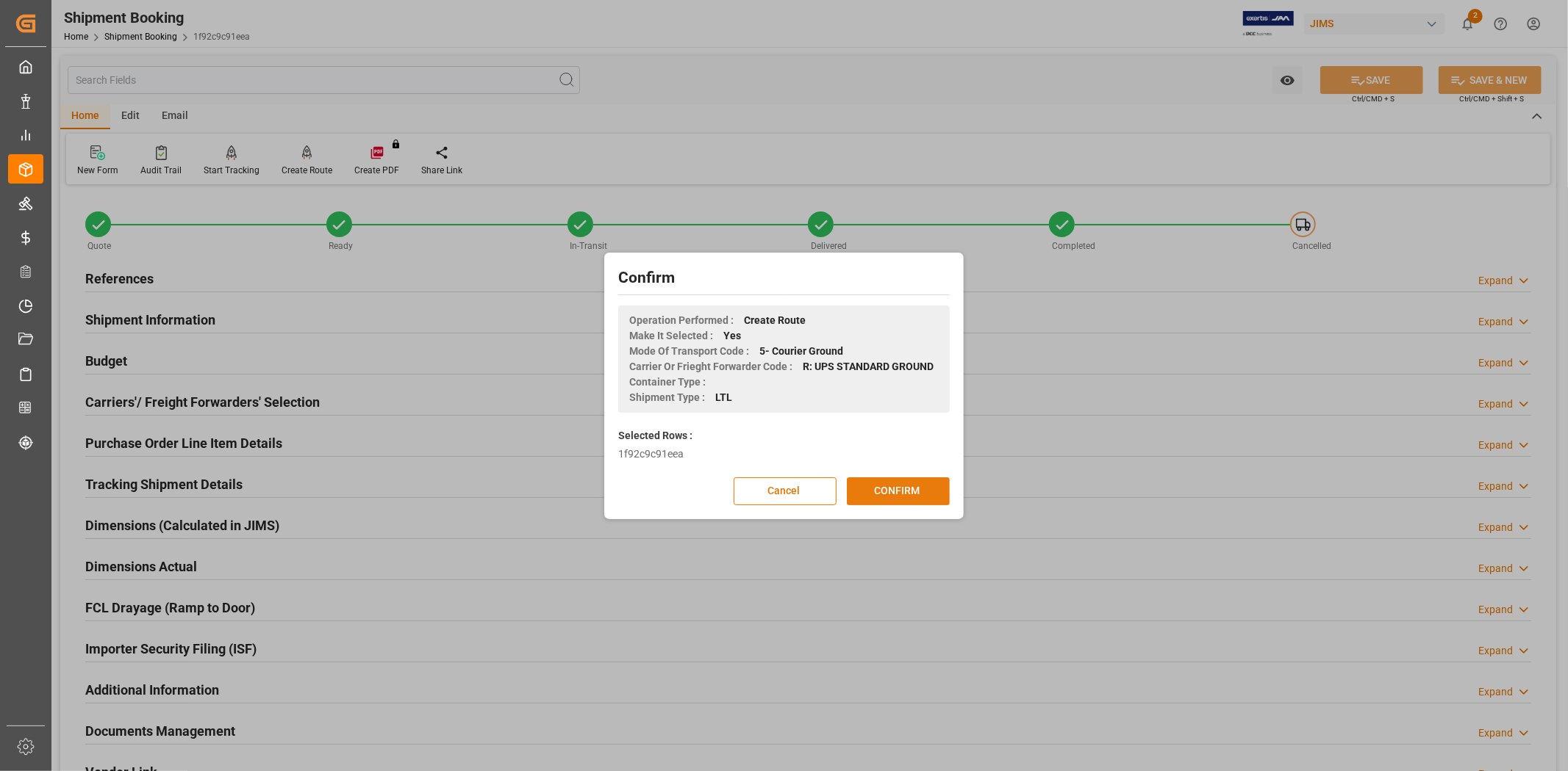
click at [894, 496] on button "CONFIRM" at bounding box center [898, 492] width 103 height 28
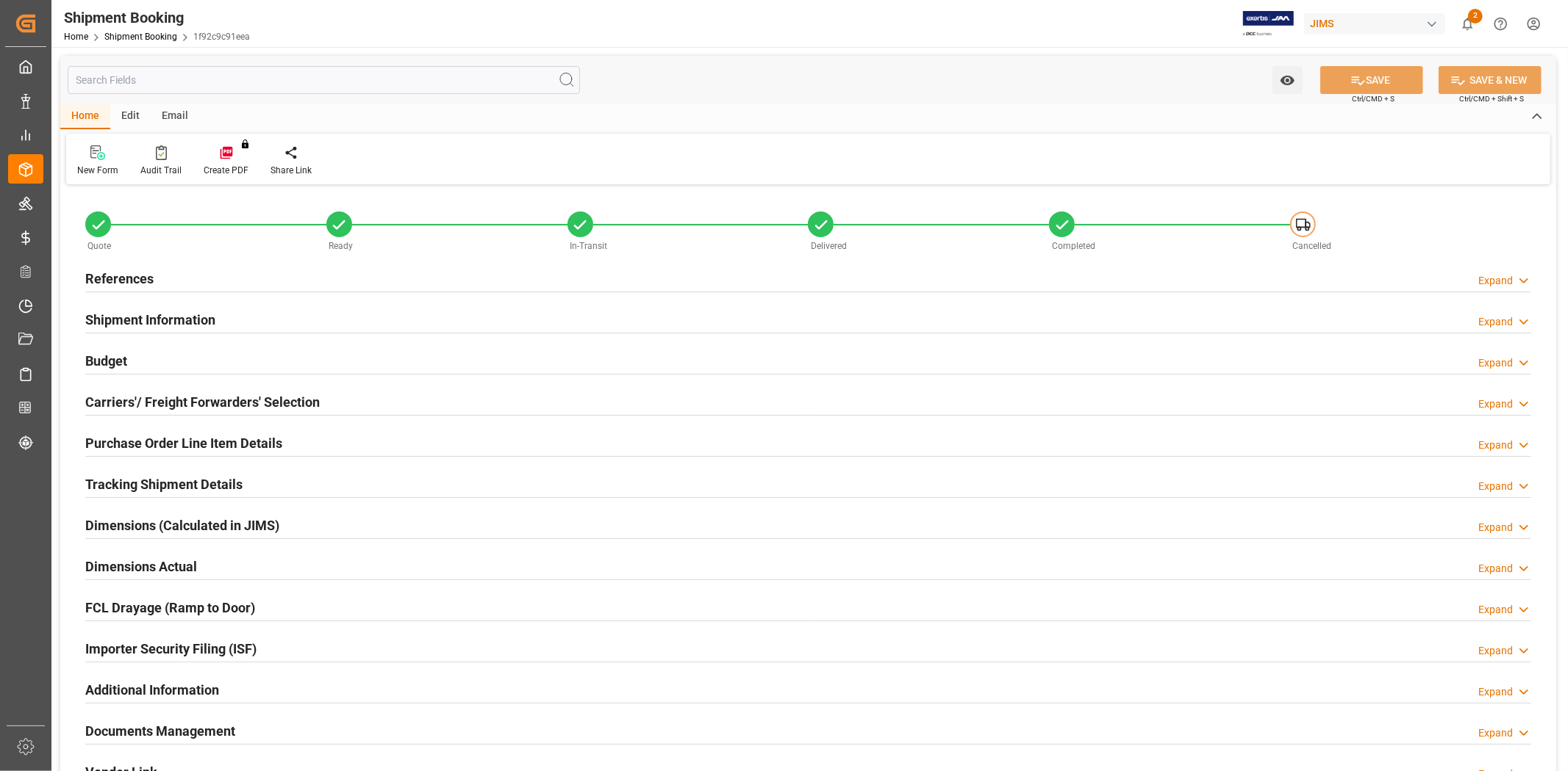
type input "15"
type input "1"
type input "0"
click at [239, 571] on div "Dimensions Actual Expand" at bounding box center [808, 566] width 1446 height 28
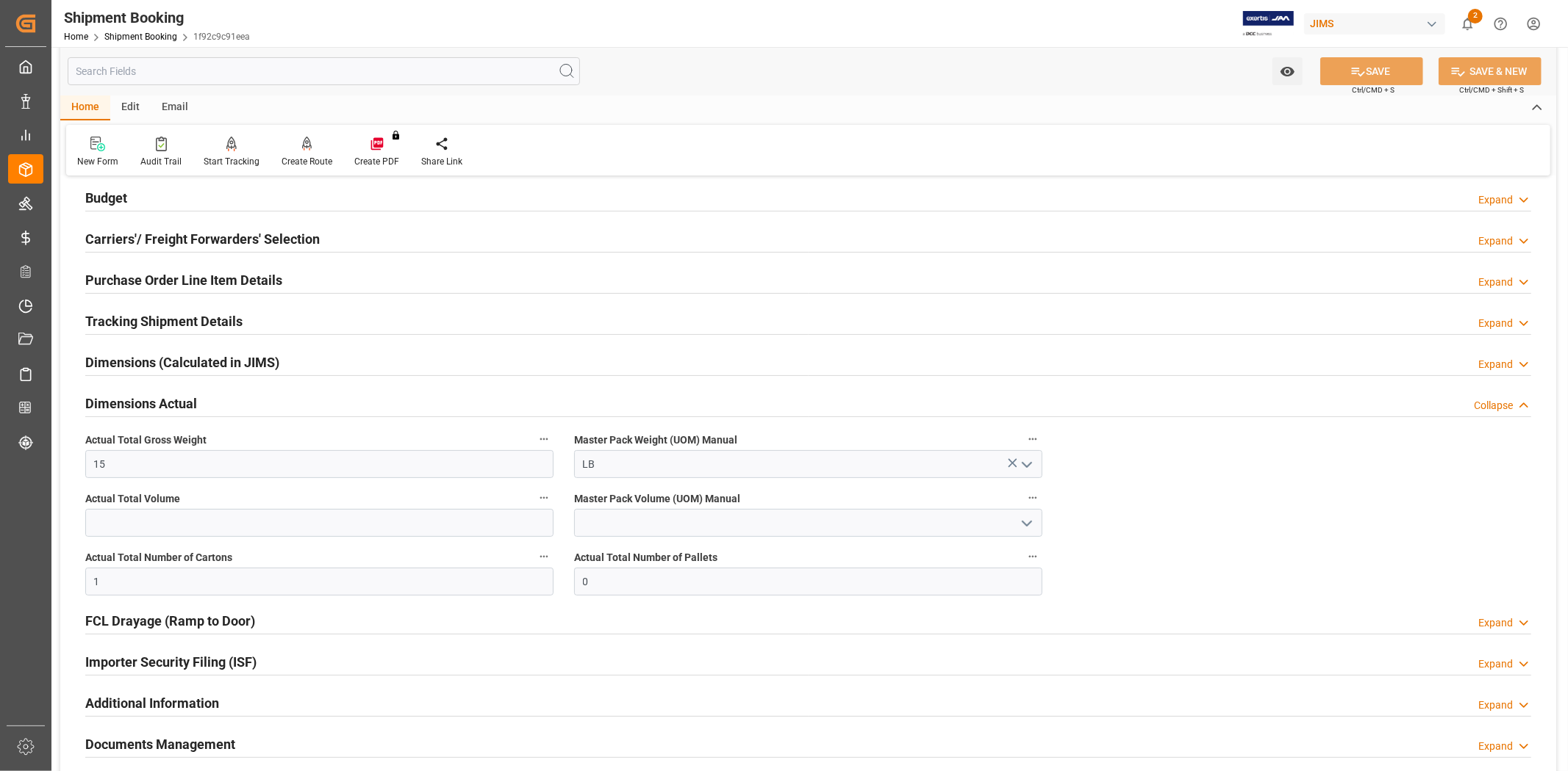
scroll to position [81, 0]
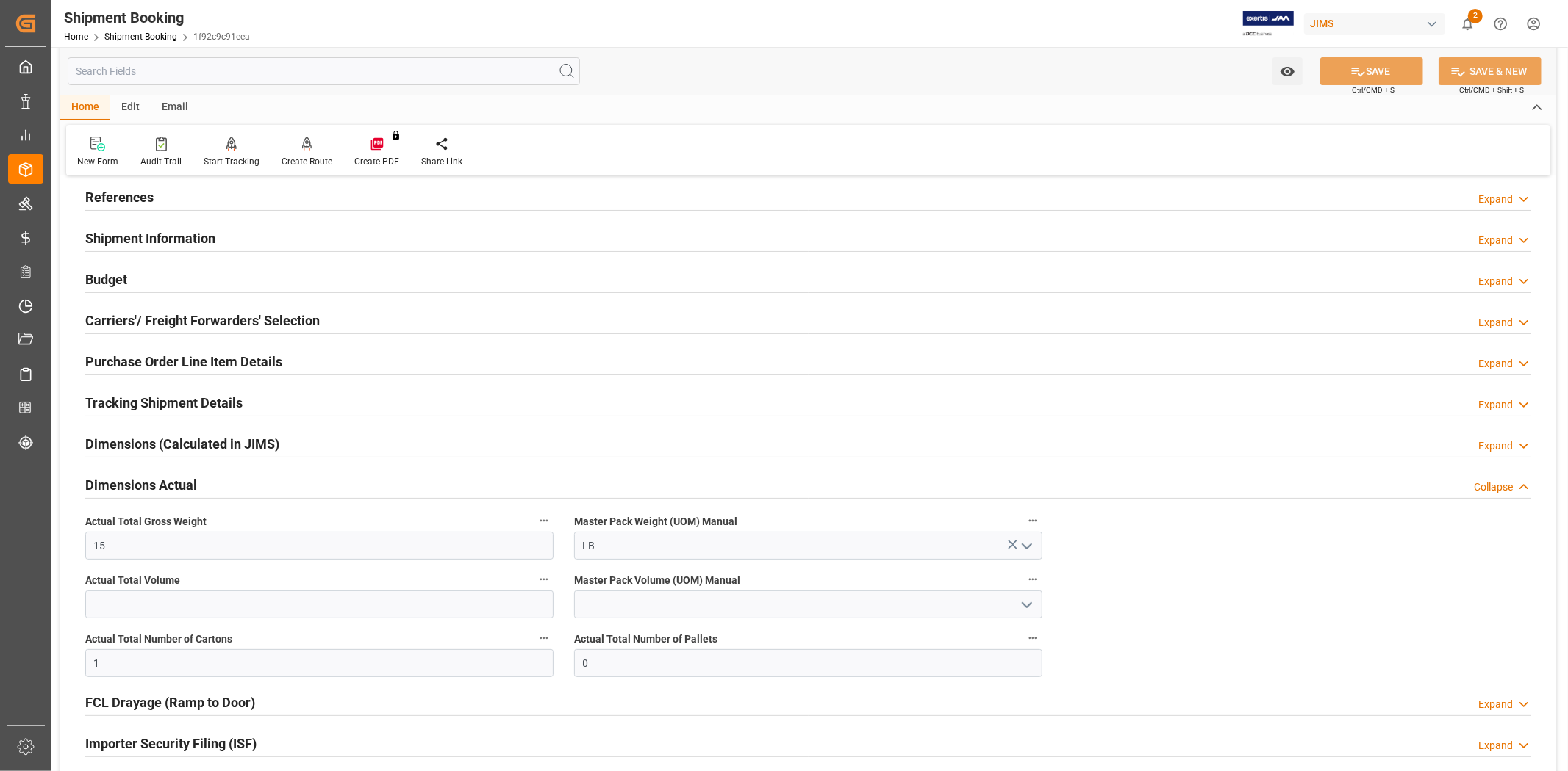
click at [225, 489] on div "Dimensions Actual Collapse" at bounding box center [808, 484] width 1446 height 28
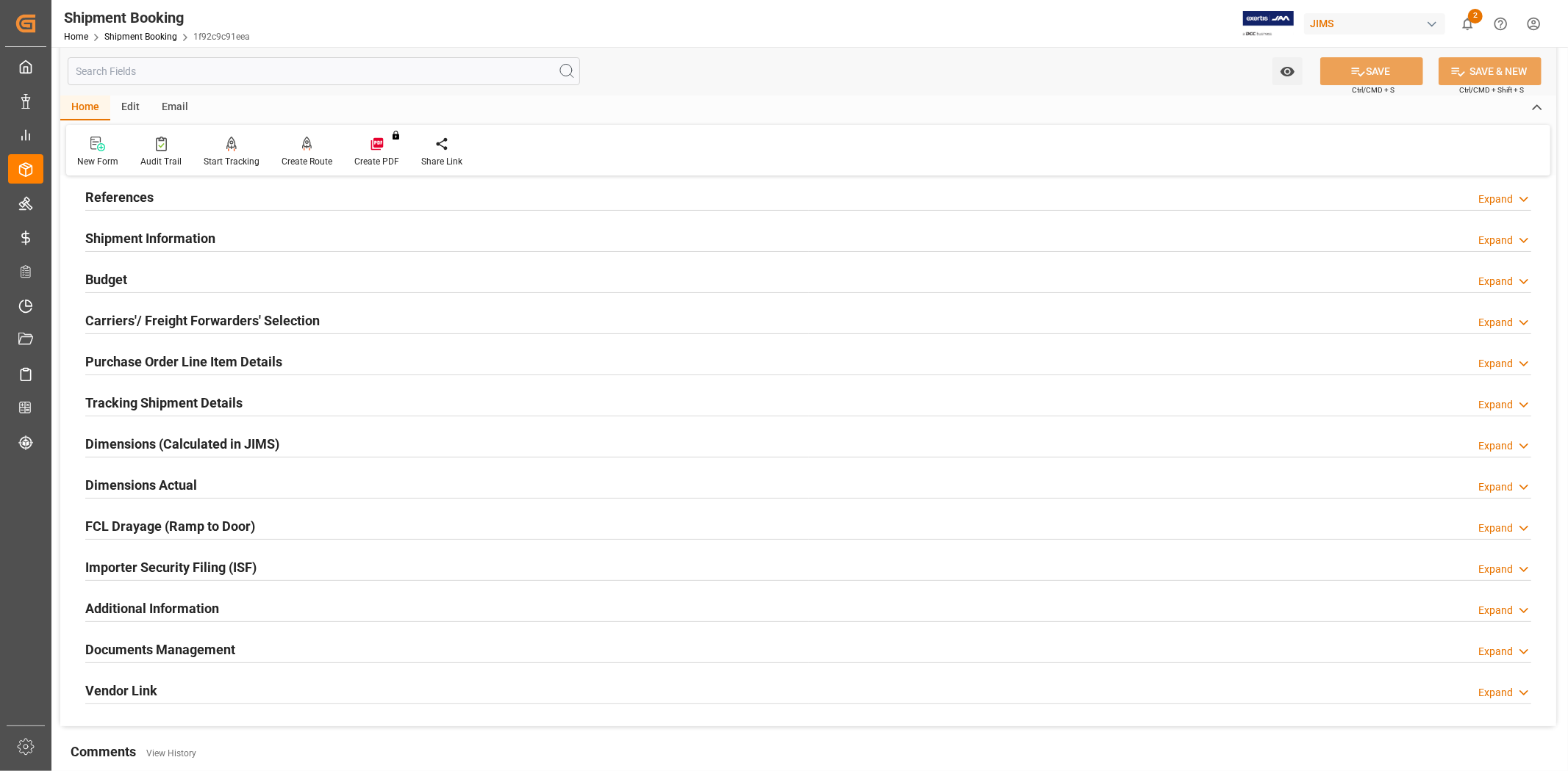
click at [178, 276] on div "Budget Expand" at bounding box center [808, 278] width 1446 height 28
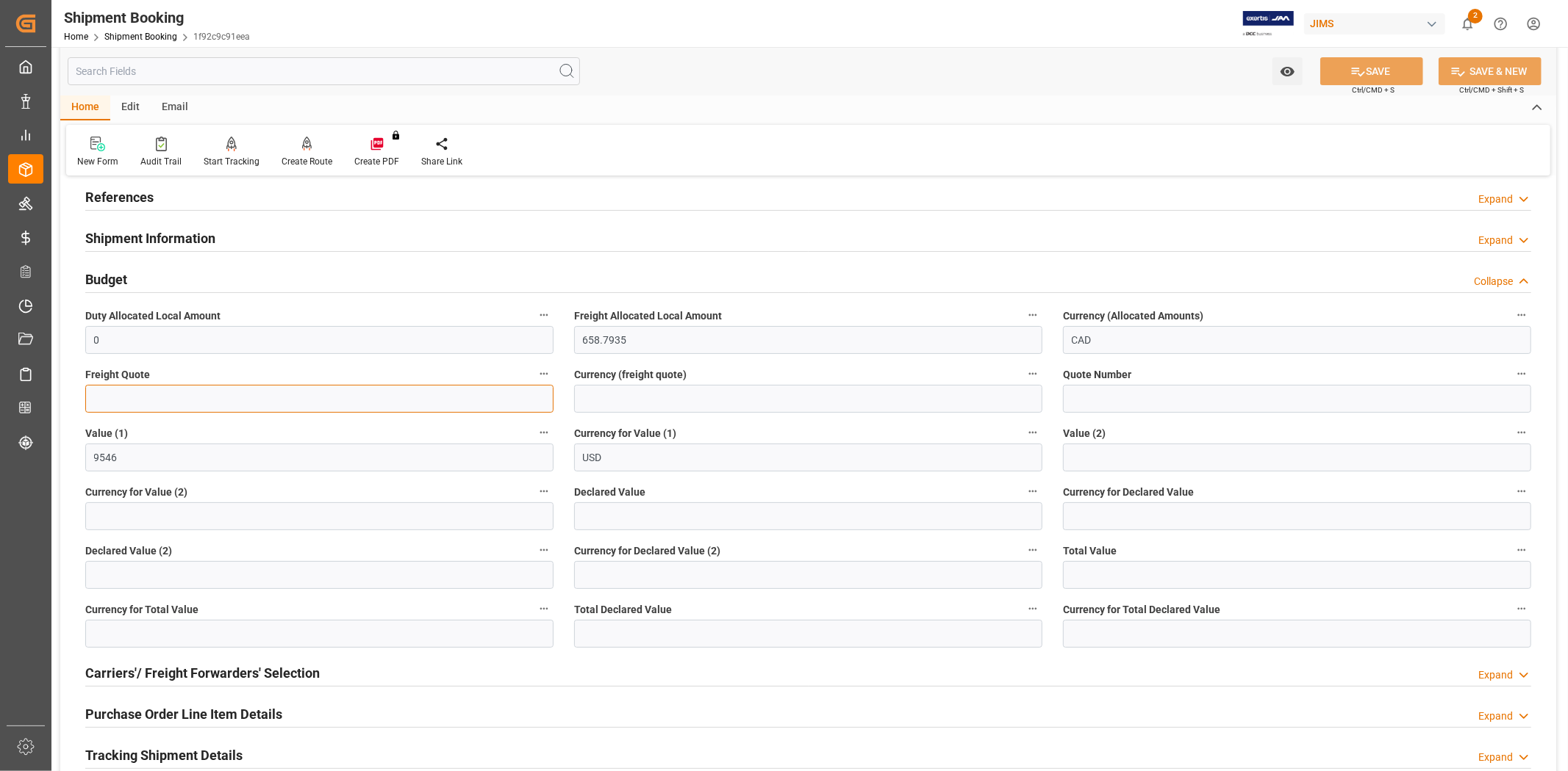
drag, startPoint x: 123, startPoint y: 405, endPoint x: 141, endPoint y: 400, distance: 18.7
click at [123, 405] on input "text" at bounding box center [319, 399] width 468 height 28
type input "35"
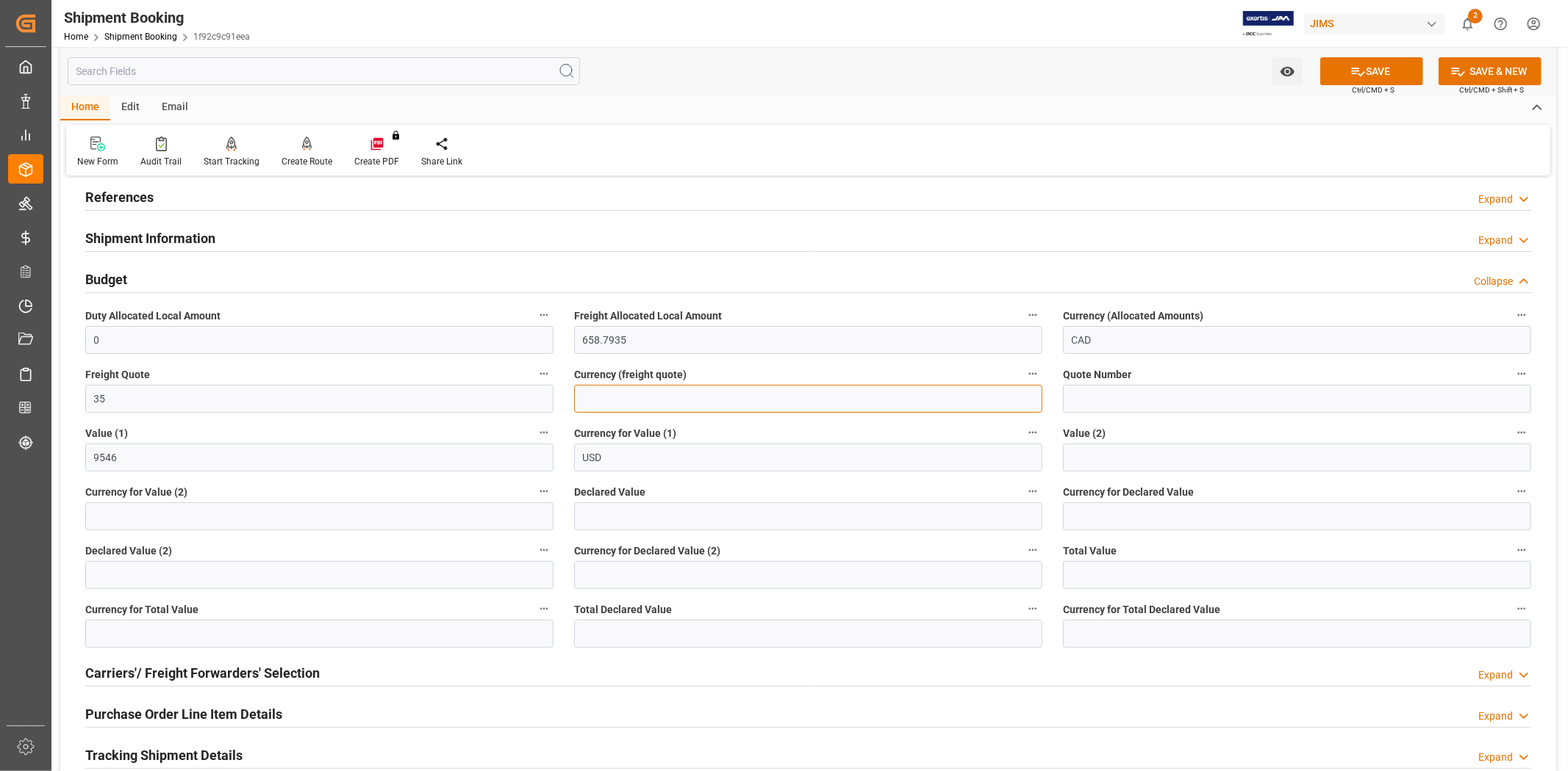
click at [725, 392] on input at bounding box center [808, 399] width 468 height 28
type input "CAD"
click at [1372, 66] on button "SAVE" at bounding box center [1371, 72] width 103 height 28
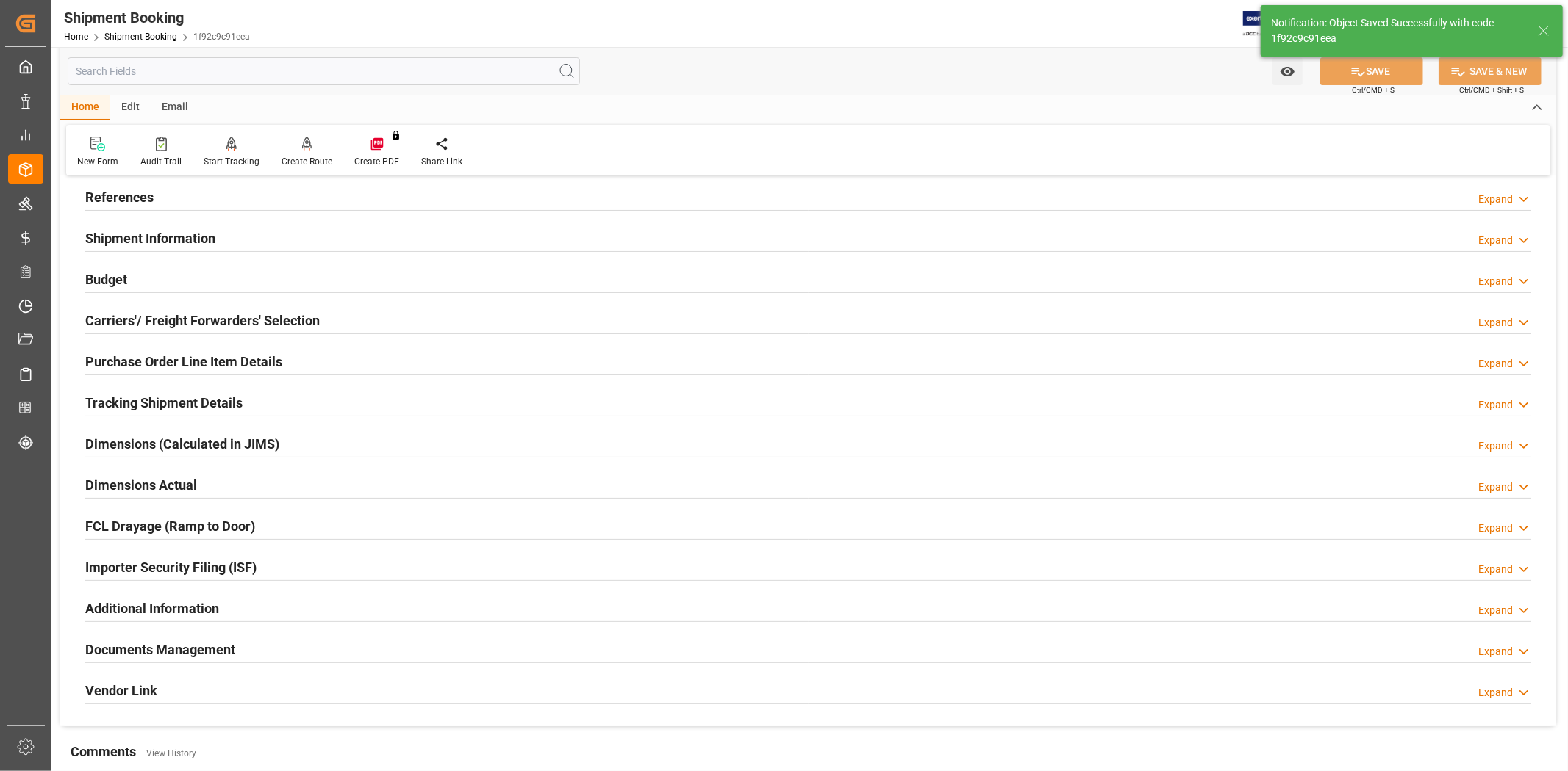
click at [209, 487] on div "Dimensions Actual Expand" at bounding box center [808, 484] width 1446 height 28
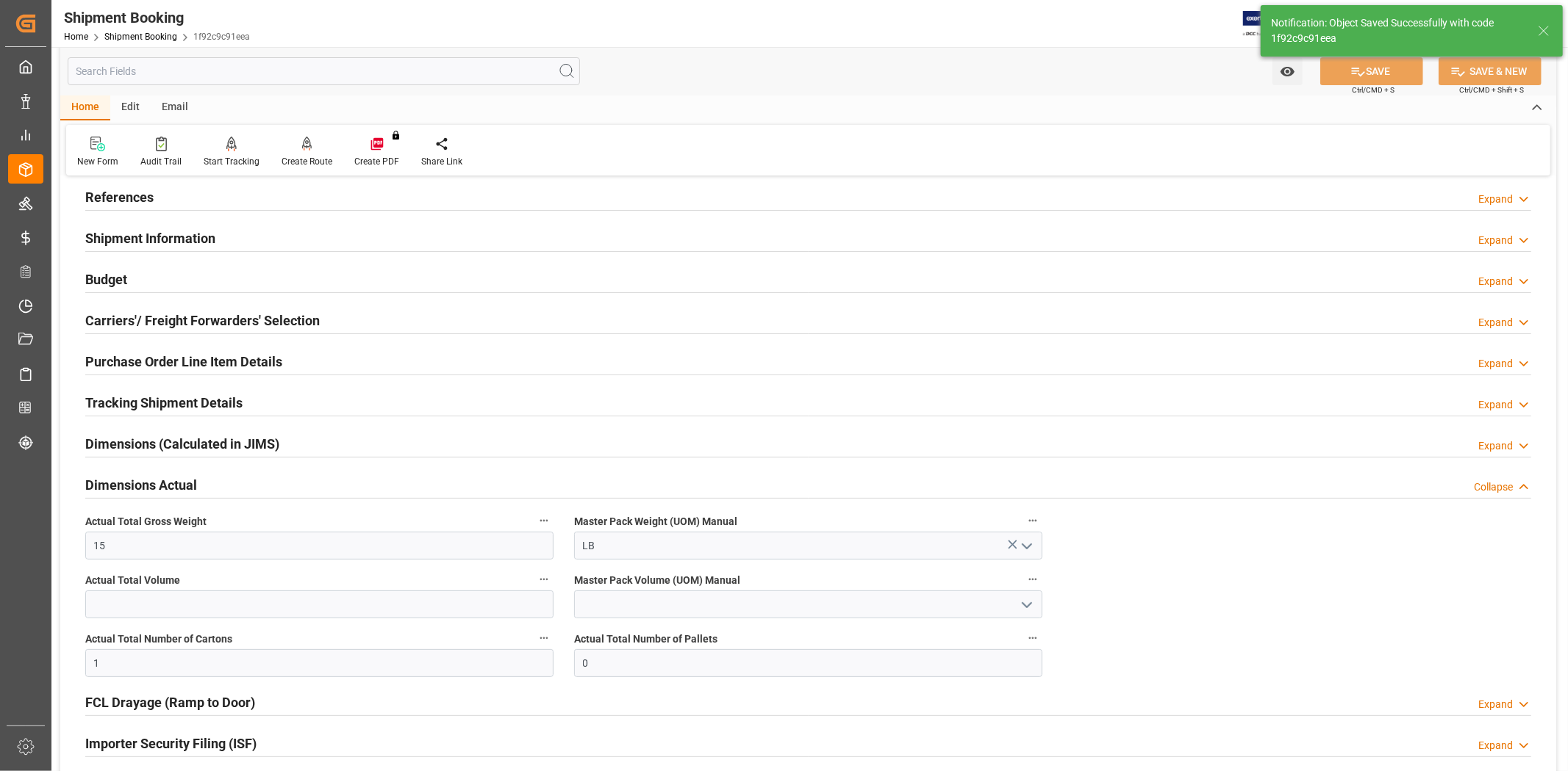
click at [209, 487] on div "Dimensions Actual Collapse" at bounding box center [808, 484] width 1446 height 28
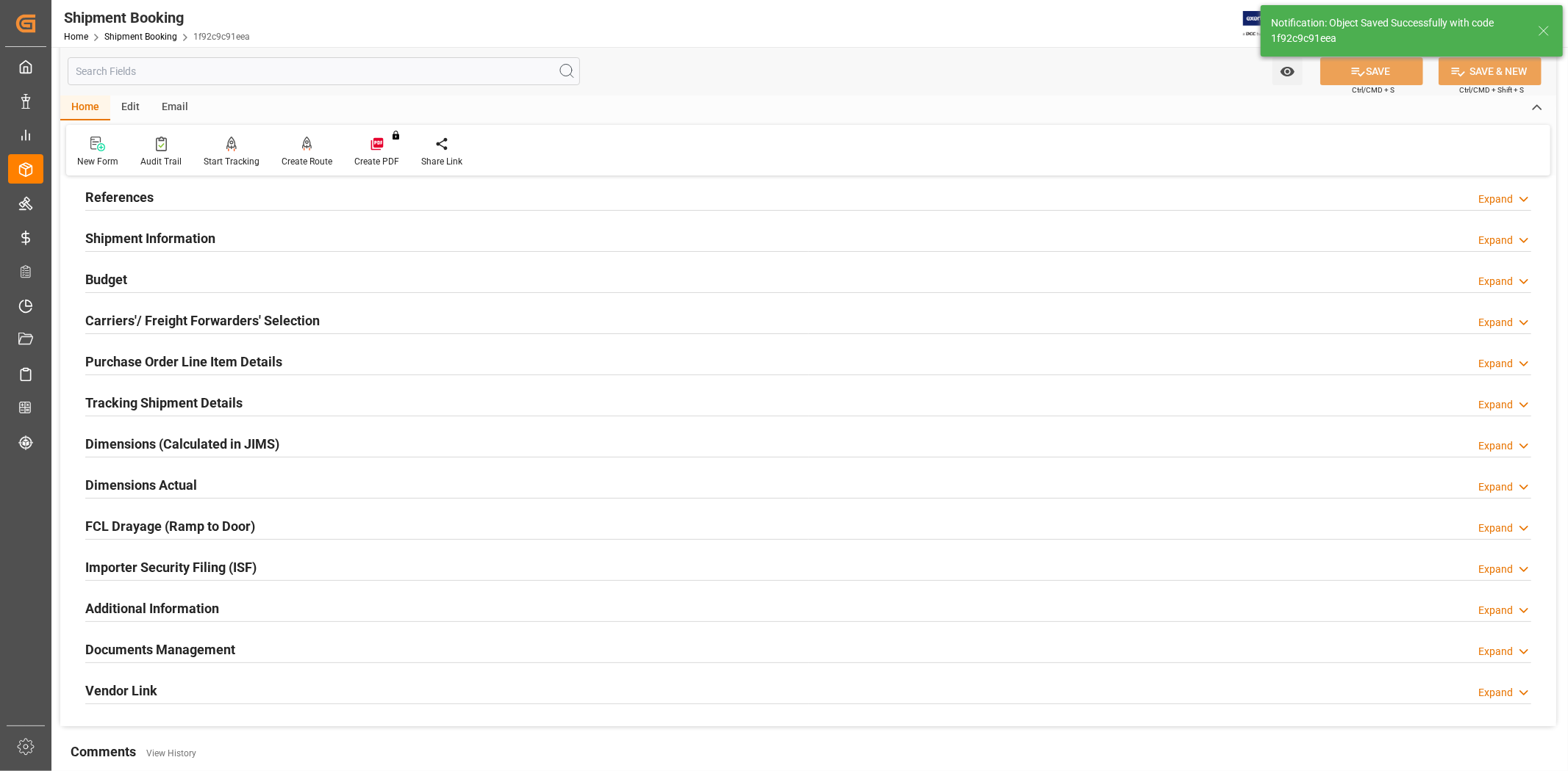
click at [228, 659] on div "Documents Management" at bounding box center [160, 648] width 150 height 28
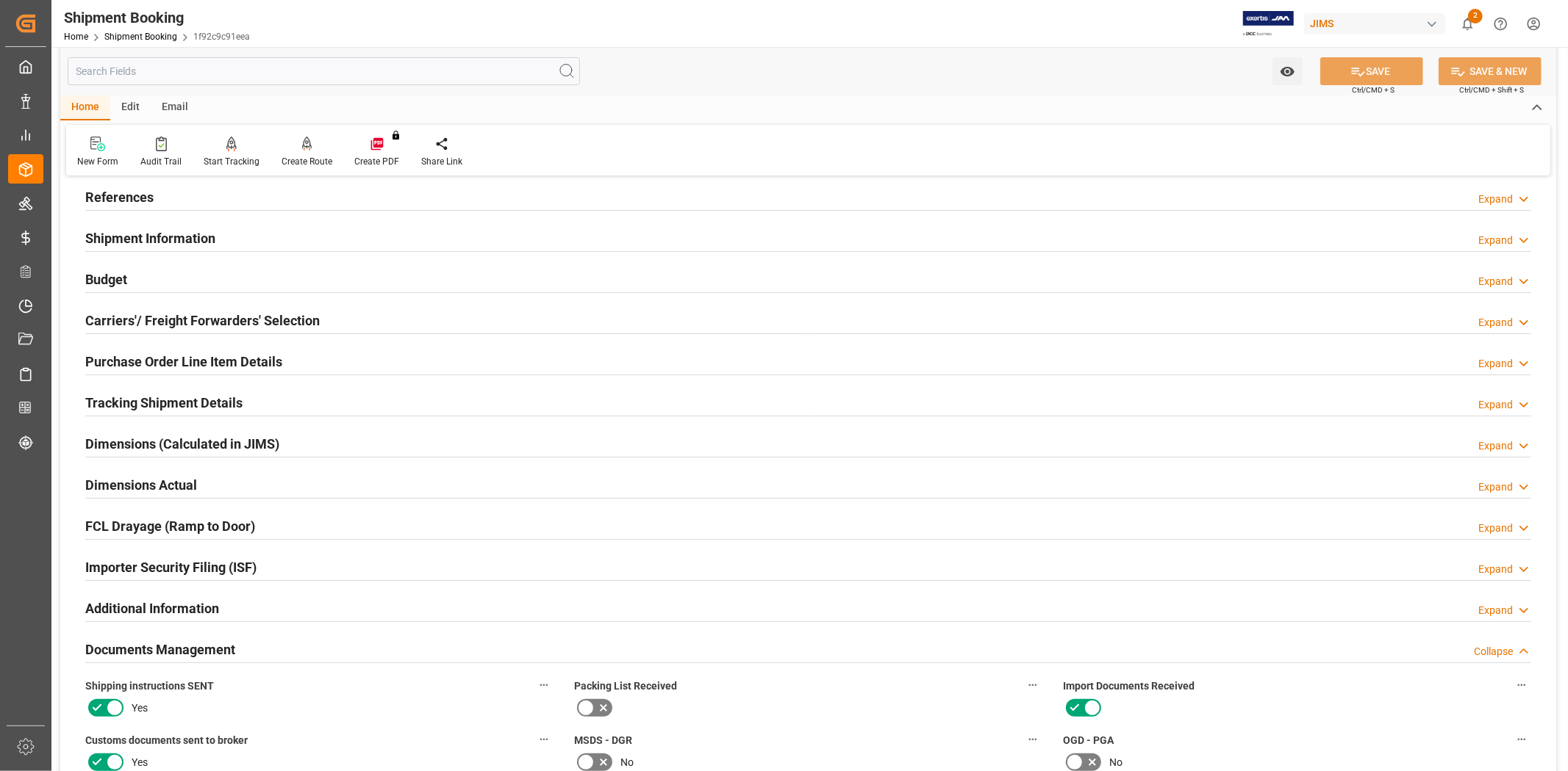
click at [229, 648] on h2 "Documents Management" at bounding box center [160, 649] width 150 height 20
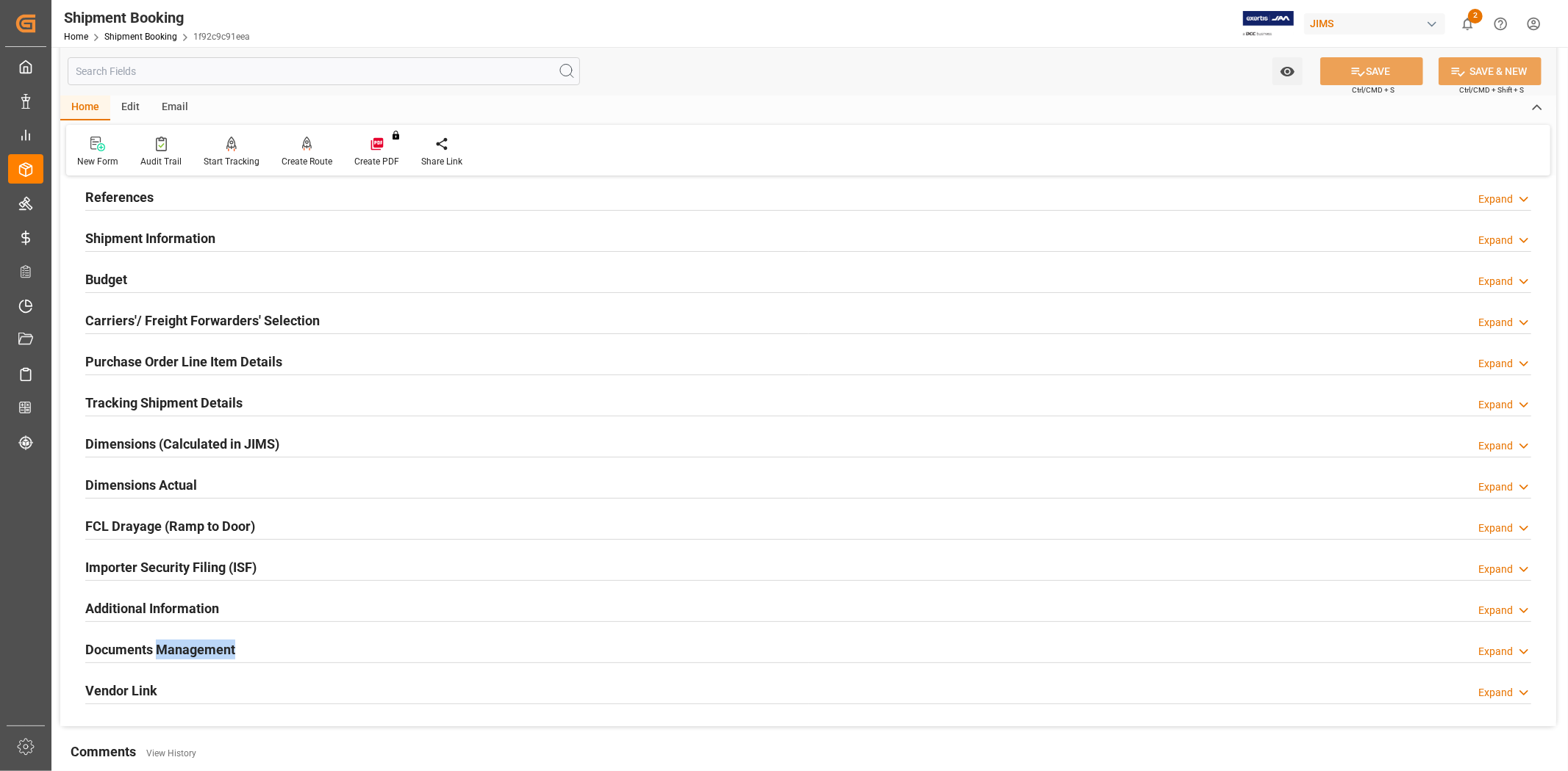
click at [228, 648] on h2 "Documents Management" at bounding box center [160, 649] width 150 height 20
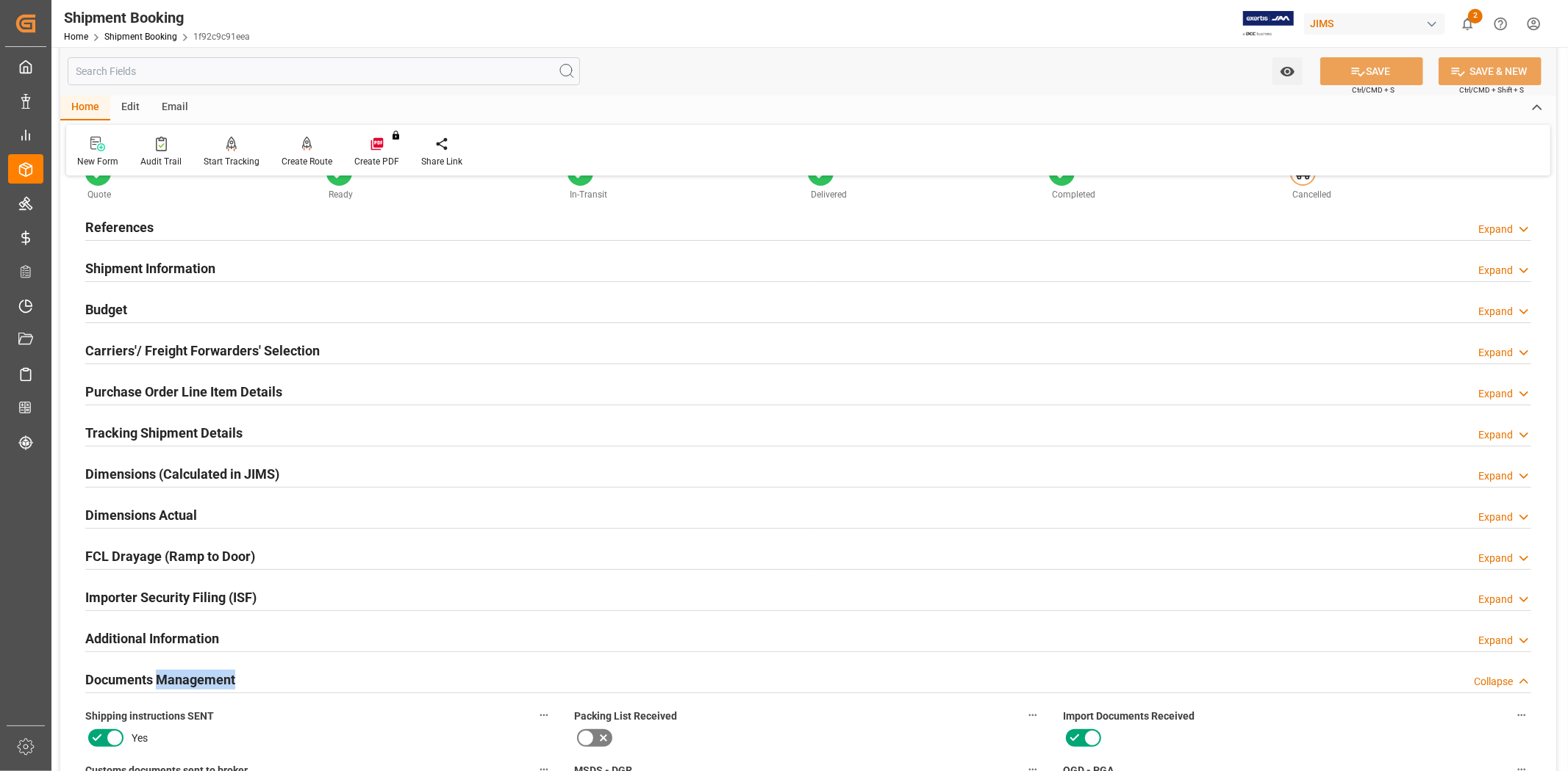
scroll to position [0, 0]
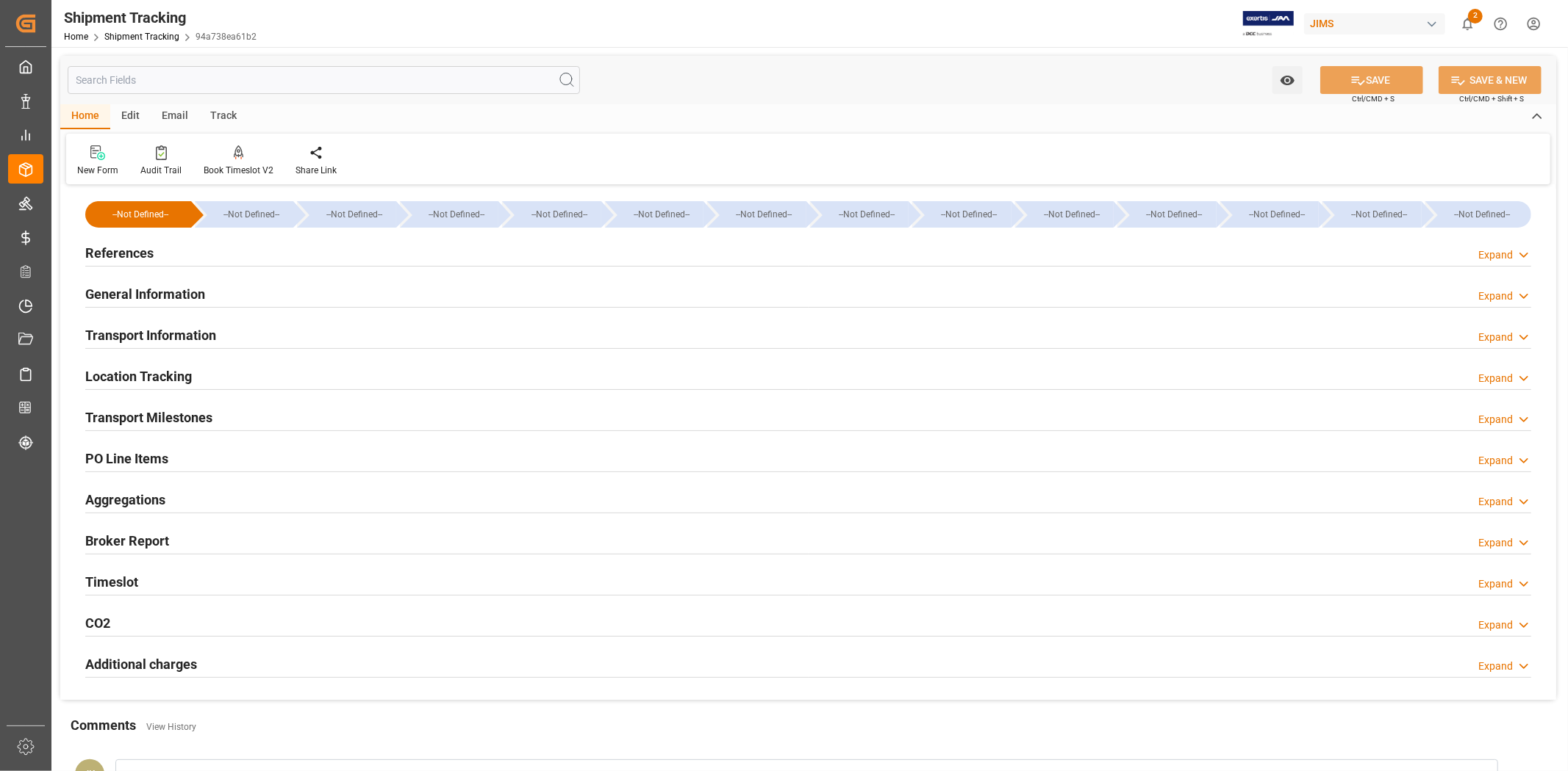
click at [179, 250] on div "References Expand" at bounding box center [808, 252] width 1446 height 28
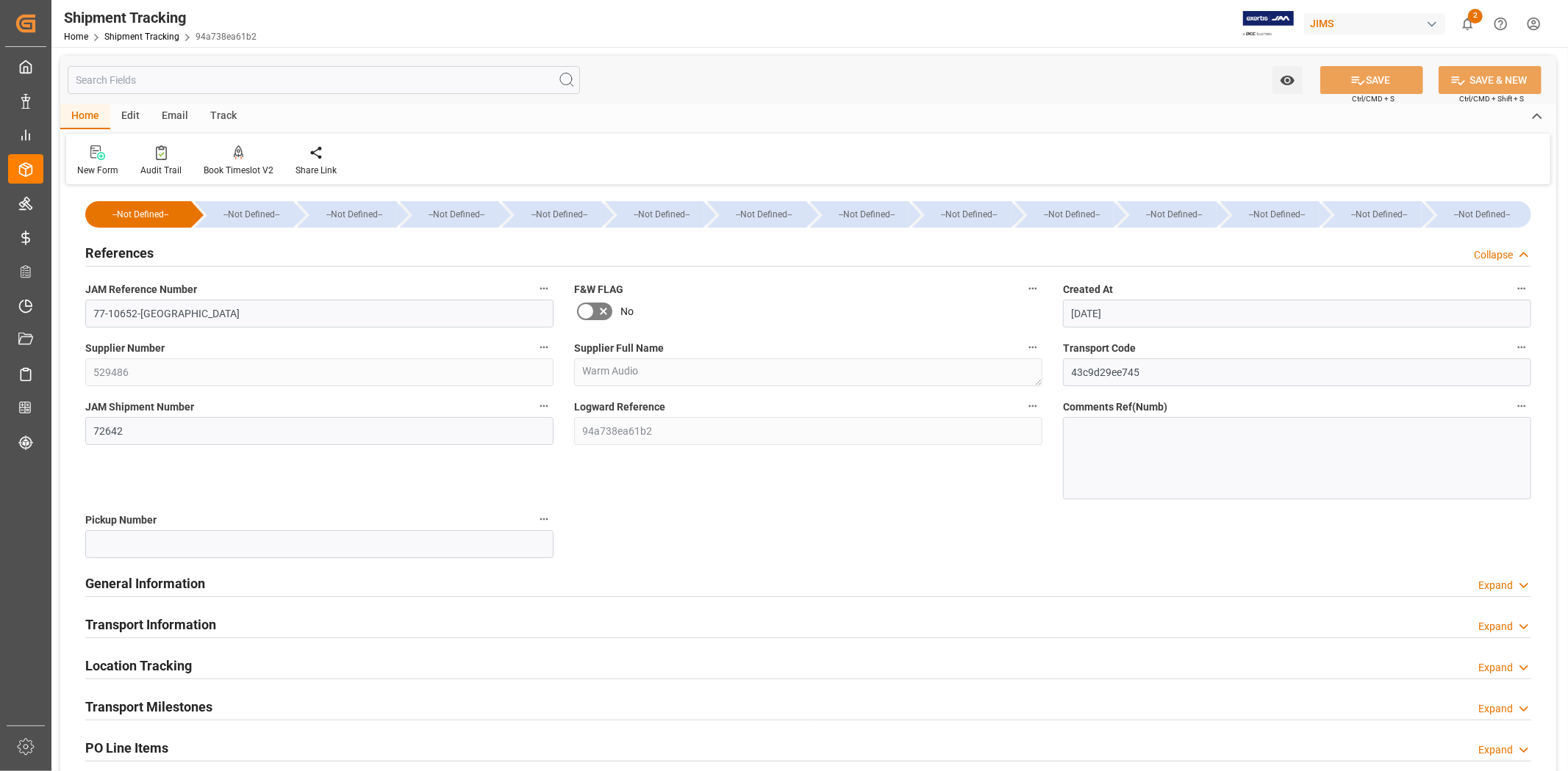
click at [179, 250] on div "References Collapse" at bounding box center [808, 252] width 1446 height 28
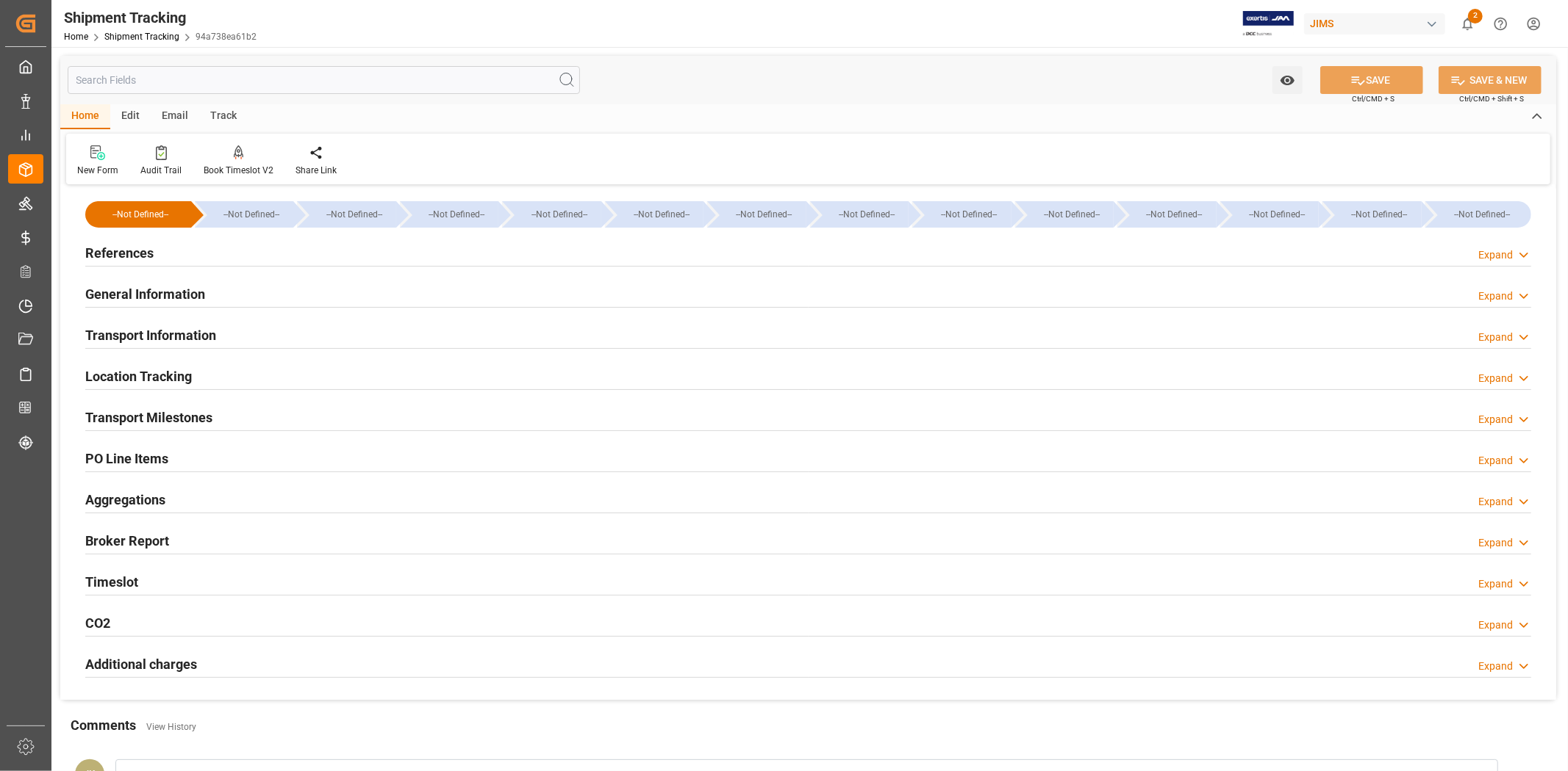
click at [220, 292] on div "General Information Expand" at bounding box center [808, 293] width 1446 height 28
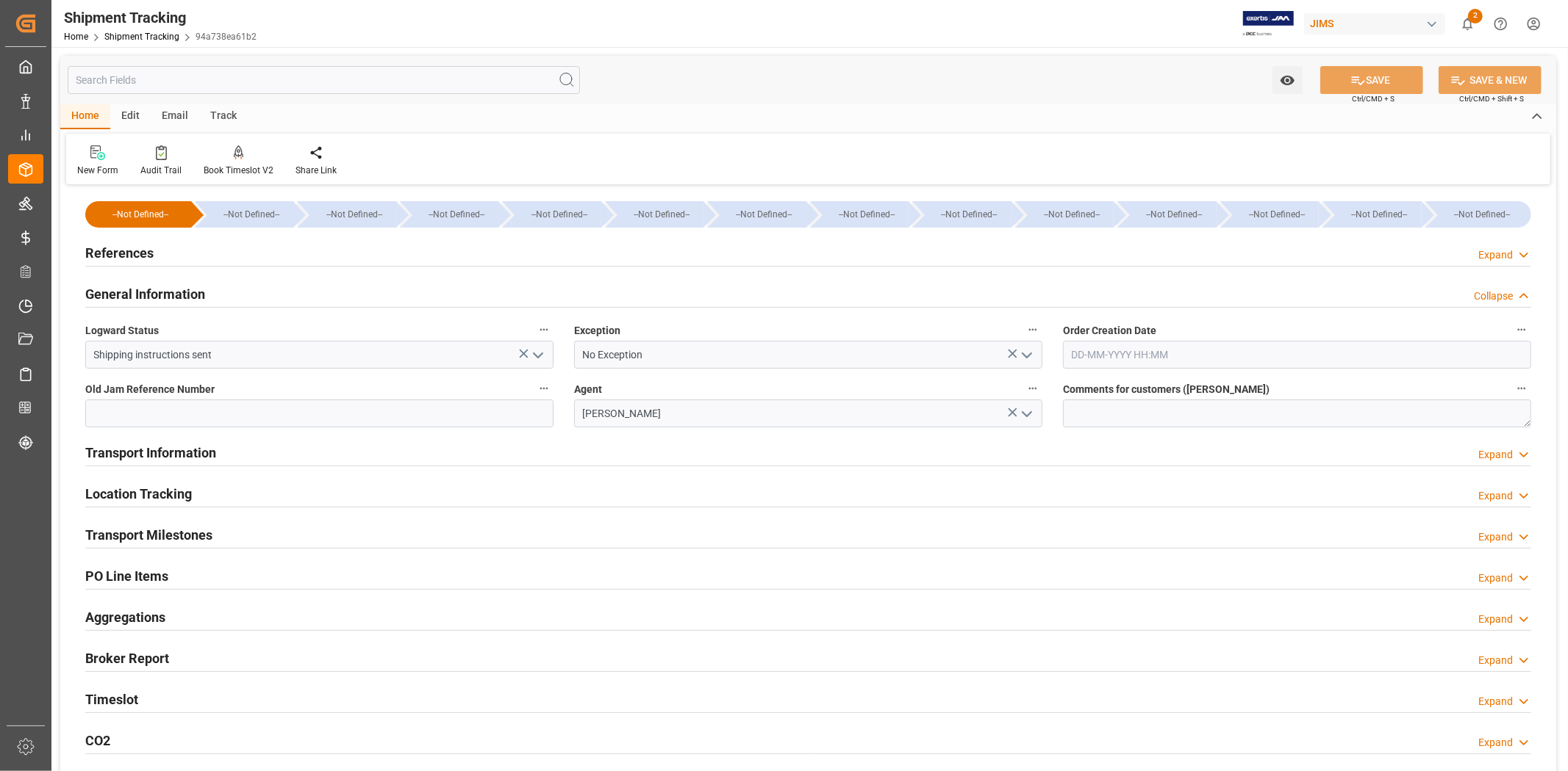
click at [220, 292] on div "General Information Collapse" at bounding box center [808, 293] width 1446 height 28
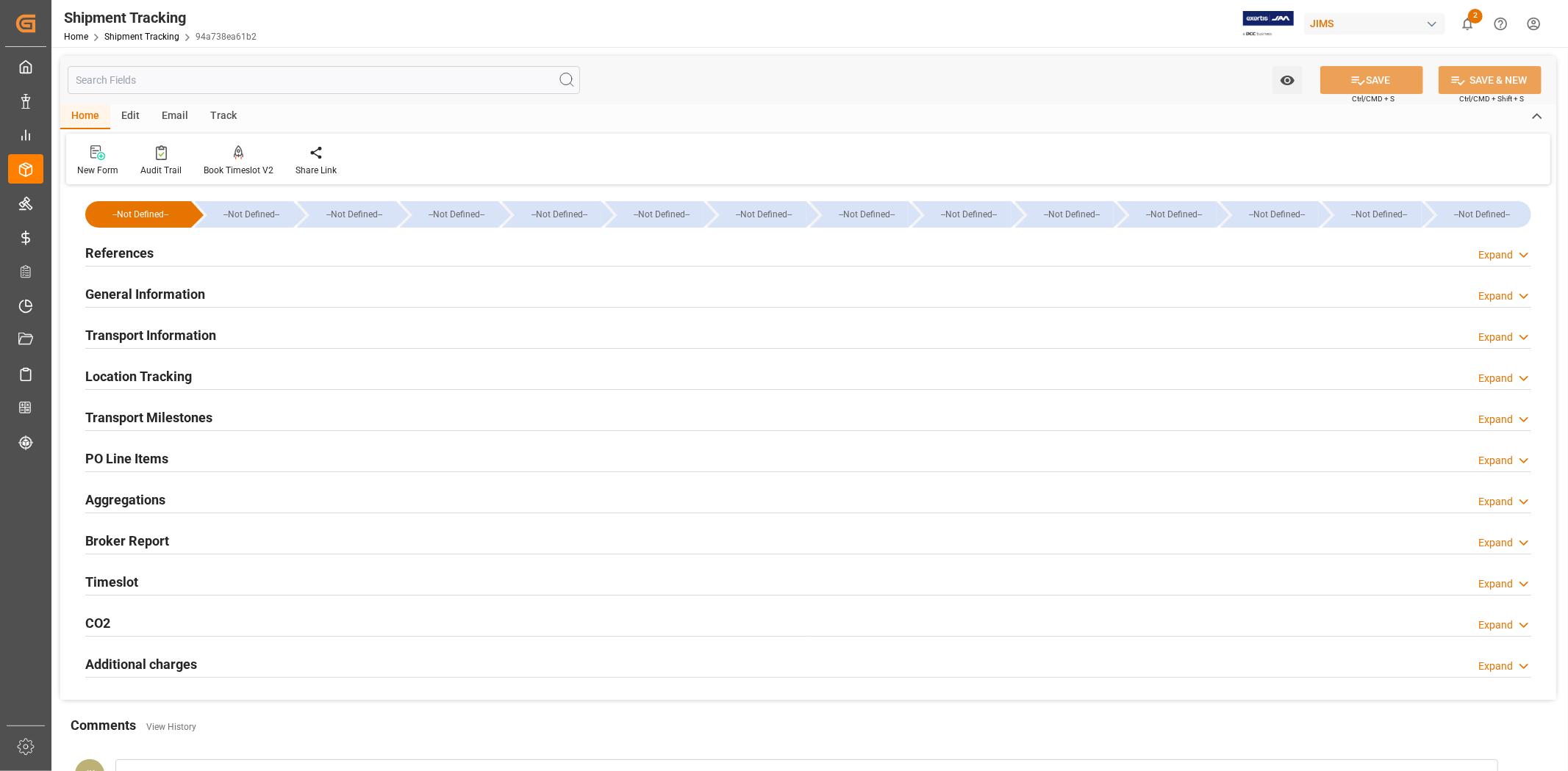
click at [222, 288] on div "General Information Expand" at bounding box center [808, 293] width 1446 height 28
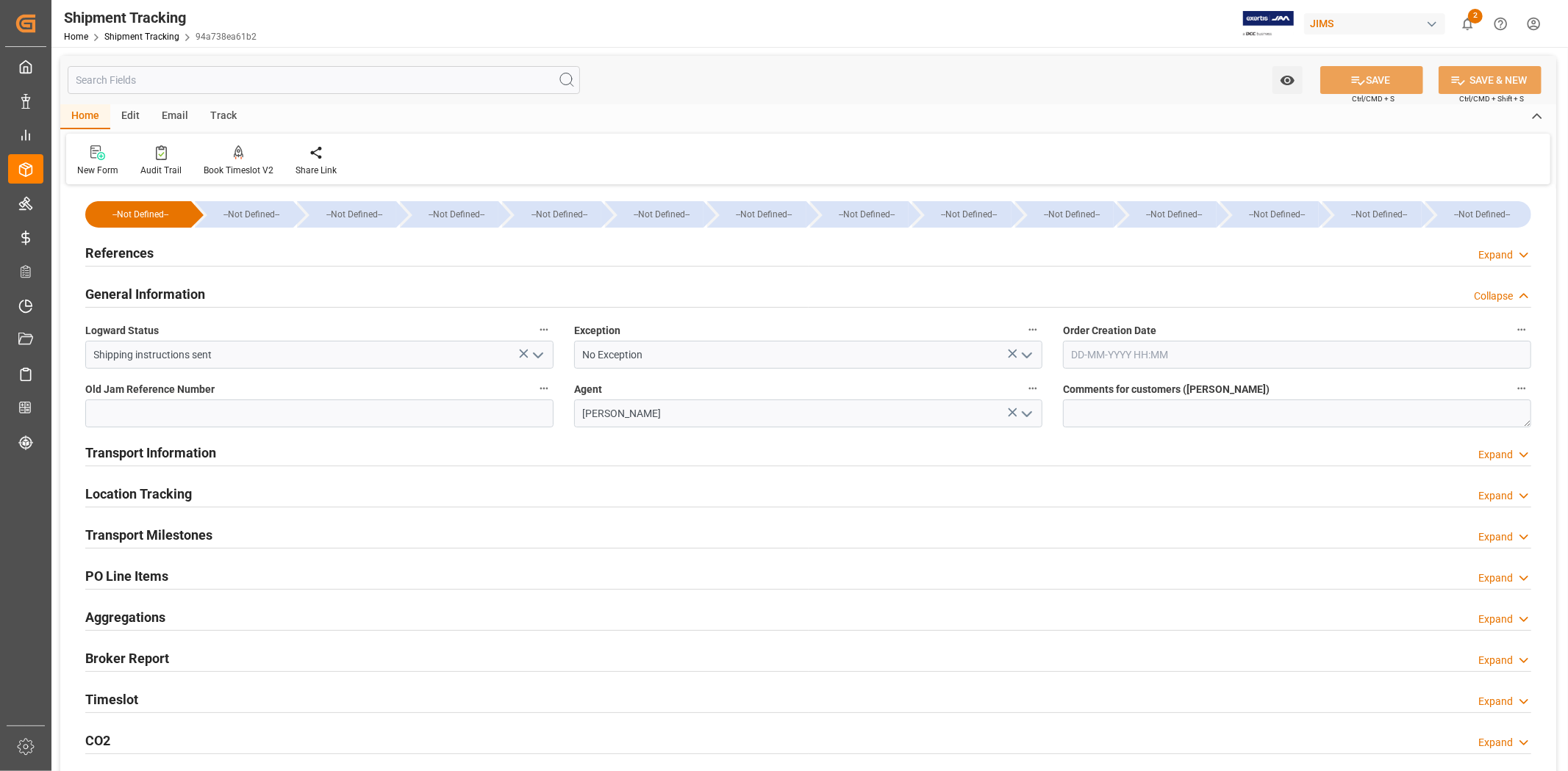
click at [222, 288] on div "General Information Collapse" at bounding box center [808, 293] width 1446 height 28
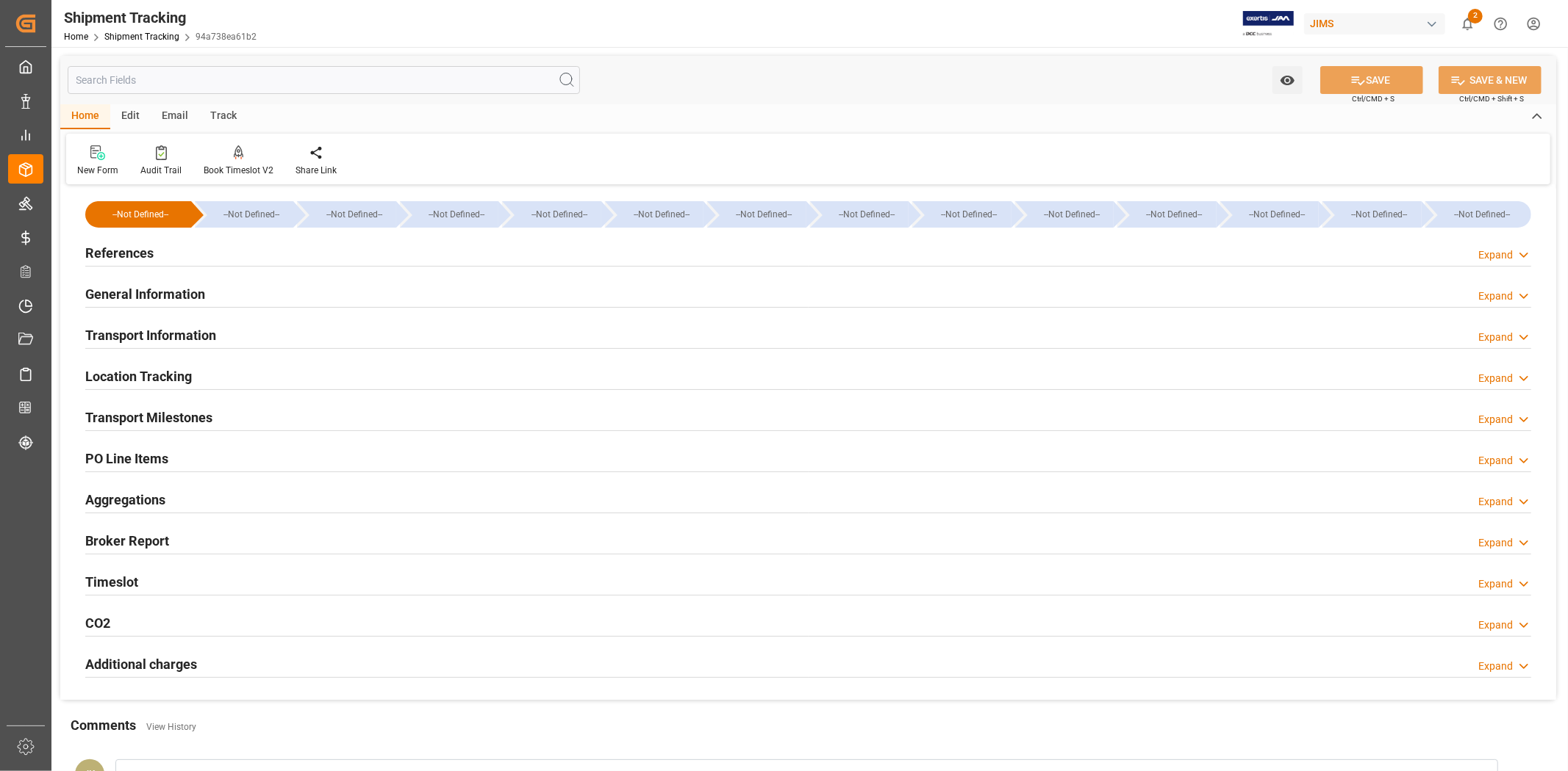
click at [228, 332] on div "Transport Information Expand" at bounding box center [808, 335] width 1446 height 28
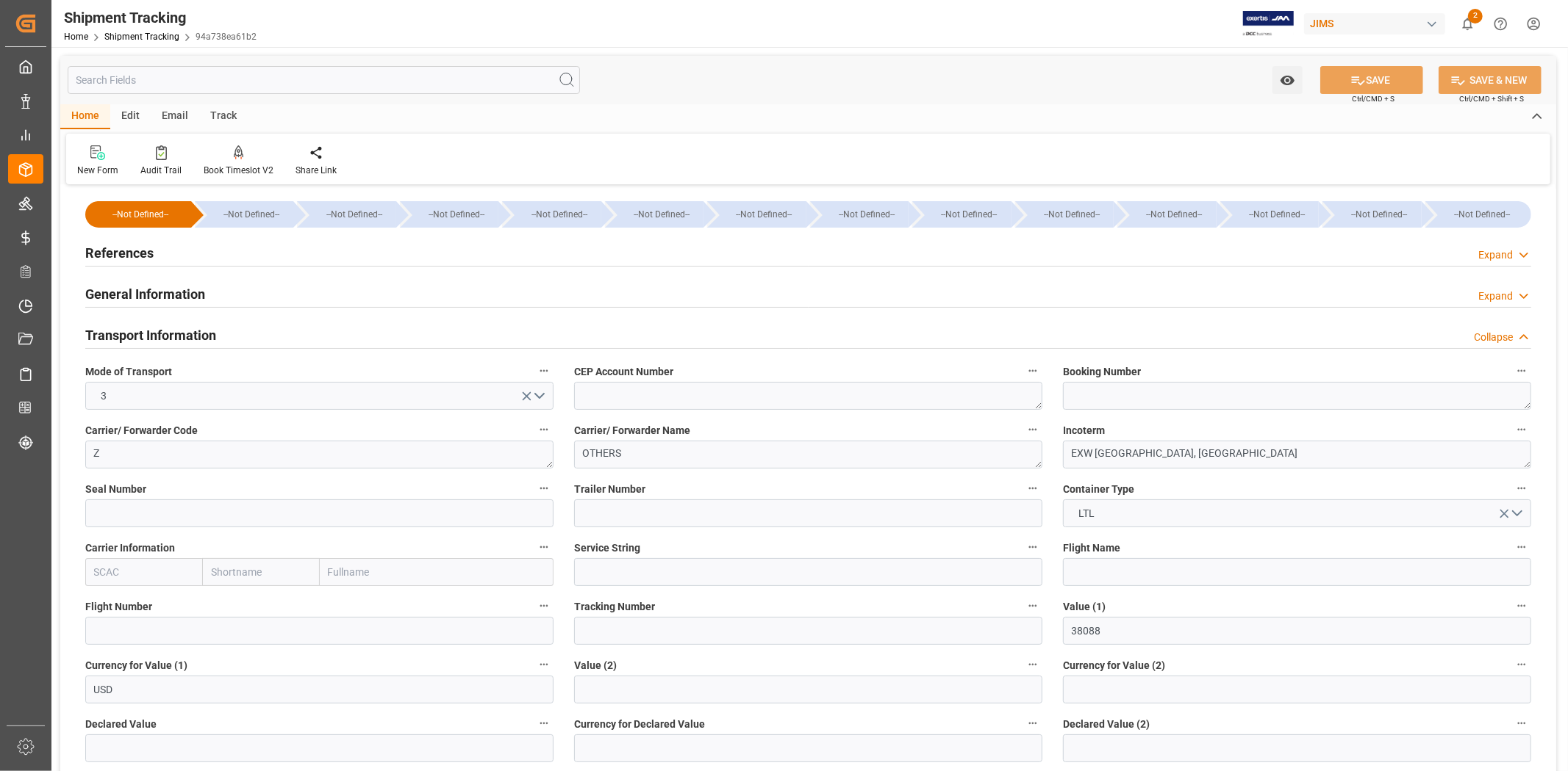
click at [228, 332] on div "Transport Information Collapse" at bounding box center [808, 335] width 1446 height 28
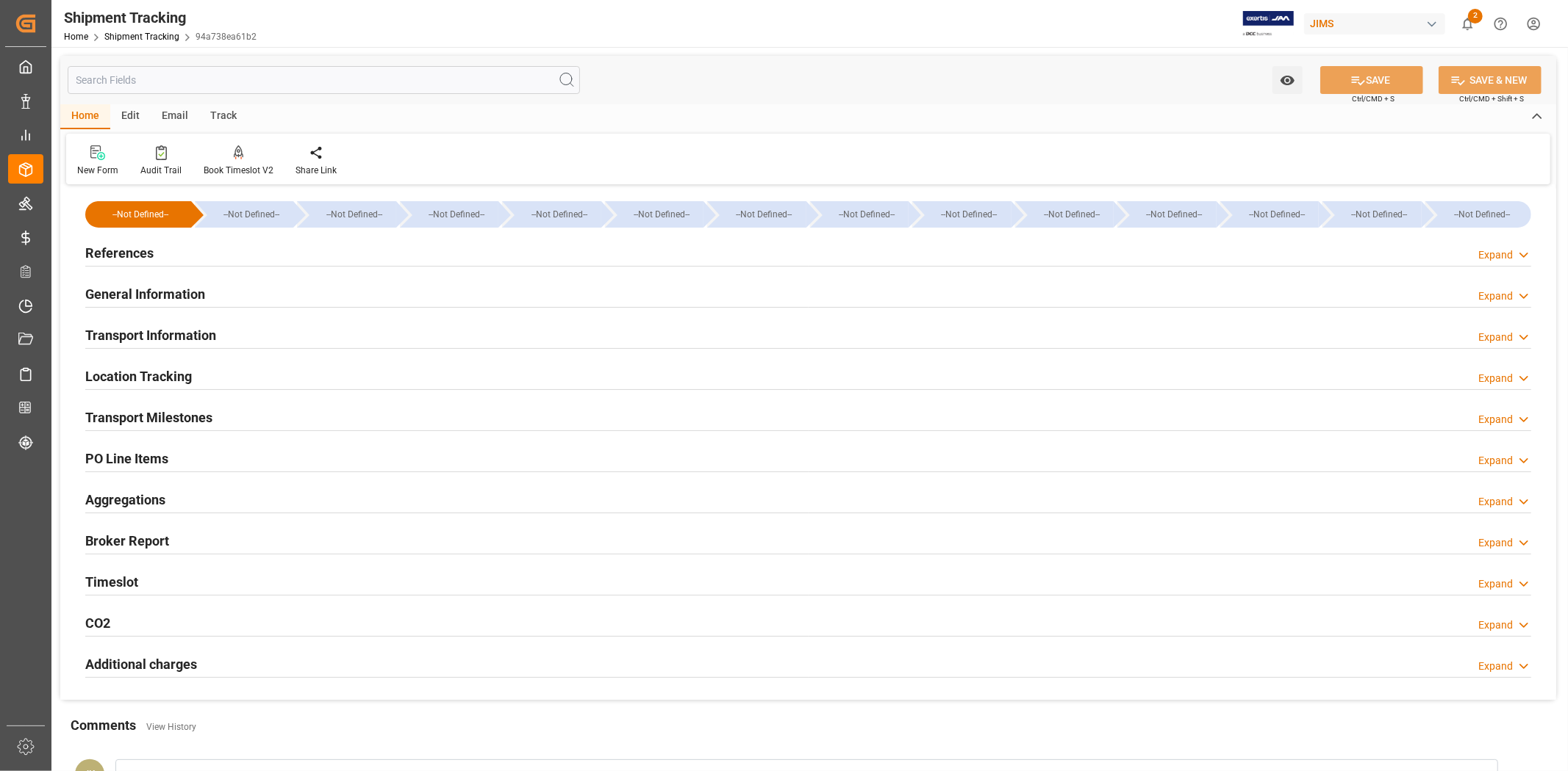
click at [228, 367] on div "Location Tracking Expand" at bounding box center [808, 375] width 1446 height 28
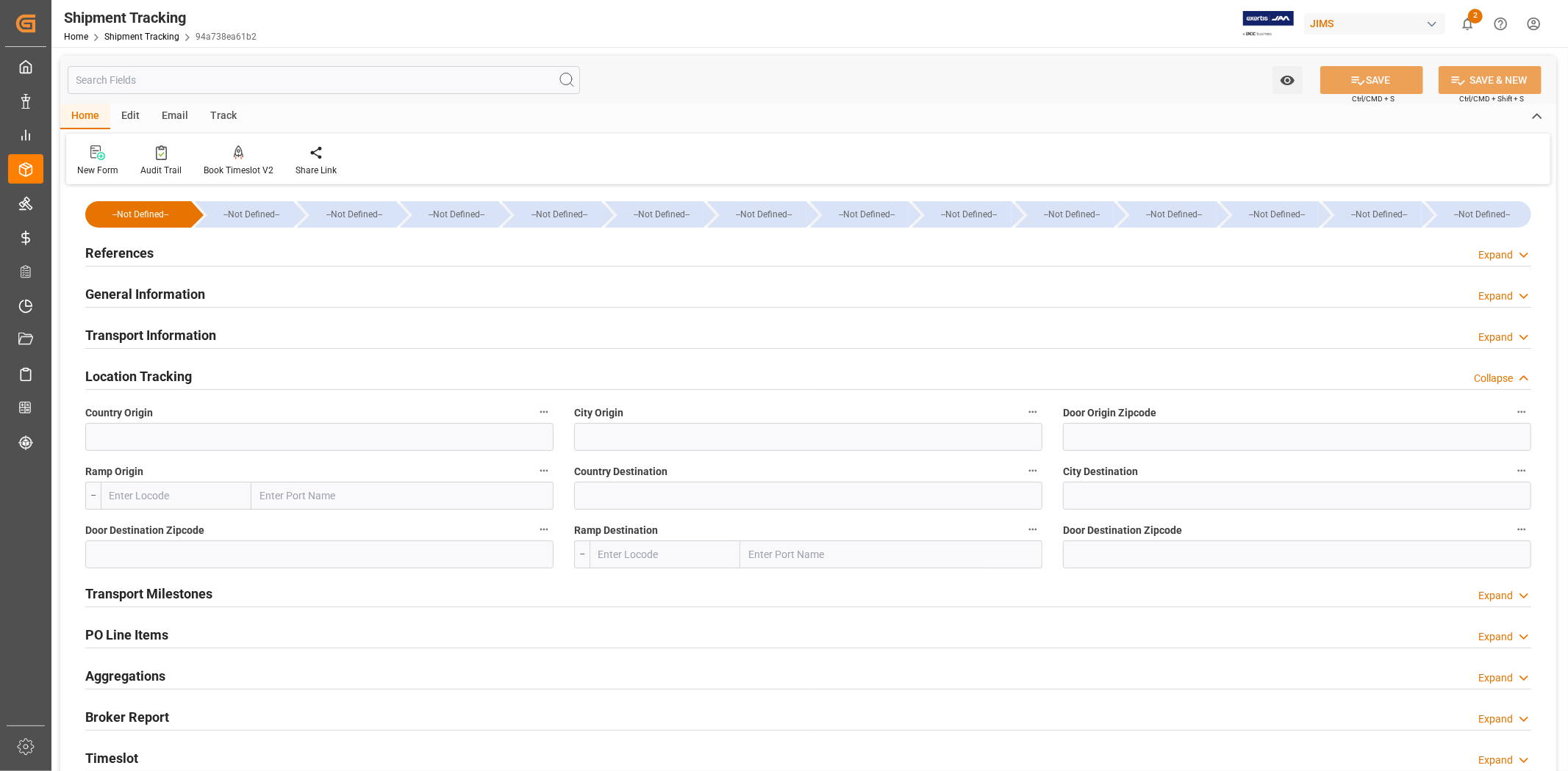
click at [228, 367] on div "Location Tracking Collapse" at bounding box center [808, 375] width 1446 height 28
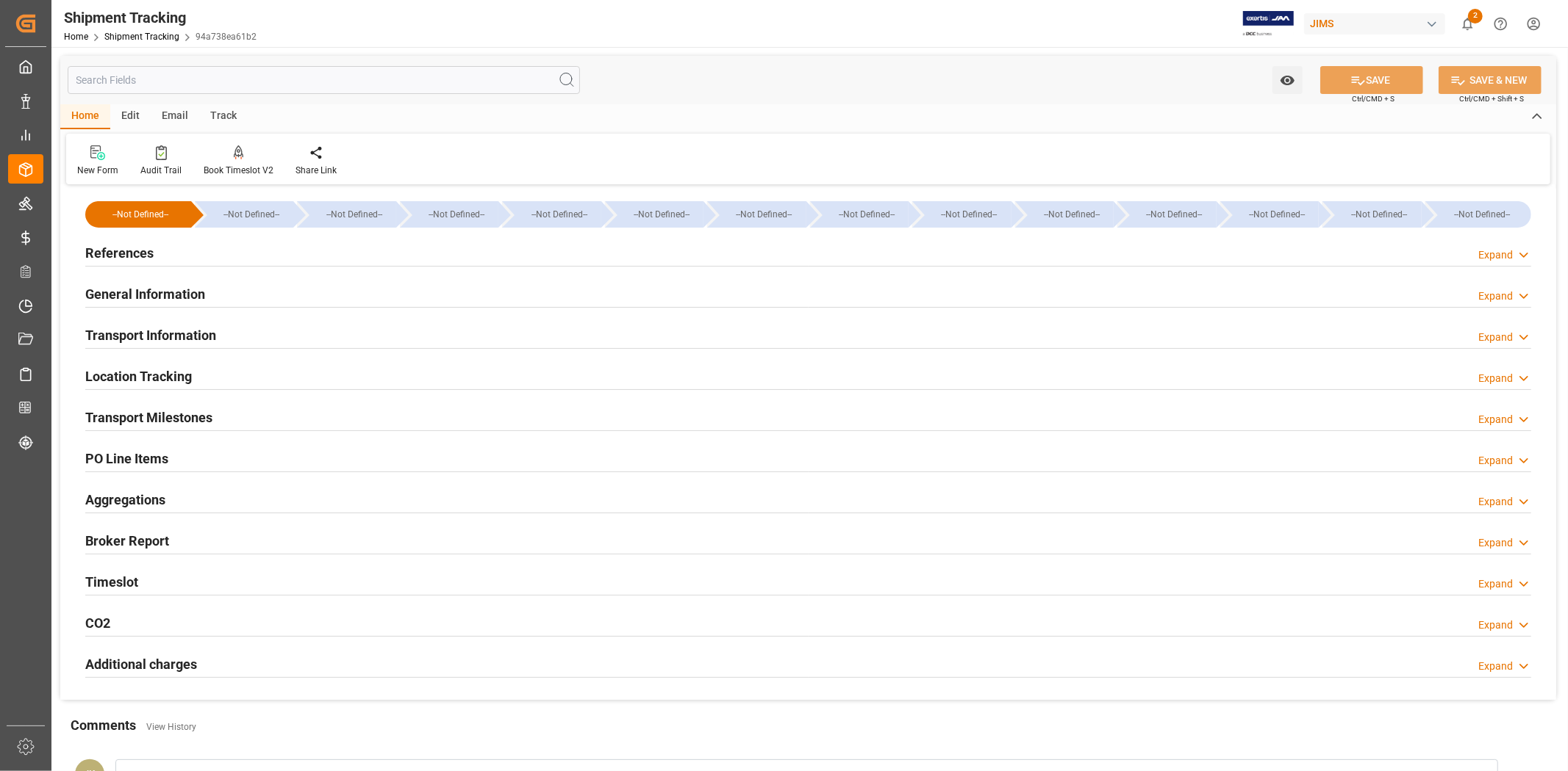
click at [210, 414] on h2 "Transport Milestones" at bounding box center [149, 417] width 127 height 20
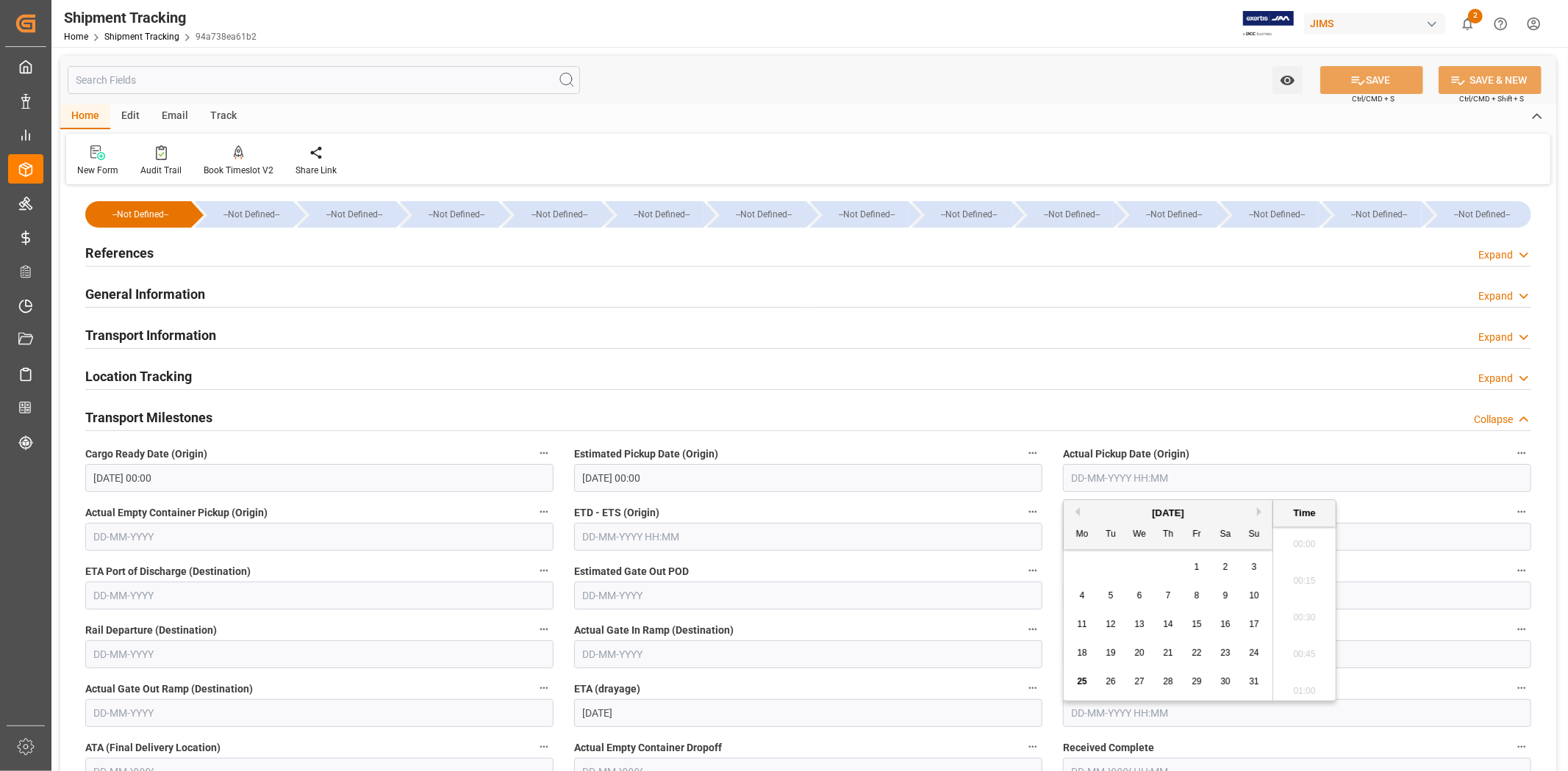
click at [1114, 474] on input "text" at bounding box center [1297, 479] width 468 height 28
click at [1114, 569] on div "28 29 30 31 1 2 3" at bounding box center [1168, 567] width 201 height 29
click at [1142, 652] on span "20" at bounding box center [1139, 653] width 10 height 10
type input "20-08-2025 00:00"
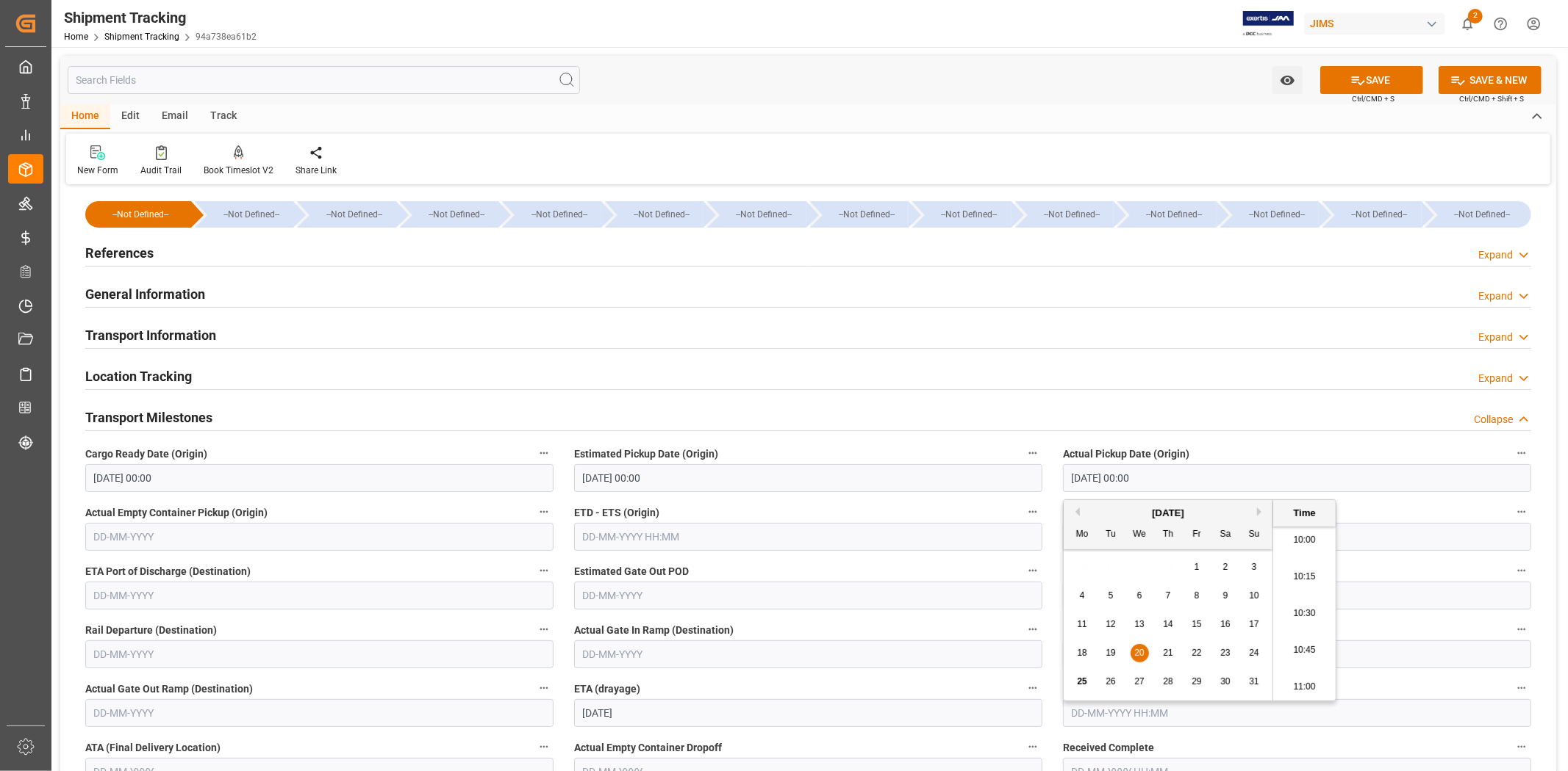
click at [926, 507] on label "ETD - ETS (Origin)" at bounding box center [808, 513] width 468 height 21
click at [1023, 507] on button "ETD - ETS (Origin)" at bounding box center [1033, 512] width 19 height 19
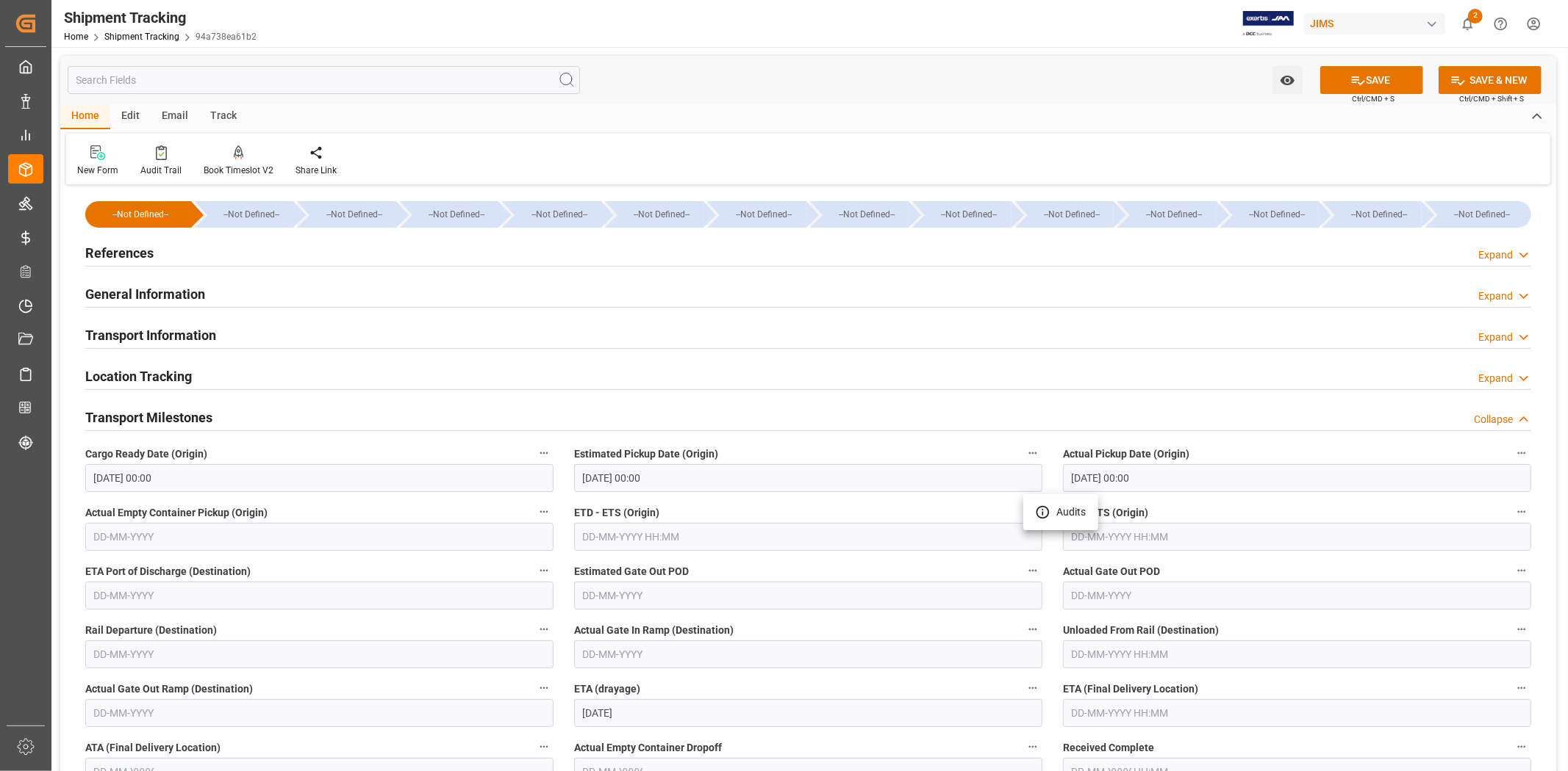
click at [676, 533] on div at bounding box center [784, 386] width 1568 height 771
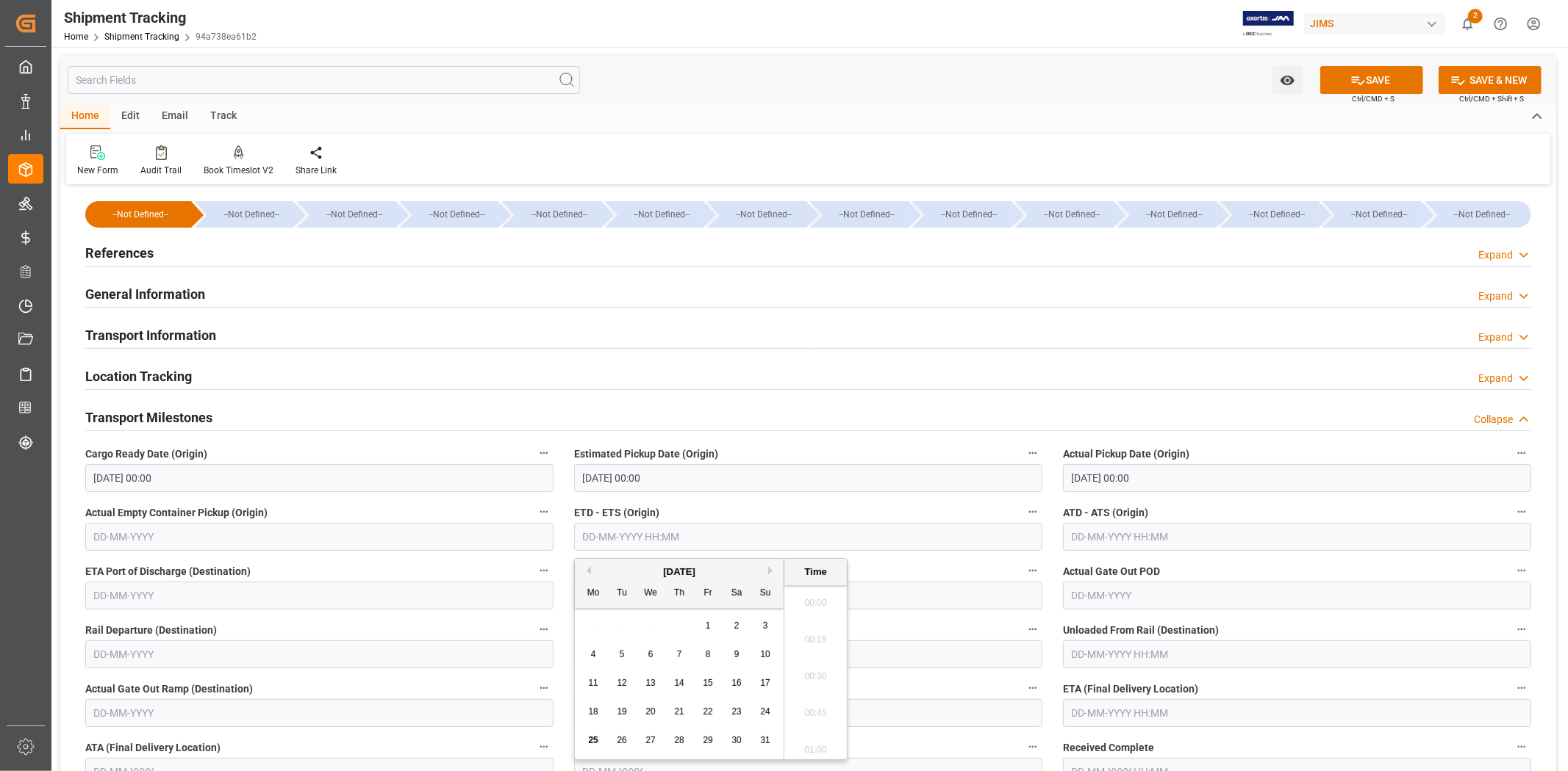
click at [632, 538] on input "text" at bounding box center [808, 537] width 468 height 28
click at [623, 622] on div "28 29 30 31 1 2 3" at bounding box center [680, 626] width 201 height 29
click at [648, 713] on span "20" at bounding box center [650, 712] width 10 height 10
type input "20-08-2025 00:00"
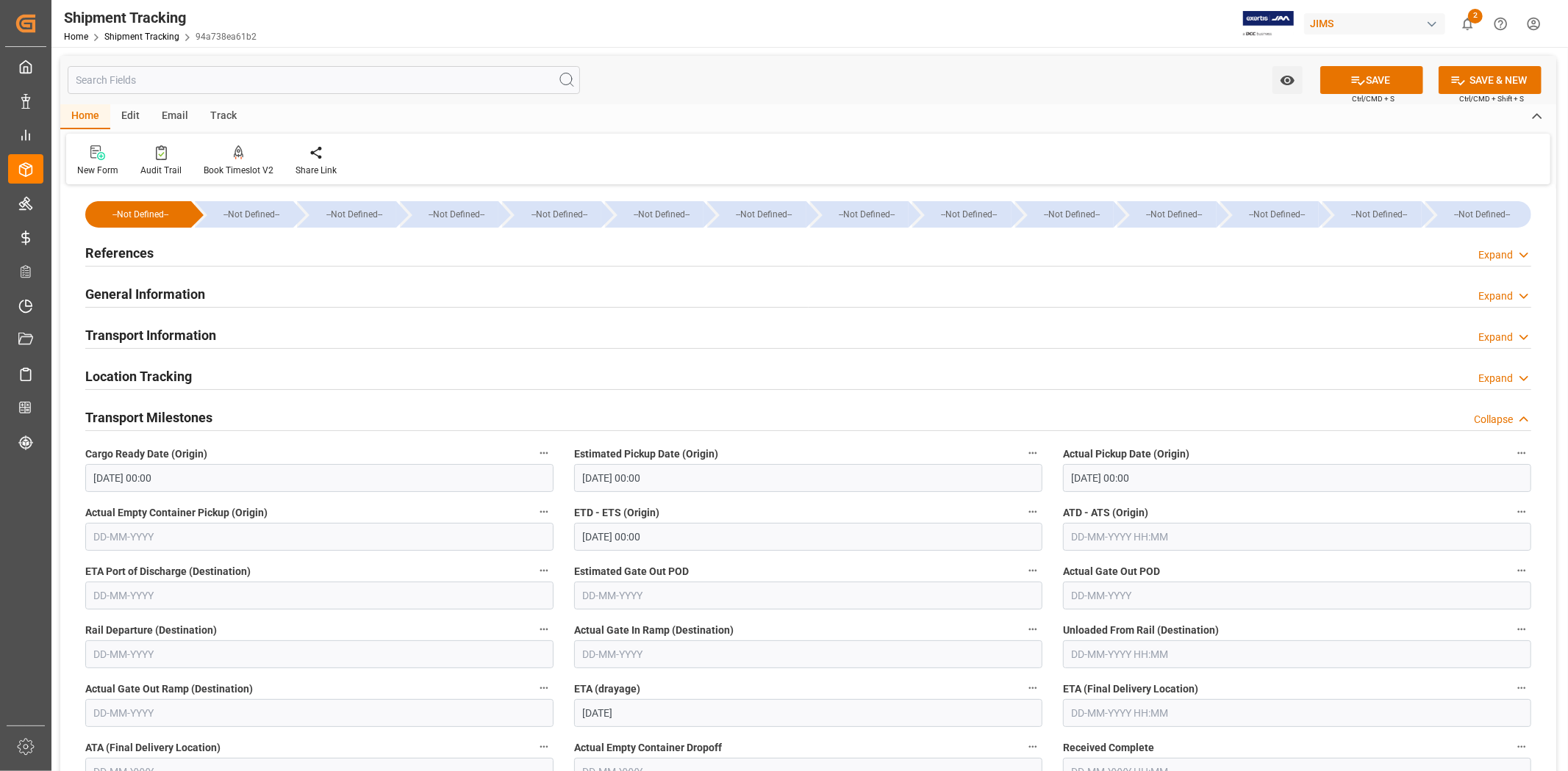
click at [924, 569] on label "Estimated Gate Out POD" at bounding box center [808, 572] width 468 height 21
click at [1023, 569] on button "Estimated Gate Out POD" at bounding box center [1033, 571] width 19 height 19
click at [752, 683] on div at bounding box center [784, 386] width 1568 height 771
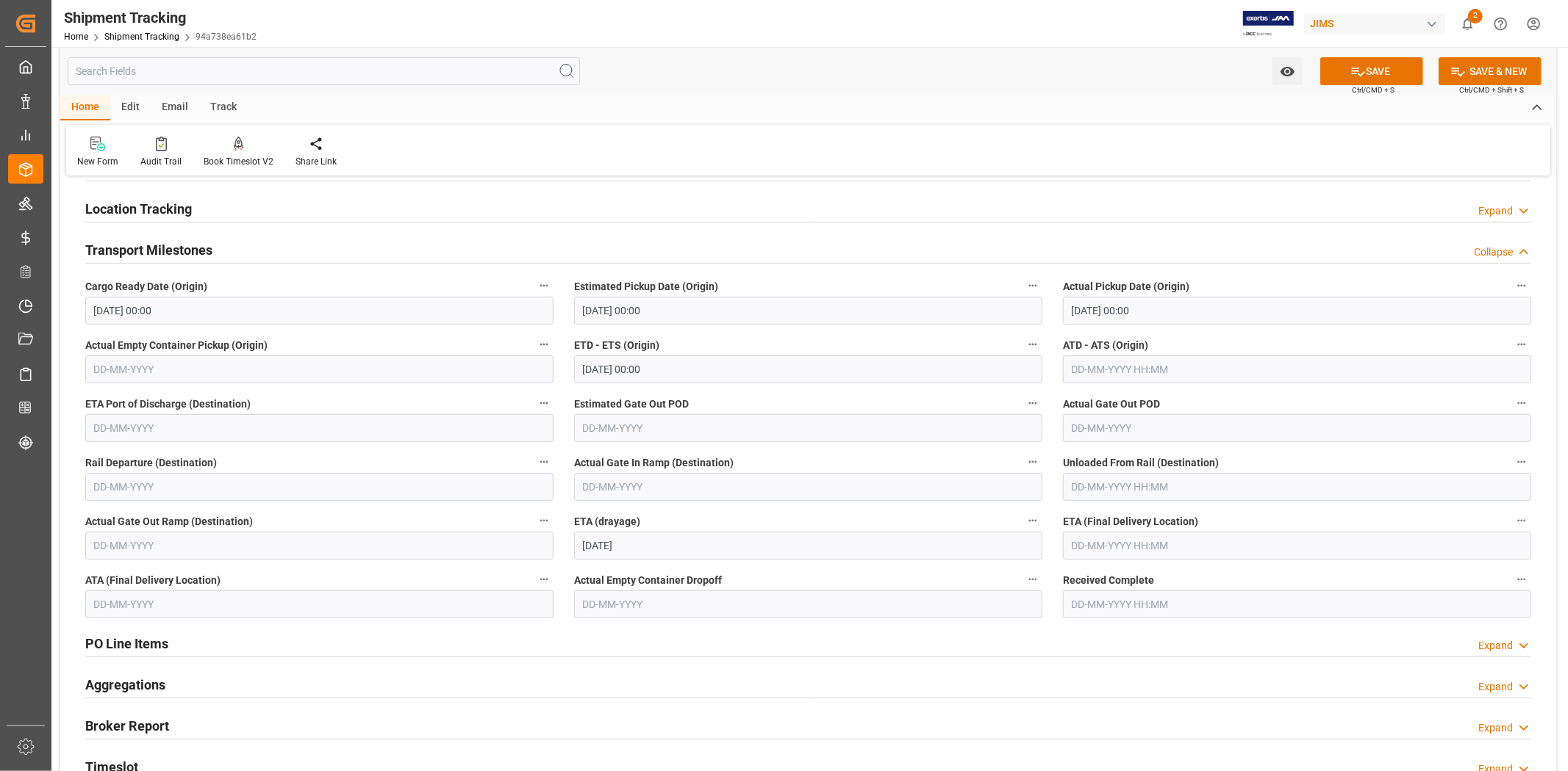
scroll to position [244, 0]
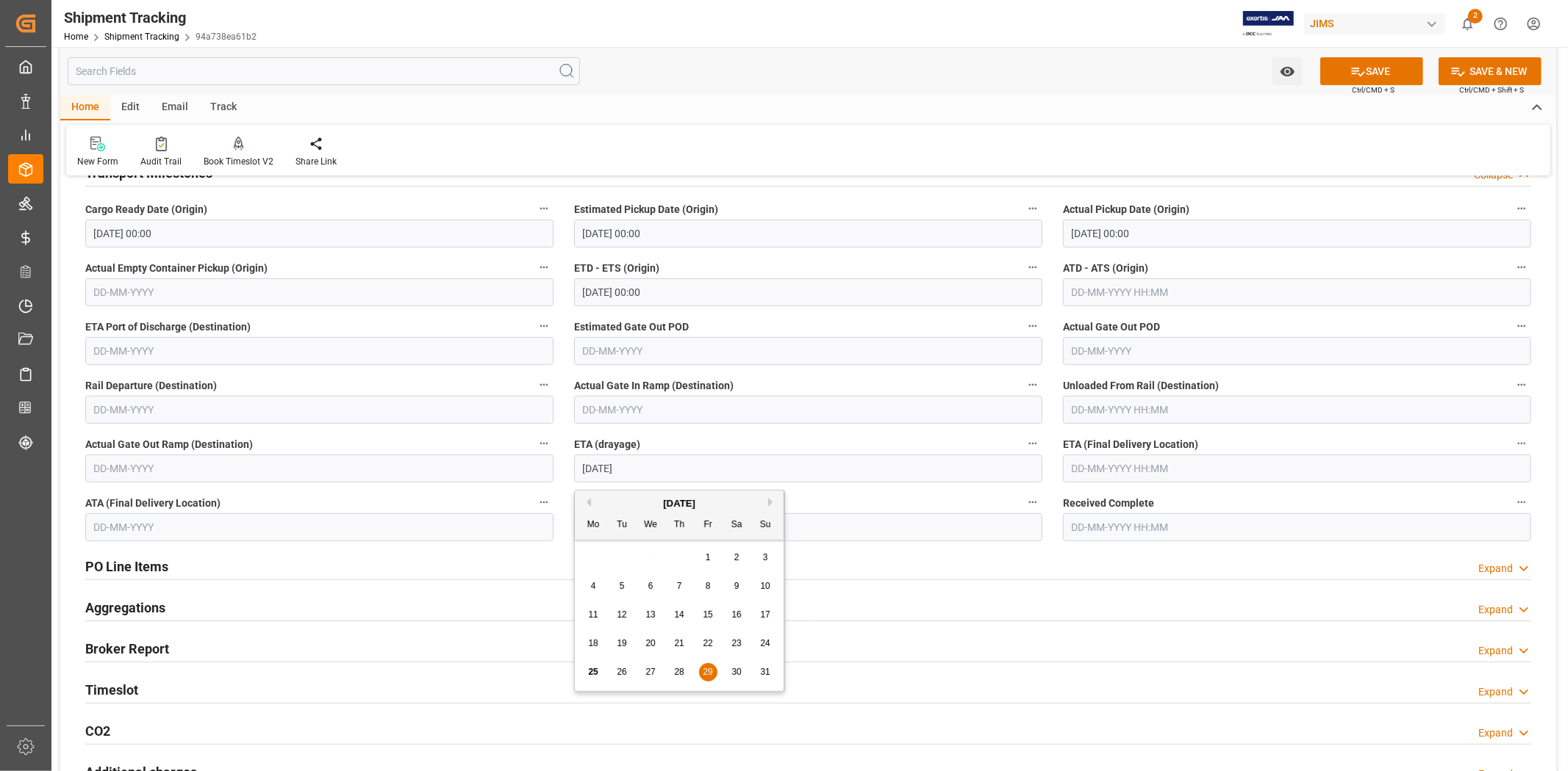
click at [702, 476] on input "29-08-2025" at bounding box center [808, 469] width 468 height 28
drag, startPoint x: 702, startPoint y: 476, endPoint x: 557, endPoint y: 470, distance: 145.1
click at [557, 470] on div "--Not Defined-- --Not Defined-- --Not Defined-- --Not Defined-- --Not Defined--…" at bounding box center [808, 376] width 1496 height 864
click at [1178, 465] on input "text" at bounding box center [1297, 469] width 468 height 28
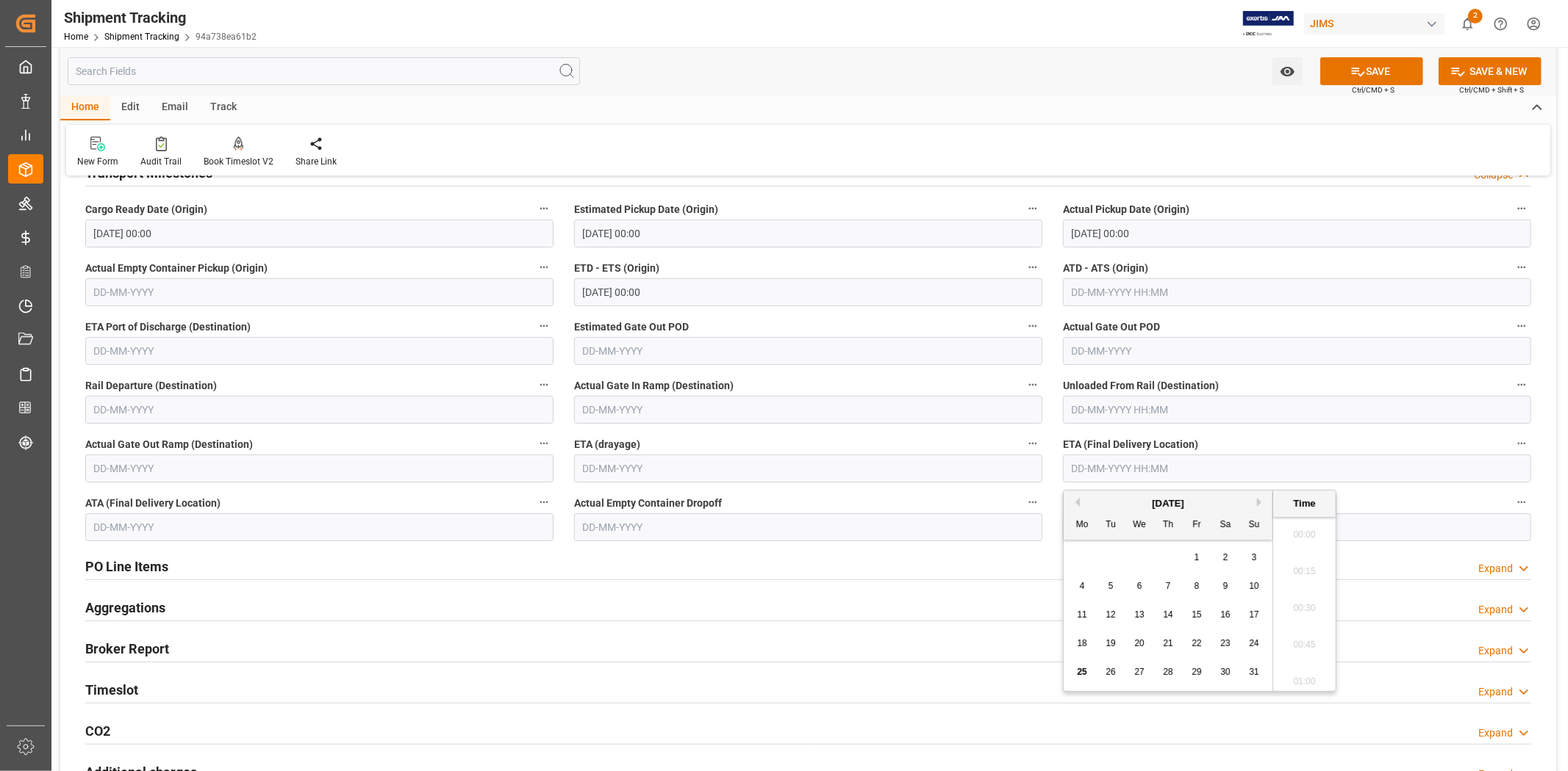
scroll to position [1473, 0]
click at [1108, 558] on div "28 29 30 31 1 2 3" at bounding box center [1168, 558] width 201 height 29
click at [1169, 670] on span "28" at bounding box center [1168, 672] width 10 height 10
type input "28-08-2025 00:00"
click icon
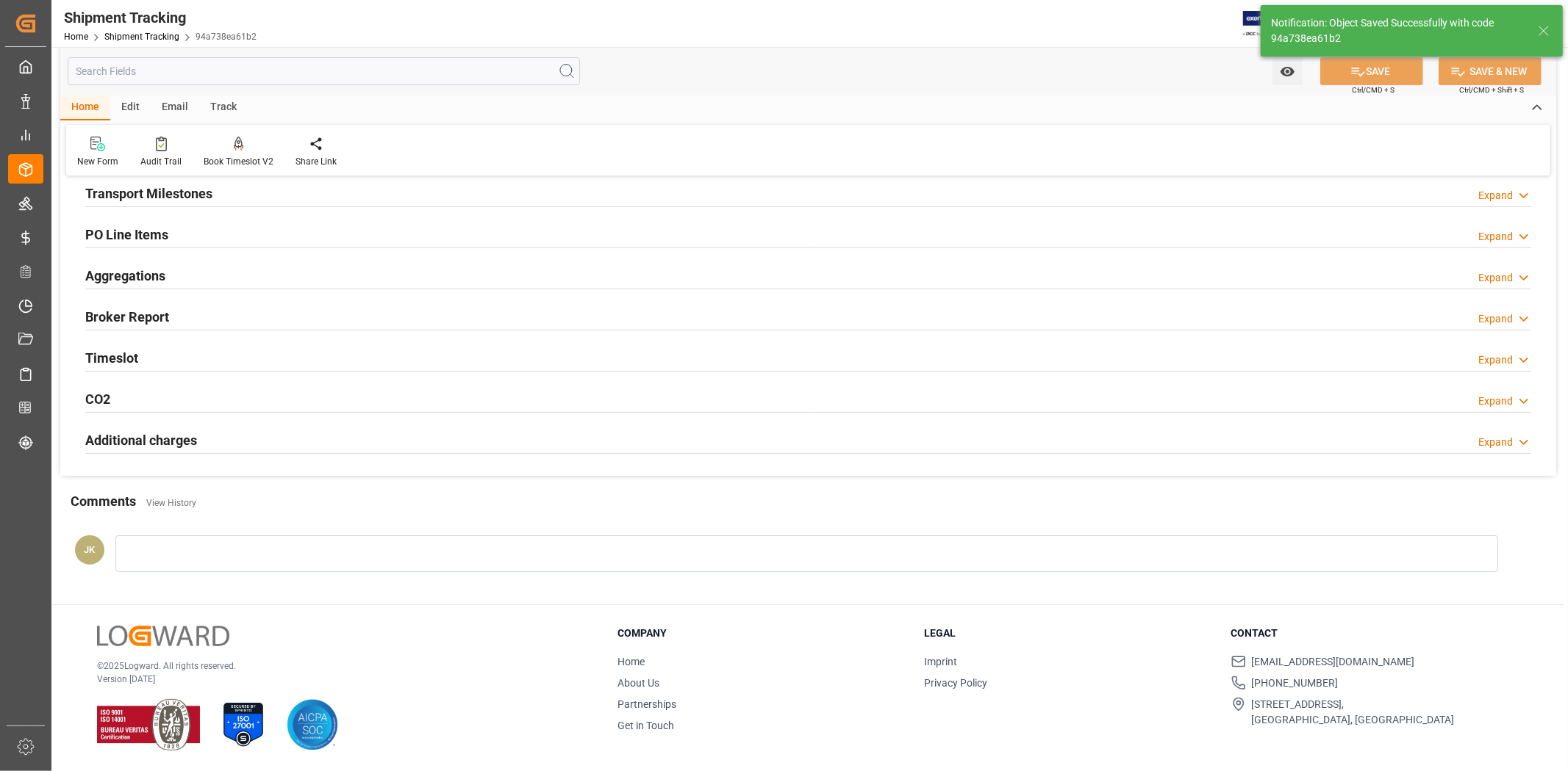
scroll to position [225, 0]
click div "Aggregations Expand"
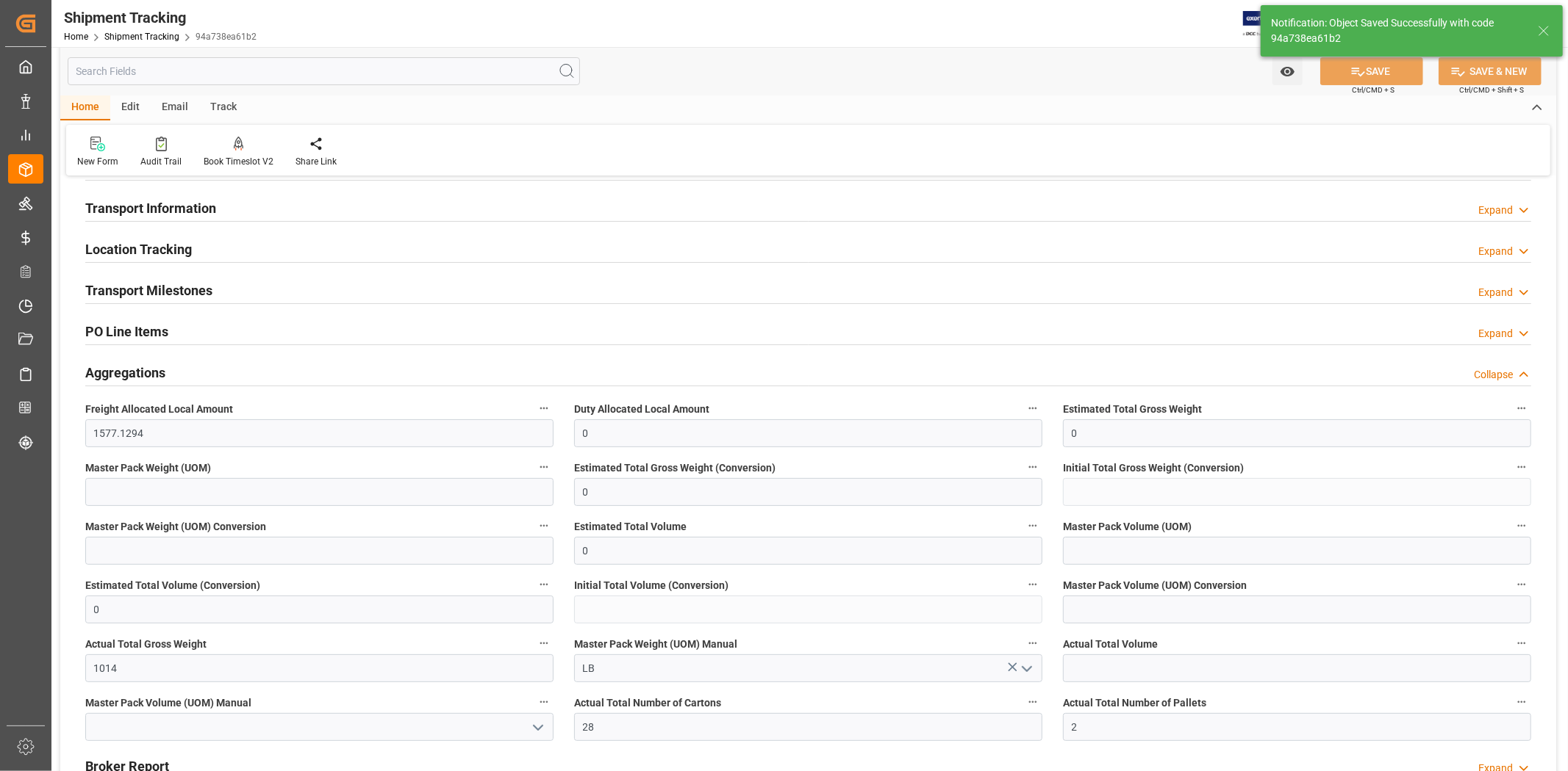
scroll to position [0, 0]
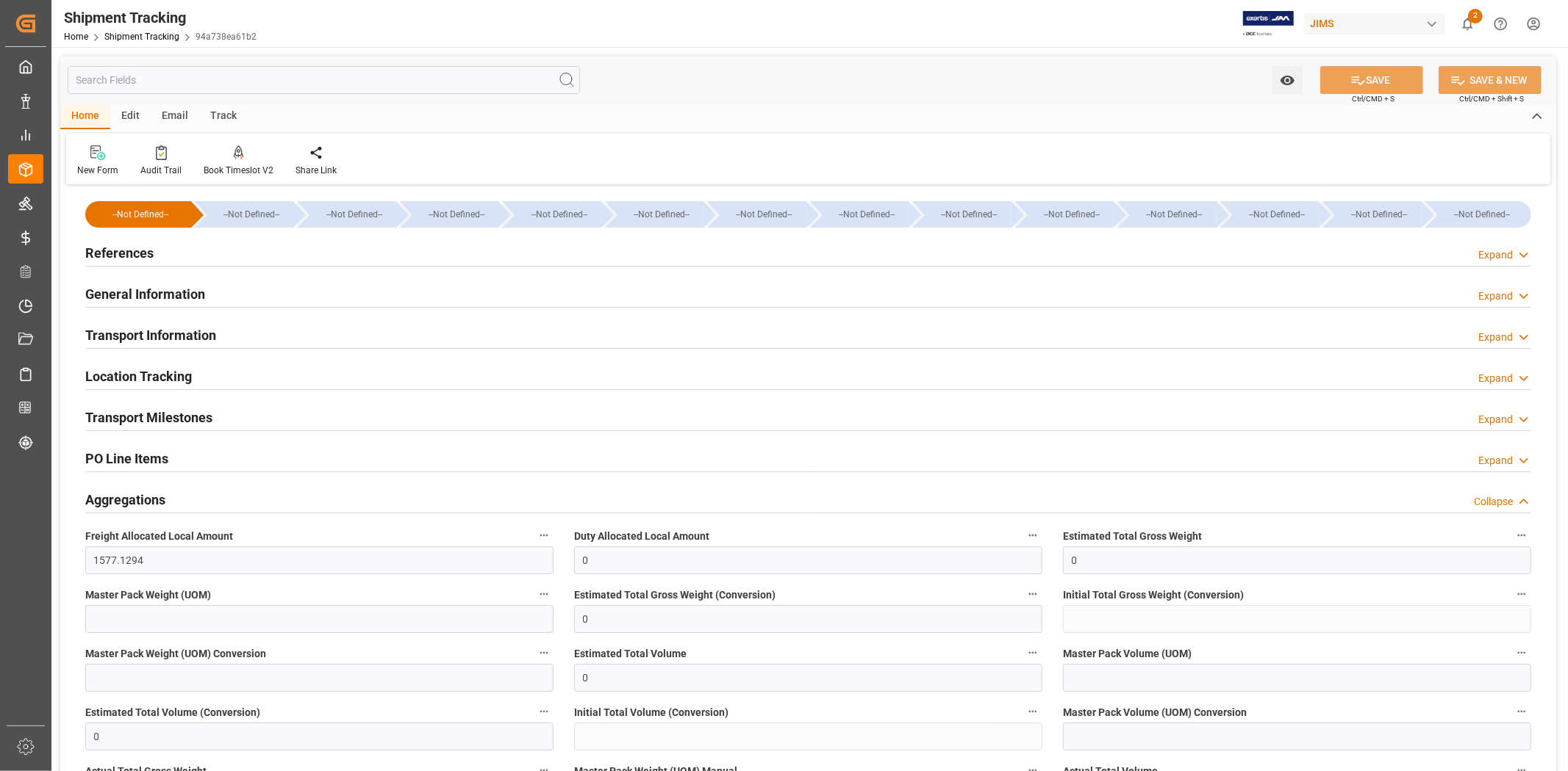
click div "References Expand"
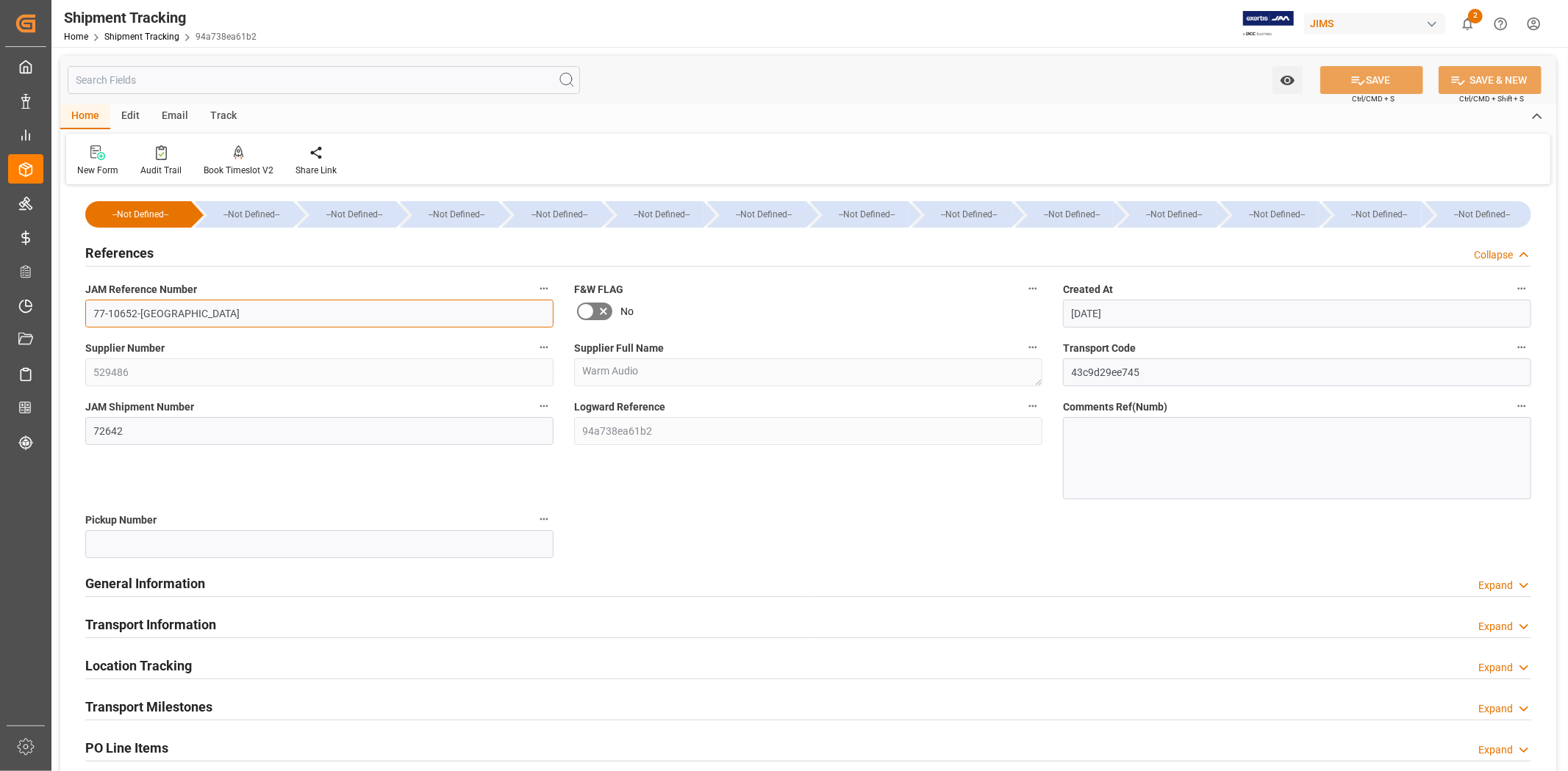
drag, startPoint x: 134, startPoint y: 307, endPoint x: 41, endPoint y: 250, distance: 109.1
click div "Watch Option SAVE Ctrl/CMD + S SAVE & NEW Ctrl/CMD + Shift + S Home Edit Email …"
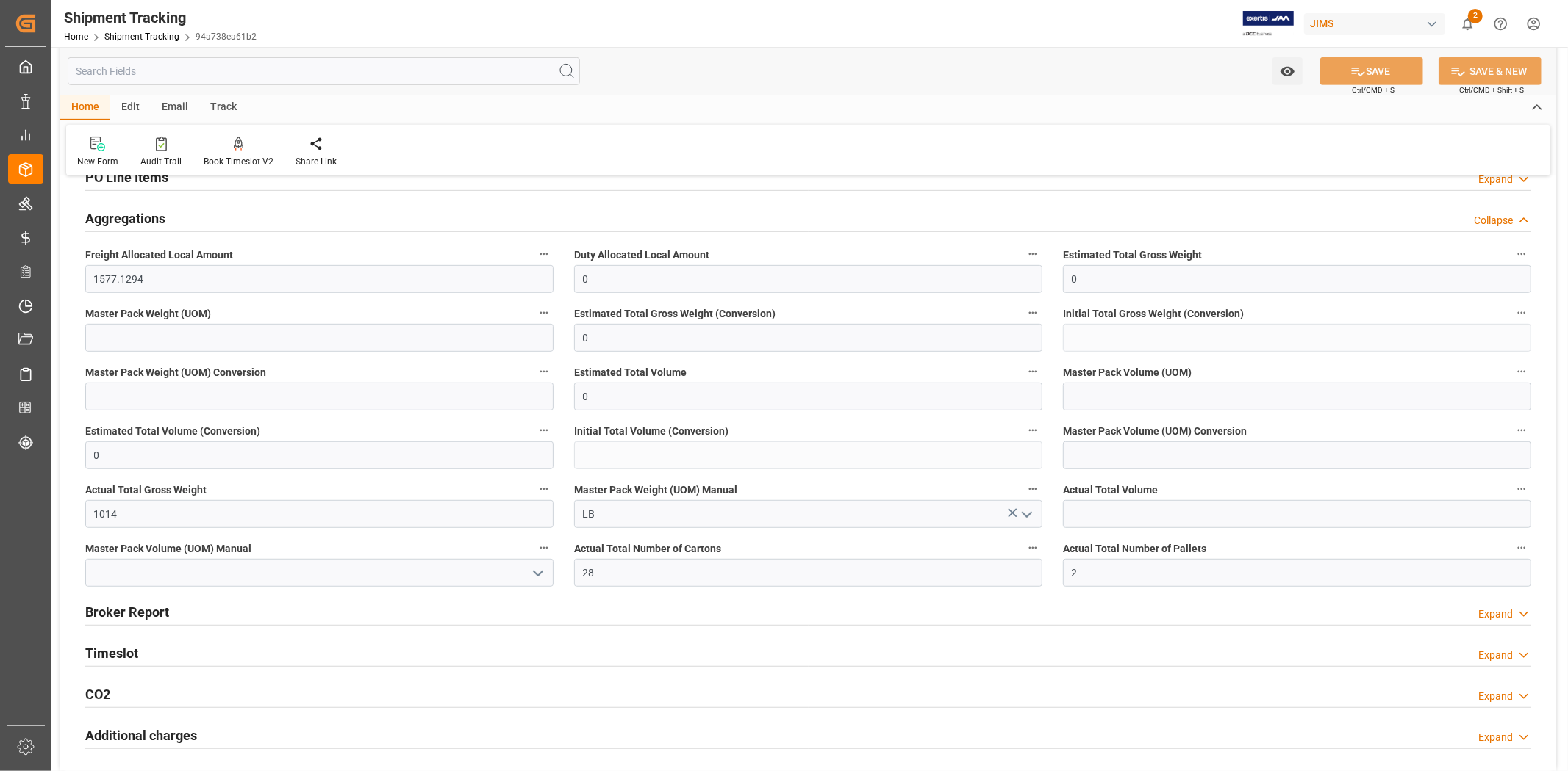
scroll to position [652, 0]
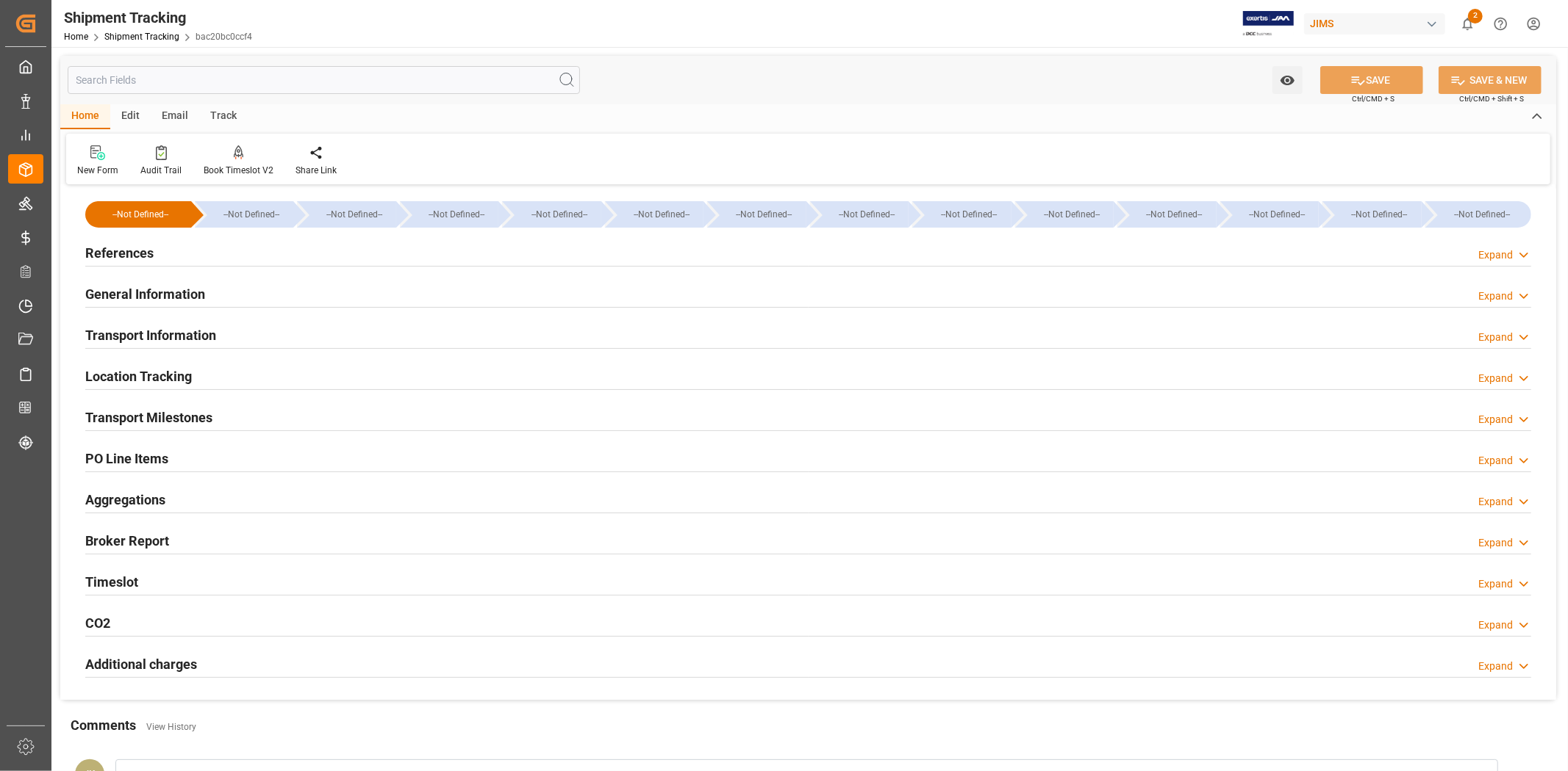
type input "[DATE] 00:00"
type input "[DATE]"
type input "[DATE] 00:00"
click at [295, 417] on div "Transport Milestones Expand" at bounding box center [808, 417] width 1446 height 28
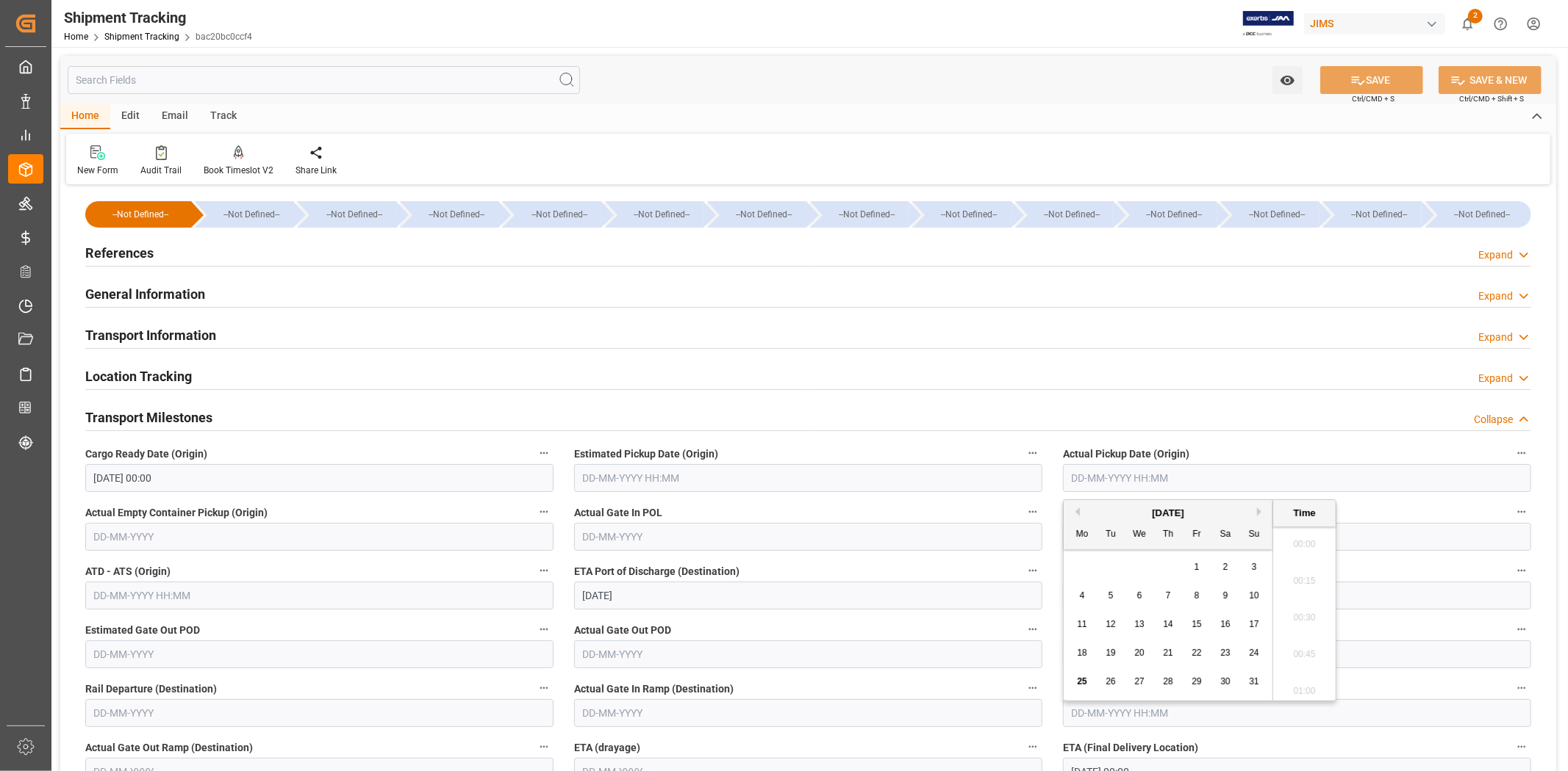
click at [1141, 475] on input "text" at bounding box center [1297, 479] width 468 height 28
click at [1114, 566] on div "28 29 30 31 1 2 3" at bounding box center [1168, 567] width 201 height 29
click at [1199, 654] on span "22" at bounding box center [1196, 653] width 10 height 10
type input "[DATE] 00:00"
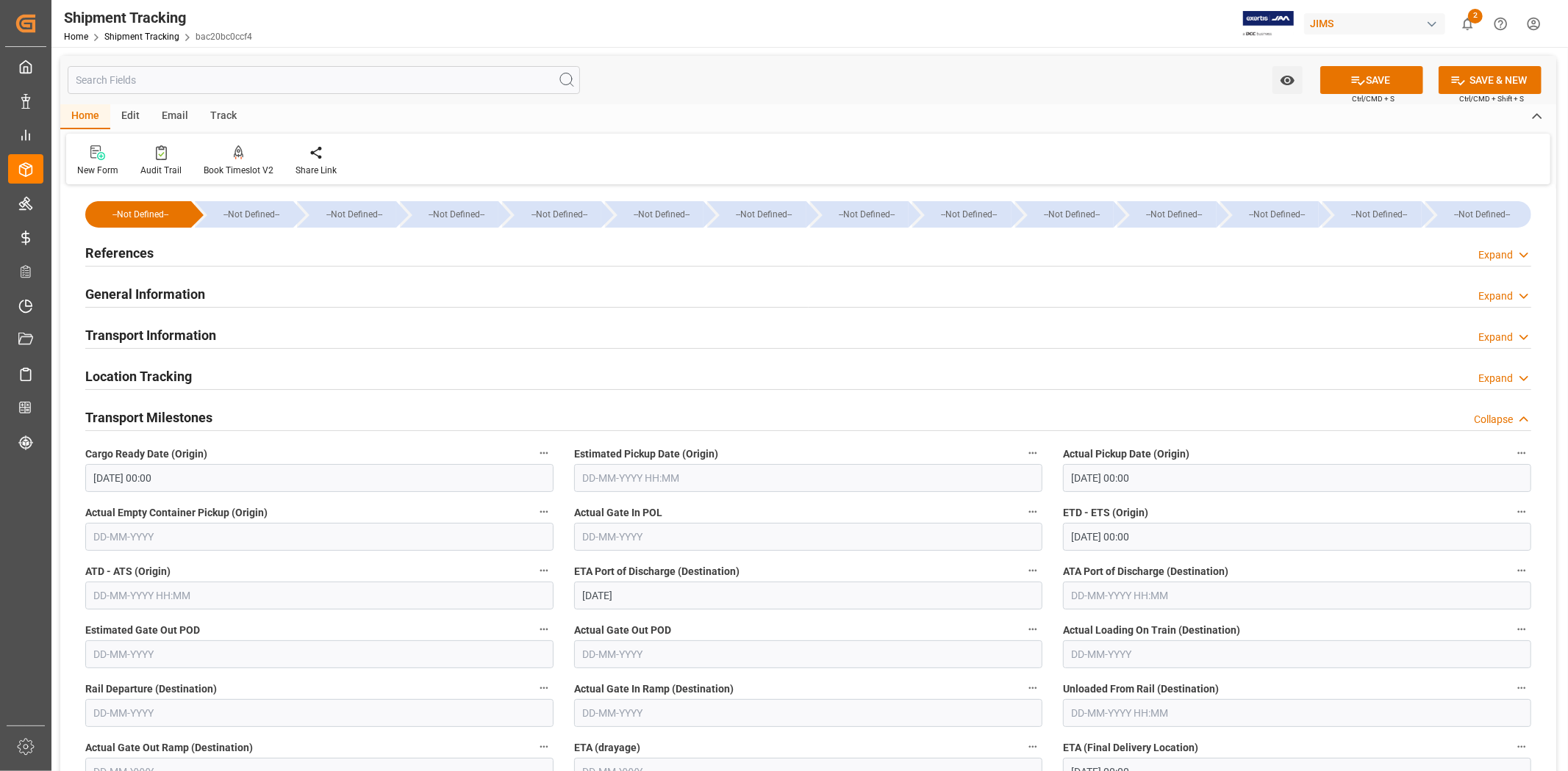
click at [927, 510] on label "Actual Gate In POL" at bounding box center [808, 513] width 468 height 21
click at [1023, 510] on button "Actual Gate In POL" at bounding box center [1033, 512] width 19 height 19
click at [1343, 88] on div at bounding box center [784, 386] width 1568 height 771
click at [1343, 88] on body "Created by potrace 1.15, written by Peter Selinger 2001-2017 Created by potrace…" at bounding box center [784, 386] width 1568 height 771
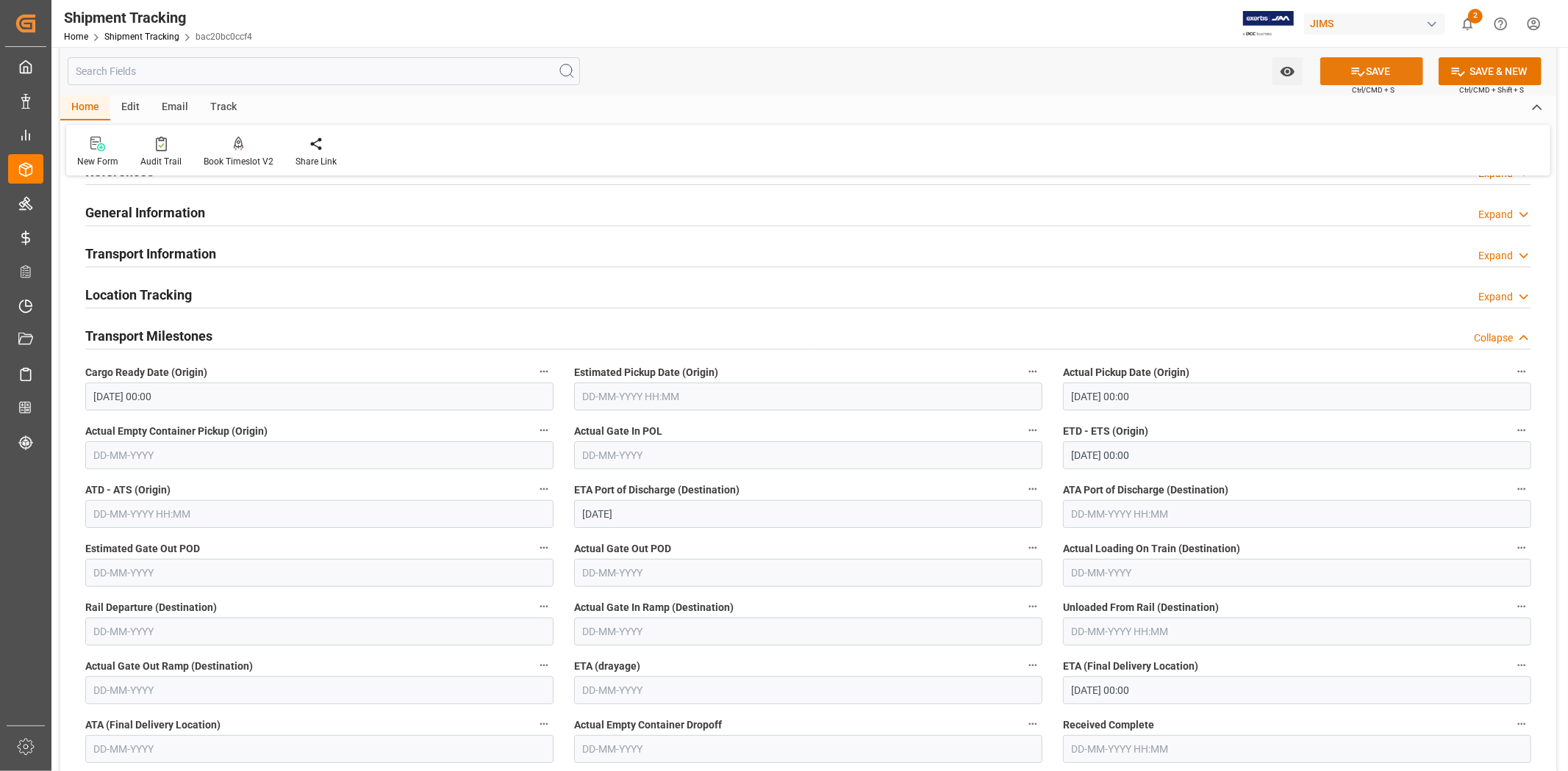
click at [1334, 78] on button "SAVE" at bounding box center [1371, 72] width 103 height 28
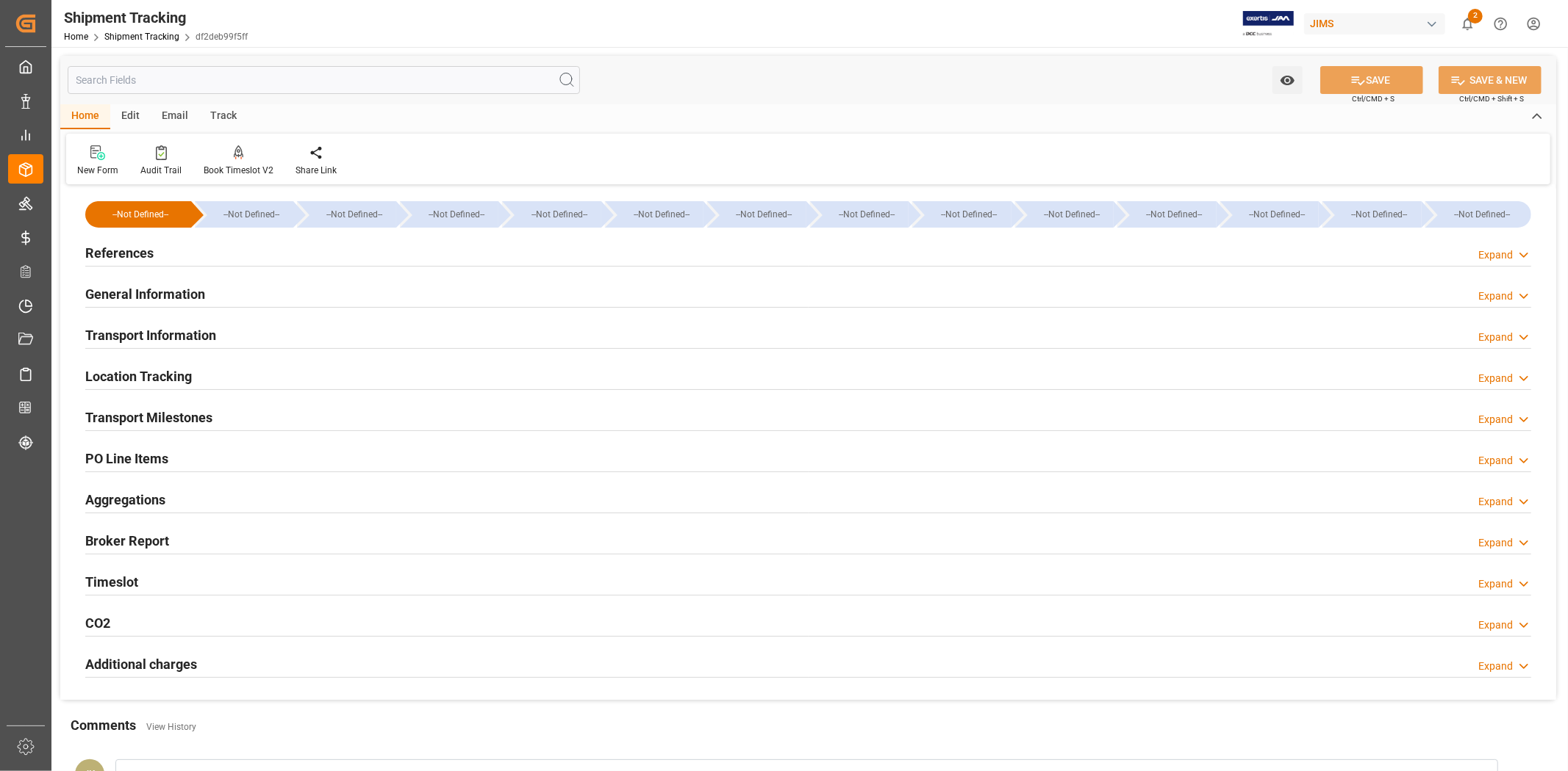
type input "[DATE] 00:00"
type input "[DATE]"
type input "[DATE] 00:00"
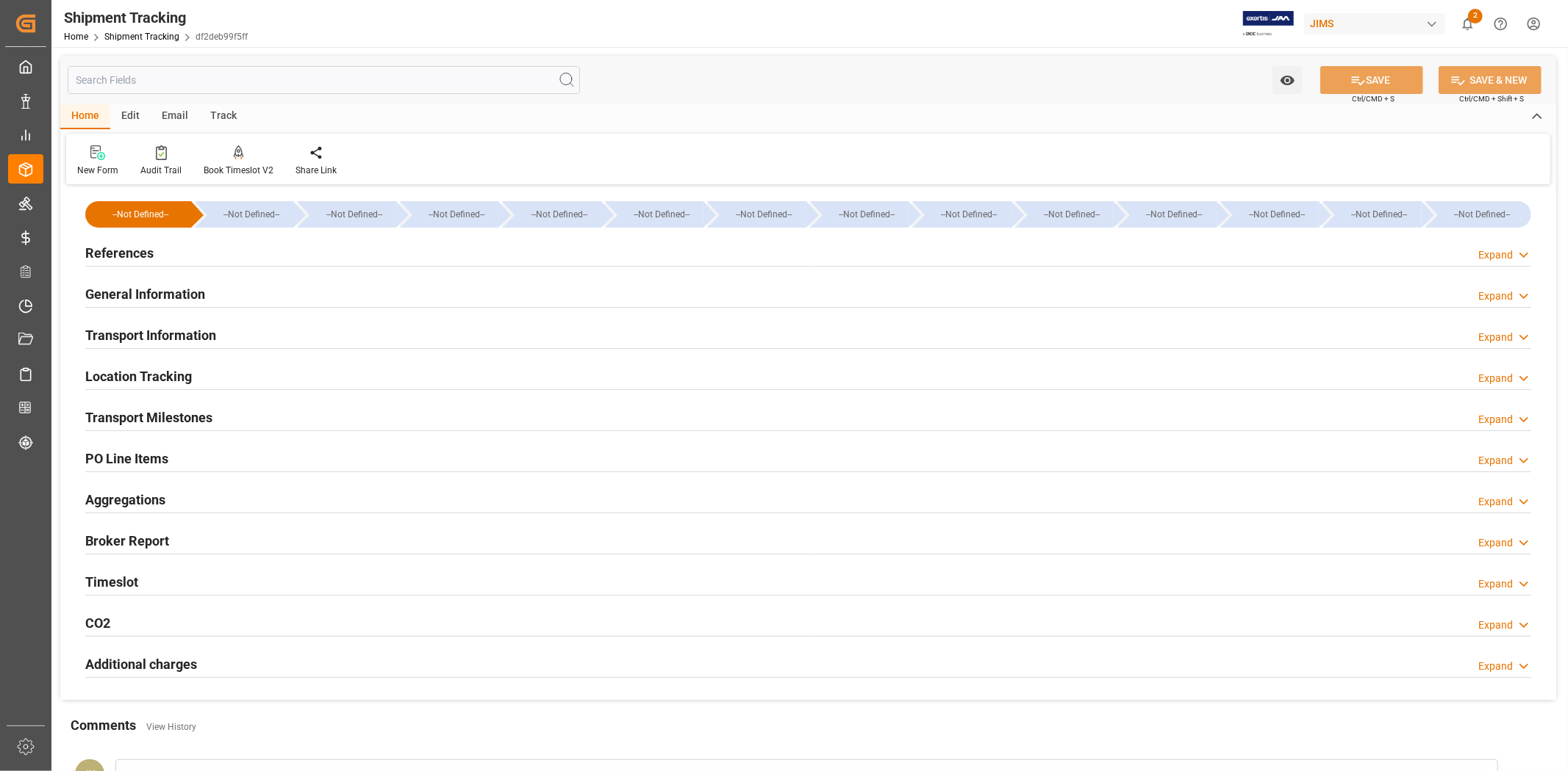
click at [287, 412] on div "Transport Milestones Expand" at bounding box center [808, 417] width 1446 height 28
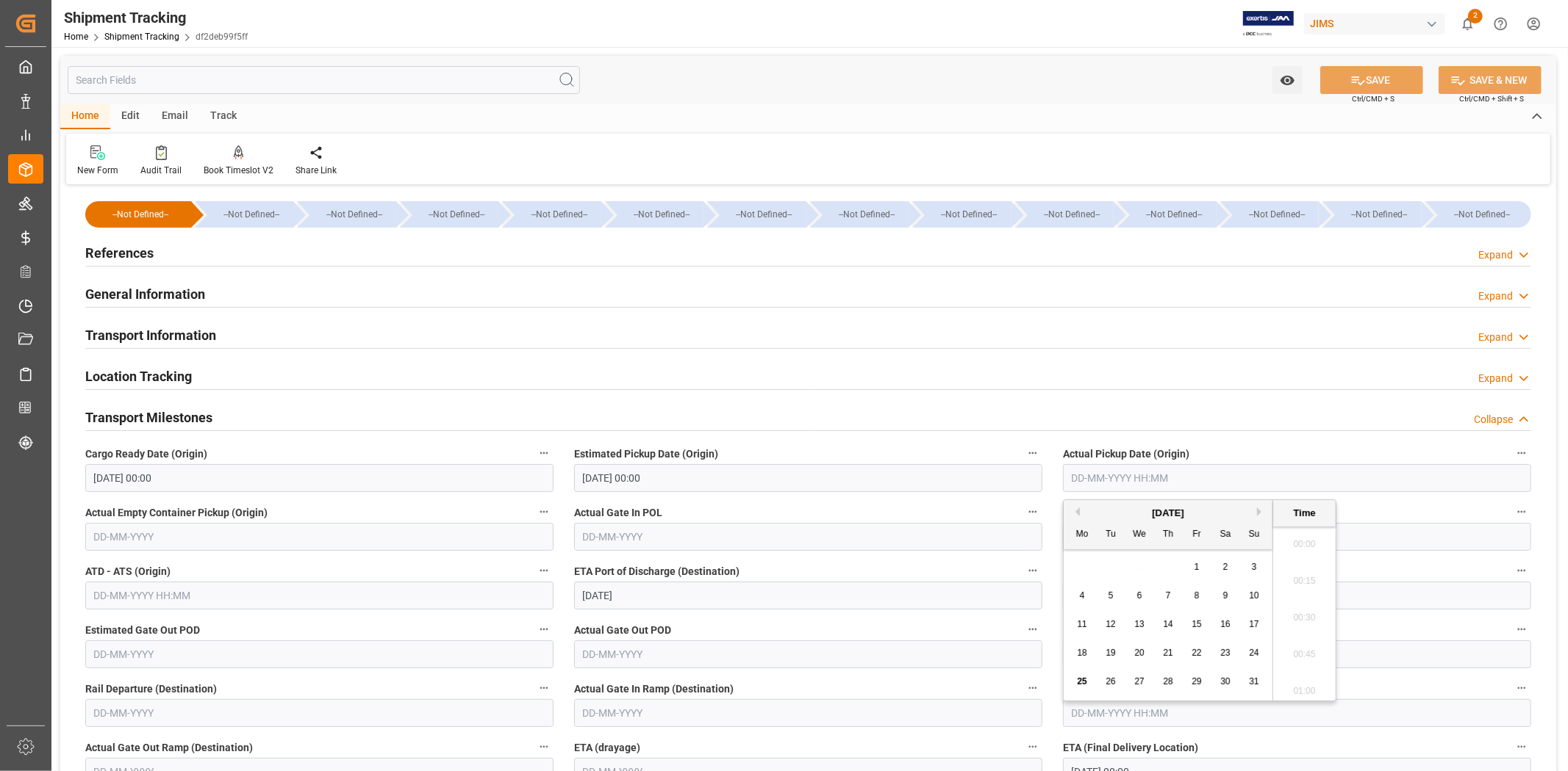
click at [1131, 481] on input "text" at bounding box center [1297, 479] width 468 height 28
click at [1099, 563] on div "28 29 30 31 1 2 3" at bounding box center [1168, 567] width 201 height 29
click at [1193, 655] on span "22" at bounding box center [1196, 653] width 10 height 10
type input "[DATE] 00:00"
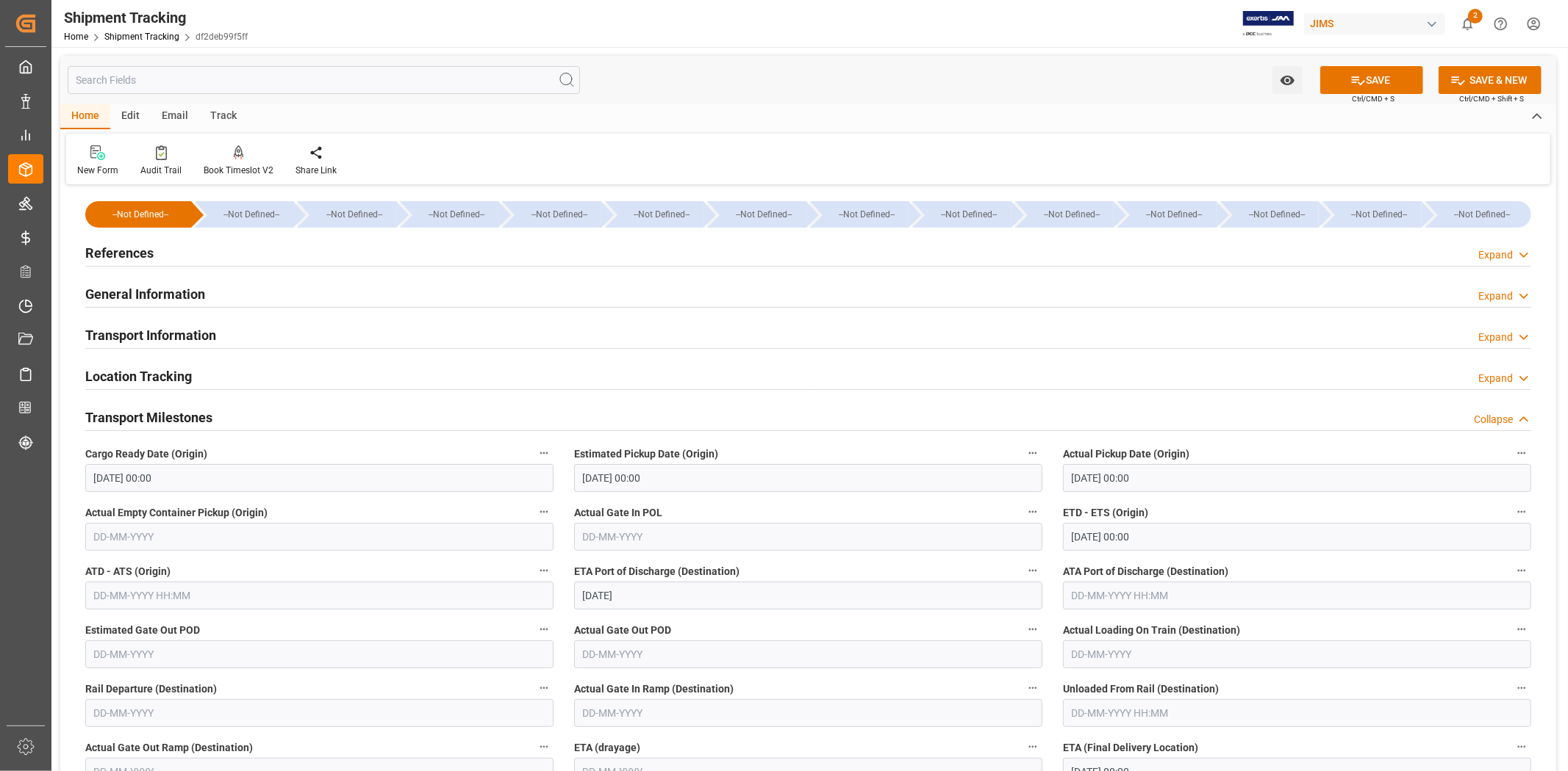
click at [926, 512] on label "Actual Gate In POL" at bounding box center [808, 513] width 468 height 21
click at [1023, 512] on button "Actual Gate In POL" at bounding box center [1033, 512] width 19 height 19
click at [1351, 85] on div at bounding box center [784, 386] width 1568 height 771
click at [1341, 83] on button "SAVE" at bounding box center [1371, 80] width 103 height 28
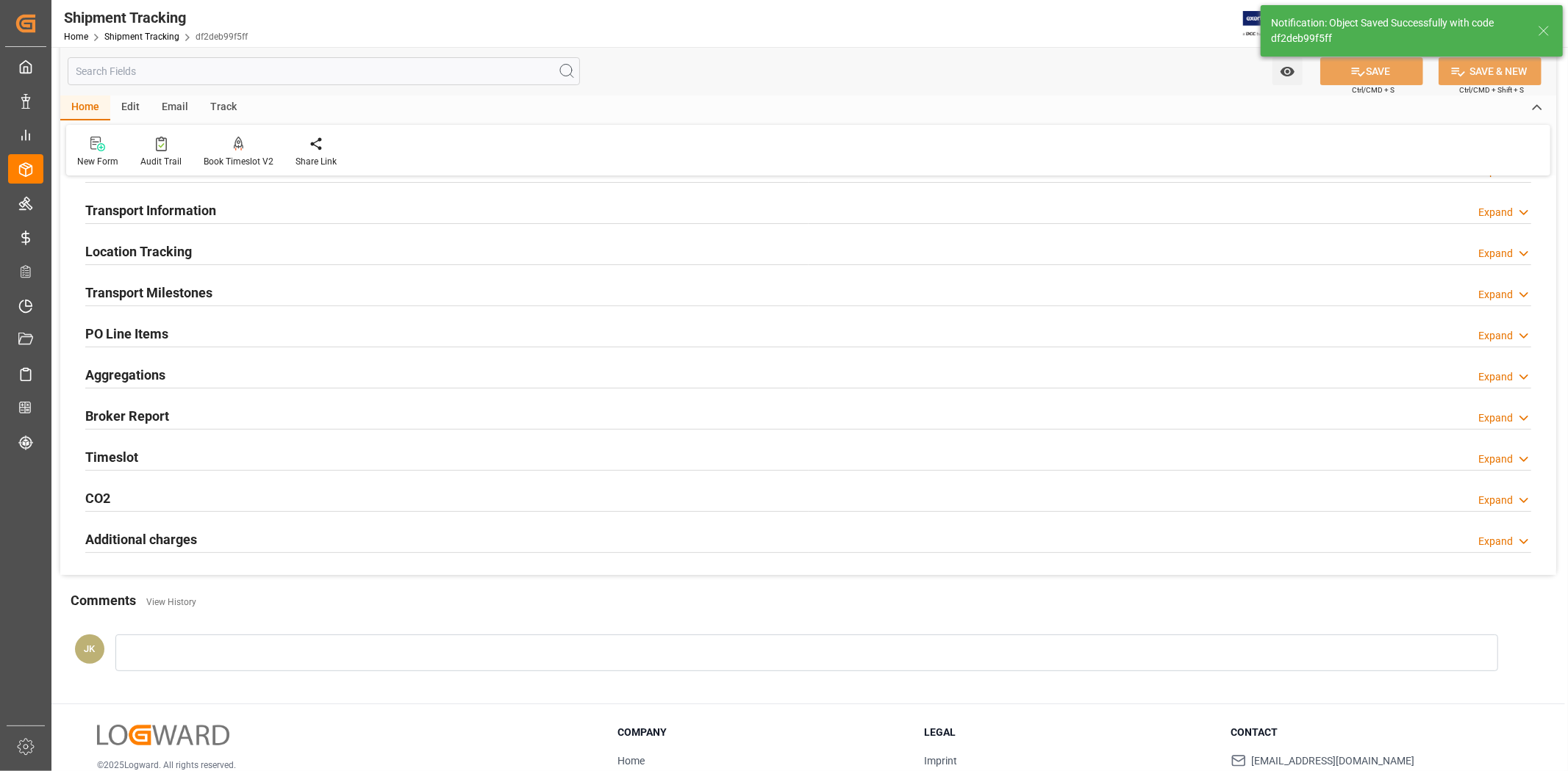
scroll to position [163, 0]
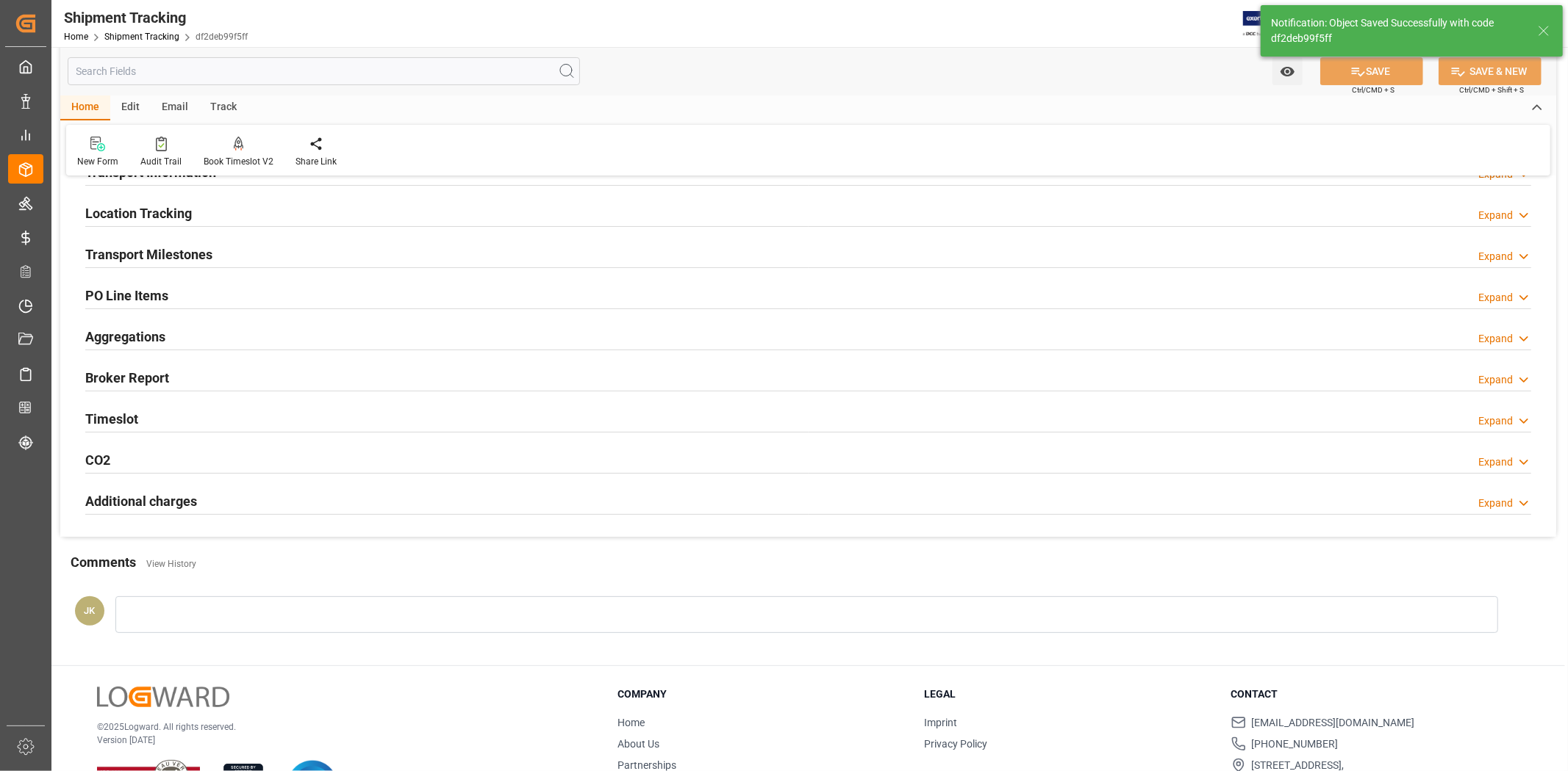
click at [589, 263] on div "Transport Milestones Expand" at bounding box center [808, 253] width 1446 height 28
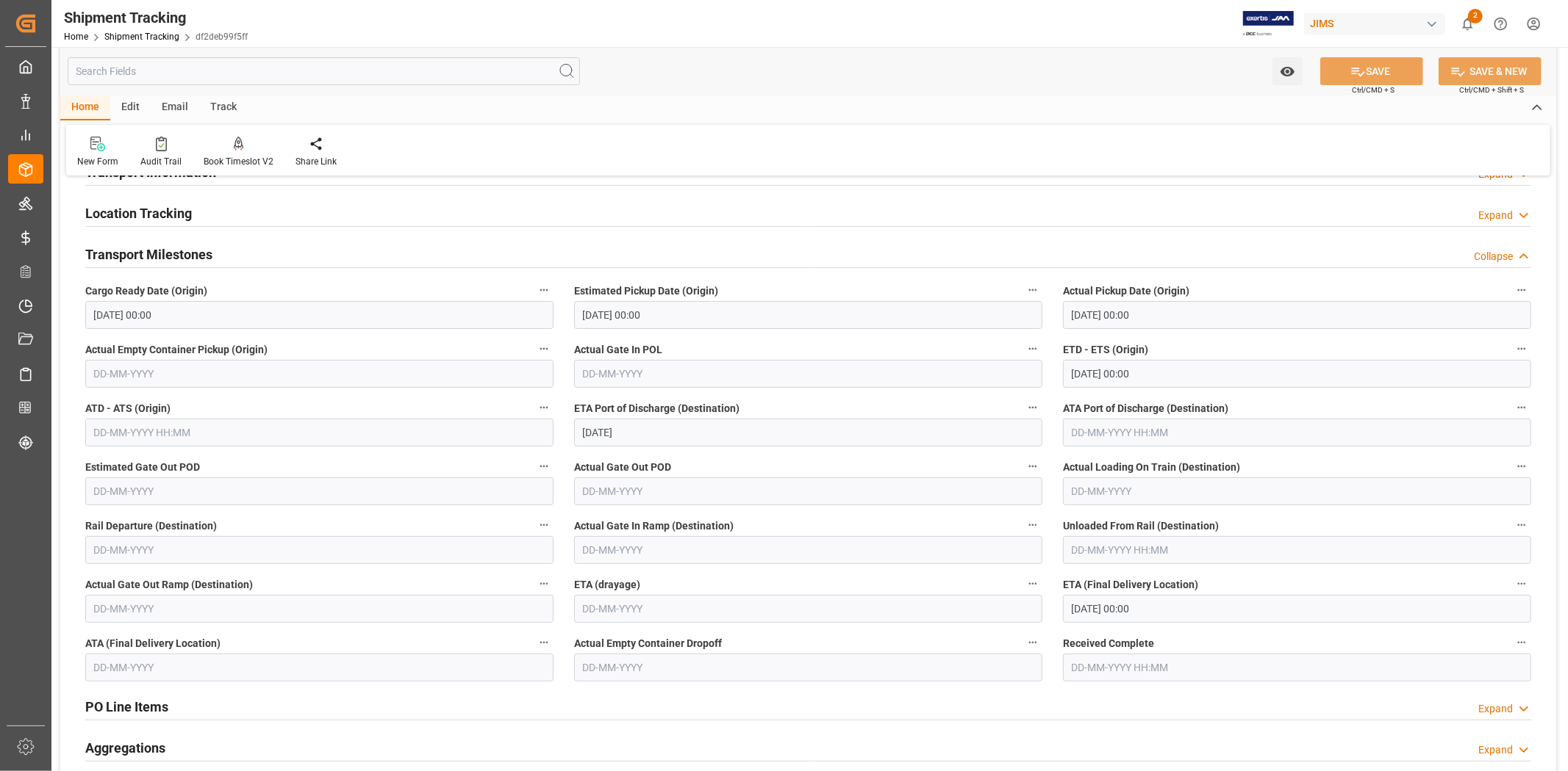
click at [590, 262] on div "Transport Milestones Collapse" at bounding box center [808, 253] width 1446 height 28
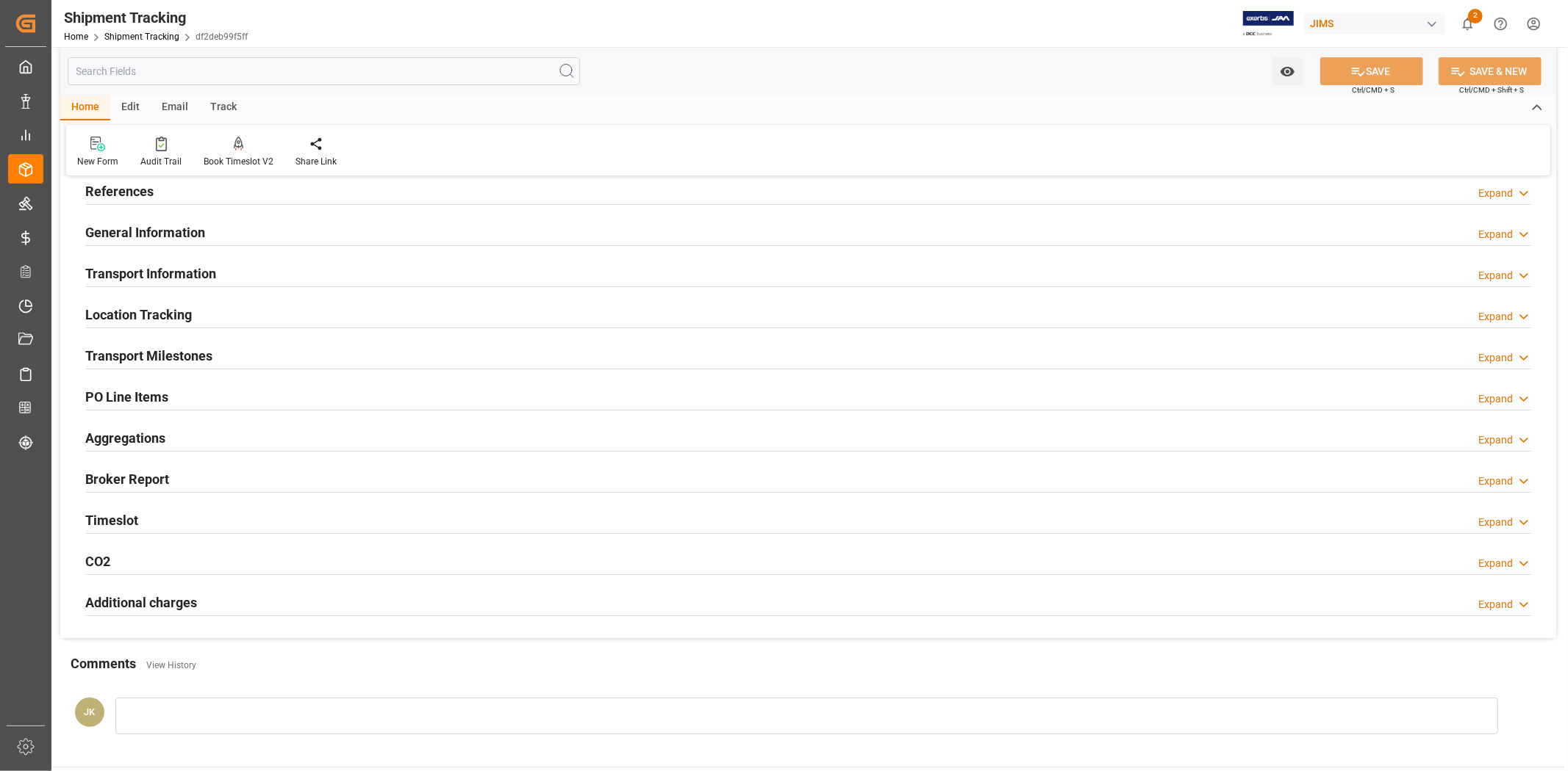
scroll to position [0, 0]
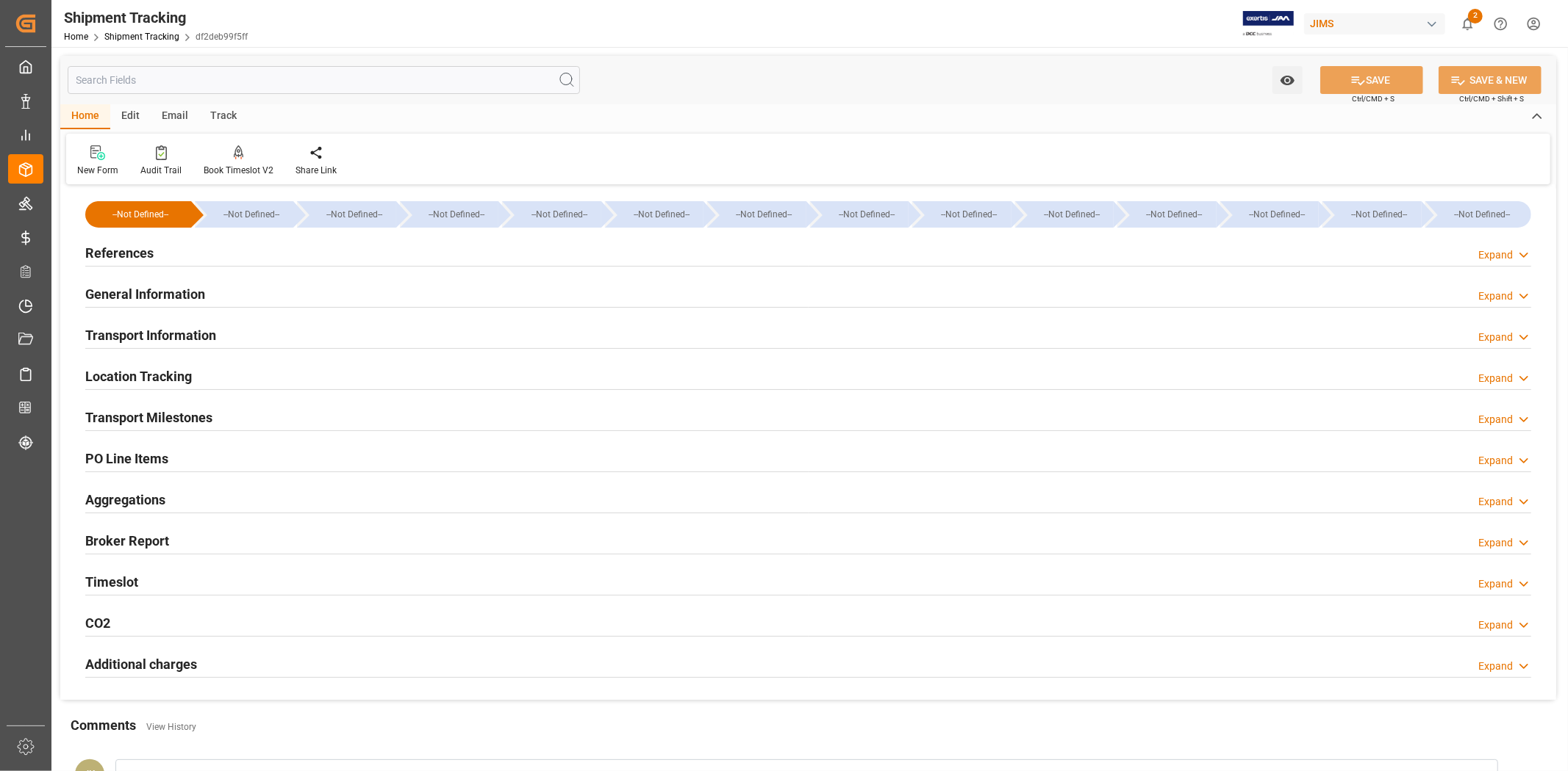
click at [358, 253] on div "References Expand" at bounding box center [808, 252] width 1446 height 28
type input "[DATE] 00:00"
type input "[DATE]"
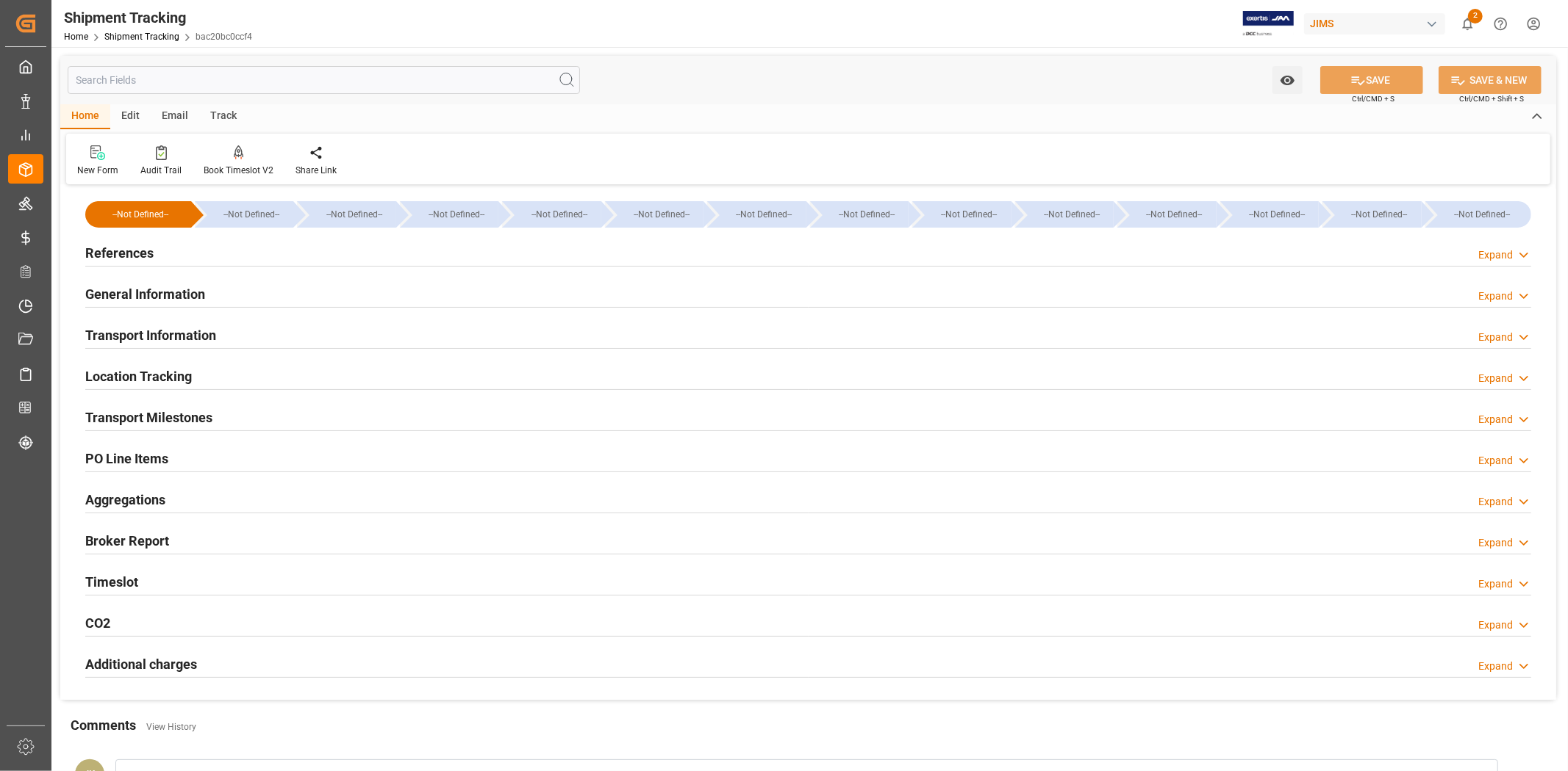
type input "[DATE] 00:00"
click at [437, 417] on div "Transport Milestones Expand" at bounding box center [808, 417] width 1446 height 28
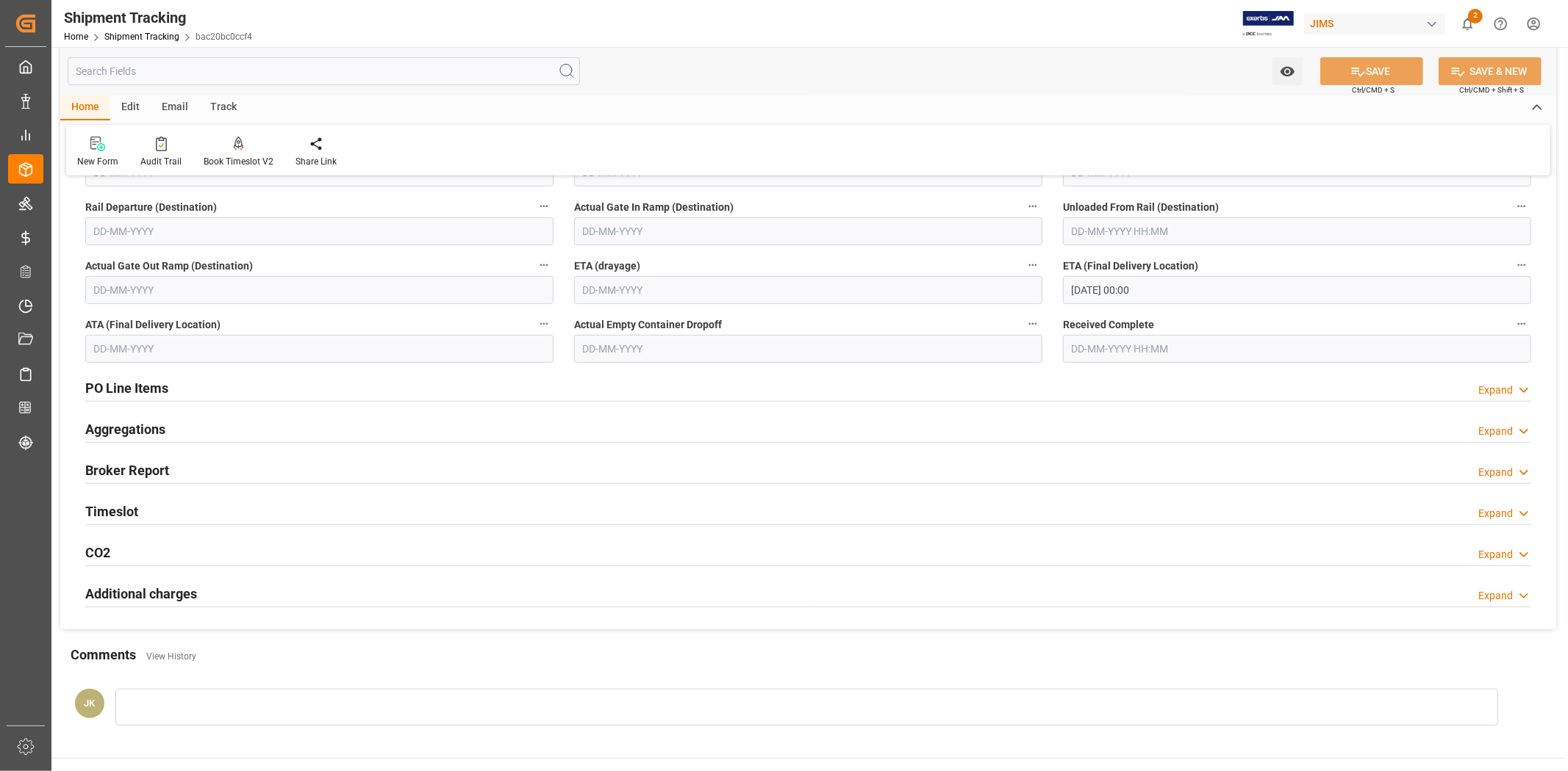
scroll to position [489, 0]
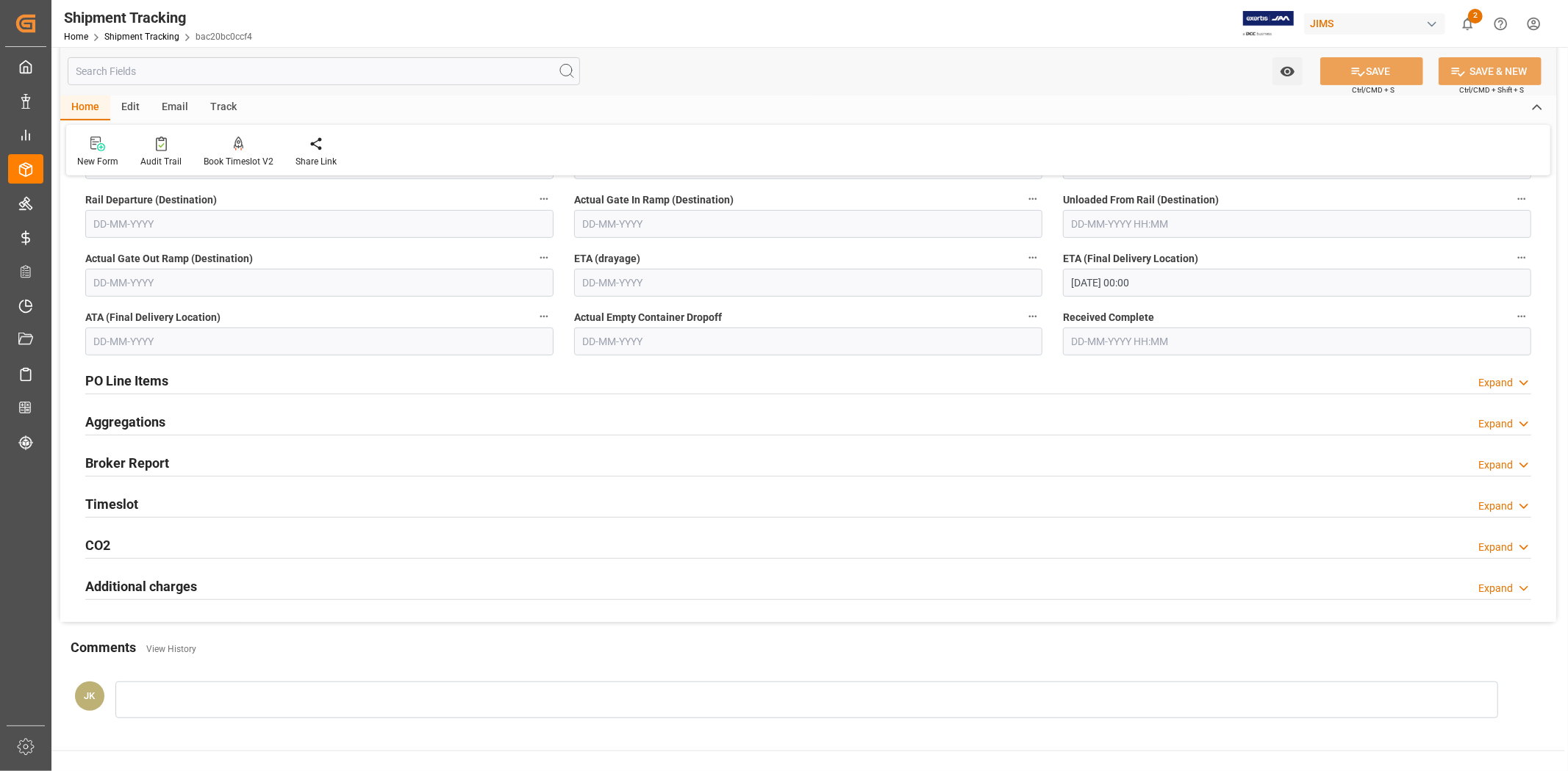
click at [328, 419] on div "Aggregations Expand" at bounding box center [808, 421] width 1446 height 28
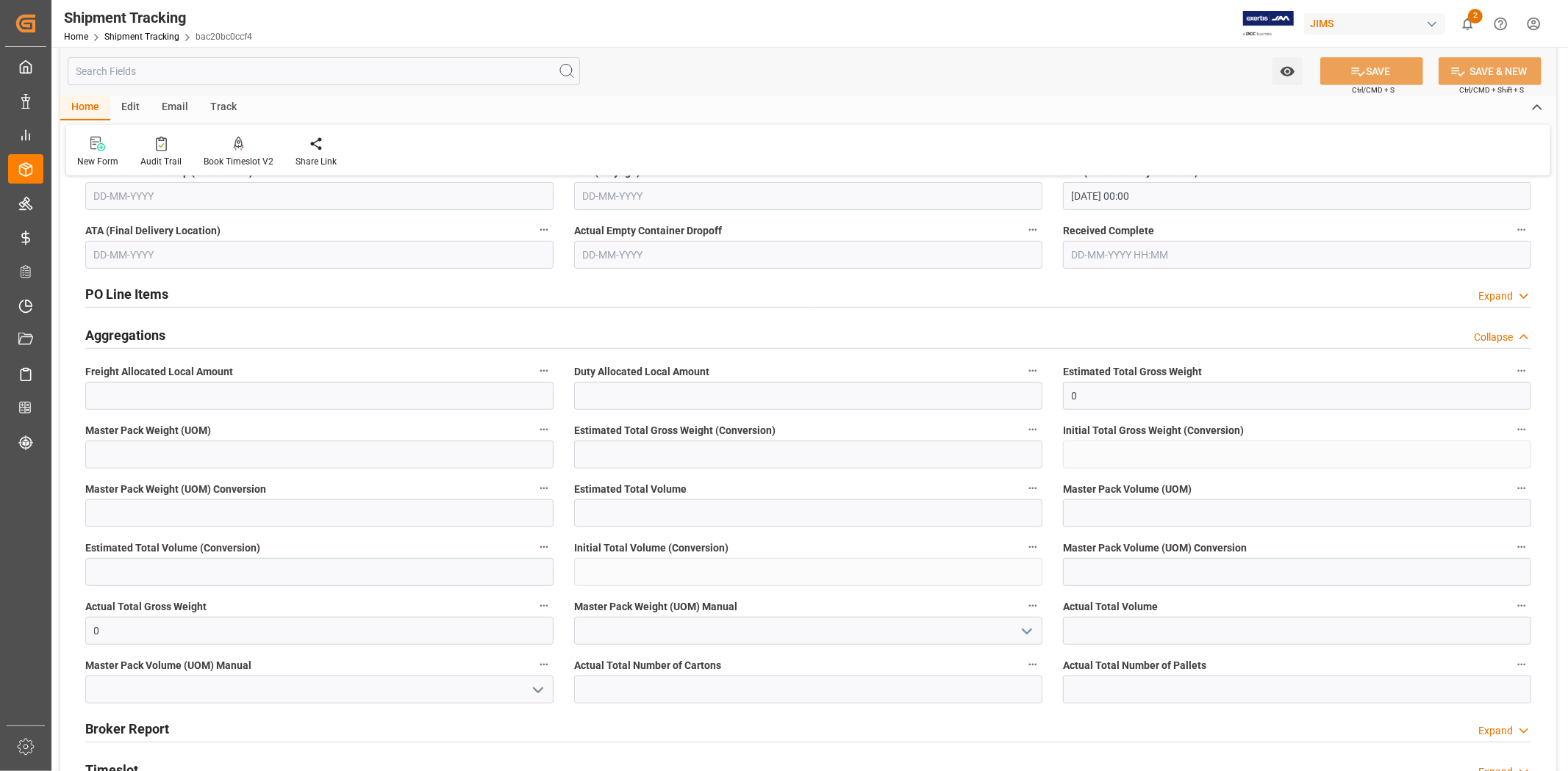
scroll to position [652, 0]
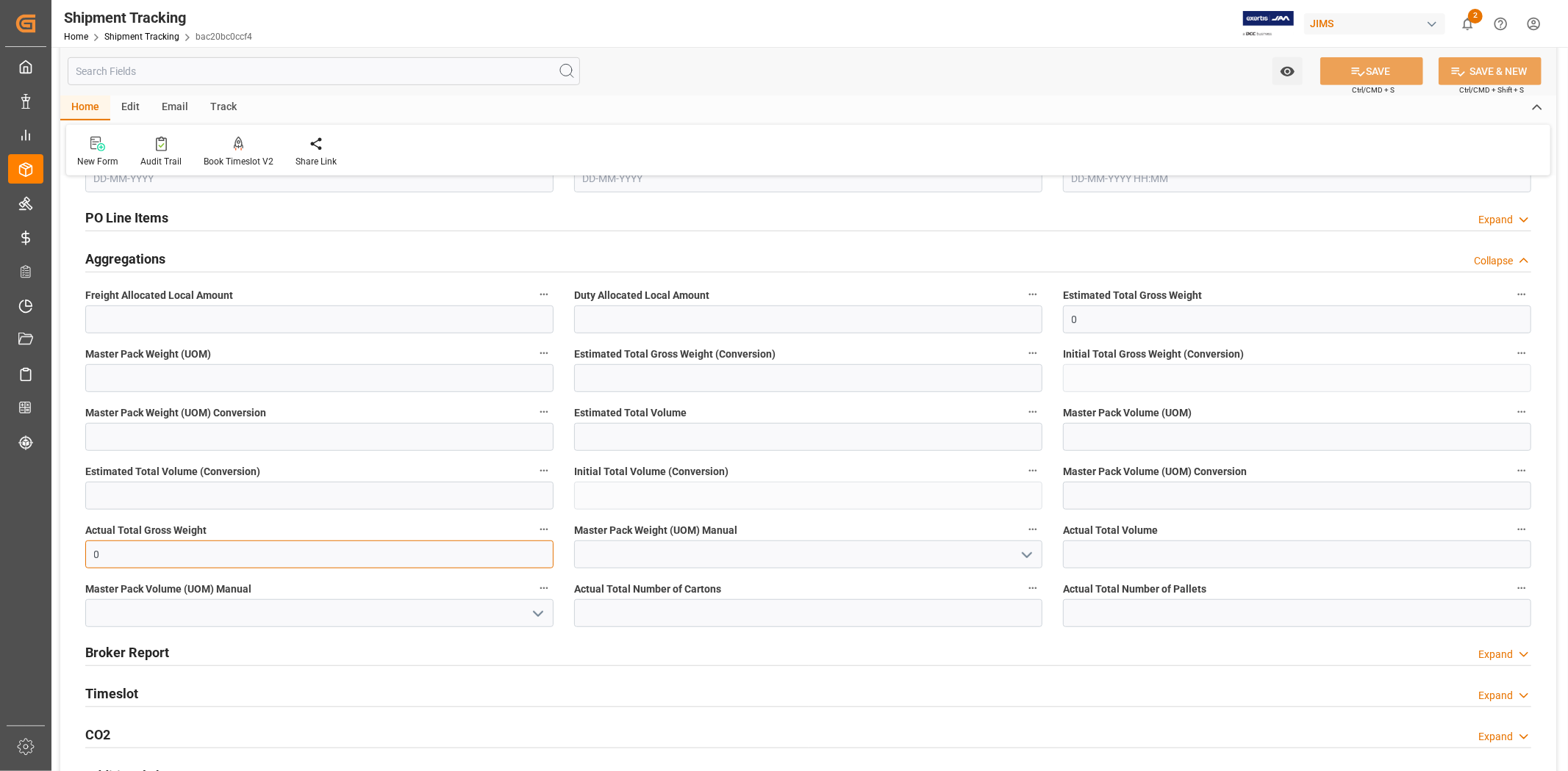
drag, startPoint x: 364, startPoint y: 556, endPoint x: 81, endPoint y: 559, distance: 283.0
click at [81, 559] on div "Actual Total Gross Weight 0" at bounding box center [318, 544] width 488 height 59
type input "3442"
click at [1027, 554] on icon "open menu" at bounding box center [1027, 555] width 18 height 18
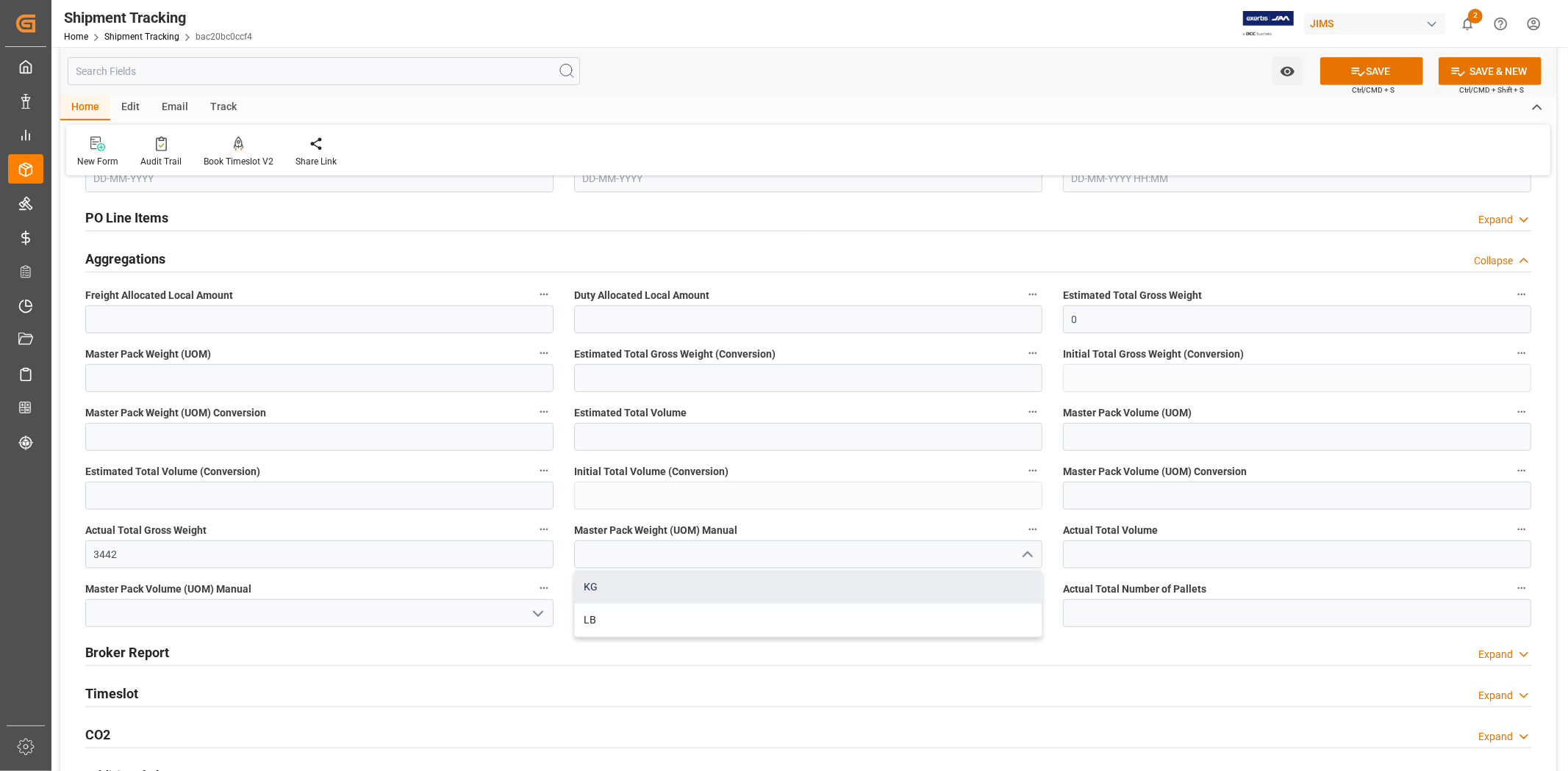
drag, startPoint x: 947, startPoint y: 589, endPoint x: 1066, endPoint y: 575, distance: 119.8
click at [949, 589] on div "KG" at bounding box center [808, 587] width 467 height 33
type input "KG"
drag, startPoint x: 1091, startPoint y: 561, endPoint x: 1085, endPoint y: 566, distance: 7.8
click at [1091, 561] on input "text" at bounding box center [1297, 555] width 468 height 28
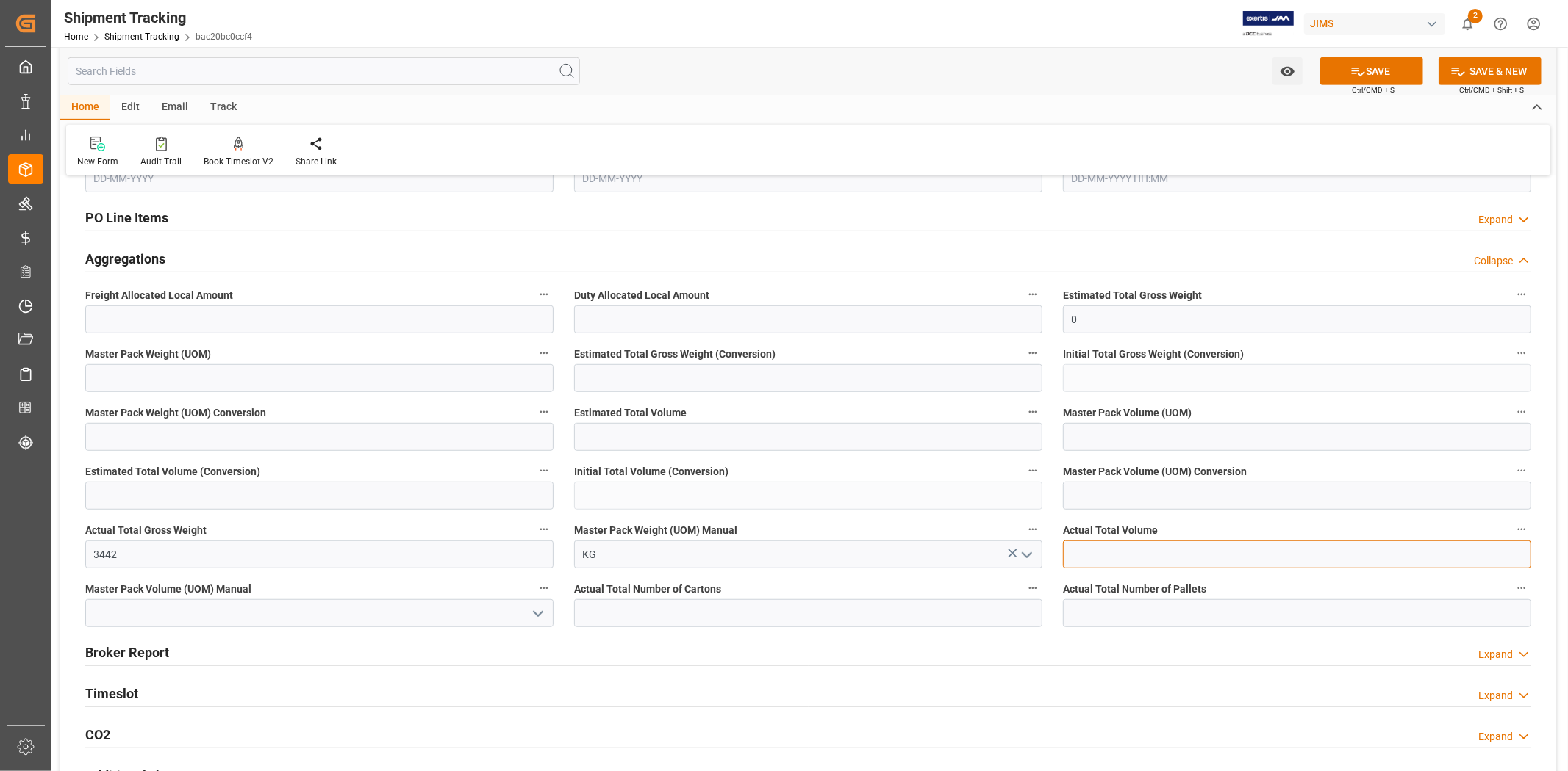
paste input "text"
type input "19.367"
click at [530, 610] on icon "open menu" at bounding box center [538, 614] width 18 height 18
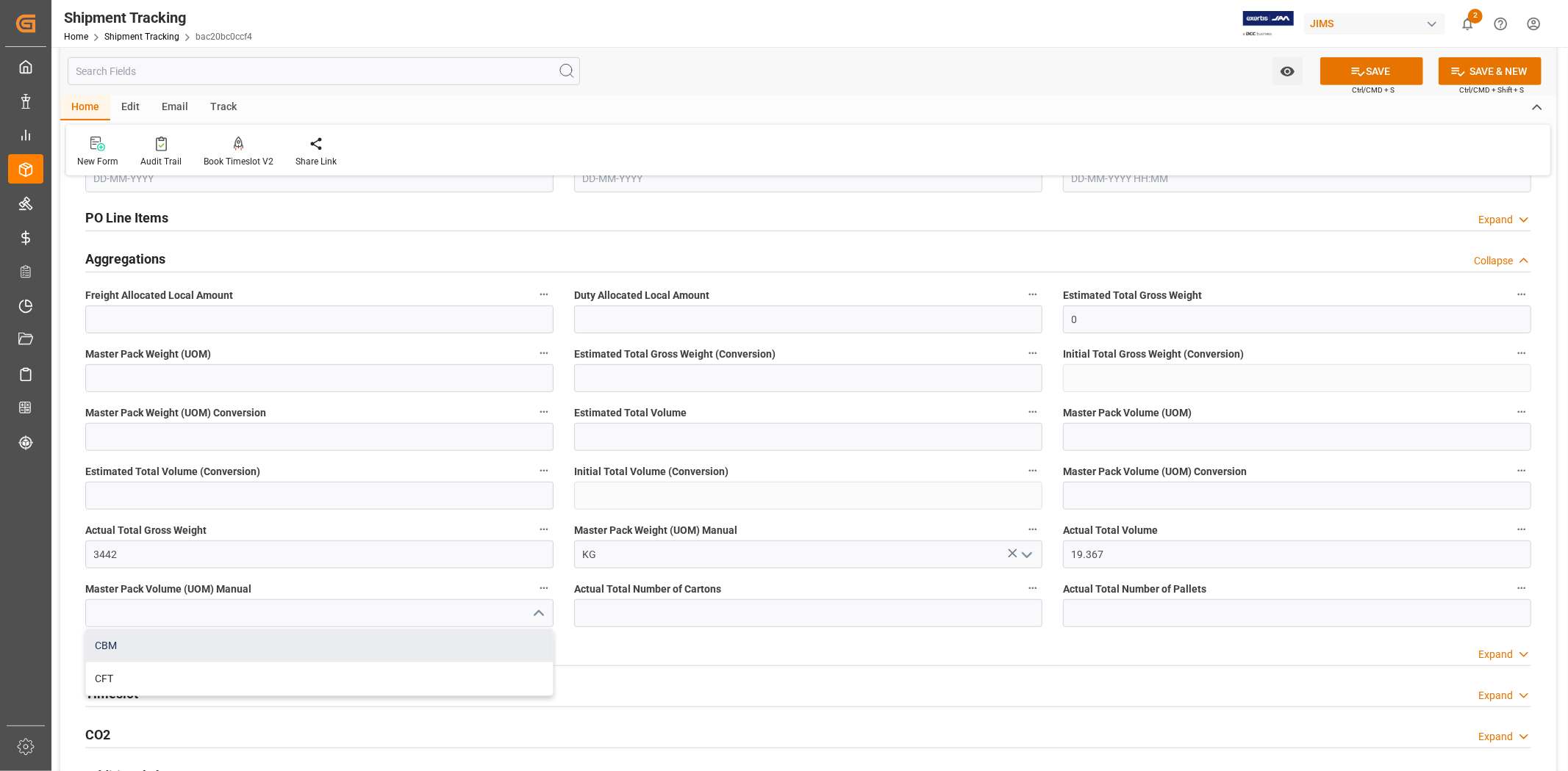
click at [420, 648] on div "CBM" at bounding box center [319, 645] width 467 height 33
type input "CBM"
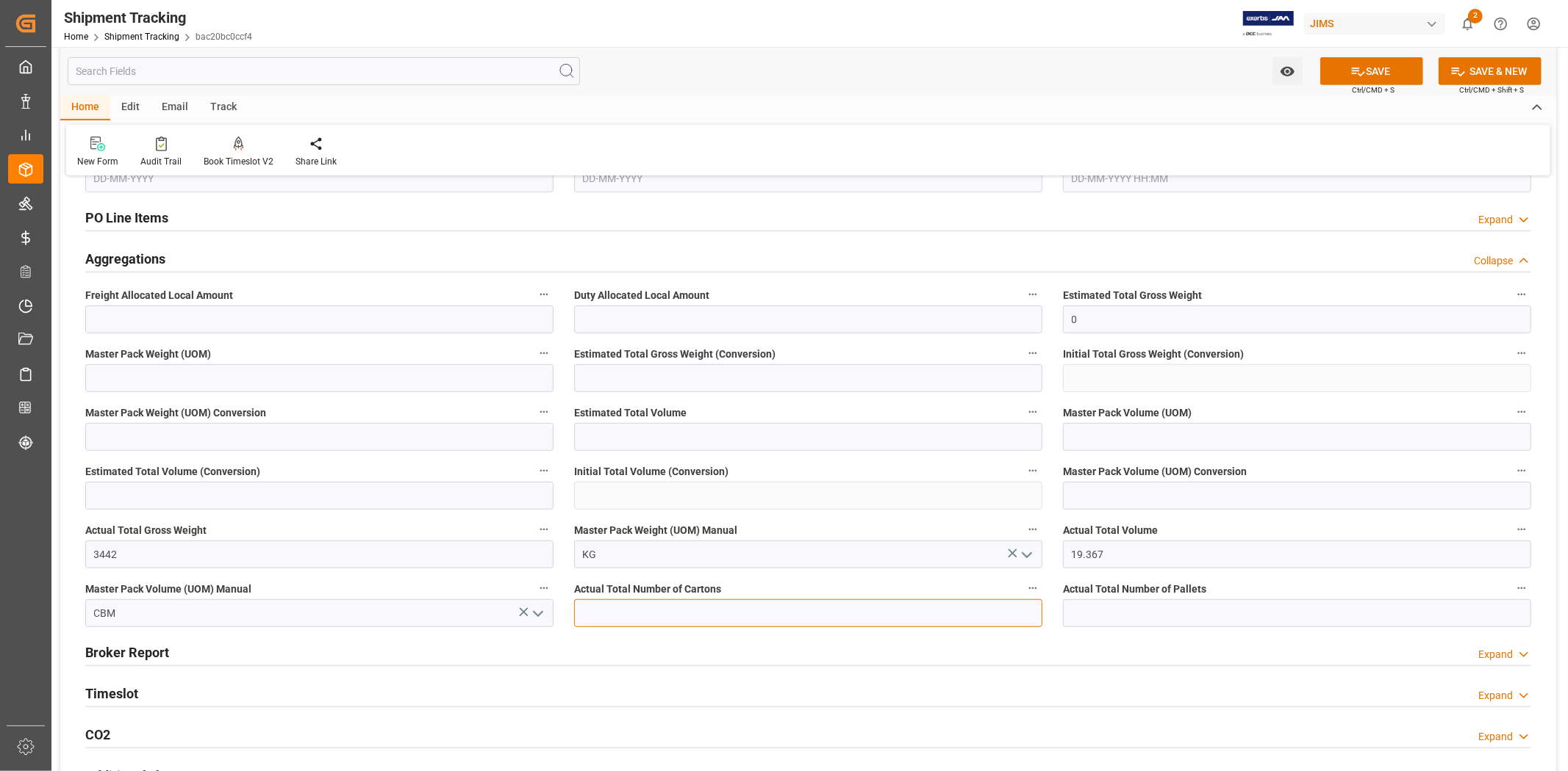
click at [734, 612] on input "text" at bounding box center [808, 614] width 468 height 28
type input "291"
click at [1346, 74] on button "SAVE" at bounding box center [1371, 72] width 103 height 28
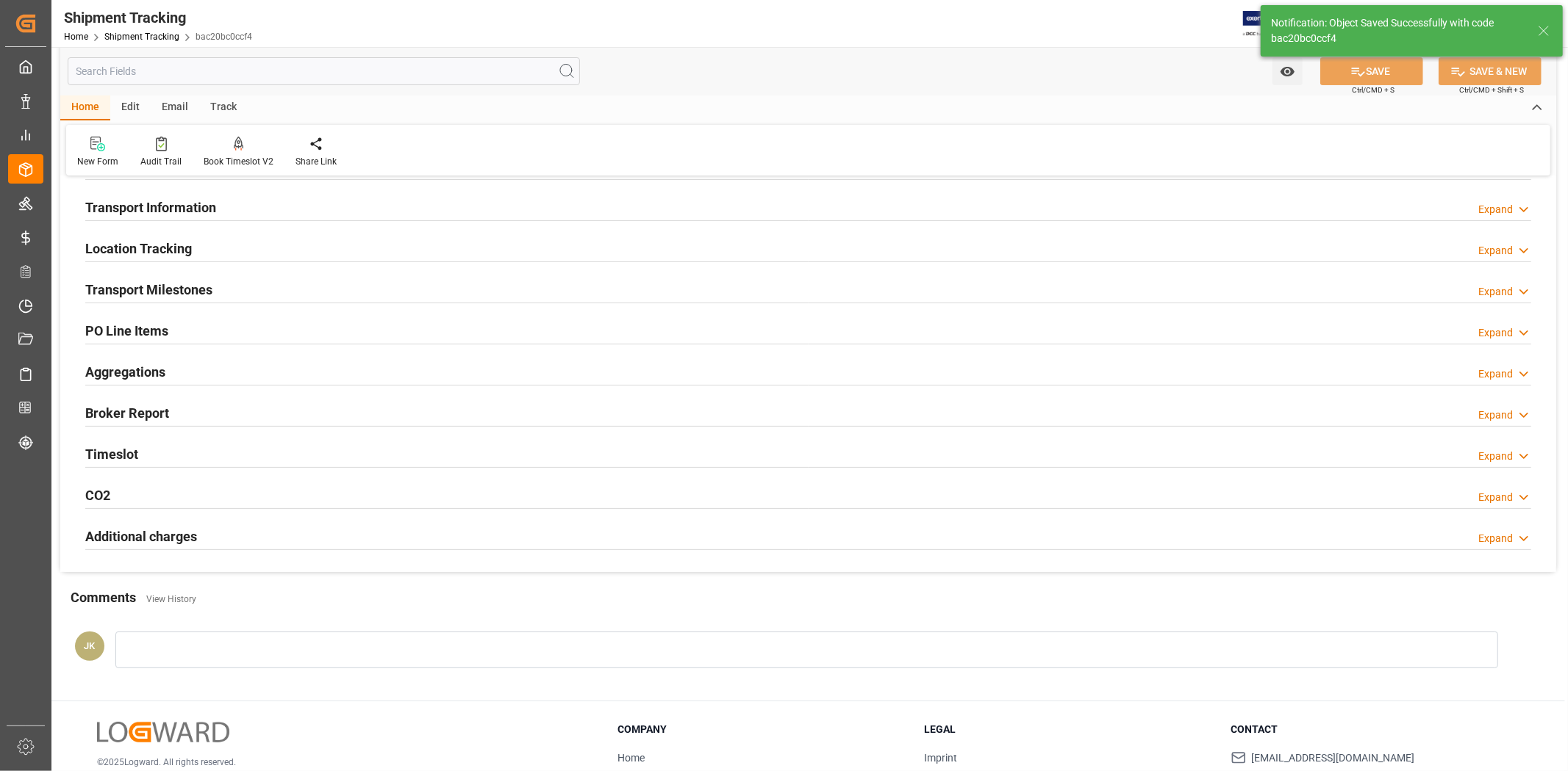
scroll to position [0, 0]
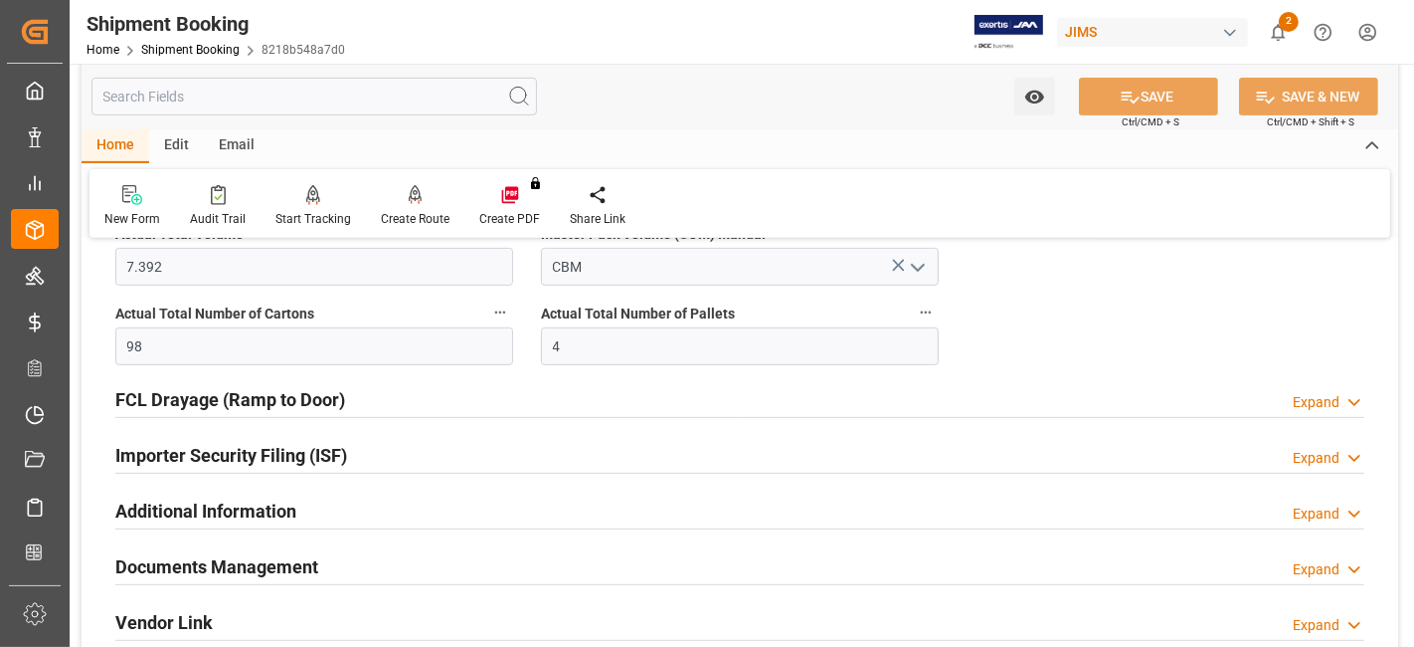
scroll to position [662, 0]
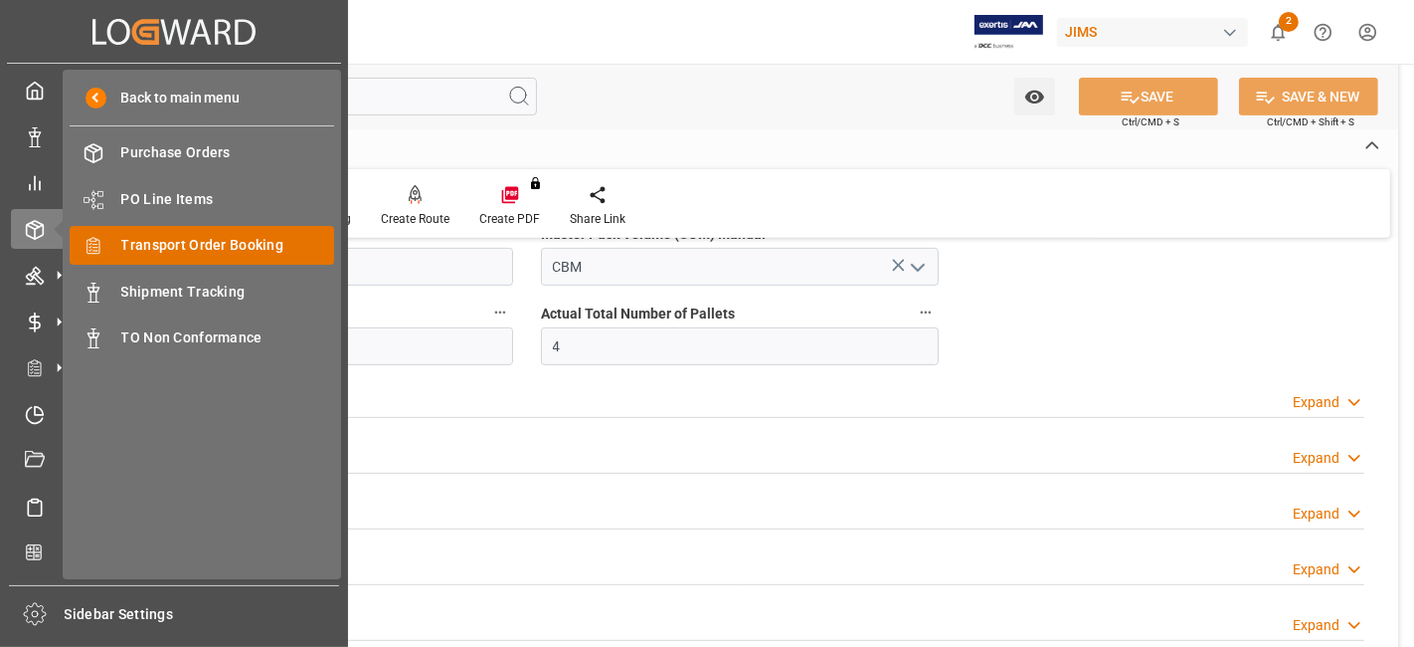
click at [253, 236] on span "Transport Order Booking" at bounding box center [228, 245] width 214 height 21
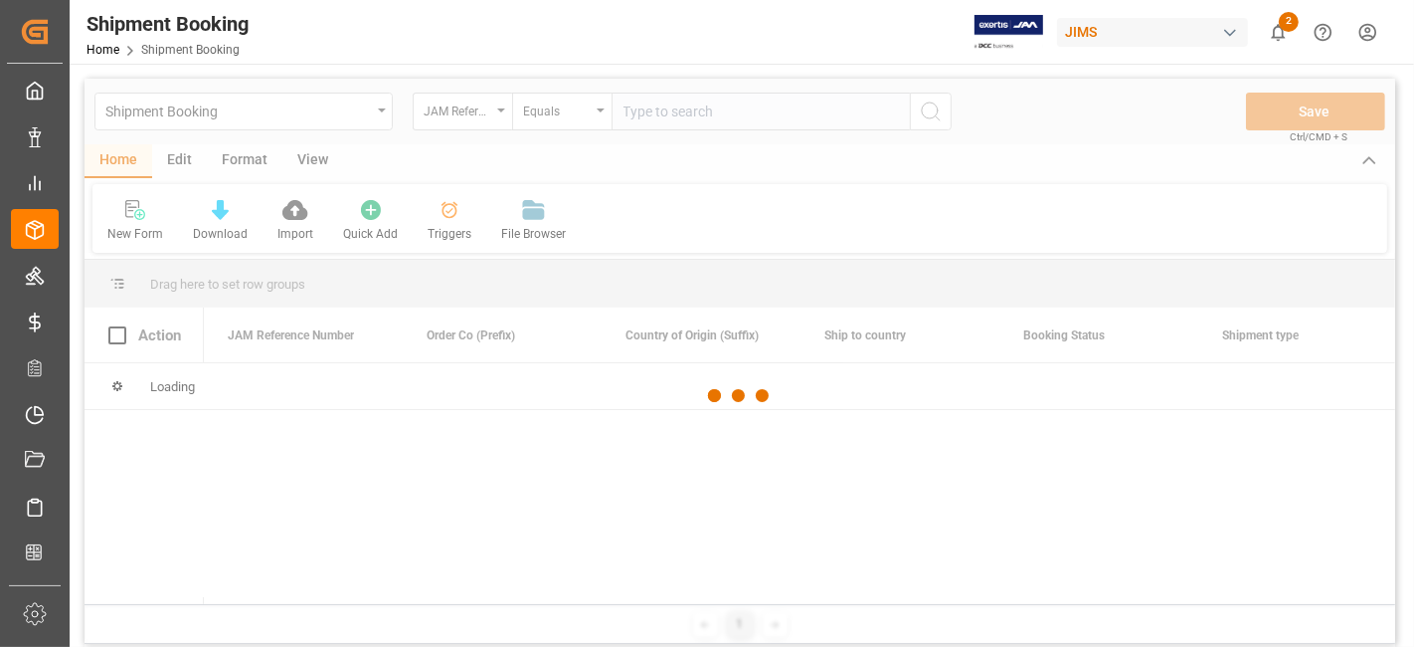
click at [707, 117] on div at bounding box center [740, 396] width 1311 height 635
click at [707, 117] on input "text" at bounding box center [761, 112] width 298 height 38
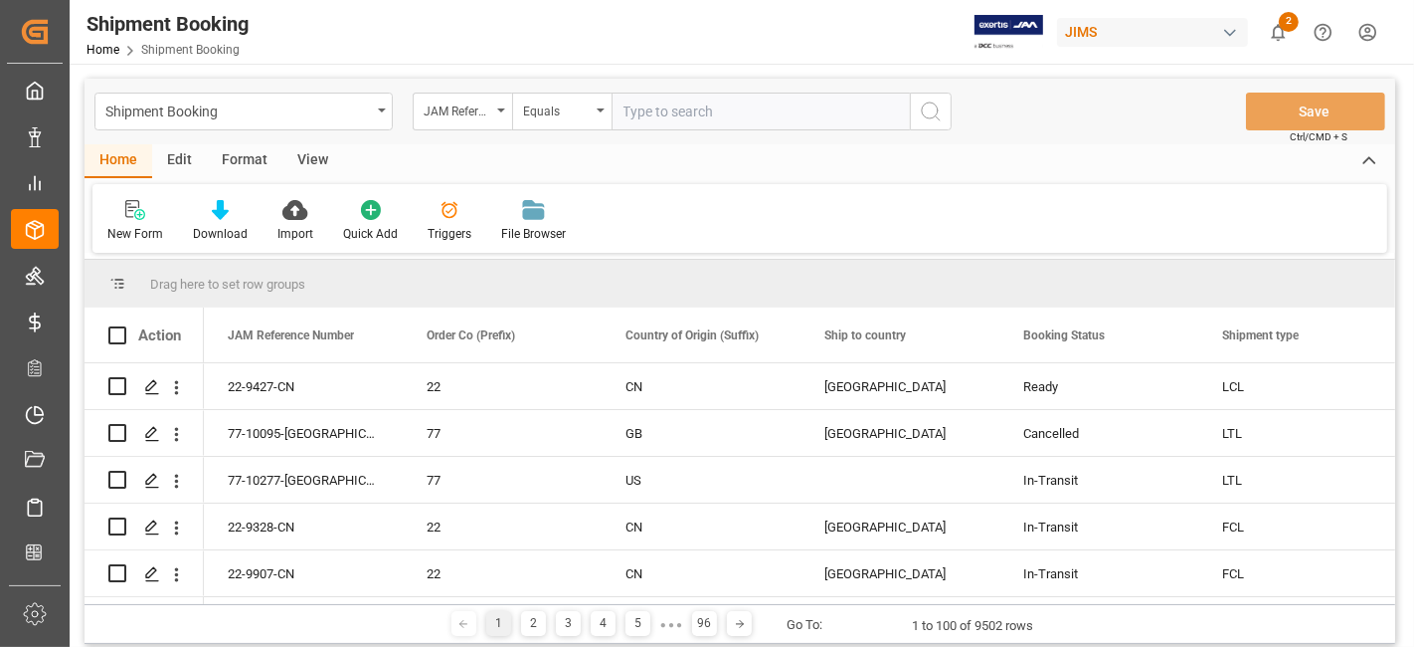
paste input "77-10711-CN"
type input "77-10711-CN"
click at [922, 117] on icon "search button" at bounding box center [931, 111] width 24 height 24
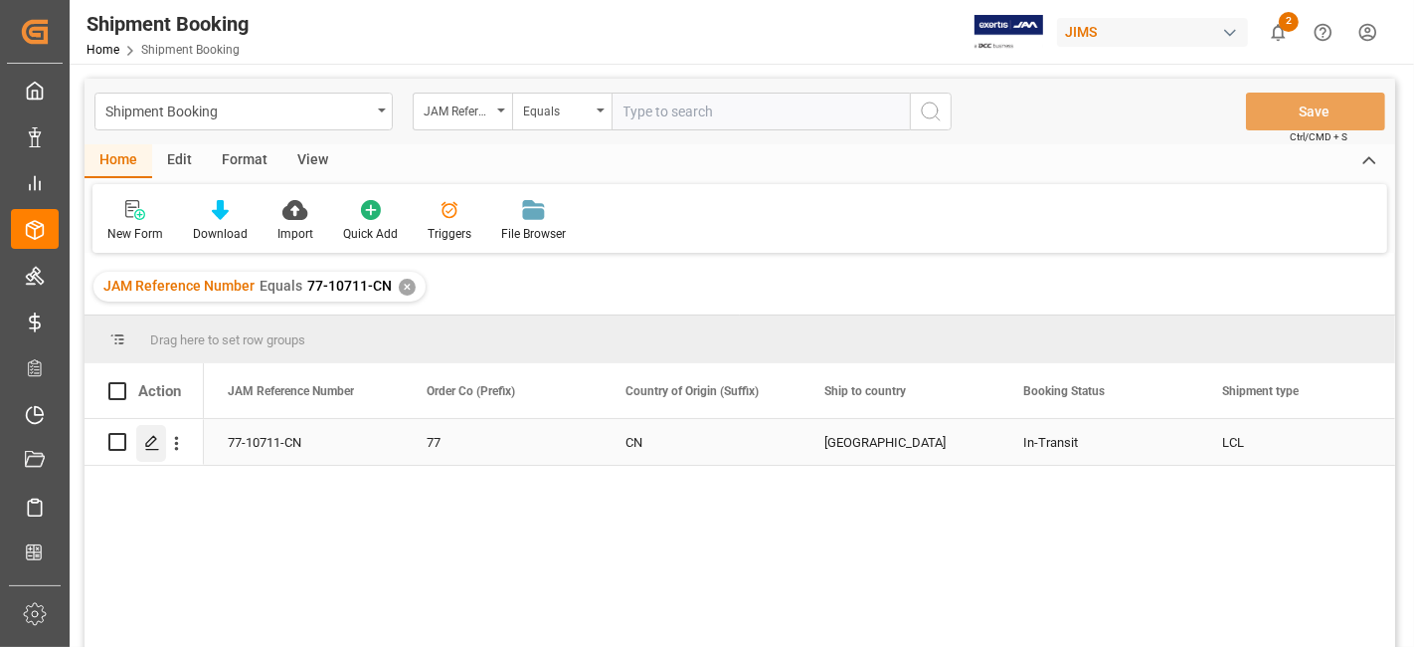
click at [150, 446] on icon "Press SPACE to select this row." at bounding box center [152, 443] width 16 height 16
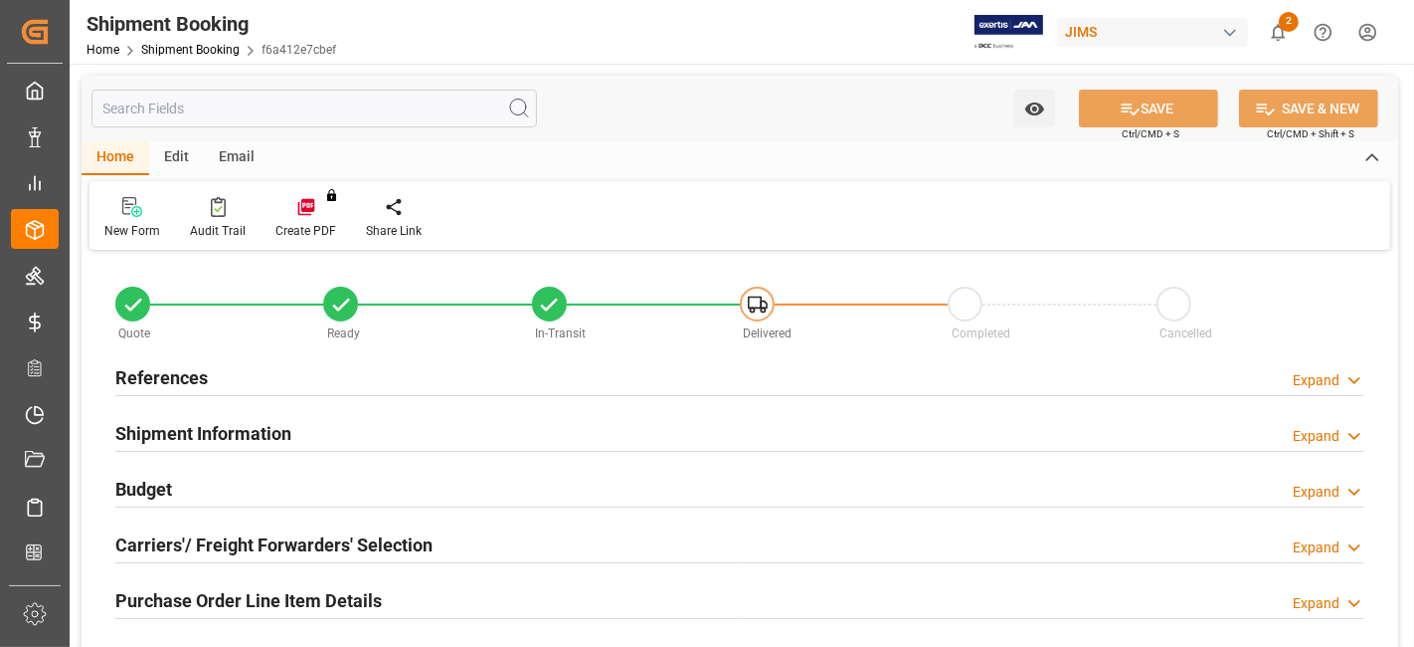
type input "0"
click at [249, 382] on div "References Expand" at bounding box center [739, 376] width 1249 height 38
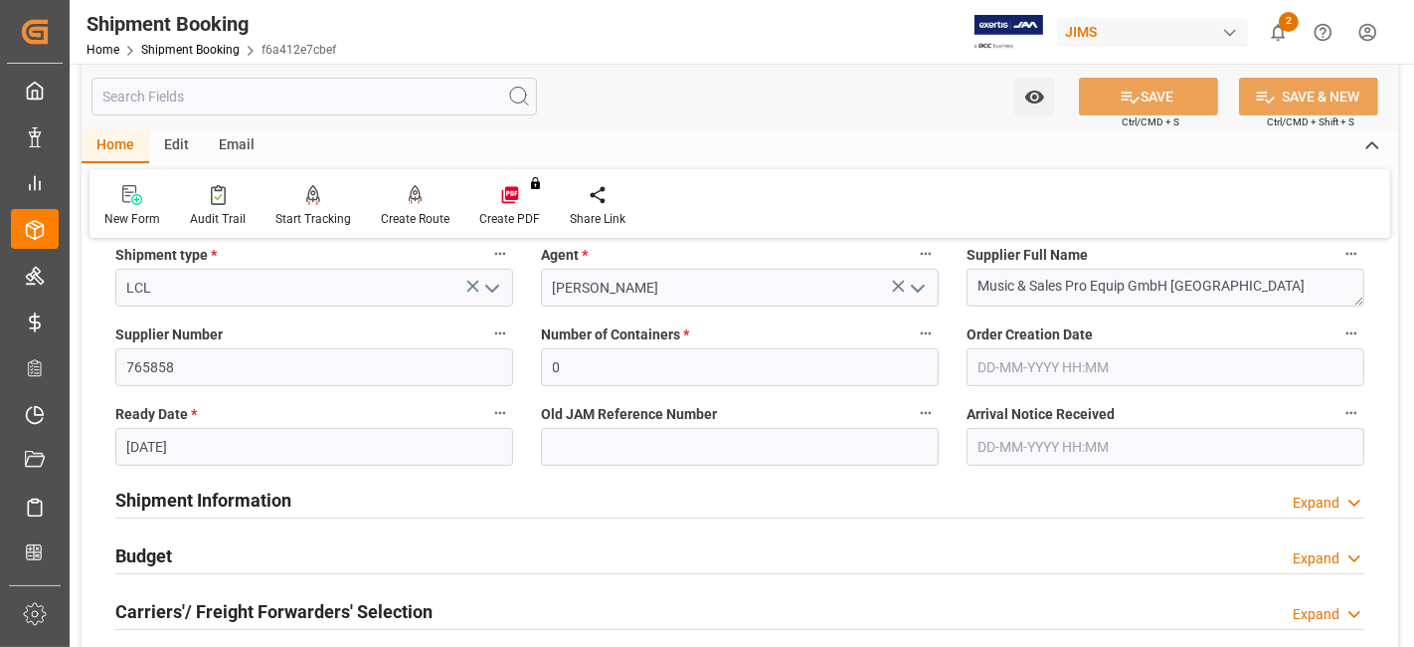
scroll to position [442, 0]
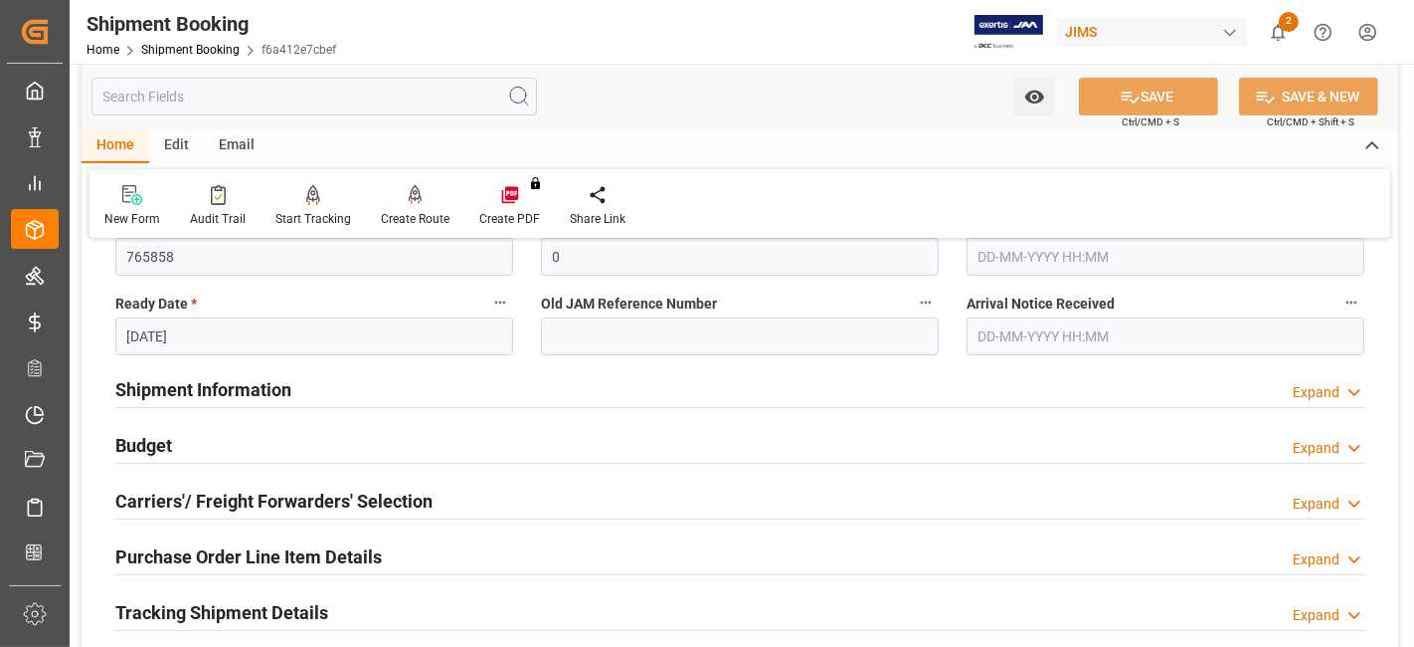
click at [263, 394] on h2 "Shipment Information" at bounding box center [203, 389] width 176 height 27
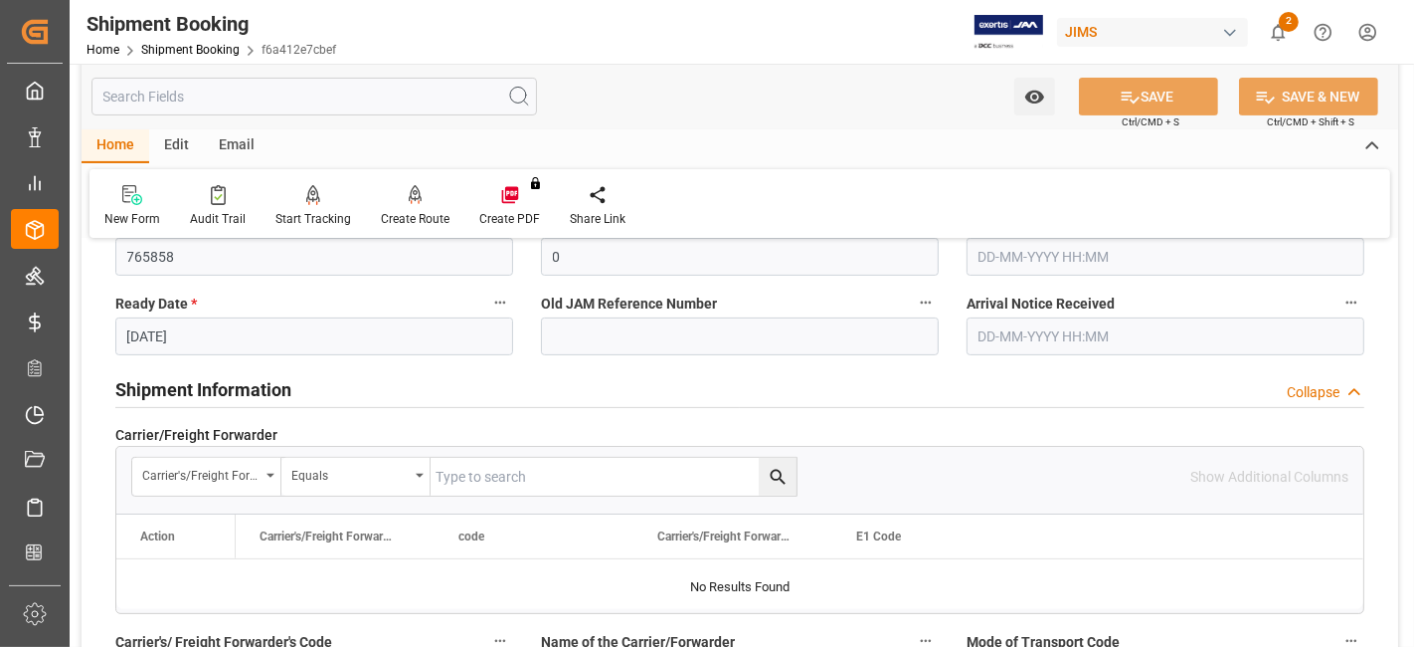
click at [263, 394] on h2 "Shipment Information" at bounding box center [203, 389] width 176 height 27
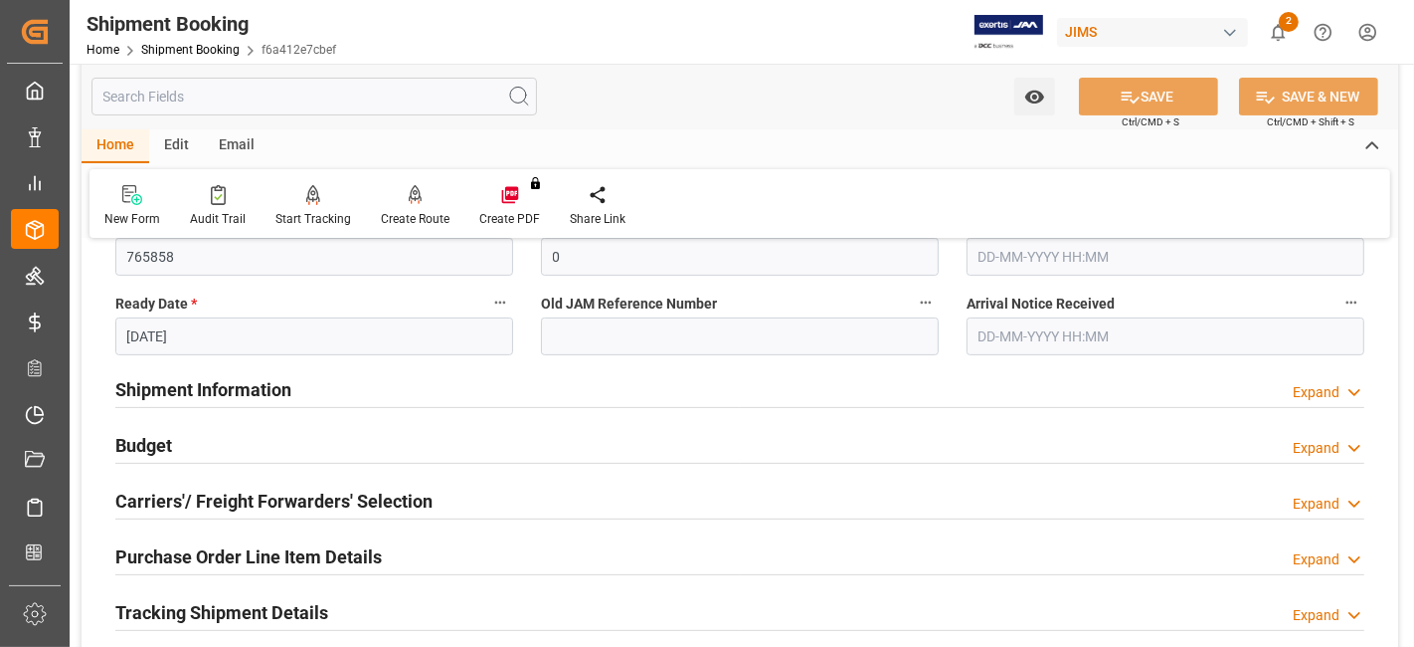
click at [252, 432] on div "Budget Expand" at bounding box center [739, 444] width 1249 height 38
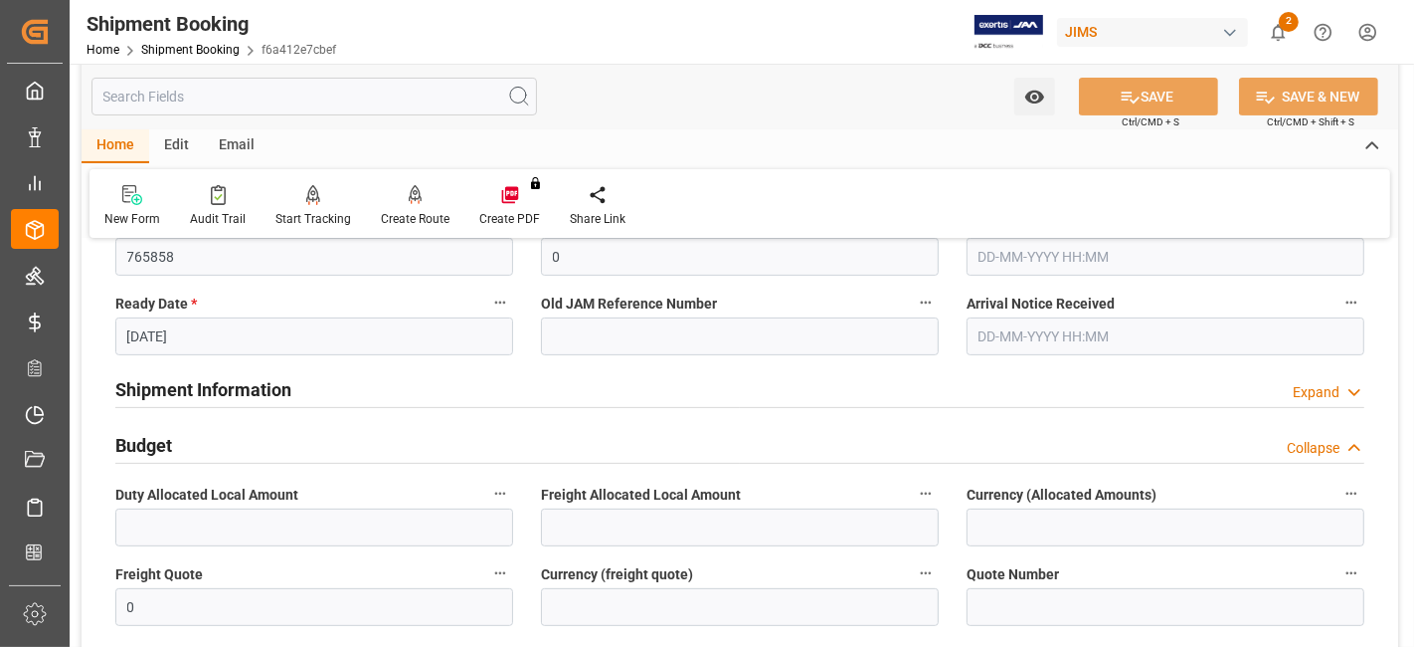
click at [268, 385] on h2 "Shipment Information" at bounding box center [203, 389] width 176 height 27
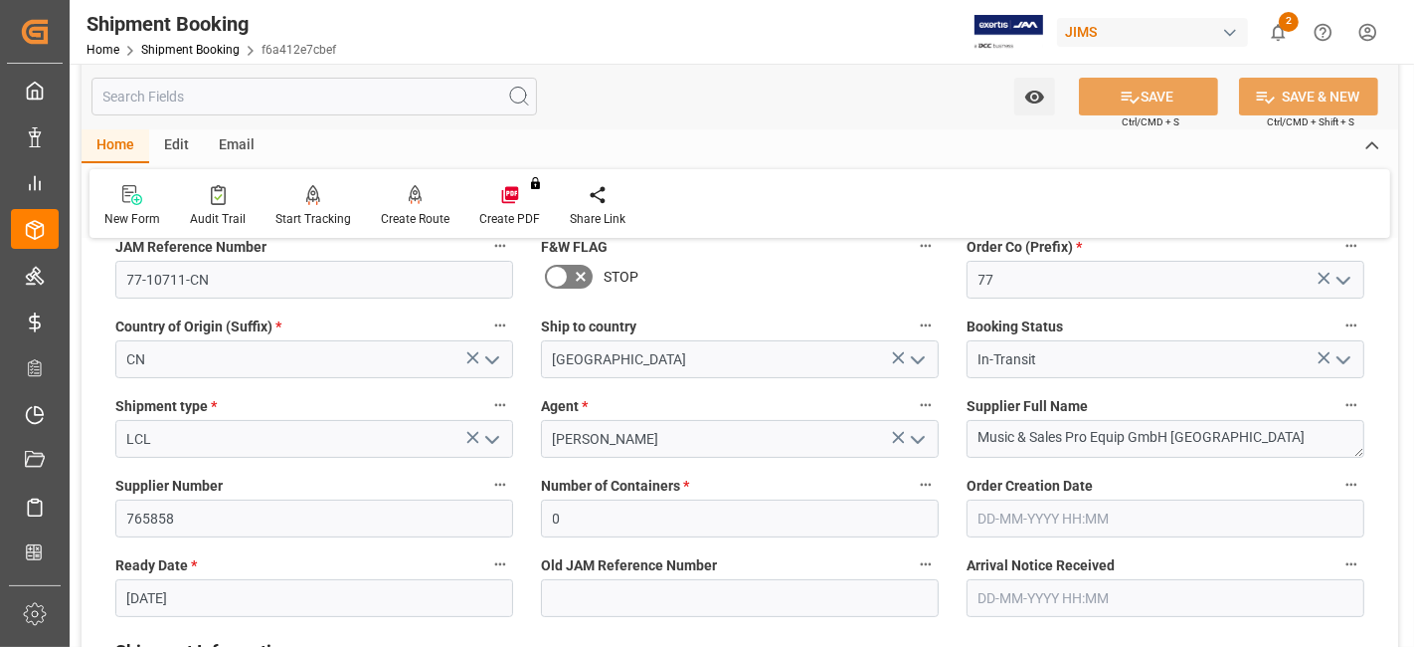
scroll to position [221, 0]
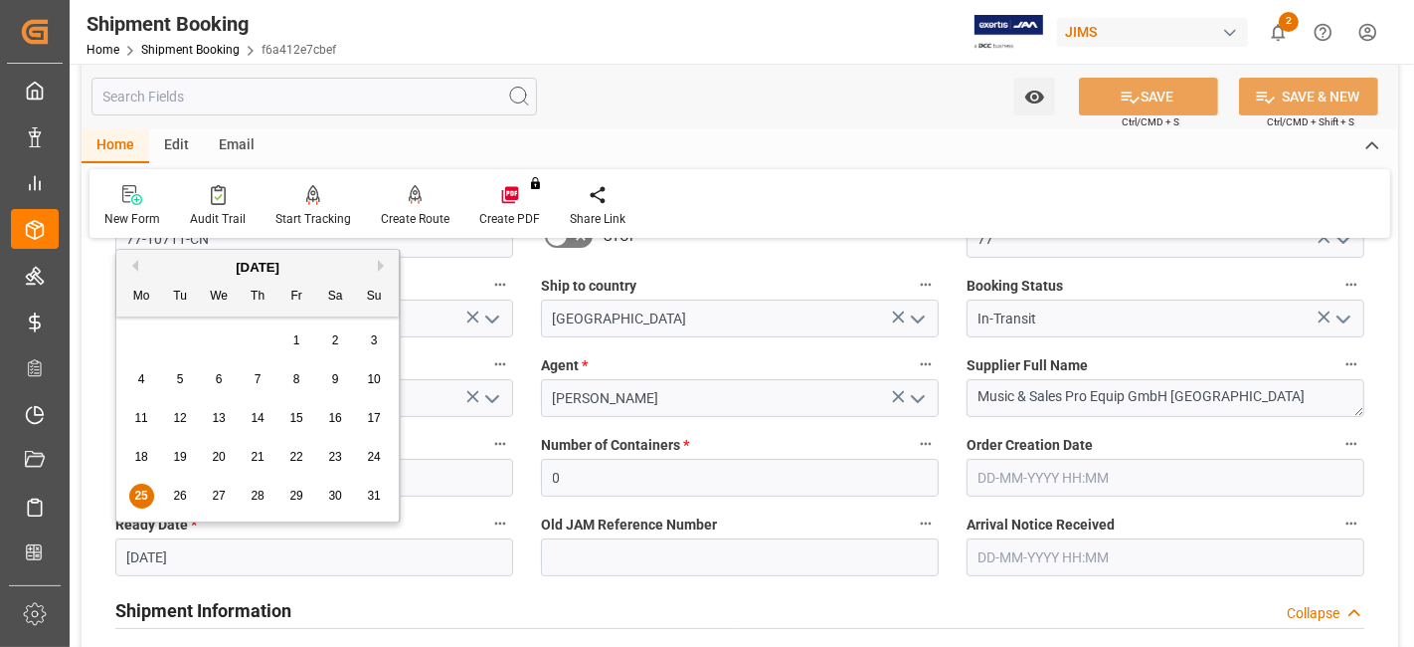
click at [256, 560] on input "25-08-2025" at bounding box center [314, 557] width 398 height 38
click at [381, 270] on button "Next Month" at bounding box center [384, 266] width 12 height 12
click at [181, 345] on span "2" at bounding box center [180, 340] width 7 height 14
type input "02-09-2025"
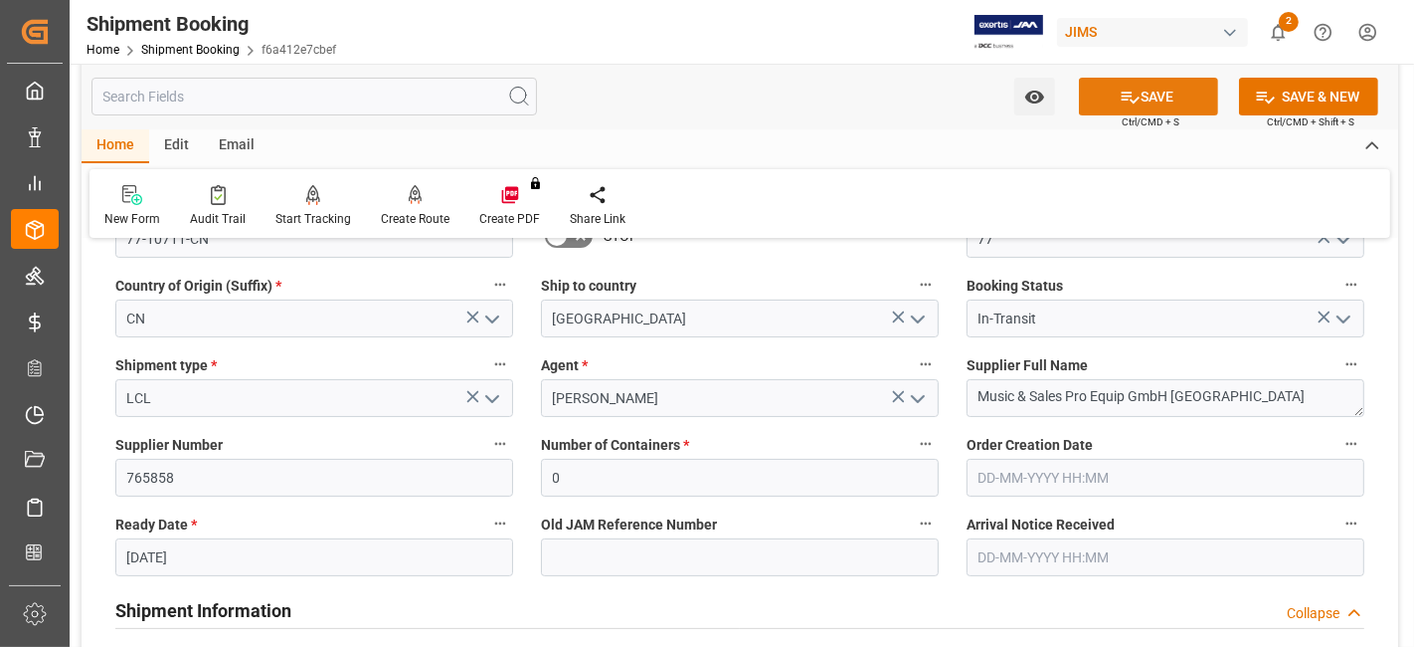
click at [1116, 110] on button "SAVE" at bounding box center [1148, 97] width 139 height 38
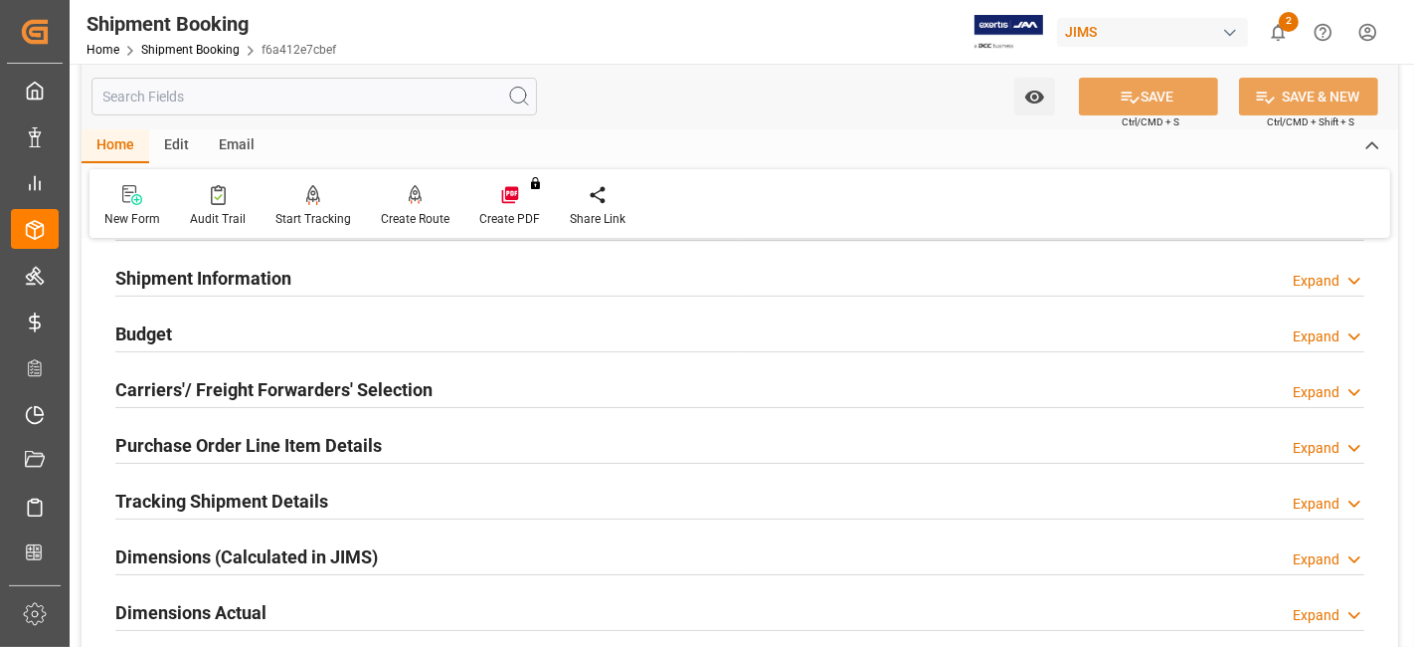
scroll to position [266, 0]
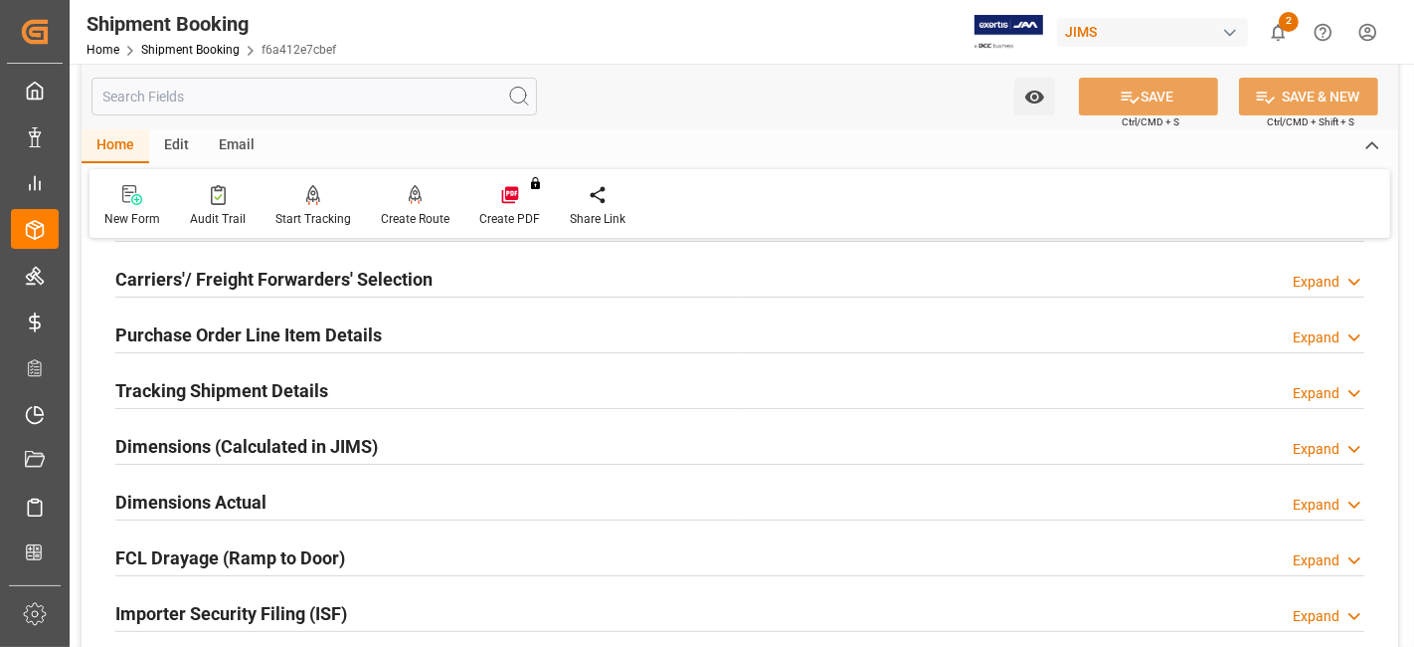
click at [261, 380] on h2 "Tracking Shipment Details" at bounding box center [221, 390] width 213 height 27
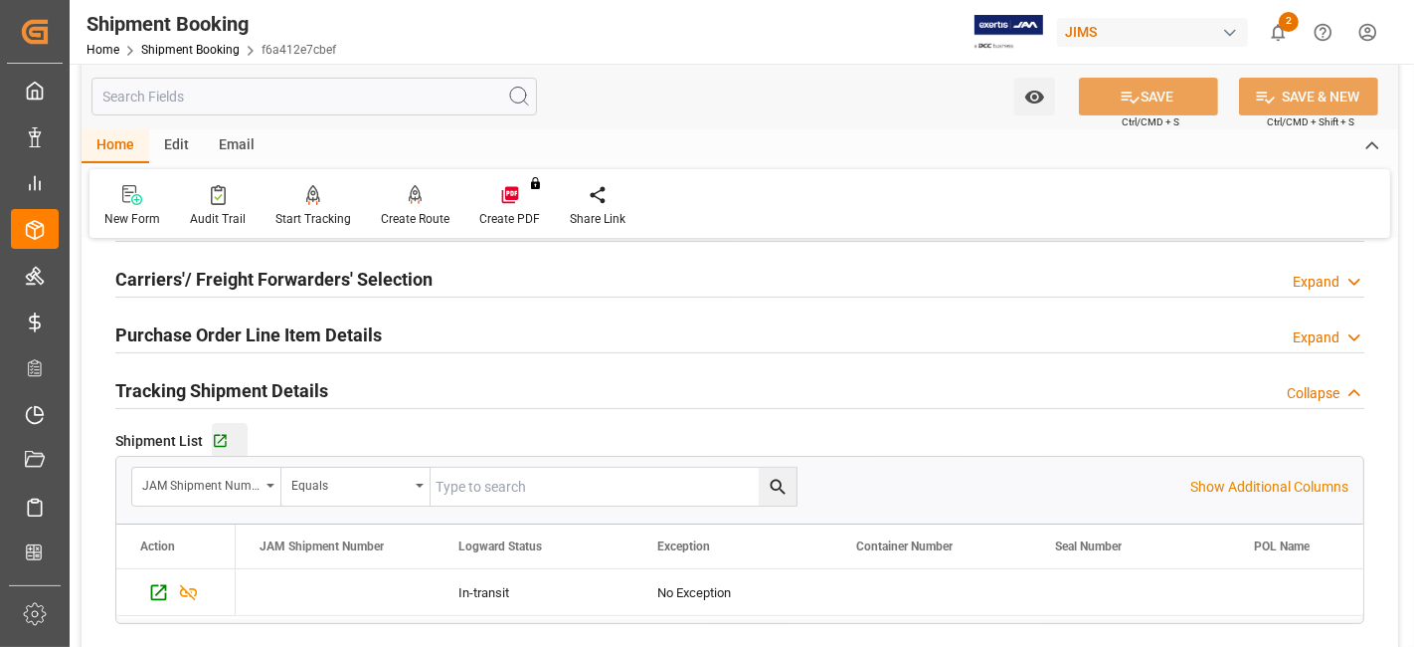
click at [230, 442] on div "Go to Shipment Tracking Grid" at bounding box center [230, 441] width 36 height 17
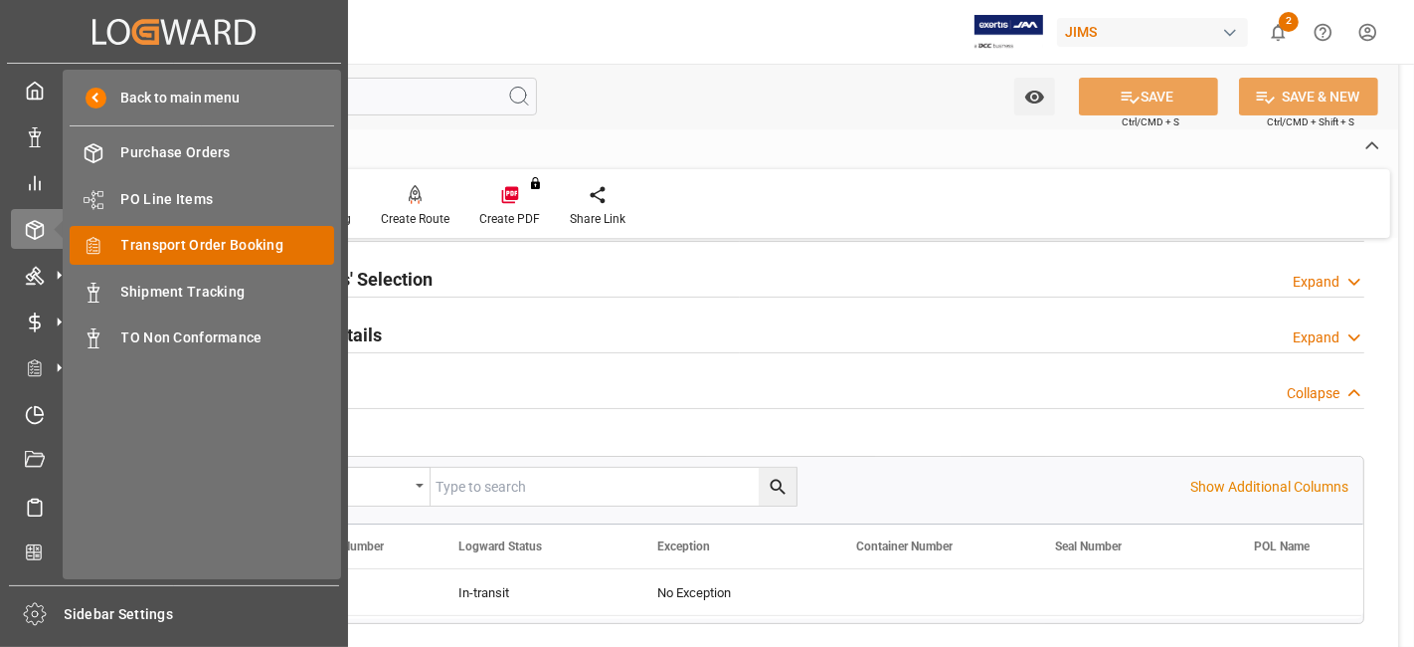
click at [236, 248] on span "Transport Order Booking" at bounding box center [228, 245] width 214 height 21
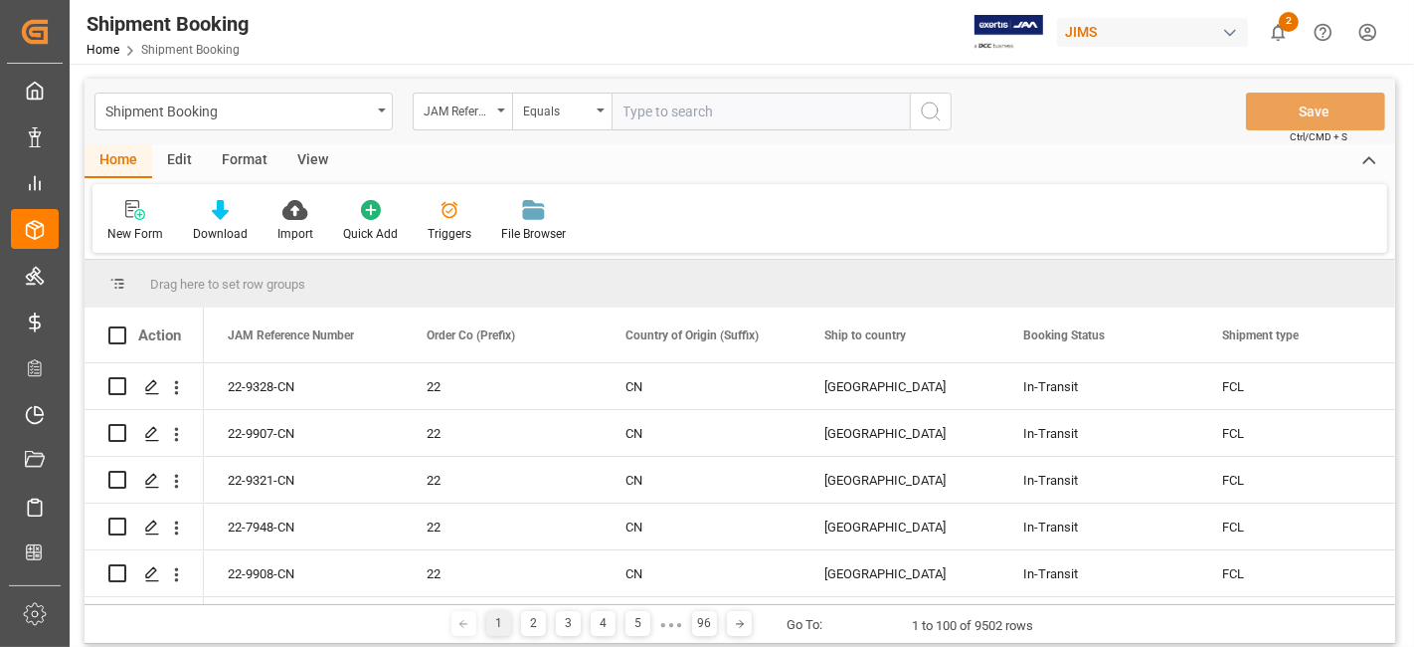
click at [633, 105] on input "text" at bounding box center [761, 112] width 298 height 38
type input "77-10469-CN"
click at [934, 117] on circle "search button" at bounding box center [930, 110] width 16 height 16
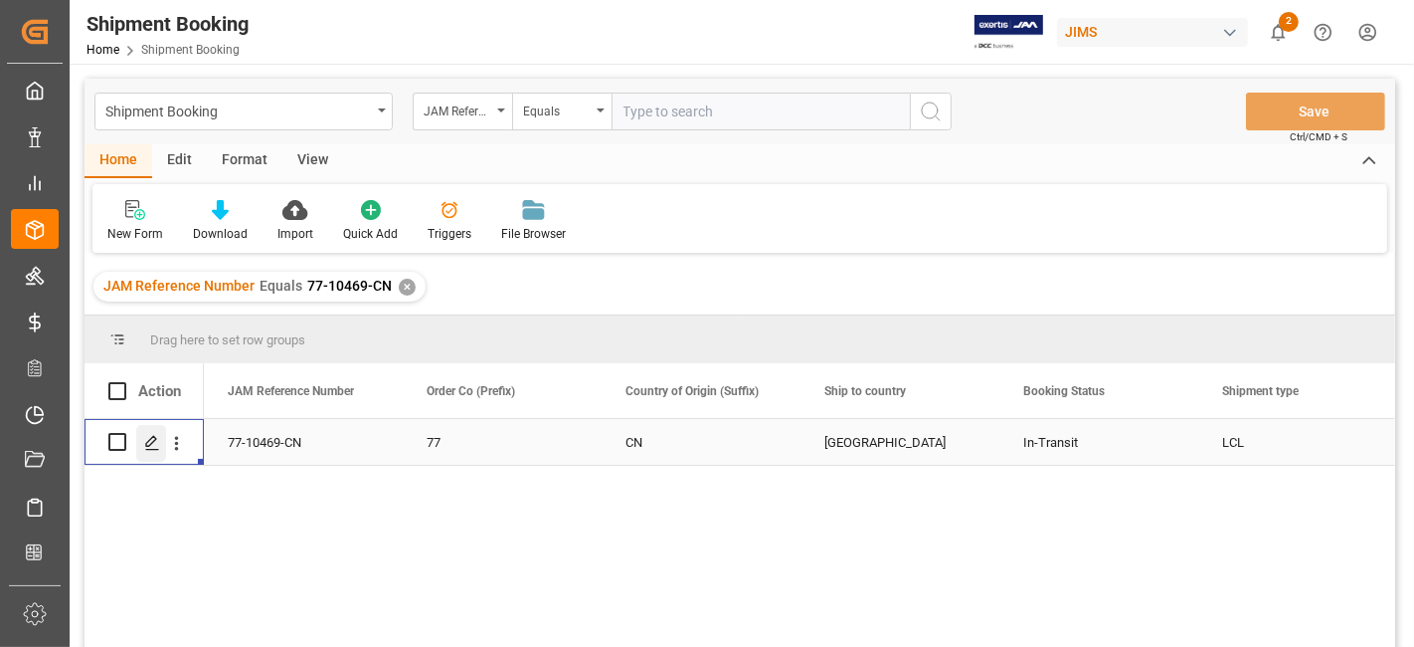
click at [151, 435] on icon "Press SPACE to select this row." at bounding box center [152, 443] width 16 height 16
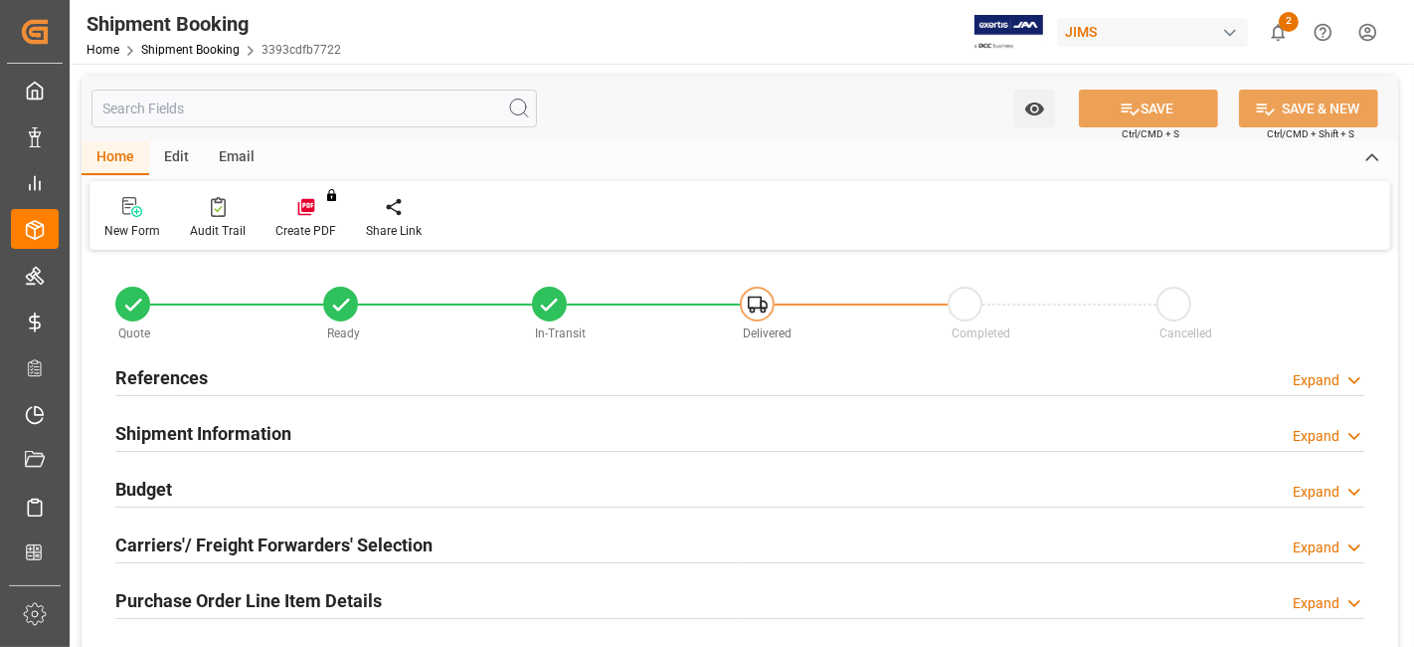
type input "1353.1686"
type input "1511.1422"
type input "500"
type input "19380"
type input "[DATE]"
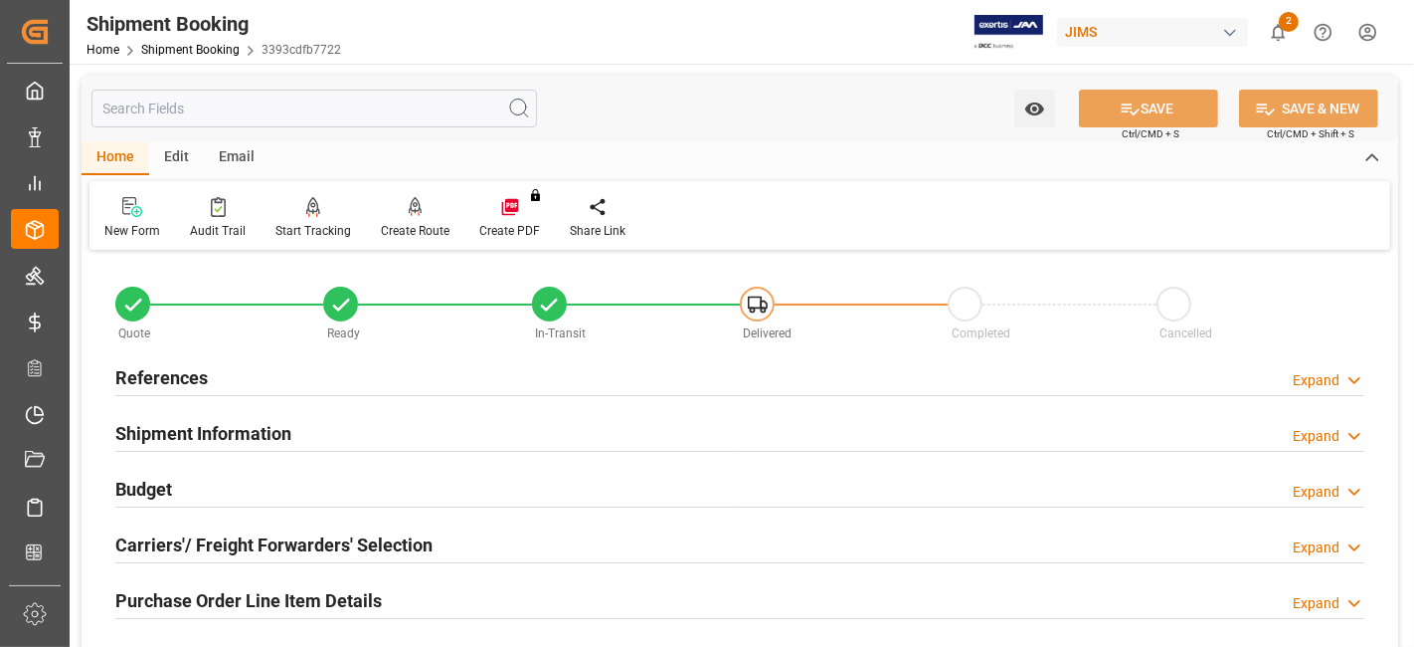
click at [162, 493] on h2 "Budget" at bounding box center [143, 488] width 57 height 27
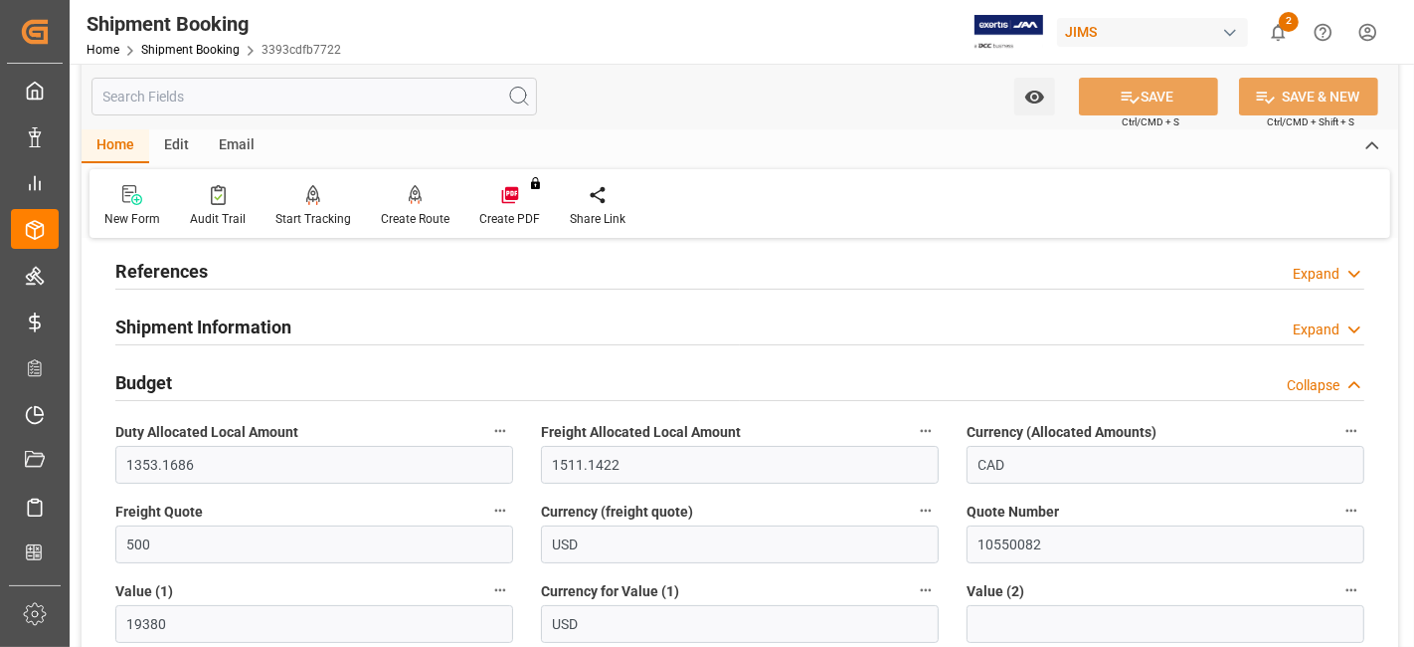
scroll to position [110, 0]
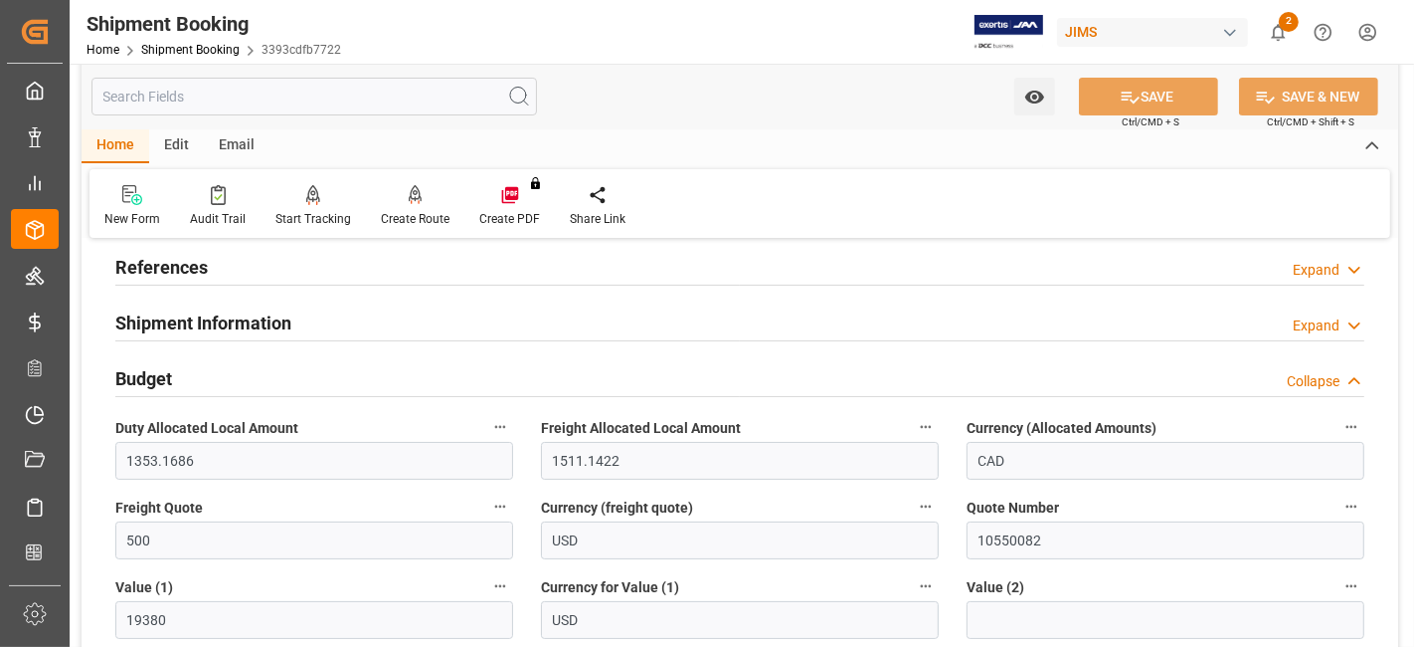
click at [271, 273] on div "References Expand" at bounding box center [739, 266] width 1249 height 38
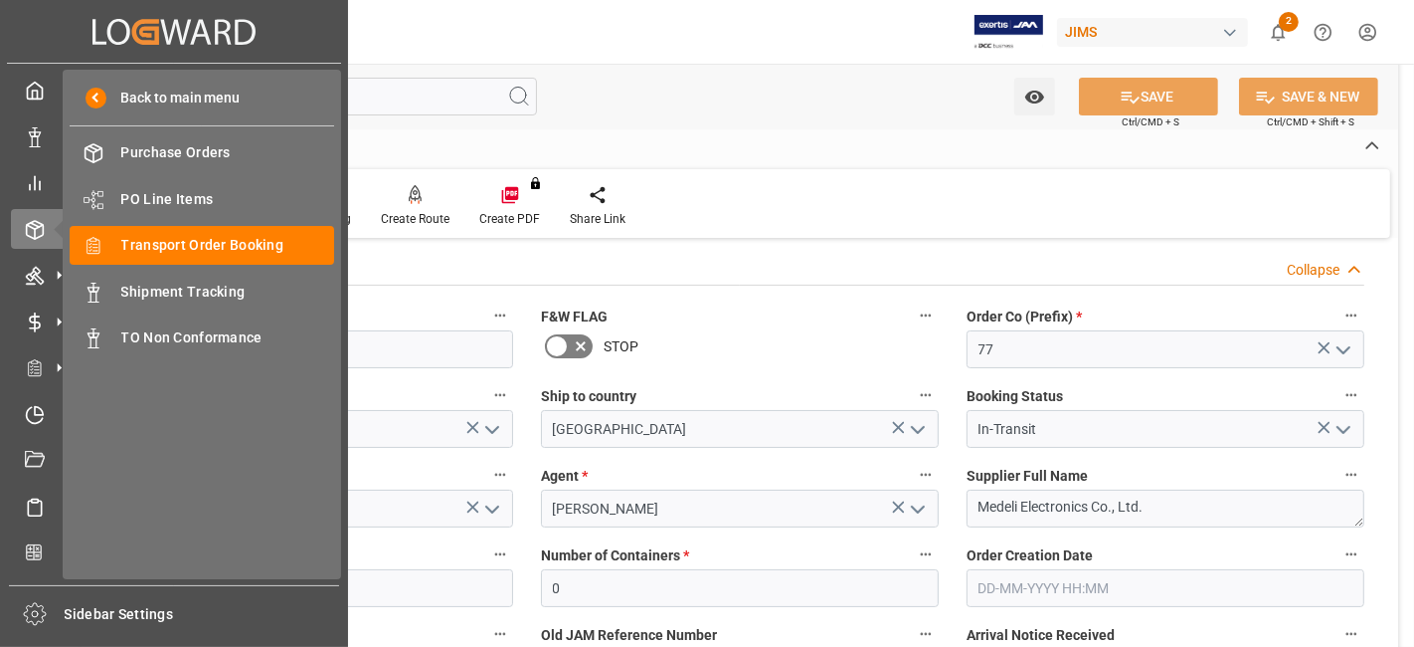
scroll to position [442, 0]
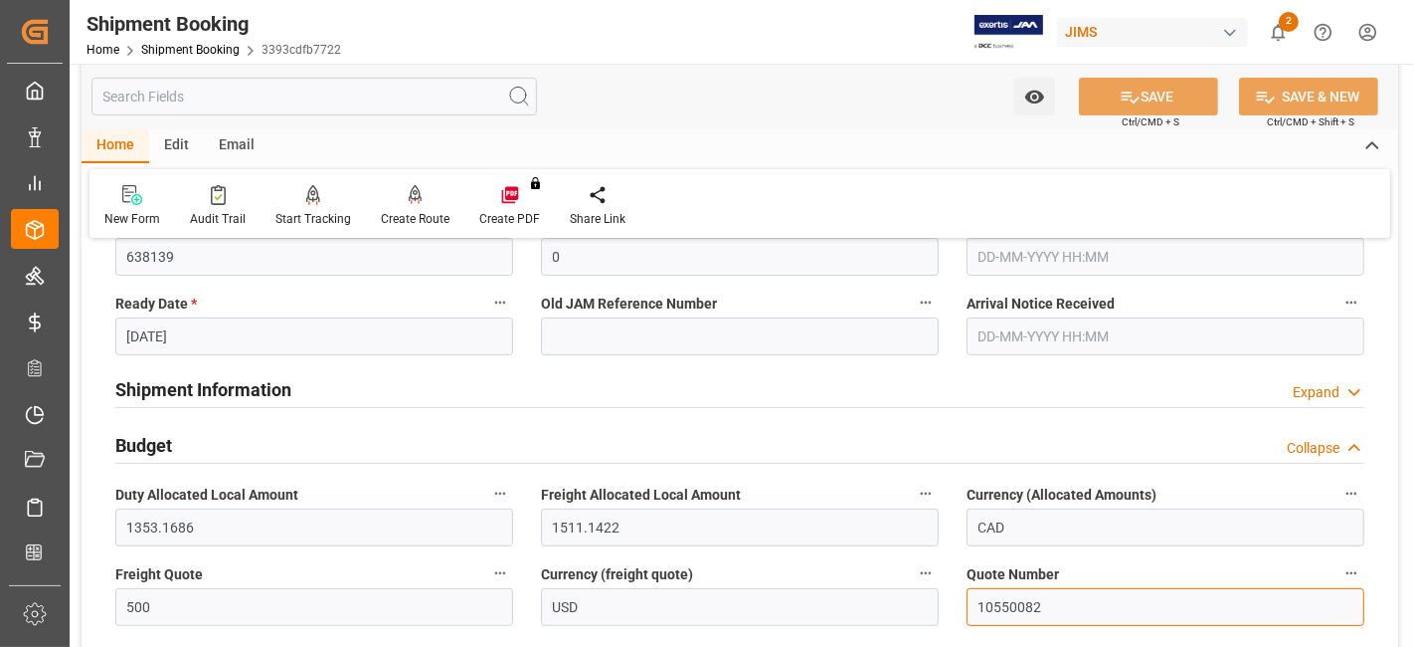
click at [990, 604] on input "10550082" at bounding box center [1166, 607] width 398 height 38
click at [367, 393] on div "Shipment Information Expand" at bounding box center [739, 388] width 1249 height 38
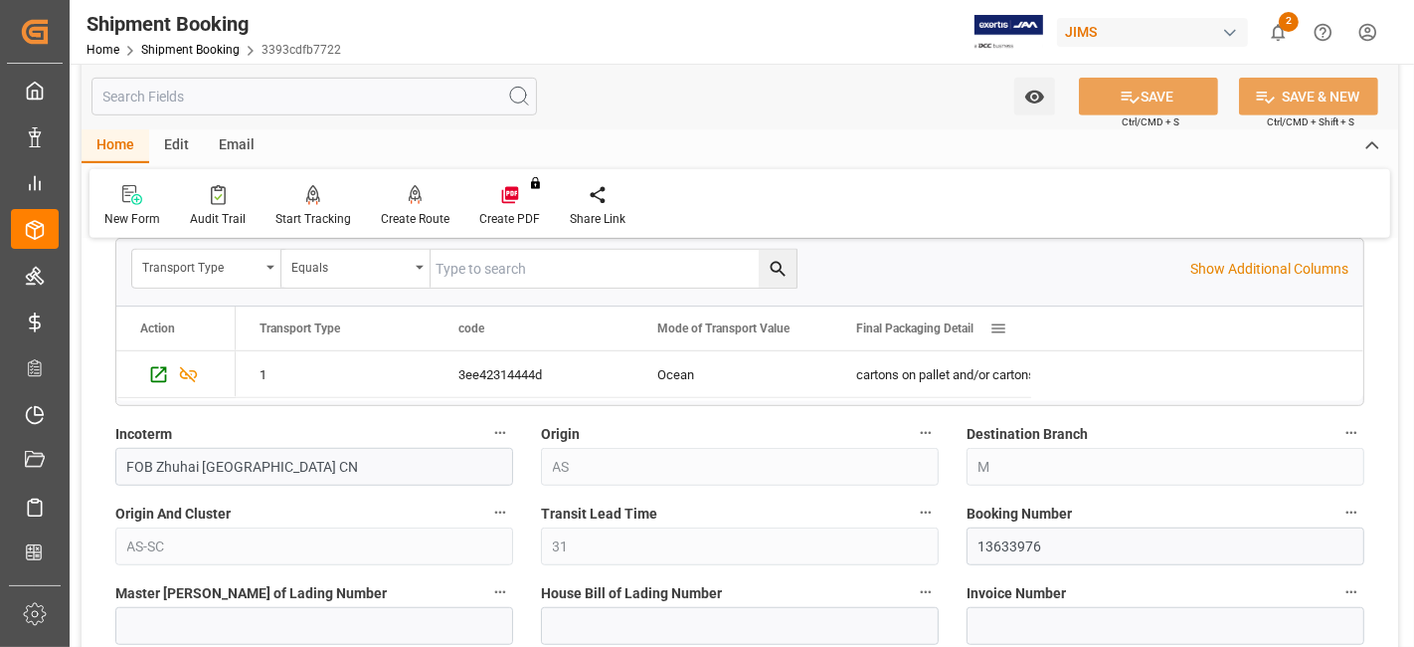
scroll to position [1105, 0]
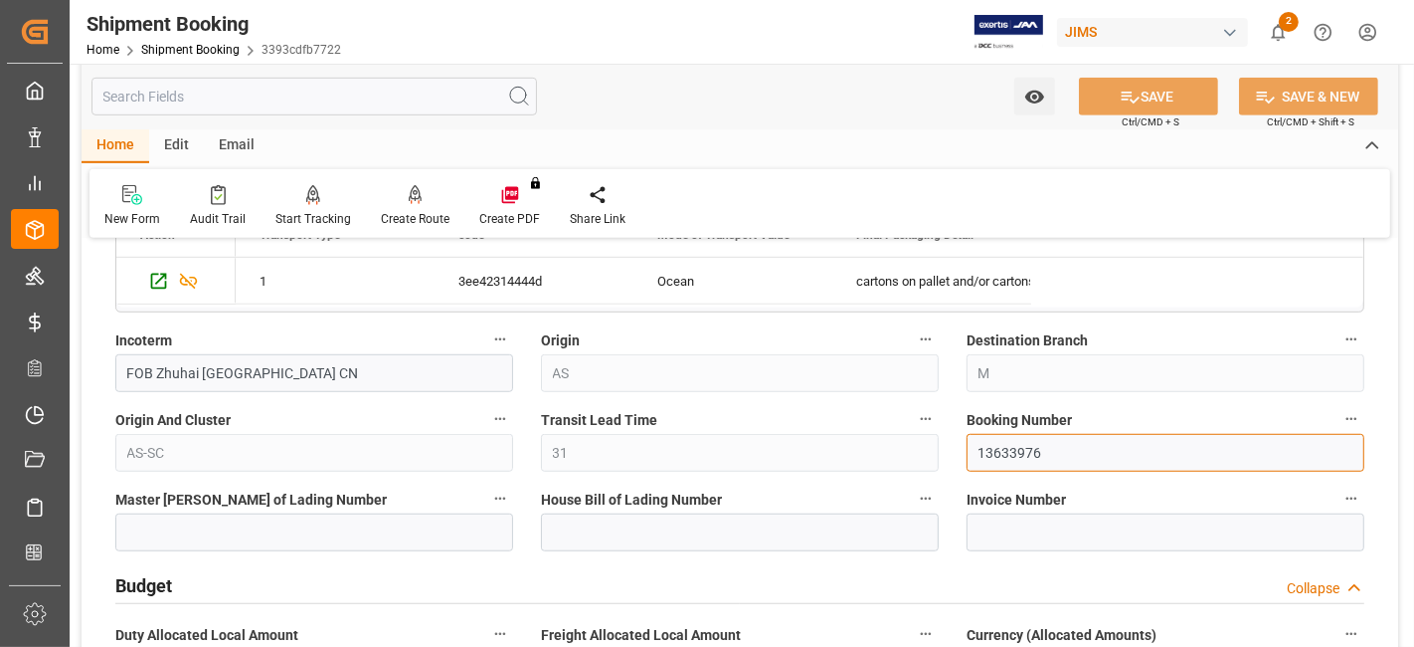
click at [998, 446] on input "13633976" at bounding box center [1166, 453] width 398 height 38
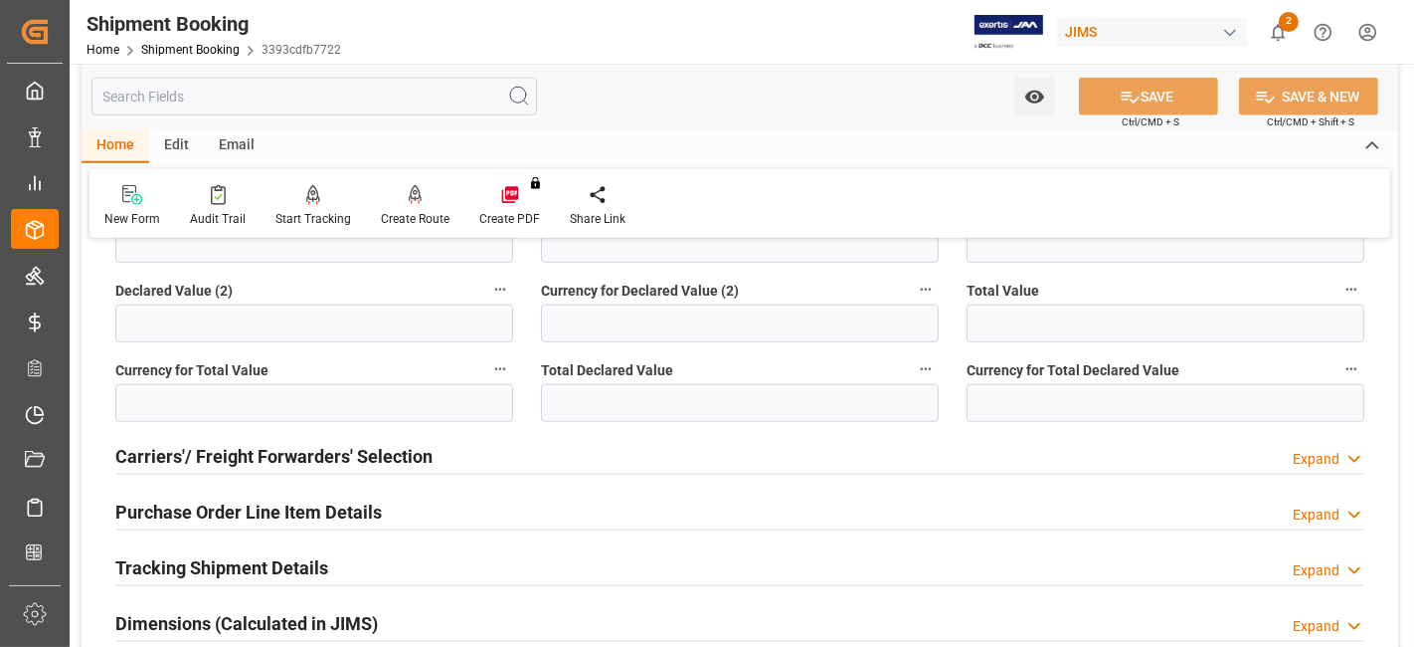
scroll to position [1989, 0]
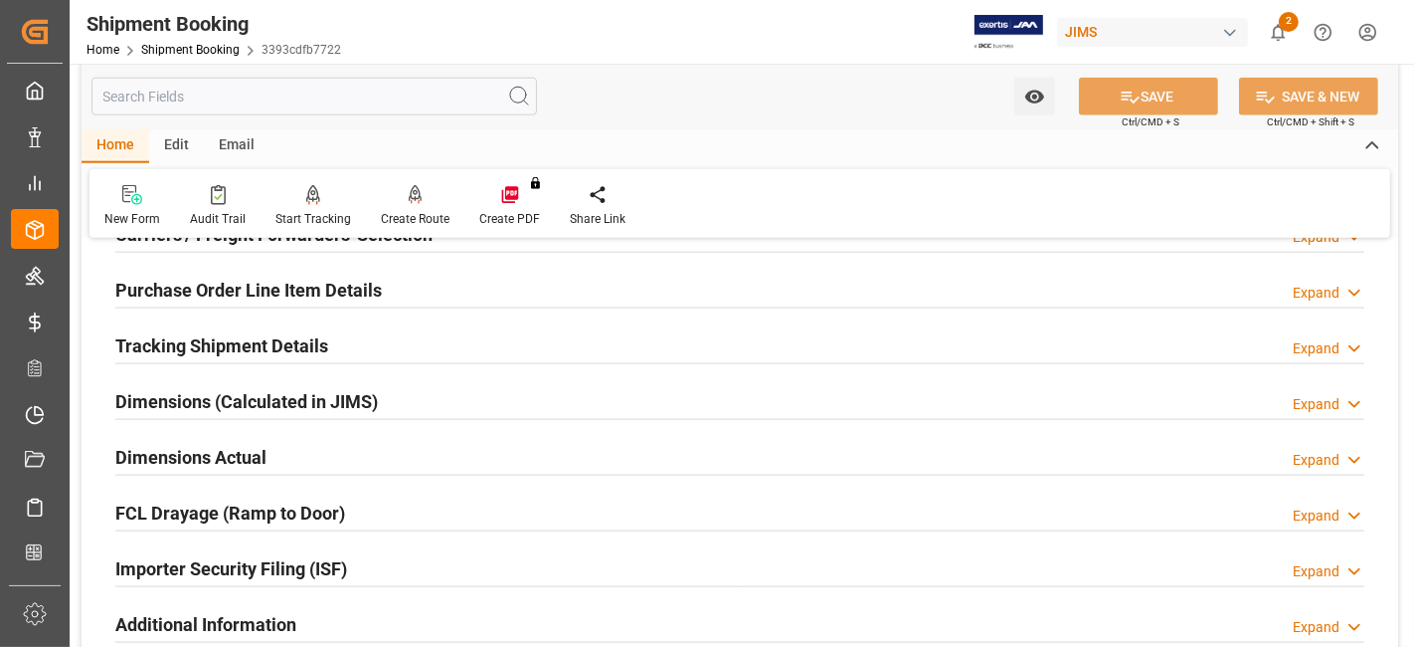
click at [336, 455] on div "Dimensions Actual Expand" at bounding box center [739, 456] width 1249 height 38
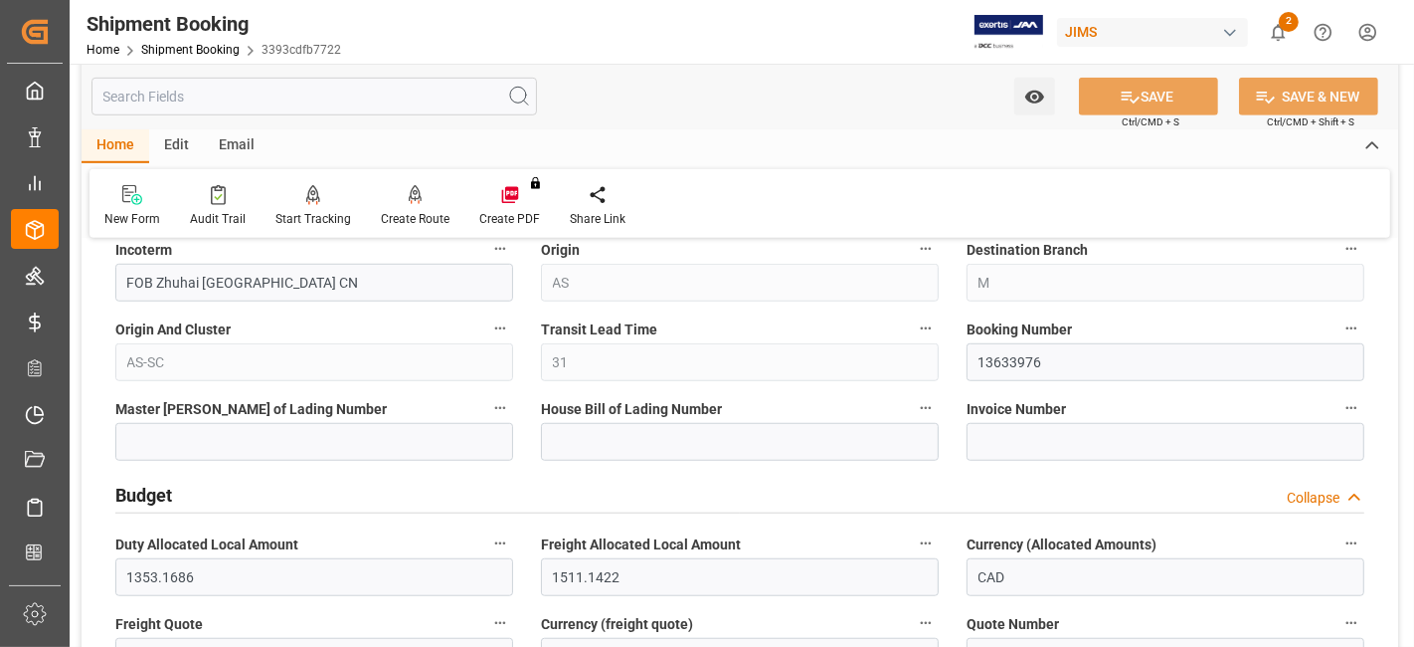
scroll to position [1105, 0]
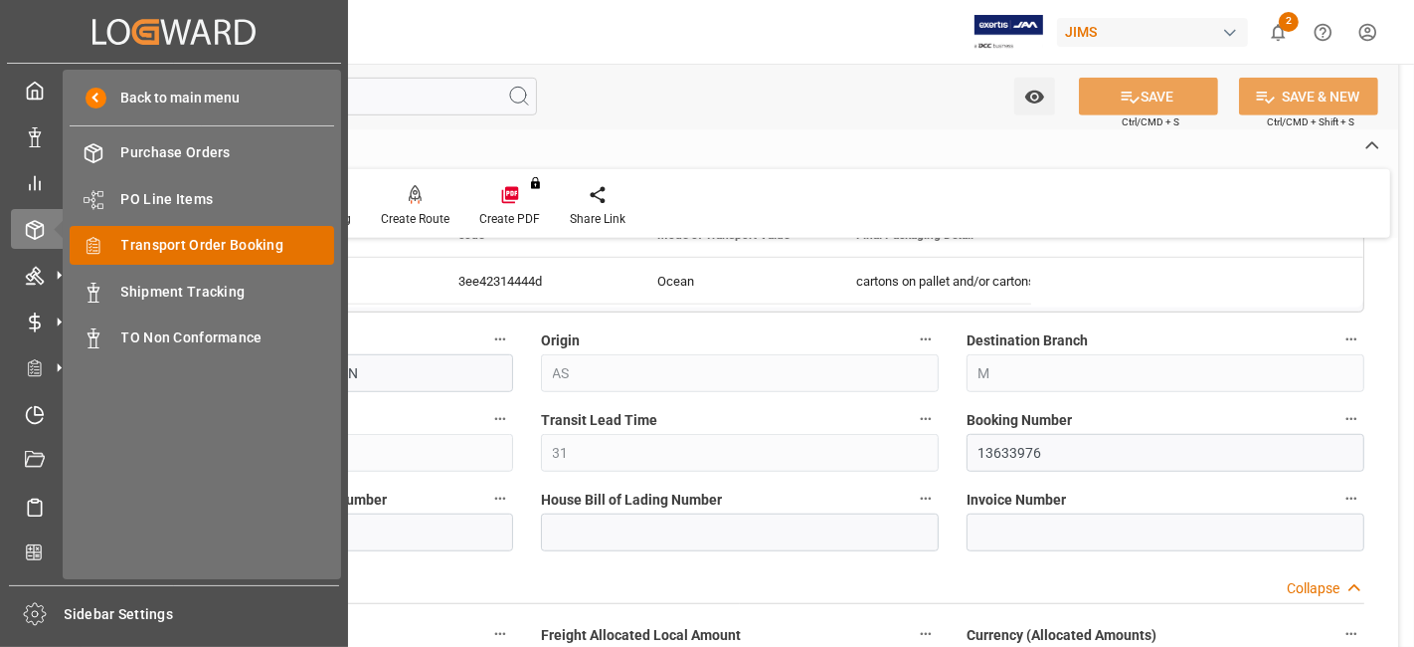
click at [244, 246] on span "Transport Order Booking" at bounding box center [228, 245] width 214 height 21
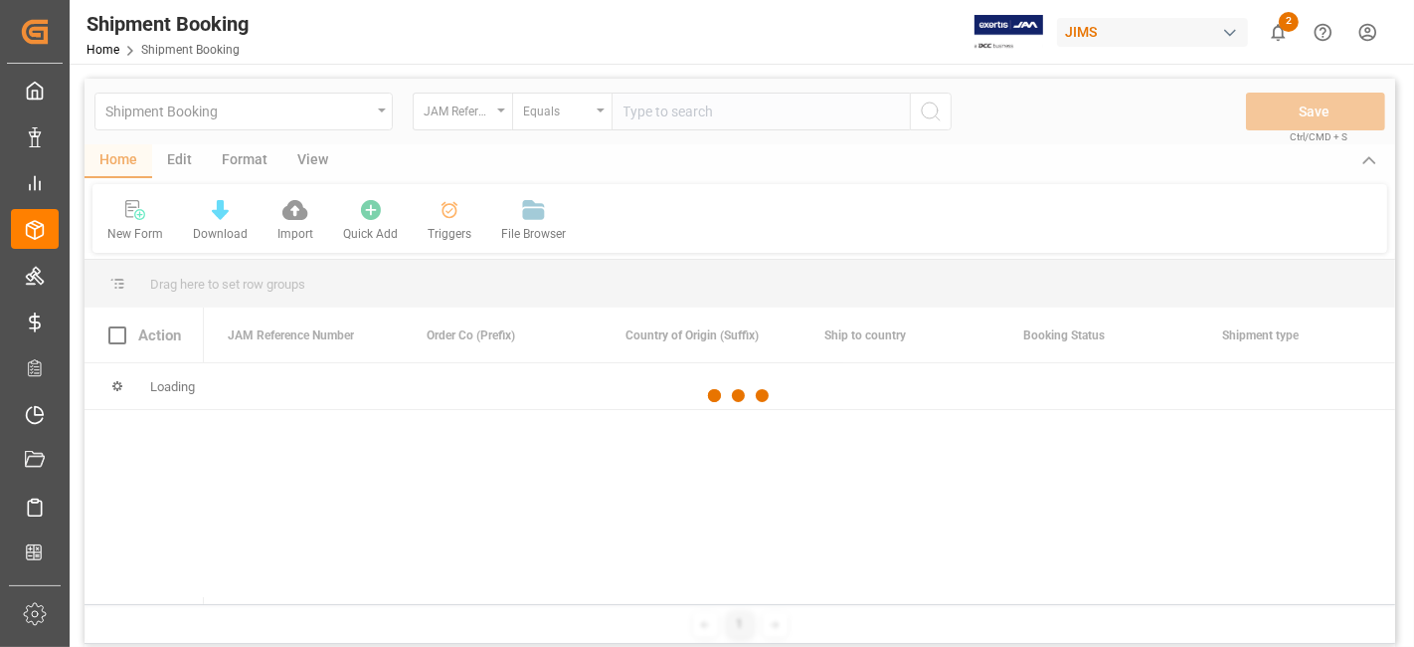
click at [665, 120] on input "text" at bounding box center [761, 112] width 298 height 38
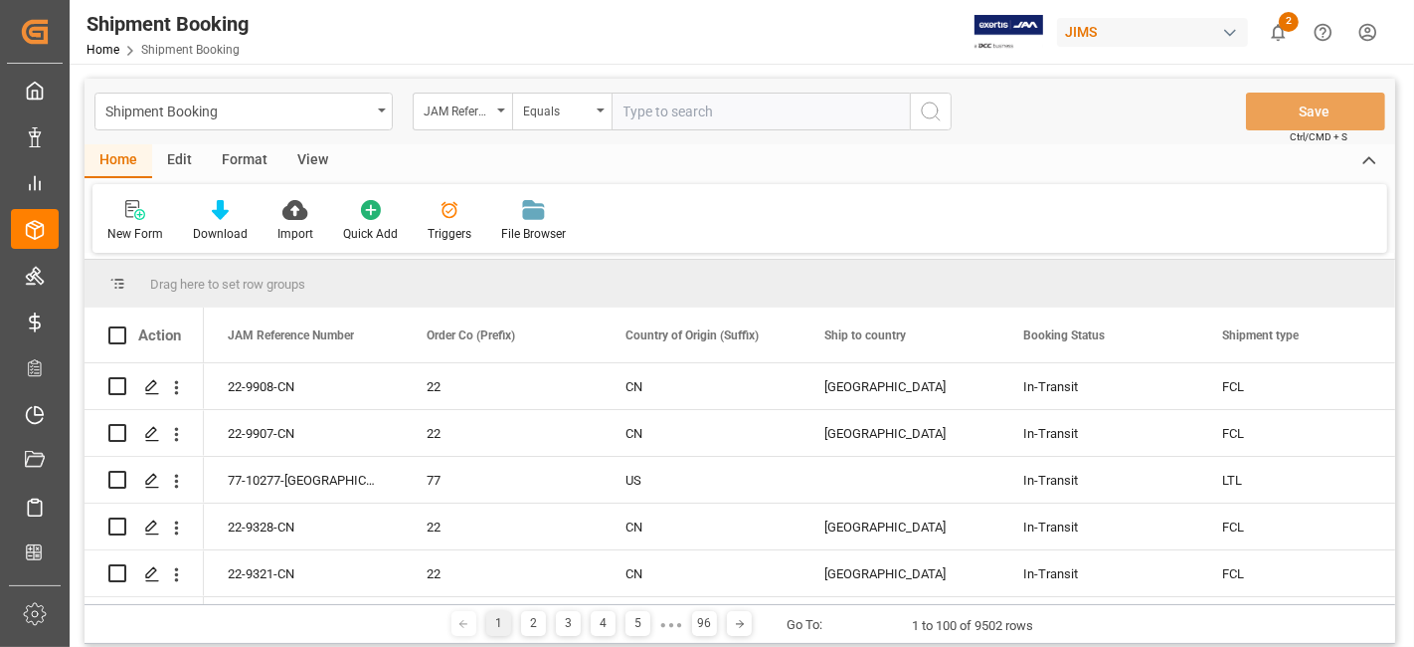
click at [665, 120] on input "text" at bounding box center [761, 112] width 298 height 38
type input "77-10533-CN"
click at [919, 112] on icon "search button" at bounding box center [931, 111] width 24 height 24
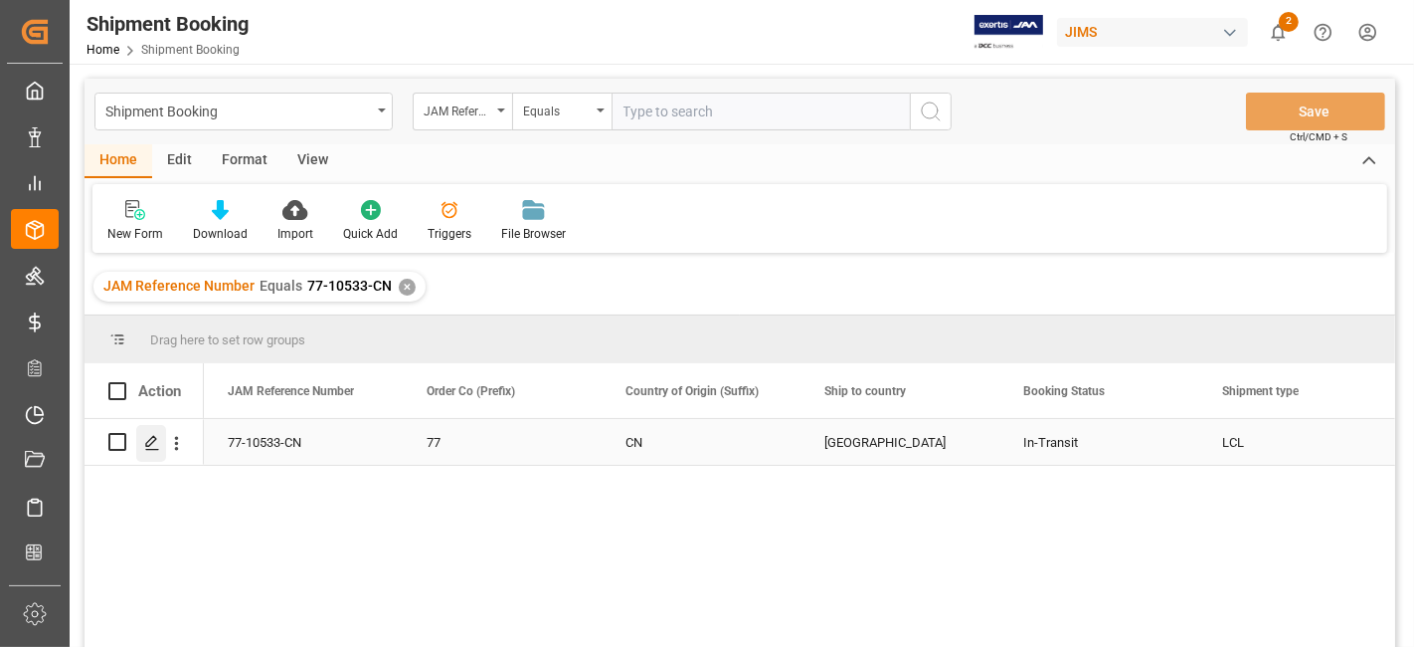
click at [142, 439] on div "Press SPACE to select this row." at bounding box center [151, 443] width 30 height 37
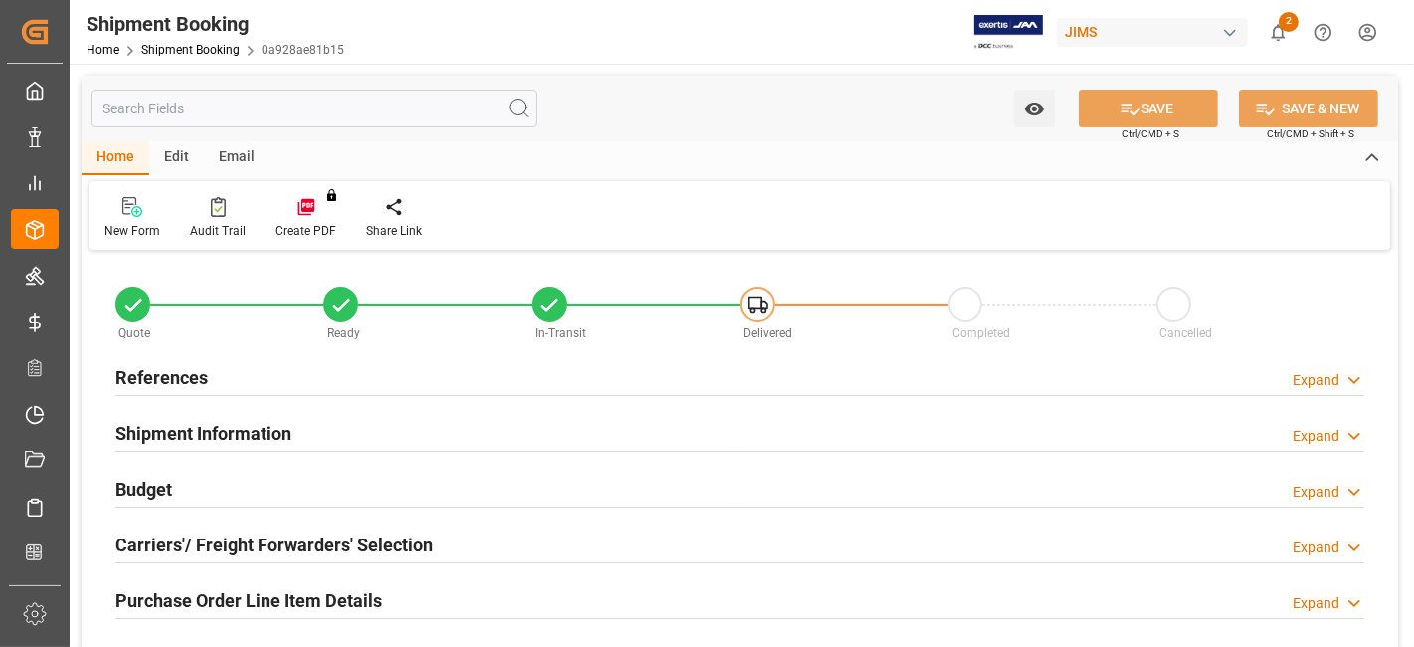
type input "2600"
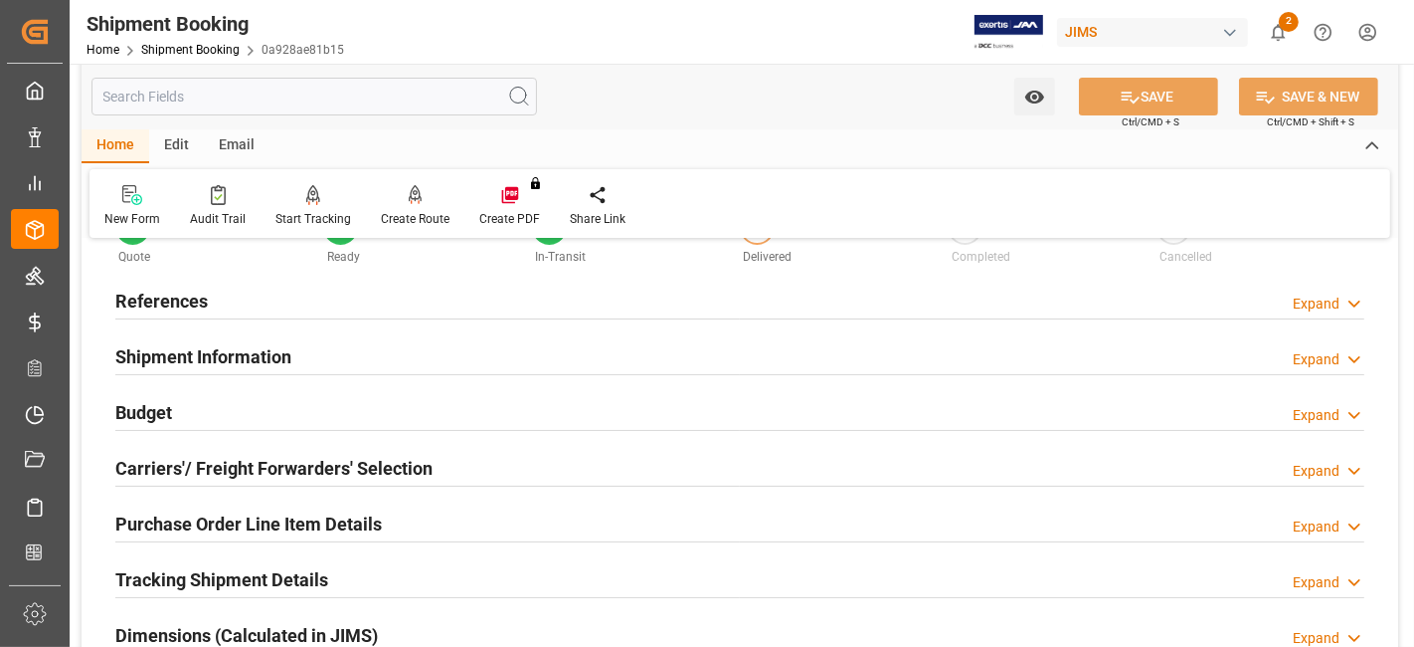
scroll to position [110, 0]
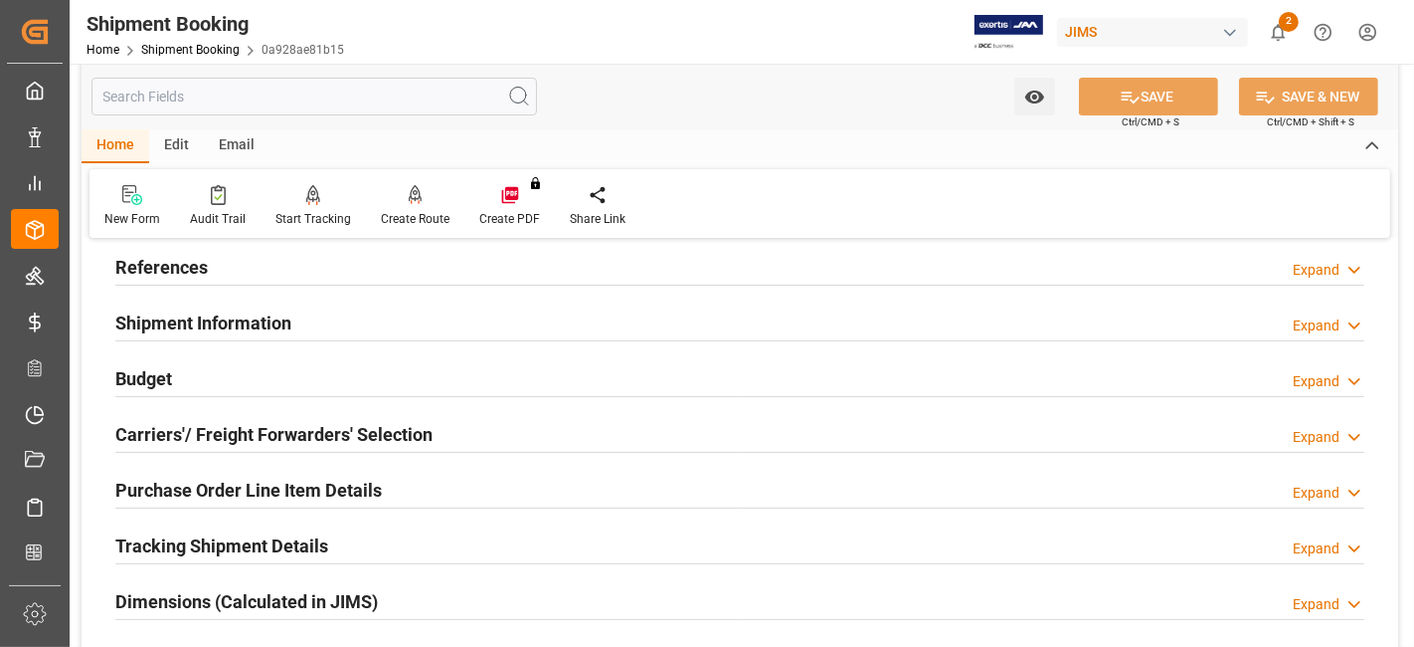
click at [226, 373] on div "Budget Expand" at bounding box center [739, 377] width 1249 height 38
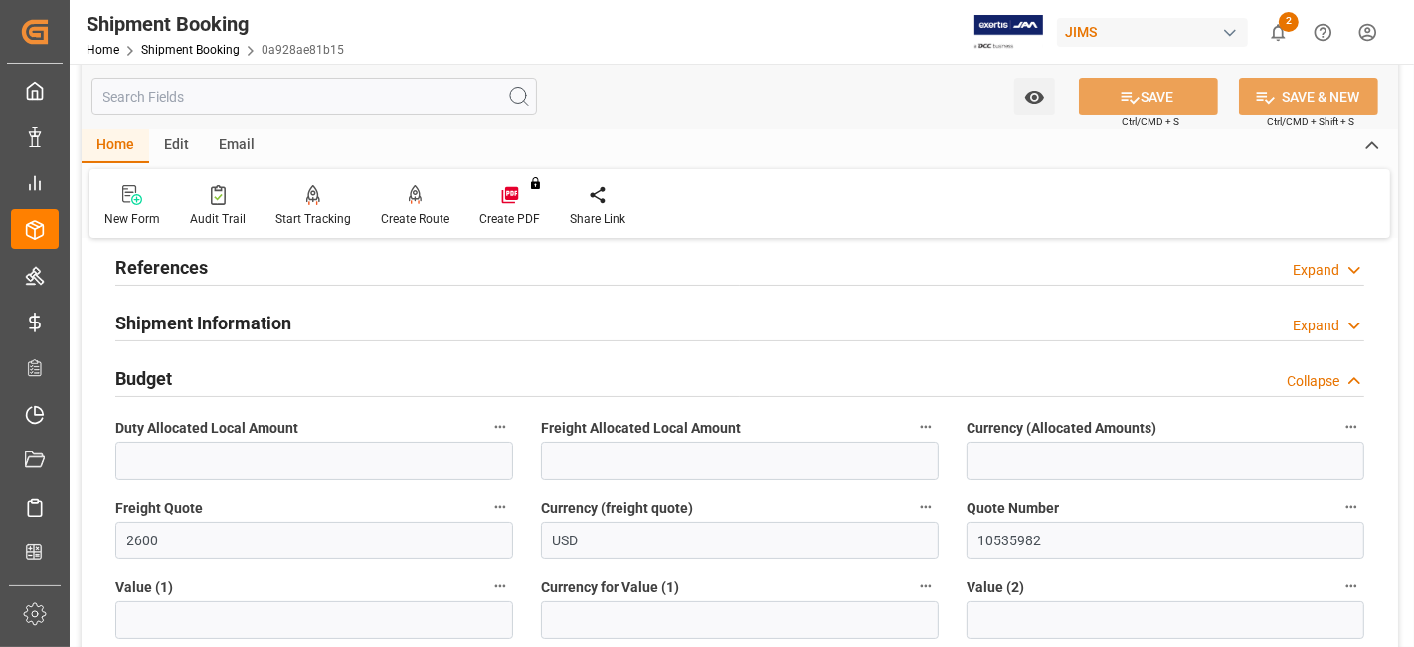
click at [226, 373] on div "Budget Collapse" at bounding box center [739, 377] width 1249 height 38
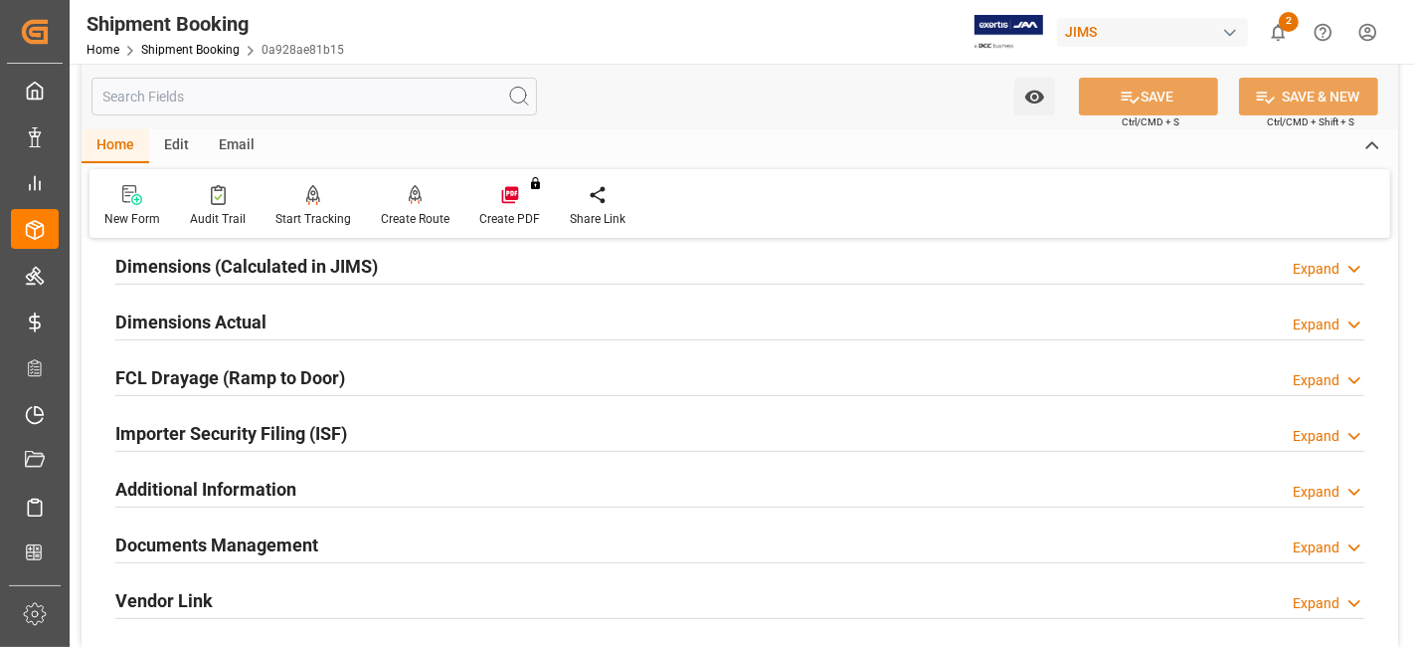
scroll to position [552, 0]
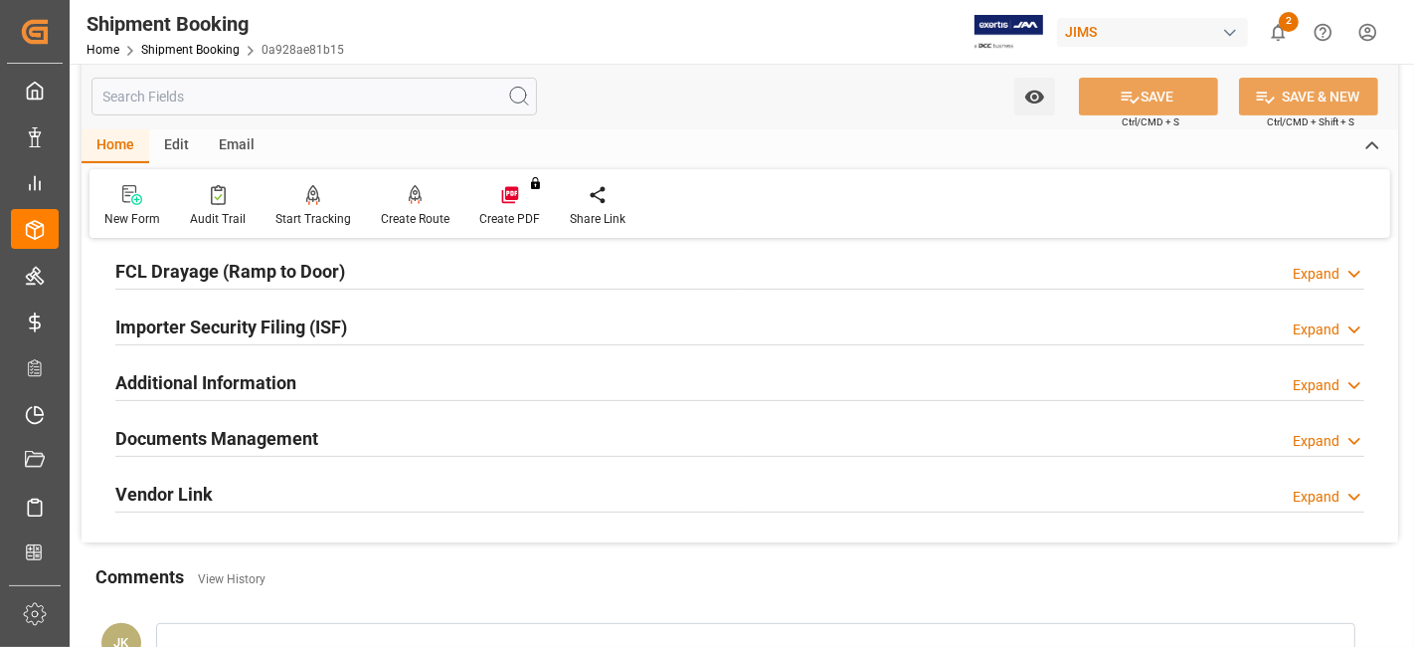
click at [237, 426] on h2 "Documents Management" at bounding box center [216, 438] width 203 height 27
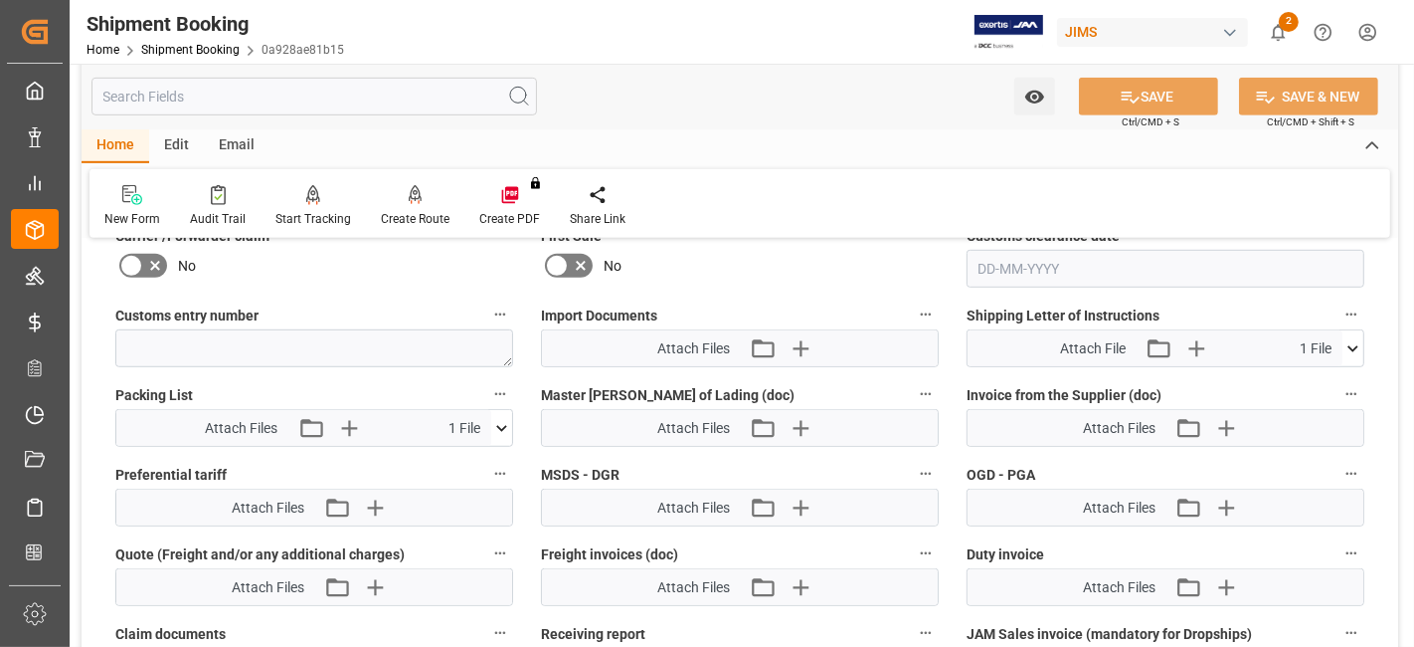
scroll to position [995, 0]
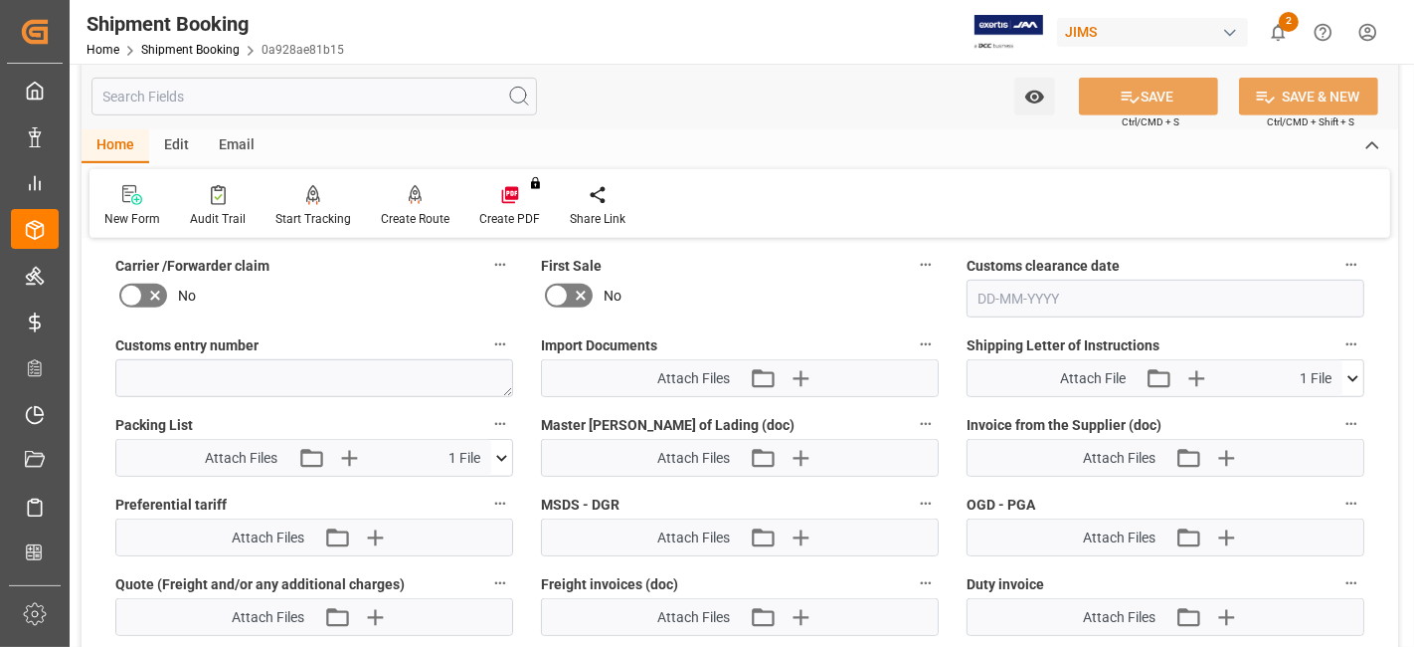
click at [1352, 369] on icon at bounding box center [1353, 378] width 21 height 21
click at [360, 290] on div "No" at bounding box center [314, 296] width 398 height 32
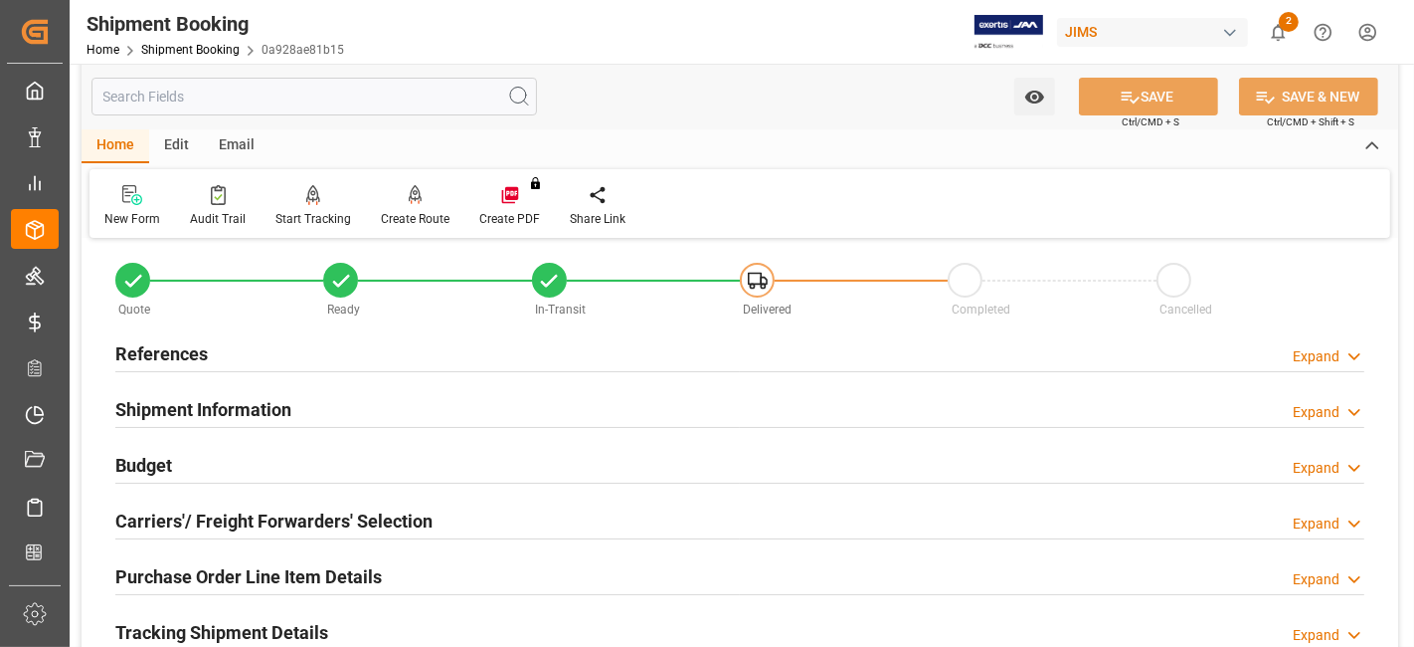
scroll to position [0, 0]
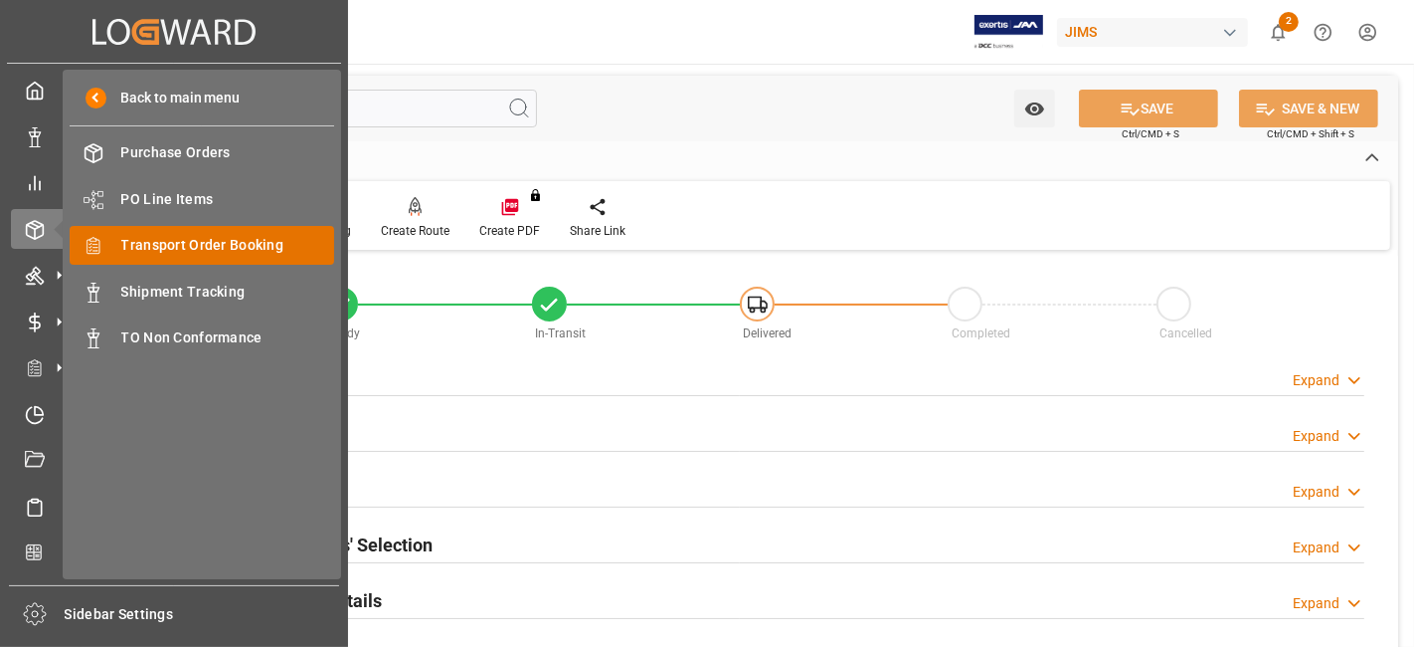
click at [249, 233] on div "Transport Order Booking Transport Order Booking" at bounding box center [202, 245] width 265 height 39
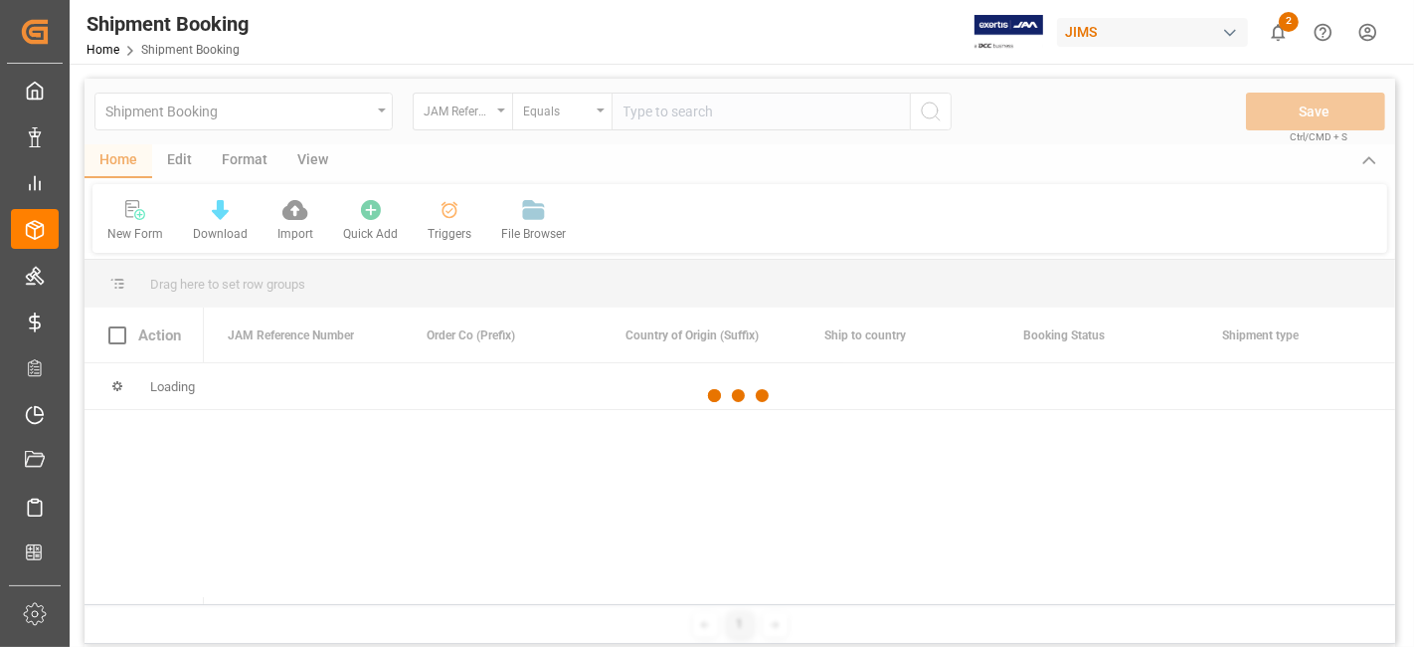
click at [706, 116] on div at bounding box center [740, 396] width 1311 height 635
click at [678, 114] on div at bounding box center [740, 396] width 1311 height 635
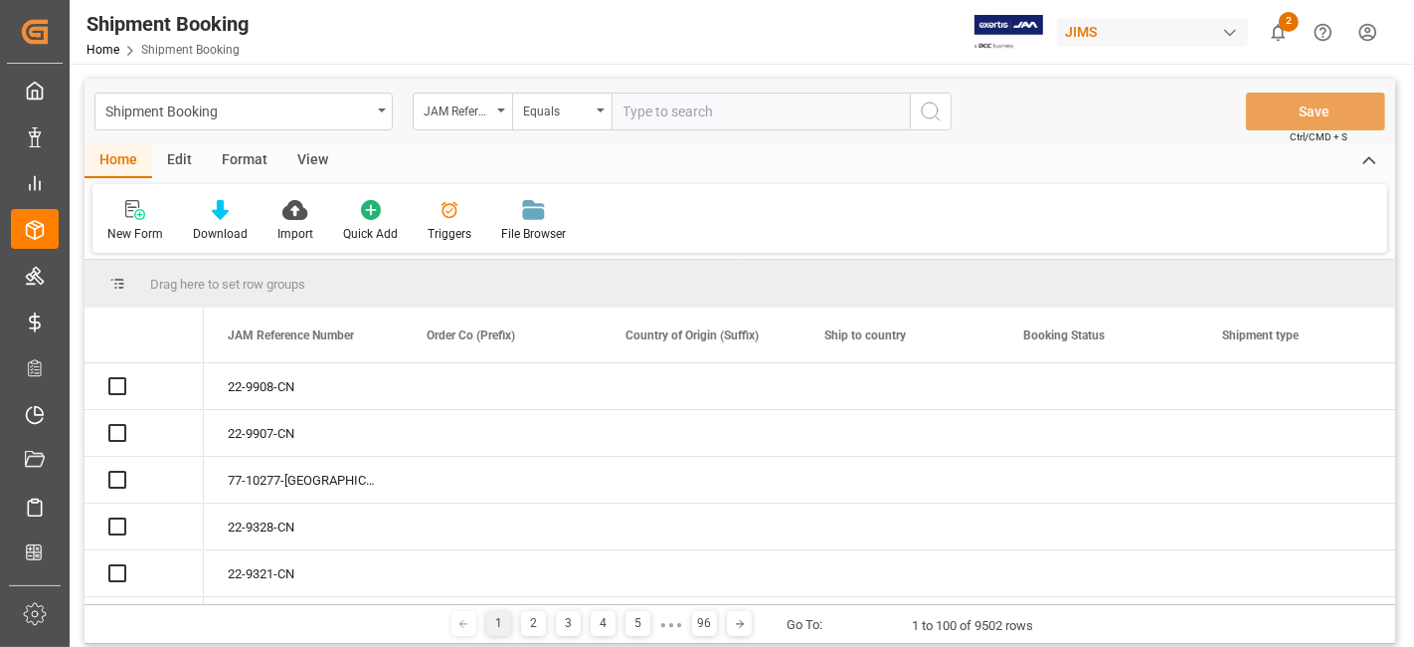
click at [678, 114] on input "text" at bounding box center [761, 112] width 298 height 38
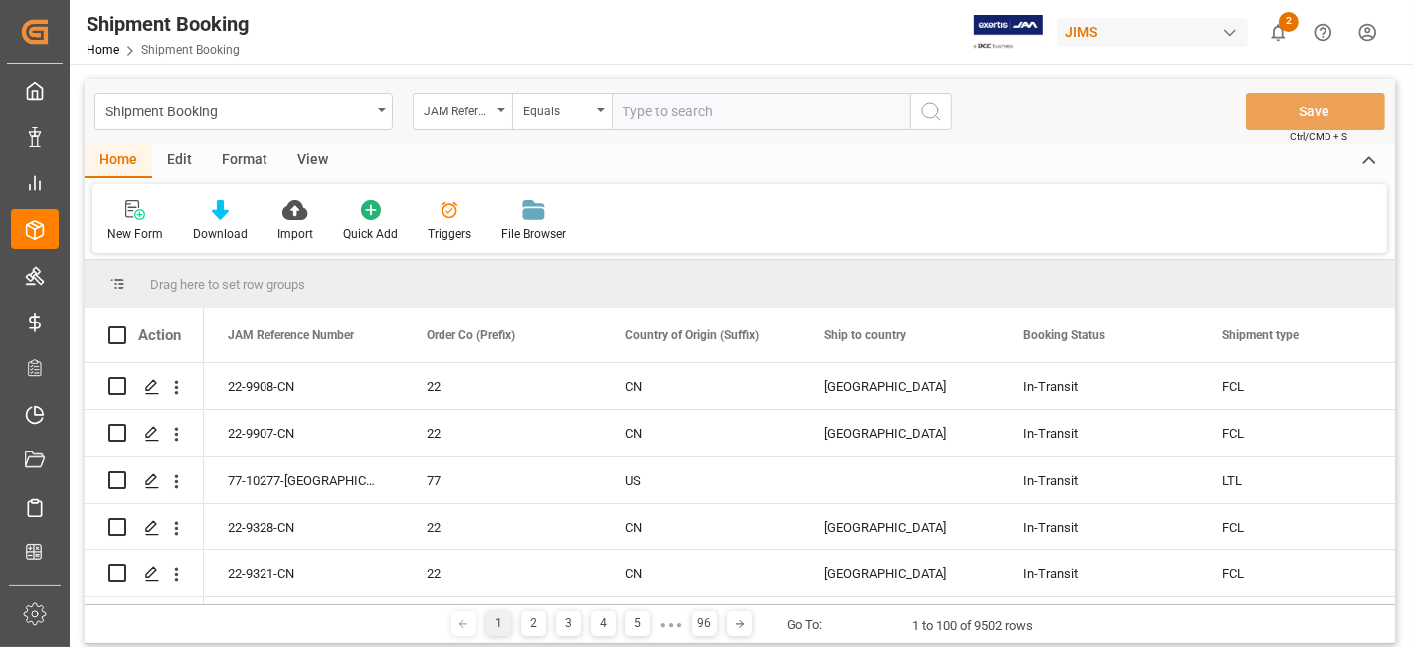
paste input "77-10415-US"
type input "77-10415-US"
click at [929, 107] on icon "search button" at bounding box center [931, 111] width 24 height 24
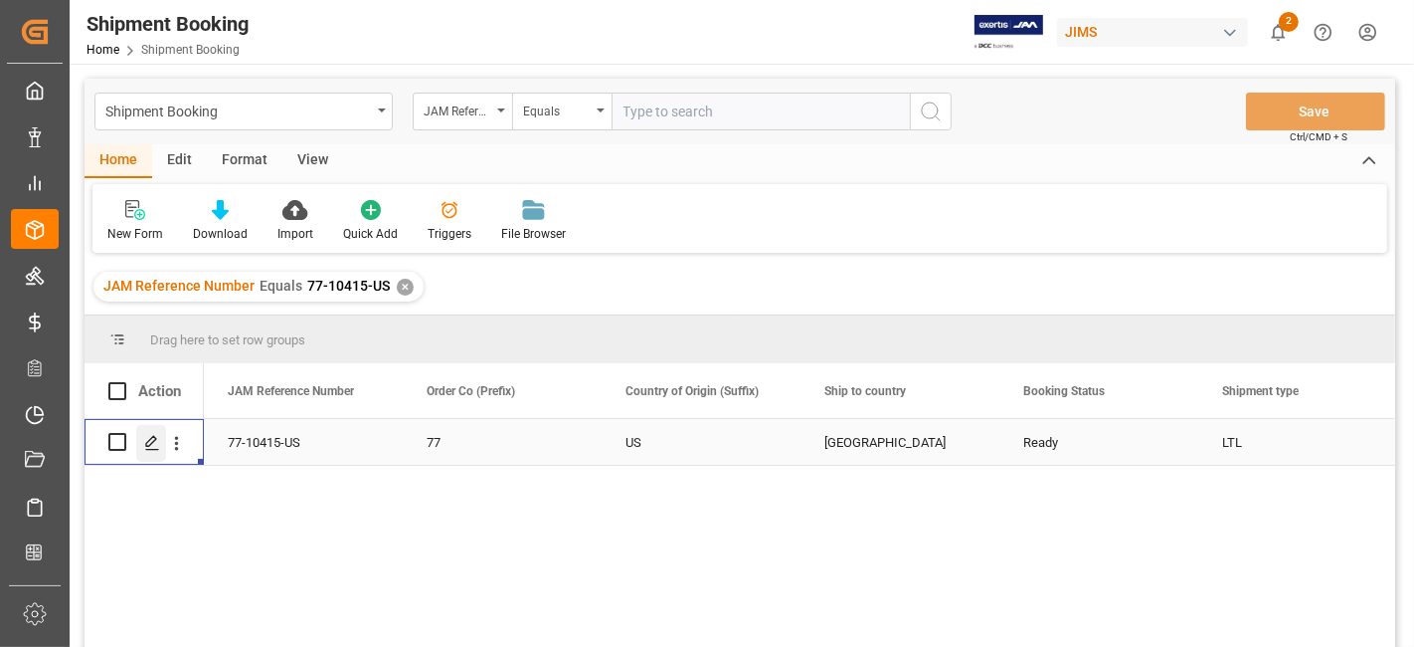
click at [151, 452] on div "Press SPACE to select this row." at bounding box center [151, 443] width 30 height 37
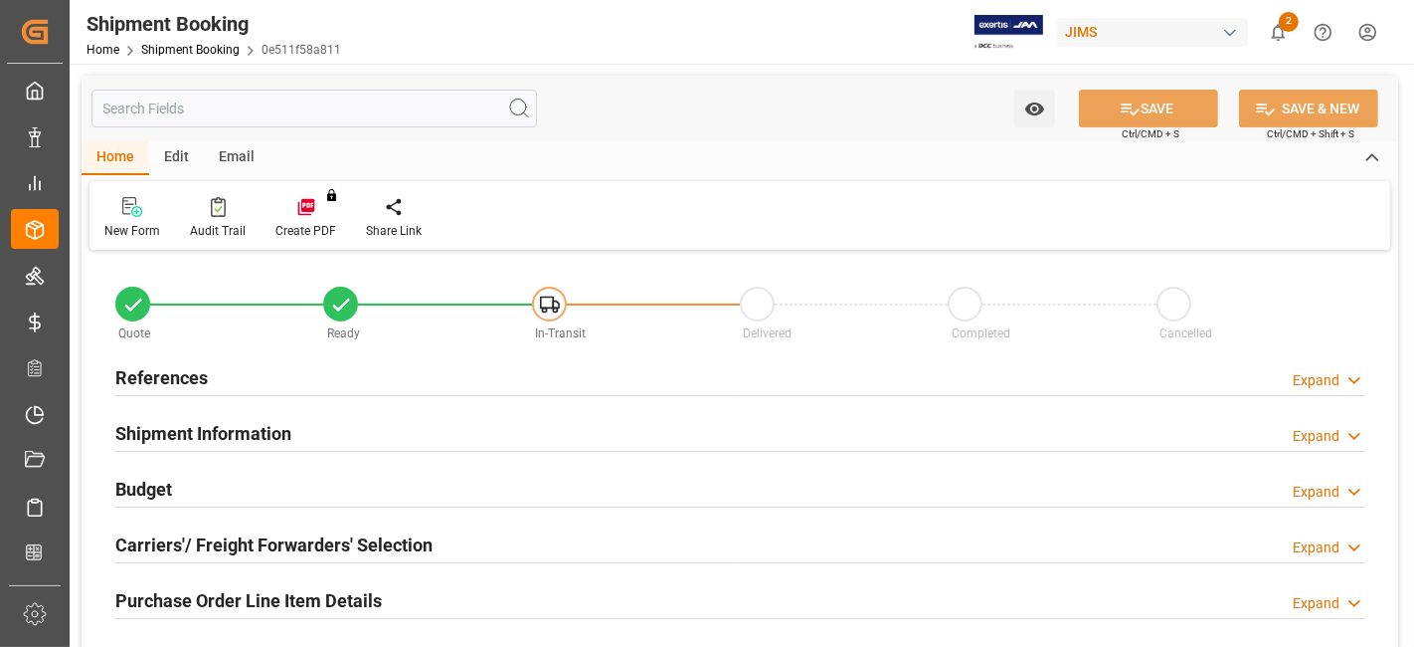
type input "0"
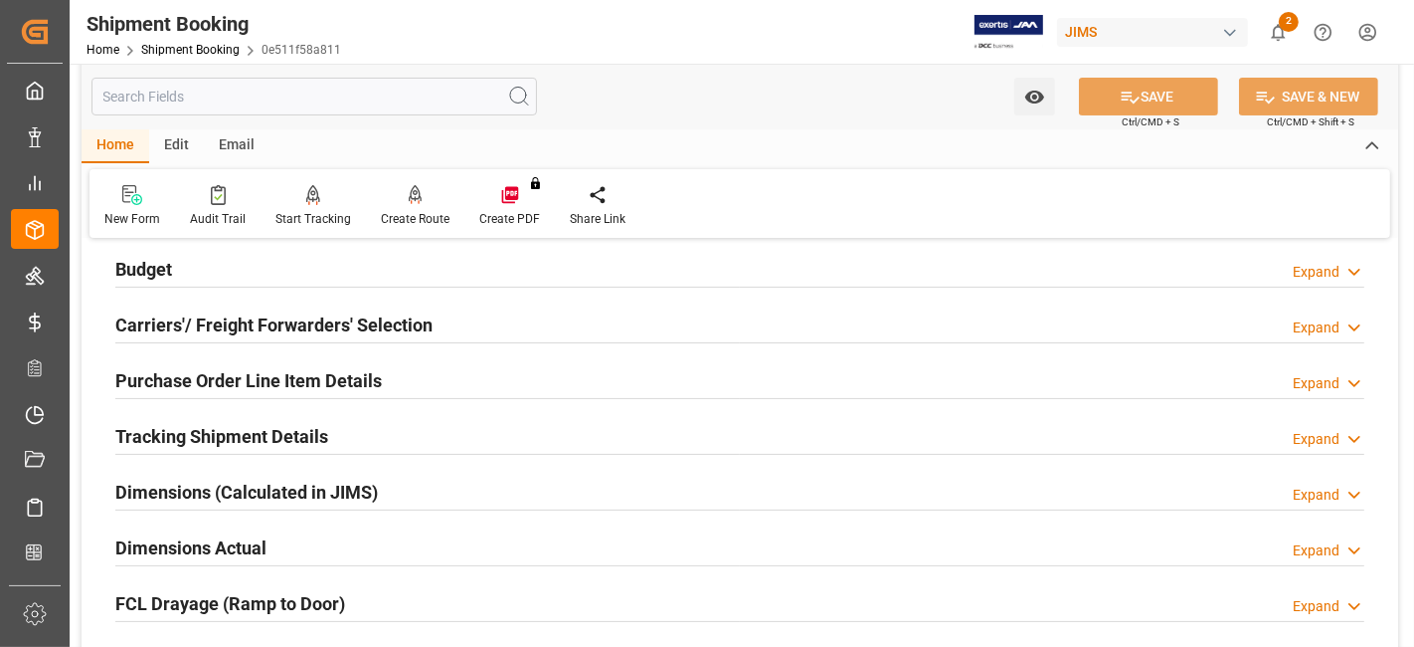
scroll to position [221, 0]
click at [200, 275] on div "Budget Expand" at bounding box center [739, 267] width 1249 height 38
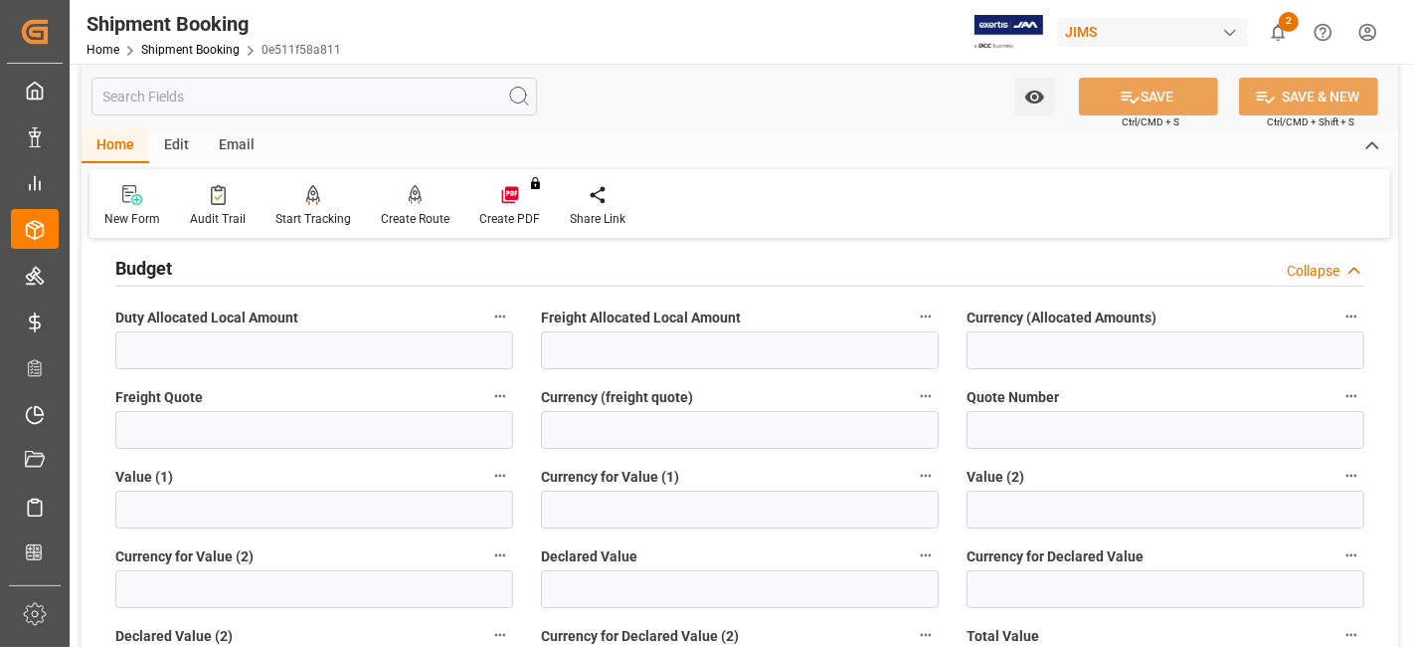
click at [200, 275] on div "Budget Collapse" at bounding box center [739, 267] width 1249 height 38
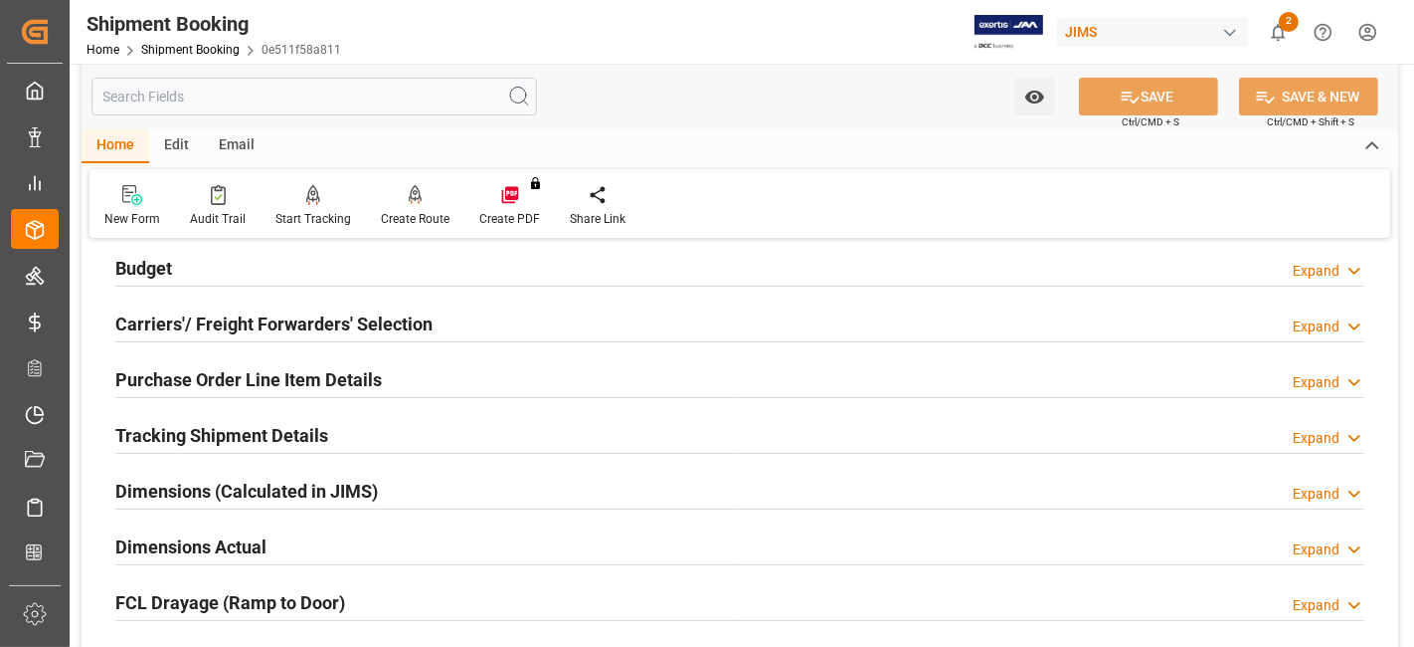
click at [200, 315] on h2 "Carriers'/ Freight Forwarders' Selection" at bounding box center [273, 323] width 317 height 27
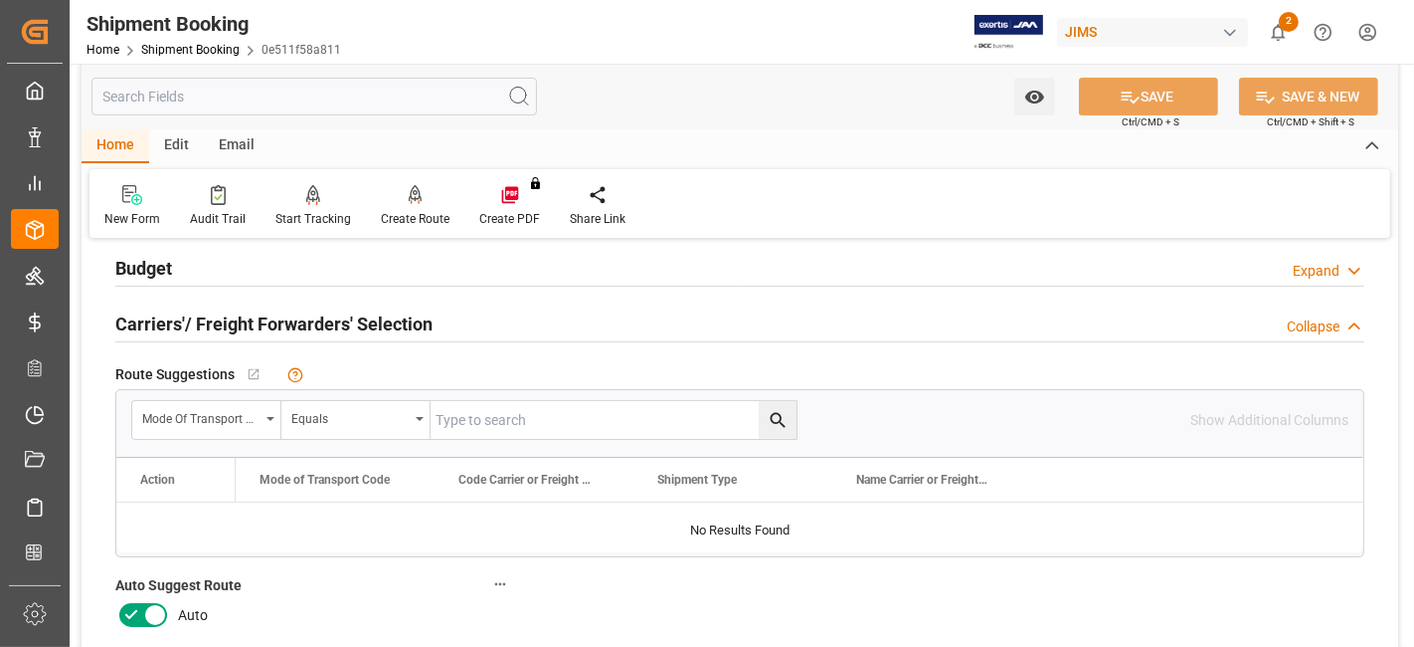
click at [200, 315] on h2 "Carriers'/ Freight Forwarders' Selection" at bounding box center [273, 323] width 317 height 27
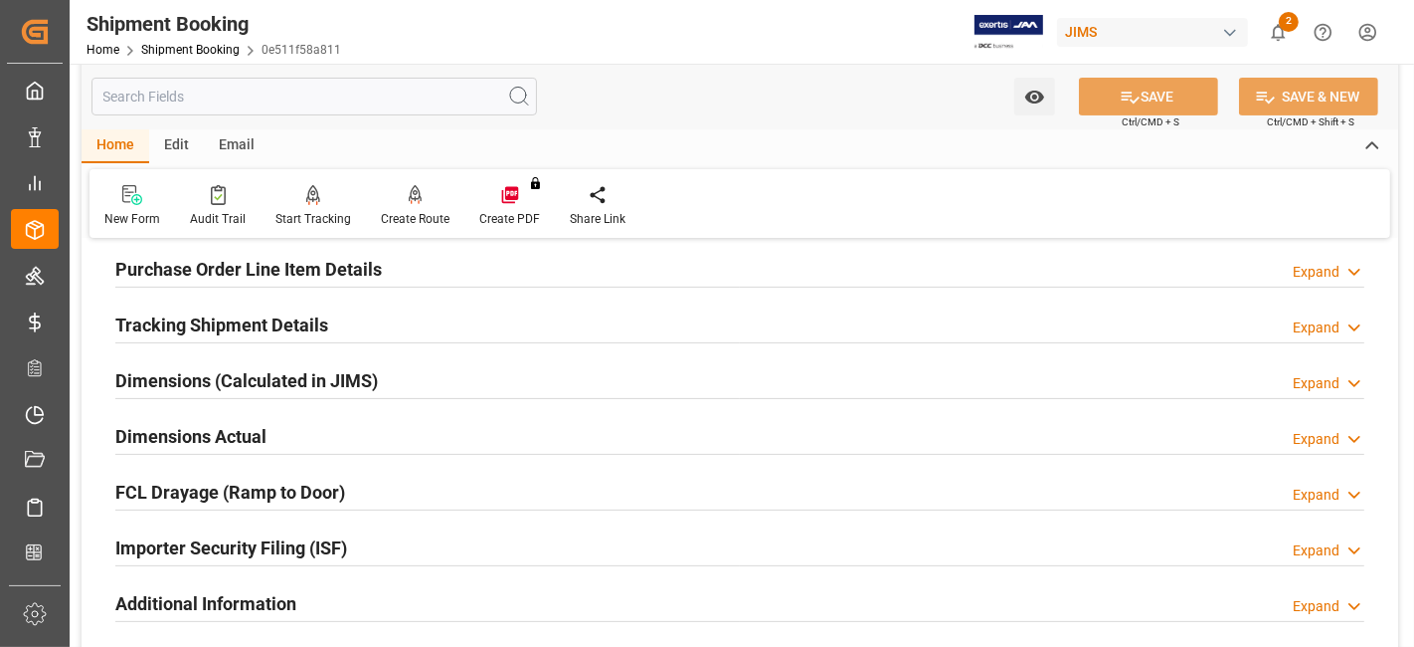
scroll to position [0, 0]
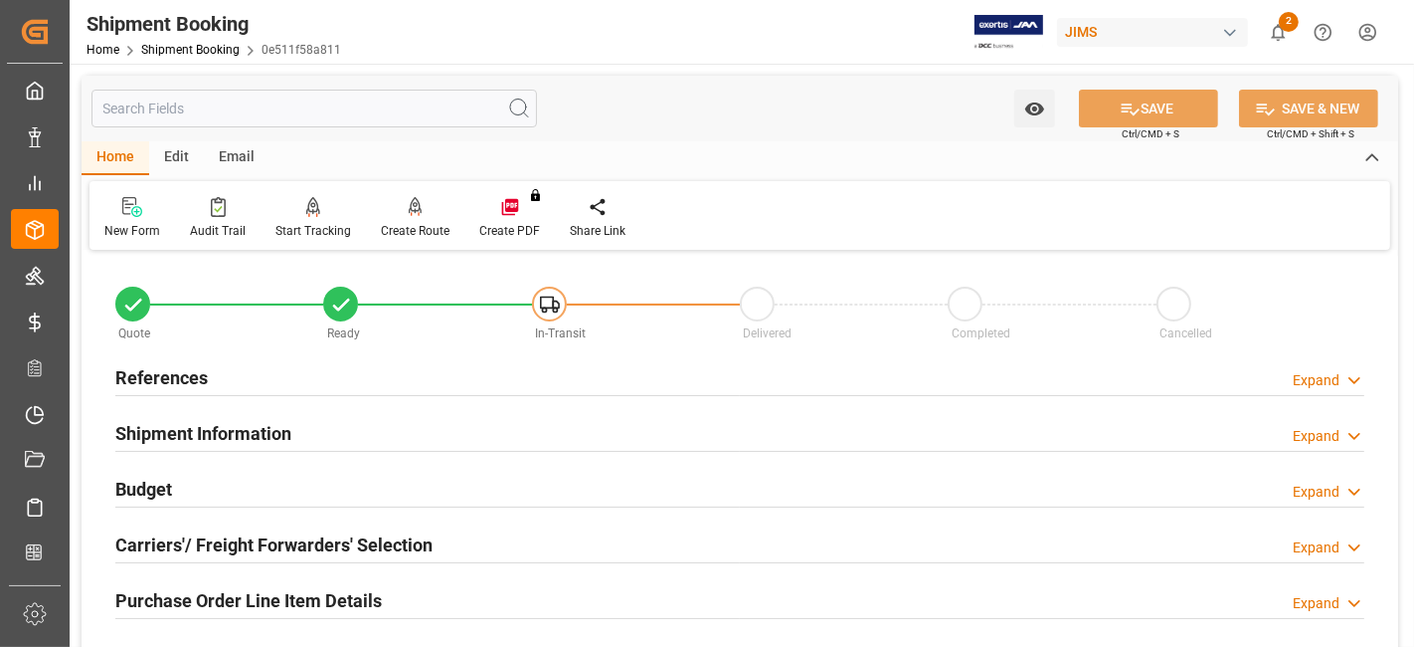
click at [182, 369] on h2 "References" at bounding box center [161, 377] width 93 height 27
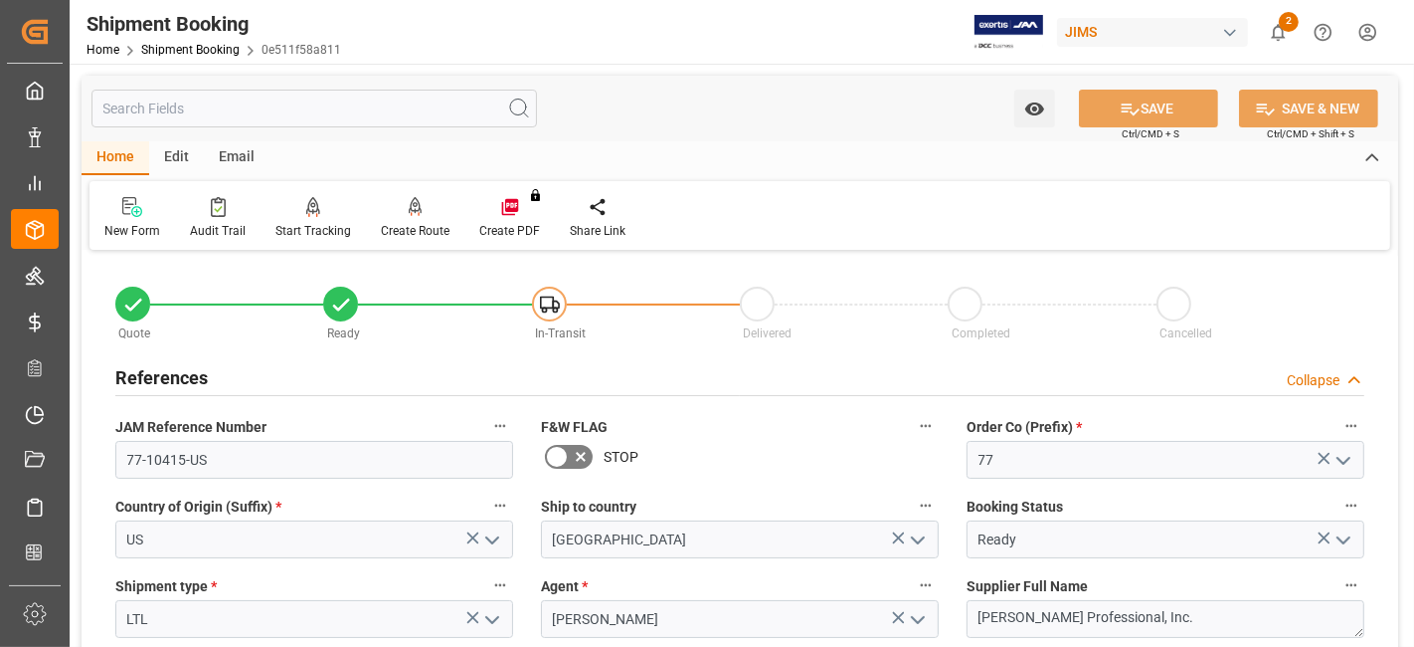
scroll to position [221, 0]
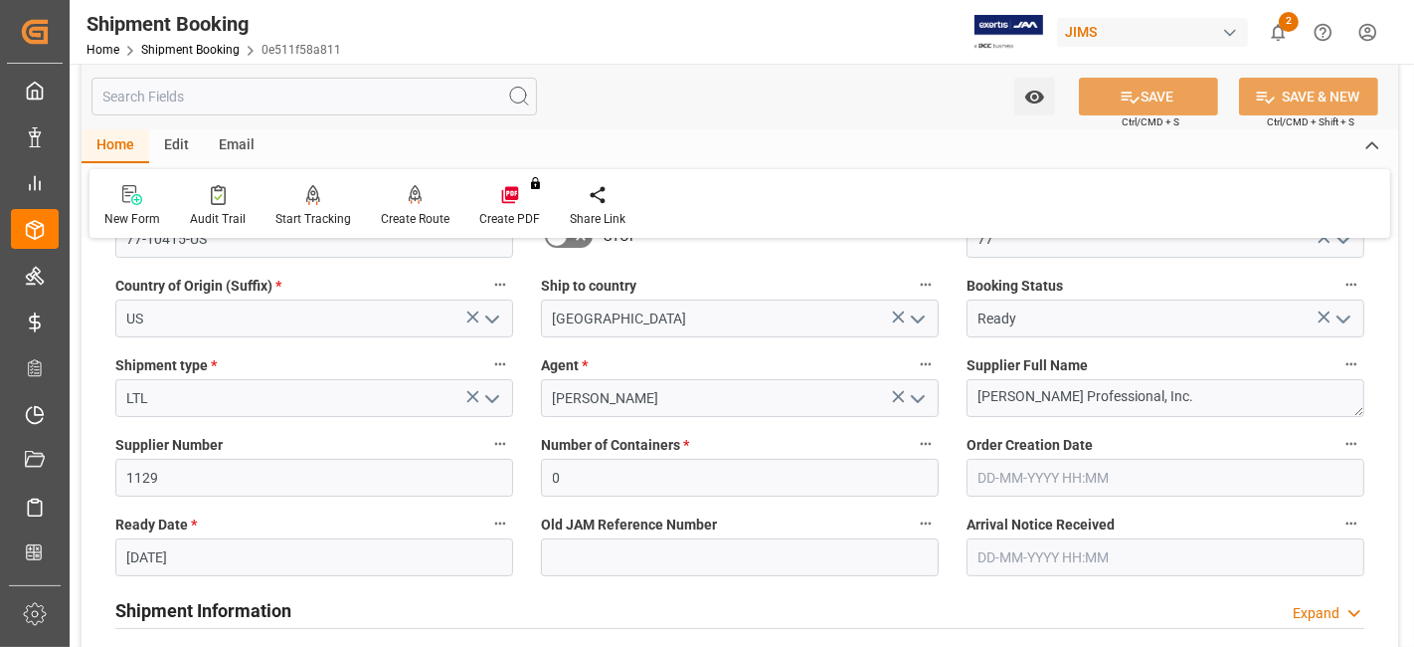
click at [207, 549] on input "27-08-2025" at bounding box center [314, 557] width 398 height 38
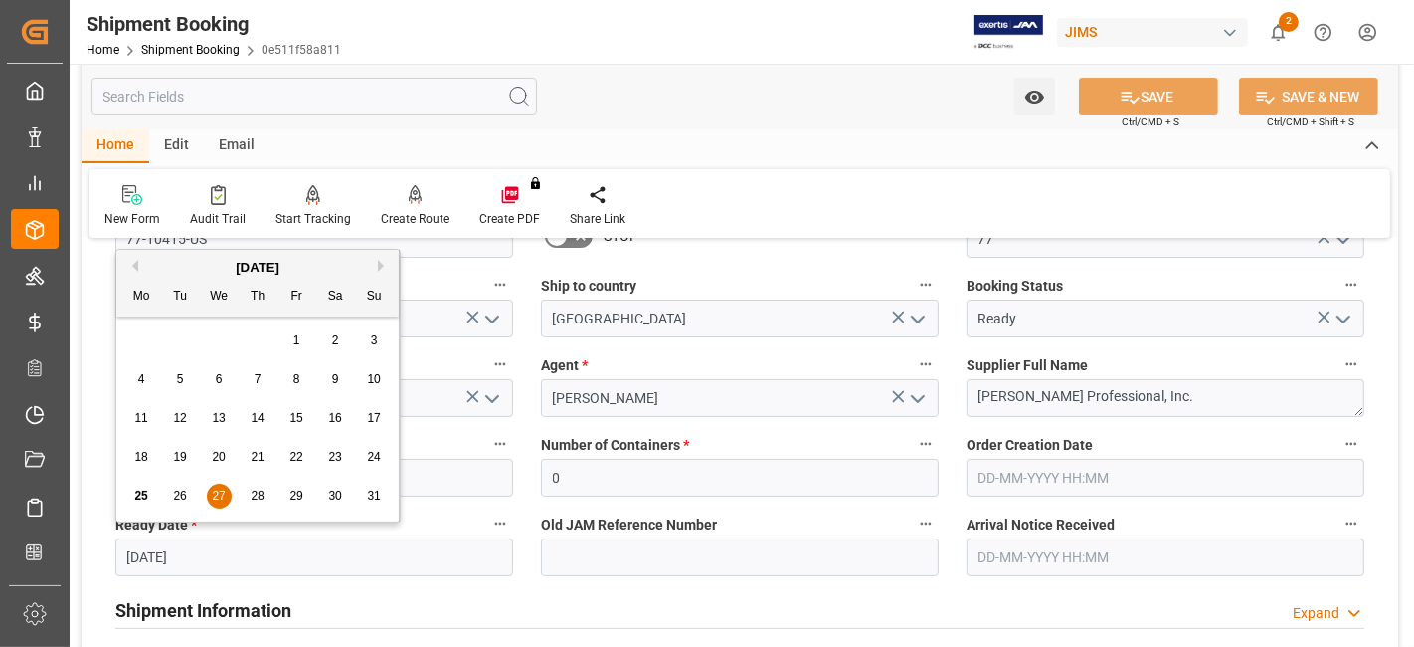
click at [376, 260] on div "August 2025" at bounding box center [257, 268] width 283 height 20
click at [376, 265] on div "August 2025" at bounding box center [257, 268] width 283 height 20
click at [380, 266] on button "Next Month" at bounding box center [384, 266] width 12 height 12
click at [189, 341] on div "2" at bounding box center [180, 341] width 25 height 24
type input "02-09-2025"
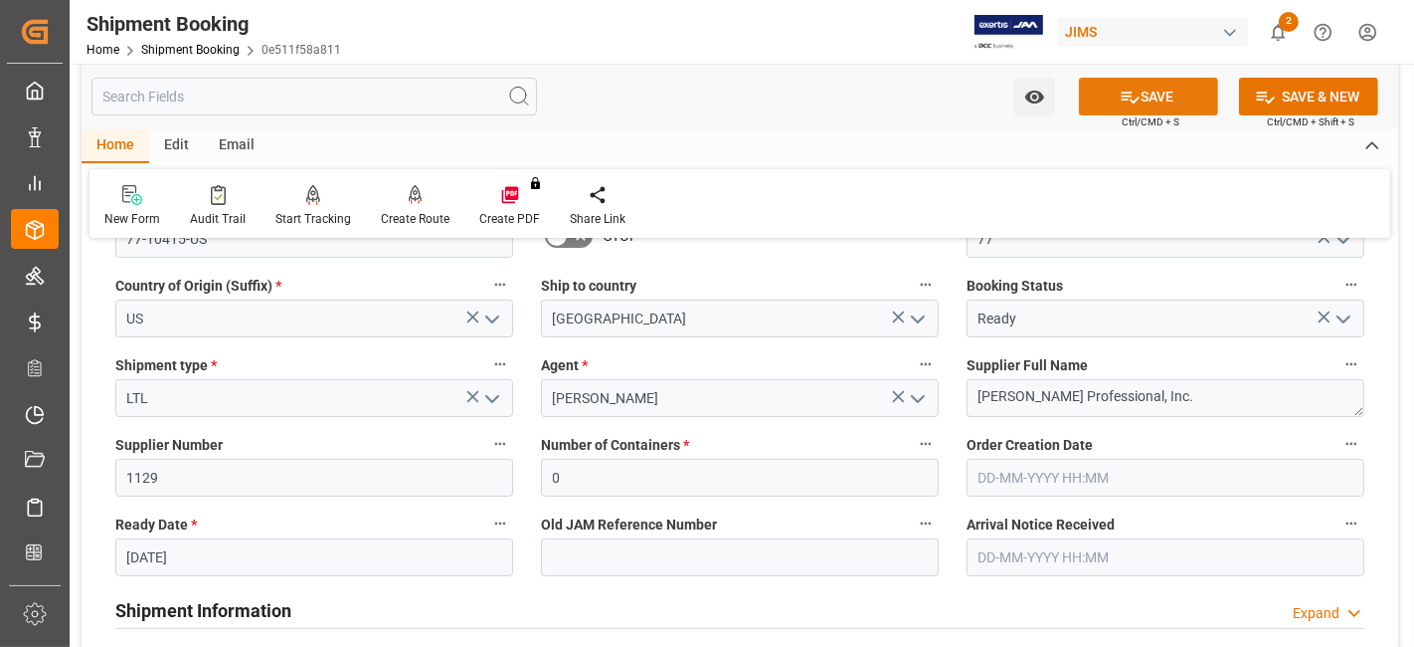
click at [1119, 106] on button "SAVE" at bounding box center [1148, 97] width 139 height 38
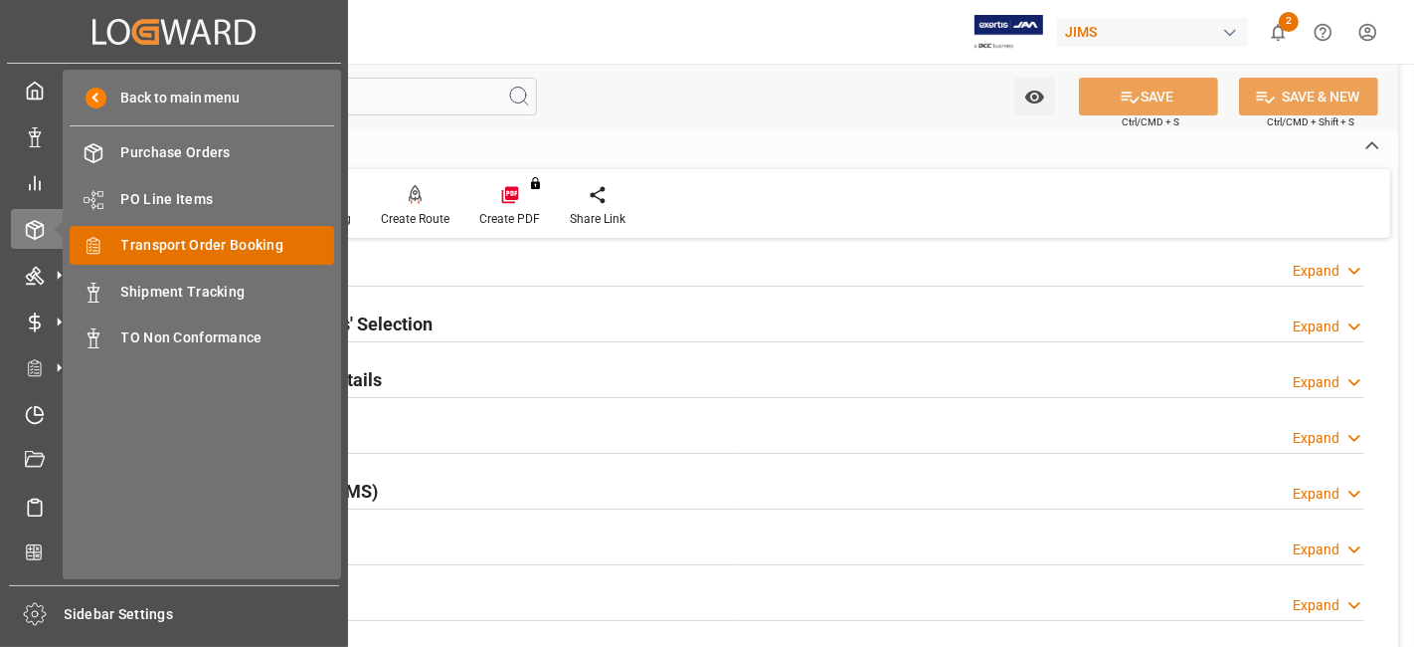
click at [246, 246] on span "Transport Order Booking" at bounding box center [228, 245] width 214 height 21
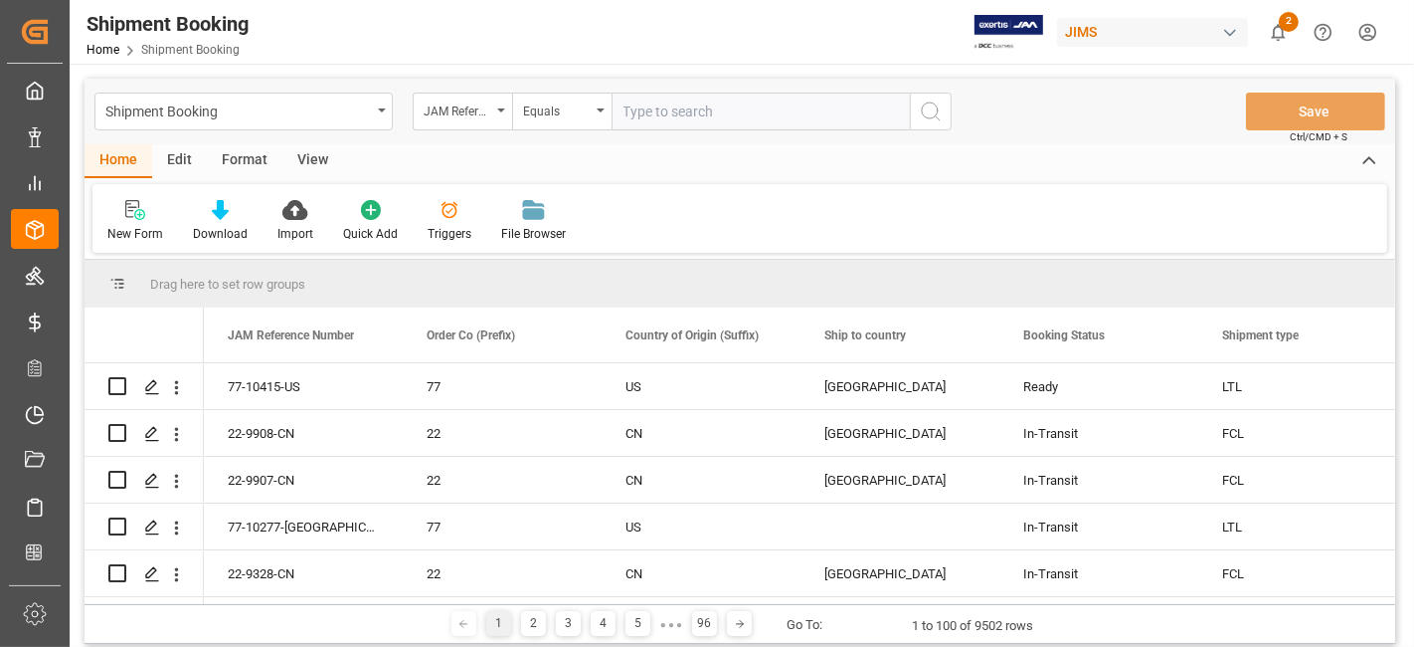
click at [677, 113] on input "text" at bounding box center [761, 112] width 298 height 38
paste input "77-10416-US"
type input "77-10416-US"
click at [927, 111] on icon "search button" at bounding box center [931, 111] width 24 height 24
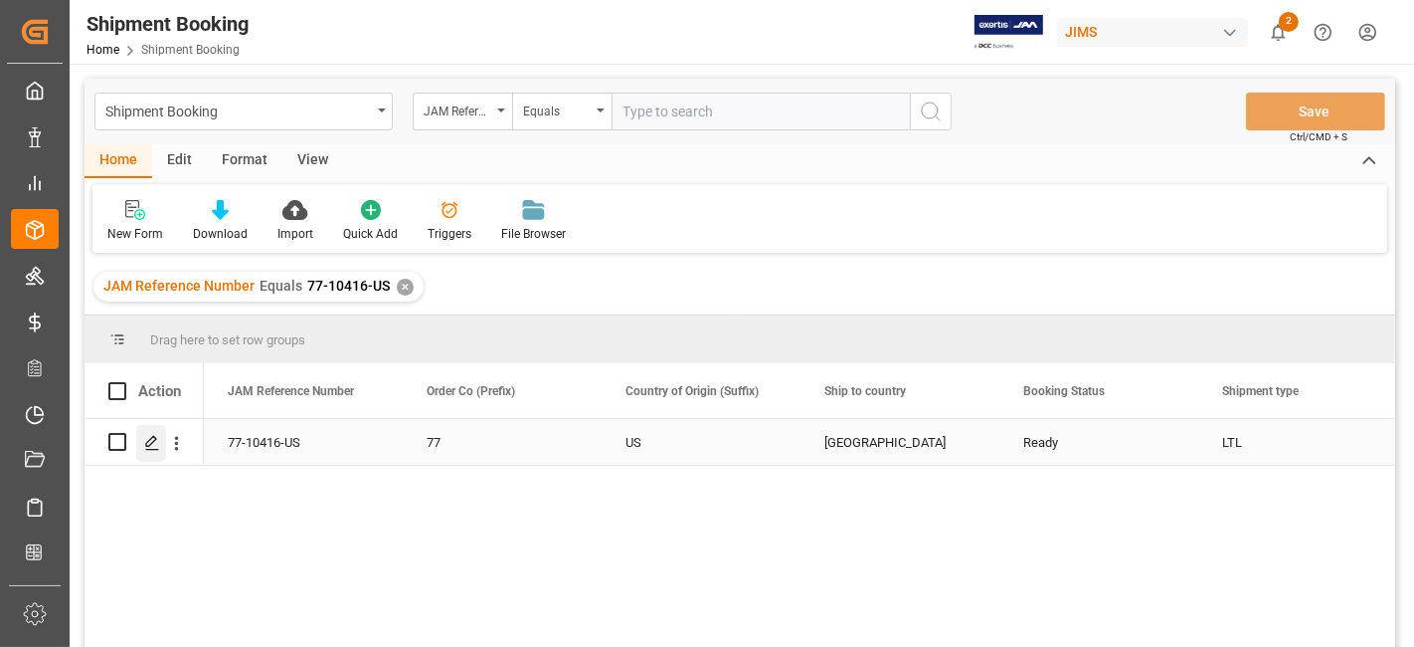
click at [154, 446] on icon "Press SPACE to select this row." at bounding box center [152, 443] width 16 height 16
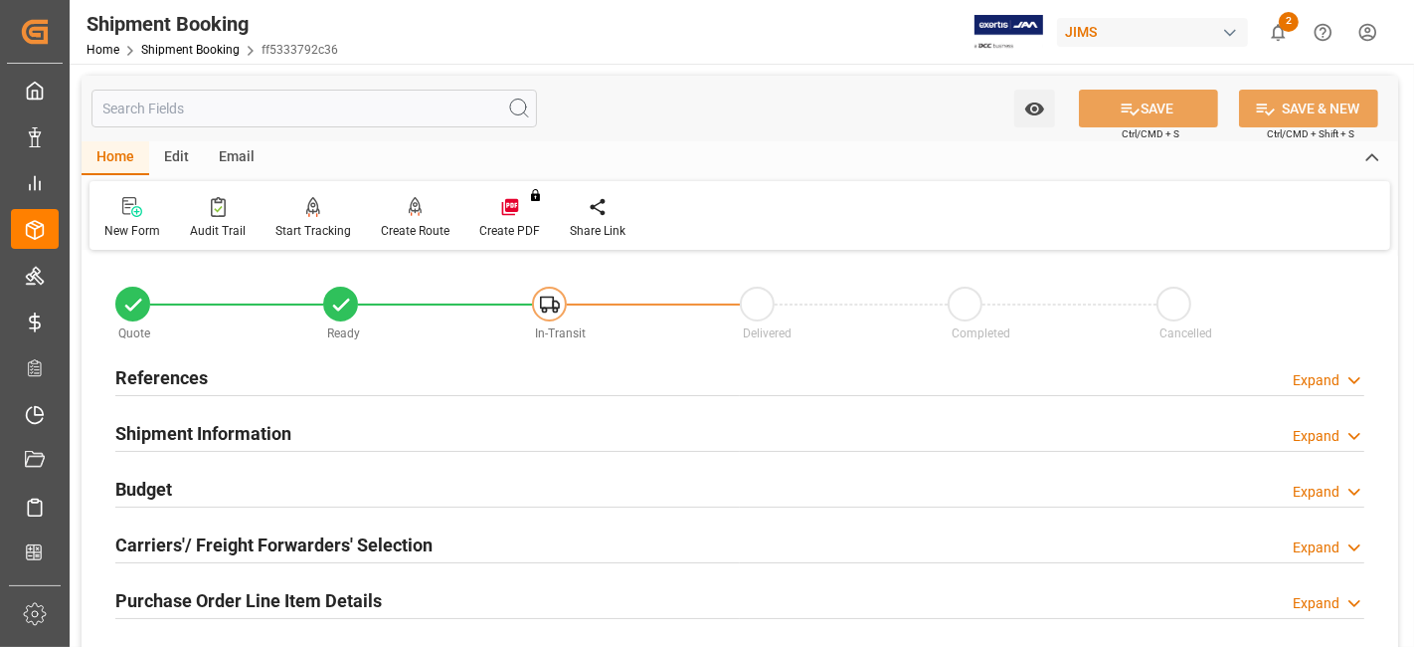
scroll to position [110, 0]
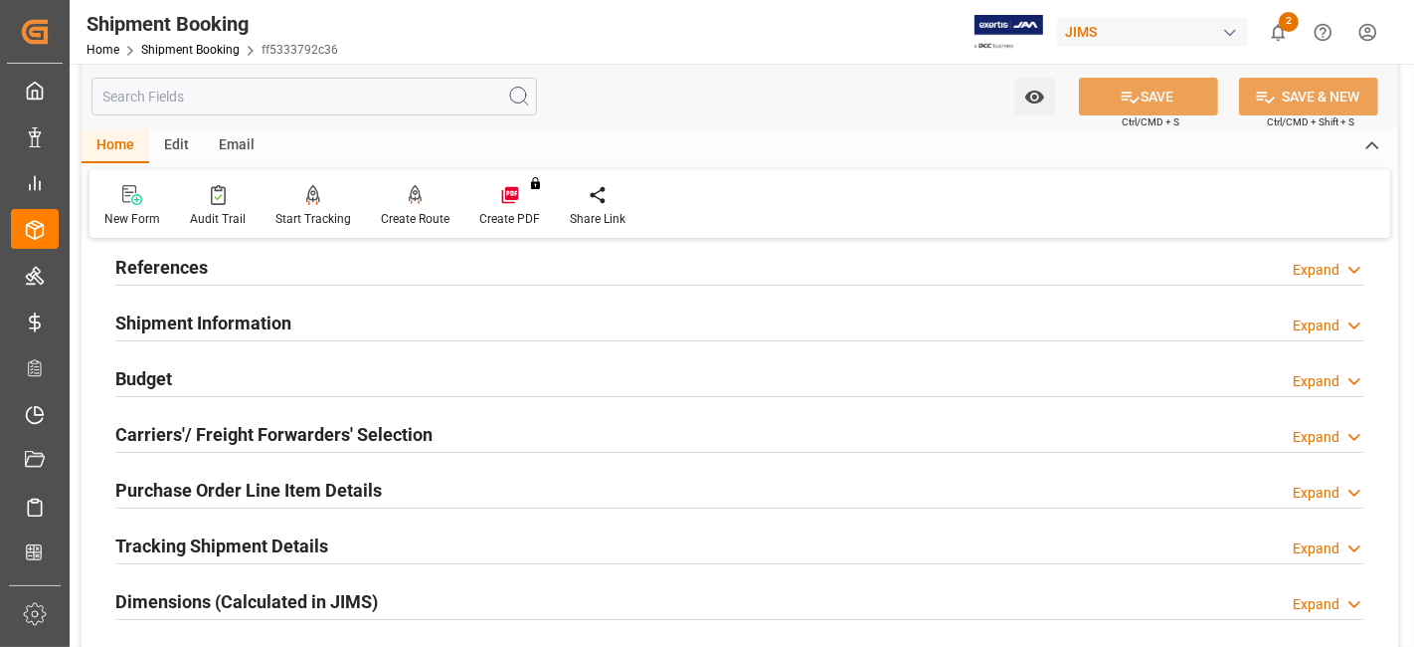
click at [195, 257] on h2 "References" at bounding box center [161, 267] width 93 height 27
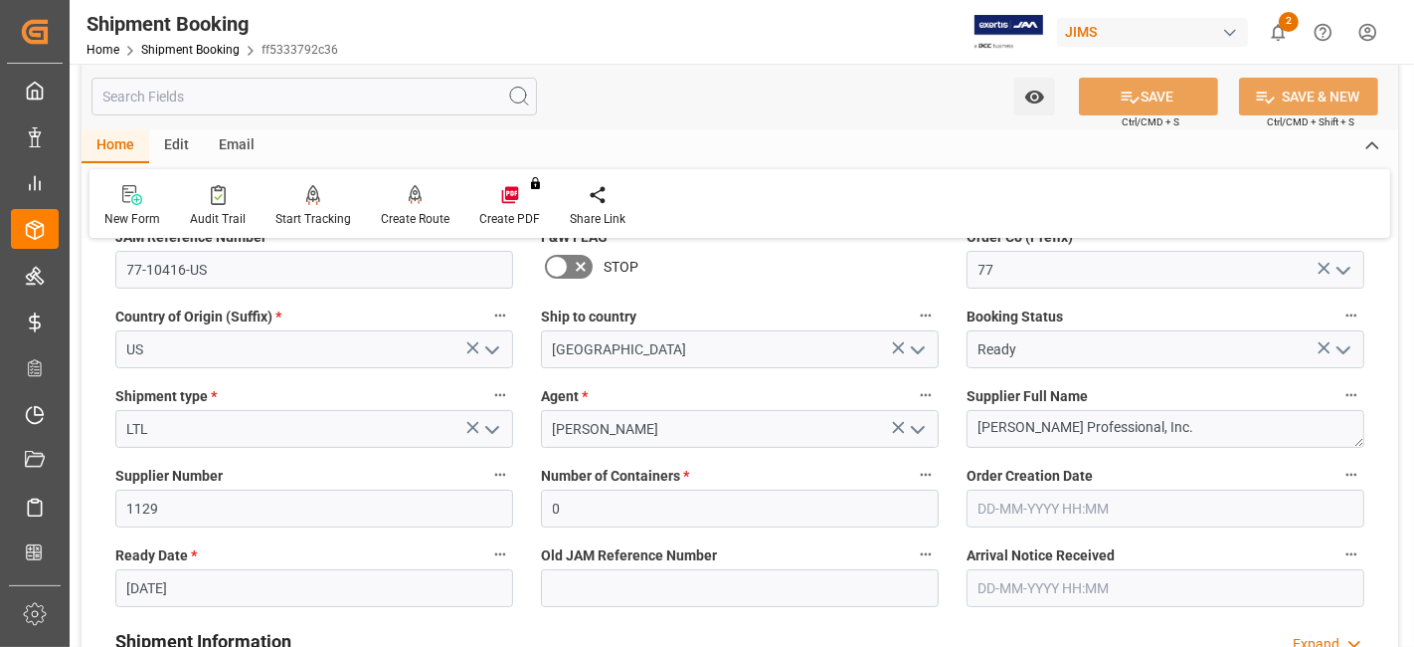
scroll to position [331, 0]
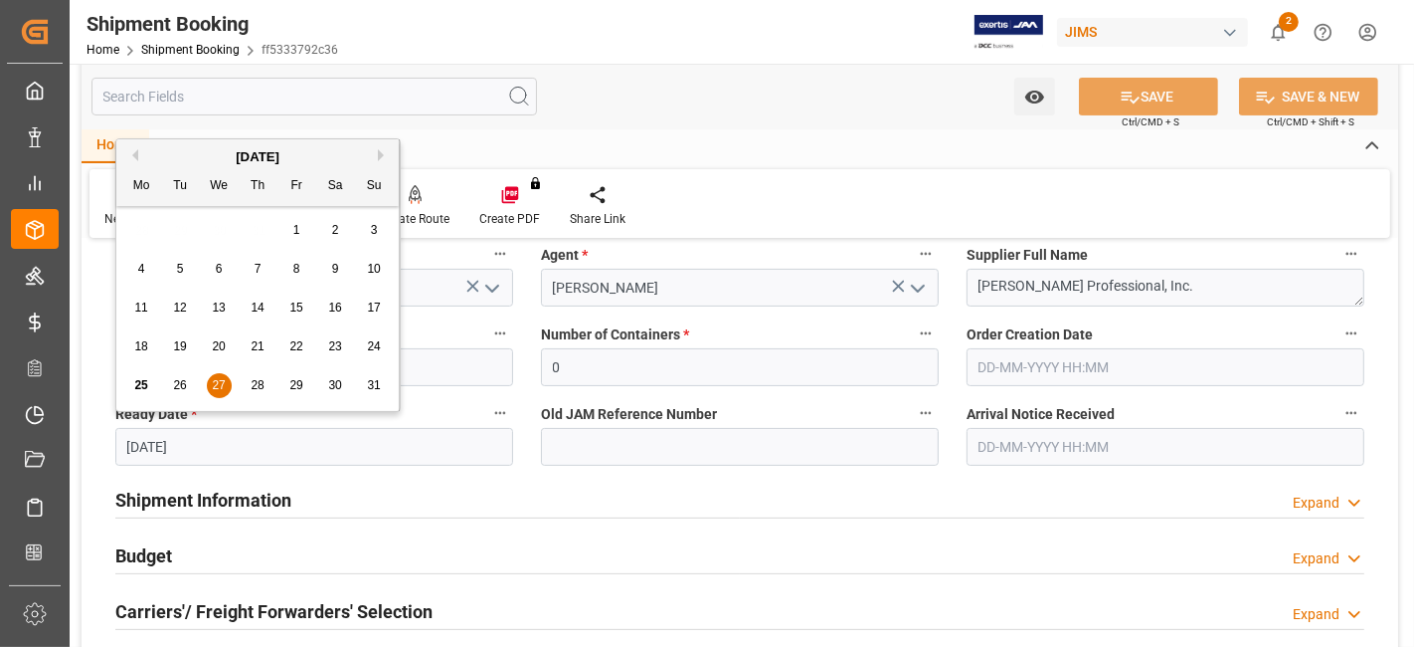
click at [228, 448] on input "27-08-2025" at bounding box center [314, 447] width 398 height 38
click at [379, 149] on button "Next Month" at bounding box center [384, 155] width 12 height 12
click at [180, 237] on span "2" at bounding box center [180, 230] width 7 height 14
type input "02-09-2025"
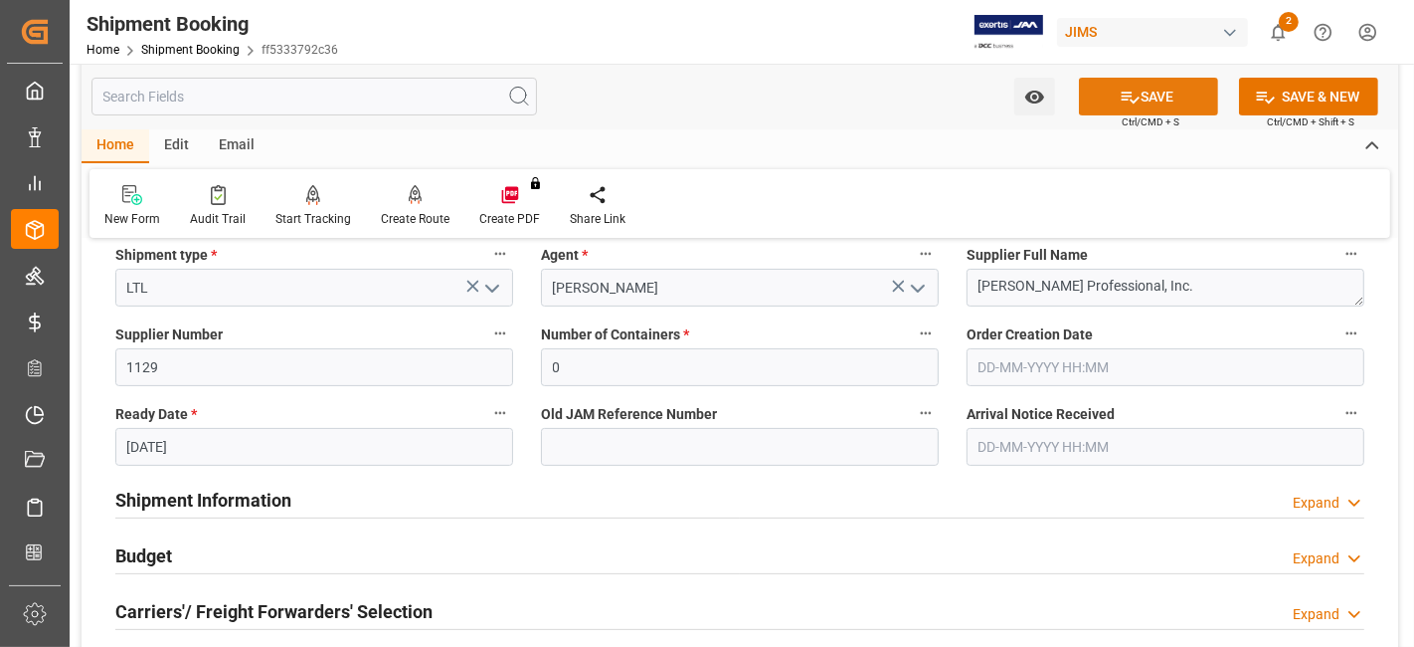
click at [1129, 100] on icon at bounding box center [1131, 98] width 18 height 12
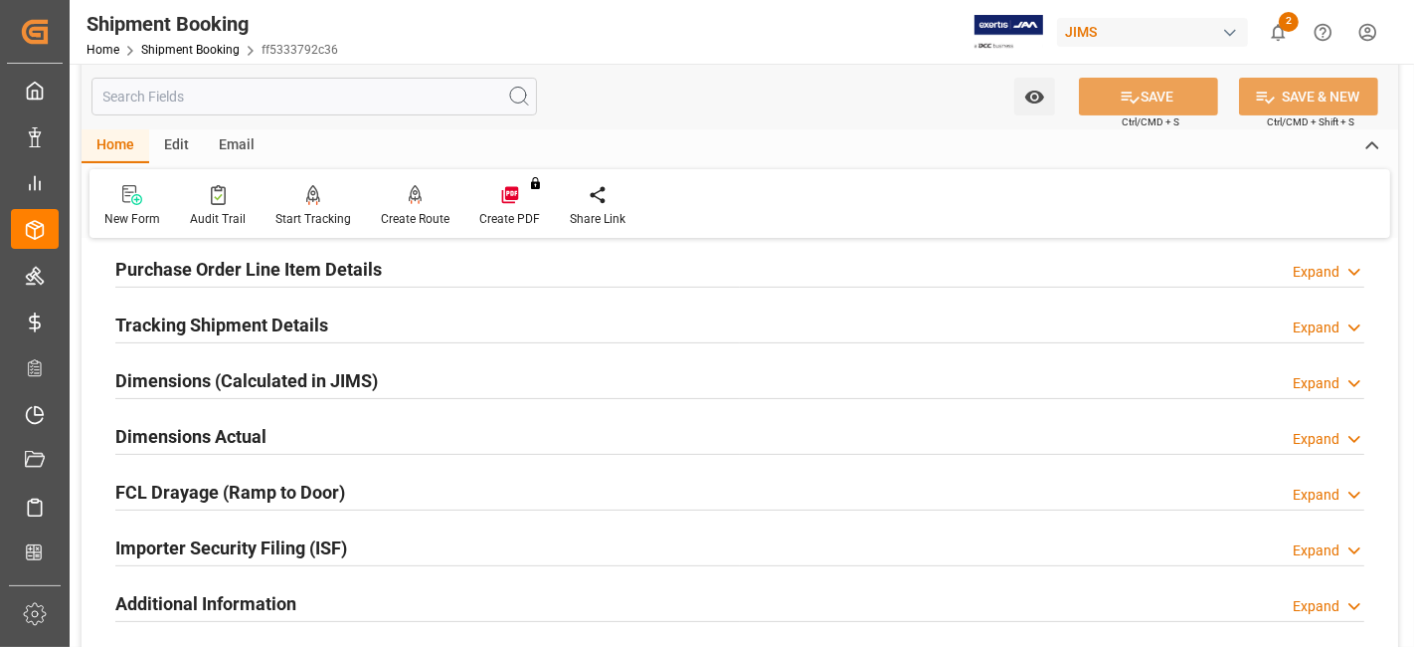
click at [224, 323] on h2 "Tracking Shipment Details" at bounding box center [221, 324] width 213 height 27
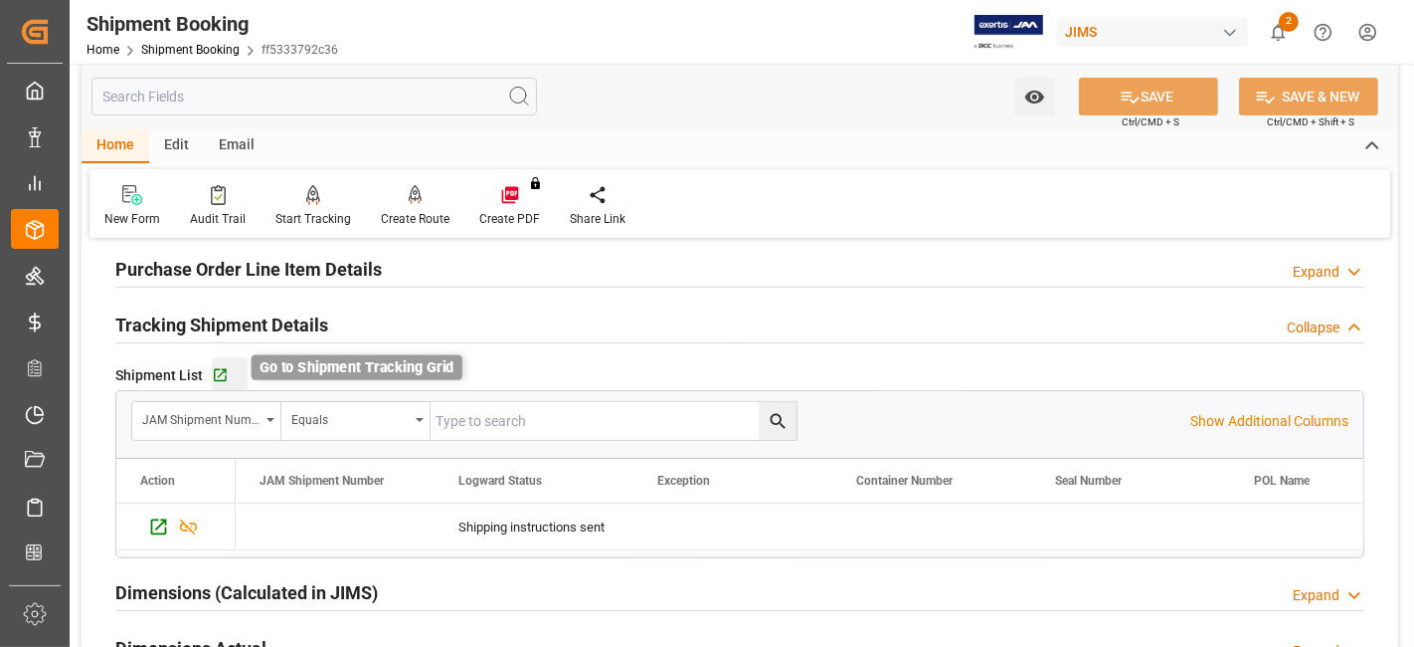
click at [224, 373] on icon "button" at bounding box center [220, 375] width 17 height 17
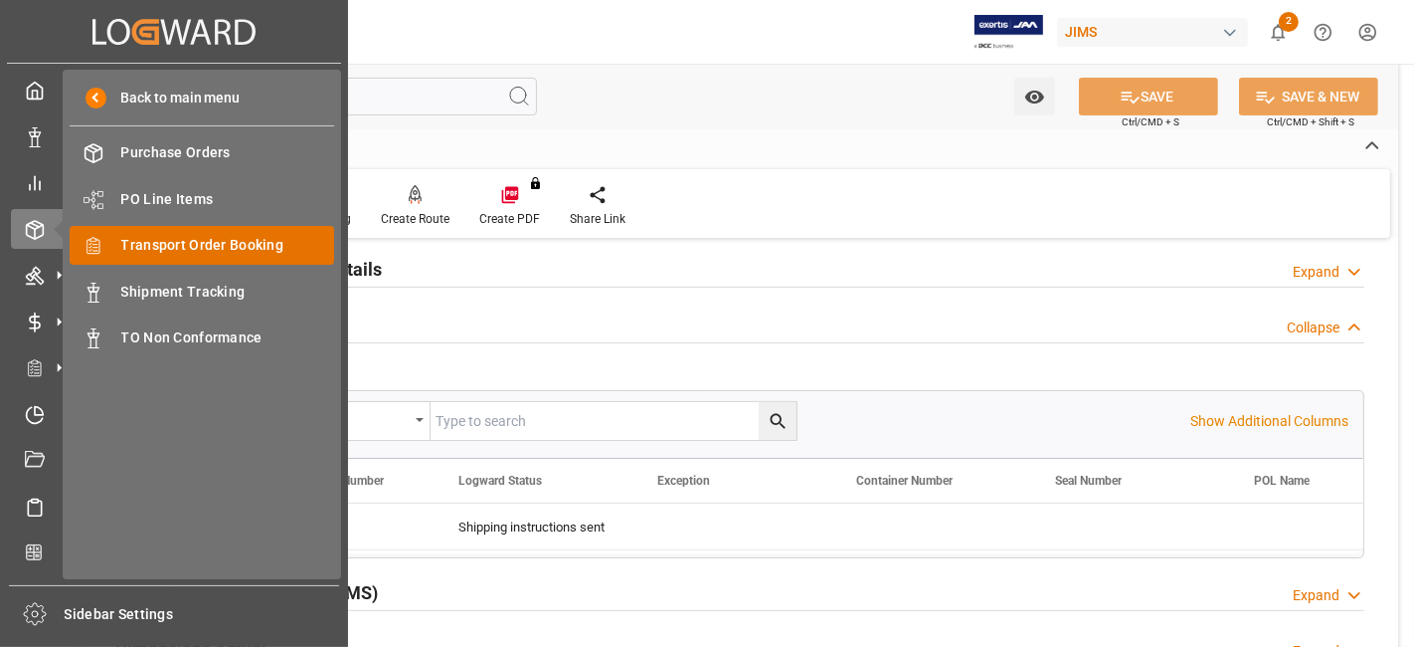
click at [219, 246] on span "Transport Order Booking" at bounding box center [228, 245] width 214 height 21
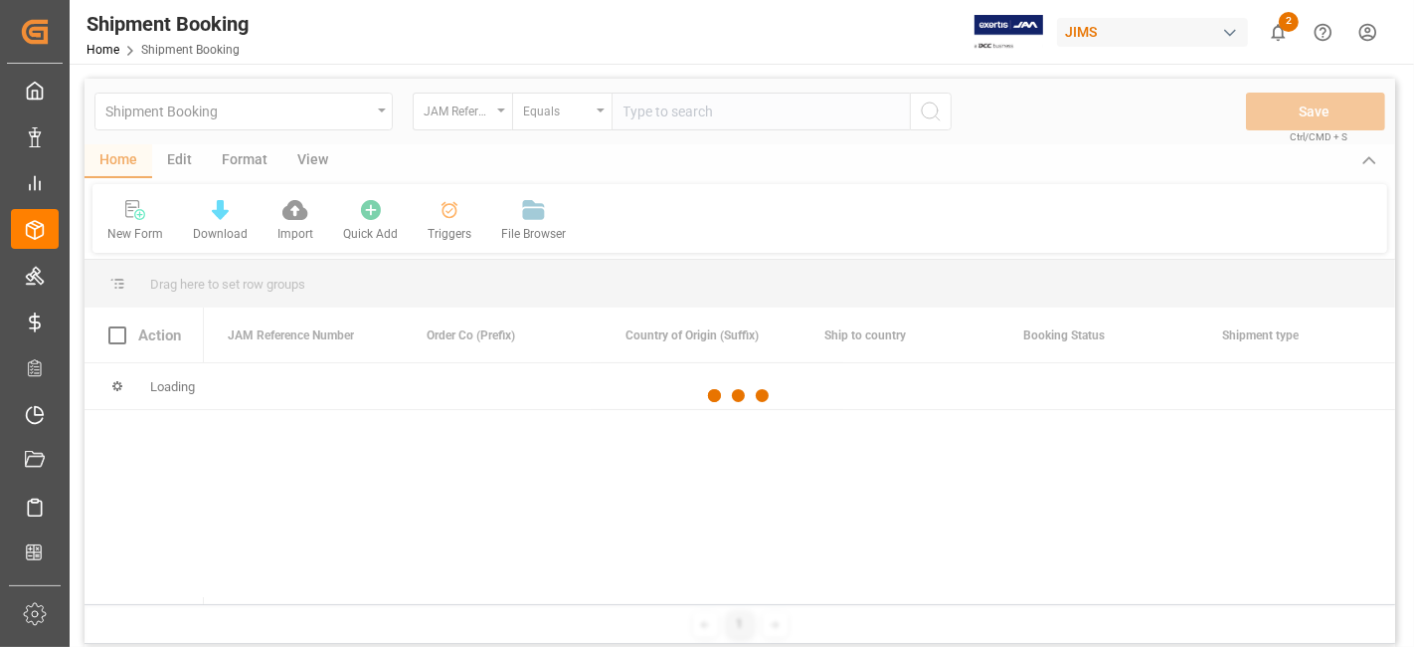
click at [639, 116] on div at bounding box center [740, 396] width 1311 height 635
click at [671, 109] on div at bounding box center [740, 396] width 1311 height 635
click at [665, 115] on div at bounding box center [740, 396] width 1311 height 635
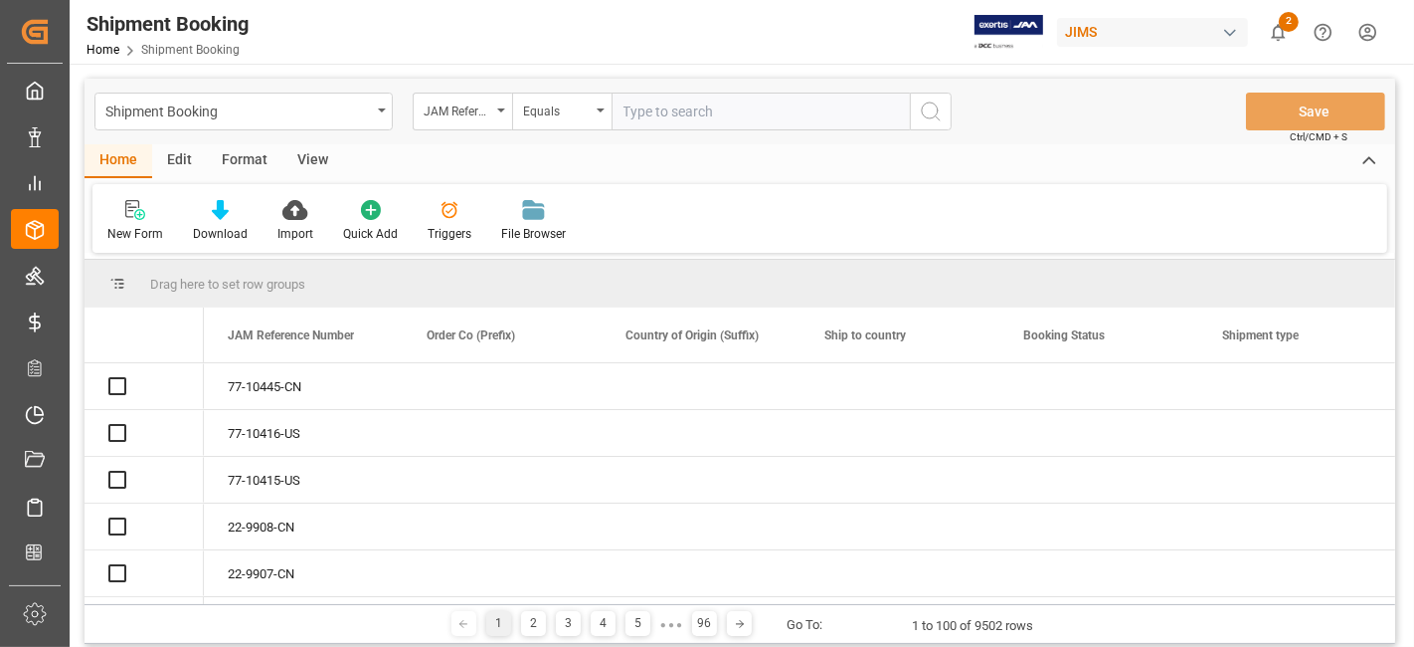
click at [665, 115] on input "text" at bounding box center [761, 112] width 298 height 38
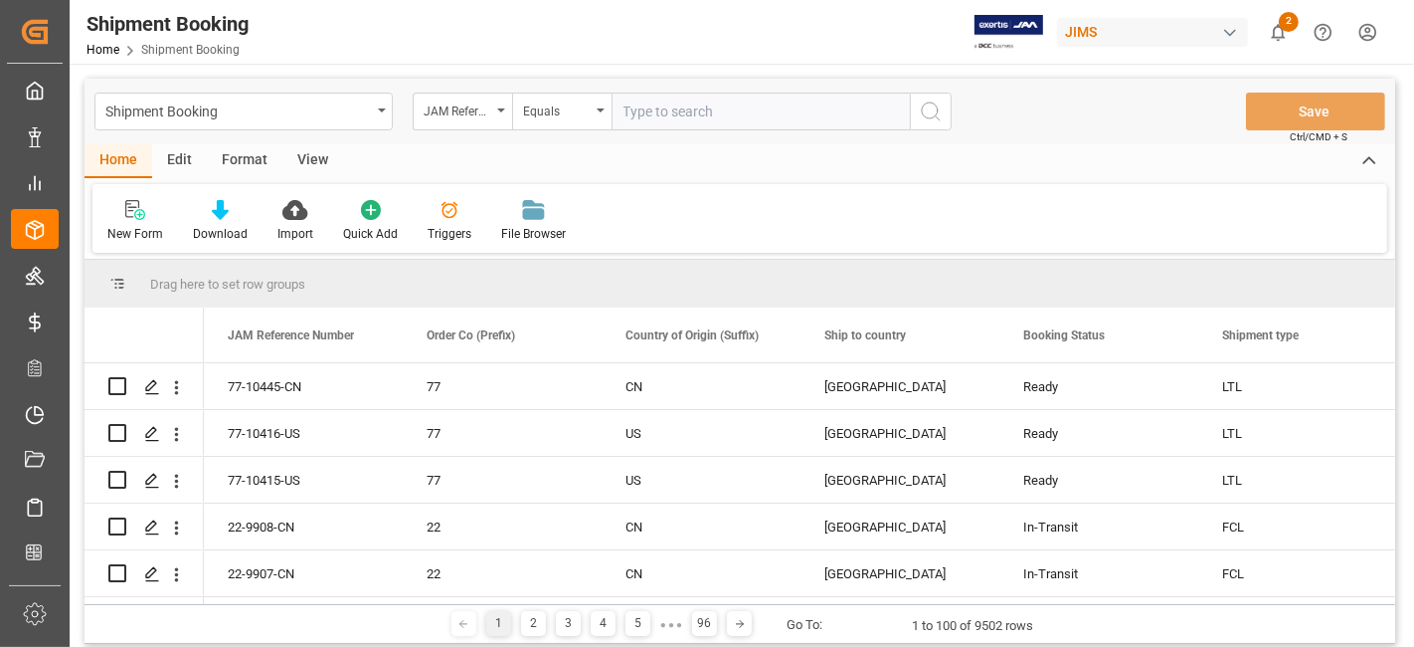
click at [665, 115] on input "text" at bounding box center [761, 112] width 298 height 38
paste input "77-10417-US"
type input "77-10417-US"
click at [934, 109] on icon "search button" at bounding box center [931, 111] width 24 height 24
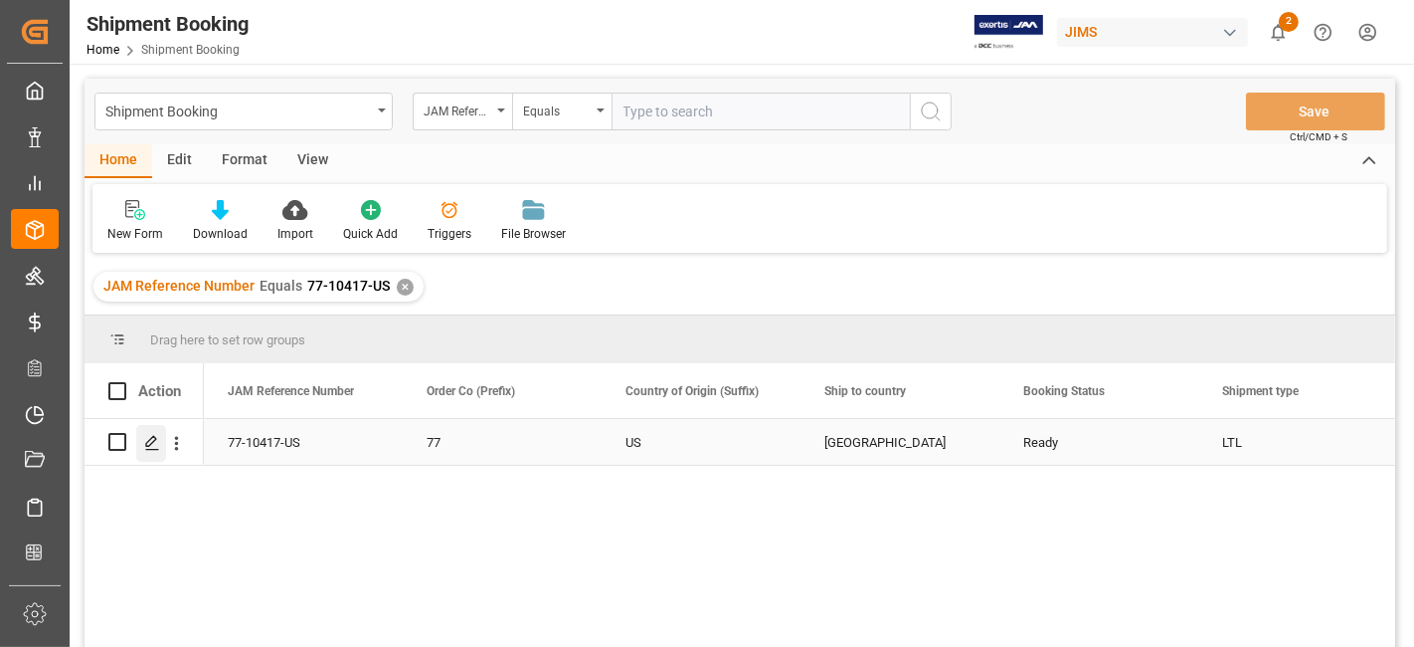
click at [148, 449] on line "Press SPACE to select this row." at bounding box center [152, 449] width 12 height 0
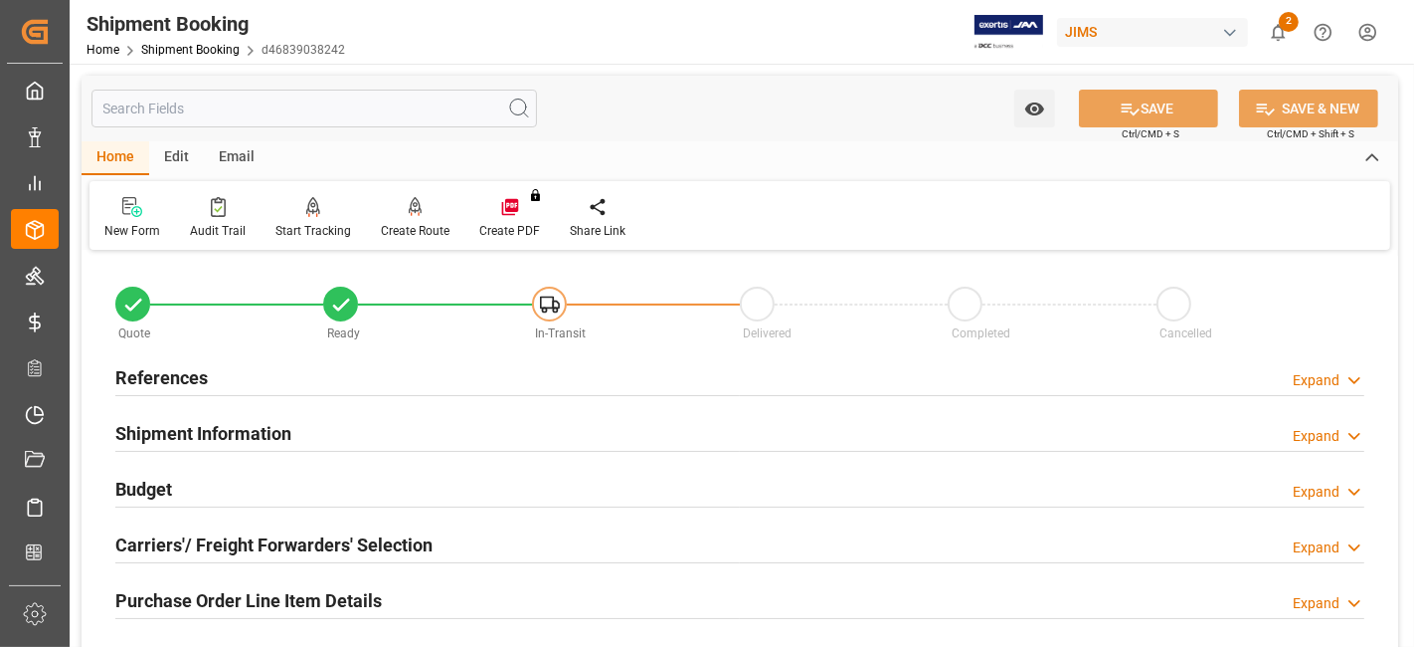
click at [183, 368] on h2 "References" at bounding box center [161, 377] width 93 height 27
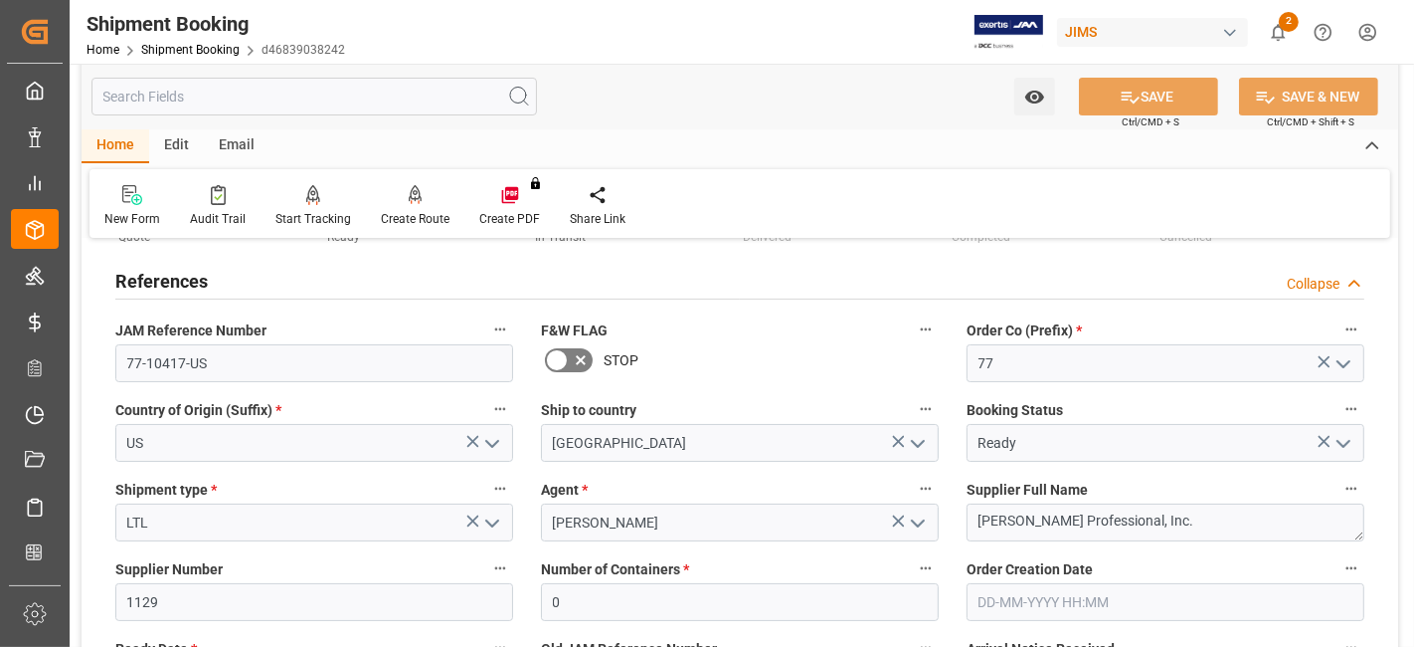
scroll to position [221, 0]
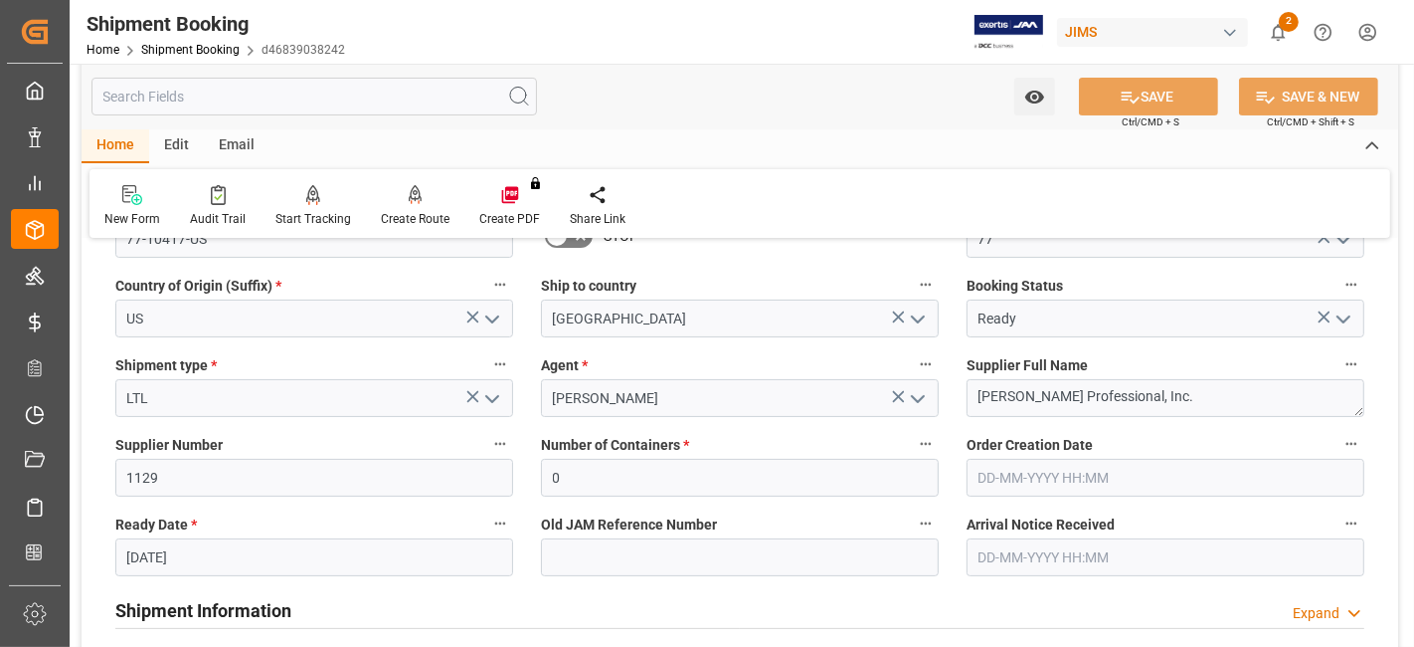
click at [217, 549] on input "28-08-2025" at bounding box center [314, 557] width 398 height 38
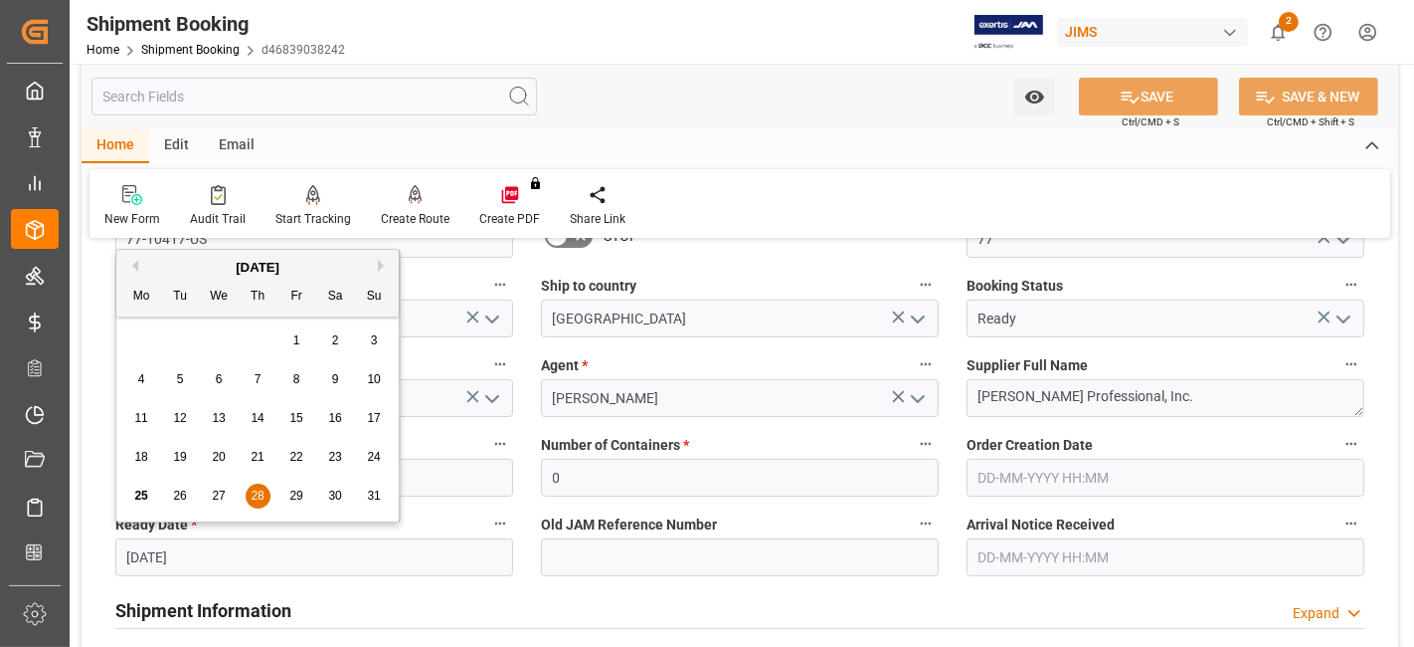
click at [378, 266] on button "Next Month" at bounding box center [384, 266] width 12 height 12
click at [174, 350] on div "2" at bounding box center [180, 341] width 25 height 24
type input "02-09-2025"
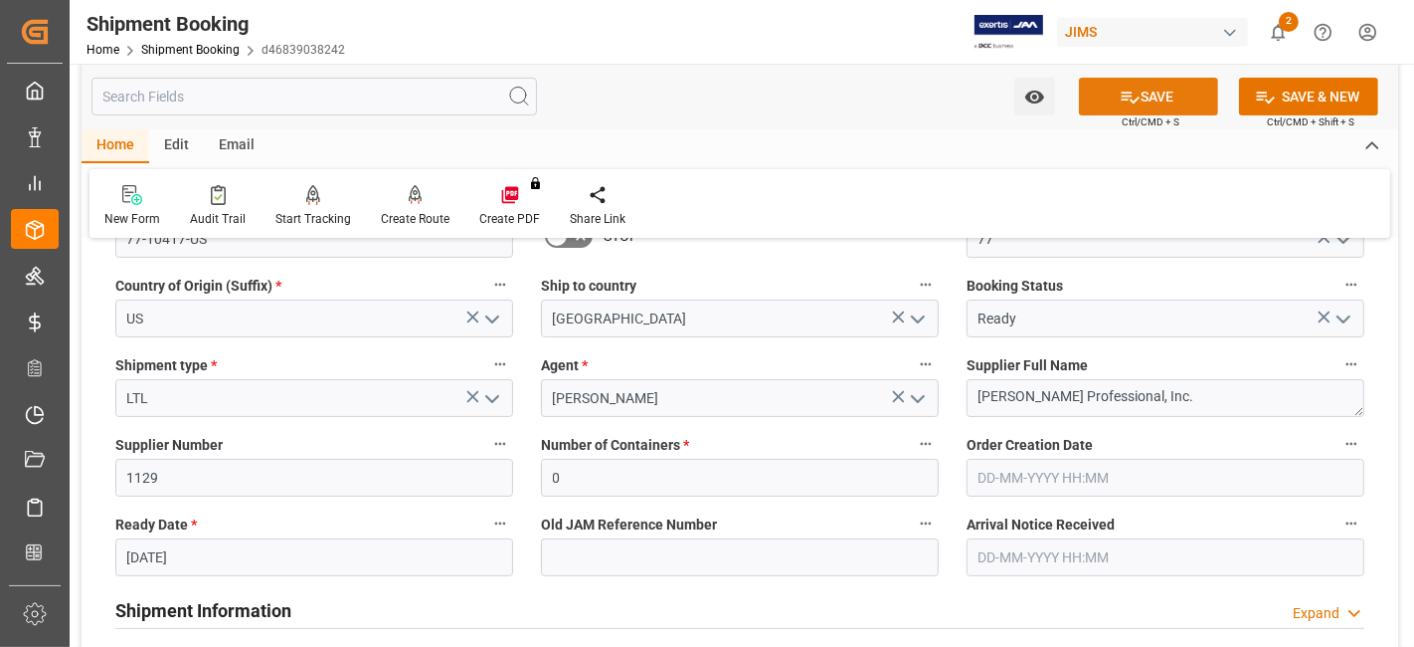
click at [1148, 94] on button "SAVE" at bounding box center [1148, 97] width 139 height 38
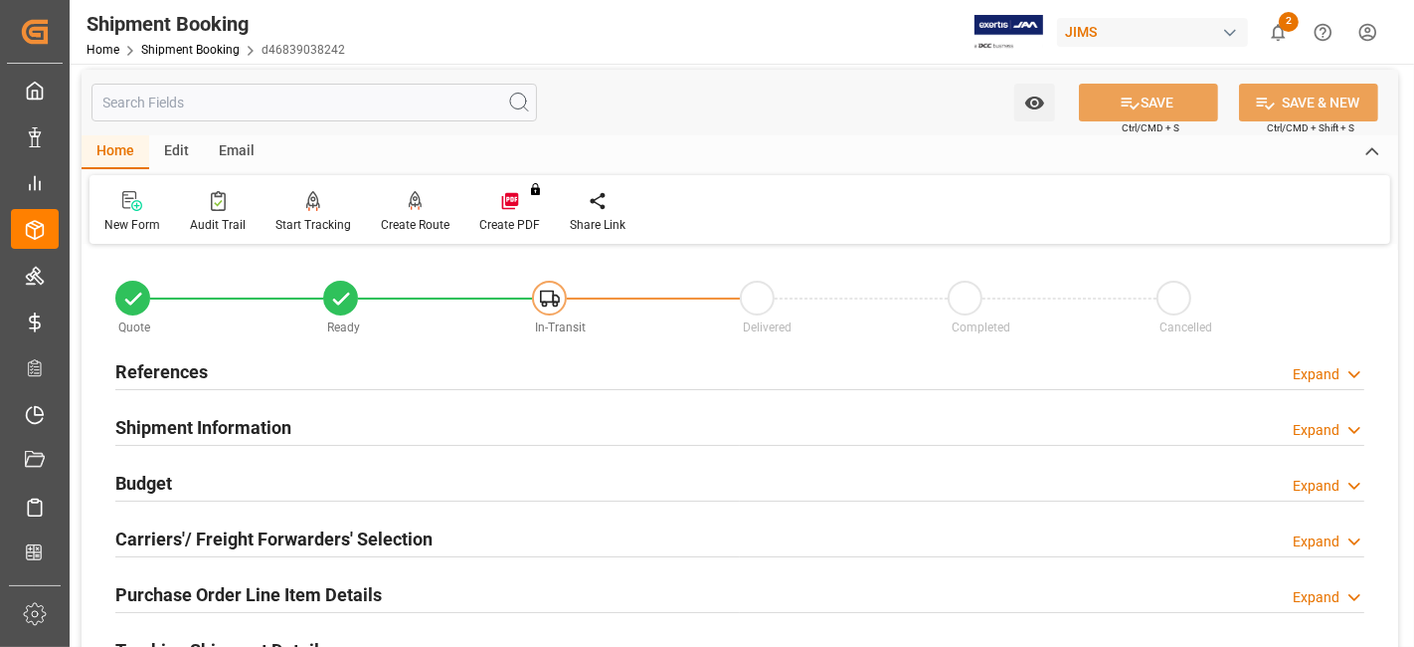
scroll to position [0, 0]
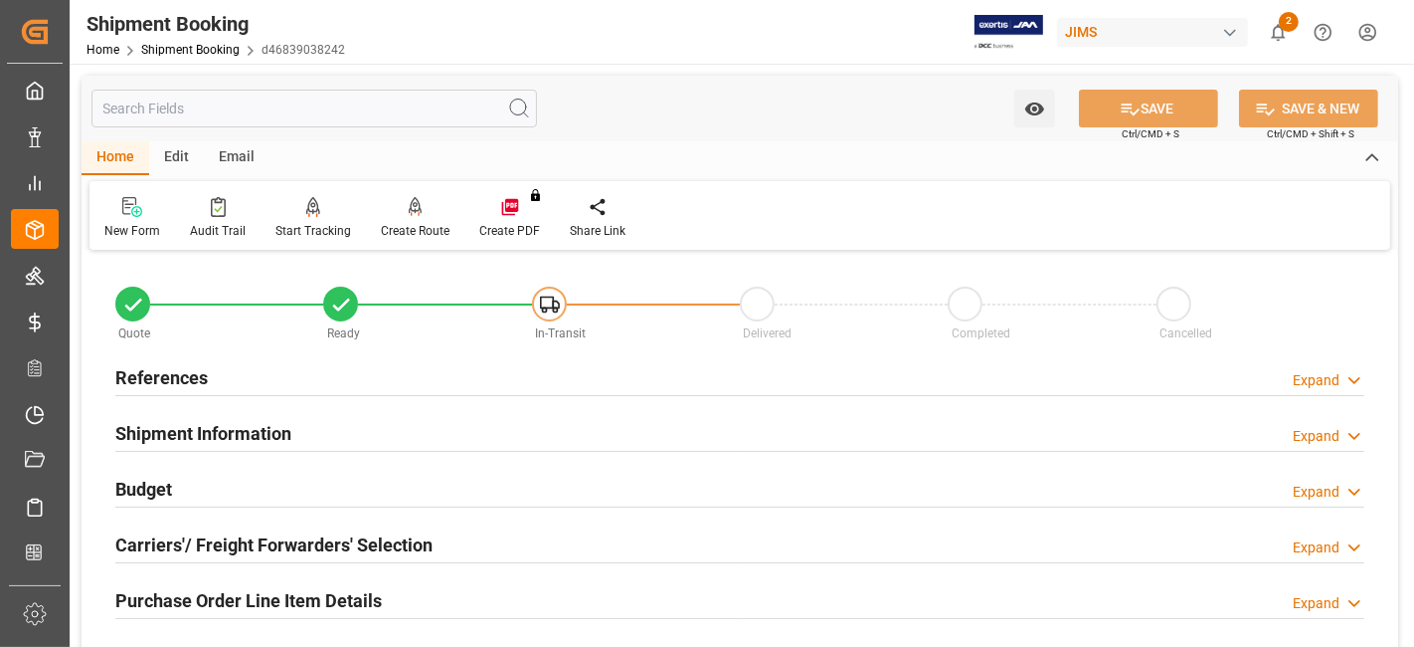
drag, startPoint x: 192, startPoint y: 373, endPoint x: 295, endPoint y: 413, distance: 110.8
click at [193, 373] on h2 "References" at bounding box center [161, 377] width 93 height 27
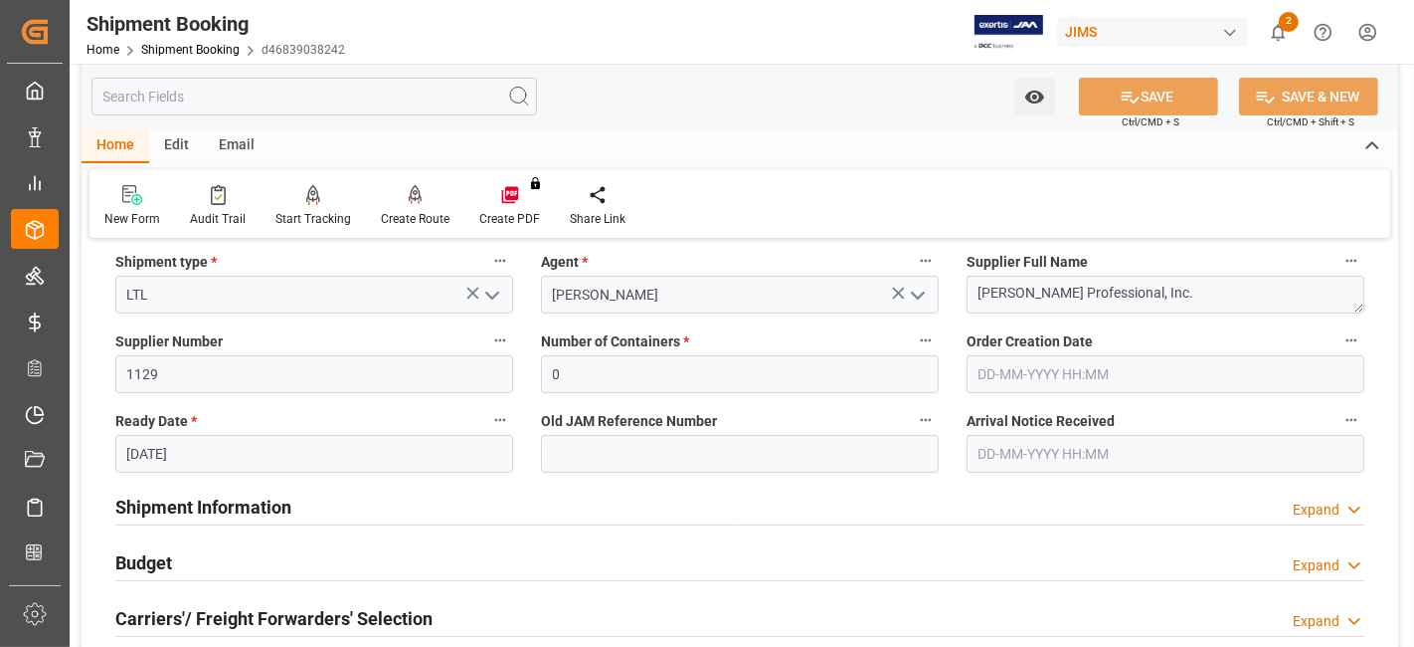
scroll to position [331, 0]
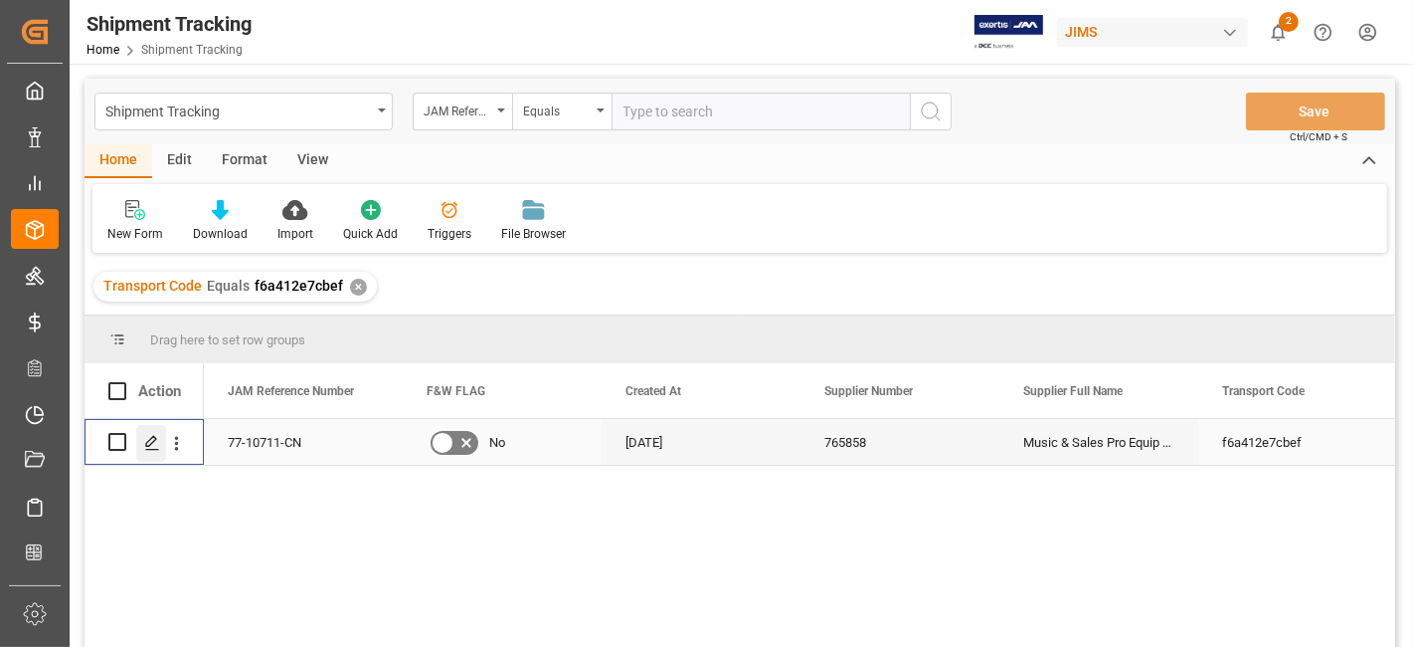
click at [136, 453] on div "Press SPACE to select this row." at bounding box center [151, 443] width 30 height 37
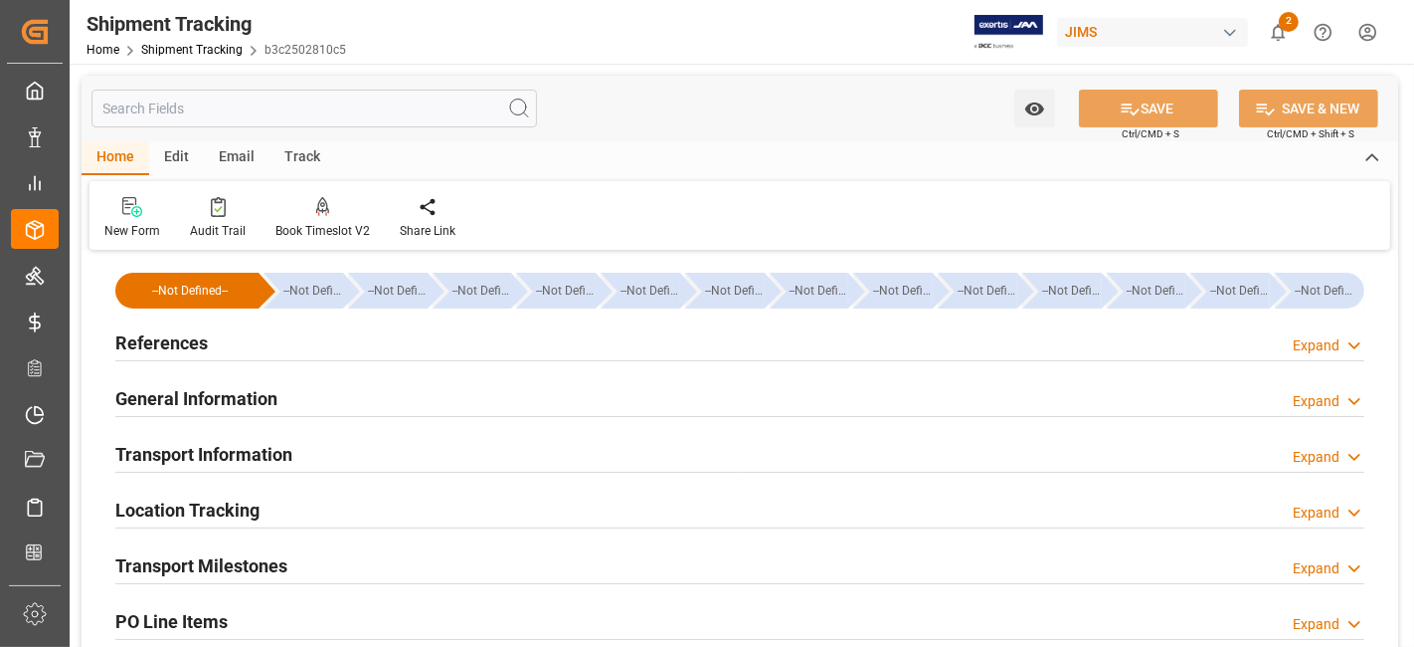
type input "[DATE] 00:00"
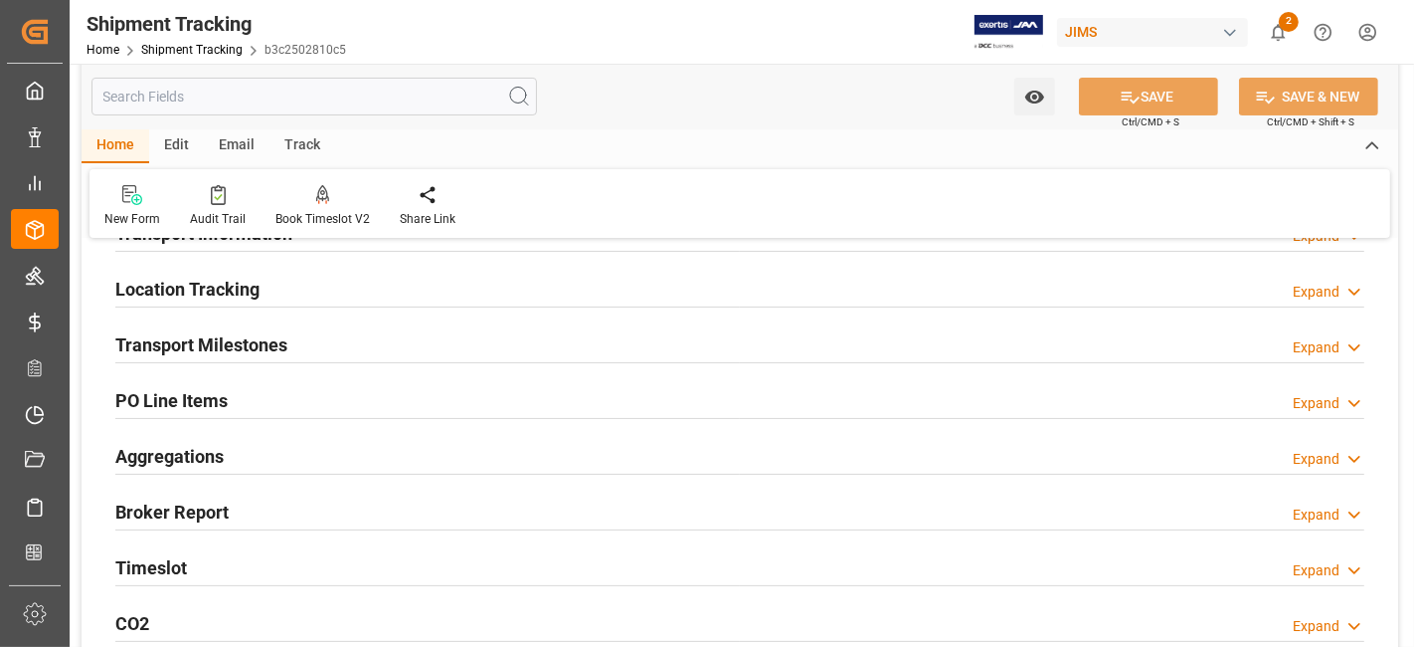
click at [228, 347] on h2 "Transport Milestones" at bounding box center [201, 344] width 172 height 27
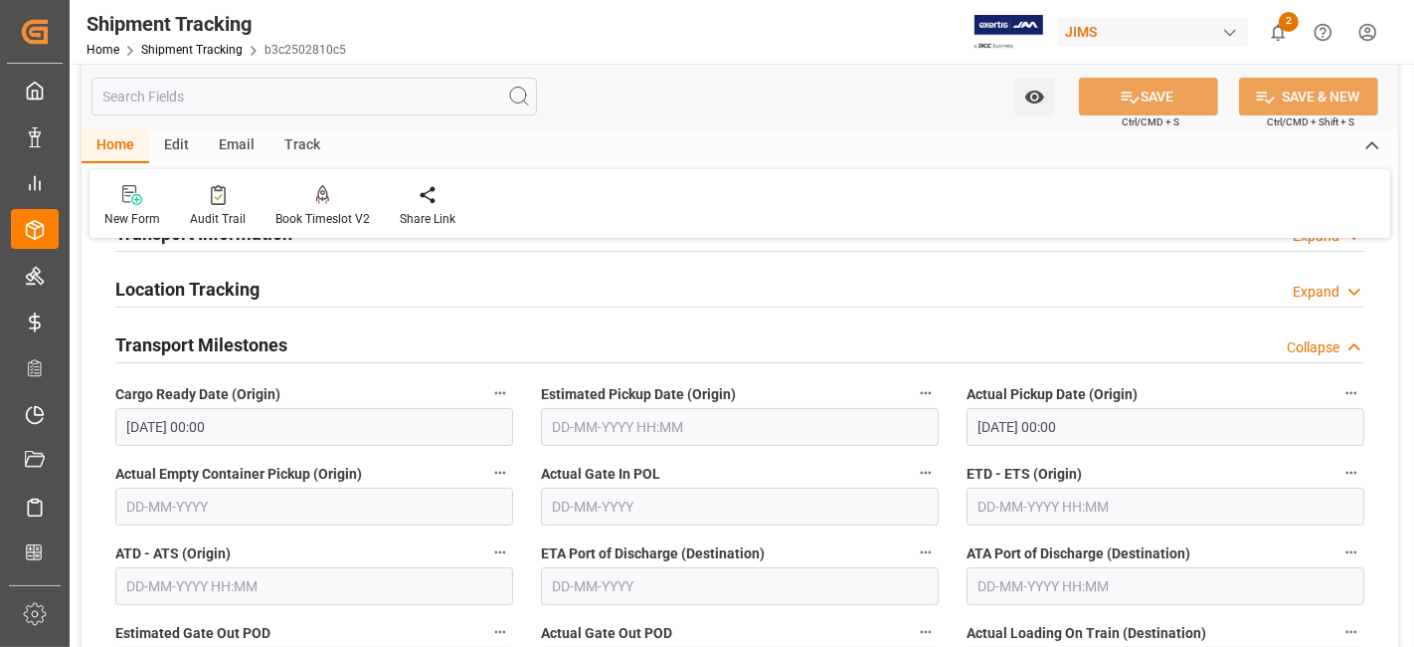
click at [284, 424] on input "[DATE] 00:00" at bounding box center [314, 427] width 398 height 38
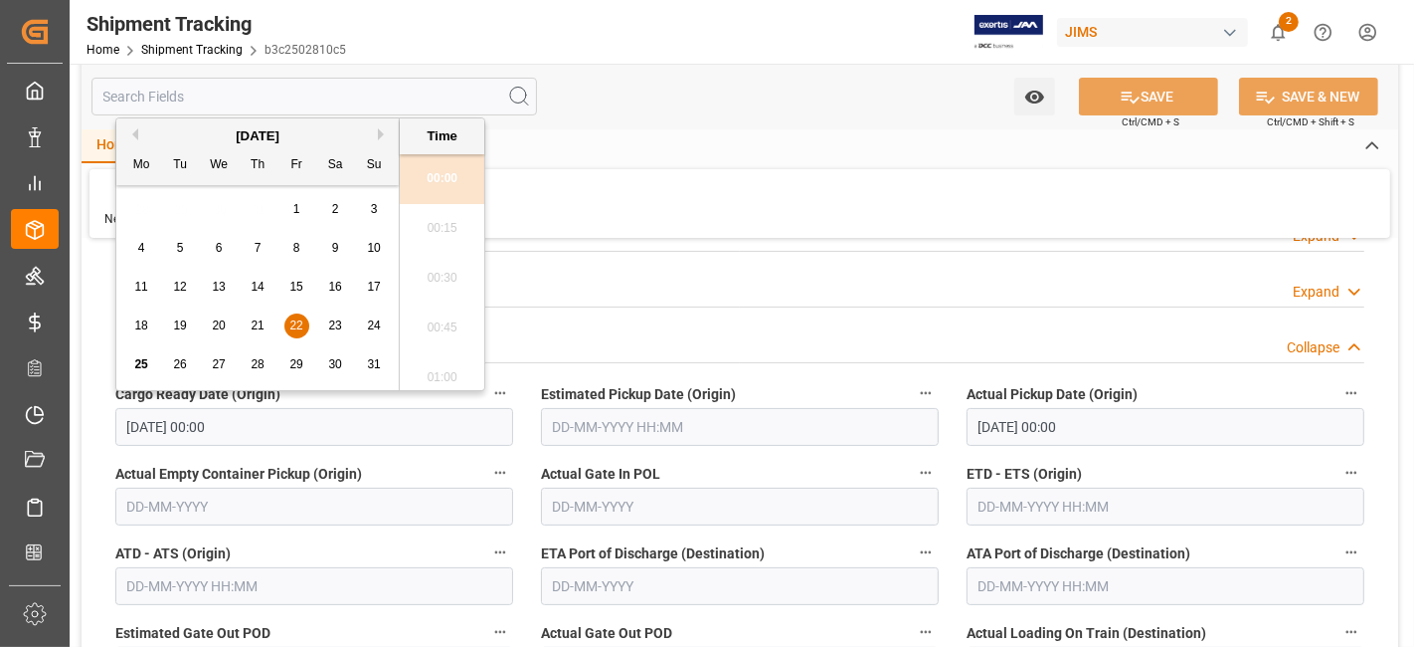
click at [379, 138] on button "Next Month" at bounding box center [384, 134] width 12 height 12
click at [182, 206] on span "2" at bounding box center [180, 209] width 7 height 14
type input "02-09-2025 00:00"
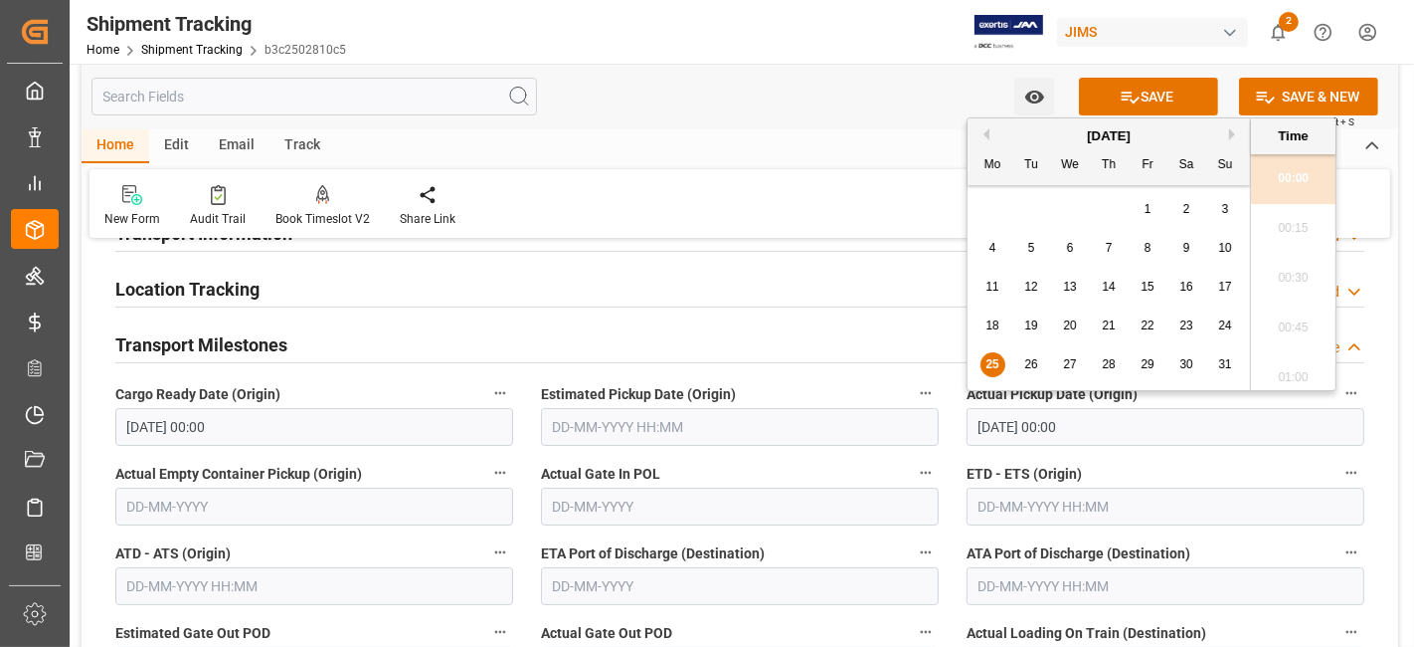
click at [1111, 425] on input "25-08-2025 00:00" at bounding box center [1166, 427] width 398 height 38
click at [1230, 131] on button "Next Month" at bounding box center [1235, 134] width 12 height 12
click at [1037, 207] on div "2" at bounding box center [1032, 210] width 25 height 24
type input "02-09-2025 00:00"
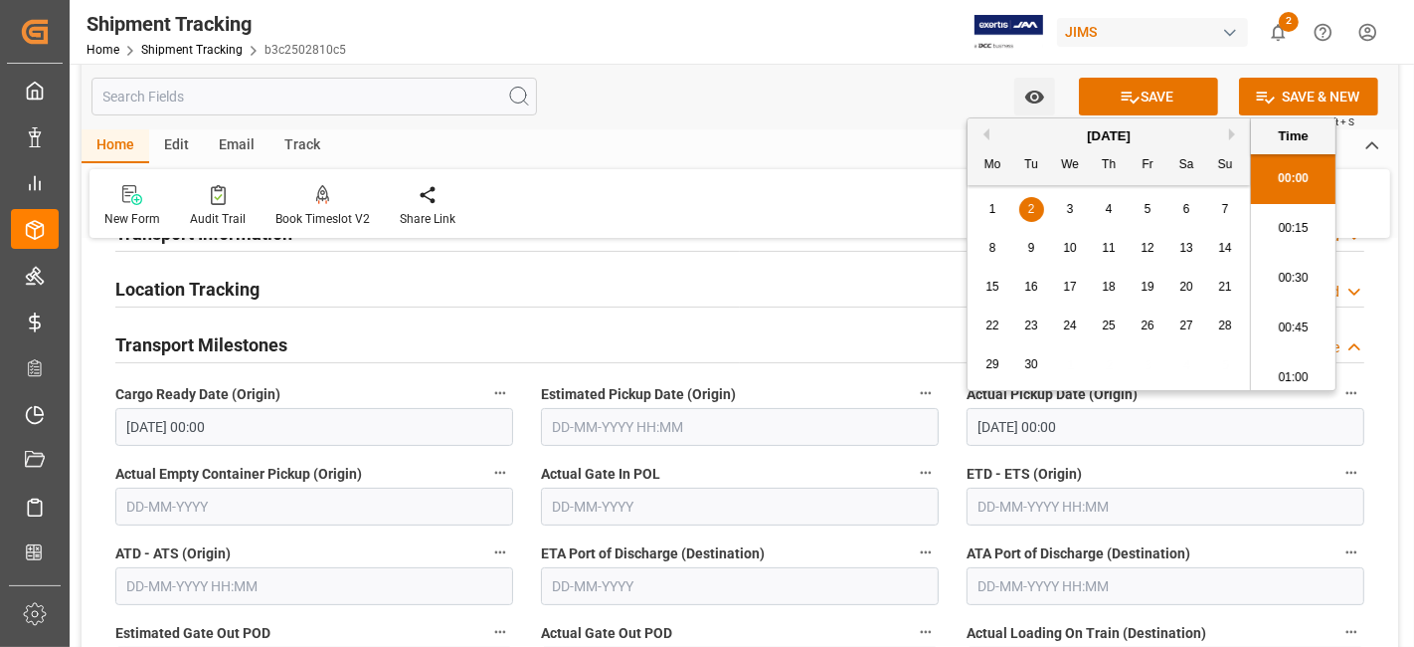
click at [829, 388] on label "Estimated Pickup Date (Origin)" at bounding box center [740, 394] width 398 height 28
click at [913, 388] on button "Estimated Pickup Date (Origin)" at bounding box center [926, 393] width 26 height 26
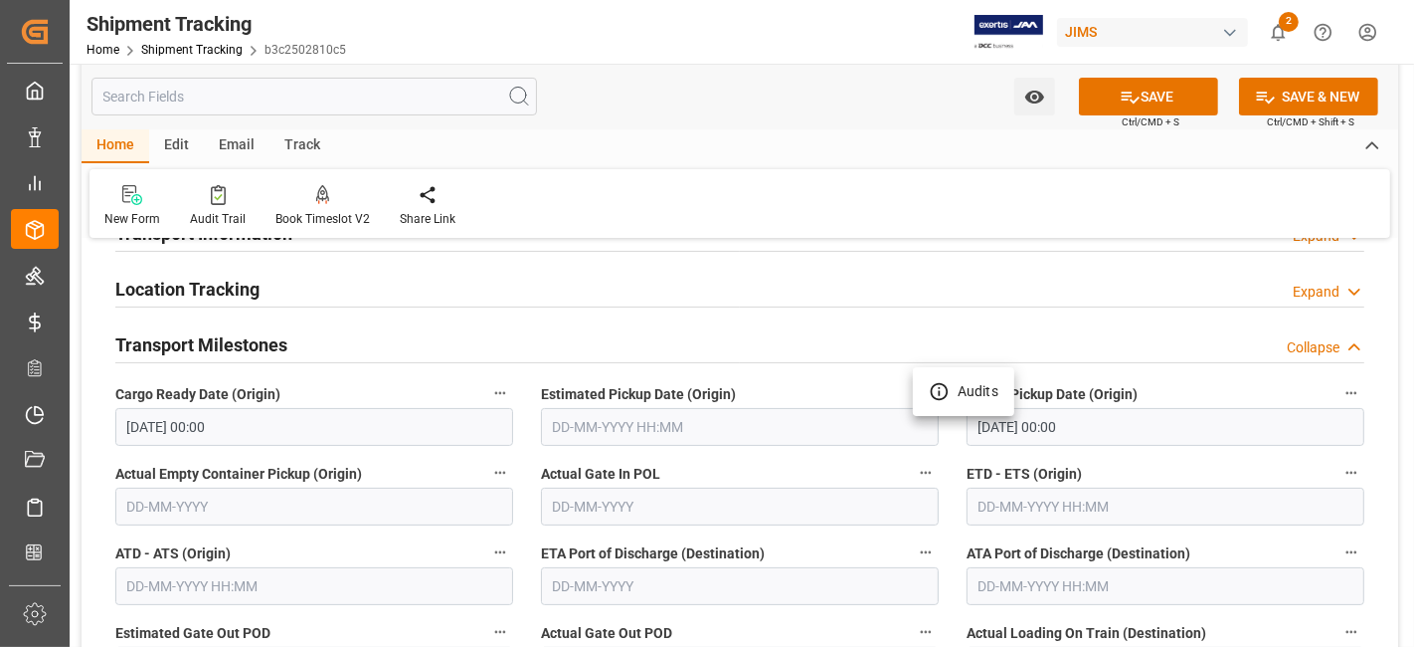
click at [840, 549] on div at bounding box center [707, 323] width 1414 height 647
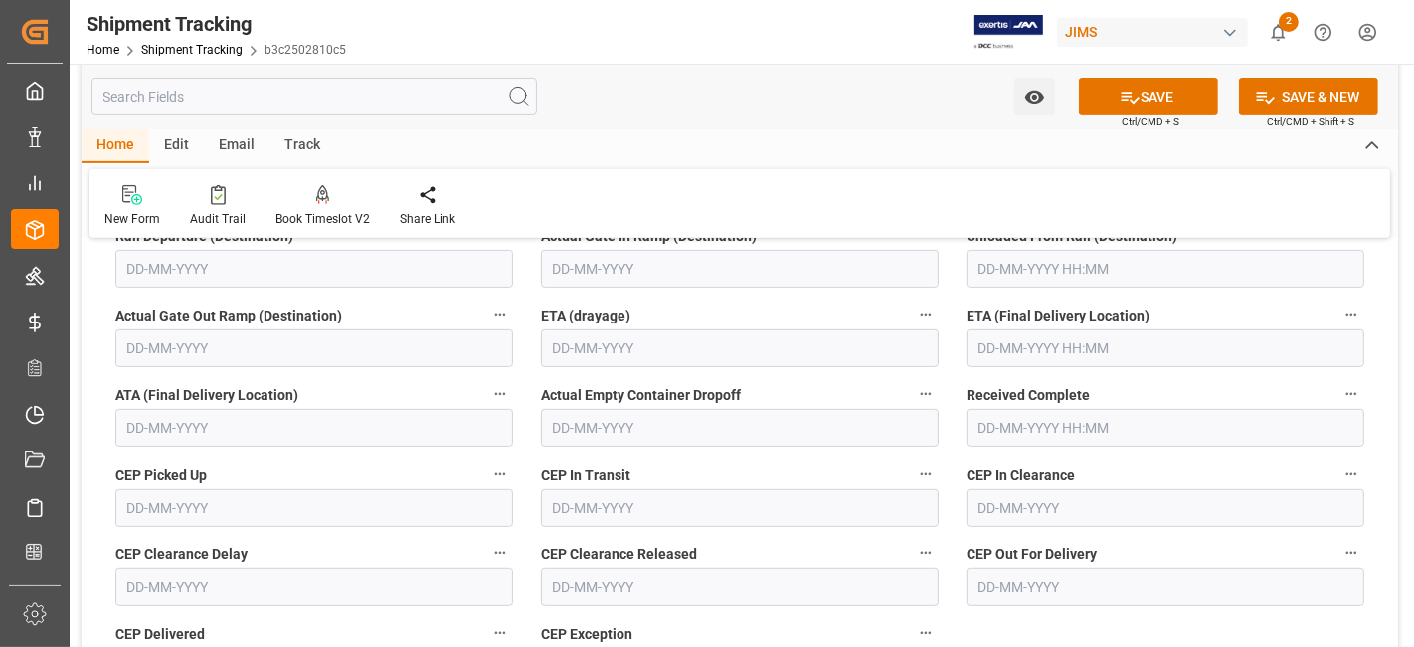
scroll to position [662, 0]
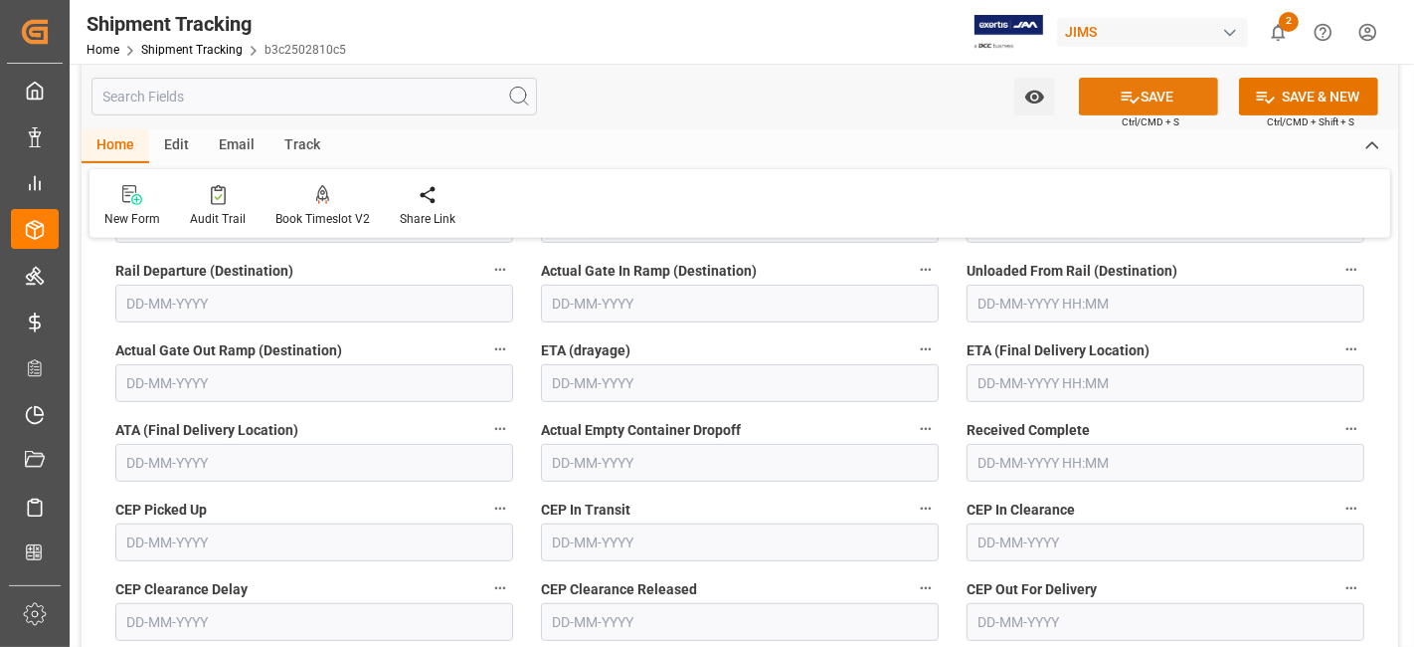
click at [1132, 93] on icon at bounding box center [1130, 97] width 21 height 21
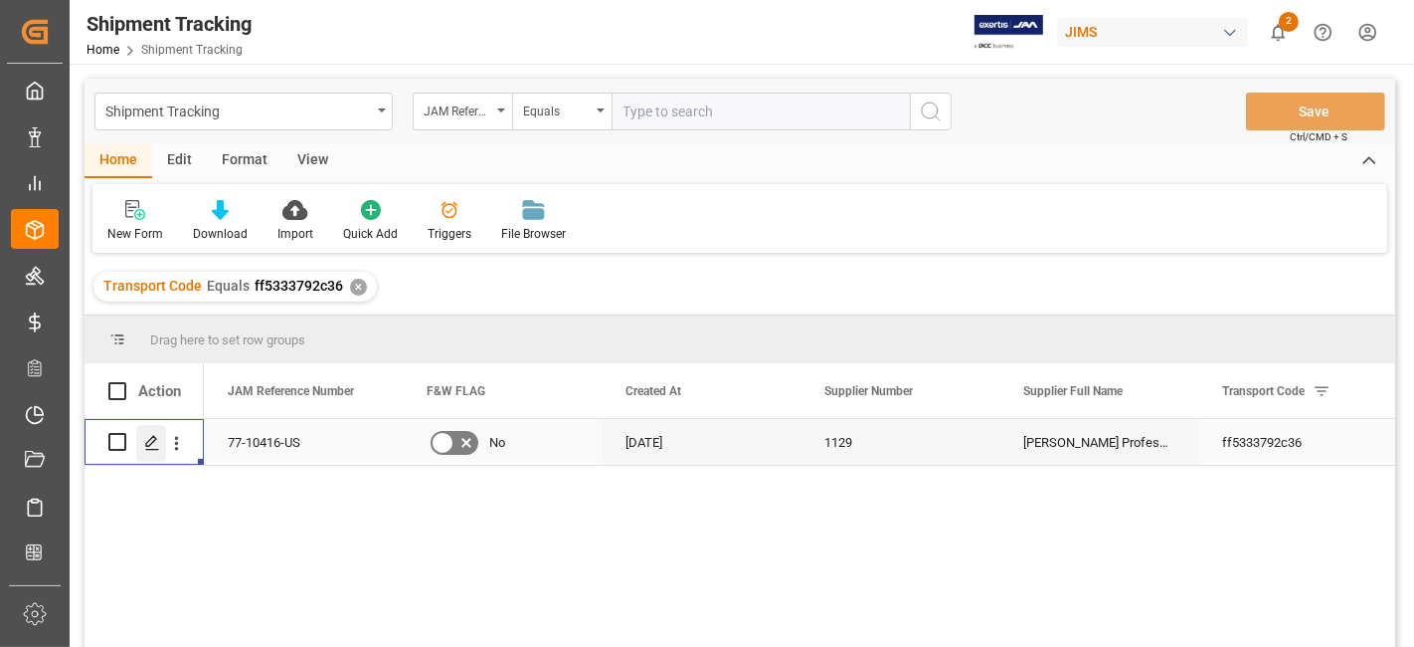
click at [139, 439] on div "Press SPACE to select this row." at bounding box center [151, 443] width 30 height 37
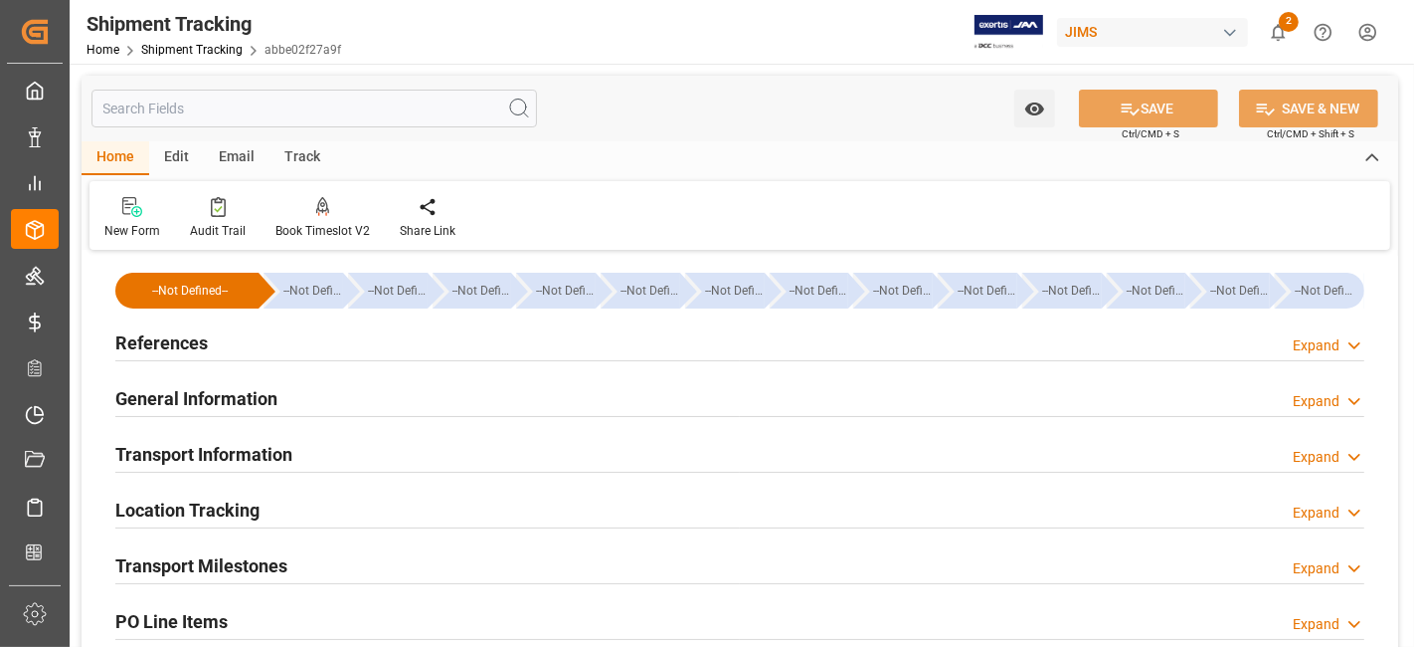
click at [199, 344] on h2 "References" at bounding box center [161, 342] width 93 height 27
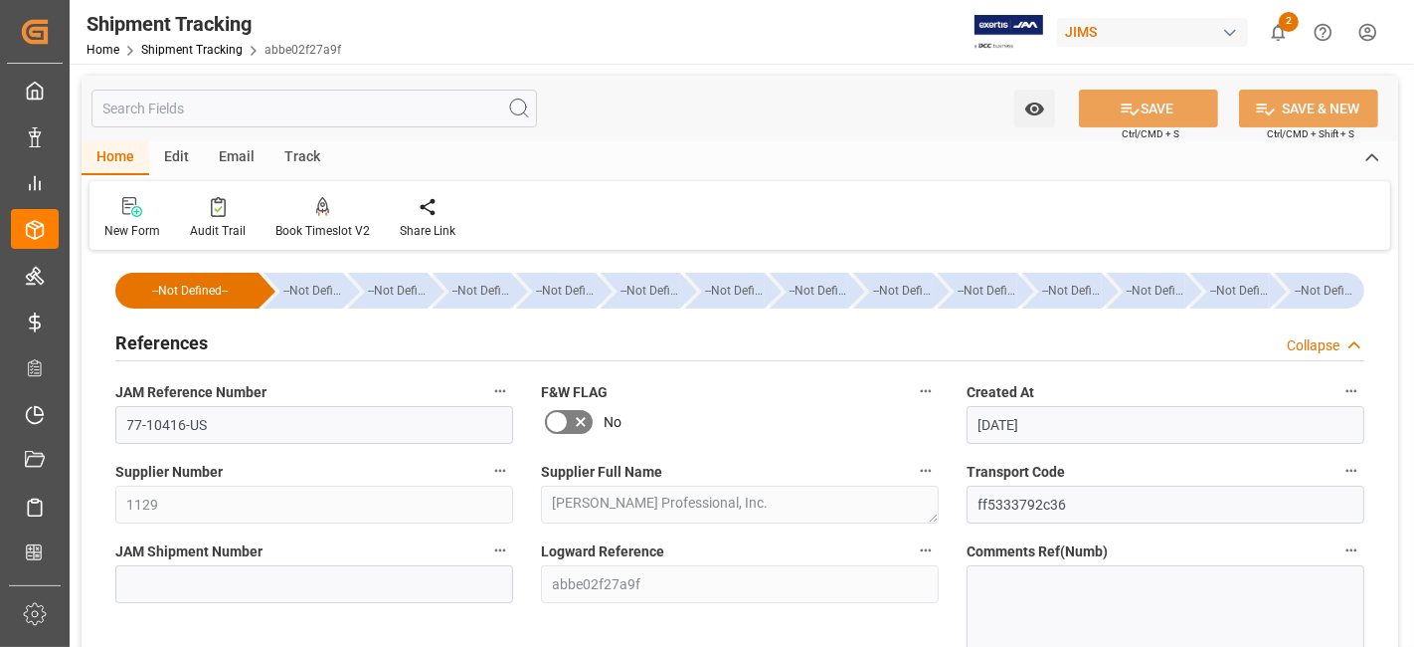
click at [204, 331] on h2 "References" at bounding box center [161, 342] width 93 height 27
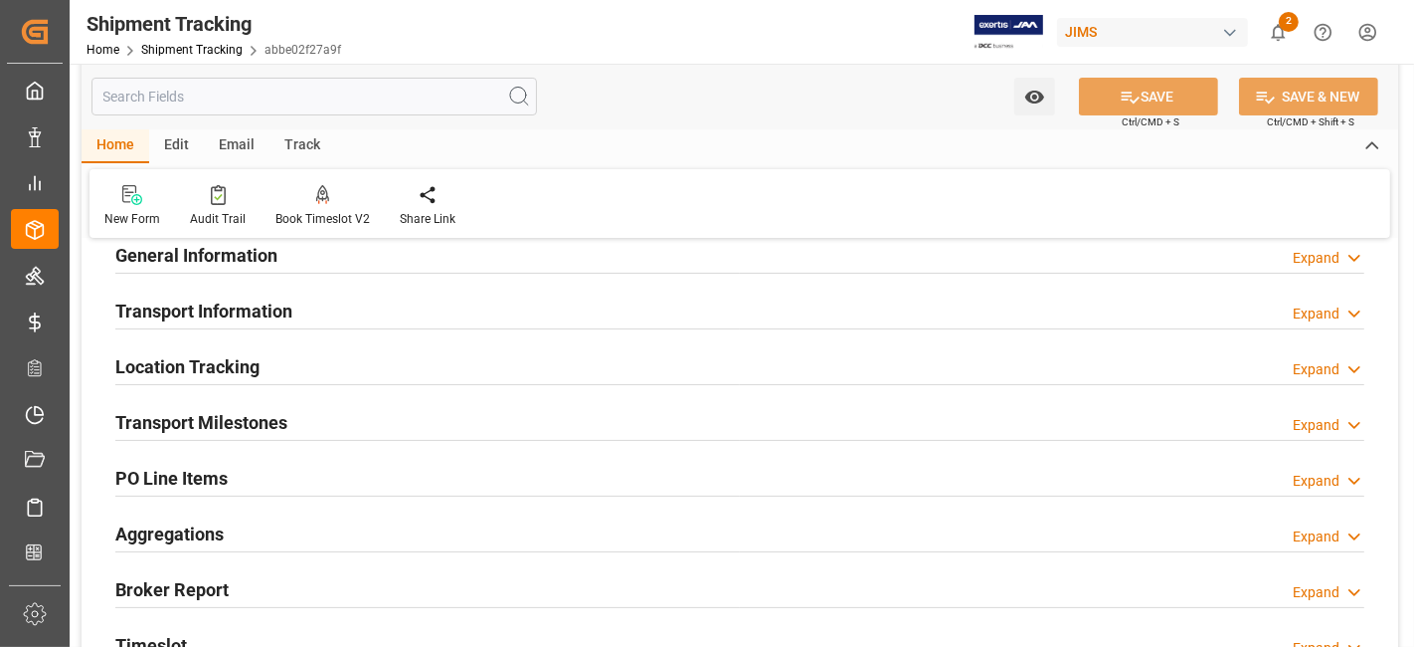
scroll to position [110, 0]
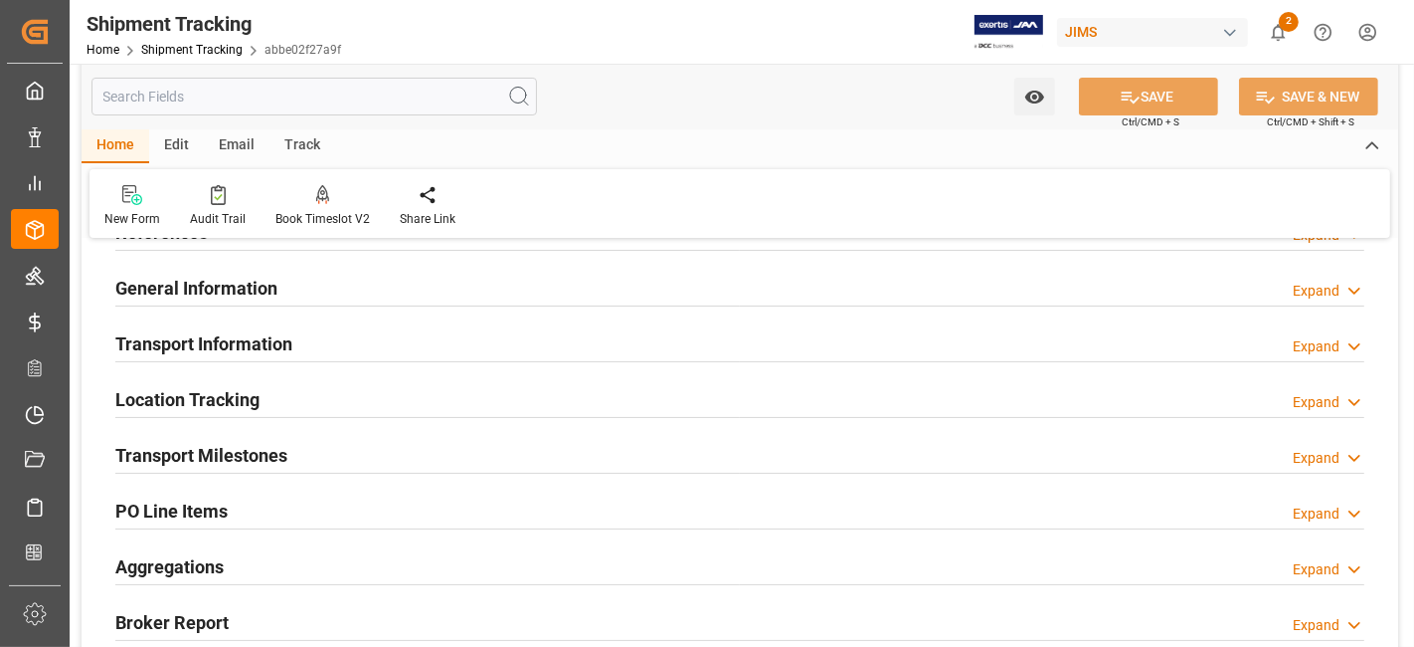
click at [203, 341] on h2 "Transport Information" at bounding box center [203, 343] width 177 height 27
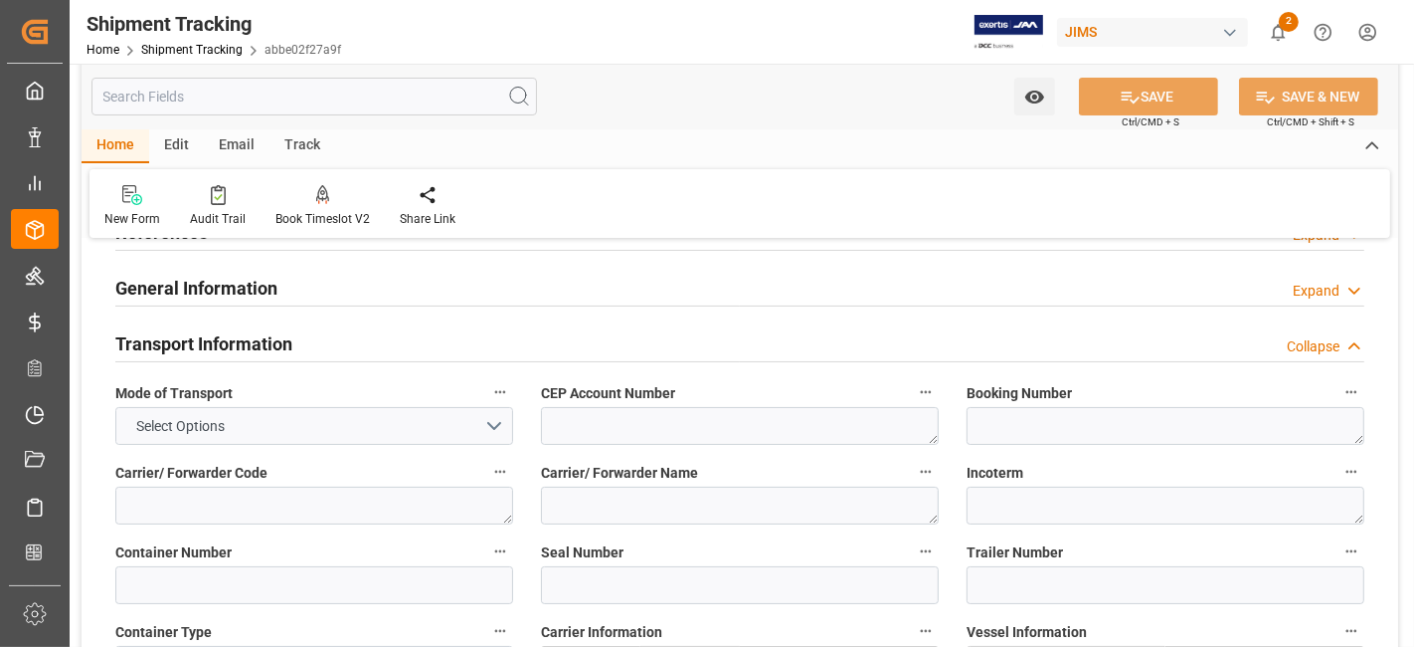
click at [203, 341] on h2 "Transport Information" at bounding box center [203, 343] width 177 height 27
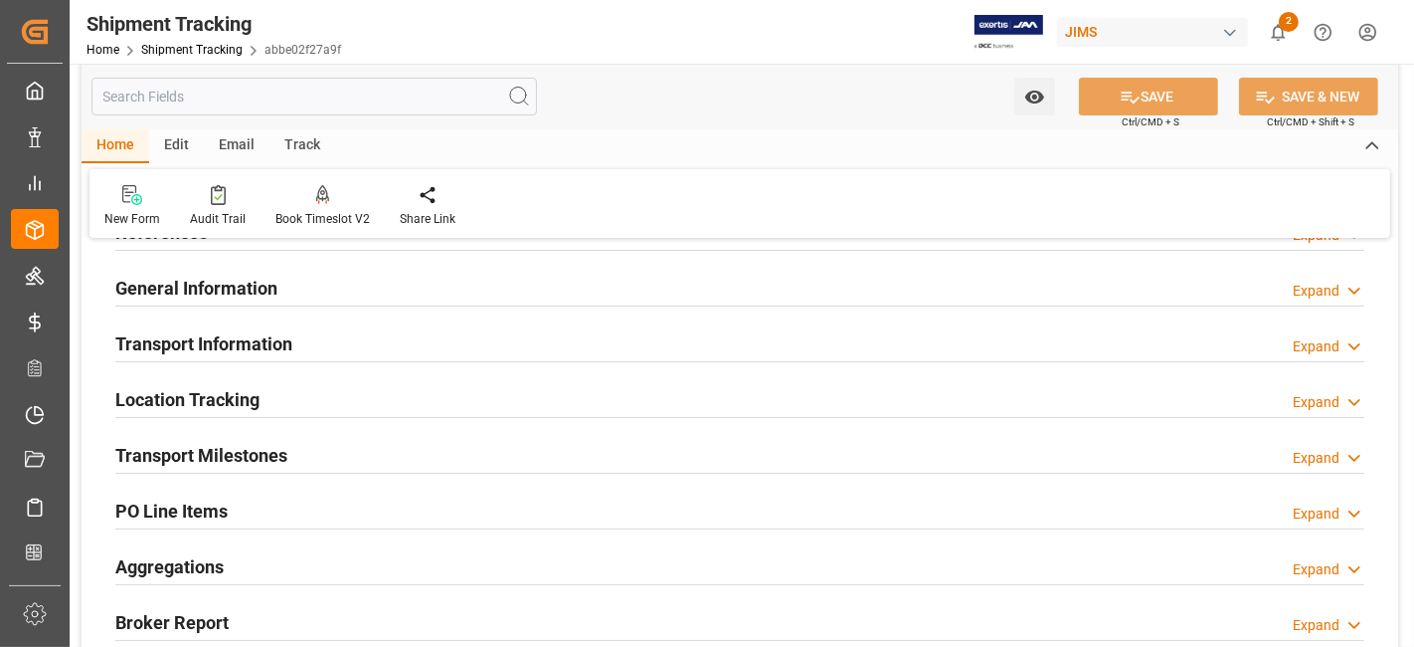
scroll to position [0, 0]
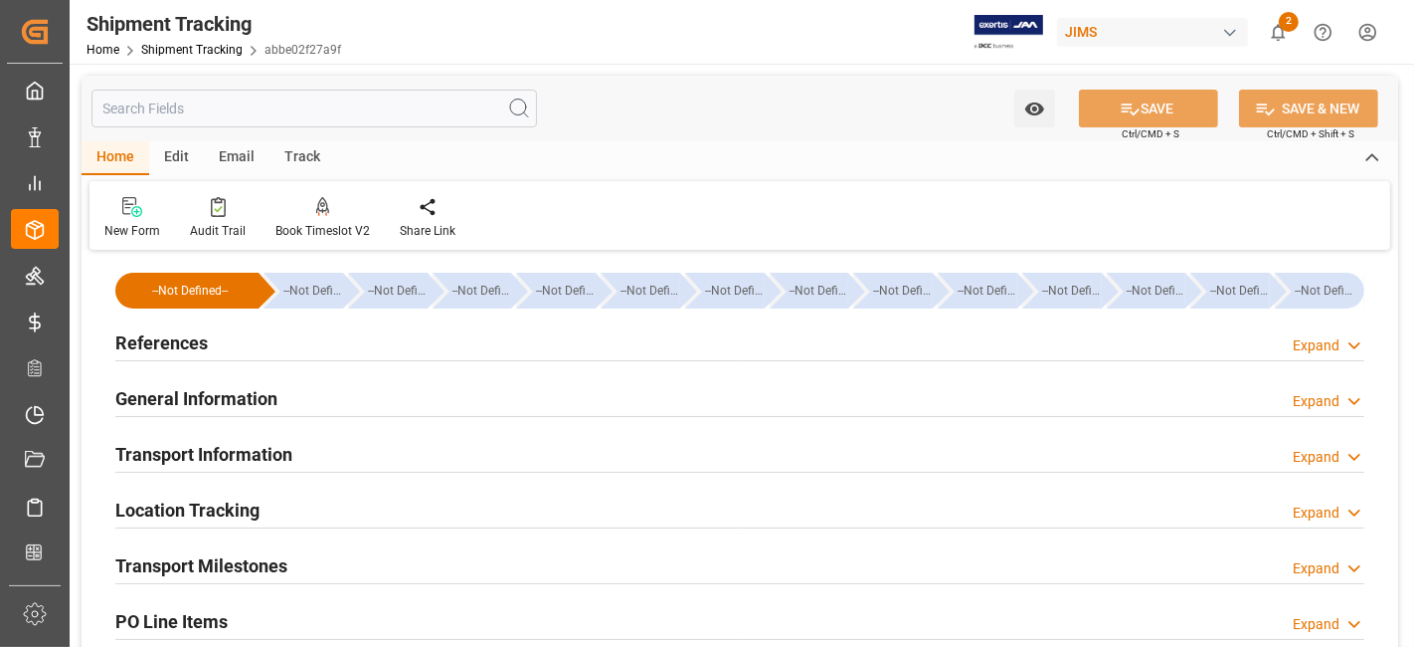
click at [176, 571] on h2 "Transport Milestones" at bounding box center [201, 565] width 172 height 27
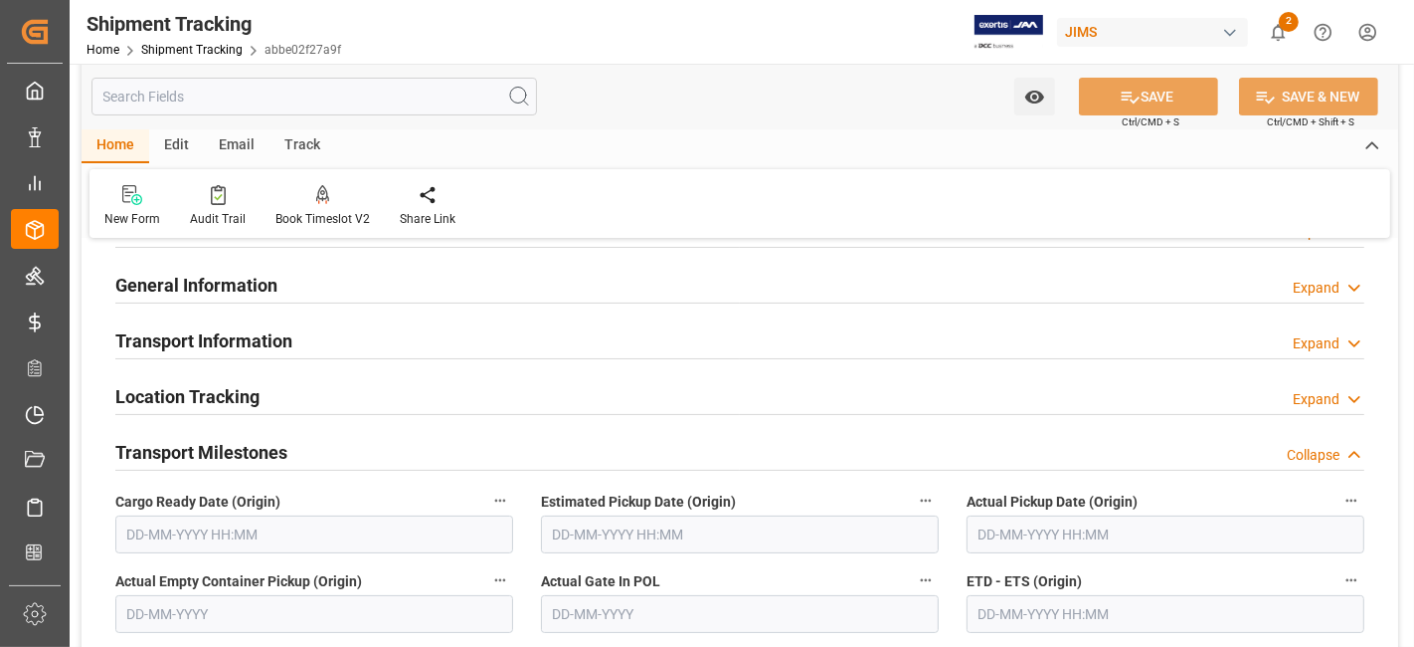
scroll to position [221, 0]
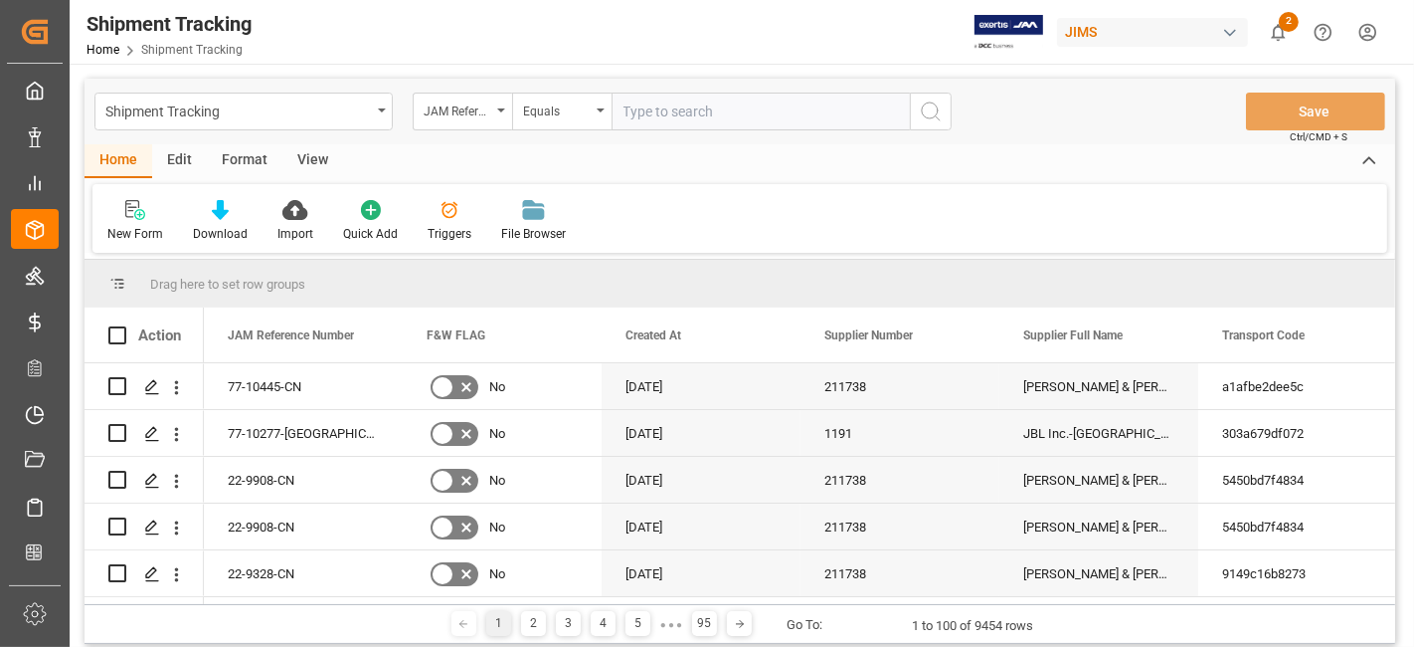
click at [648, 115] on input "text" at bounding box center [761, 112] width 298 height 38
paste input "77-10412-CN"
type input "77-10412-CN"
click at [934, 117] on icon "search button" at bounding box center [931, 111] width 24 height 24
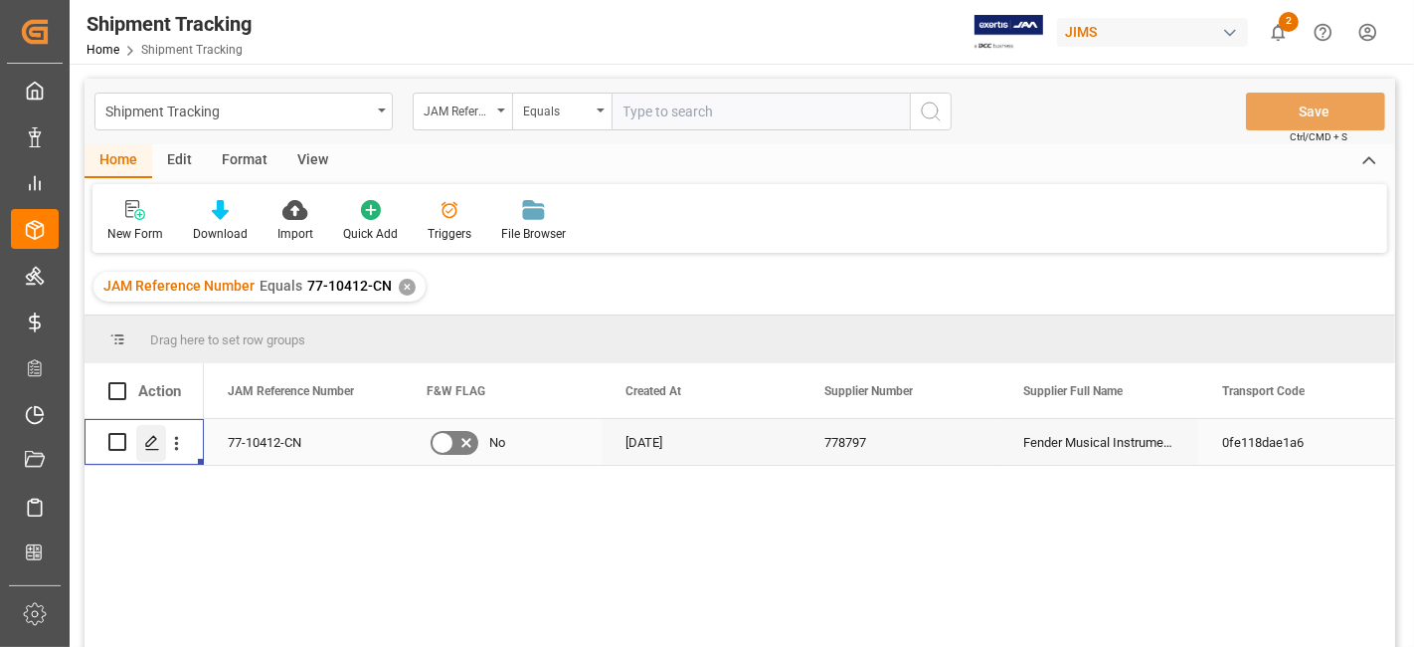
click at [149, 447] on icon "Press SPACE to select this row." at bounding box center [152, 443] width 16 height 16
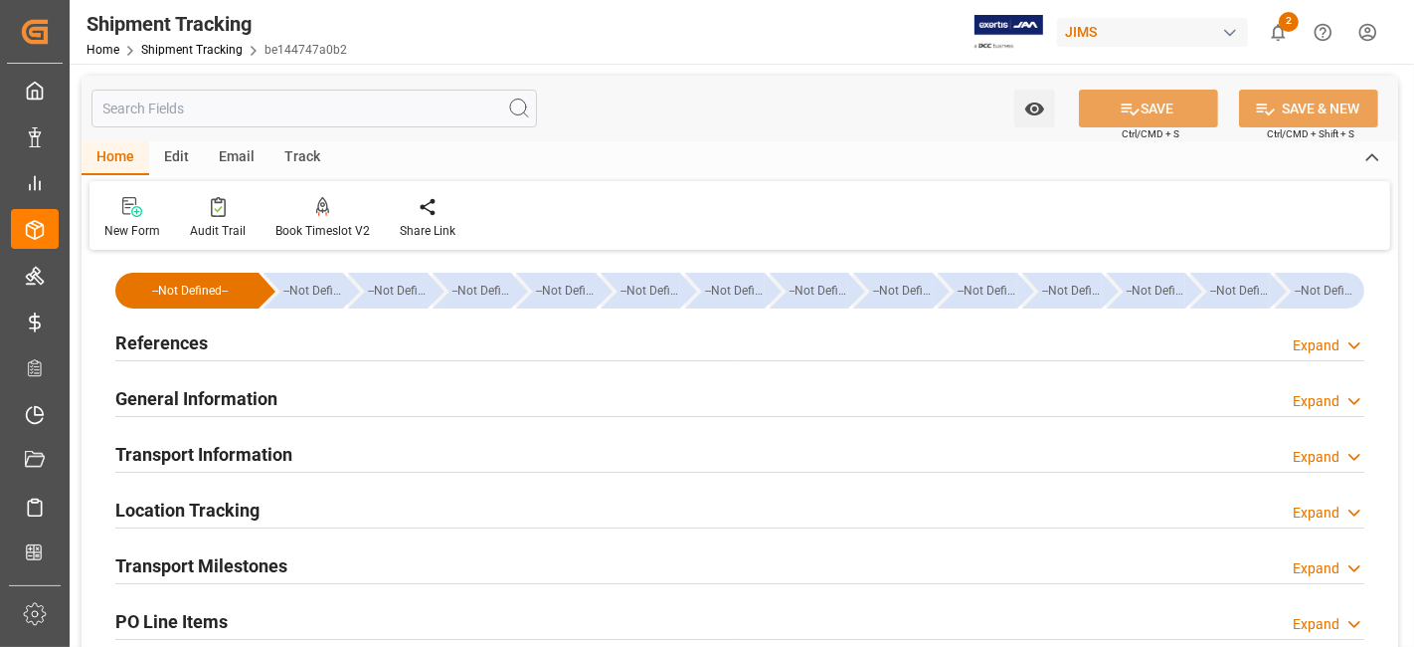
type input "[DATE]"
click at [187, 343] on h2 "References" at bounding box center [161, 342] width 93 height 27
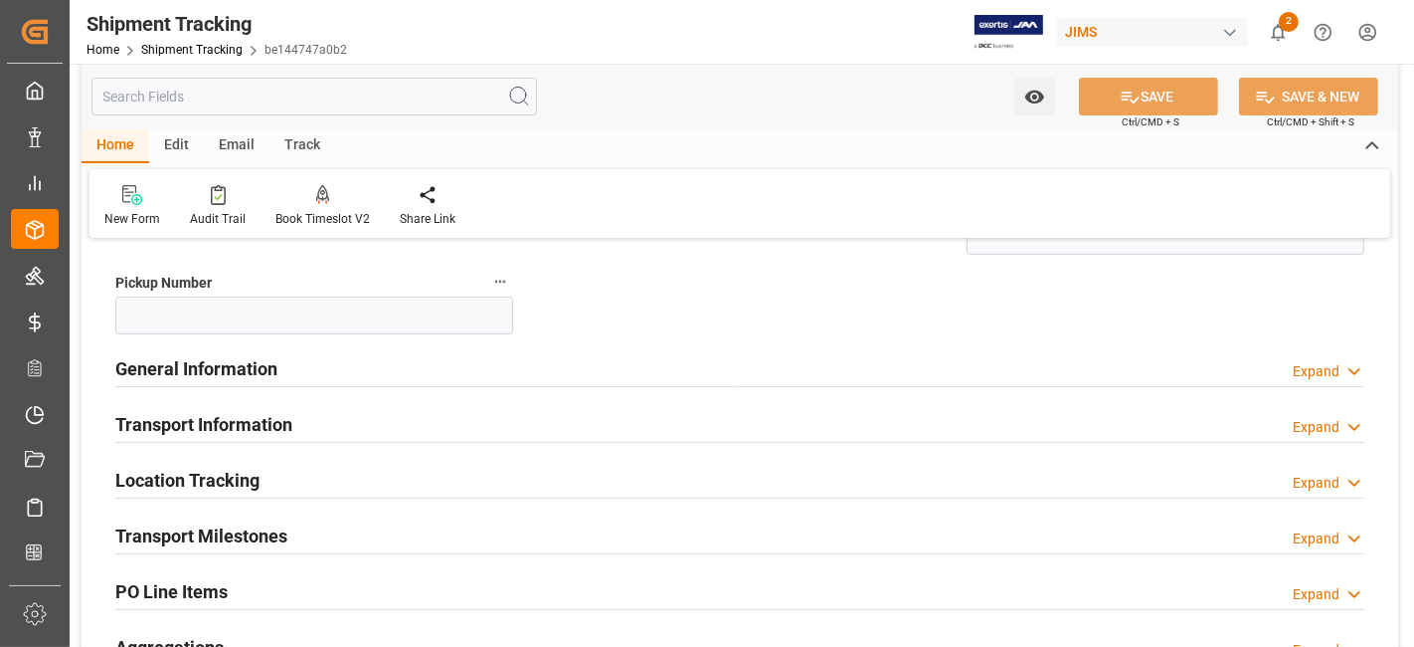
scroll to position [442, 0]
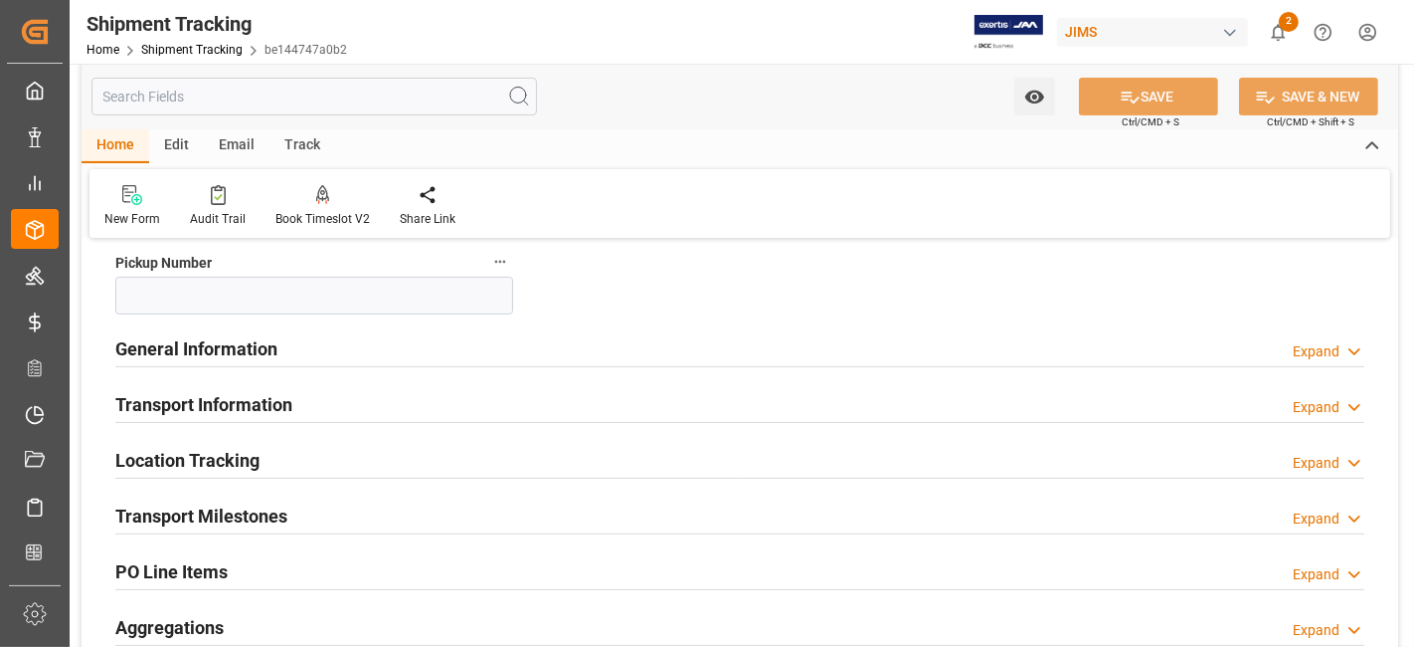
click at [190, 342] on h2 "General Information" at bounding box center [196, 348] width 162 height 27
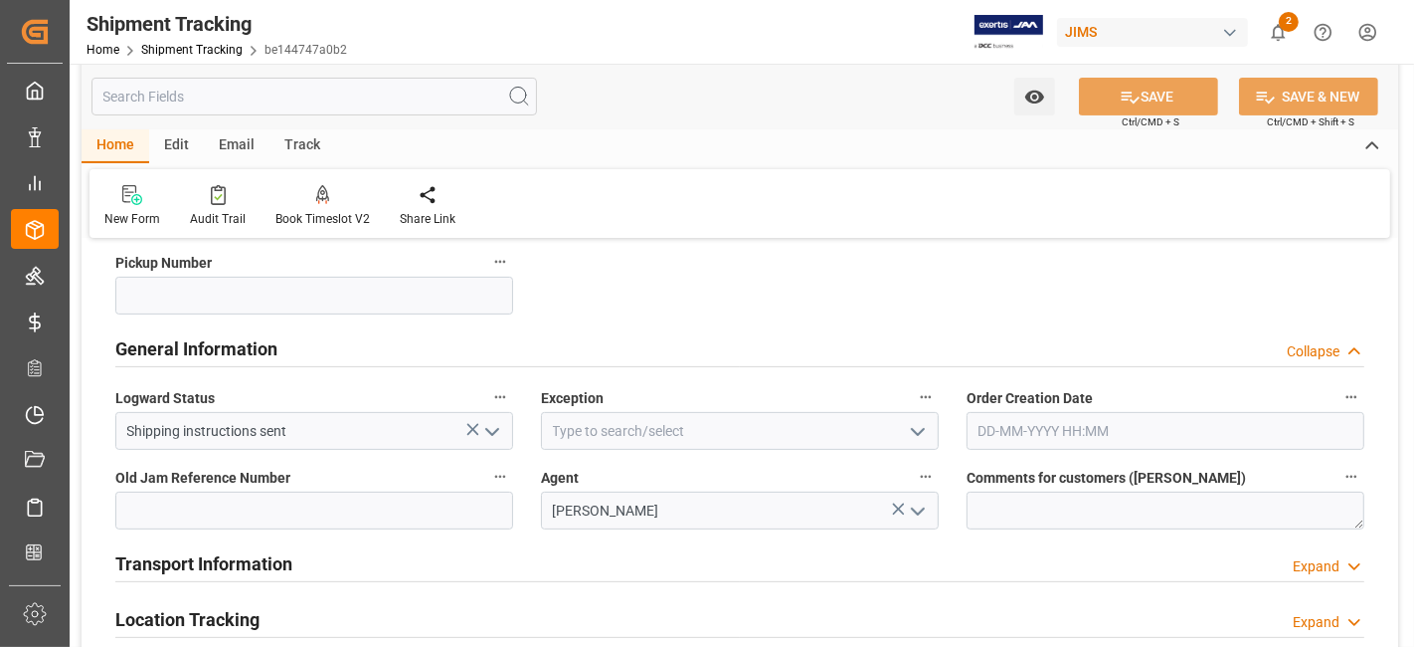
click at [486, 436] on icon "open menu" at bounding box center [492, 432] width 24 height 24
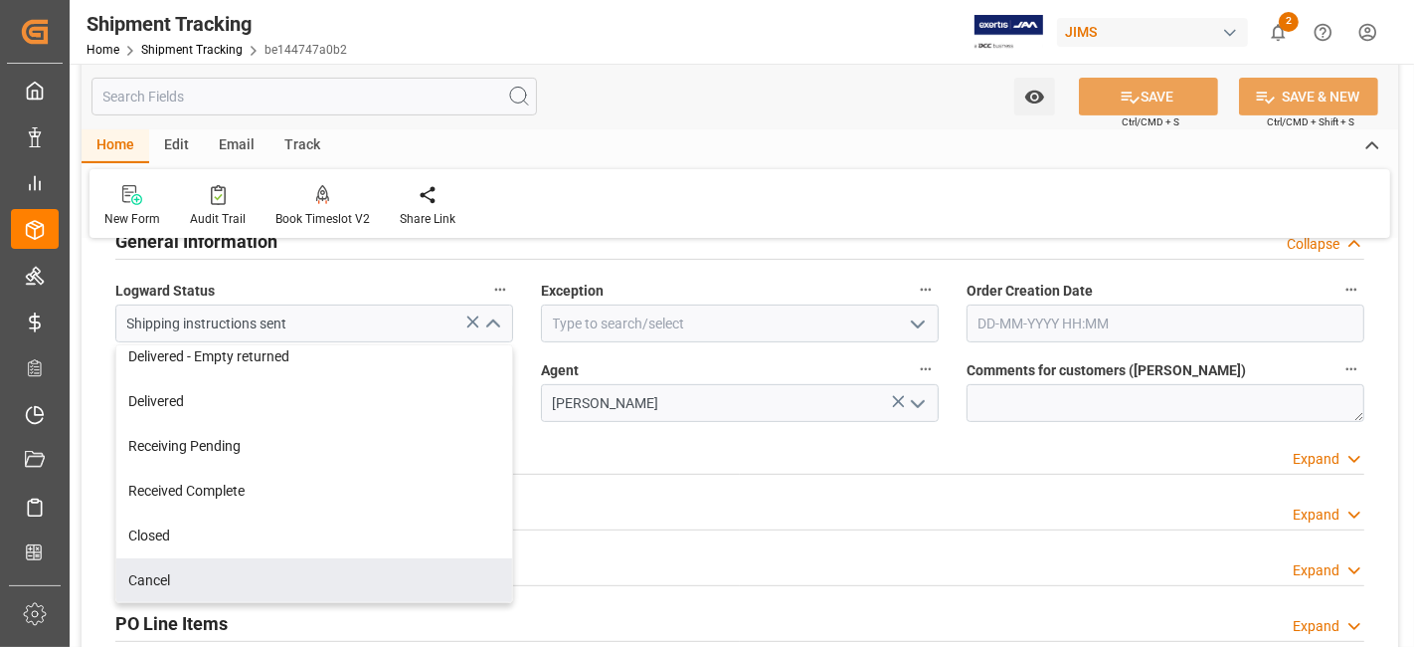
scroll to position [552, 0]
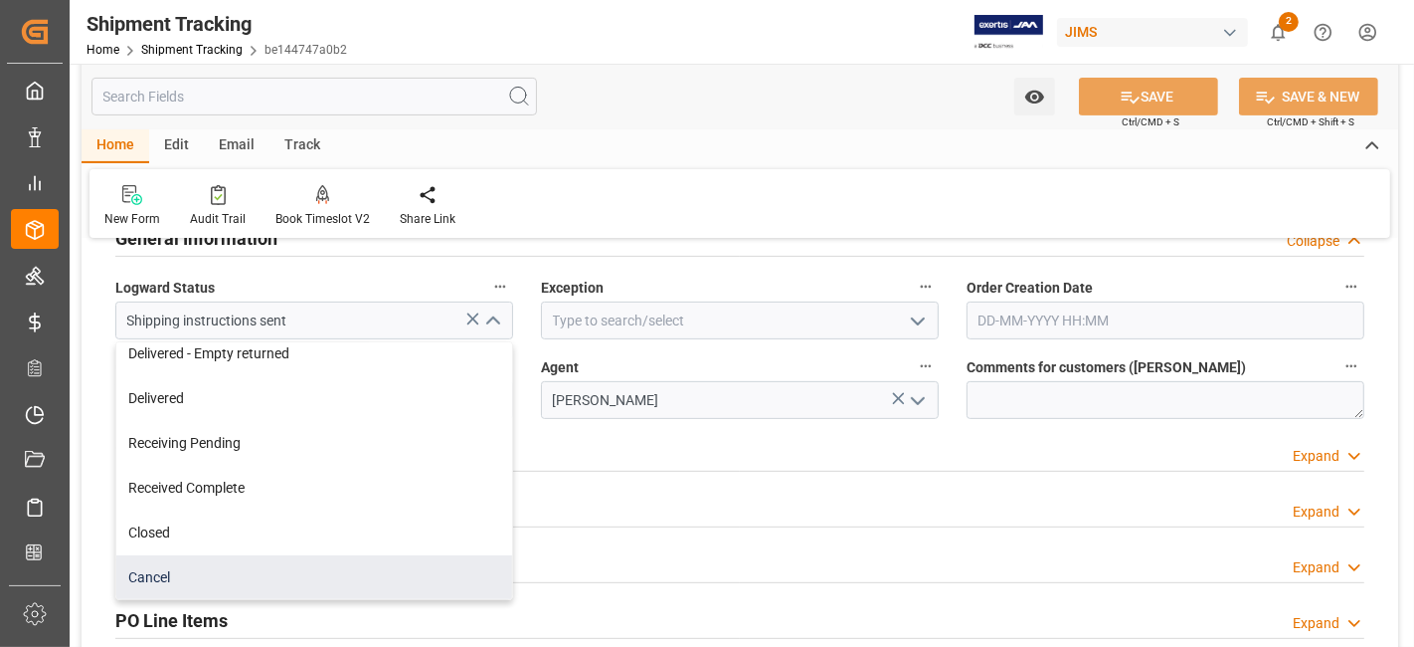
click at [179, 572] on div "Cancel" at bounding box center [314, 577] width 396 height 45
type input "Cancel"
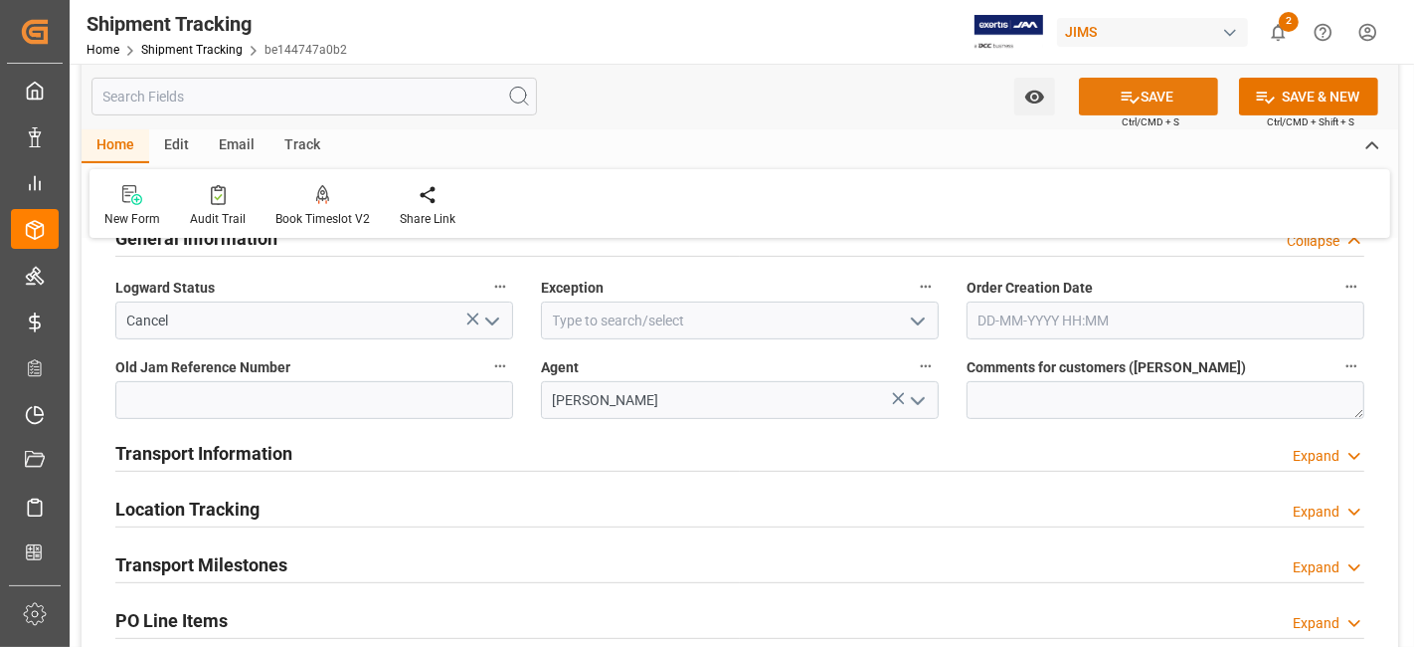
click at [1125, 94] on icon at bounding box center [1130, 97] width 21 height 21
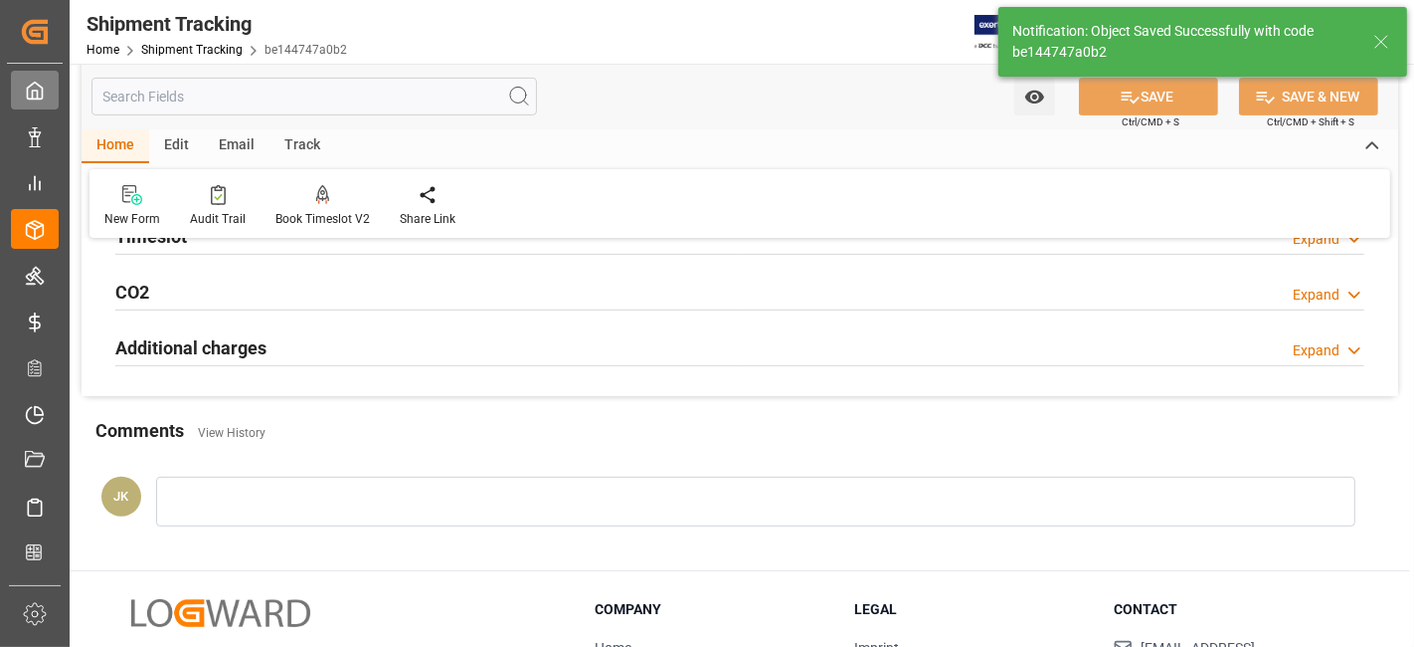
scroll to position [161, 0]
